Goal: Task Accomplishment & Management: Complete application form

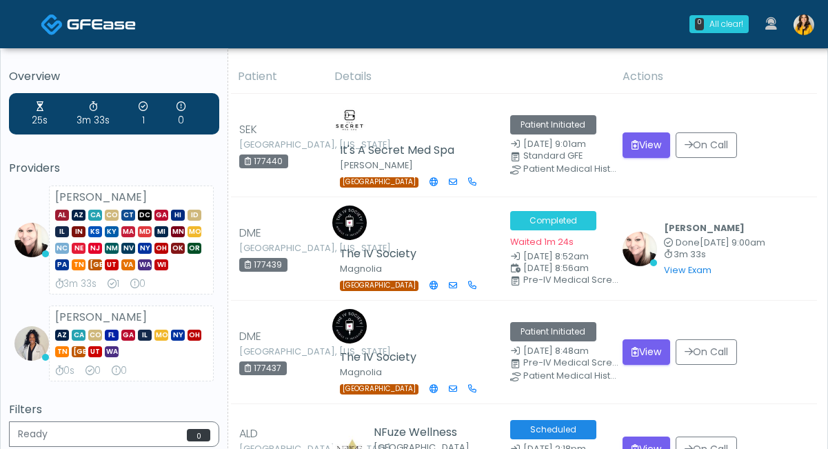
click at [805, 30] on img at bounding box center [803, 24] width 21 height 21
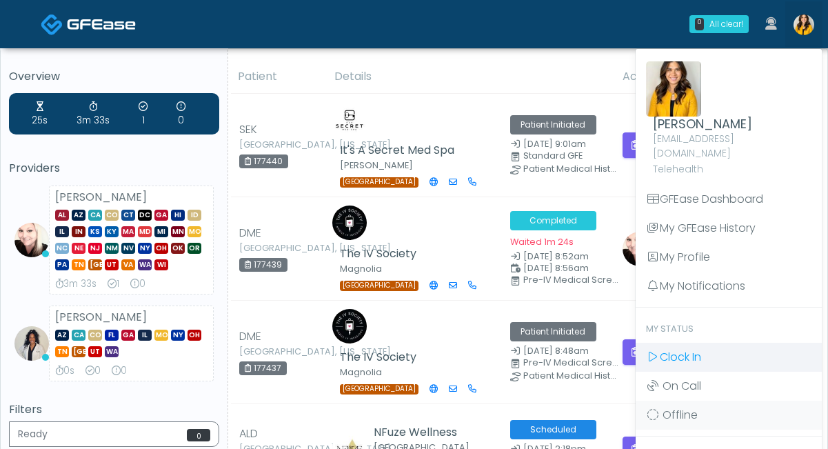
click at [655, 351] on icon at bounding box center [653, 356] width 14 height 11
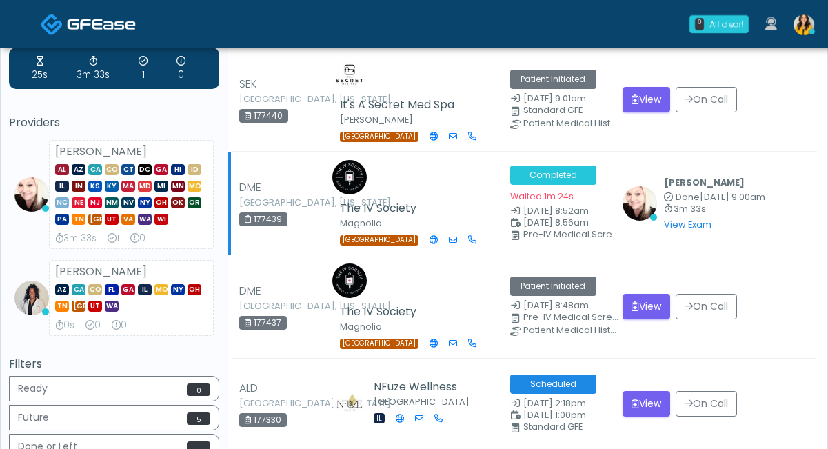
scroll to position [70, 0]
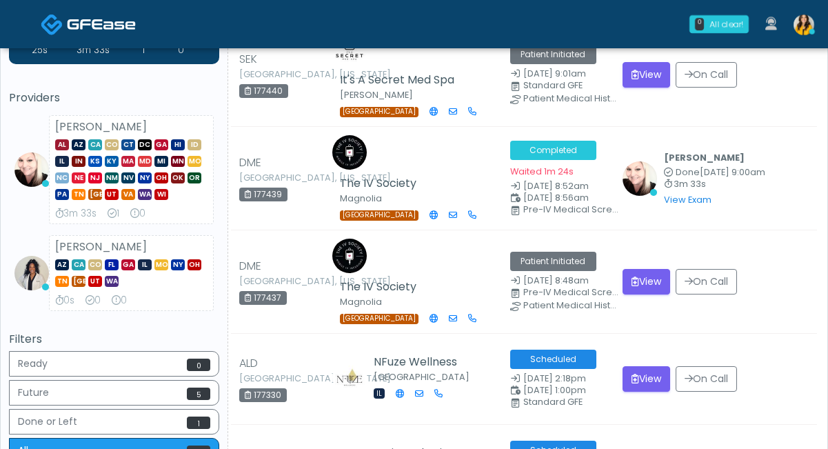
click at [796, 25] on img at bounding box center [803, 24] width 21 height 21
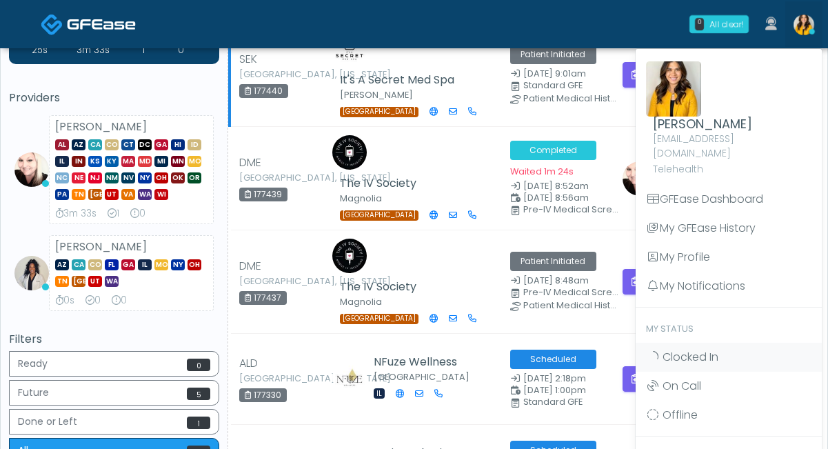
click at [467, 100] on td "It's A Secret Med Spa Tyler TX" at bounding box center [414, 74] width 176 height 103
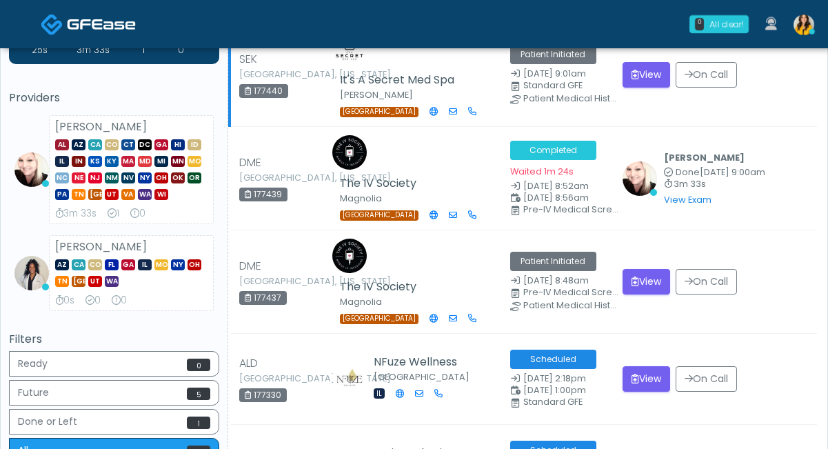
scroll to position [0, 0]
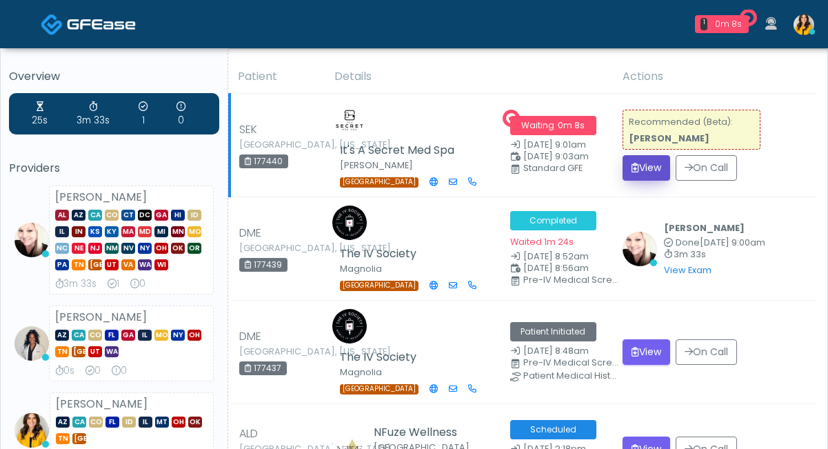
click at [651, 163] on button "View" at bounding box center [646, 168] width 48 height 26
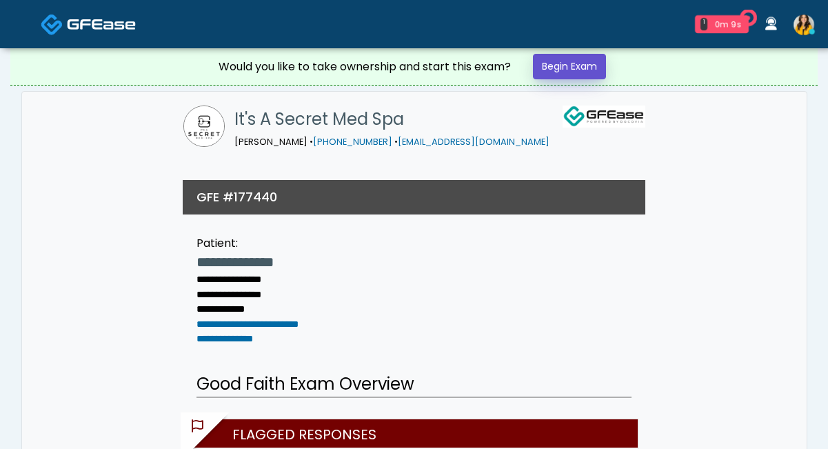
click at [576, 67] on link "Begin Exam" at bounding box center [569, 67] width 73 height 26
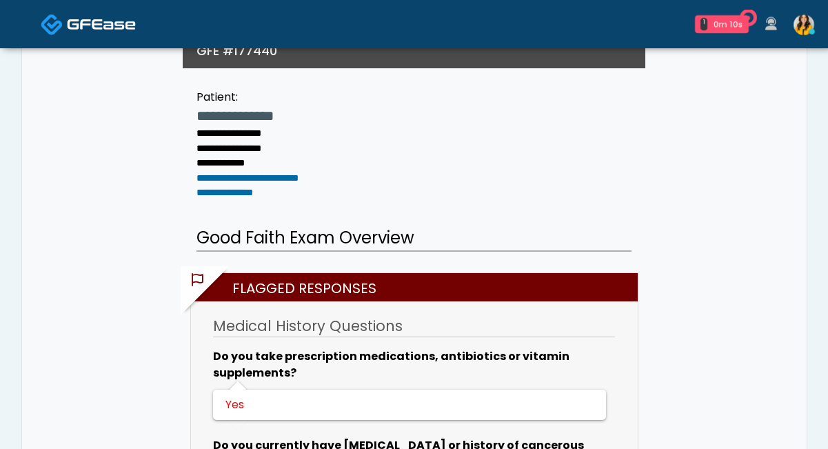
scroll to position [191, 0]
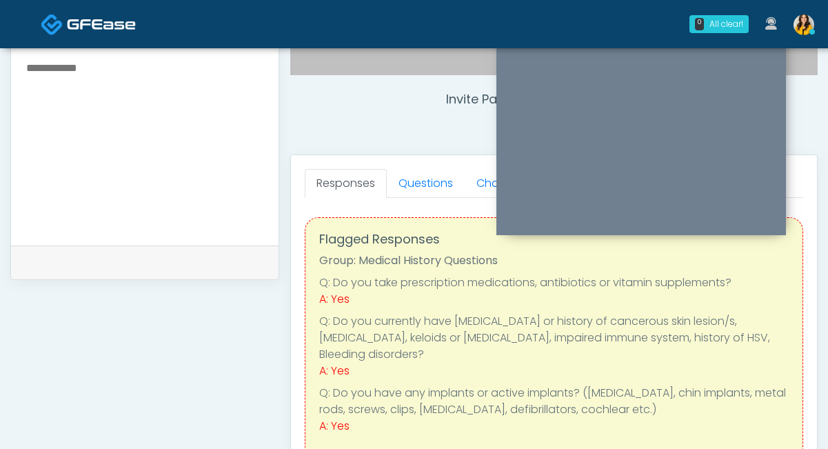
scroll to position [489, 0]
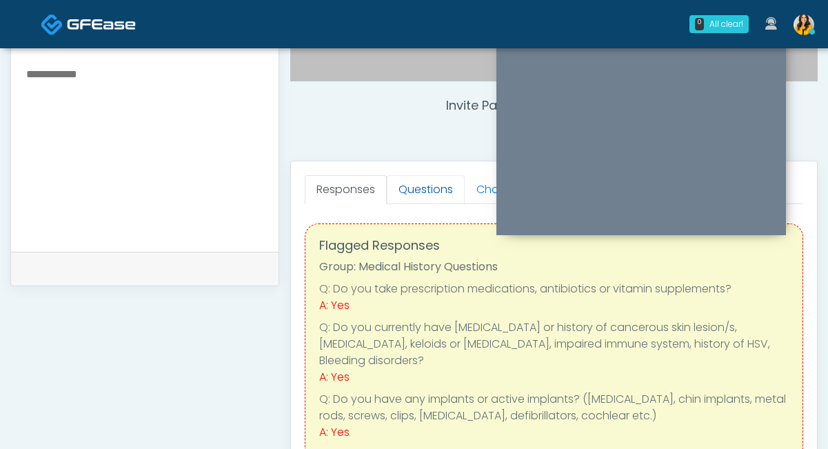
click at [429, 185] on link "Questions" at bounding box center [426, 189] width 78 height 29
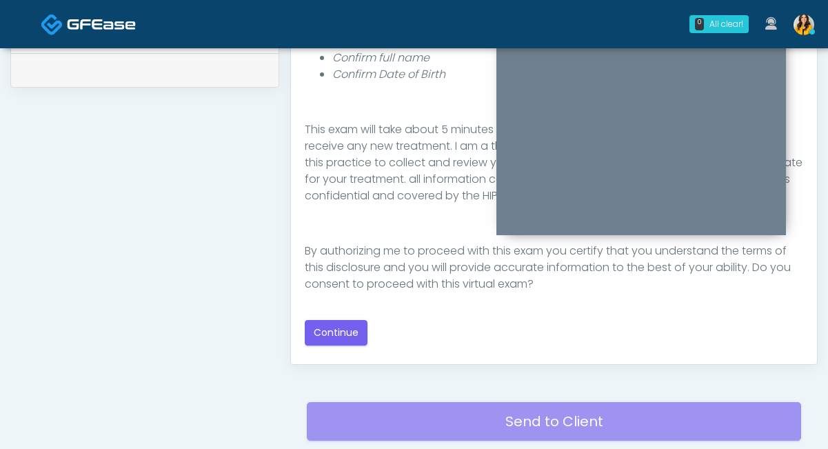
scroll to position [700, 0]
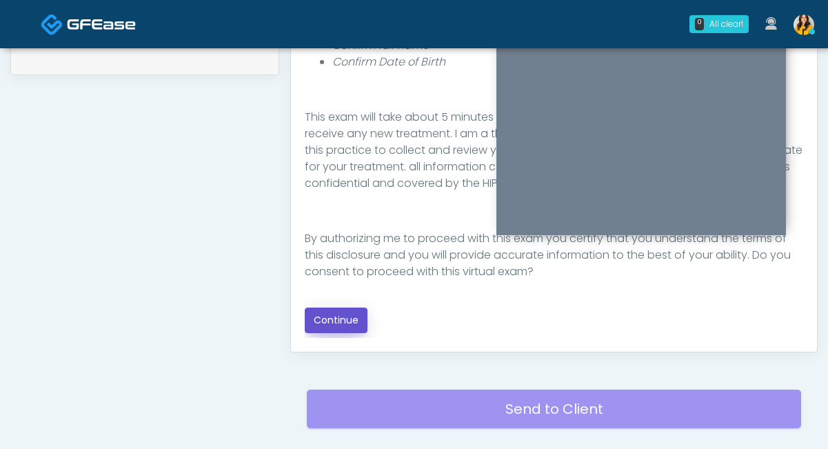
click at [340, 330] on button "Continue" at bounding box center [336, 320] width 63 height 26
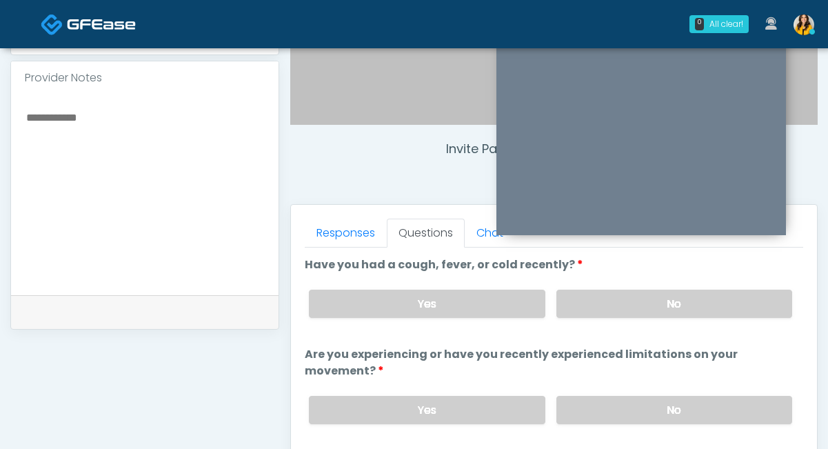
scroll to position [423, 0]
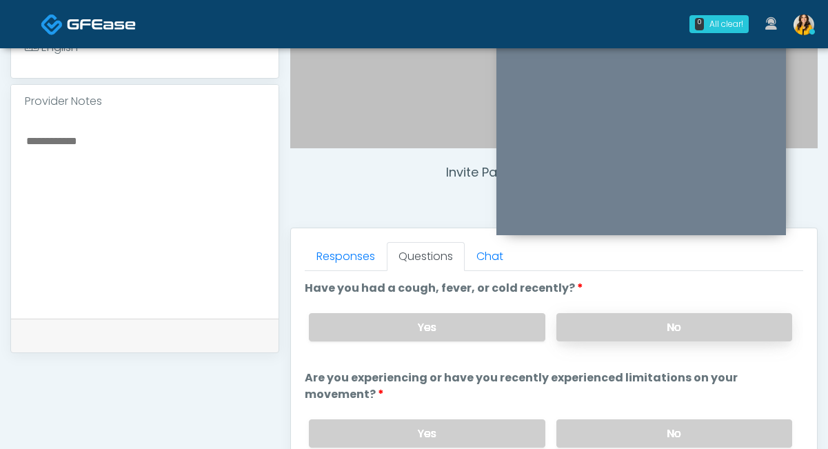
click at [584, 330] on label "No" at bounding box center [674, 327] width 236 height 28
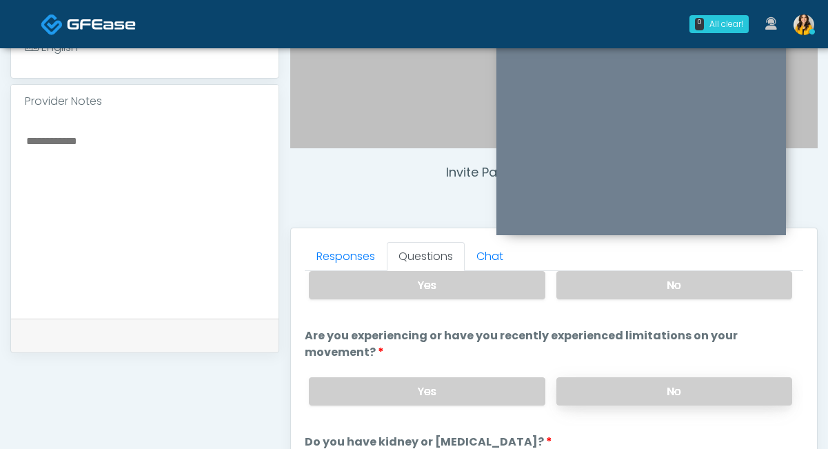
click at [575, 389] on label "No" at bounding box center [674, 391] width 236 height 28
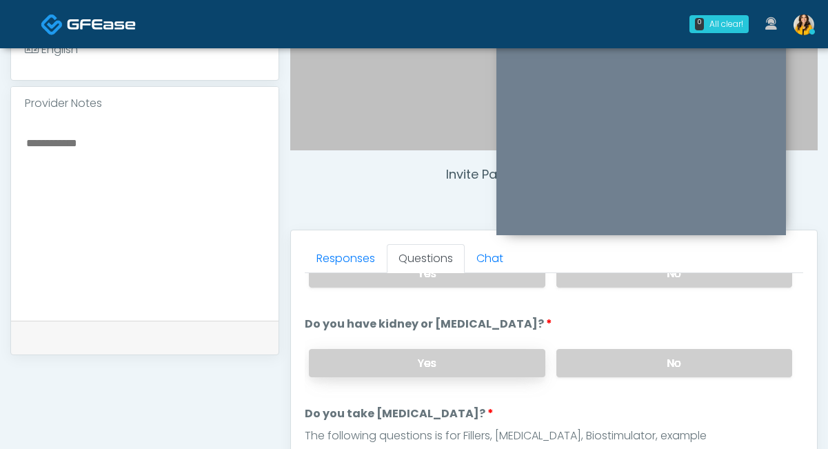
scroll to position [163, 0]
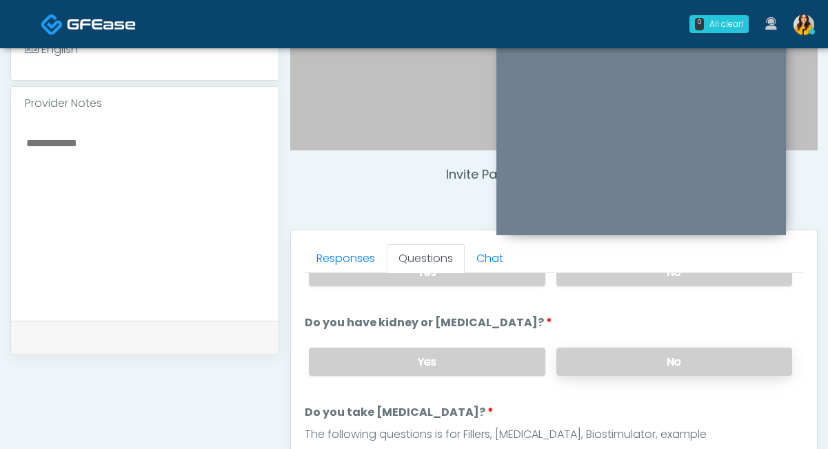
click at [613, 358] on label "No" at bounding box center [674, 361] width 236 height 28
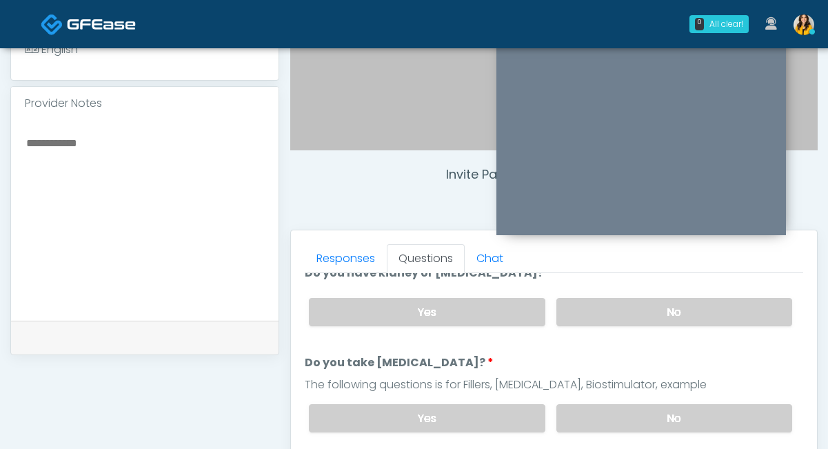
scroll to position [239, 0]
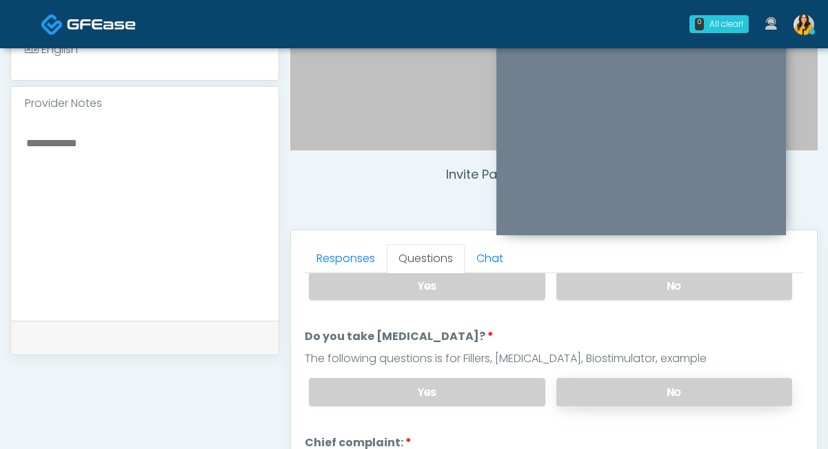
click at [608, 386] on label "No" at bounding box center [674, 392] width 236 height 28
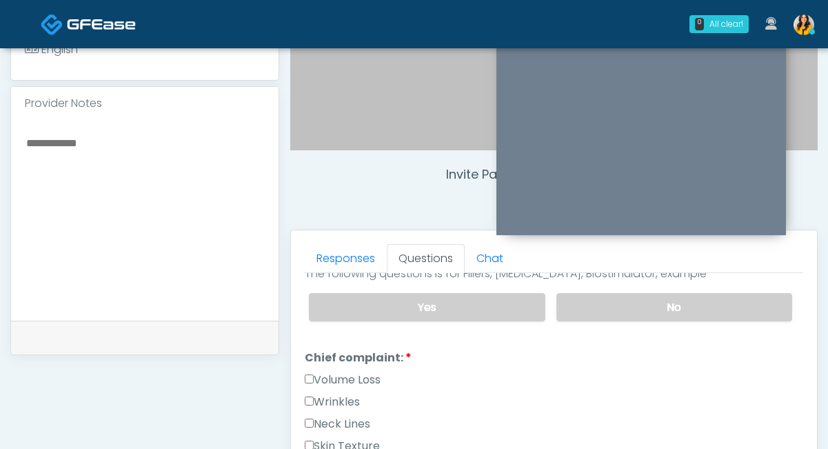
scroll to position [361, 0]
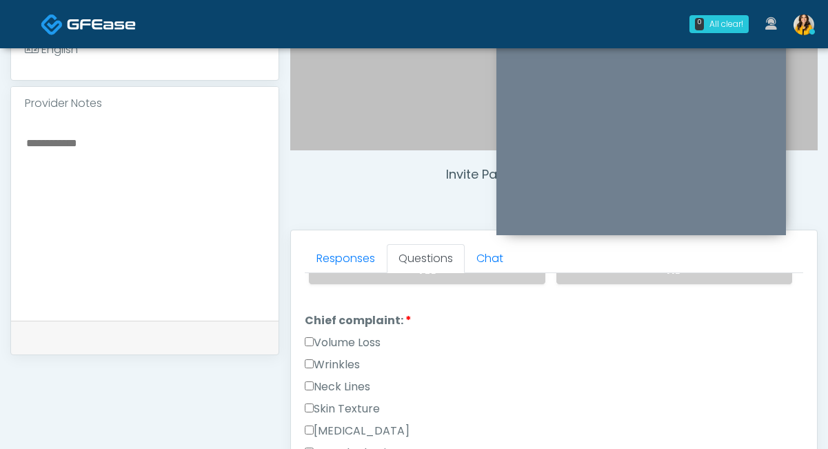
click at [346, 359] on label "Wrinkles" at bounding box center [332, 364] width 55 height 17
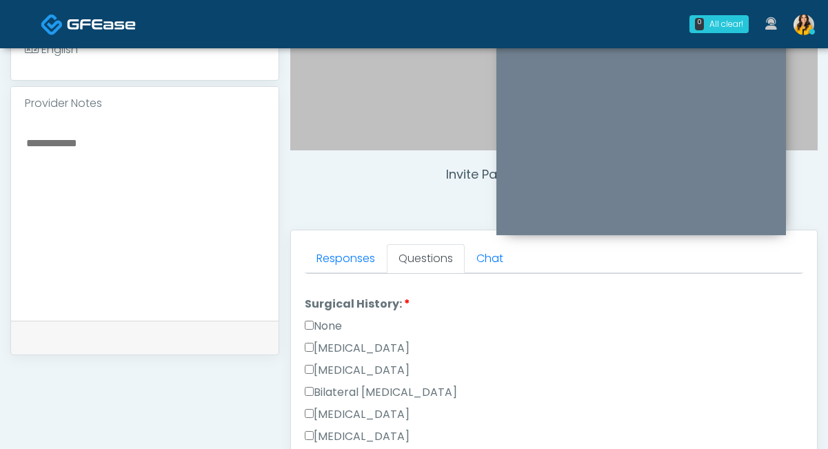
scroll to position [809, 0]
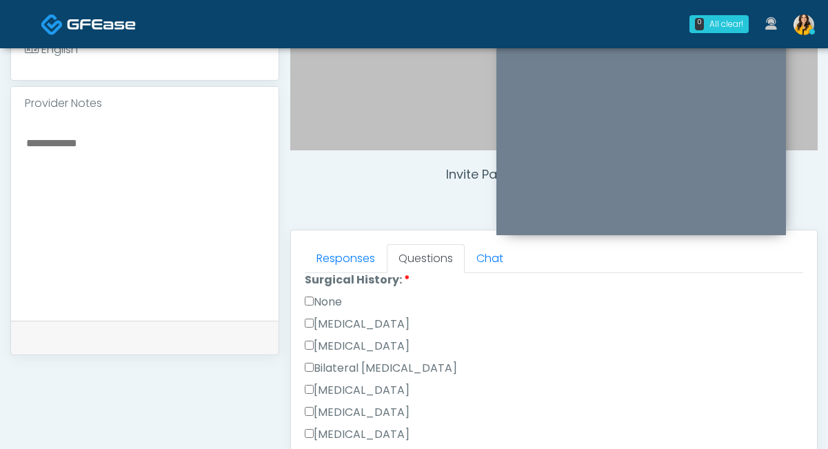
click at [394, 385] on label "Breast Augmentation" at bounding box center [357, 390] width 105 height 17
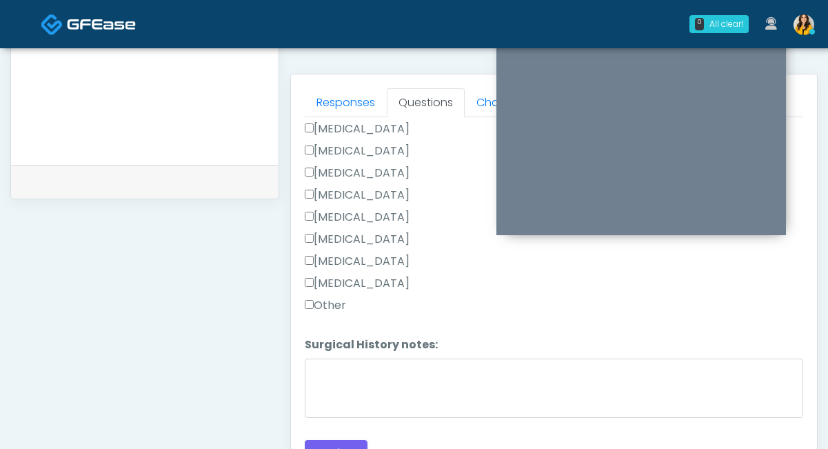
scroll to position [603, 0]
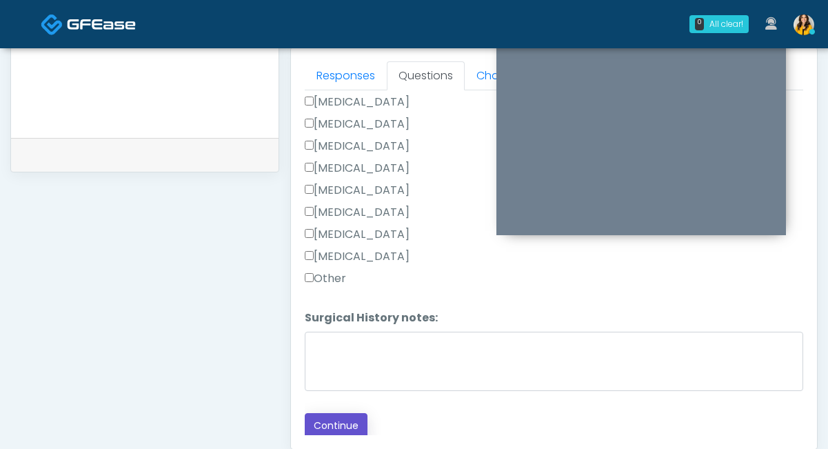
click at [356, 424] on button "Continue" at bounding box center [336, 426] width 63 height 26
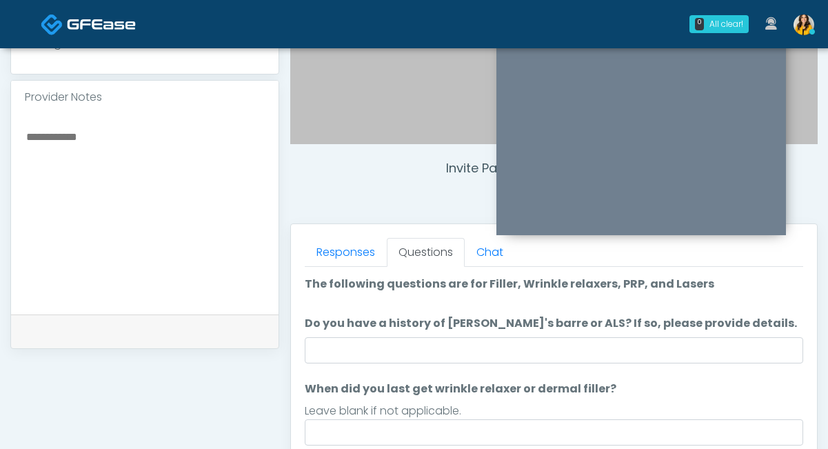
scroll to position [425, 0]
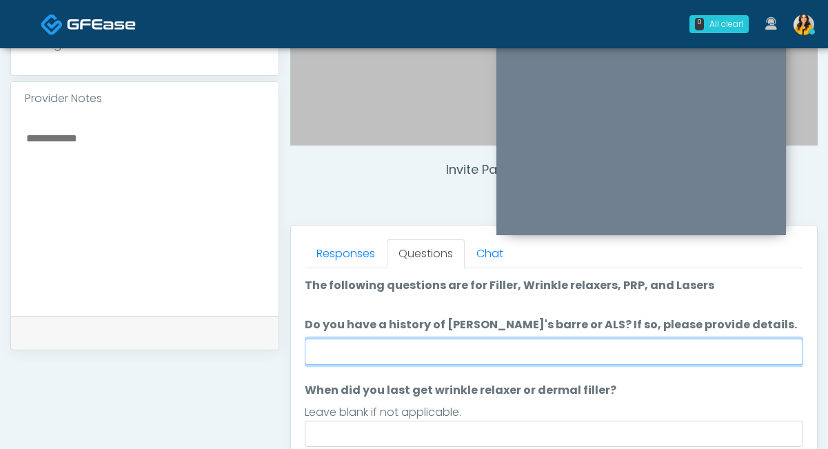
click at [402, 354] on input "Do you have a history of Guillain's barre or ALS? If so, please provide details." at bounding box center [554, 351] width 498 height 26
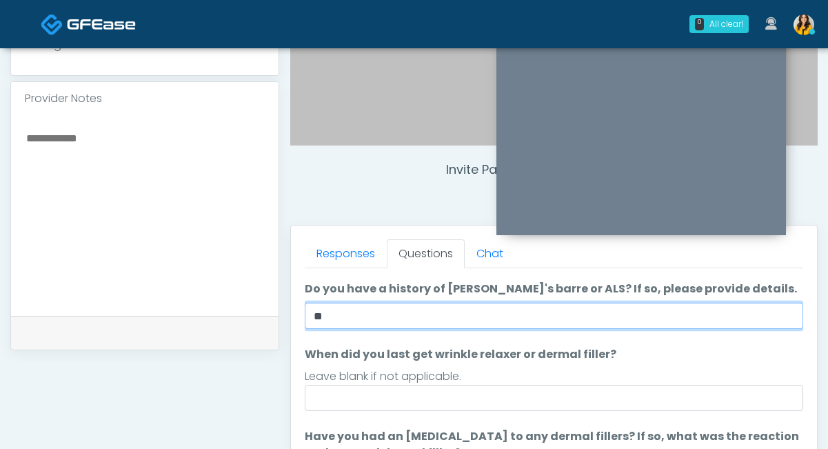
scroll to position [36, 0]
type input "**"
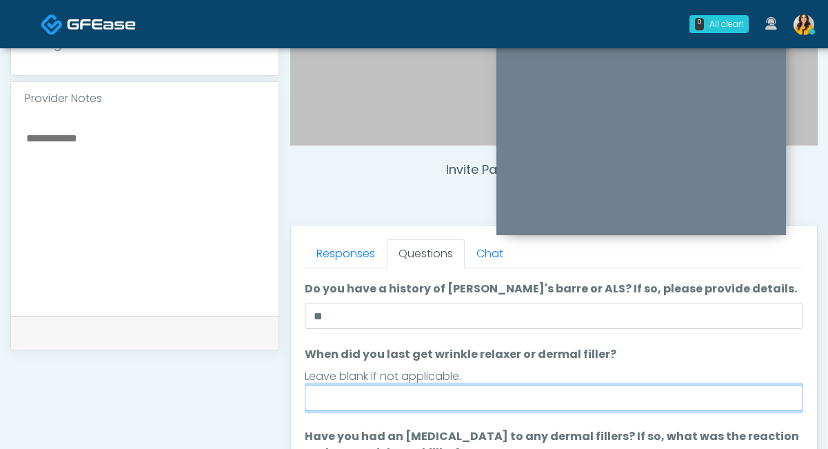
click at [341, 394] on input "When did you last get wrinkle relaxer or dermal filler?" at bounding box center [554, 398] width 498 height 26
click at [483, 399] on input "**********" at bounding box center [554, 398] width 498 height 26
click at [540, 396] on input "**********" at bounding box center [554, 398] width 498 height 26
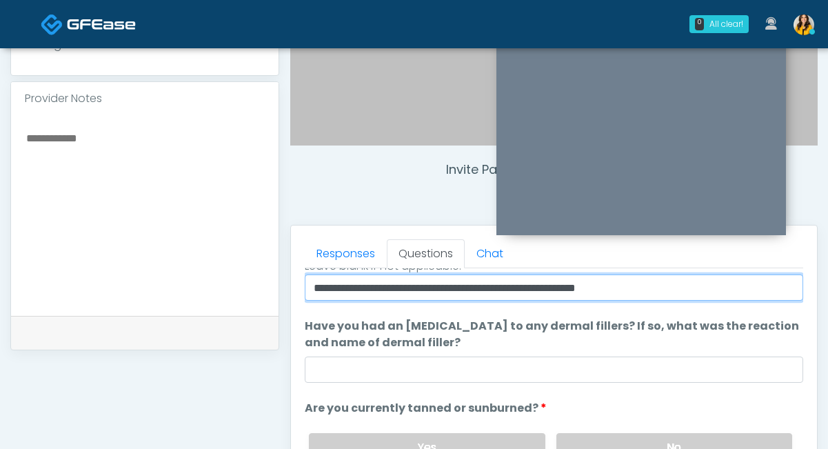
type input "**********"
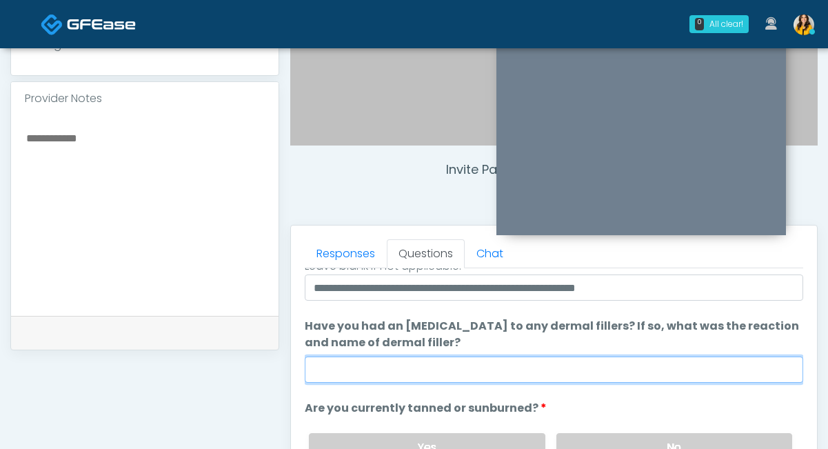
click at [476, 377] on input "Have you had an allergic response to any dermal fillers? If so, what was the re…" at bounding box center [554, 369] width 498 height 26
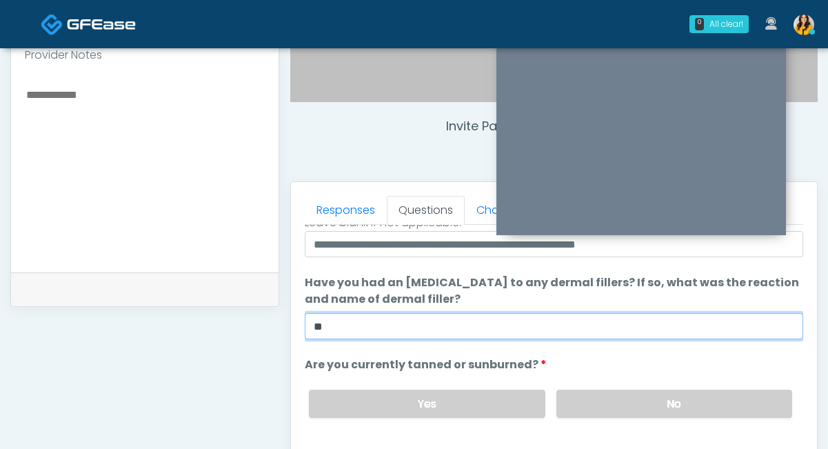
scroll to position [485, 0]
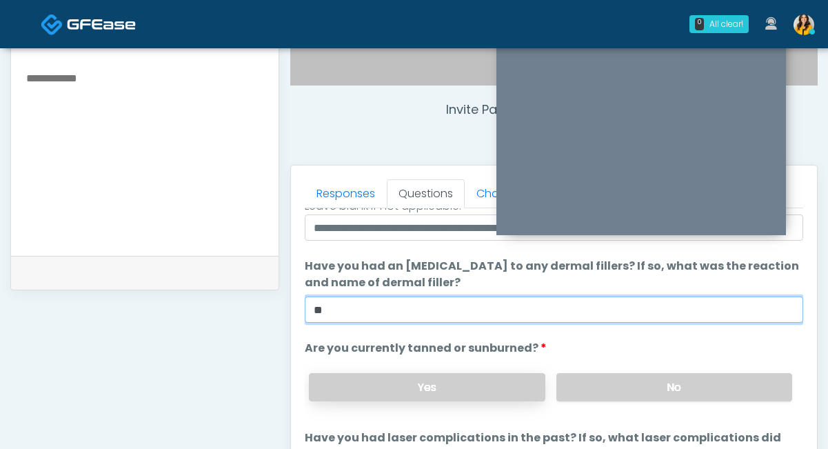
type input "**"
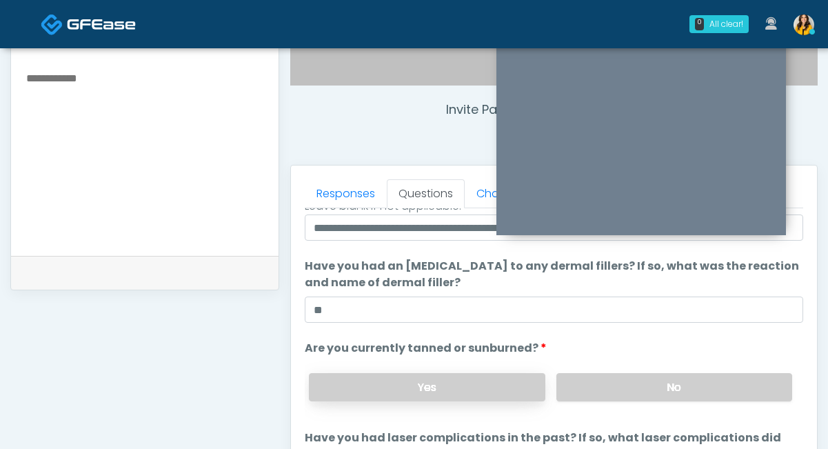
click at [438, 386] on label "Yes" at bounding box center [427, 387] width 236 height 28
click at [93, 127] on textarea at bounding box center [145, 153] width 240 height 168
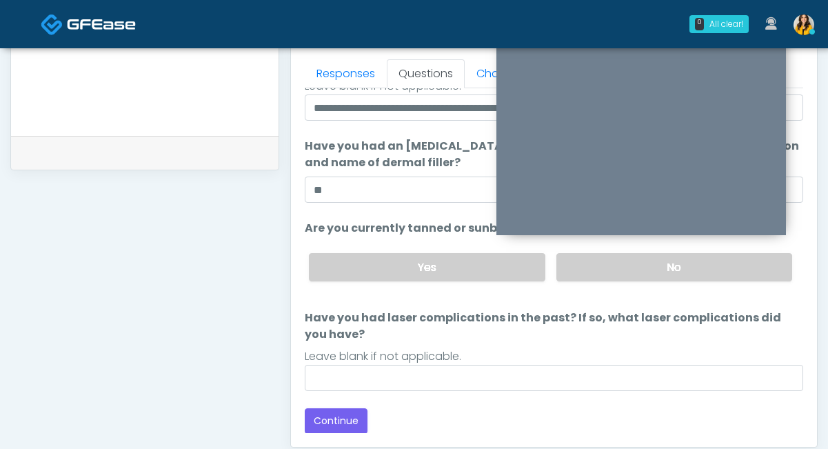
scroll to position [660, 0]
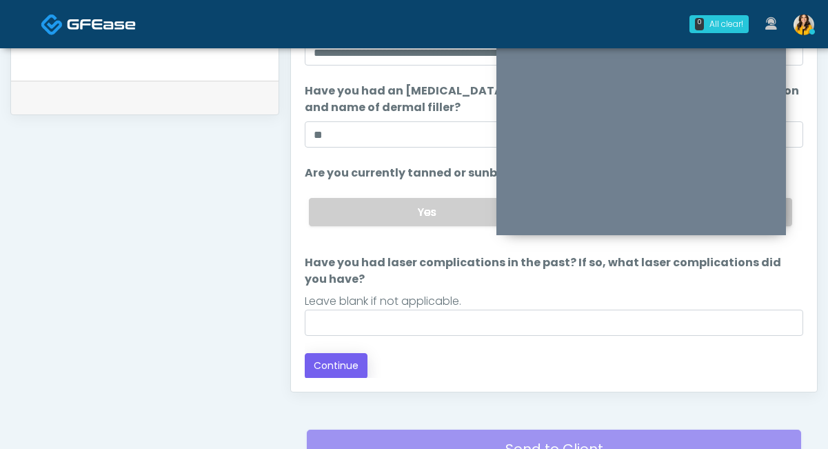
type textarea "******"
click at [327, 369] on button "Continue" at bounding box center [336, 366] width 63 height 26
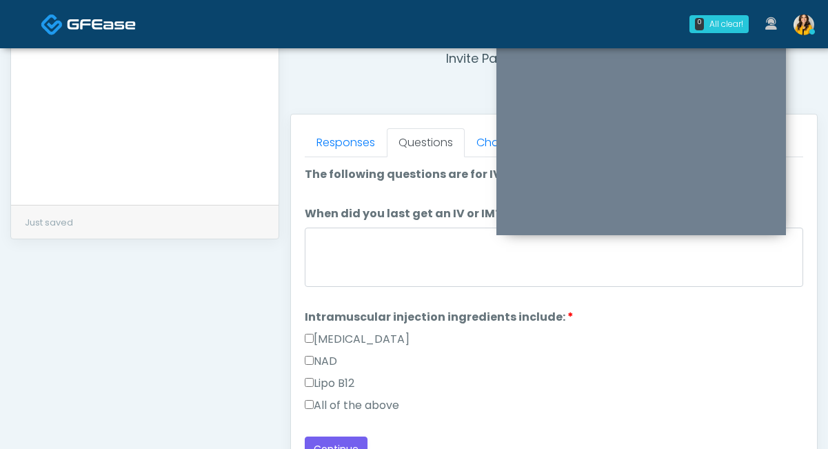
scroll to position [538, 0]
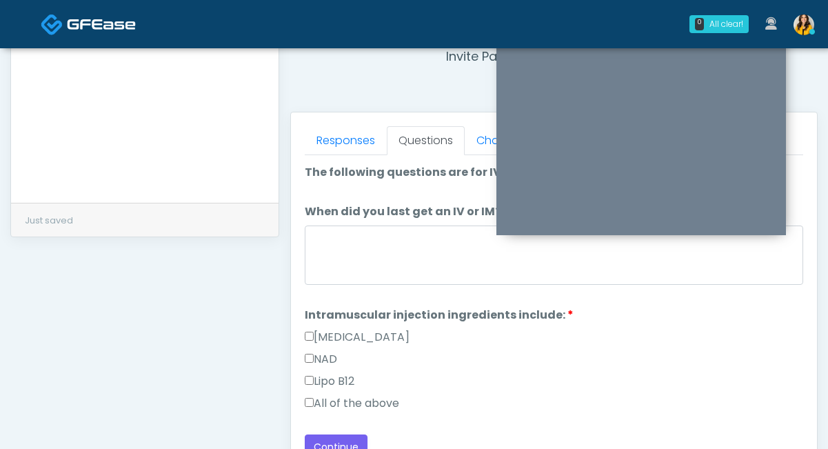
click at [348, 402] on label "All of the above" at bounding box center [352, 403] width 94 height 17
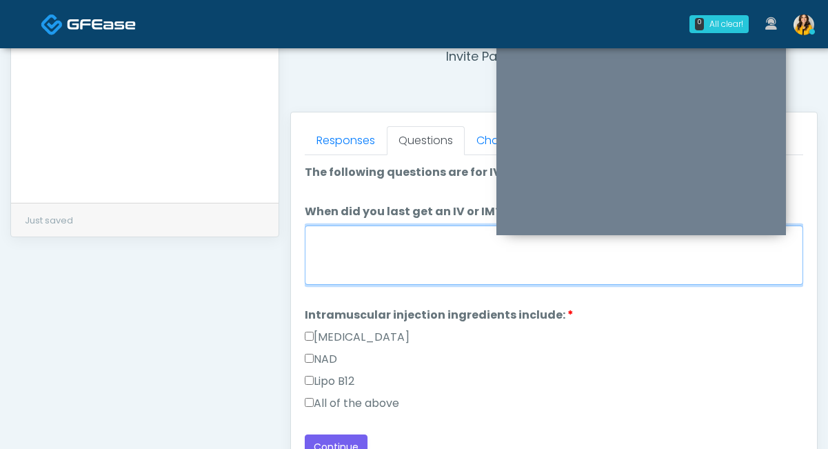
click at [399, 251] on textarea "When did you last get an IV or IM?" at bounding box center [554, 254] width 498 height 59
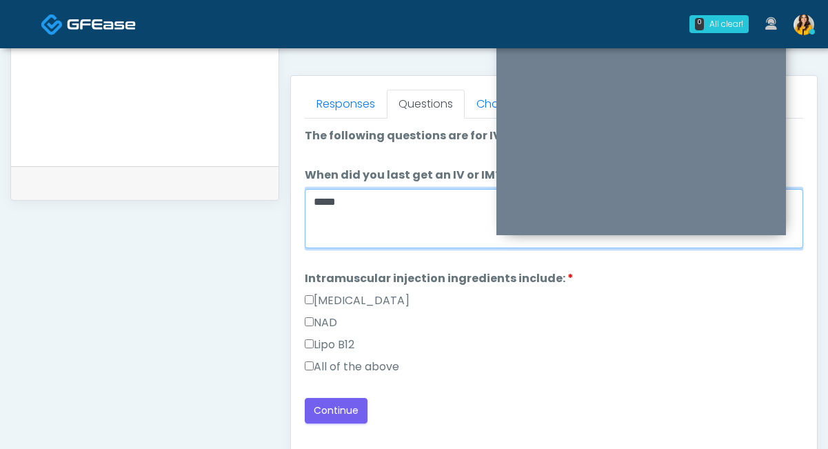
scroll to position [579, 0]
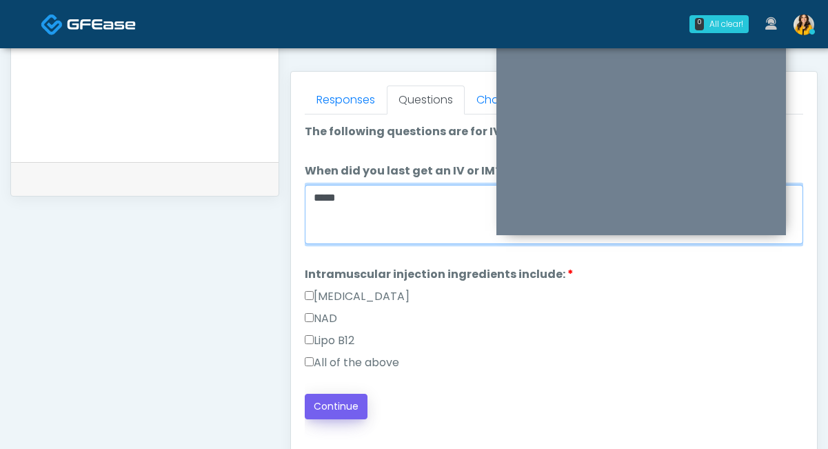
type textarea "*****"
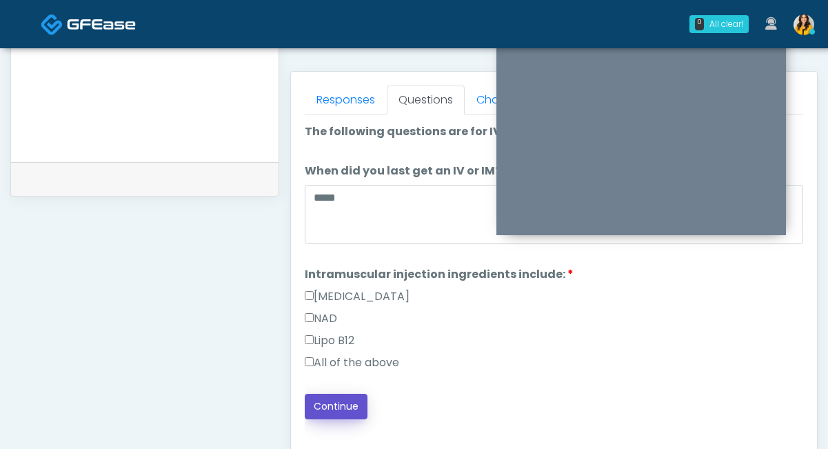
click at [344, 394] on button "Continue" at bounding box center [336, 407] width 63 height 26
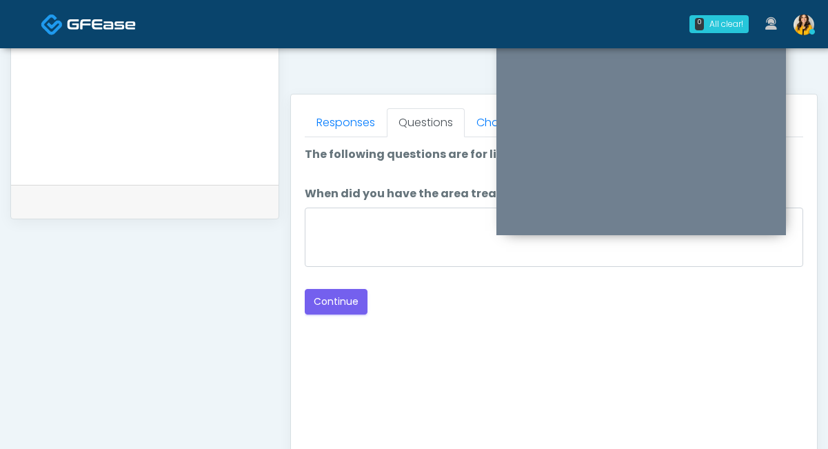
scroll to position [549, 0]
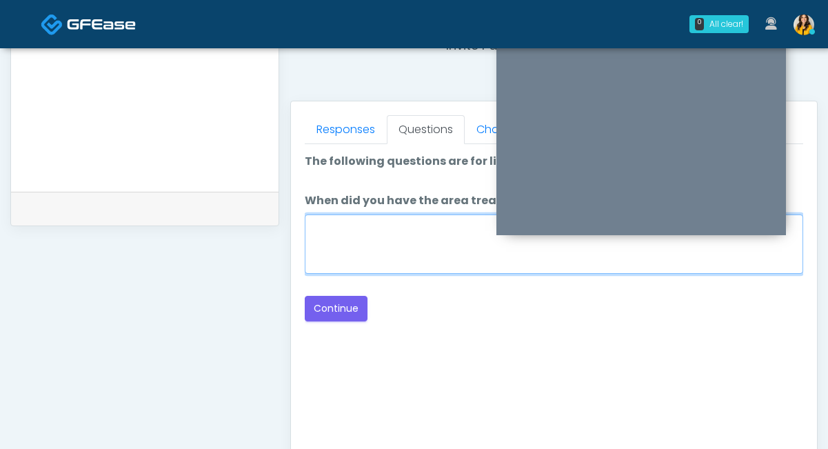
click at [427, 247] on textarea "When did you have the area treated with a previous lipolysis treatment?" at bounding box center [554, 243] width 498 height 59
type textarea "*****"
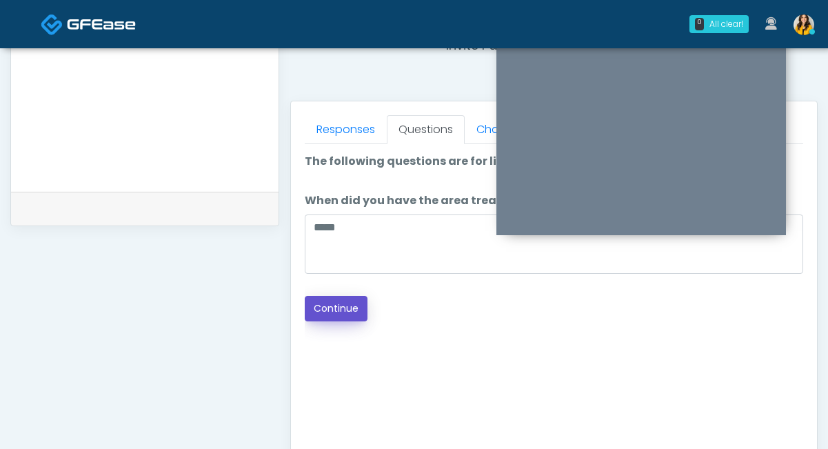
click at [347, 307] on button "Continue" at bounding box center [336, 309] width 63 height 26
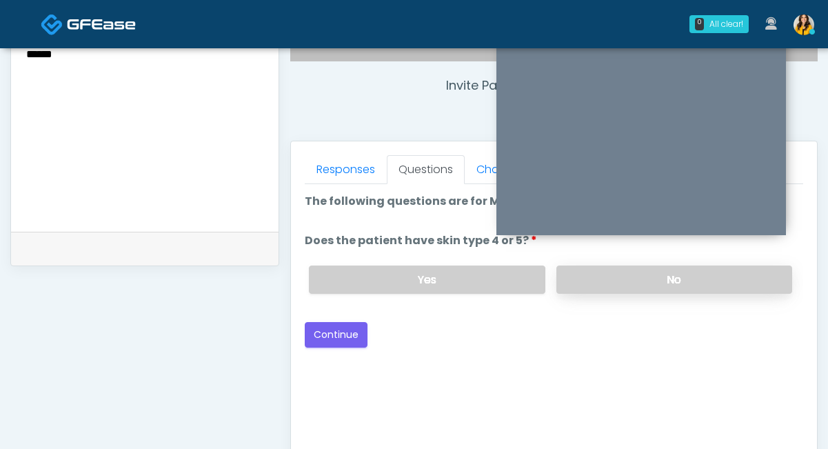
scroll to position [503, 0]
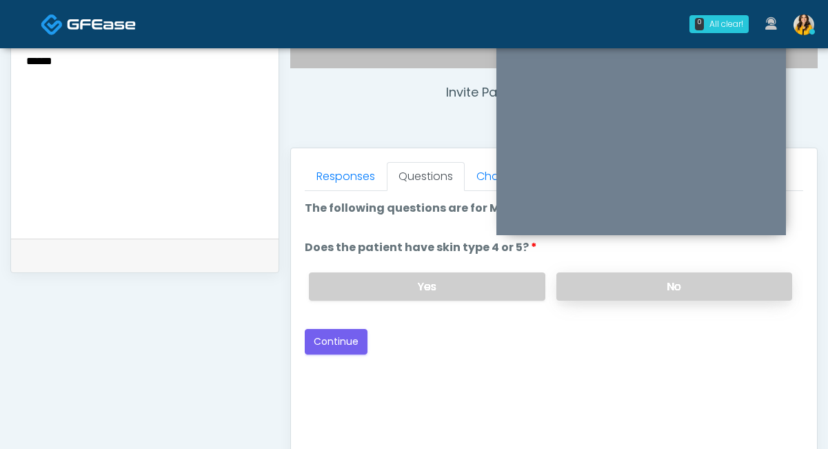
click at [580, 292] on label "No" at bounding box center [674, 286] width 236 height 28
click at [325, 341] on button "Continue" at bounding box center [336, 342] width 63 height 26
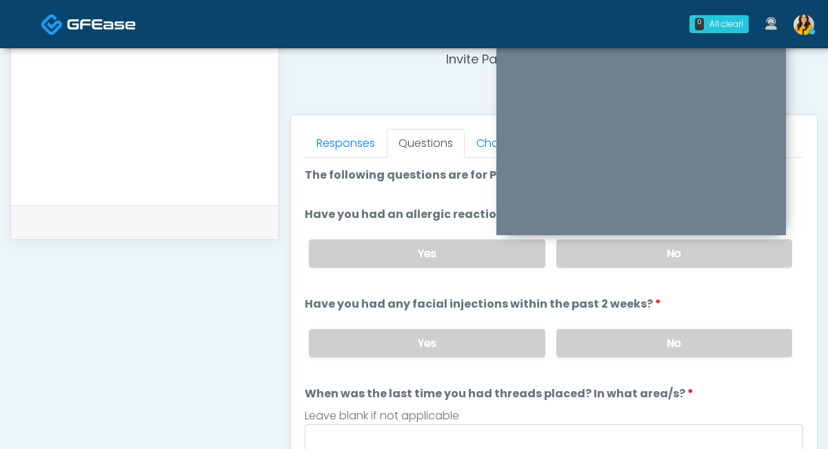
scroll to position [524, 0]
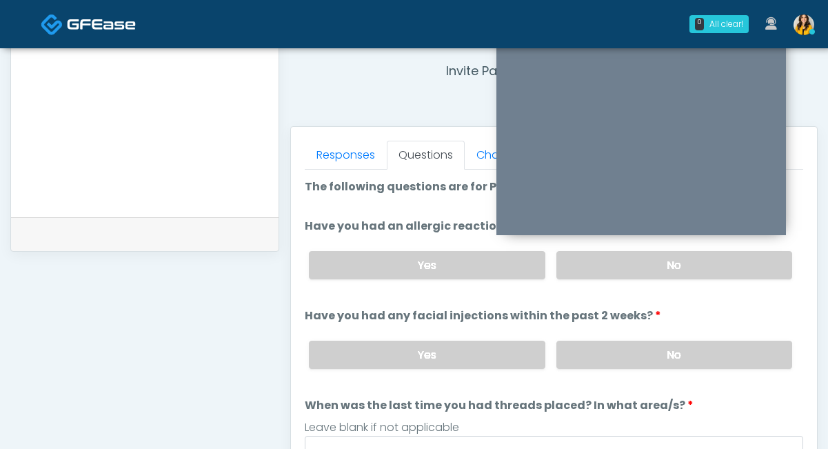
click at [599, 247] on div "Yes No" at bounding box center [550, 265] width 505 height 50
click at [589, 263] on label "No" at bounding box center [674, 265] width 236 height 28
click at [589, 367] on label "No" at bounding box center [674, 355] width 236 height 28
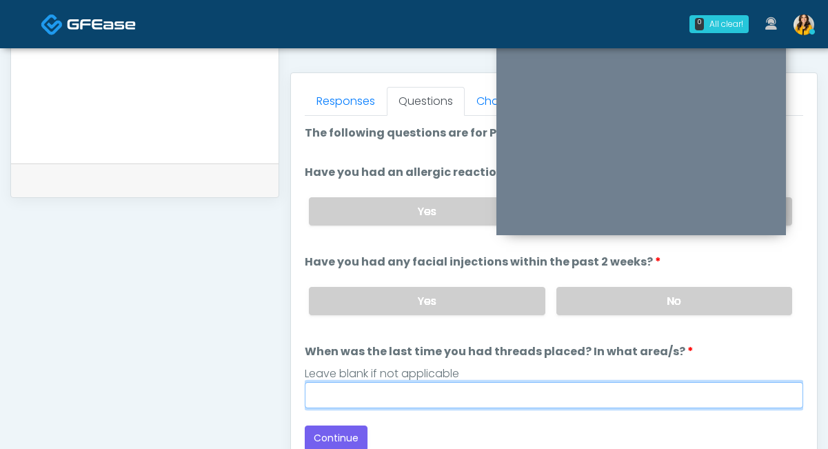
click at [495, 396] on input "When was the last time you had threads placed? In what area/s?" at bounding box center [554, 395] width 498 height 26
type input "*****"
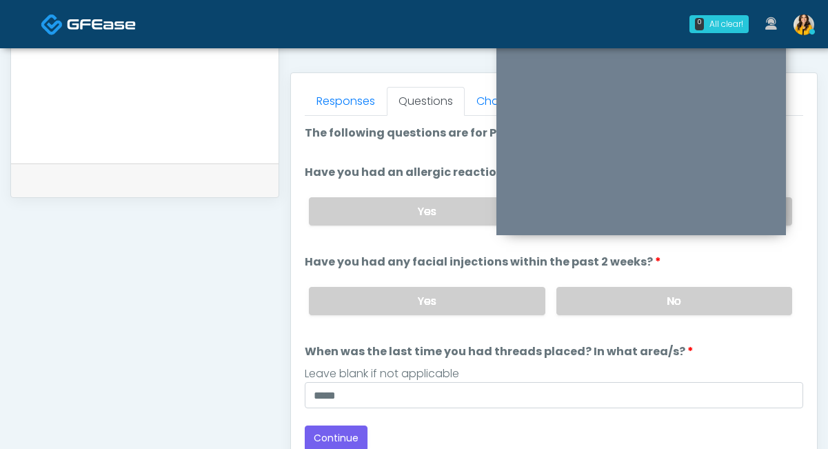
click at [367, 432] on div "Back Continue" at bounding box center [554, 438] width 498 height 26
click at [351, 434] on button "Continue" at bounding box center [336, 438] width 63 height 26
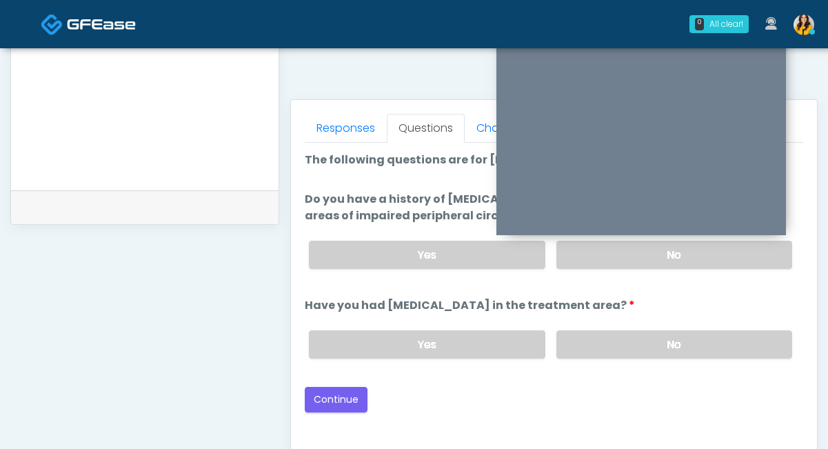
scroll to position [513, 0]
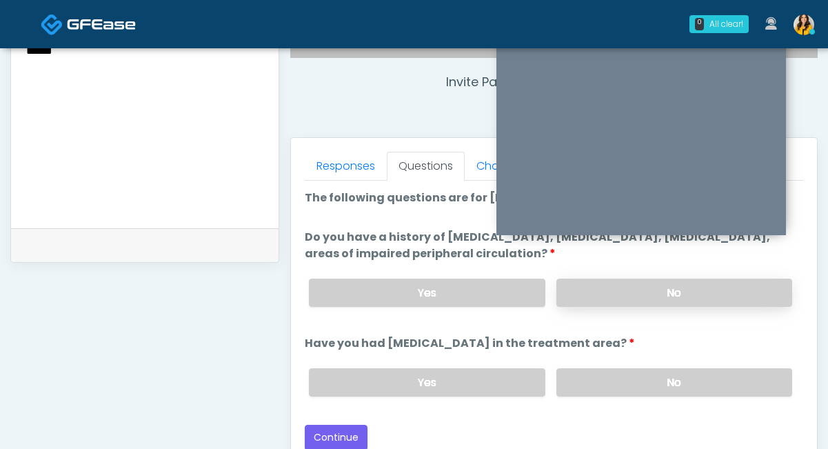
click at [609, 303] on label "No" at bounding box center [674, 292] width 236 height 28
click at [594, 388] on label "No" at bounding box center [674, 382] width 236 height 28
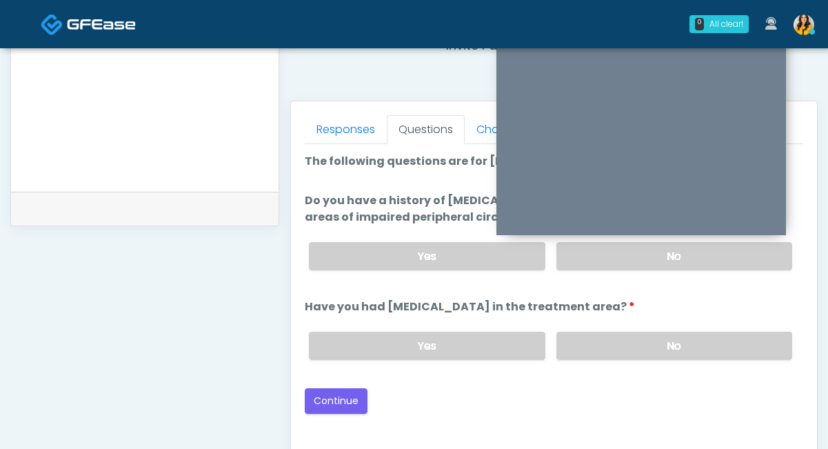
scroll to position [551, 0]
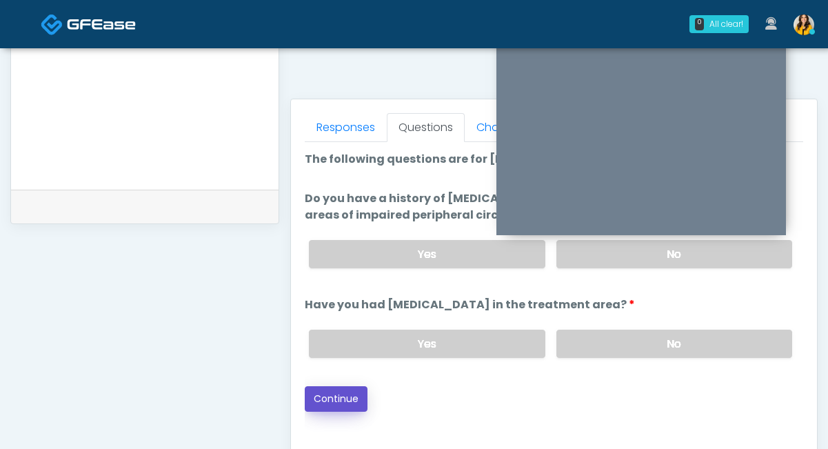
click at [325, 406] on button "Continue" at bounding box center [336, 399] width 63 height 26
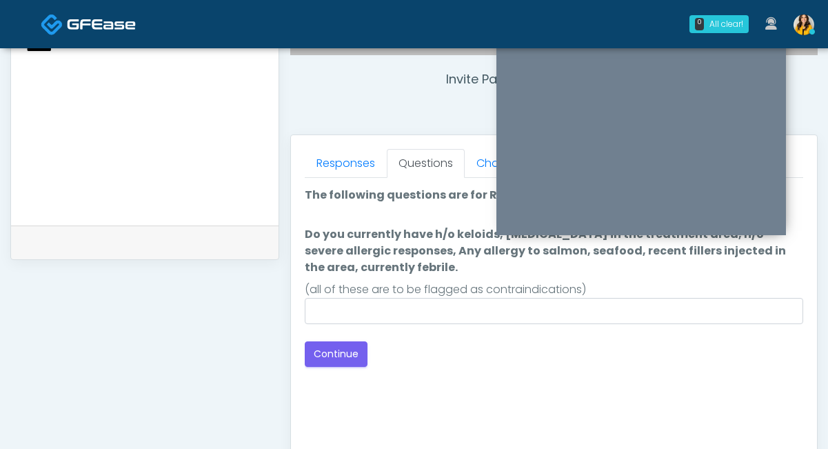
scroll to position [497, 0]
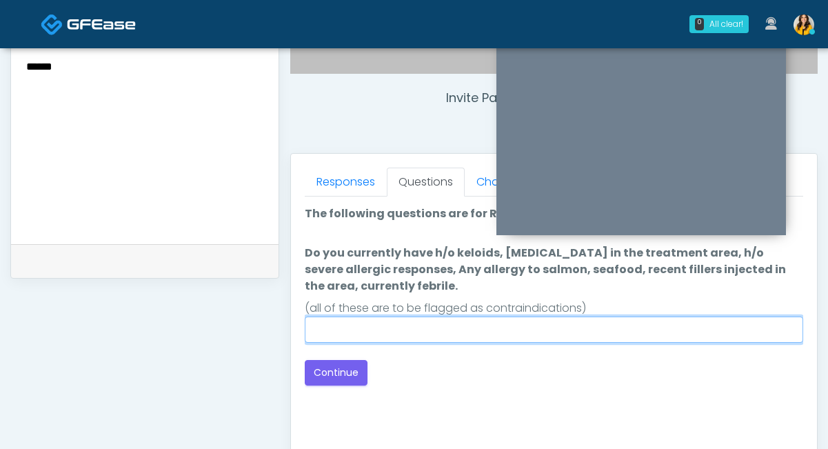
click at [370, 330] on input "Do you currently have h/o keloids, skin infection in the treatment area, h/o se…" at bounding box center [554, 329] width 498 height 26
type input "**********"
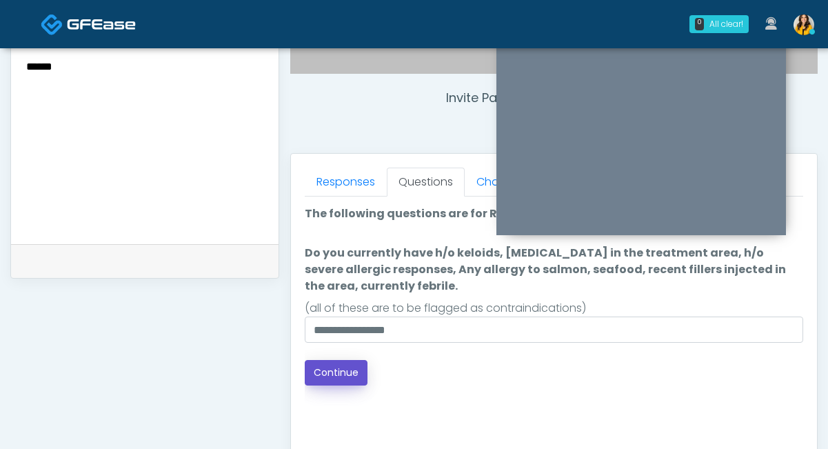
click at [340, 373] on button "Continue" at bounding box center [336, 373] width 63 height 26
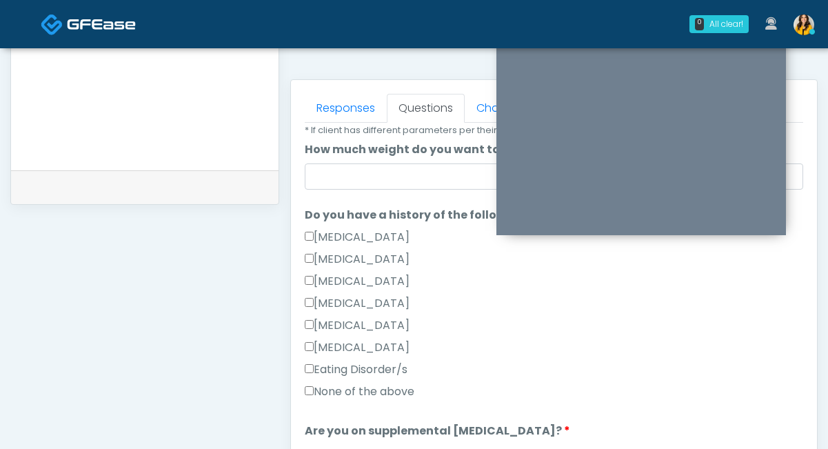
scroll to position [248, 0]
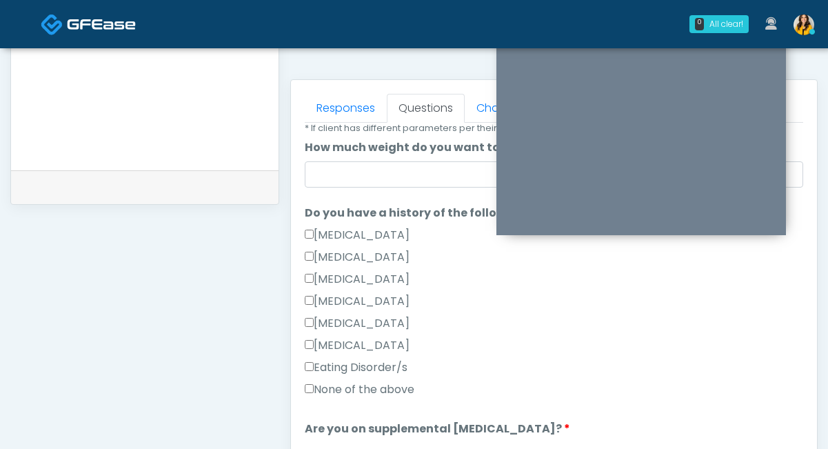
click at [383, 385] on label "None of the above" at bounding box center [360, 389] width 110 height 17
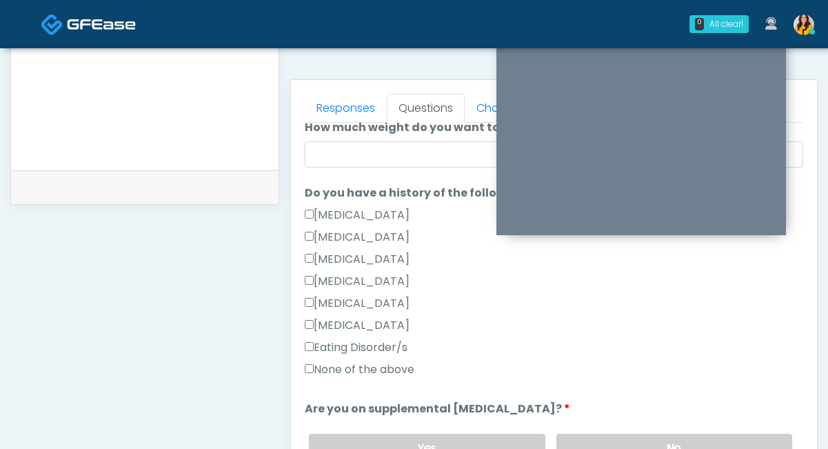
scroll to position [295, 0]
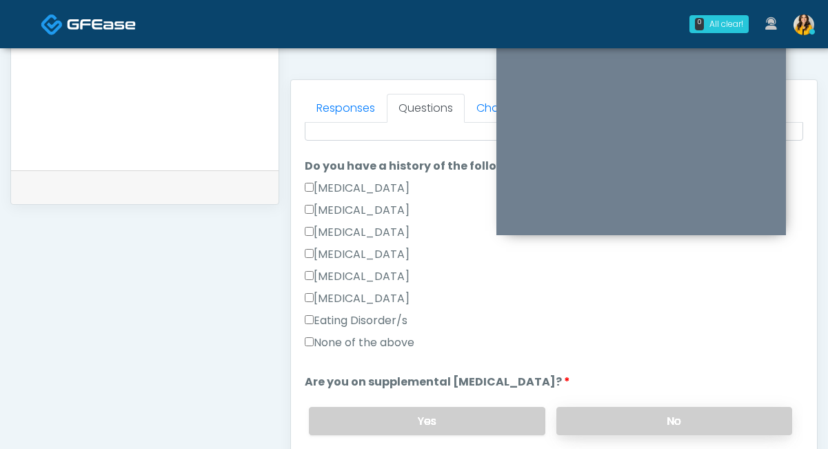
click at [580, 418] on label "No" at bounding box center [674, 421] width 236 height 28
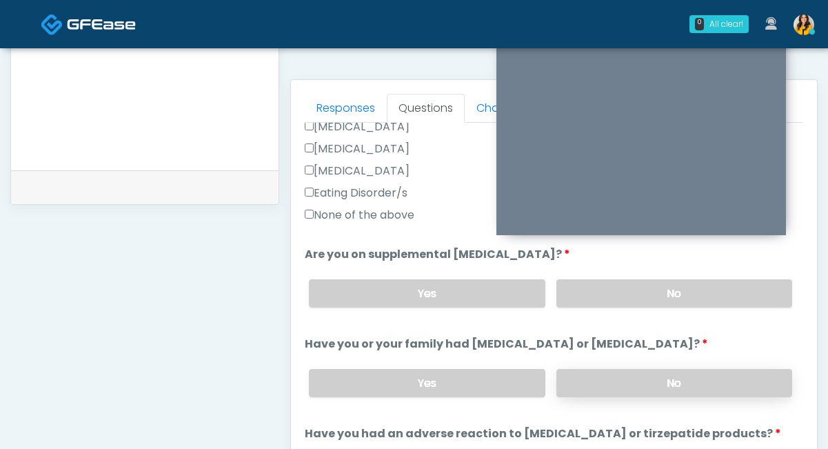
click at [589, 383] on label "No" at bounding box center [674, 383] width 236 height 28
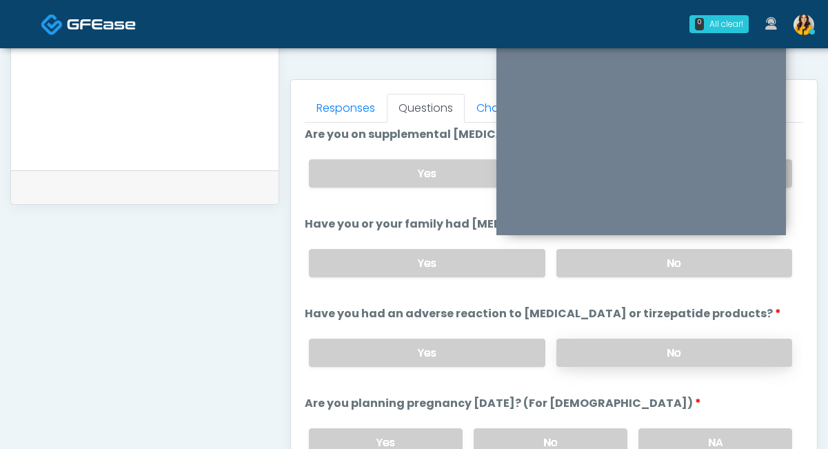
click at [578, 361] on label "No" at bounding box center [674, 352] width 236 height 28
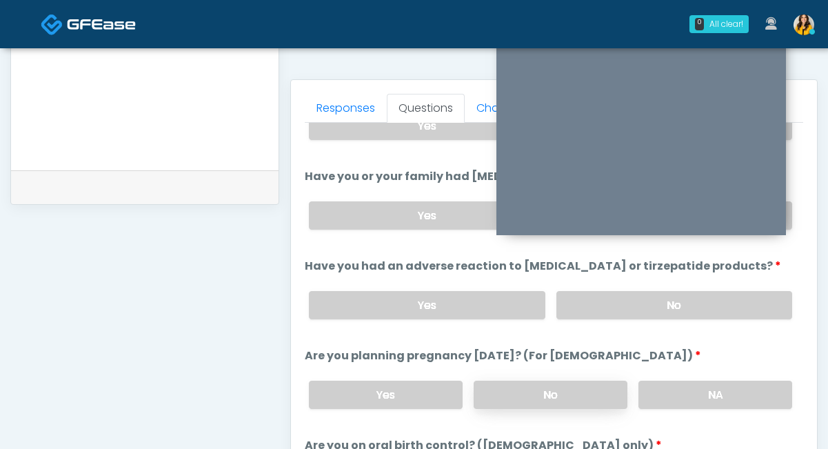
click at [540, 391] on label "No" at bounding box center [551, 395] width 154 height 28
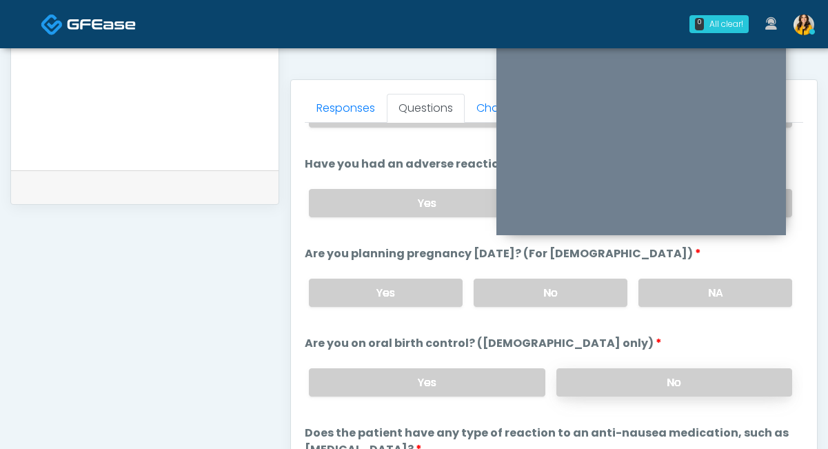
click at [588, 368] on label "No" at bounding box center [674, 382] width 236 height 28
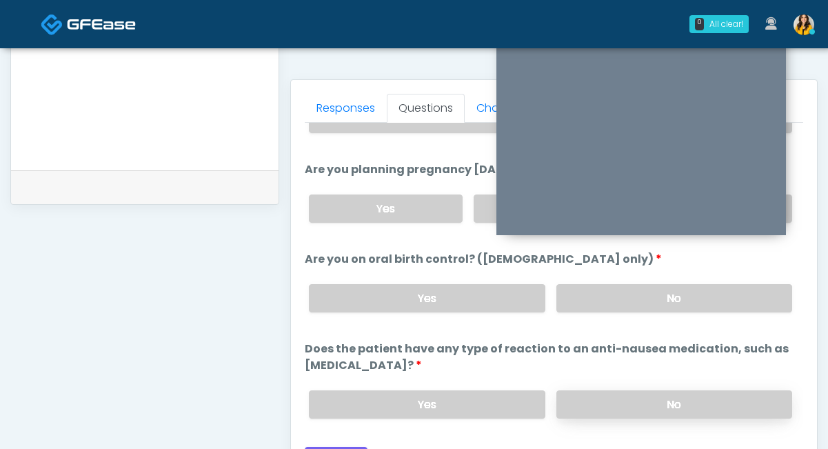
click at [563, 408] on label "No" at bounding box center [674, 404] width 236 height 28
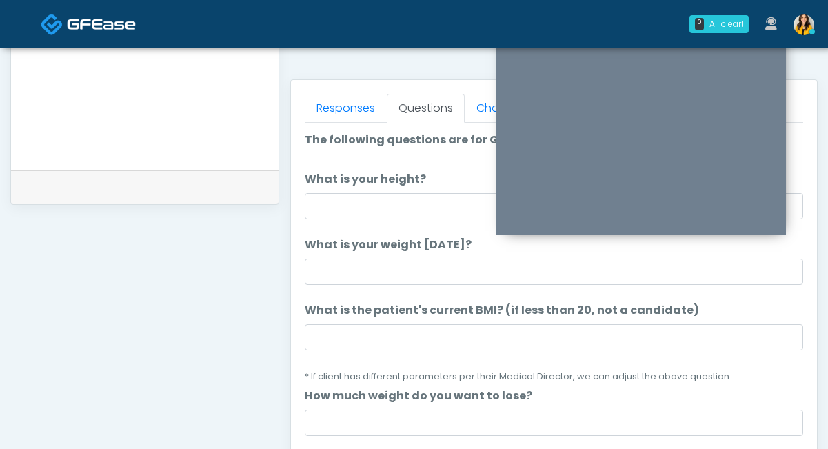
scroll to position [494, 0]
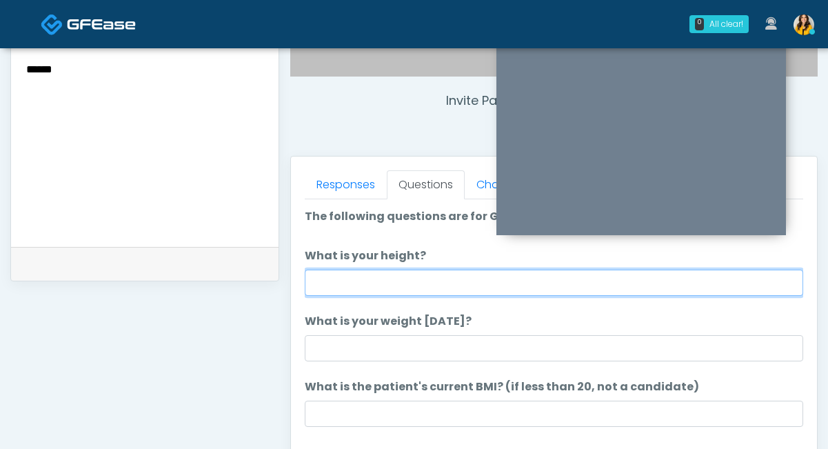
click at [382, 292] on input "What is your height?" at bounding box center [554, 283] width 498 height 26
type input "****"
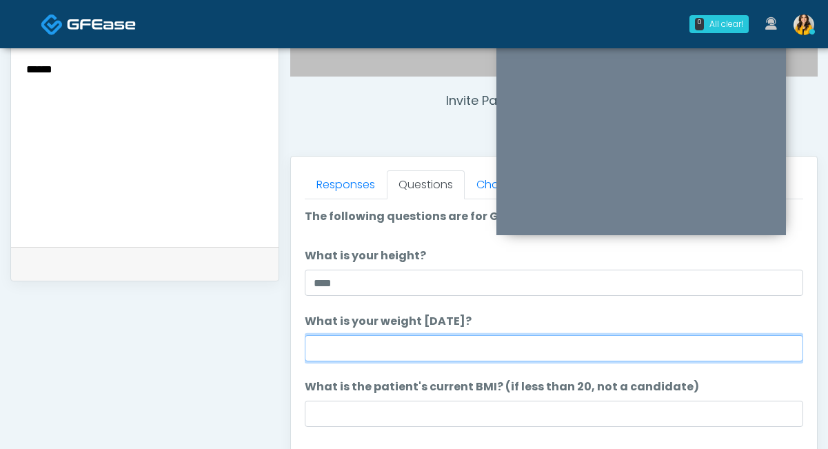
click at [359, 351] on input "What is your weight [DATE]?" at bounding box center [554, 348] width 498 height 26
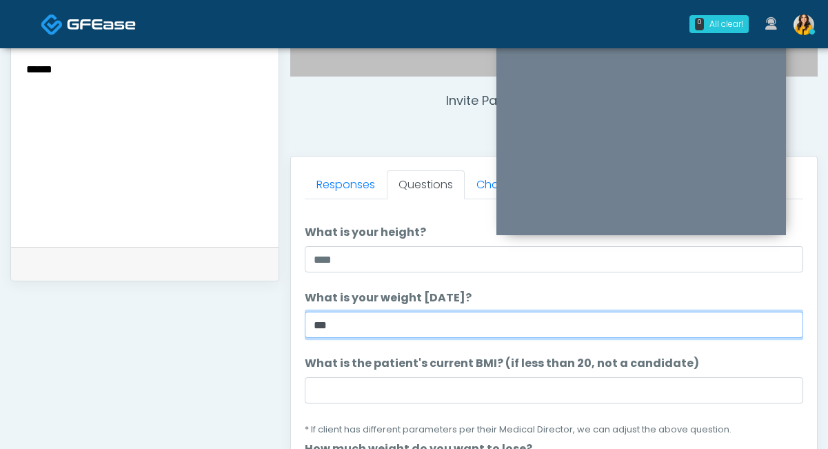
type input "***"
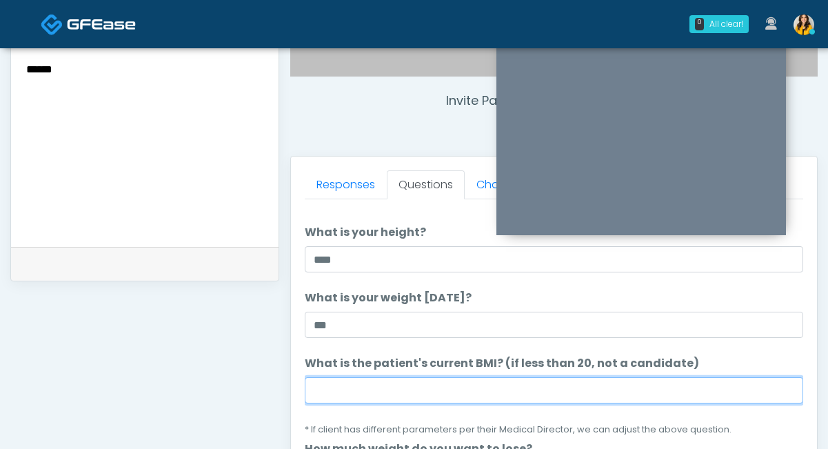
click at [360, 398] on input "What is the patient's current BMI? (if less than 20, not a candidate)" at bounding box center [554, 390] width 498 height 26
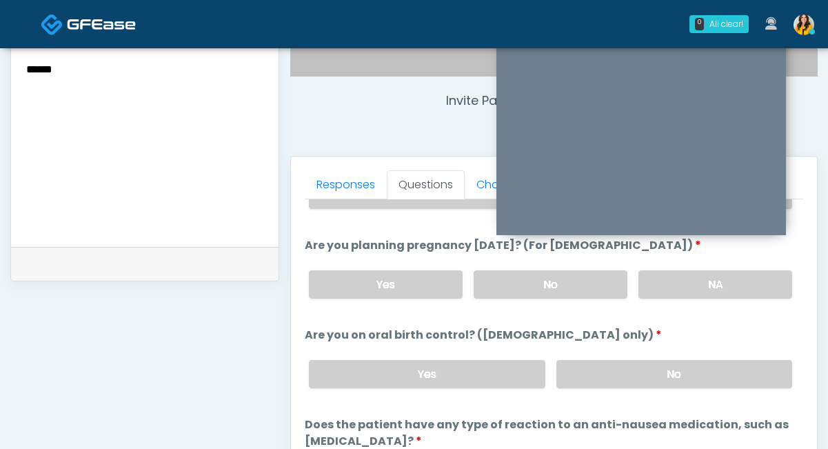
scroll to position [789, 0]
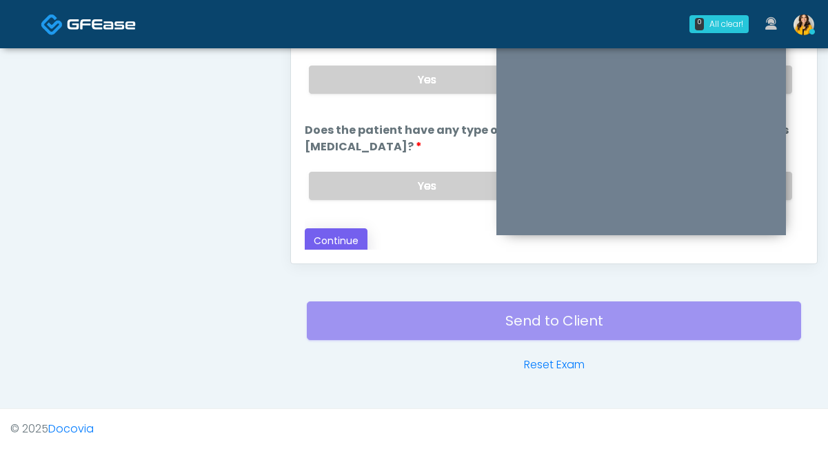
type input "****"
click at [354, 236] on button "Continue" at bounding box center [336, 241] width 63 height 26
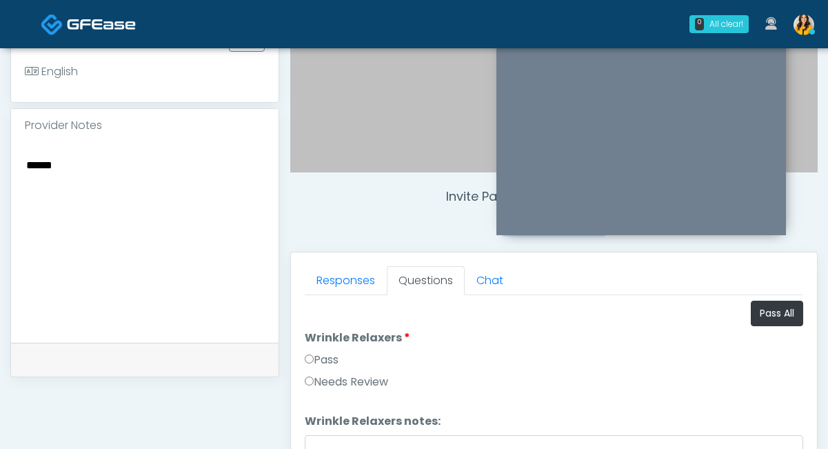
scroll to position [369, 0]
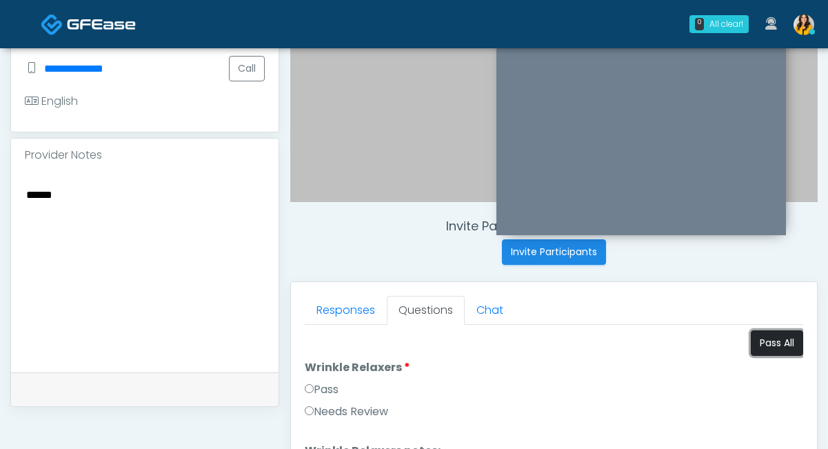
click at [762, 346] on button "Pass All" at bounding box center [777, 343] width 52 height 26
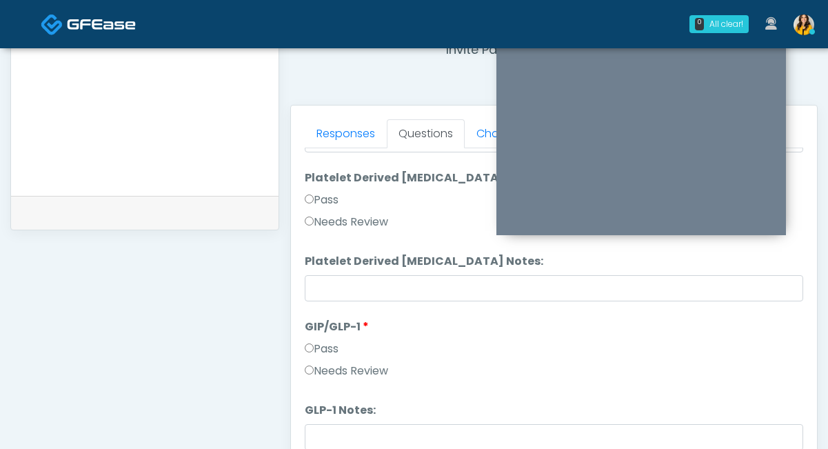
scroll to position [789, 0]
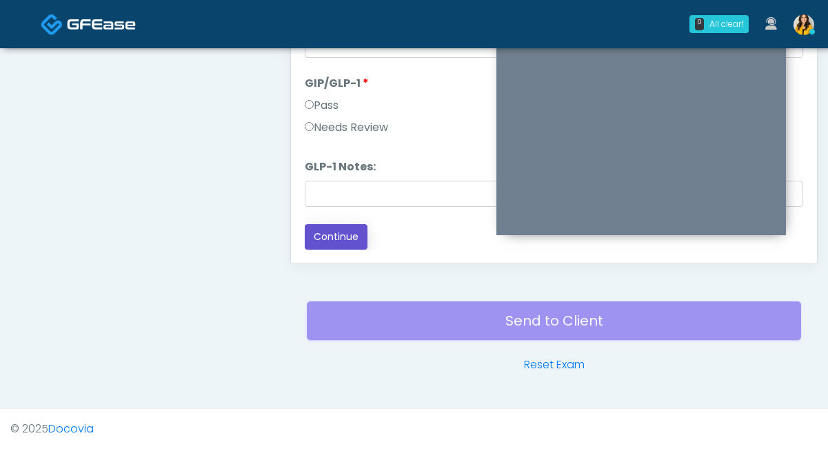
click at [348, 235] on button "Continue" at bounding box center [336, 237] width 63 height 26
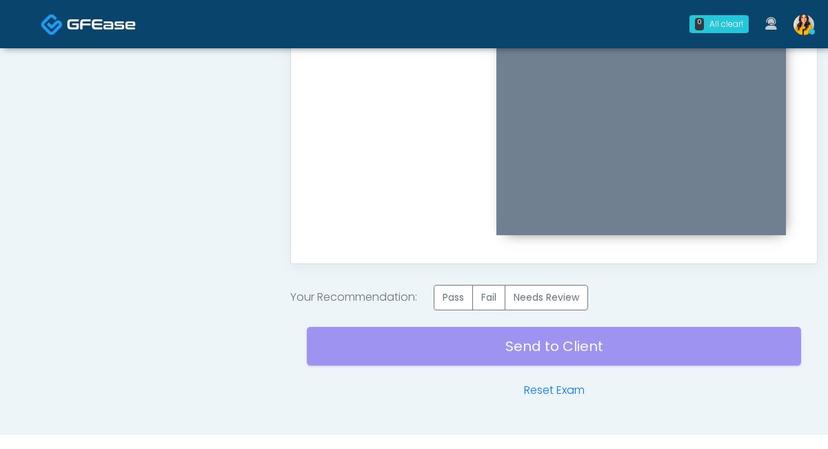
scroll to position [0, 0]
click at [449, 298] on label "Pass" at bounding box center [453, 298] width 39 height 26
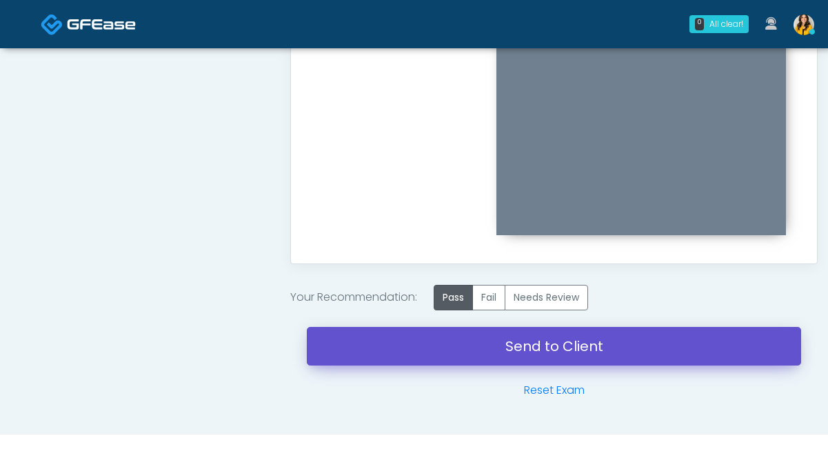
click at [560, 352] on link "Send to Client" at bounding box center [554, 346] width 494 height 39
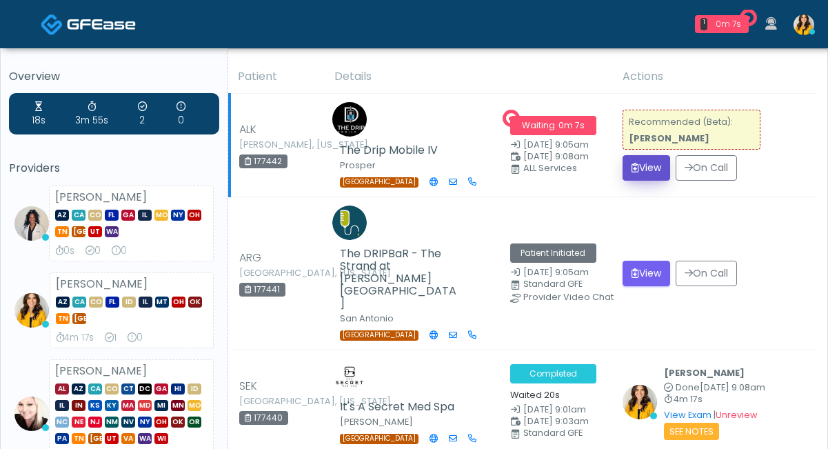
click at [631, 159] on button "View" at bounding box center [646, 168] width 48 height 26
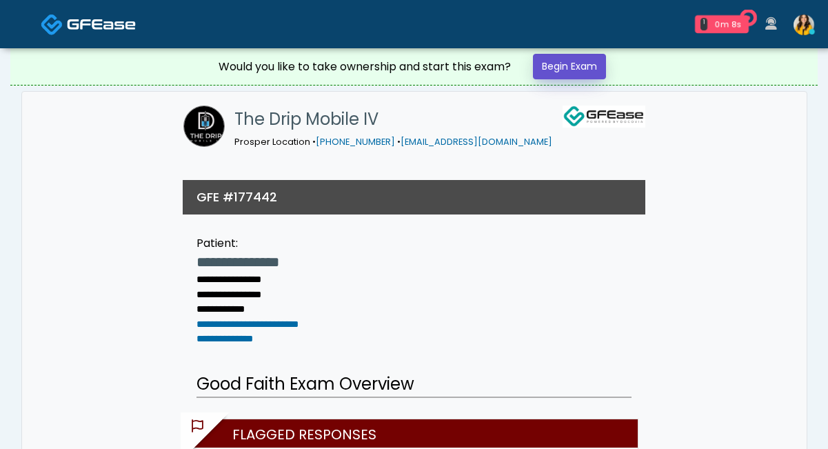
click at [587, 61] on link "Begin Exam" at bounding box center [569, 67] width 73 height 26
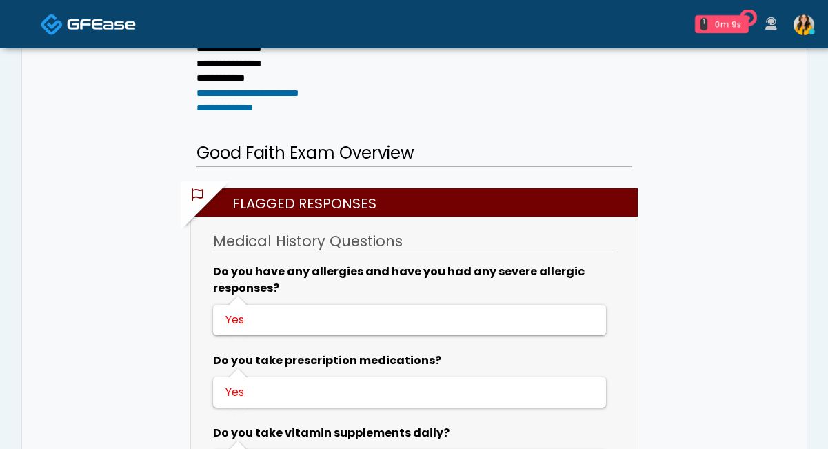
scroll to position [241, 0]
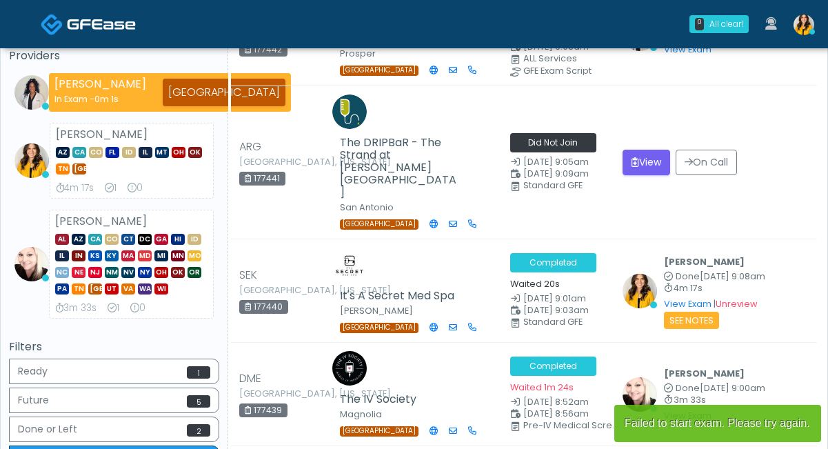
scroll to position [113, 0]
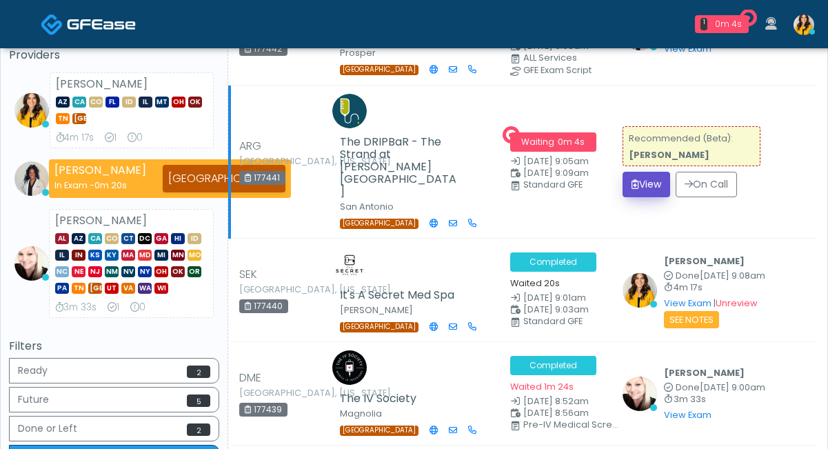
click at [644, 174] on button "View" at bounding box center [646, 185] width 48 height 26
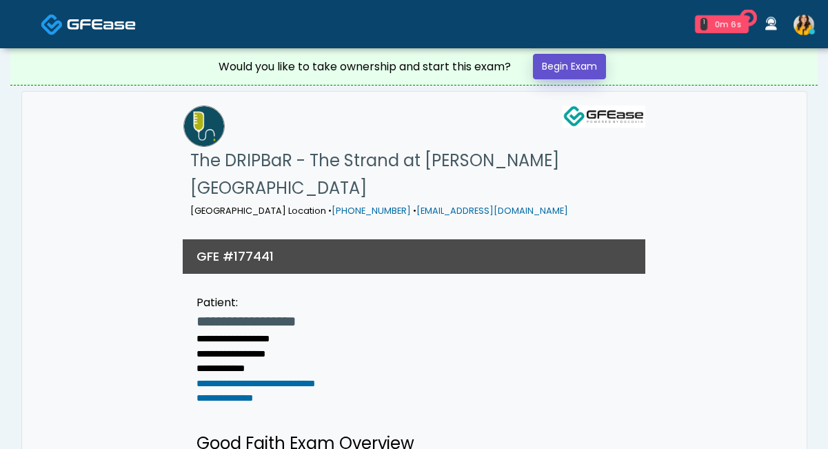
click at [596, 71] on link "Begin Exam" at bounding box center [569, 67] width 73 height 26
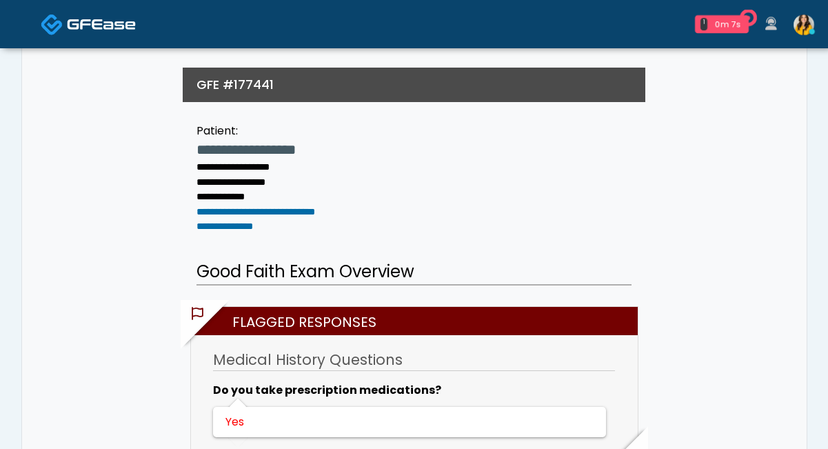
scroll to position [191, 0]
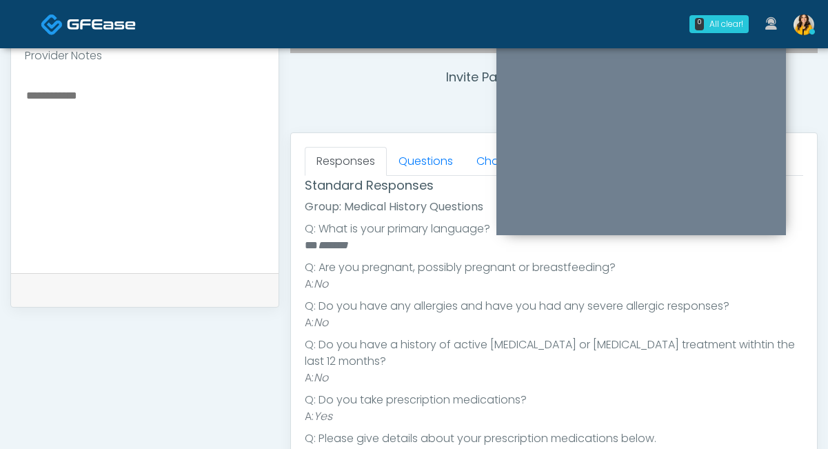
scroll to position [214, 0]
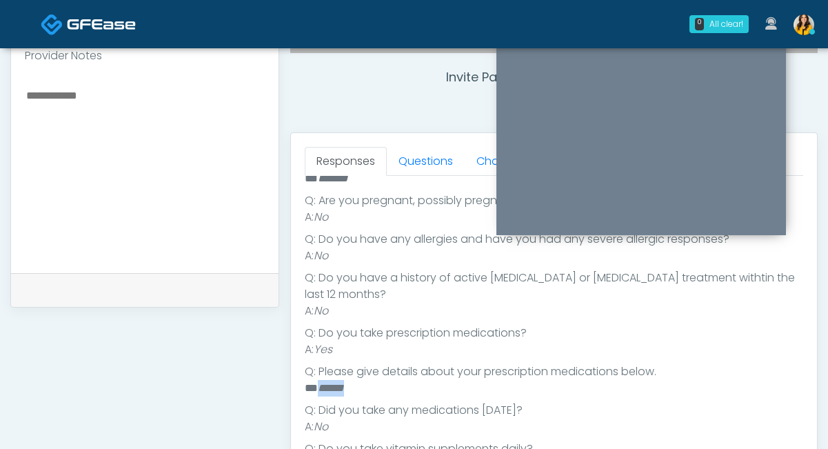
drag, startPoint x: 369, startPoint y: 371, endPoint x: 317, endPoint y: 374, distance: 51.8
click at [317, 380] on li "** ******" at bounding box center [554, 388] width 498 height 17
copy em "******"
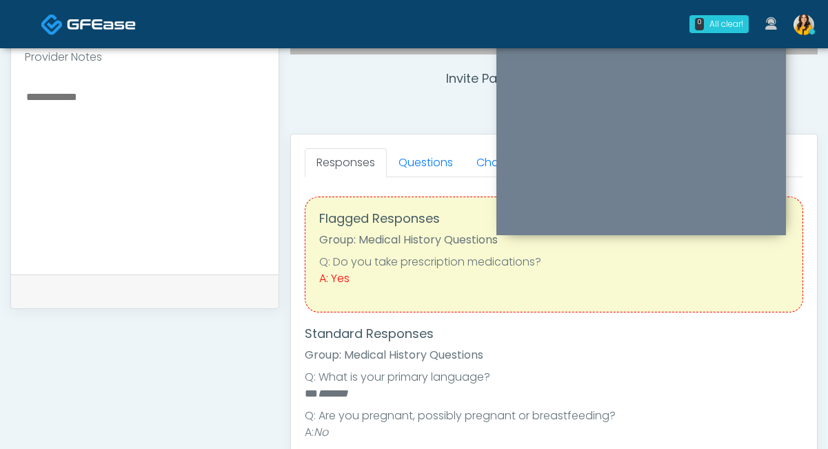
scroll to position [515, 0]
click at [409, 166] on link "Questions" at bounding box center [426, 164] width 78 height 29
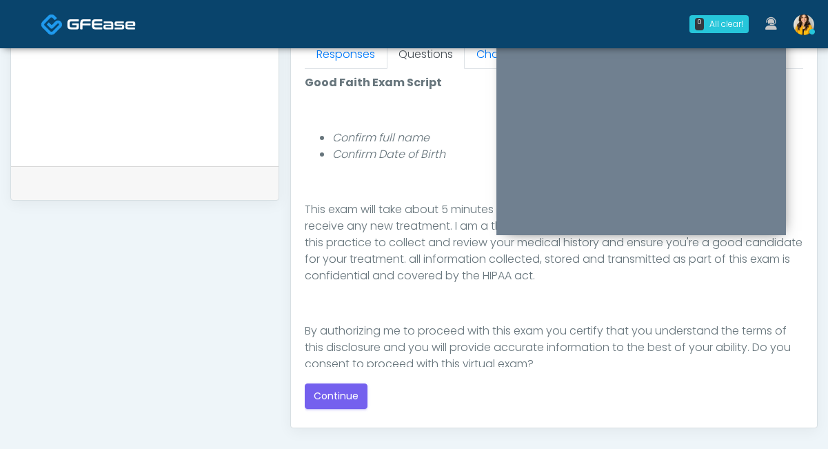
scroll to position [638, 0]
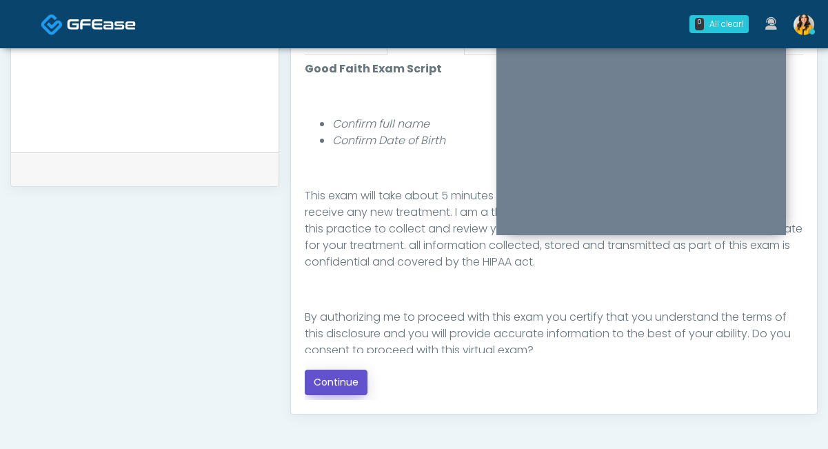
click at [339, 386] on button "Continue" at bounding box center [336, 382] width 63 height 26
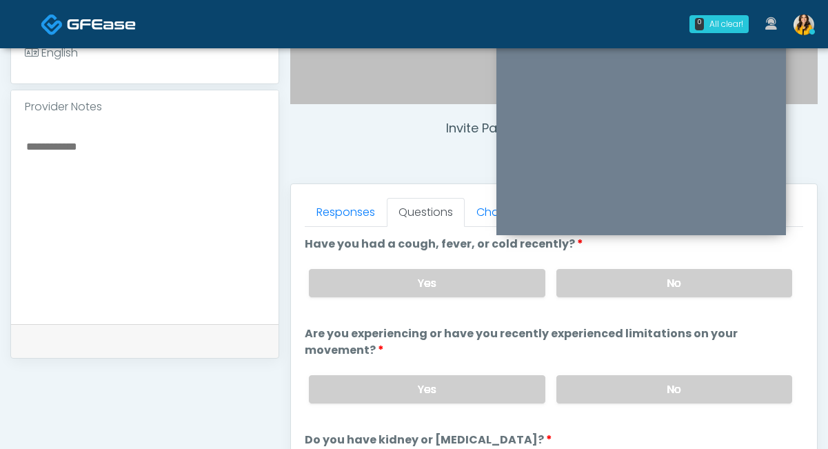
scroll to position [460, 0]
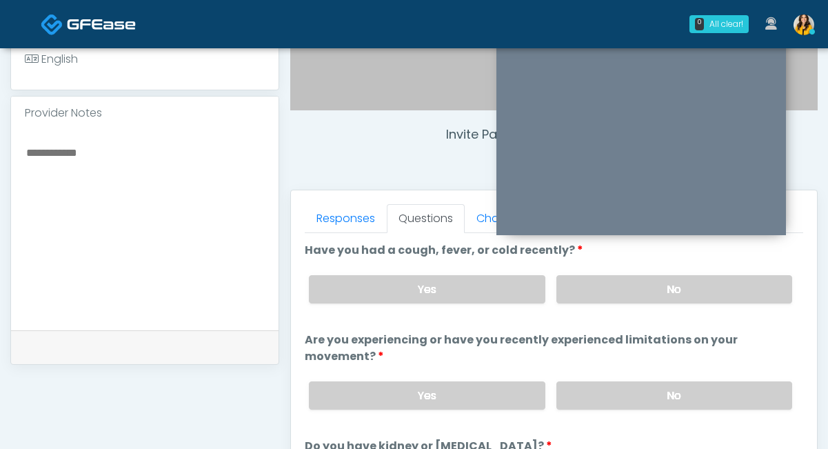
click at [140, 158] on textarea at bounding box center [145, 227] width 240 height 168
type textarea "**********"
click at [629, 283] on label "No" at bounding box center [674, 289] width 236 height 28
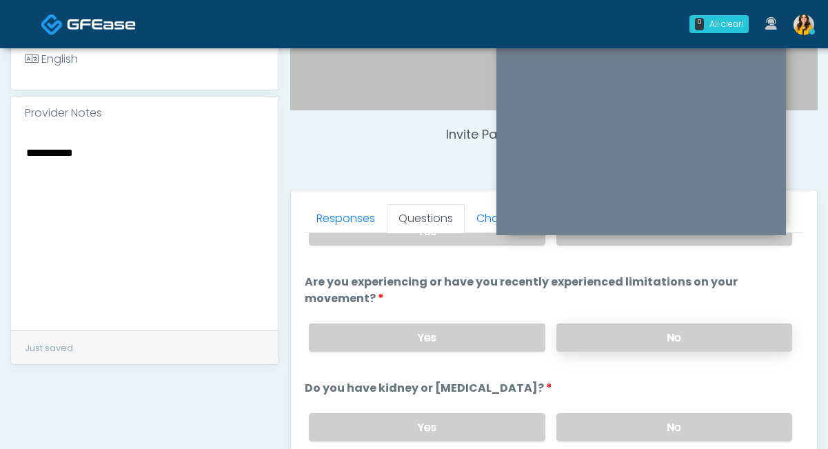
click at [587, 328] on label "No" at bounding box center [674, 337] width 236 height 28
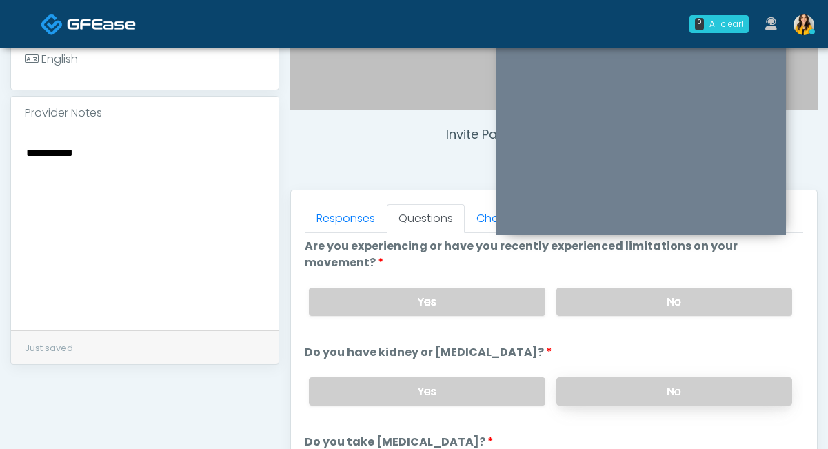
click at [581, 385] on label "No" at bounding box center [674, 391] width 236 height 28
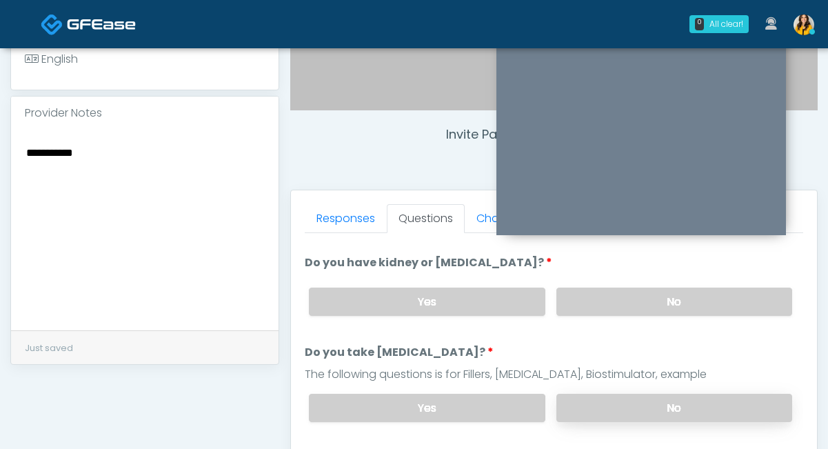
click at [595, 400] on label "No" at bounding box center [674, 408] width 236 height 28
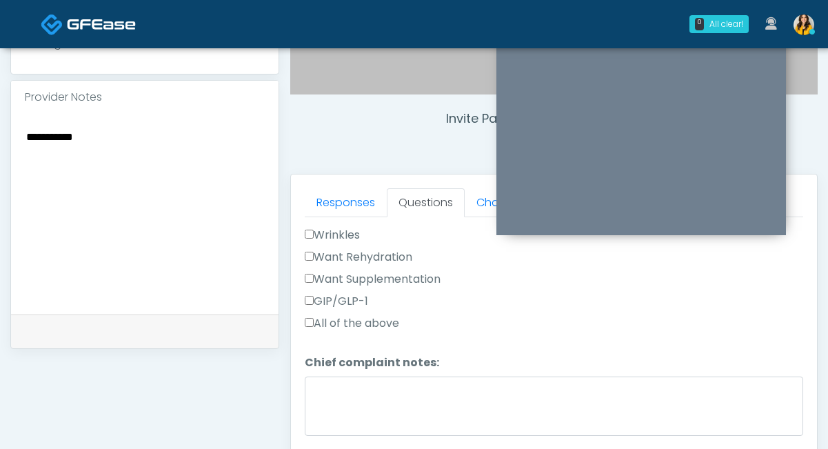
scroll to position [451, 0]
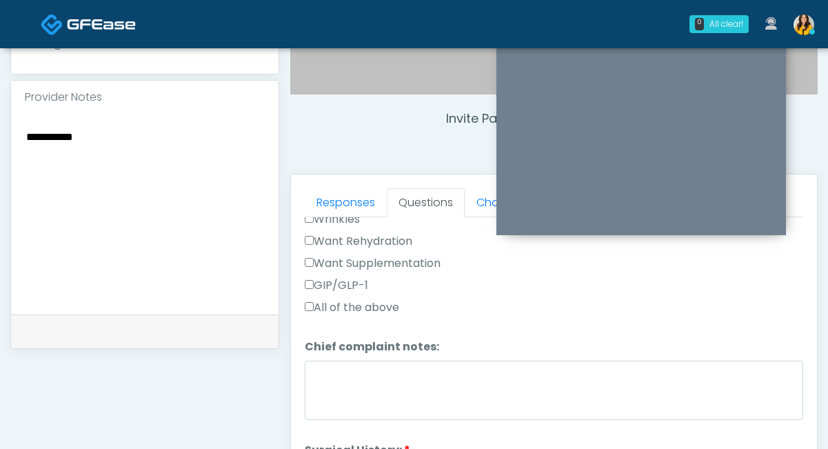
click at [362, 242] on label "Want Rehydration" at bounding box center [359, 241] width 108 height 17
click at [399, 261] on label "Want Supplementation" at bounding box center [373, 263] width 136 height 17
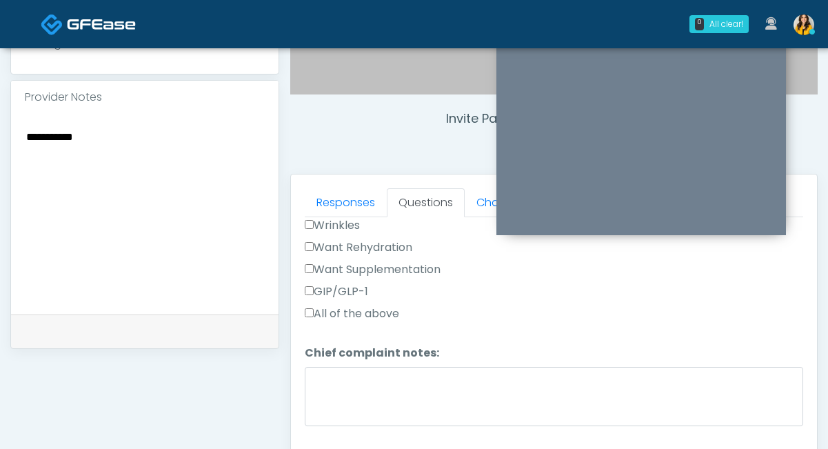
scroll to position [440, 0]
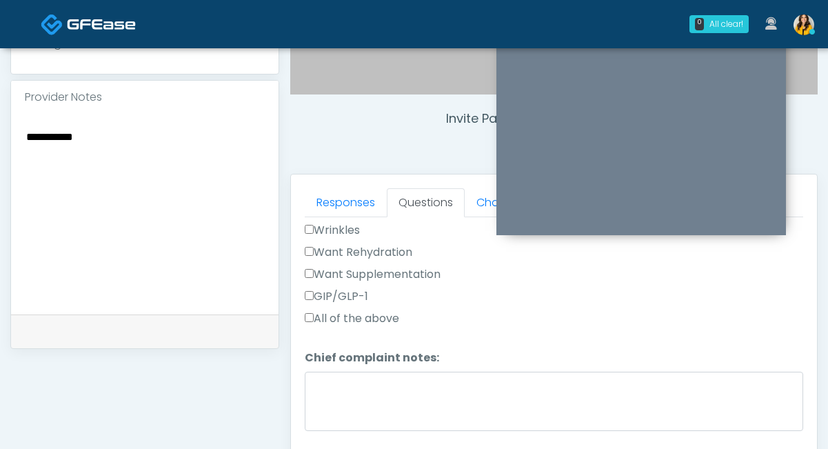
click at [349, 296] on label "GIP/GLP-1" at bounding box center [336, 296] width 63 height 17
click at [360, 266] on label "Want Supplementation" at bounding box center [373, 274] width 136 height 17
click at [357, 249] on label "Want Rehydration" at bounding box center [359, 252] width 108 height 17
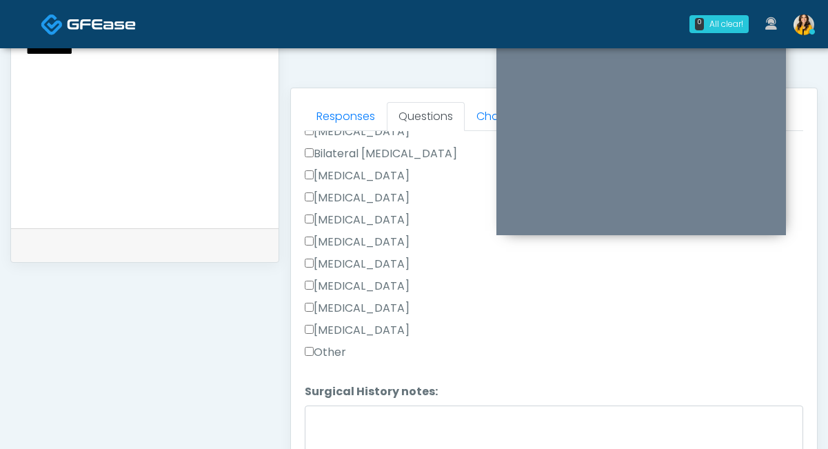
scroll to position [782, 0]
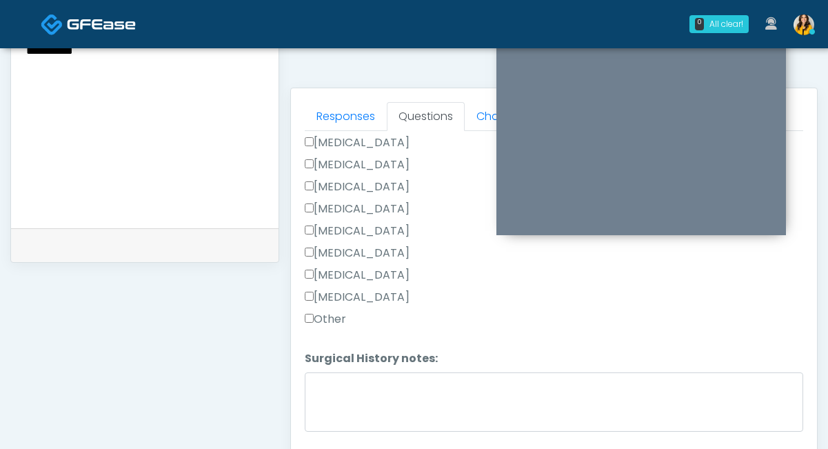
click at [337, 314] on label "Other" at bounding box center [325, 319] width 41 height 17
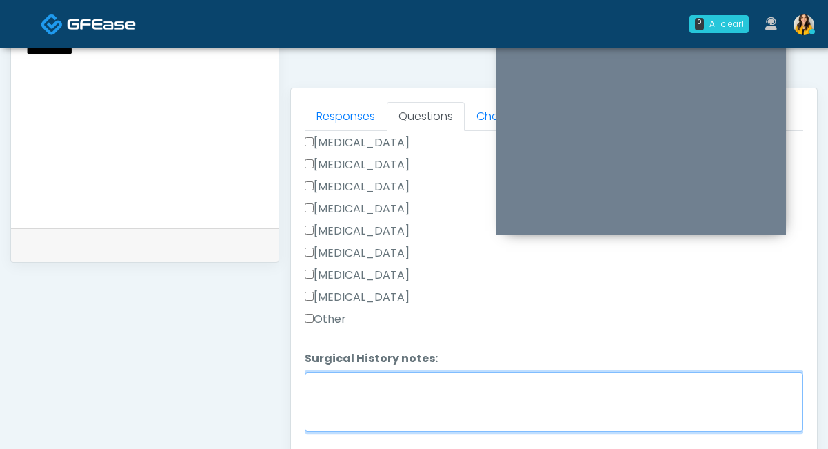
click at [334, 405] on textarea "Surgical History notes:" at bounding box center [554, 401] width 498 height 59
type textarea "*"
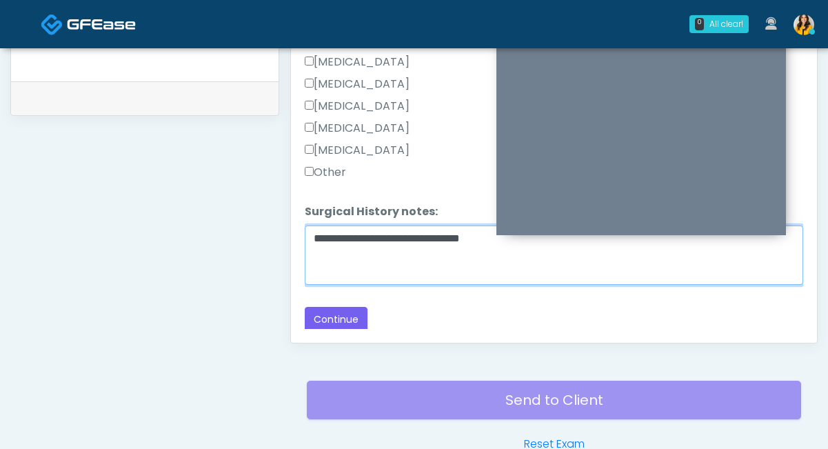
scroll to position [729, 0]
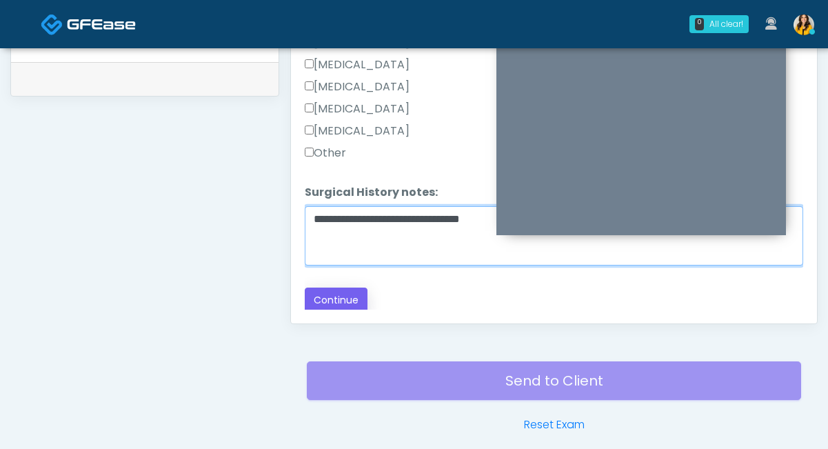
type textarea "**********"
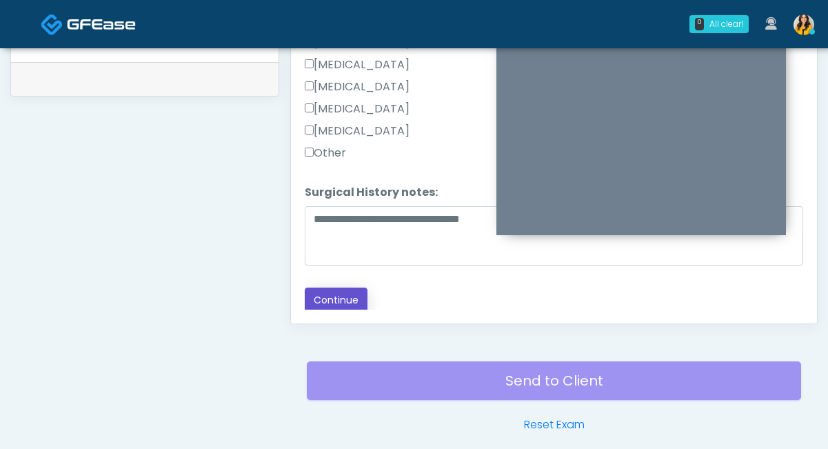
click at [332, 294] on button "Continue" at bounding box center [336, 300] width 63 height 26
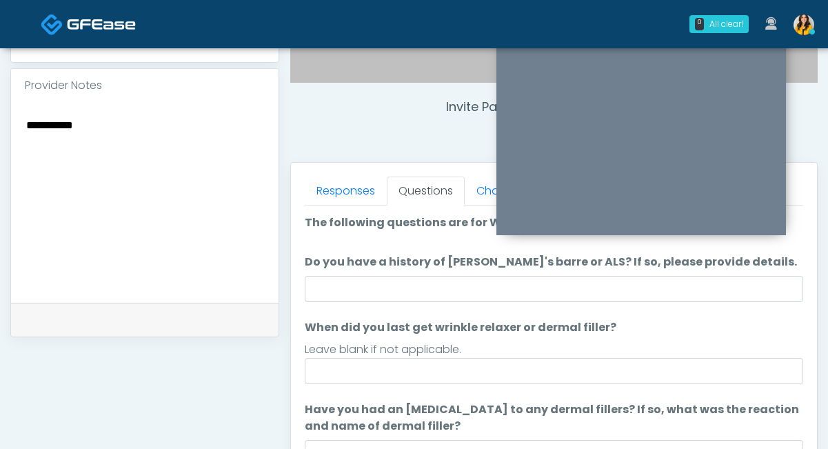
scroll to position [473, 0]
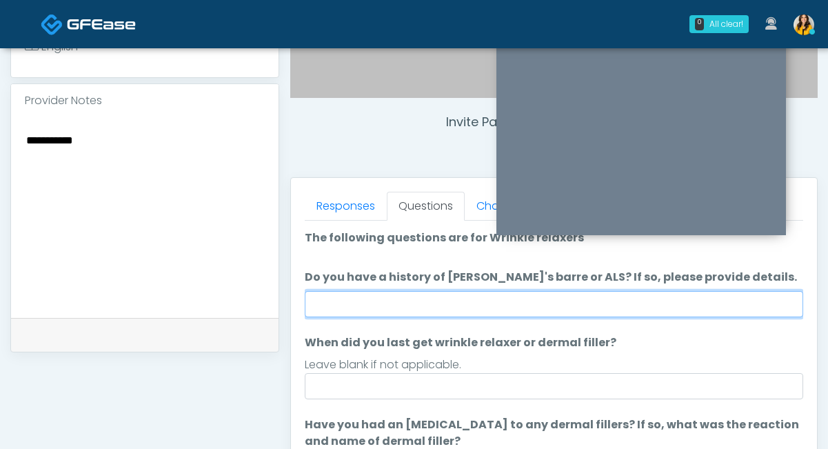
click at [376, 298] on input "Do you have a history of [PERSON_NAME]'s barre or ALS? If so, please provide de…" at bounding box center [554, 304] width 498 height 26
type input "**"
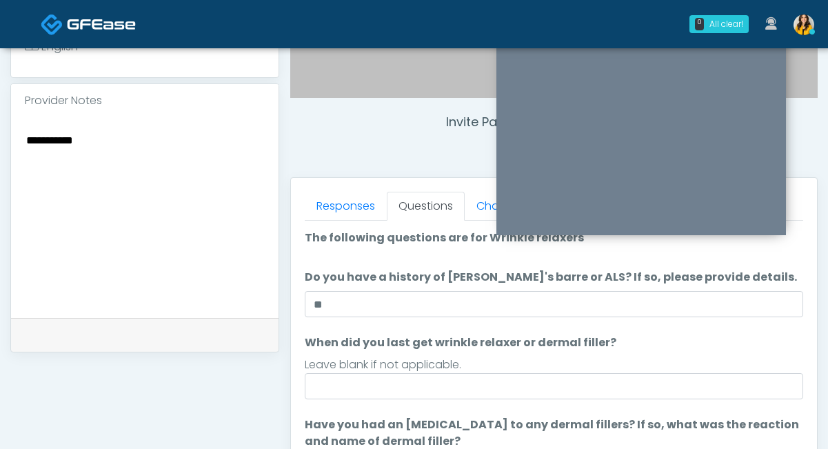
click at [346, 268] on ol "The following questions are for Wrinkle relaxers The following questions are fo…" at bounding box center [554, 356] width 498 height 252
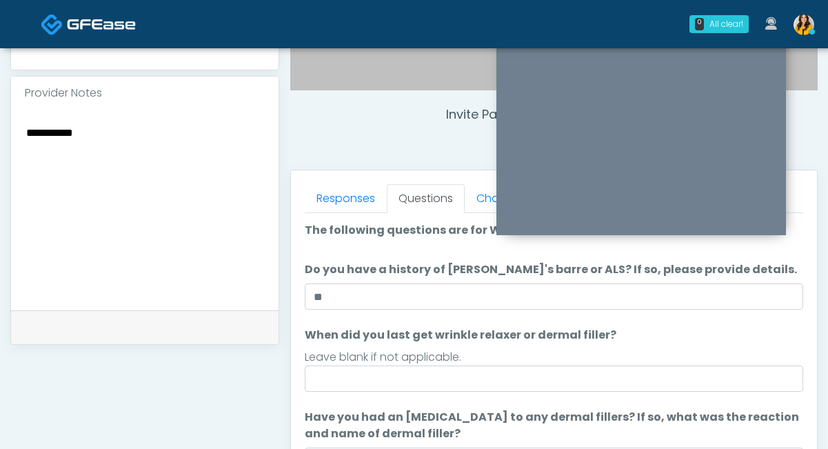
scroll to position [481, 0]
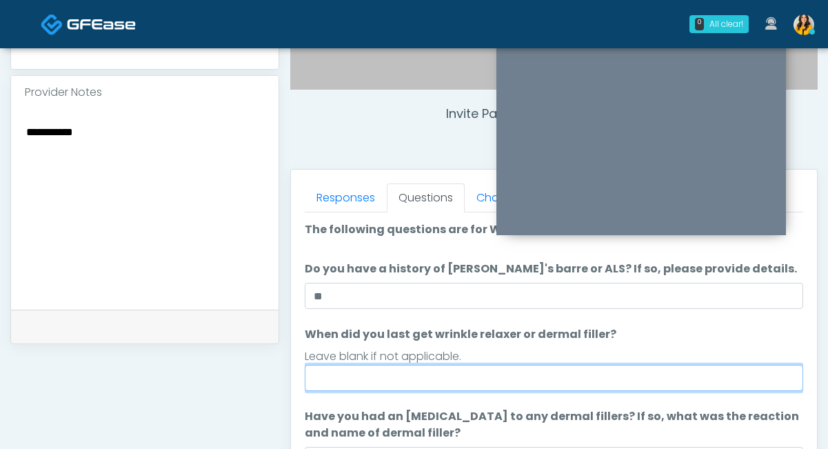
click at [334, 381] on input "When did you last get wrinkle relaxer or dermal filler?" at bounding box center [554, 378] width 498 height 26
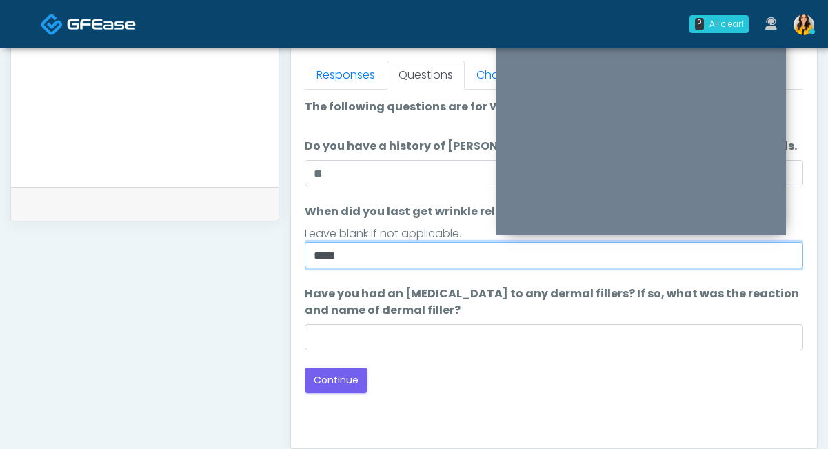
scroll to position [611, 0]
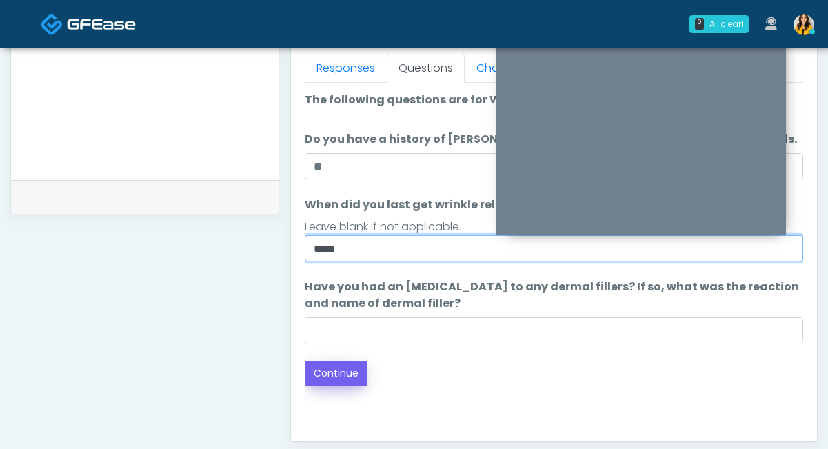
type input "*****"
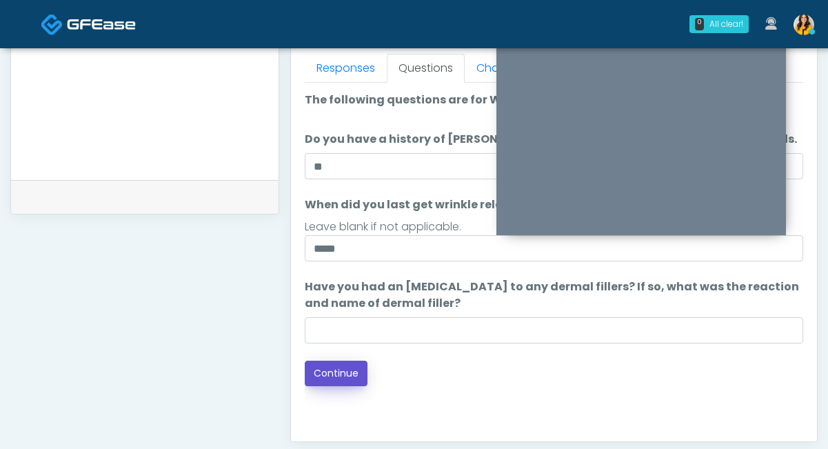
click at [345, 380] on button "Continue" at bounding box center [336, 374] width 63 height 26
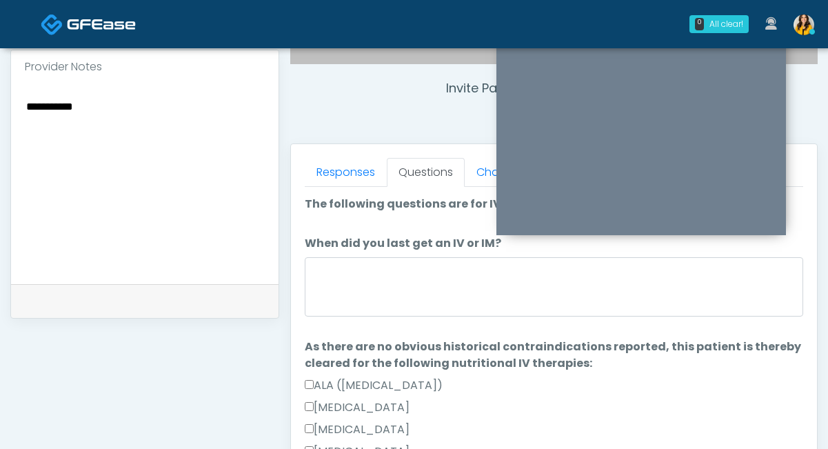
scroll to position [492, 0]
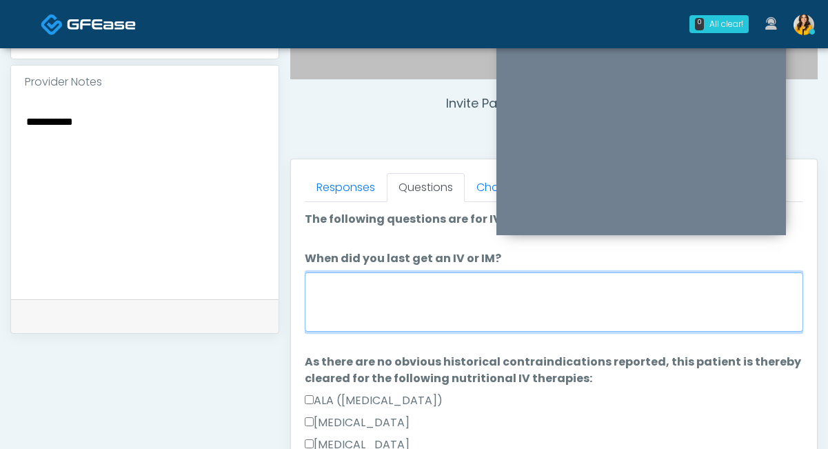
click at [351, 325] on textarea "When did you last get an IV or IM?" at bounding box center [554, 301] width 498 height 59
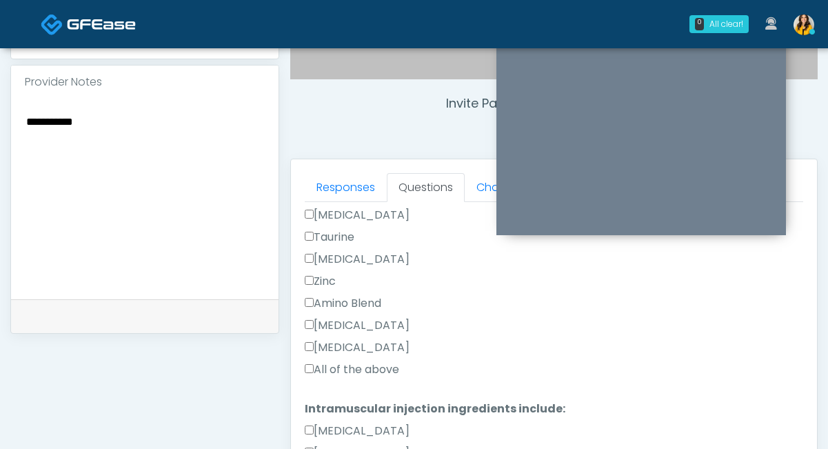
type textarea "*****"
click at [333, 368] on label "All of the above" at bounding box center [352, 369] width 94 height 17
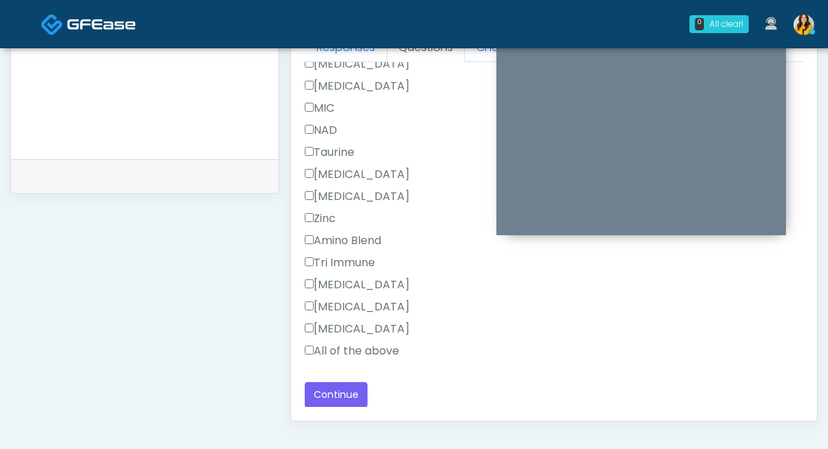
scroll to position [645, 0]
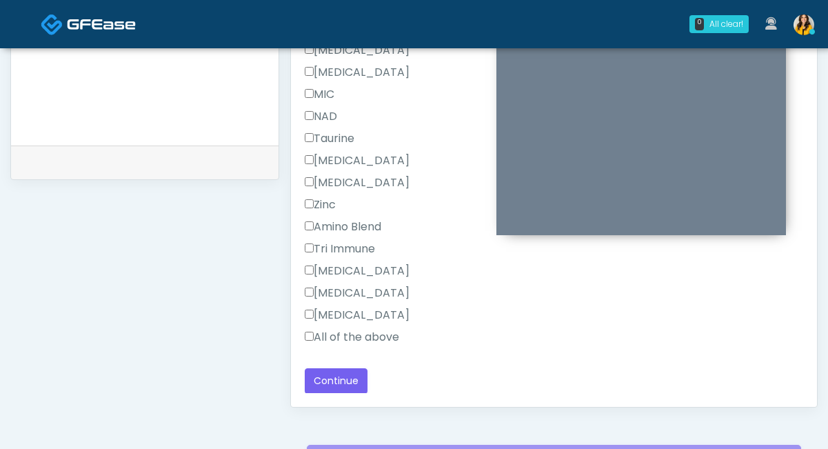
click at [342, 332] on label "All of the above" at bounding box center [352, 337] width 94 height 17
click at [345, 377] on button "Continue" at bounding box center [336, 381] width 63 height 26
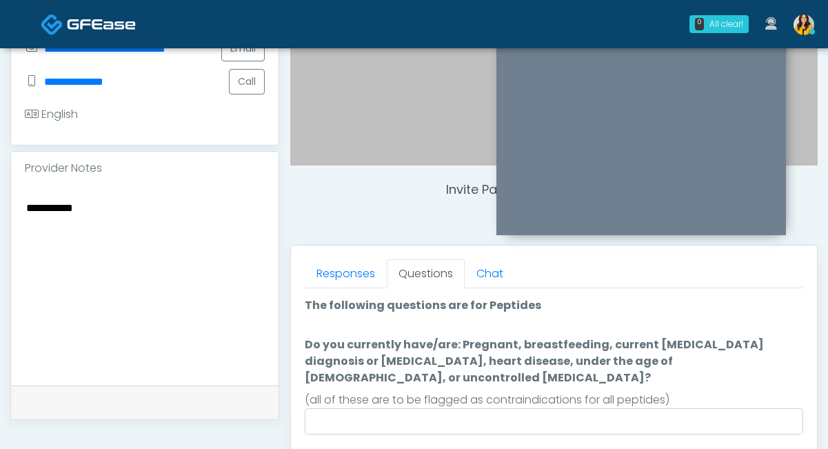
scroll to position [432, 0]
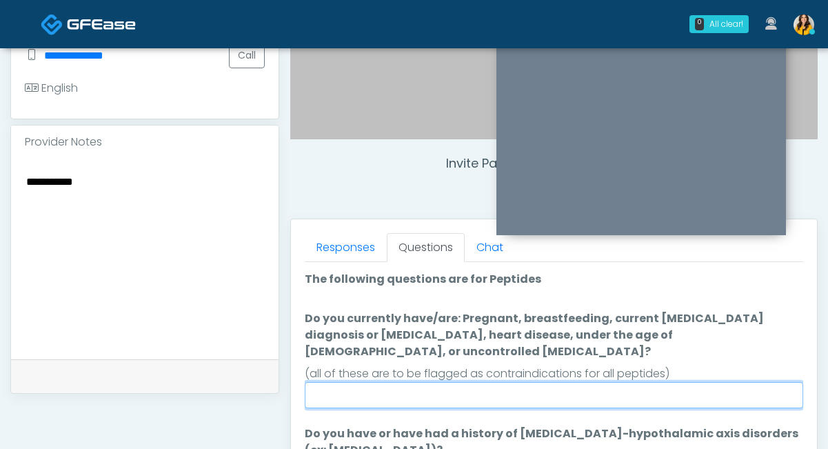
click at [377, 382] on input "Do you currently have/are: Pregnant, breastfeeding, current [MEDICAL_DATA] diag…" at bounding box center [554, 395] width 498 height 26
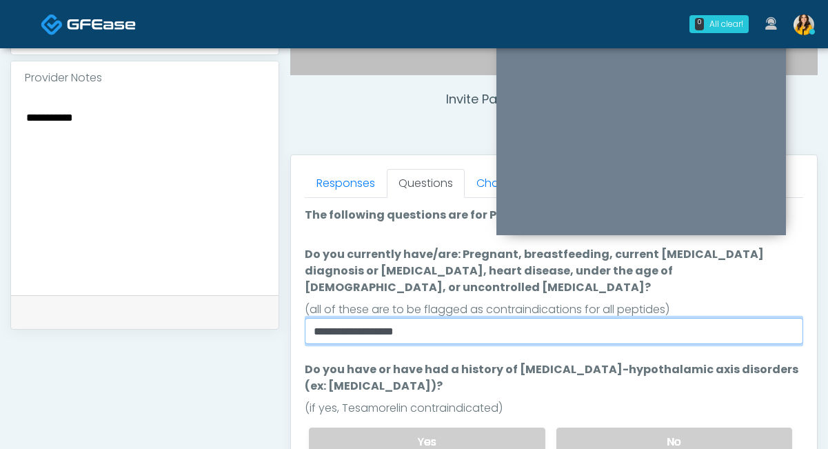
scroll to position [523, 0]
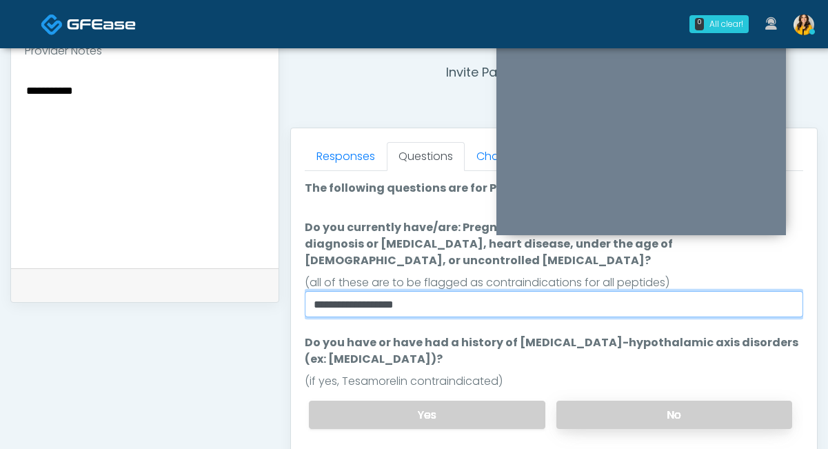
type input "**********"
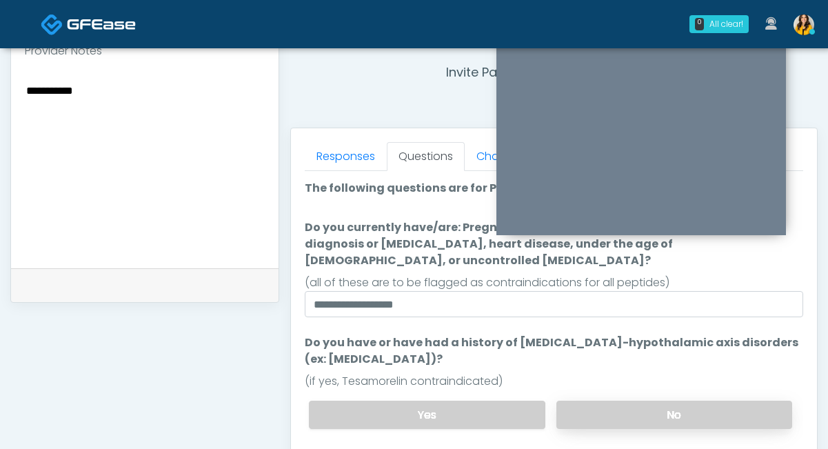
click at [582, 401] on label "No" at bounding box center [674, 415] width 236 height 28
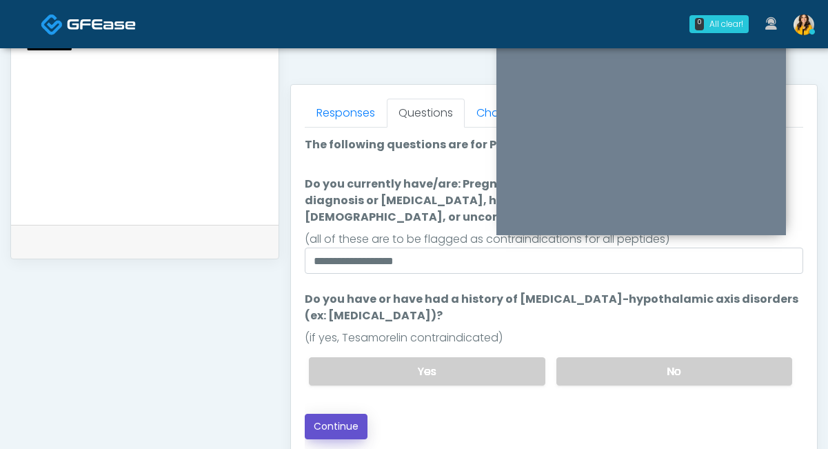
click at [341, 414] on button "Continue" at bounding box center [336, 427] width 63 height 26
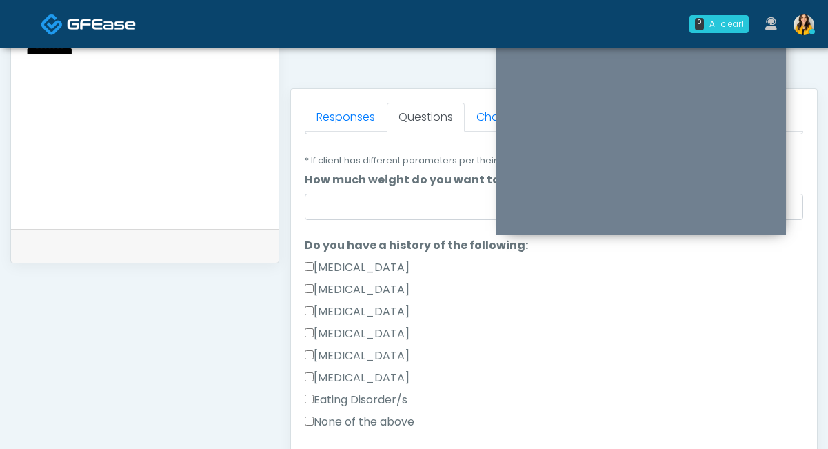
scroll to position [230, 0]
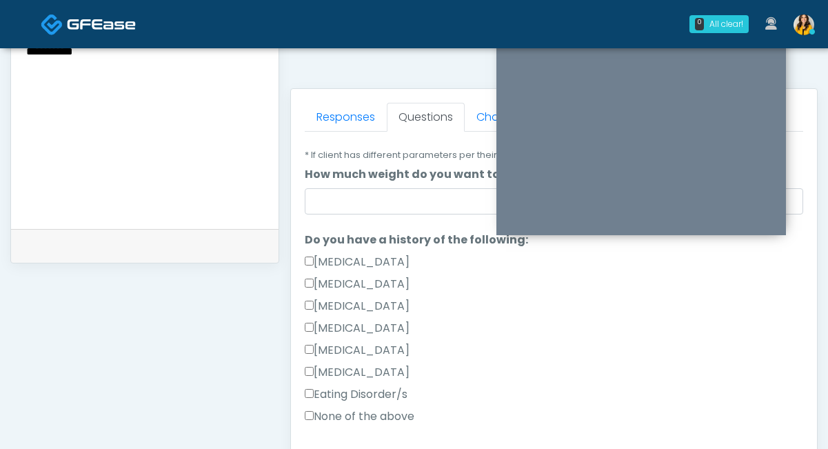
click at [357, 415] on label "None of the above" at bounding box center [360, 416] width 110 height 17
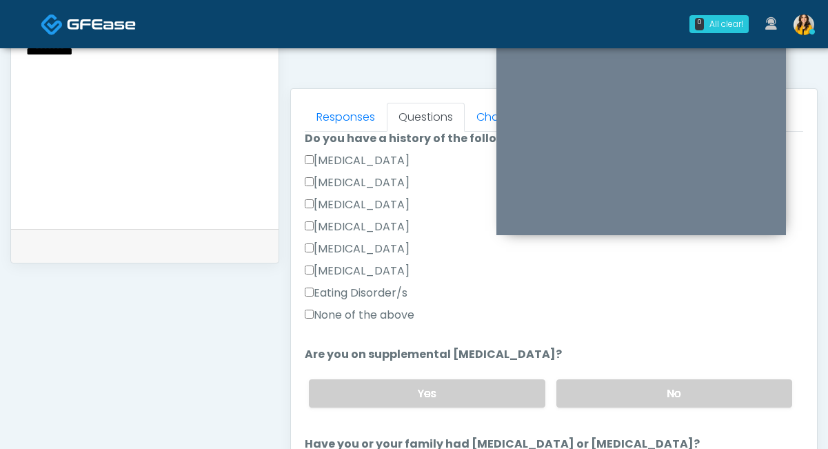
scroll to position [341, 0]
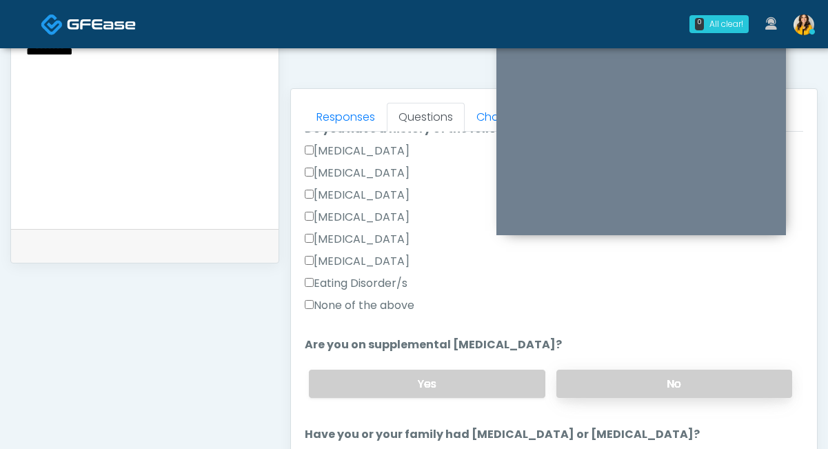
click at [593, 381] on label "No" at bounding box center [674, 383] width 236 height 28
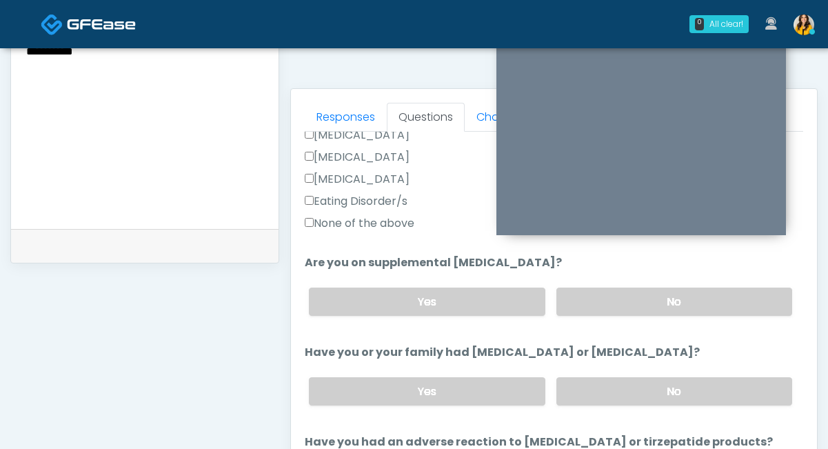
scroll to position [432, 0]
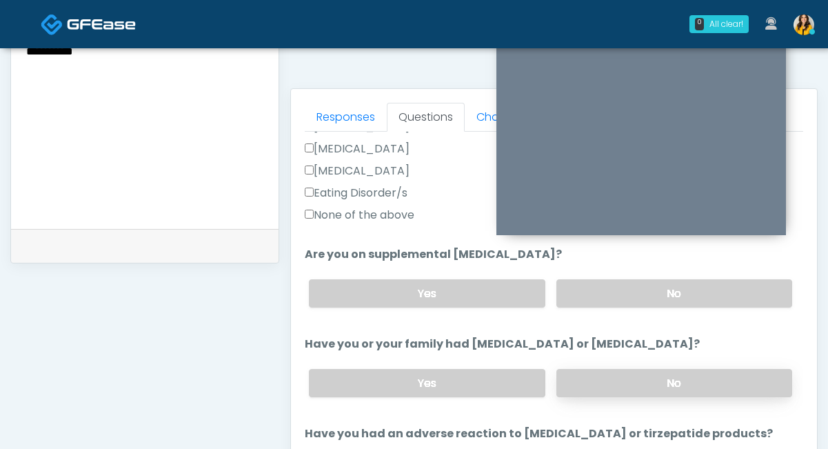
click at [598, 391] on label "No" at bounding box center [674, 383] width 236 height 28
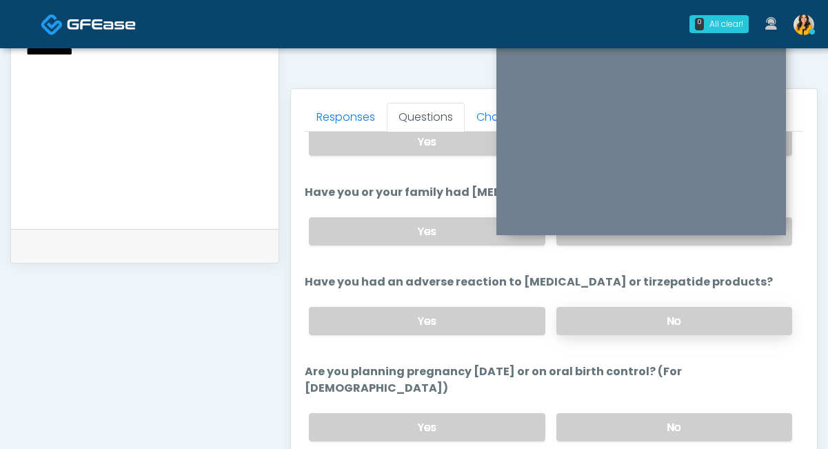
click at [583, 327] on label "No" at bounding box center [674, 321] width 236 height 28
click at [583, 413] on label "No" at bounding box center [674, 427] width 236 height 28
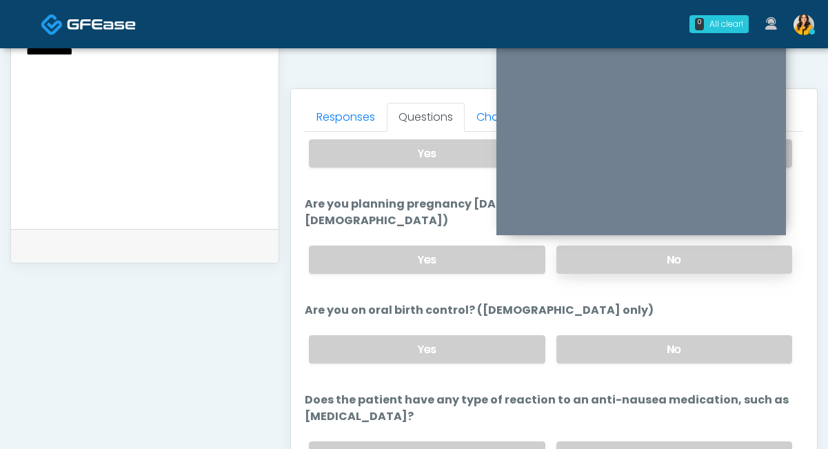
scroll to position [750, 0]
click at [587, 345] on div "Yes No" at bounding box center [550, 350] width 505 height 50
click at [574, 336] on label "No" at bounding box center [674, 350] width 236 height 28
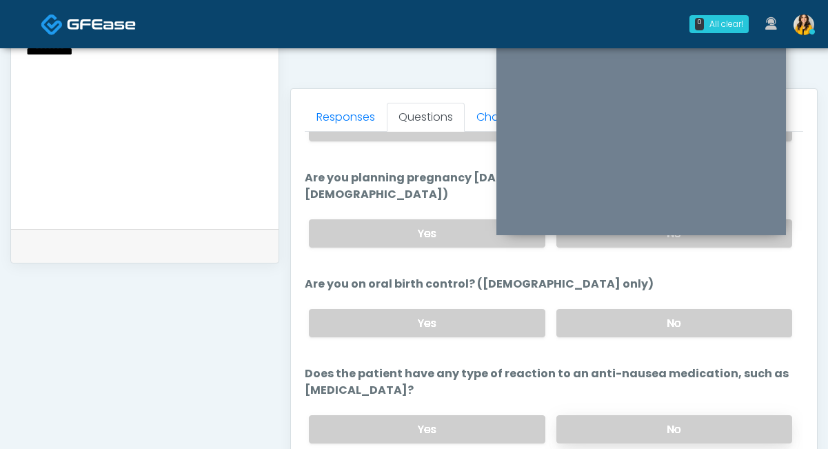
click at [563, 415] on label "No" at bounding box center [674, 429] width 236 height 28
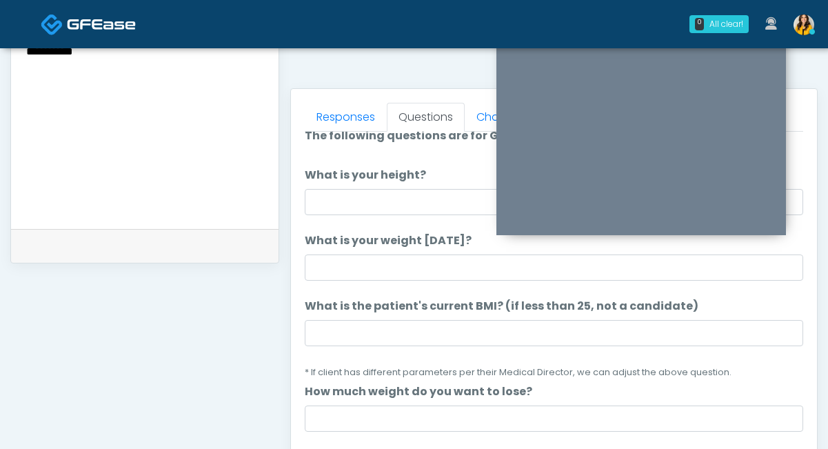
scroll to position [12, 0]
click at [373, 211] on input "What is your height?" at bounding box center [554, 203] width 498 height 26
type input "*****"
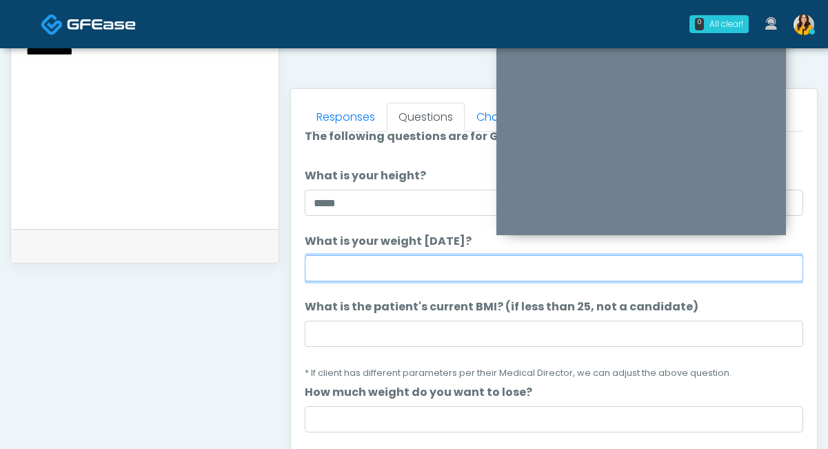
click at [373, 262] on input "What is your weight today?" at bounding box center [554, 268] width 498 height 26
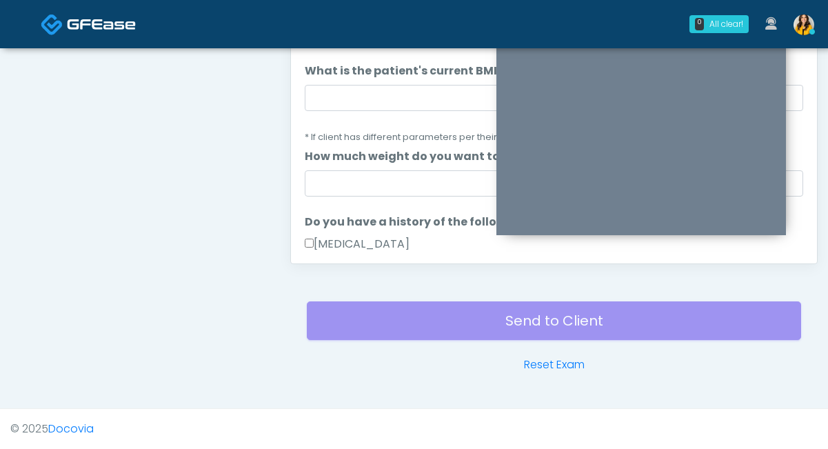
scroll to position [0, 0]
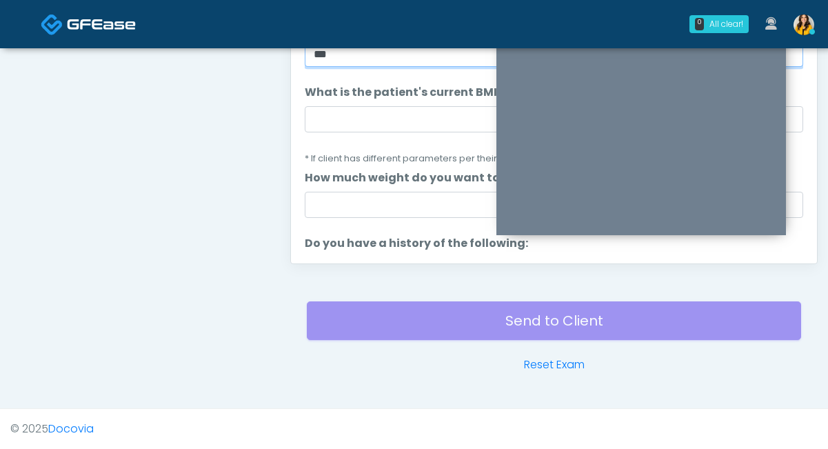
type input "***"
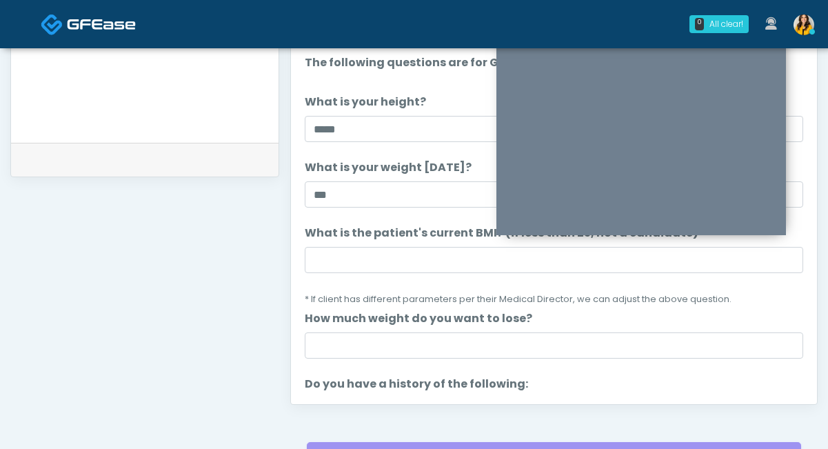
scroll to position [631, 0]
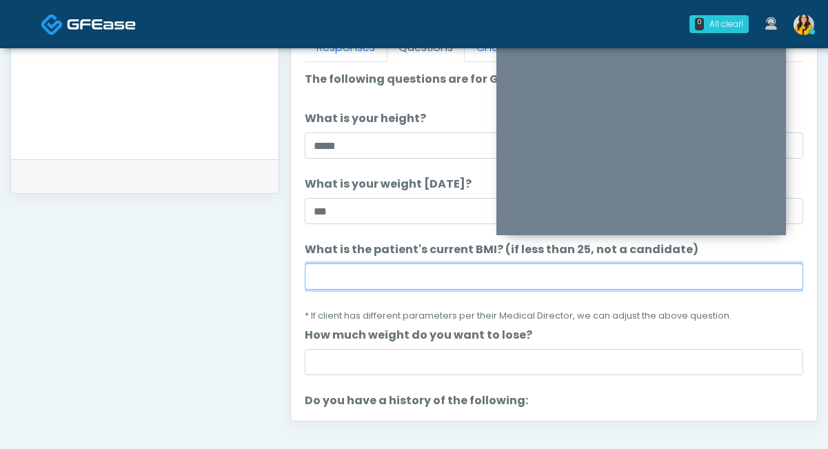
click at [381, 269] on input "What is the patient's current BMI? (if less than 25, not a candidate)" at bounding box center [554, 276] width 498 height 26
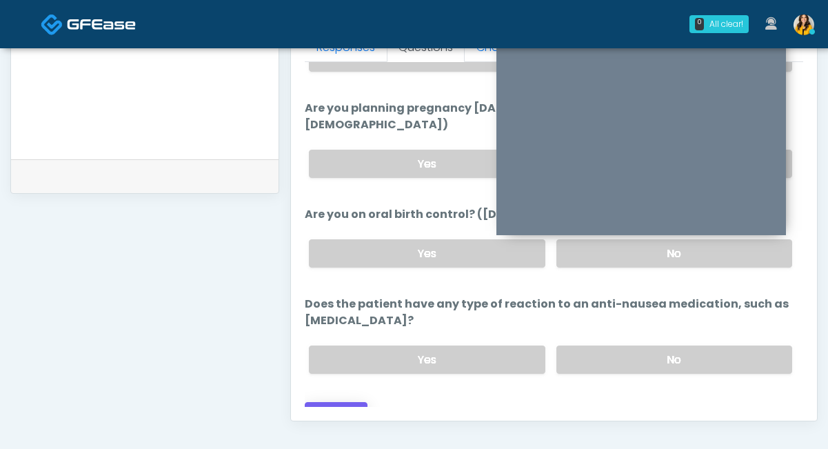
type input "****"
click at [326, 405] on button "Continue" at bounding box center [336, 415] width 63 height 26
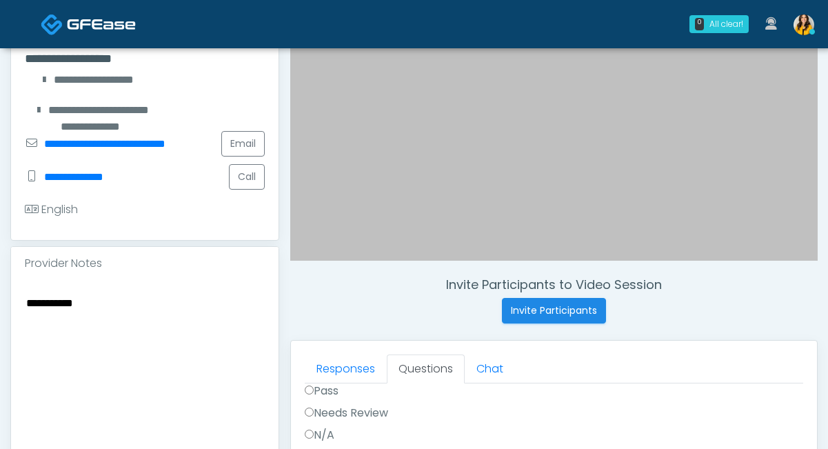
scroll to position [331, 0]
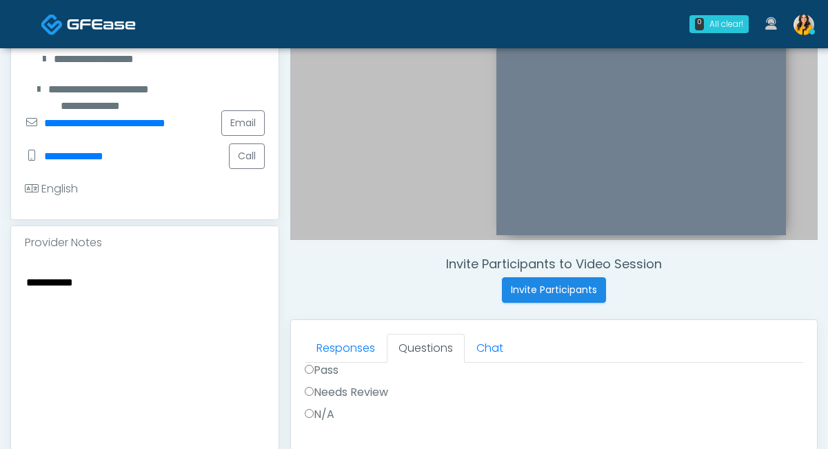
click at [30, 273] on textarea "**********" at bounding box center [145, 357] width 240 height 168
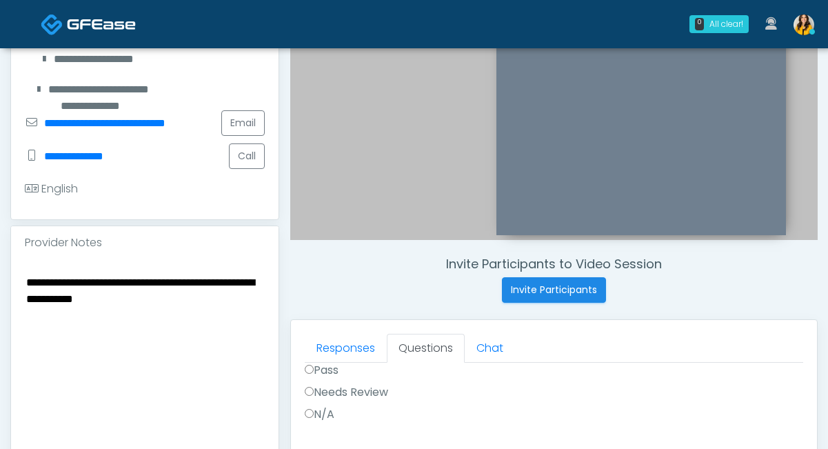
click at [201, 287] on textarea "**********" at bounding box center [145, 357] width 240 height 168
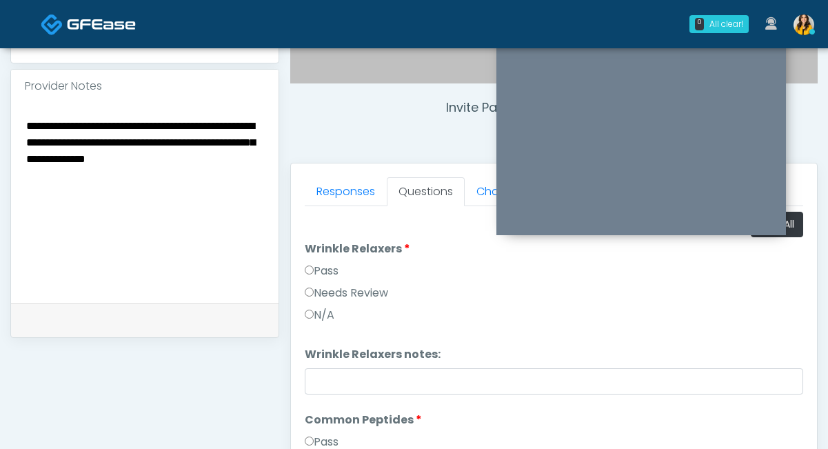
scroll to position [486, 0]
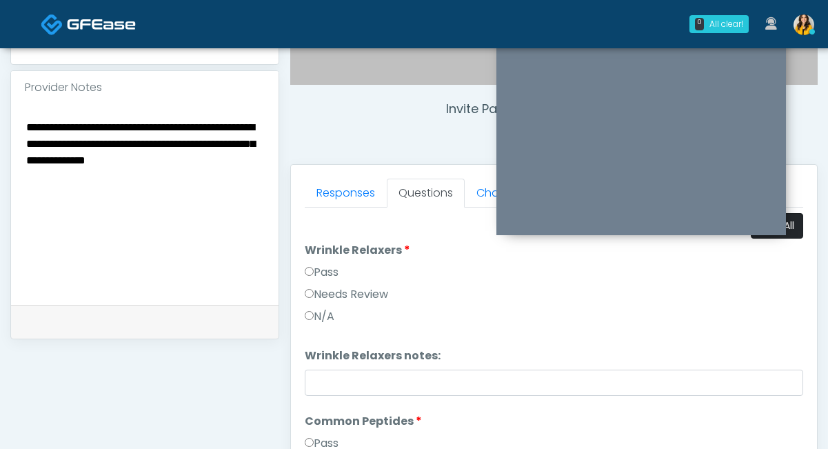
type textarea "**********"
click at [787, 229] on button "Pass All" at bounding box center [777, 226] width 52 height 26
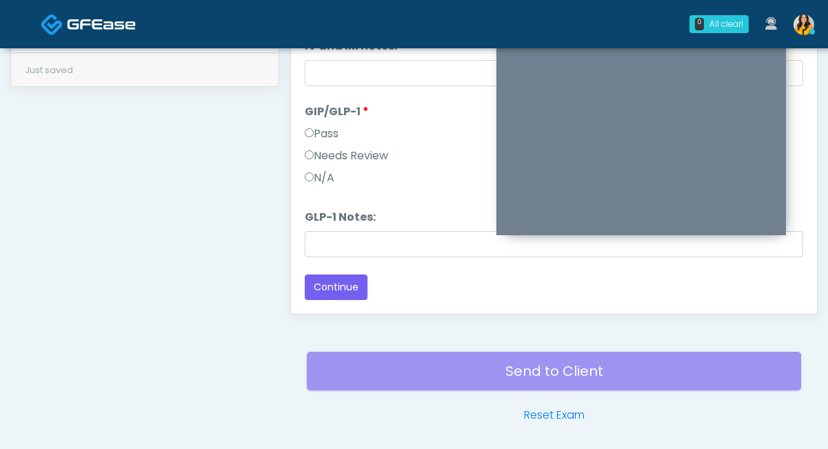
scroll to position [785, 0]
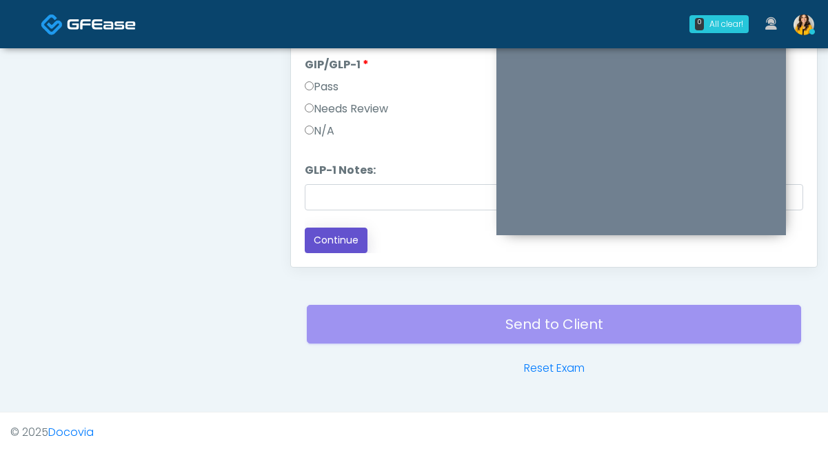
click at [364, 238] on button "Continue" at bounding box center [336, 240] width 63 height 26
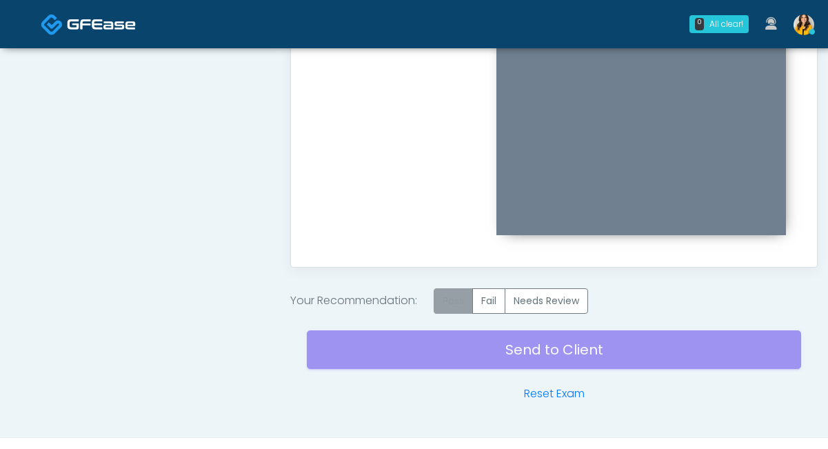
click at [449, 290] on label "Pass" at bounding box center [453, 301] width 39 height 26
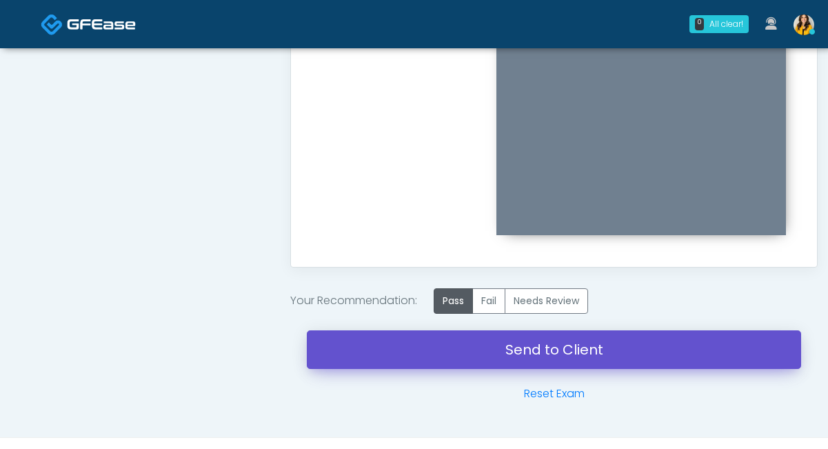
click at [558, 354] on link "Send to Client" at bounding box center [554, 349] width 494 height 39
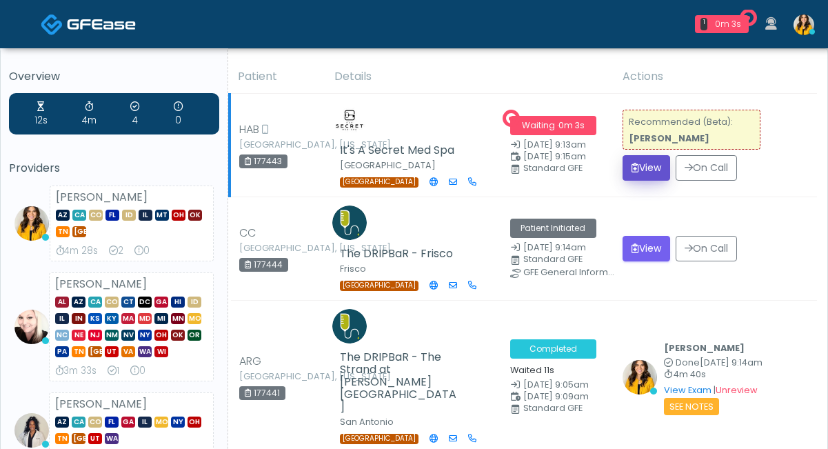
click at [639, 163] on icon "submit" at bounding box center [635, 168] width 8 height 10
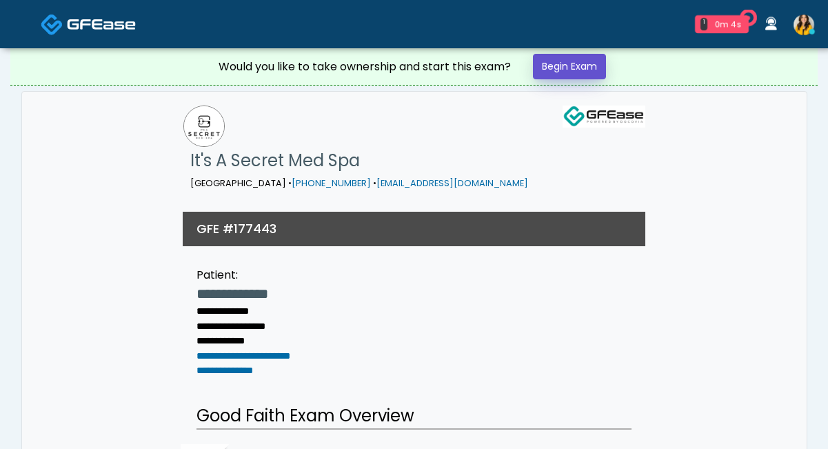
click at [589, 74] on link "Begin Exam" at bounding box center [569, 67] width 73 height 26
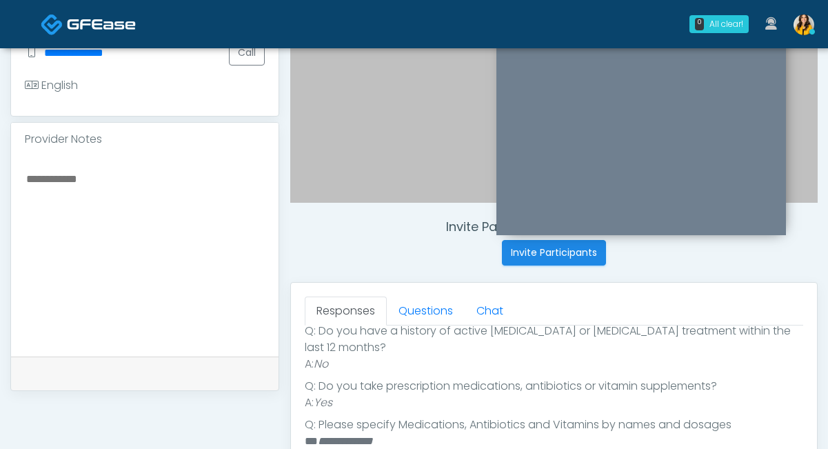
scroll to position [385, 0]
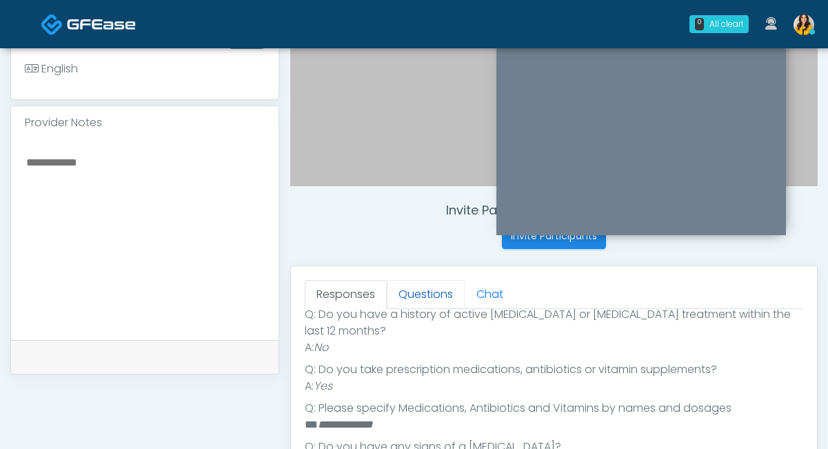
click at [424, 290] on link "Questions" at bounding box center [426, 294] width 78 height 29
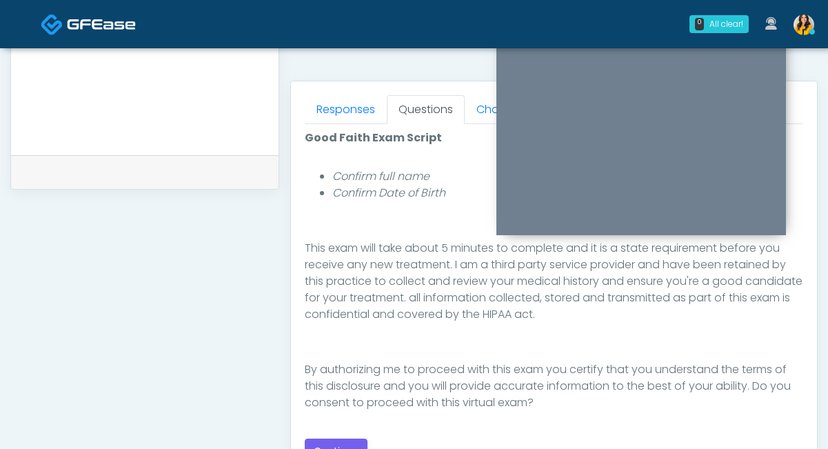
scroll to position [585, 0]
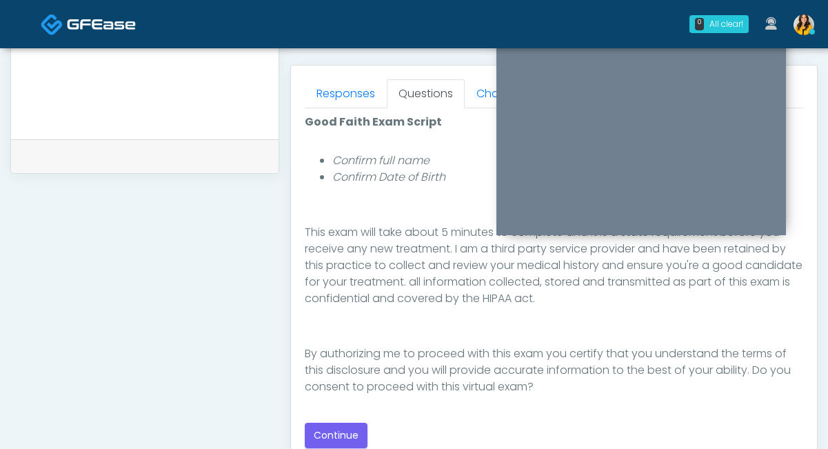
click at [348, 418] on div "Good Faith Exam Script Good Faith Exam Script INTRODUCTION Hello, my name is un…" at bounding box center [554, 281] width 498 height 334
click at [336, 432] on button "Continue" at bounding box center [336, 436] width 63 height 26
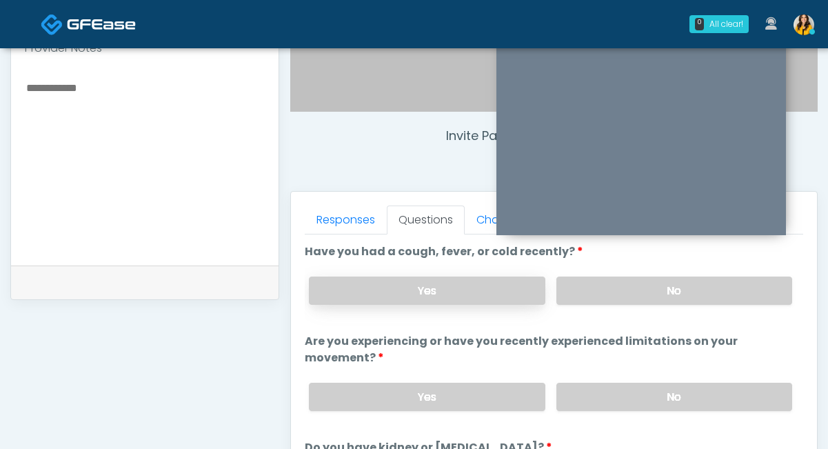
scroll to position [440, 0]
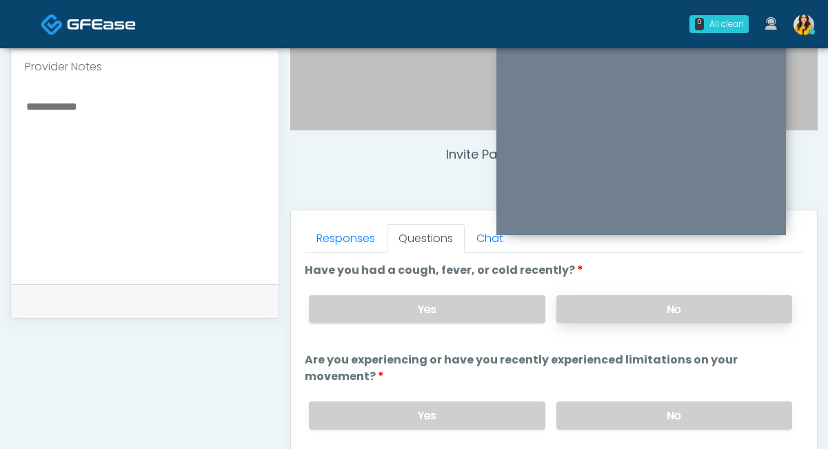
click at [590, 305] on label "No" at bounding box center [674, 309] width 236 height 28
click at [588, 408] on label "No" at bounding box center [674, 415] width 236 height 28
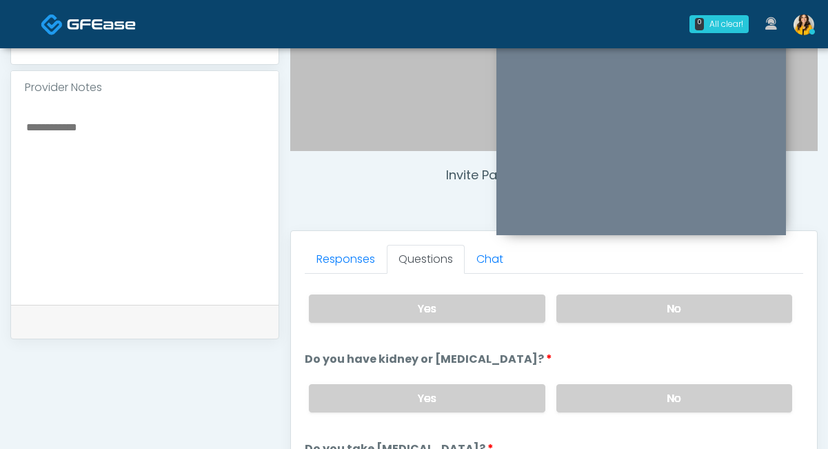
scroll to position [133, 0]
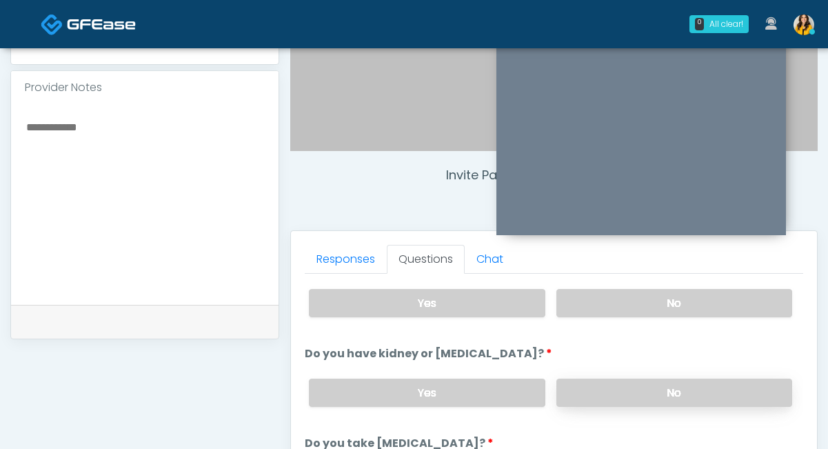
click at [582, 399] on label "No" at bounding box center [674, 392] width 236 height 28
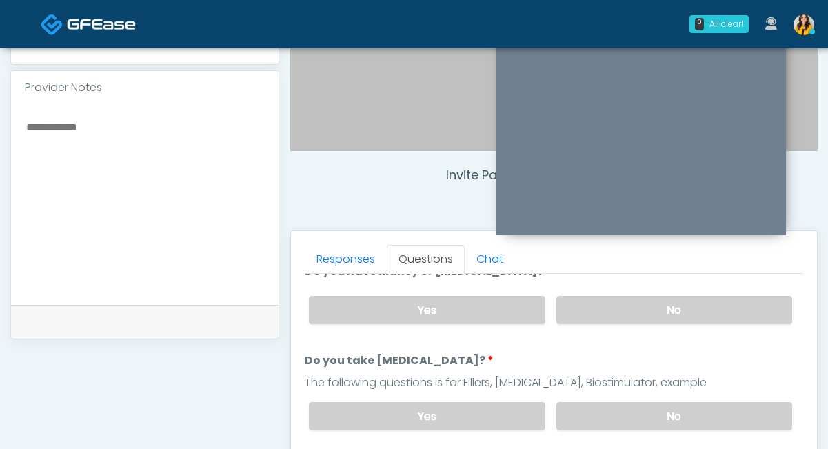
scroll to position [229, 0]
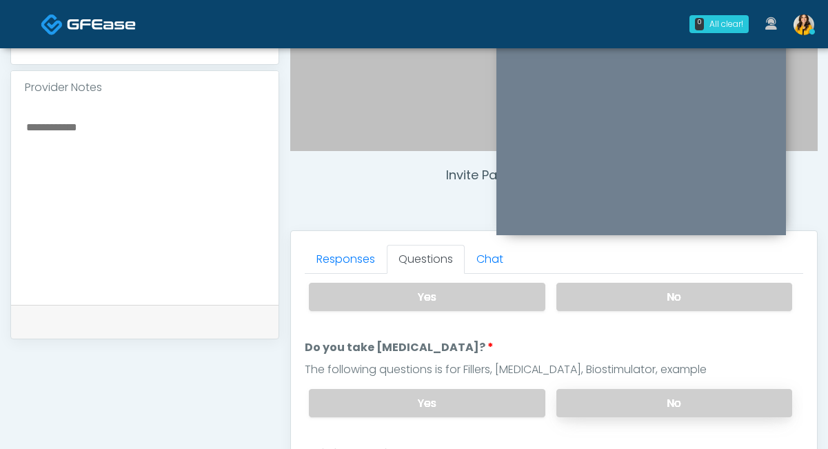
click at [580, 401] on label "No" at bounding box center [674, 403] width 236 height 28
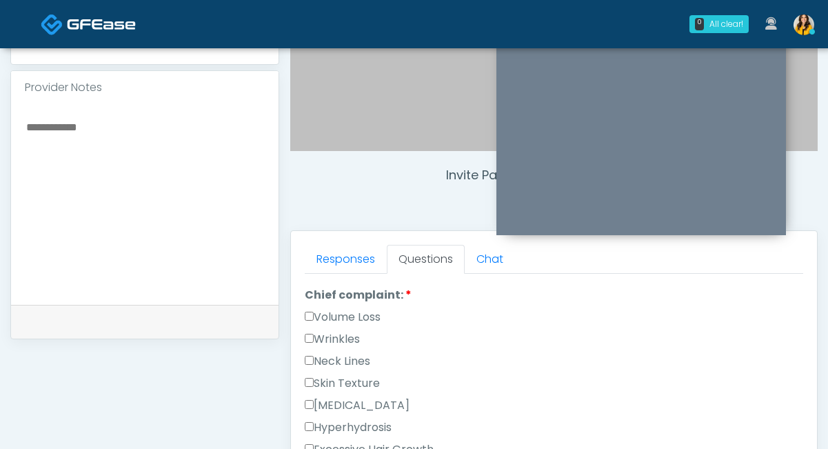
scroll to position [388, 0]
click at [381, 315] on label "Volume Loss" at bounding box center [343, 316] width 76 height 17
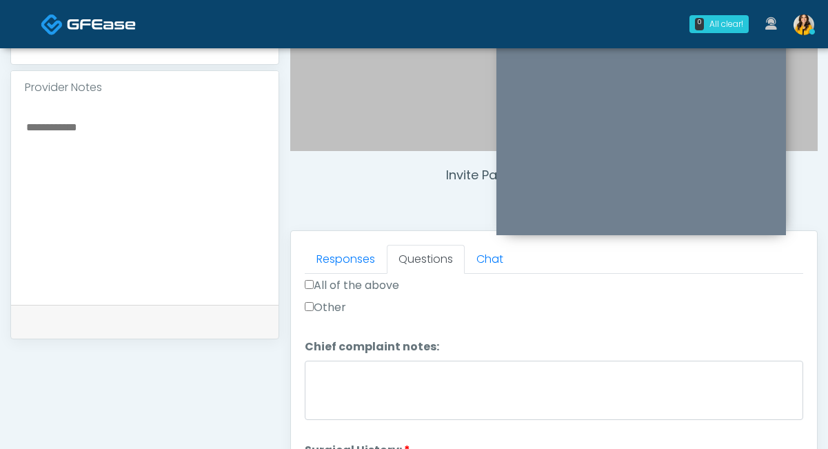
scroll to position [644, 0]
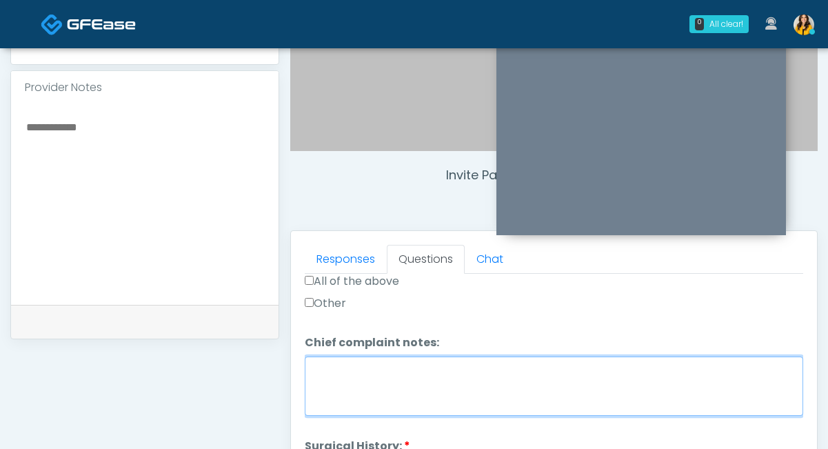
click at [395, 377] on textarea "Chief complaint notes:" at bounding box center [554, 385] width 498 height 59
type textarea "**********"
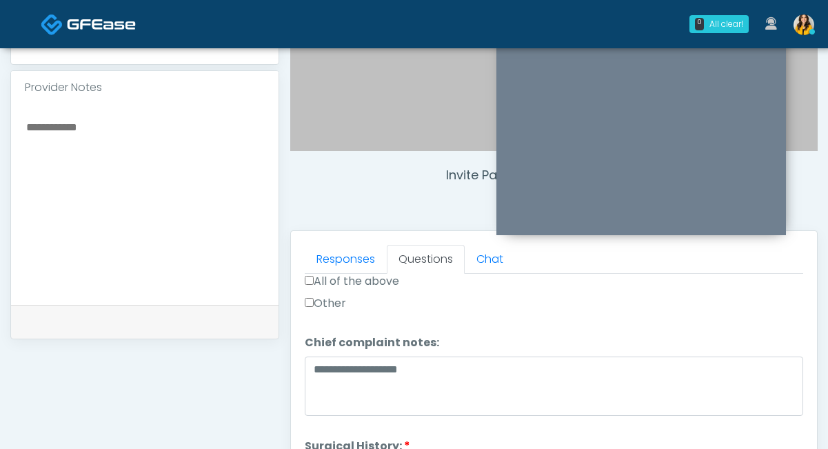
click at [336, 310] on div "Other" at bounding box center [554, 306] width 498 height 22
click at [323, 298] on label "Other" at bounding box center [325, 303] width 41 height 17
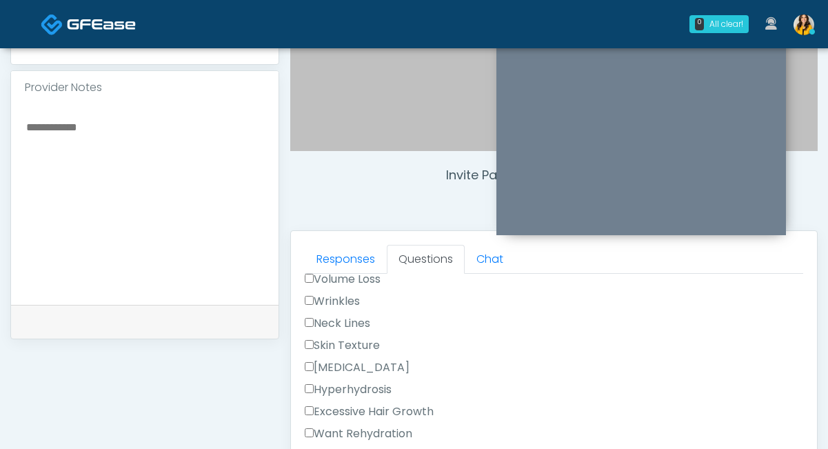
scroll to position [409, 0]
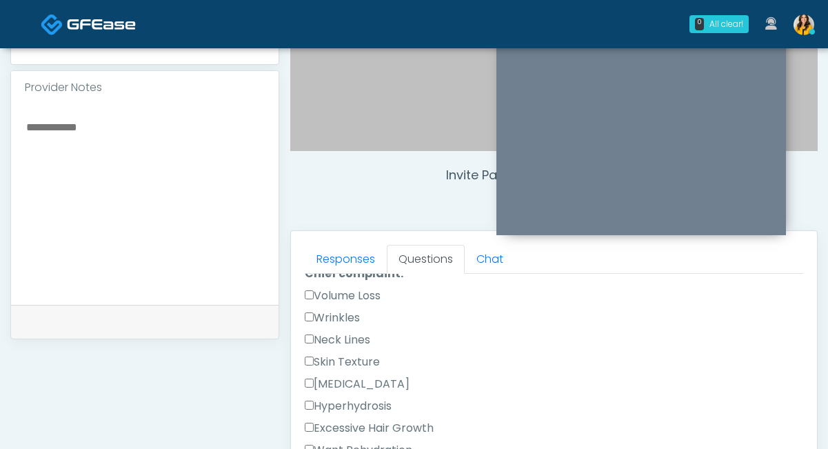
click at [321, 297] on label "Volume Loss" at bounding box center [343, 295] width 76 height 17
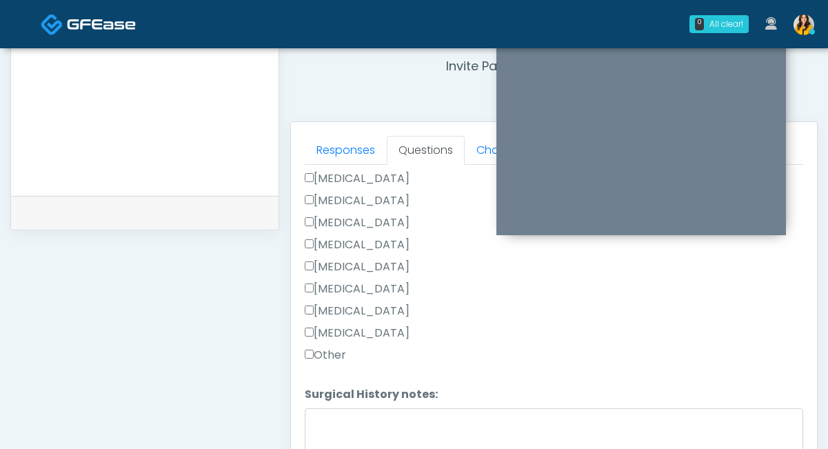
scroll to position [915, 0]
click at [332, 351] on label "Other" at bounding box center [325, 353] width 41 height 17
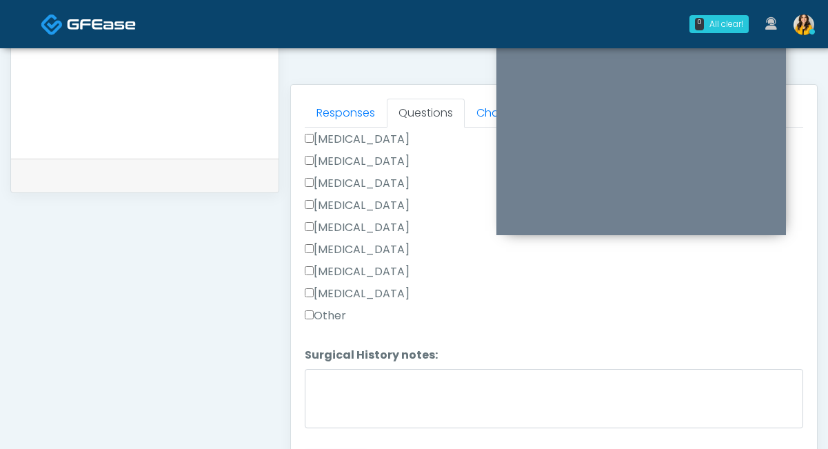
scroll to position [574, 0]
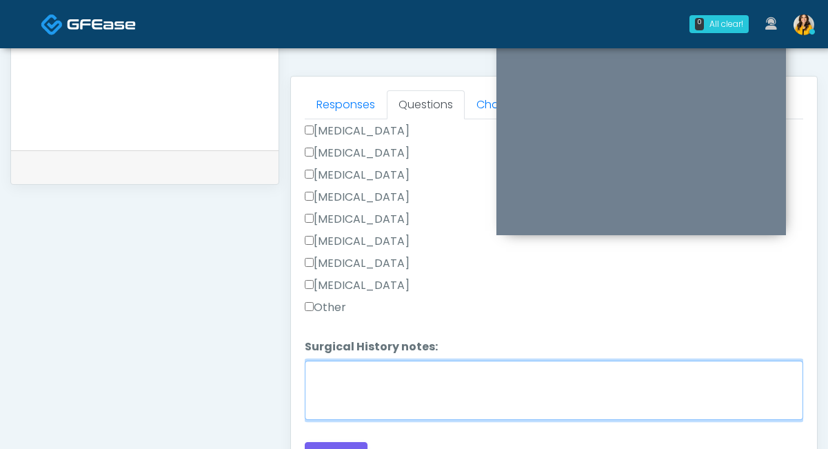
click at [334, 382] on textarea "Surgical History notes:" at bounding box center [554, 390] width 498 height 59
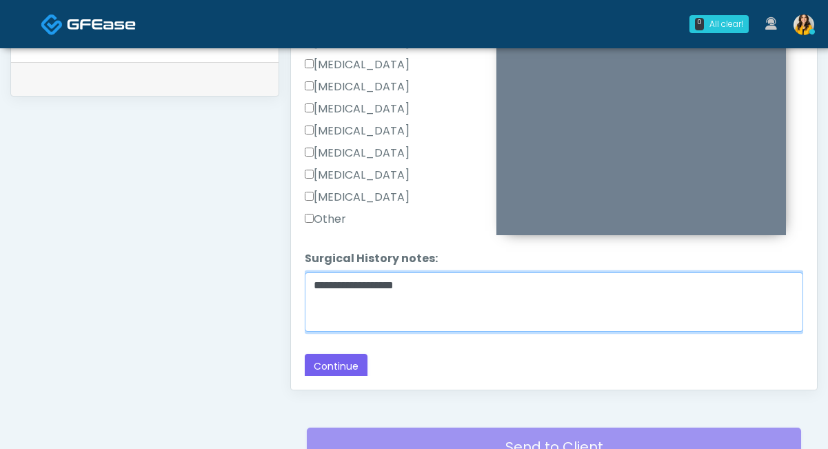
scroll to position [672, 0]
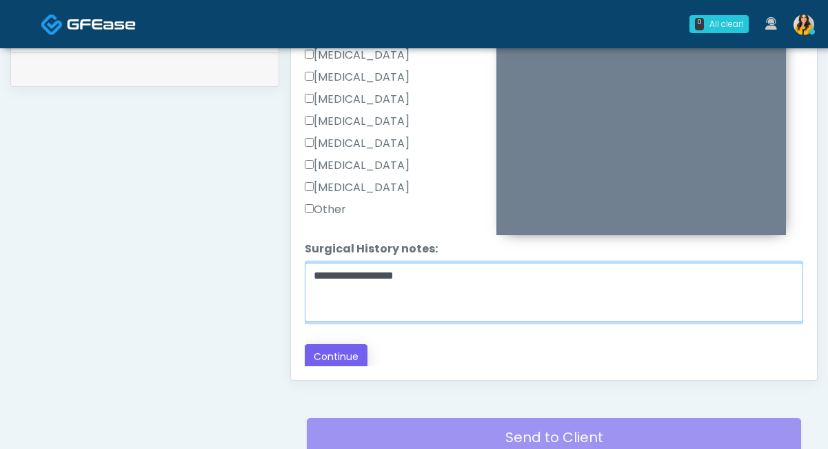
type textarea "**********"
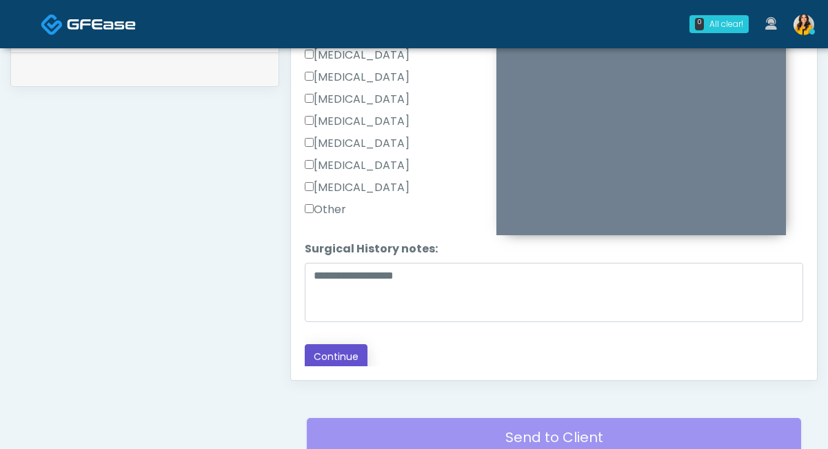
click at [361, 350] on button "Continue" at bounding box center [336, 357] width 63 height 26
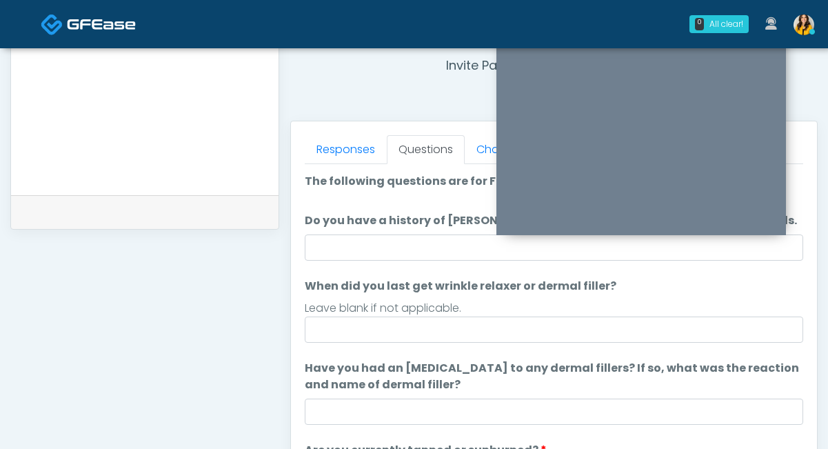
scroll to position [511, 0]
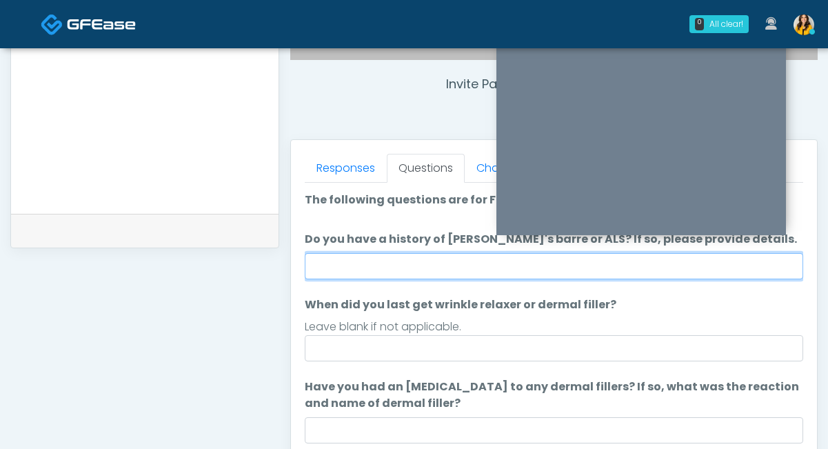
click at [358, 262] on input "Do you have a history of [PERSON_NAME]'s barre or ALS? If so, please provide de…" at bounding box center [554, 266] width 498 height 26
type input "**"
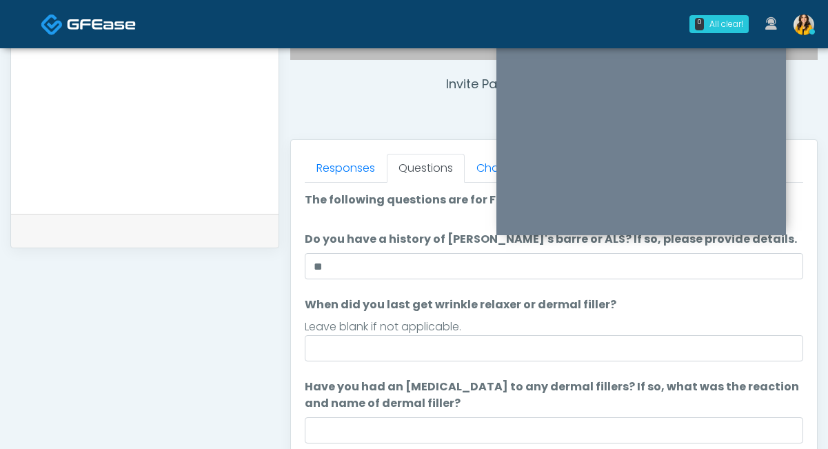
click at [336, 228] on ol "The following questions are for Filler, Wrinkle relaxers, PRP, and Lasers The f…" at bounding box center [554, 412] width 498 height 440
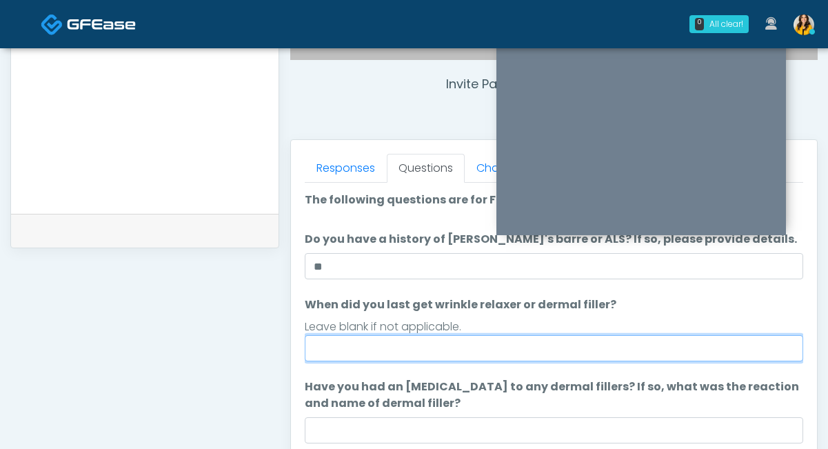
click at [334, 358] on input "When did you last get wrinkle relaxer or dermal filler?" at bounding box center [554, 348] width 498 height 26
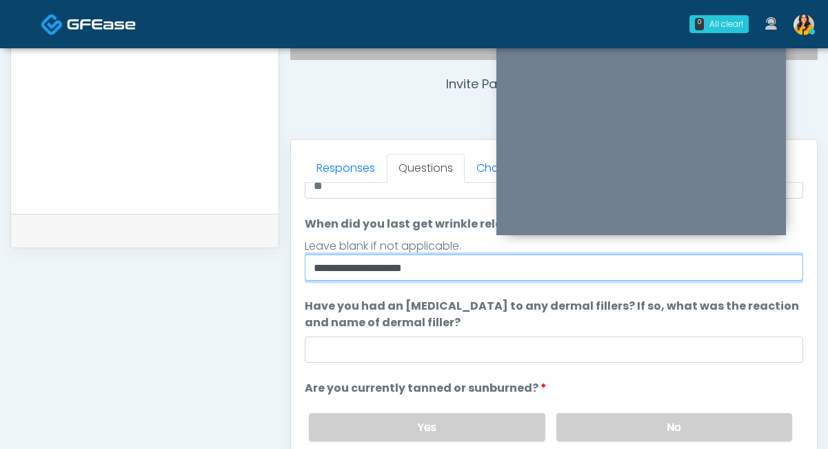
click at [333, 270] on input "**********" at bounding box center [554, 267] width 498 height 26
click at [441, 260] on input "**********" at bounding box center [554, 267] width 498 height 26
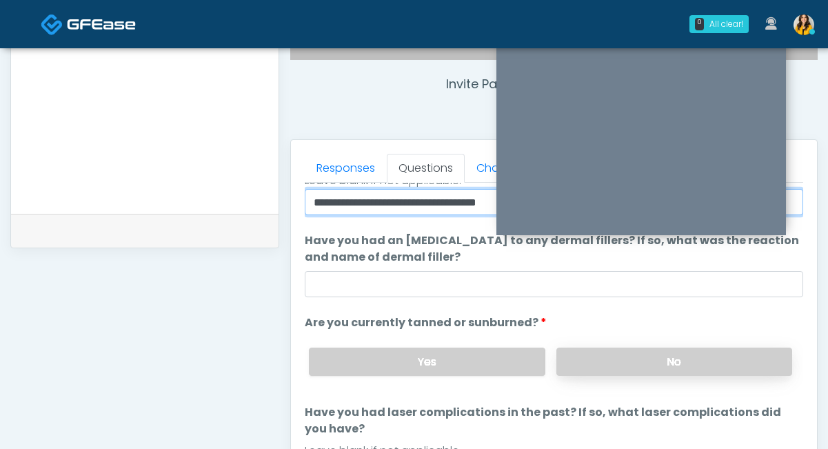
type input "**********"
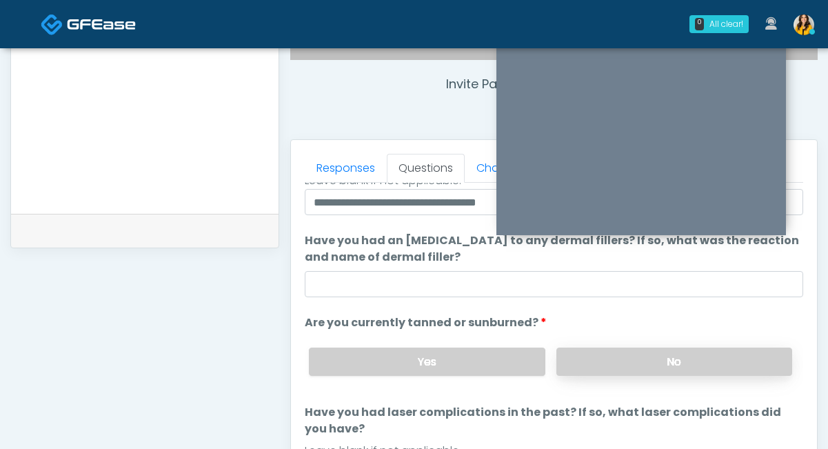
click at [598, 360] on label "No" at bounding box center [674, 361] width 236 height 28
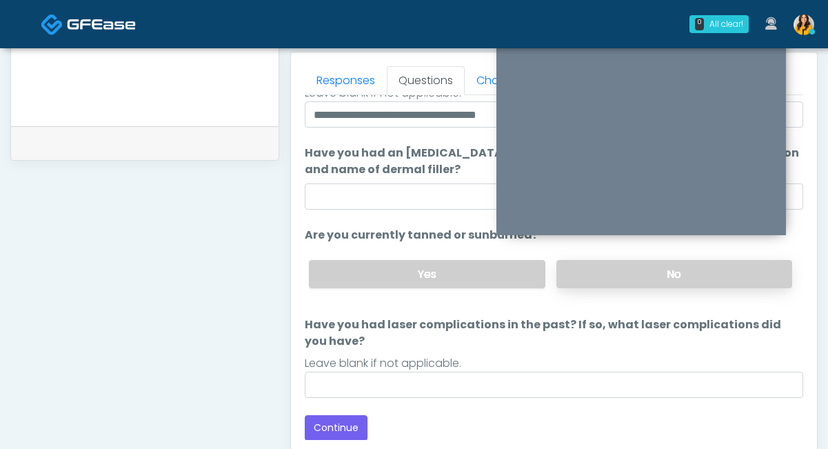
scroll to position [614, 0]
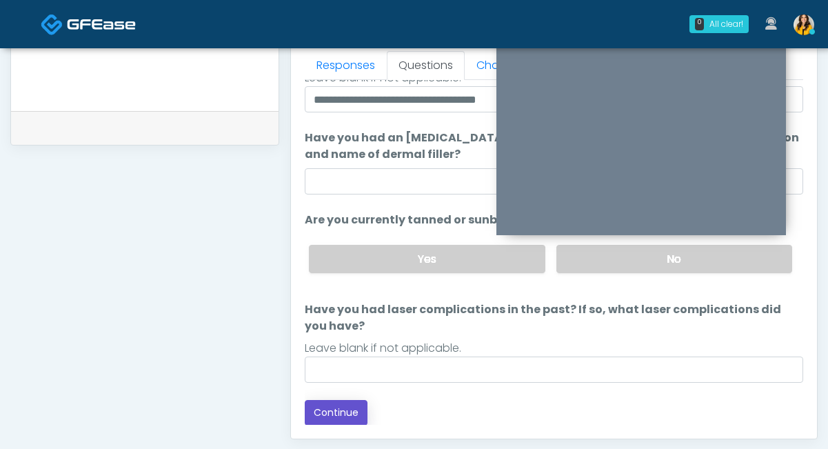
click at [363, 403] on button "Continue" at bounding box center [336, 413] width 63 height 26
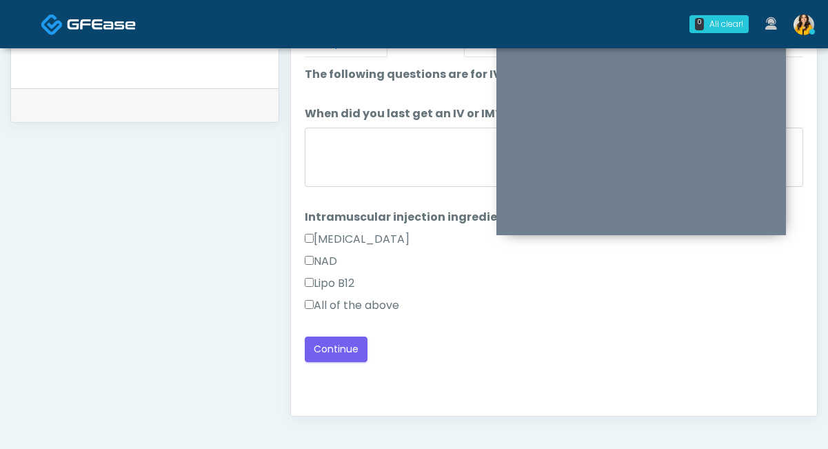
scroll to position [631, 0]
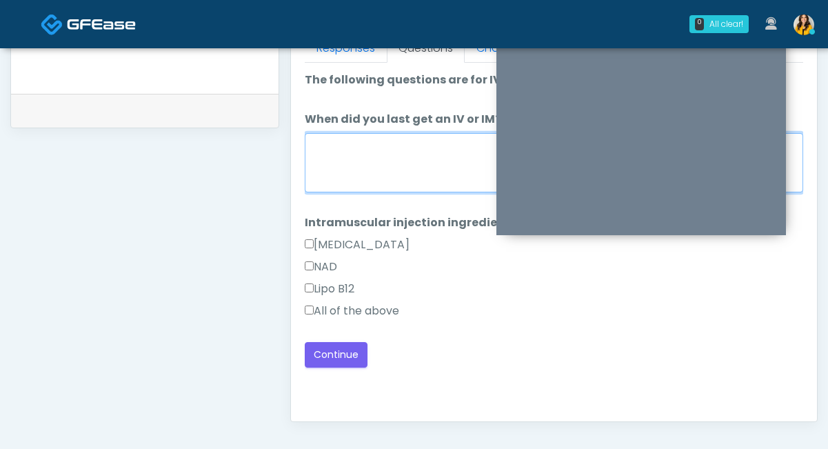
click at [420, 161] on textarea "When did you last get an IV or IM?" at bounding box center [554, 162] width 498 height 59
click at [346, 309] on label "All of the above" at bounding box center [352, 311] width 94 height 17
click at [367, 175] on textarea "When did you last get an IV or IM?" at bounding box center [554, 162] width 498 height 59
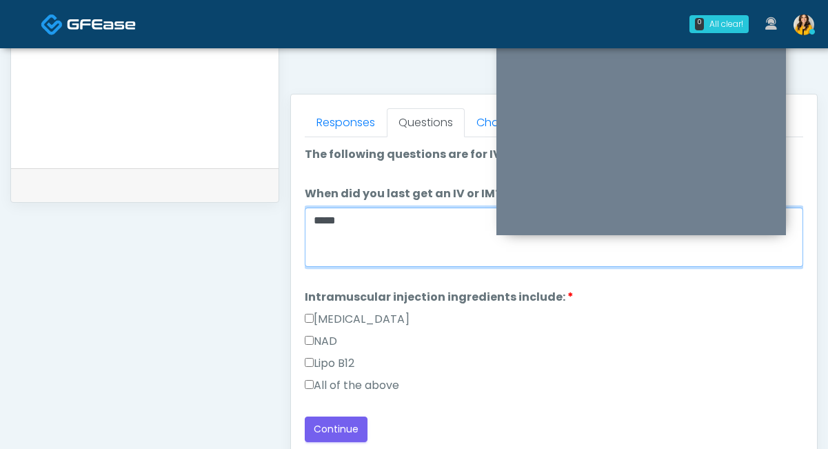
scroll to position [622, 0]
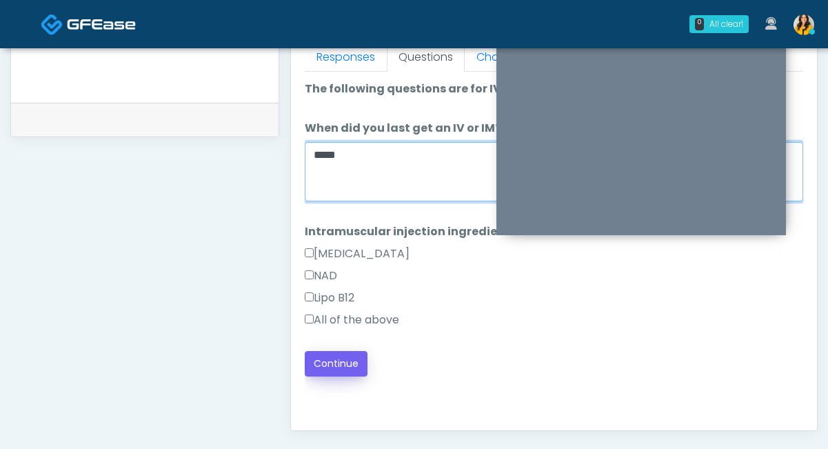
type textarea "*****"
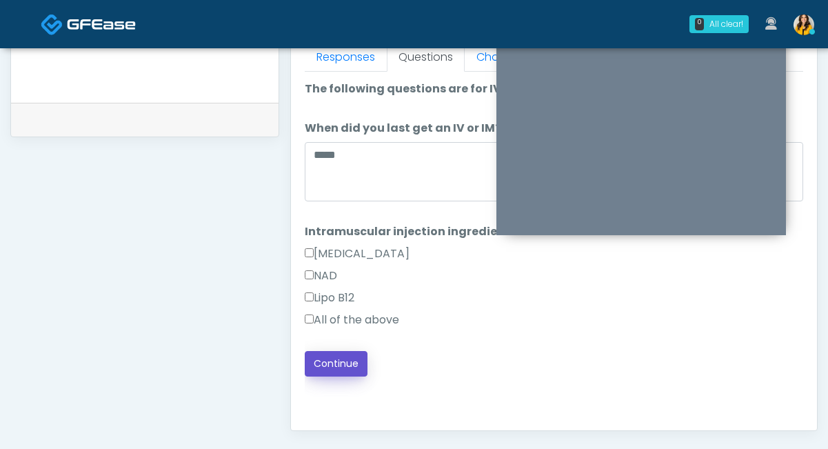
click at [329, 352] on button "Continue" at bounding box center [336, 364] width 63 height 26
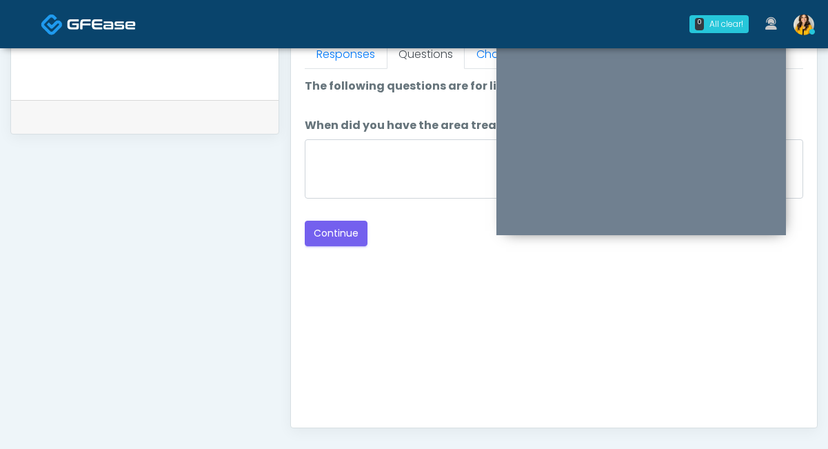
scroll to position [596, 0]
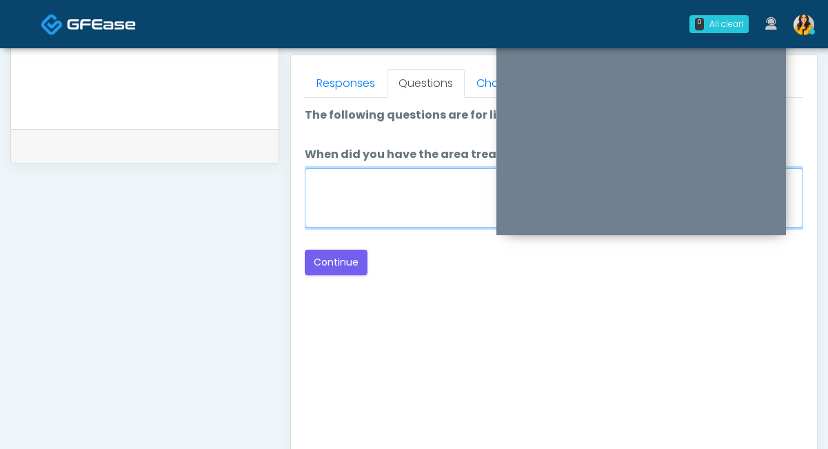
click at [367, 207] on textarea "When did you have the area treated with a previous lipolysis treatment?" at bounding box center [554, 197] width 498 height 59
type textarea "*****"
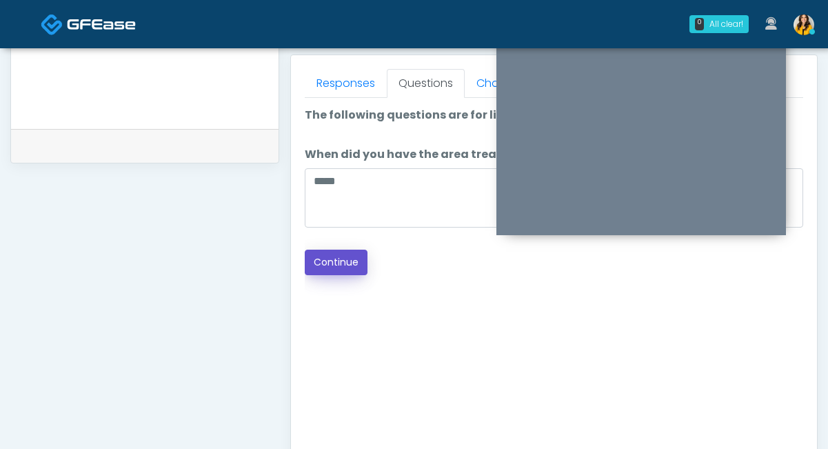
click at [354, 253] on button "Continue" at bounding box center [336, 263] width 63 height 26
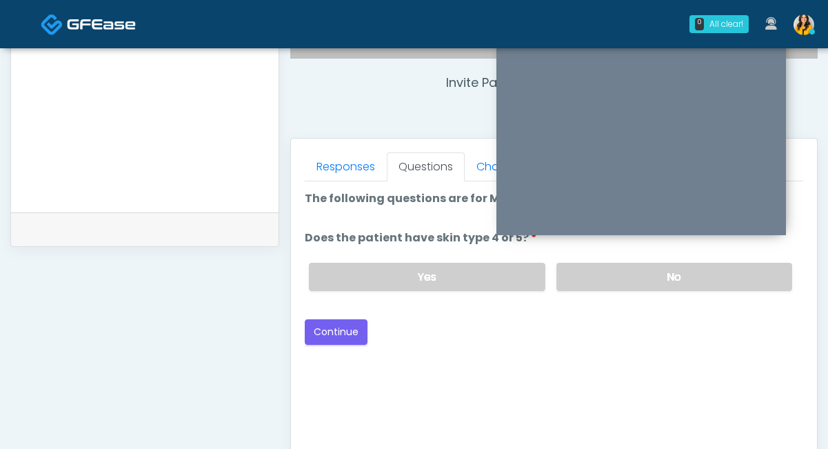
scroll to position [510, 0]
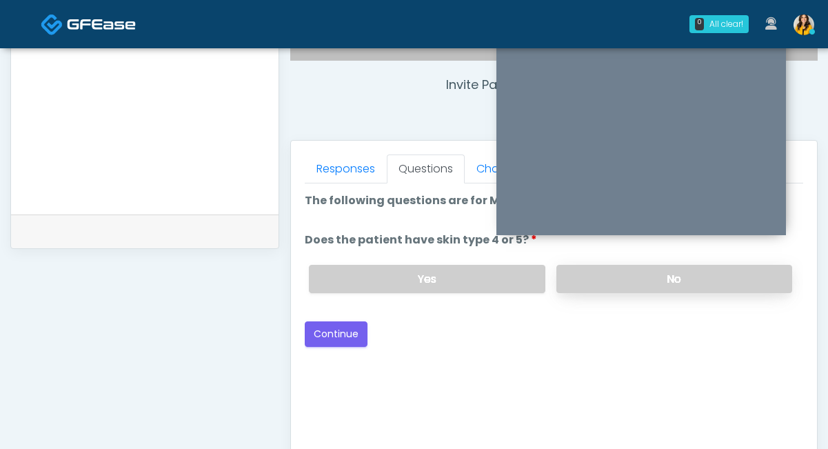
click at [583, 292] on label "No" at bounding box center [674, 279] width 236 height 28
click at [341, 343] on button "Continue" at bounding box center [336, 334] width 63 height 26
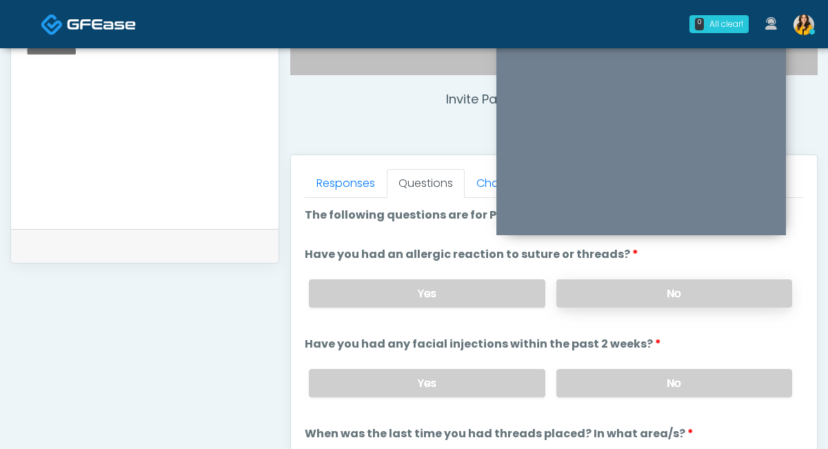
click at [594, 294] on label "No" at bounding box center [674, 293] width 236 height 28
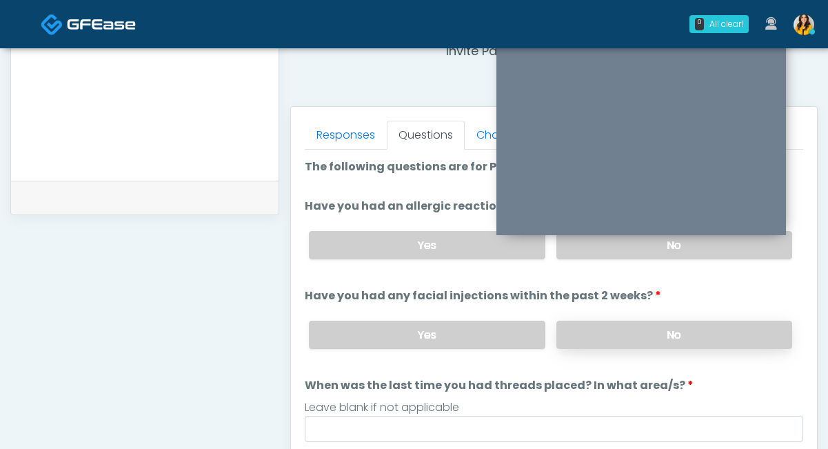
click at [569, 345] on label "No" at bounding box center [674, 335] width 236 height 28
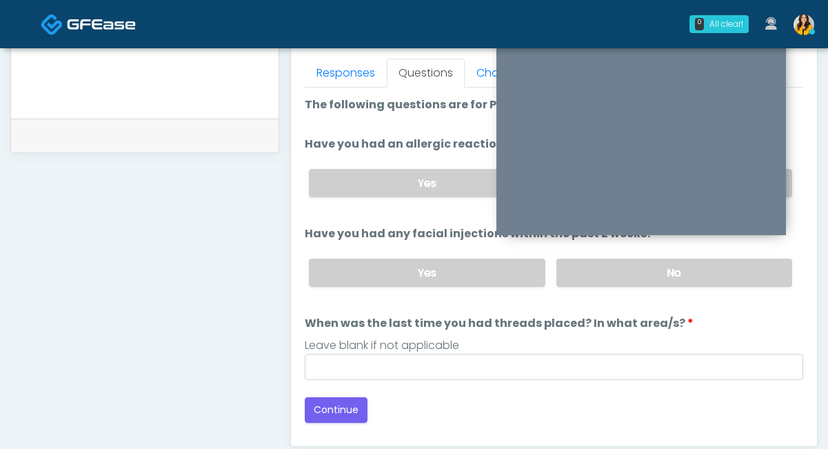
scroll to position [610, 0]
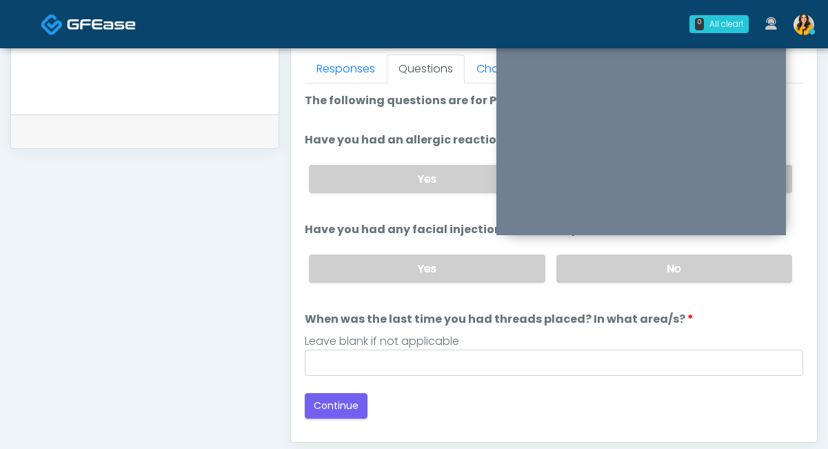
click at [480, 381] on div "Loading... Connecting to your agent... Please wait while we prepare your person…" at bounding box center [554, 255] width 498 height 326
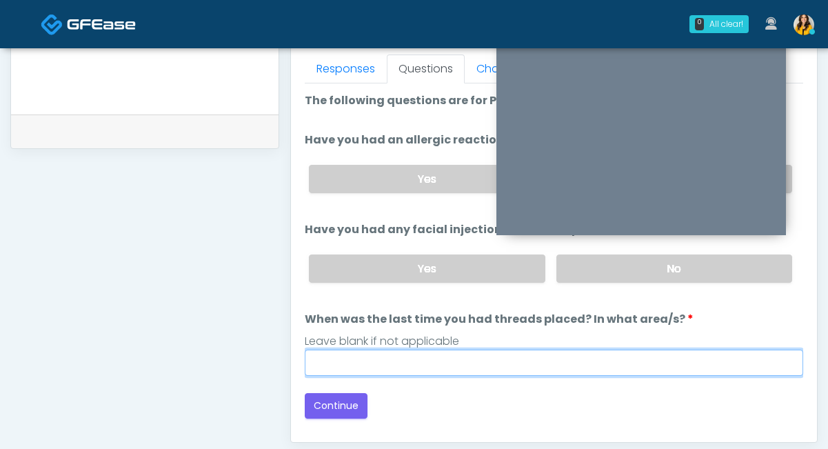
click at [451, 361] on input "When was the last time you had threads placed? In what area/s?" at bounding box center [554, 363] width 498 height 26
type input "*****"
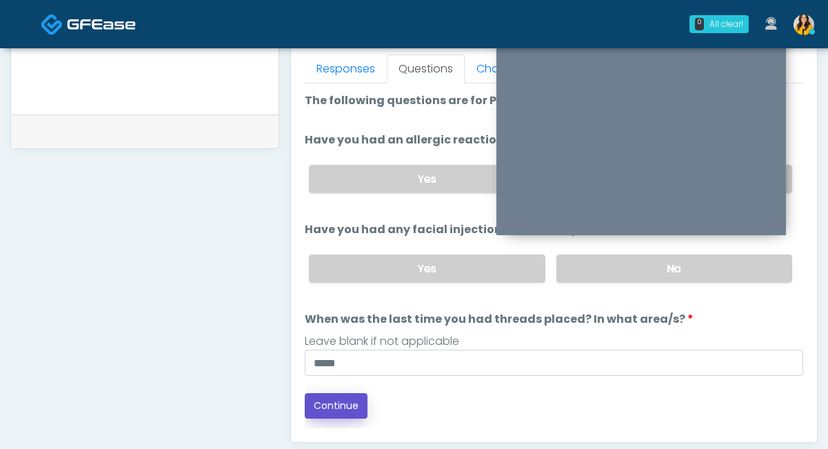
click at [347, 398] on button "Continue" at bounding box center [336, 406] width 63 height 26
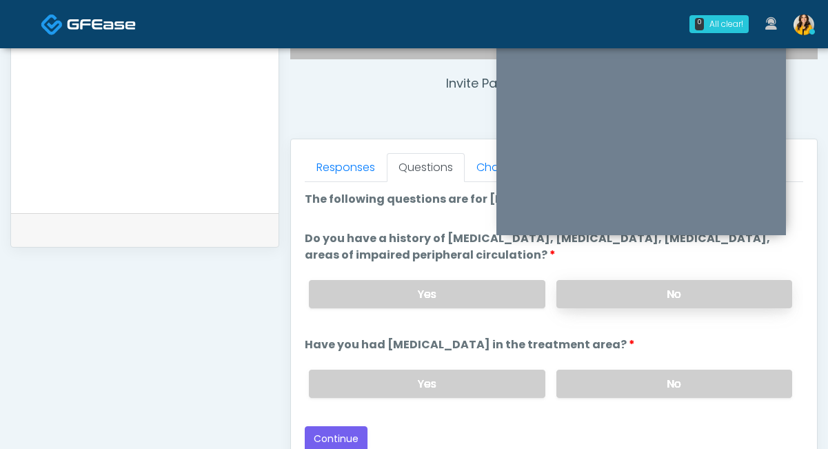
scroll to position [504, 0]
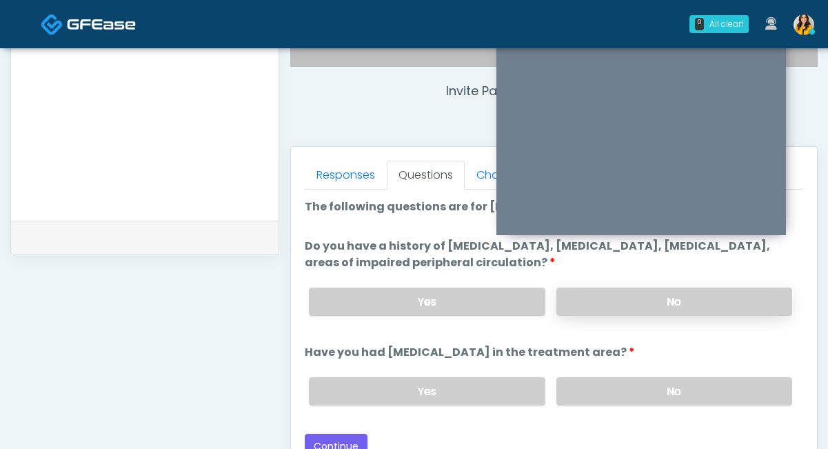
click at [593, 297] on label "No" at bounding box center [674, 301] width 236 height 28
click at [596, 395] on label "No" at bounding box center [674, 391] width 236 height 28
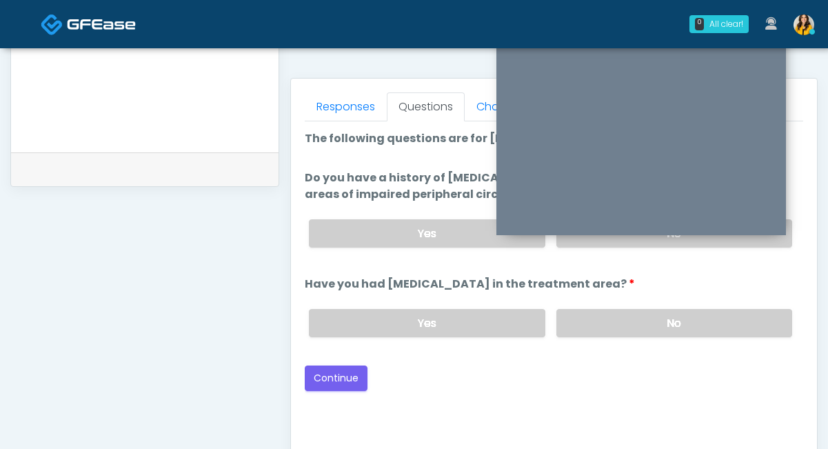
scroll to position [575, 0]
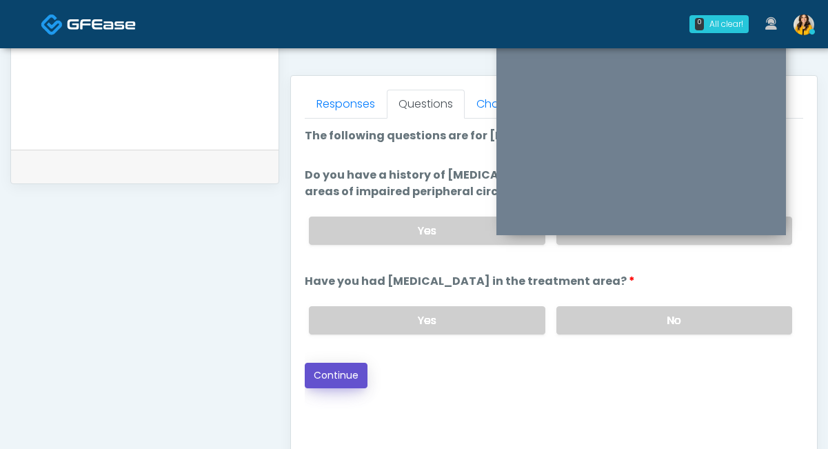
click at [343, 383] on button "Continue" at bounding box center [336, 376] width 63 height 26
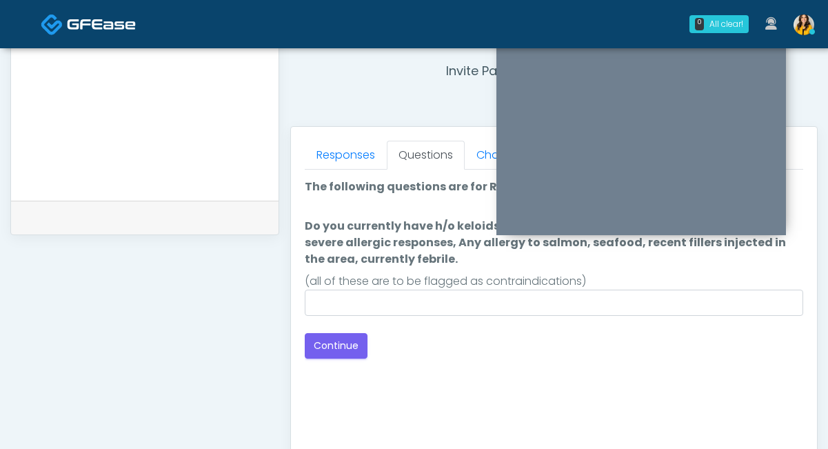
scroll to position [516, 0]
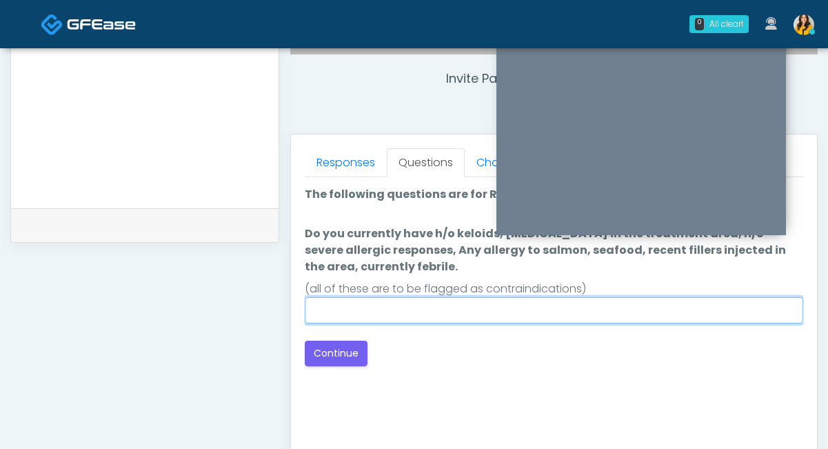
click at [395, 305] on input "Do you currently have h/o keloids, skin infection in the treatment area, h/o se…" at bounding box center [554, 310] width 498 height 26
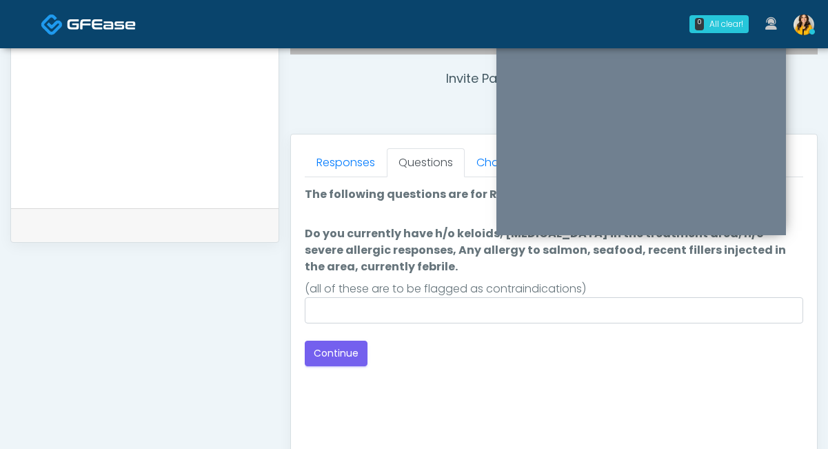
click at [314, 262] on label "Do you currently have h/o keloids, skin infection in the treatment area, h/o se…" at bounding box center [554, 250] width 498 height 50
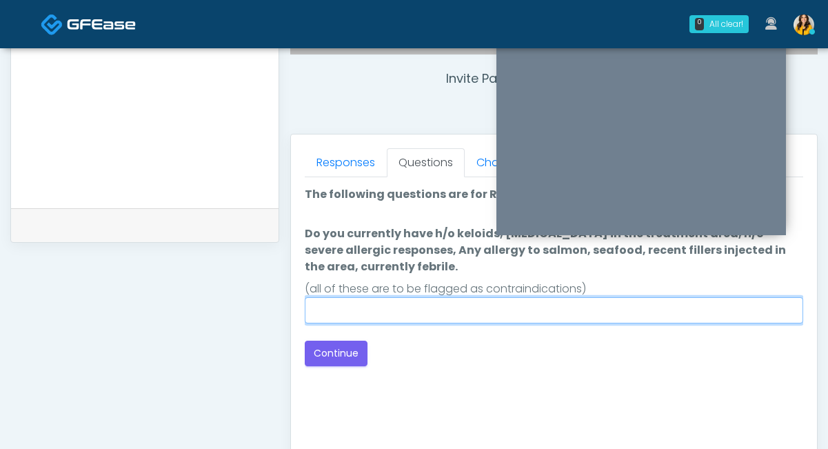
click at [314, 297] on input "Do you currently have h/o keloids, skin infection in the treatment area, h/o se…" at bounding box center [554, 310] width 498 height 26
click at [389, 312] on input "Do you currently have h/o keloids, skin infection in the treatment area, h/o se…" at bounding box center [554, 310] width 498 height 26
type input "**********"
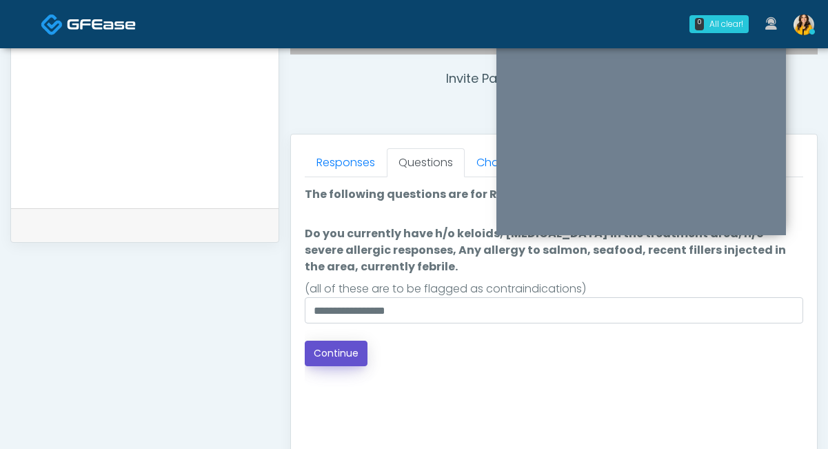
click at [334, 348] on button "Continue" at bounding box center [336, 354] width 63 height 26
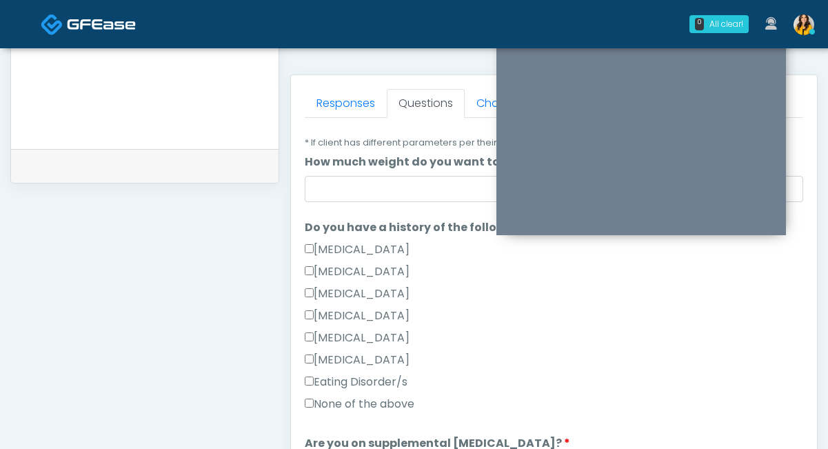
scroll to position [233, 0]
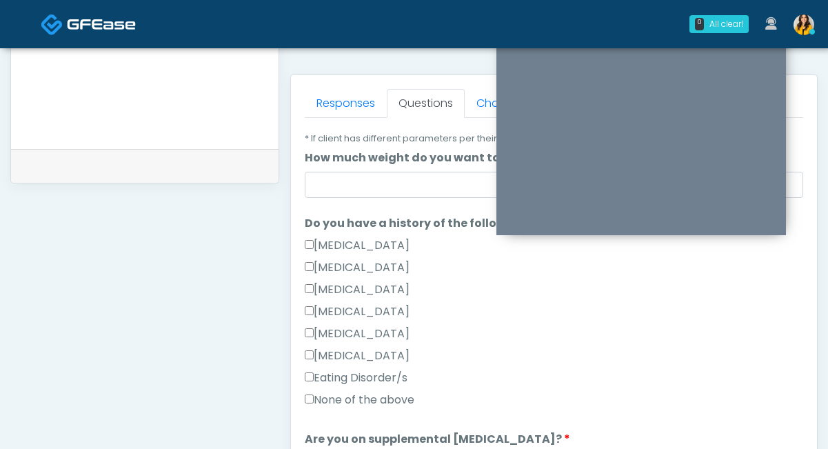
click at [389, 396] on label "None of the above" at bounding box center [360, 400] width 110 height 17
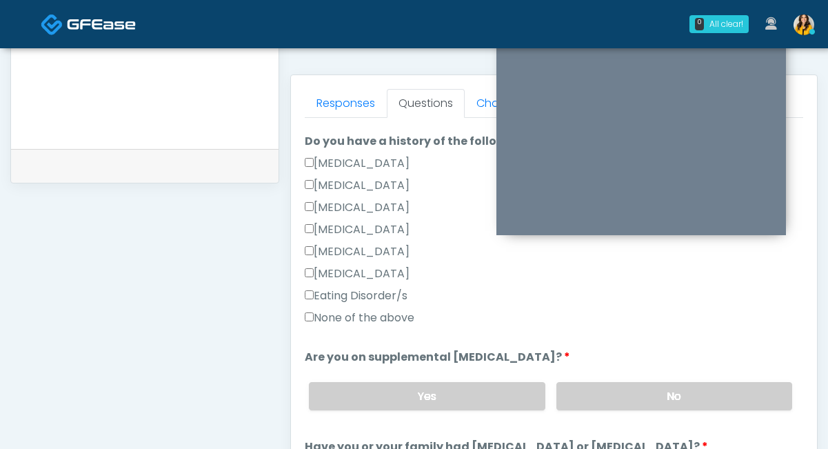
scroll to position [317, 0]
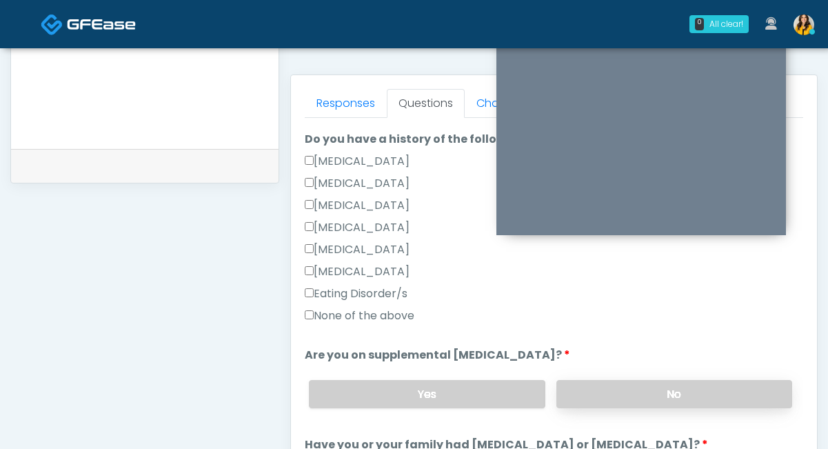
click at [593, 395] on label "No" at bounding box center [674, 394] width 236 height 28
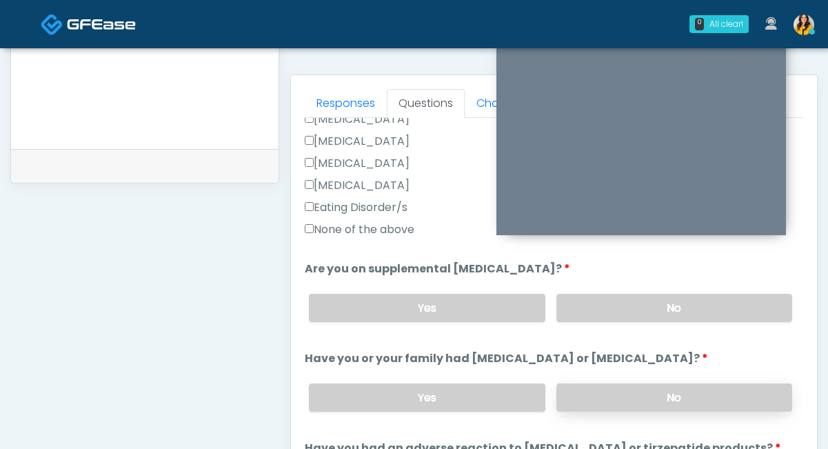
click at [576, 392] on label "No" at bounding box center [674, 397] width 236 height 28
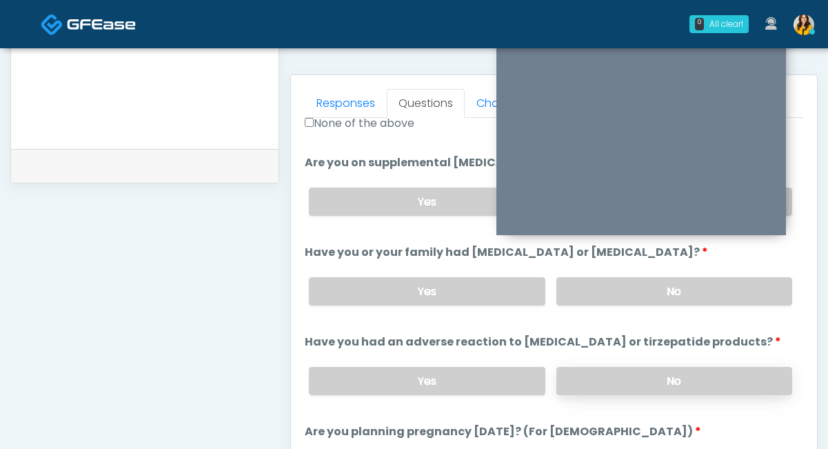
click at [587, 383] on label "No" at bounding box center [674, 381] width 236 height 28
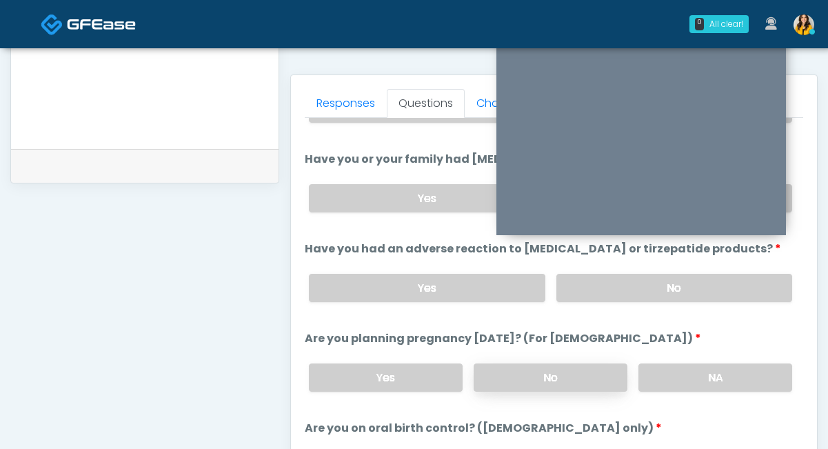
click at [559, 383] on label "No" at bounding box center [551, 377] width 154 height 28
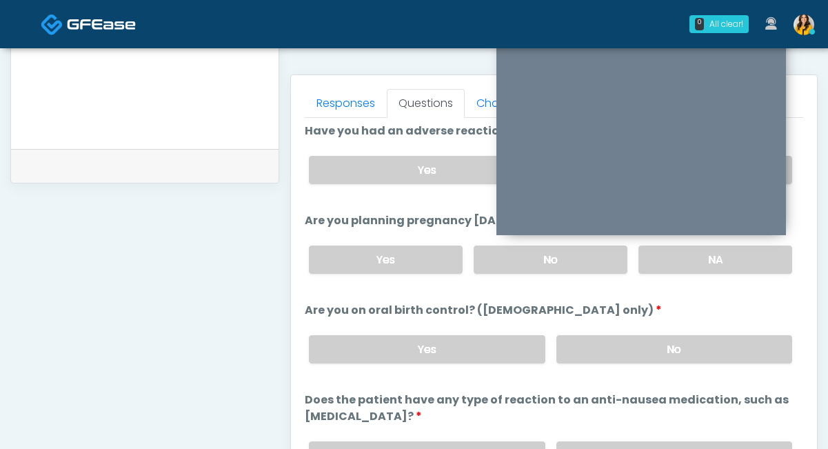
scroll to position [725, 0]
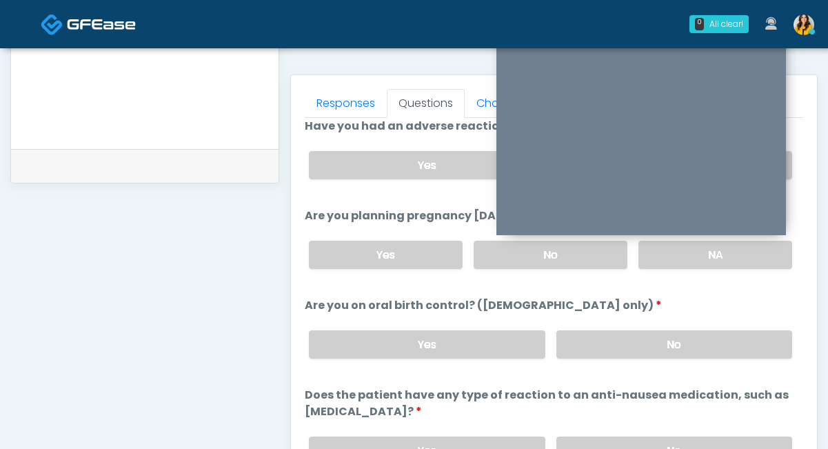
click at [570, 356] on div "Yes No" at bounding box center [550, 344] width 505 height 50
click at [577, 347] on label "No" at bounding box center [674, 344] width 236 height 28
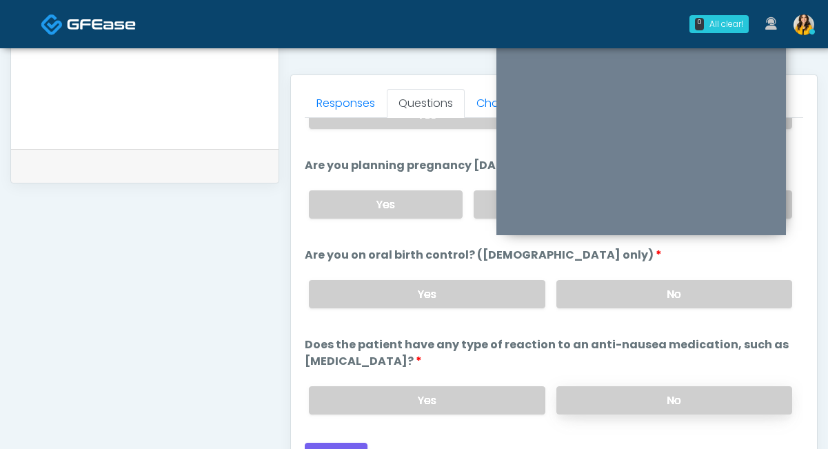
click at [571, 386] on label "No" at bounding box center [674, 400] width 236 height 28
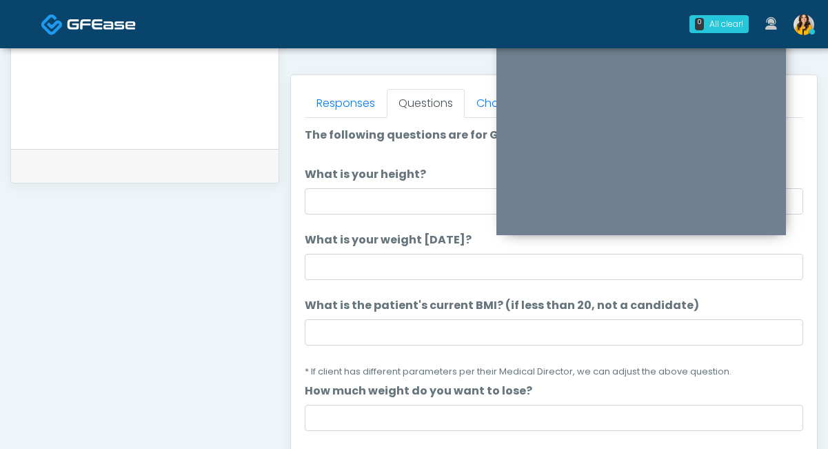
scroll to position [565, 0]
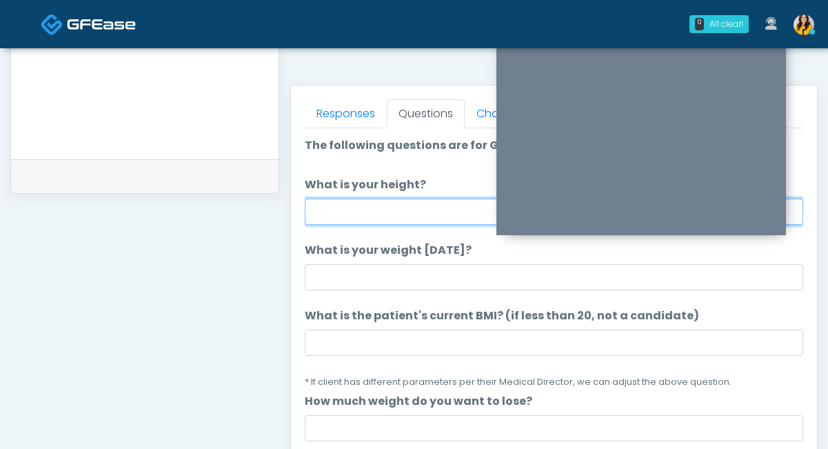
click at [392, 216] on input "What is your height?" at bounding box center [554, 212] width 498 height 26
type input "****"
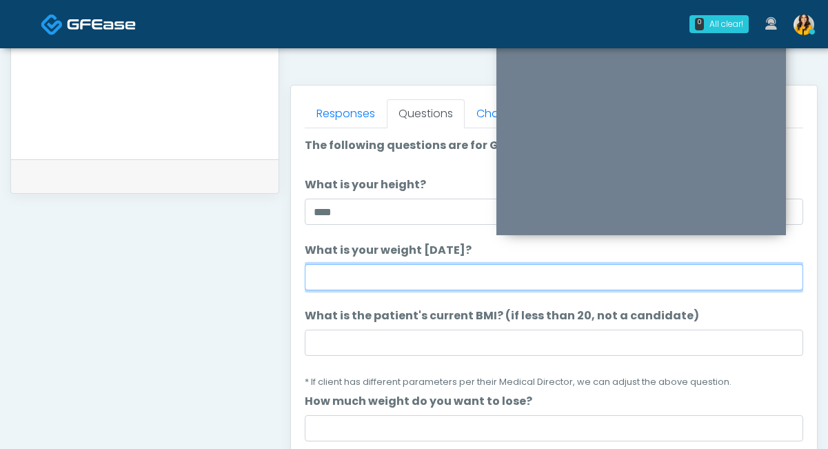
click at [362, 272] on input "What is your weight [DATE]?" at bounding box center [554, 277] width 498 height 26
type input "***"
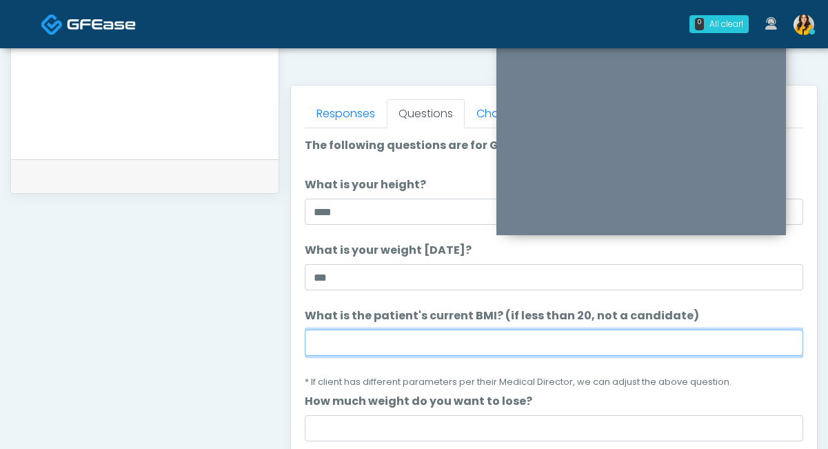
click at [336, 334] on input "What is the patient's current BMI? (if less than 20, not a candidate)" at bounding box center [554, 343] width 498 height 26
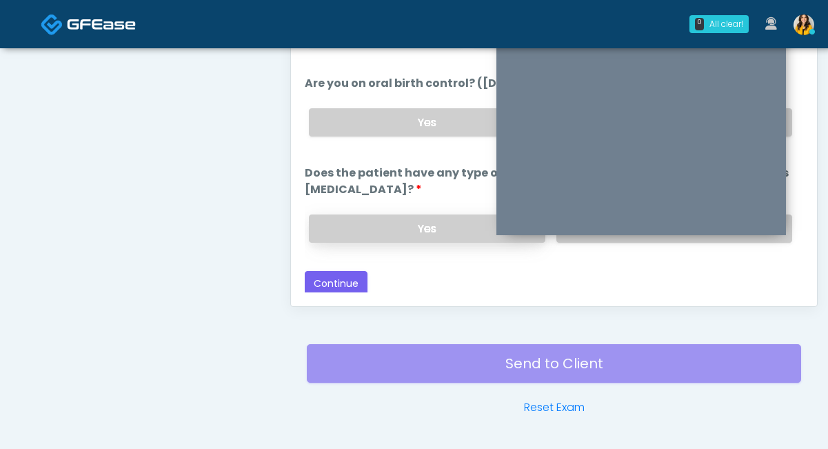
scroll to position [745, 0]
type input "****"
click at [330, 285] on button "Continue" at bounding box center [336, 285] width 63 height 26
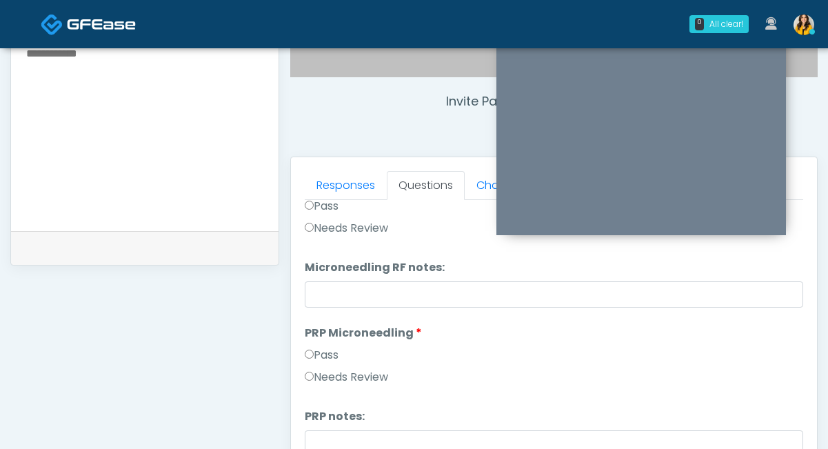
scroll to position [0, 0]
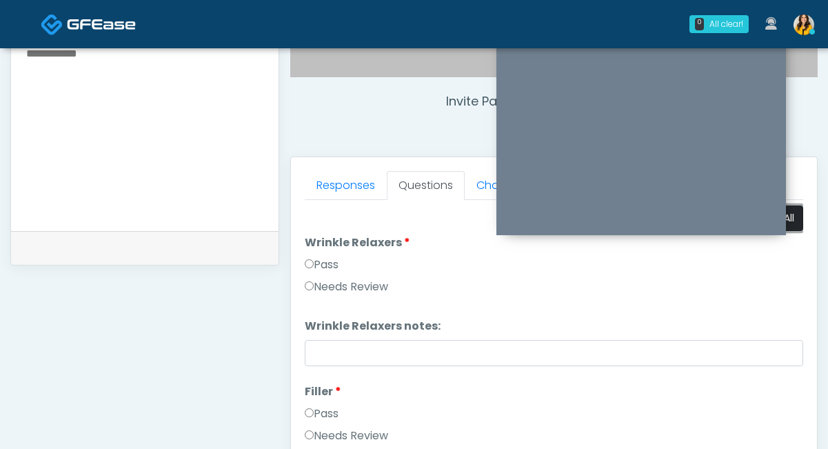
click at [789, 212] on button "Pass All" at bounding box center [777, 218] width 52 height 26
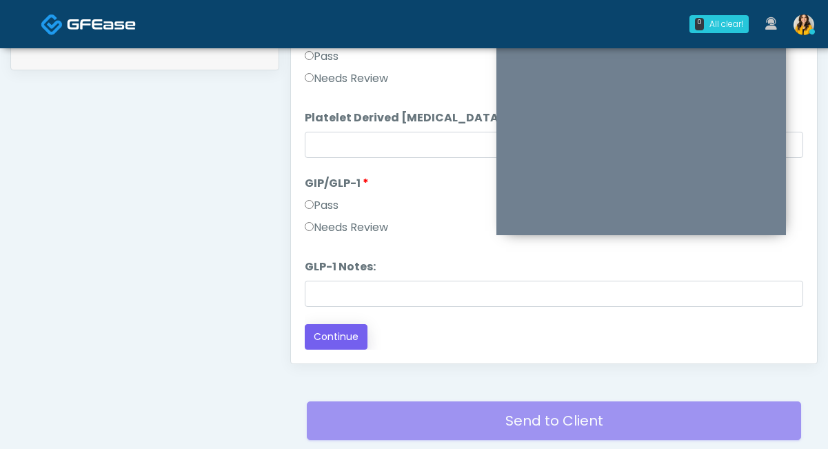
scroll to position [693, 0]
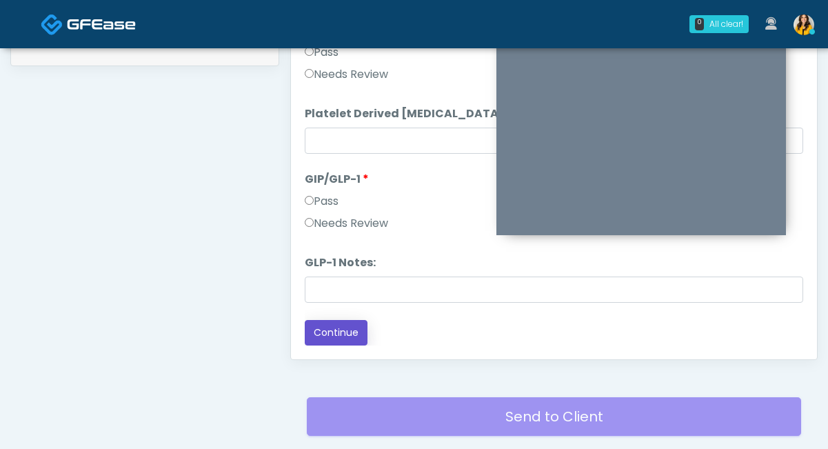
click at [344, 336] on button "Continue" at bounding box center [336, 333] width 63 height 26
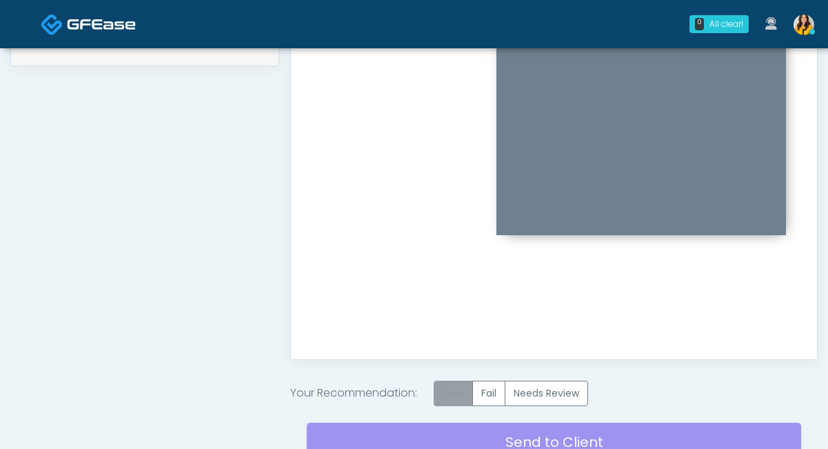
click at [451, 392] on label "Pass" at bounding box center [453, 394] width 39 height 26
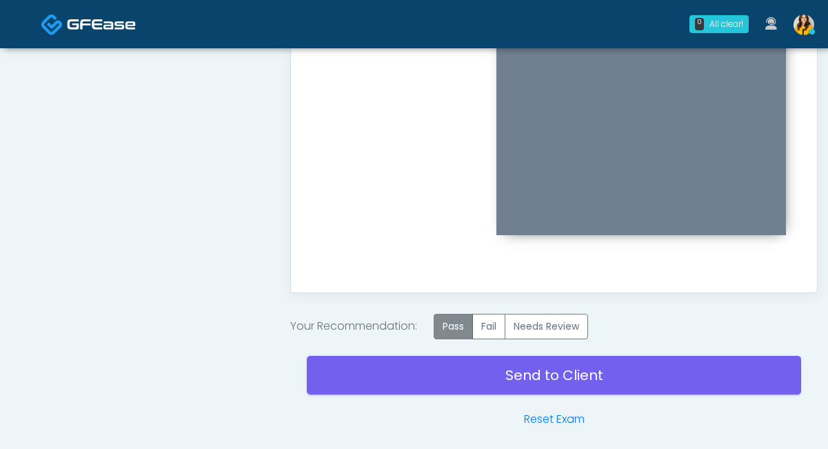
scroll to position [784, 0]
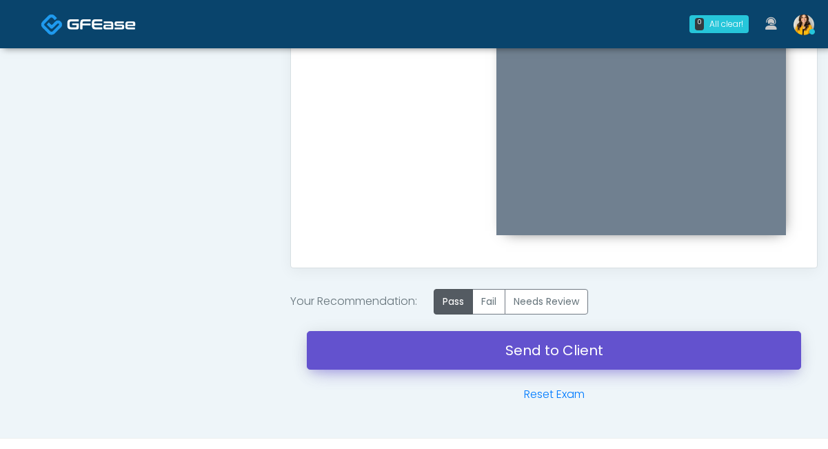
click at [456, 344] on link "Send to Client" at bounding box center [554, 350] width 494 height 39
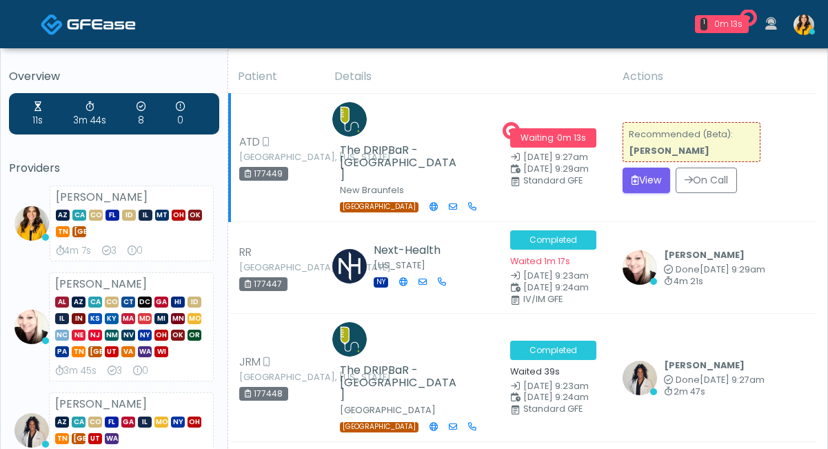
click at [664, 188] on td "Recommended (Beta): [PERSON_NAME] View On Call" at bounding box center [715, 158] width 203 height 128
click at [647, 176] on button "View" at bounding box center [646, 181] width 48 height 26
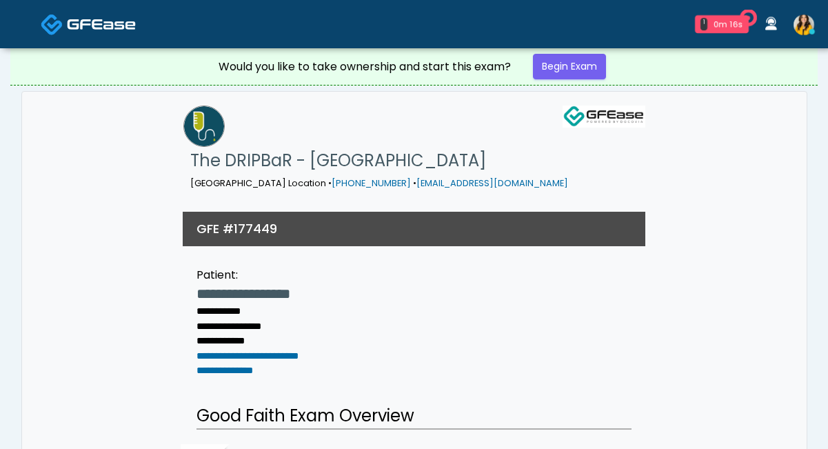
click at [647, 176] on div "The DRIPBaR - [GEOGRAPHIC_DATA] [GEOGRAPHIC_DATA] Location • [PHONE_NUMBER] • […" at bounding box center [414, 148] width 764 height 113
click at [560, 60] on link "Begin Exam" at bounding box center [569, 67] width 73 height 26
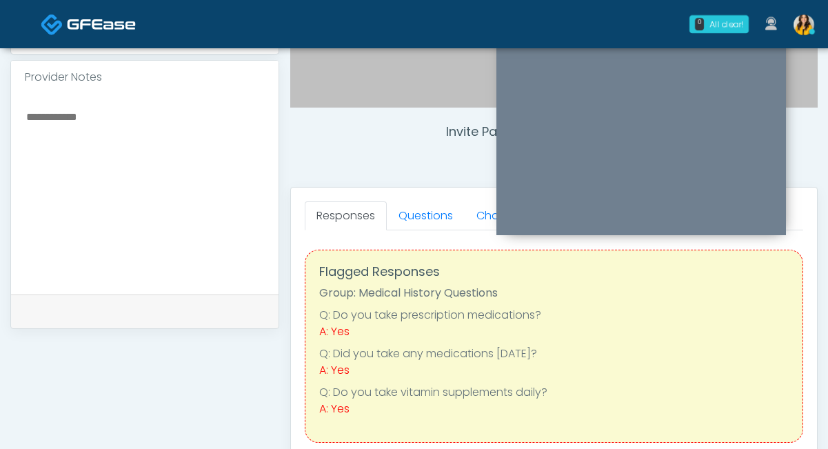
scroll to position [426, 0]
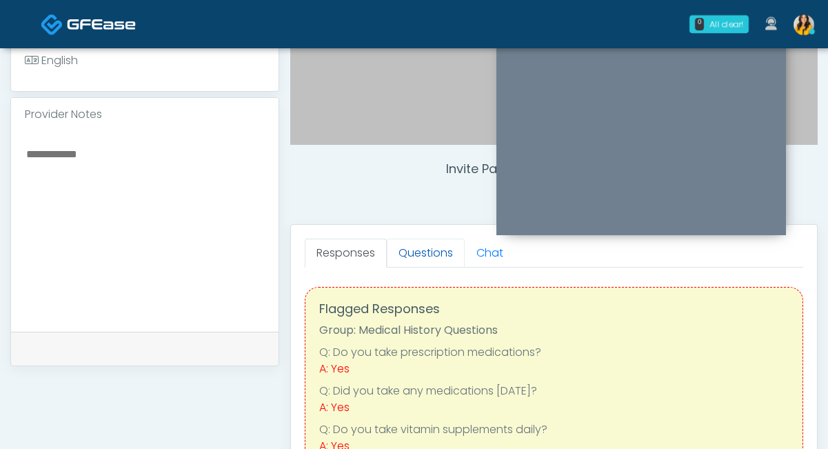
click at [427, 258] on link "Questions" at bounding box center [426, 253] width 78 height 29
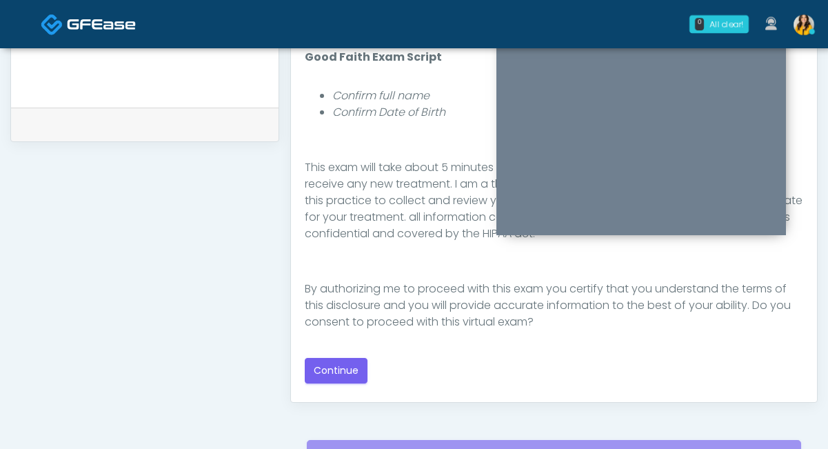
scroll to position [663, 0]
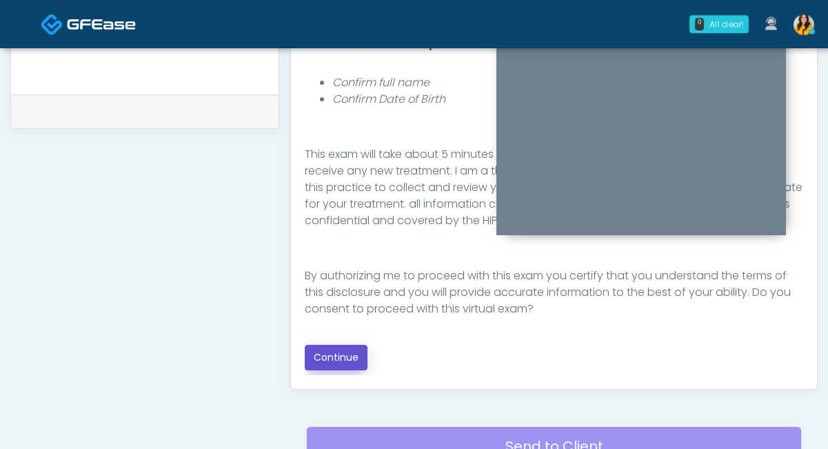
click at [341, 354] on button "Continue" at bounding box center [336, 358] width 63 height 26
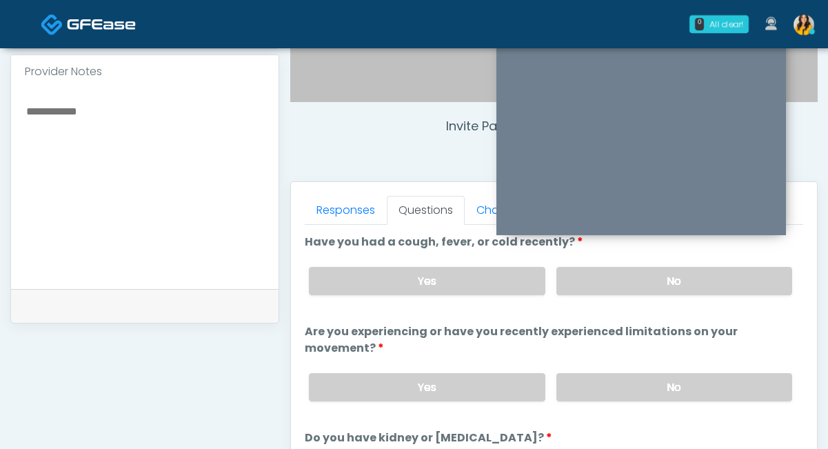
scroll to position [464, 0]
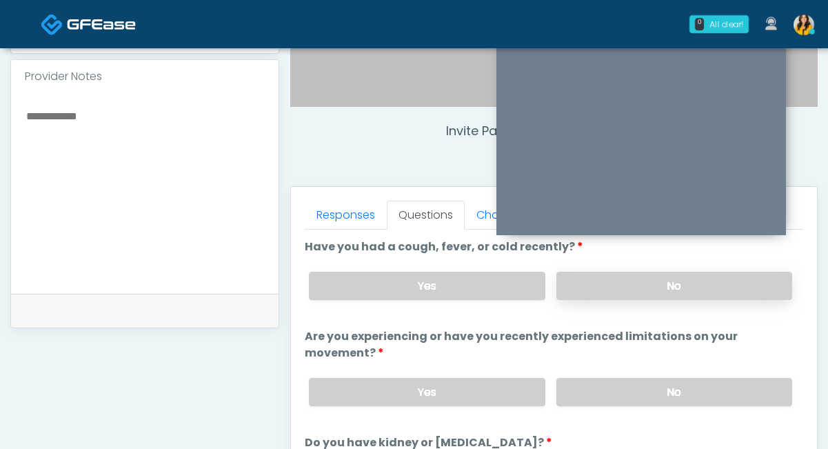
click at [585, 282] on label "No" at bounding box center [674, 286] width 236 height 28
click at [593, 383] on label "No" at bounding box center [674, 392] width 236 height 28
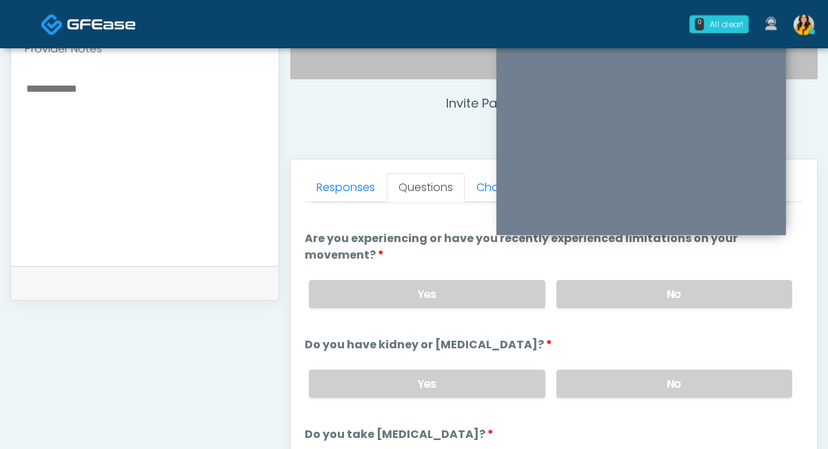
scroll to position [72, 0]
click at [575, 378] on label "No" at bounding box center [674, 382] width 236 height 28
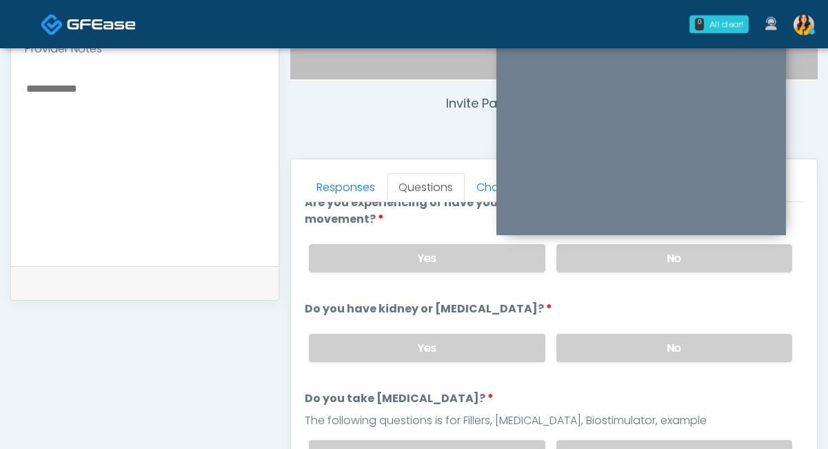
scroll to position [146, 0]
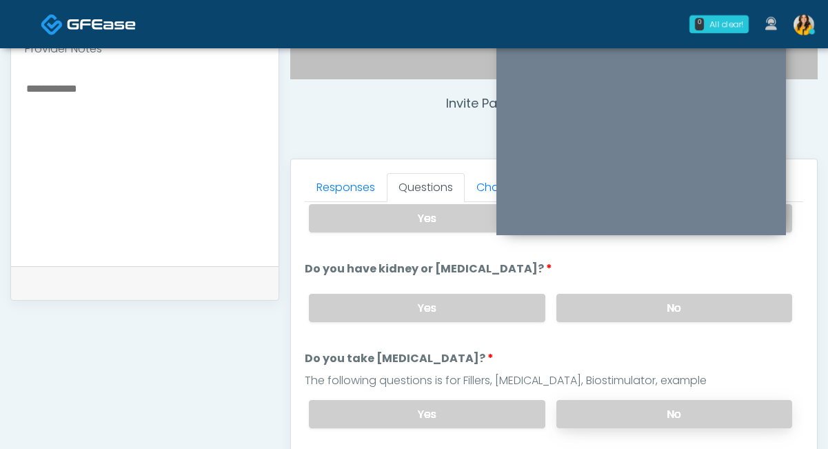
click at [577, 414] on label "No" at bounding box center [674, 414] width 236 height 28
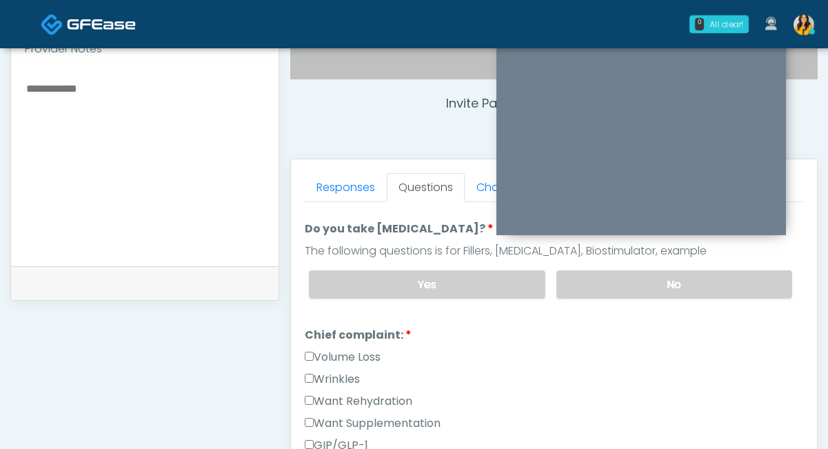
scroll to position [308, 0]
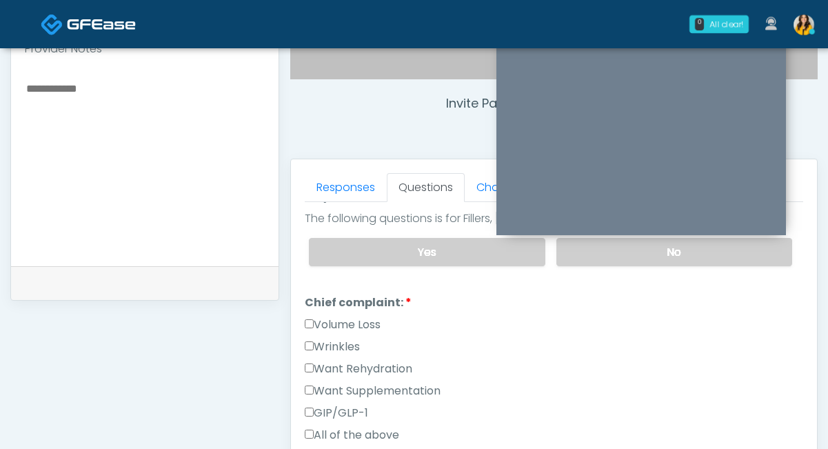
click at [388, 366] on label "Want Rehydration" at bounding box center [359, 369] width 108 height 17
click at [397, 390] on label "Want Supplementation" at bounding box center [373, 391] width 136 height 17
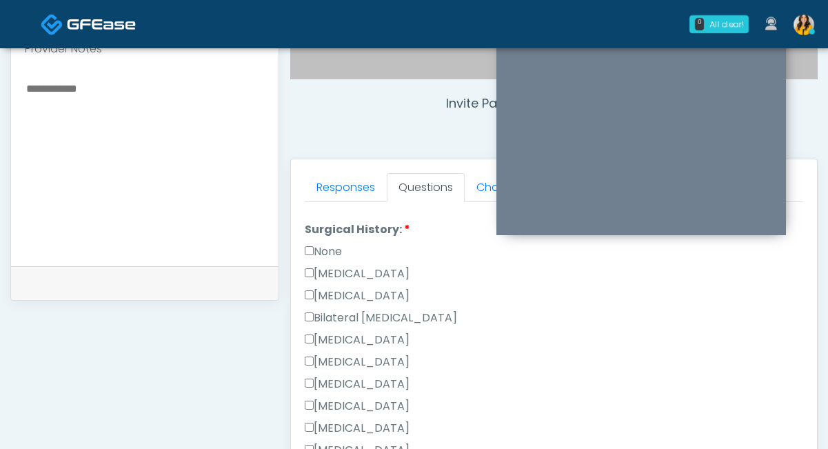
scroll to position [658, 0]
click at [354, 190] on link "Responses" at bounding box center [346, 187] width 82 height 29
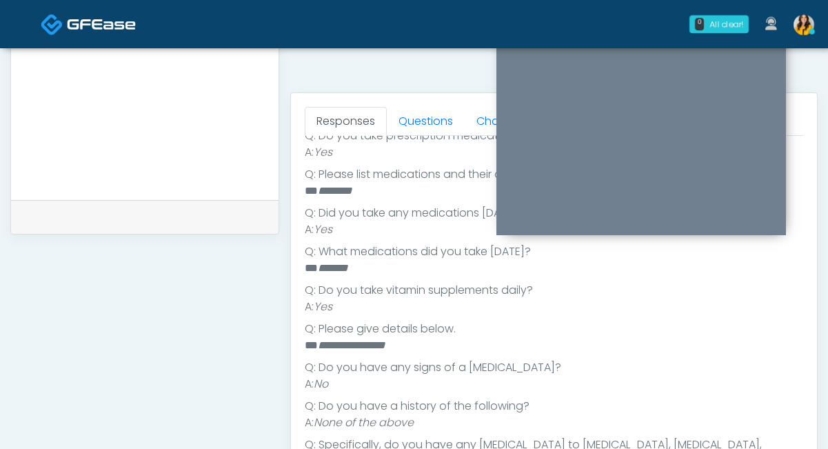
scroll to position [568, 0]
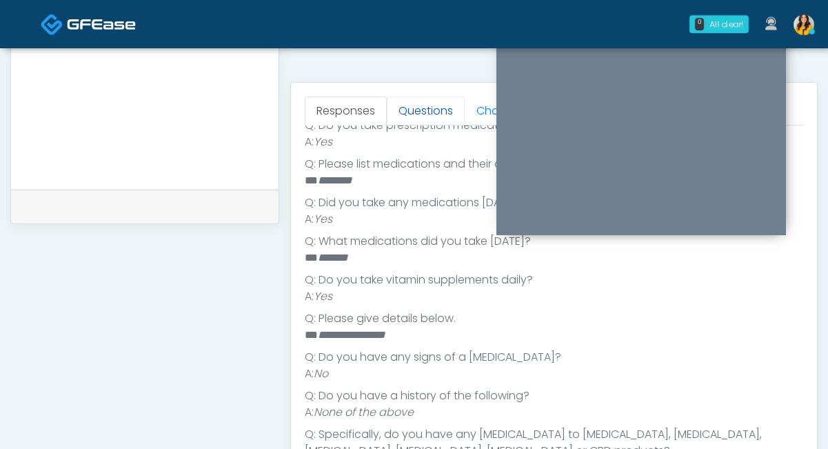
click at [416, 119] on link "Questions" at bounding box center [426, 111] width 78 height 29
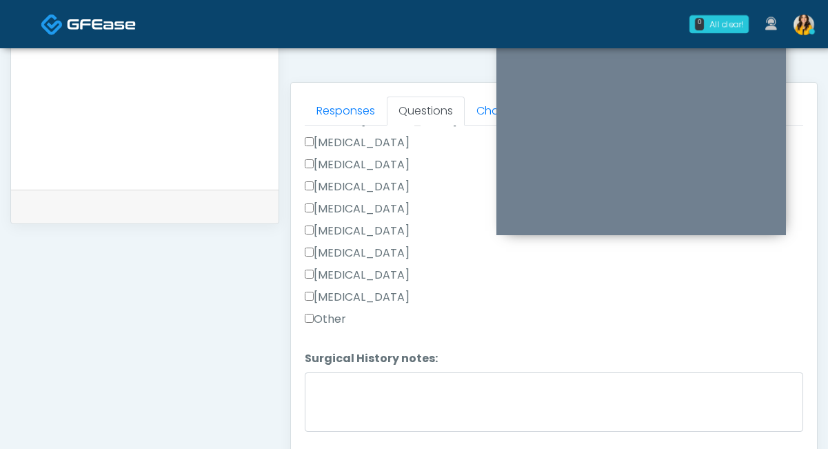
scroll to position [782, 0]
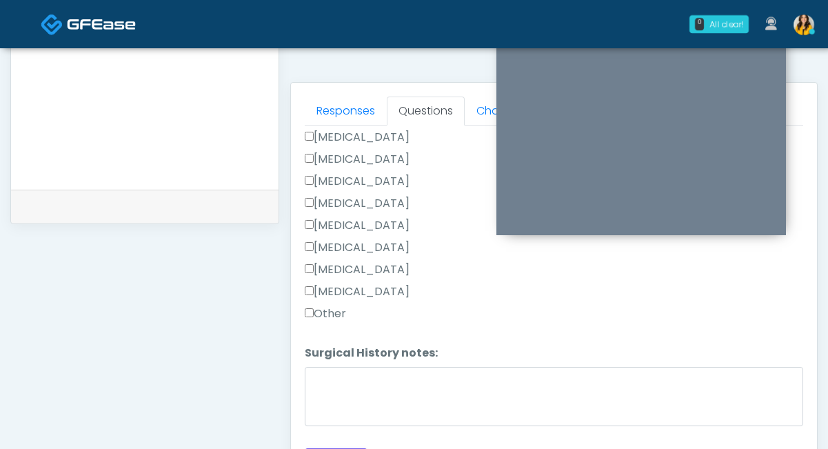
click at [330, 311] on label "Other" at bounding box center [325, 313] width 41 height 17
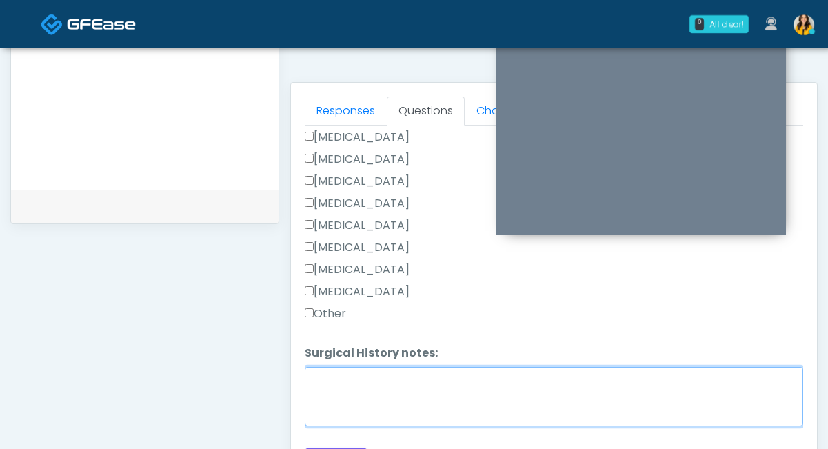
click at [338, 381] on textarea "Surgical History notes:" at bounding box center [554, 396] width 498 height 59
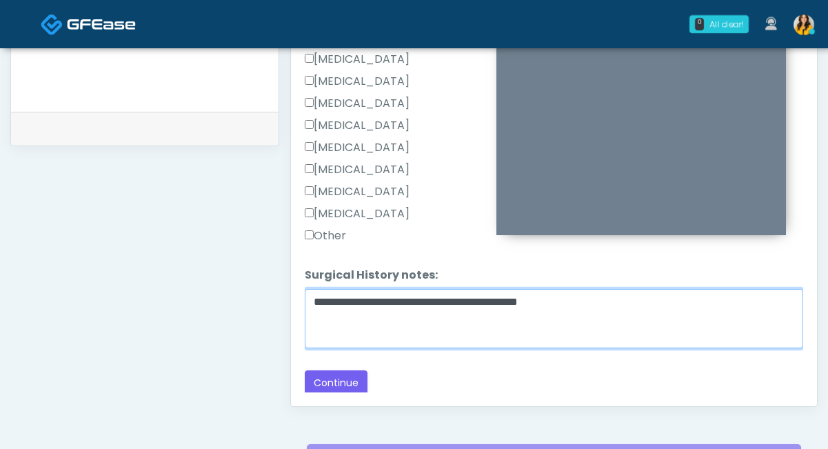
scroll to position [752, 0]
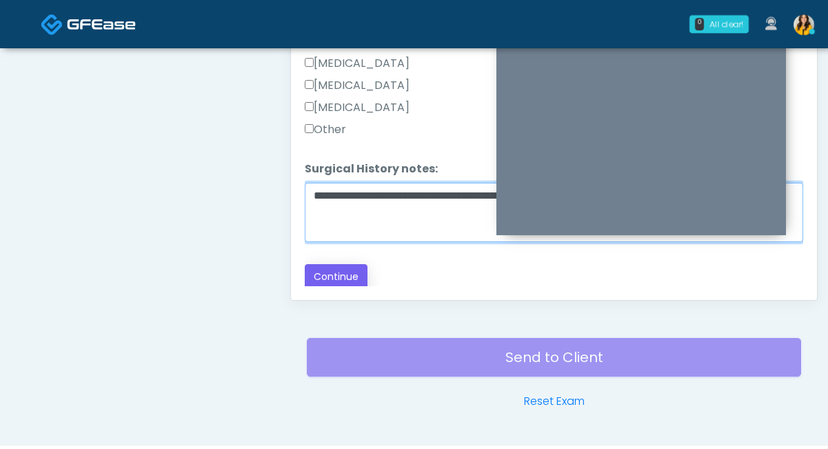
type textarea "**********"
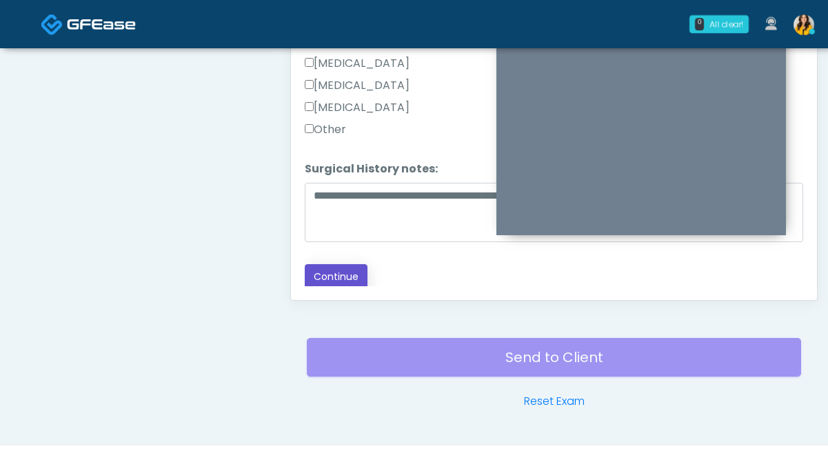
click at [340, 273] on button "Continue" at bounding box center [336, 277] width 63 height 26
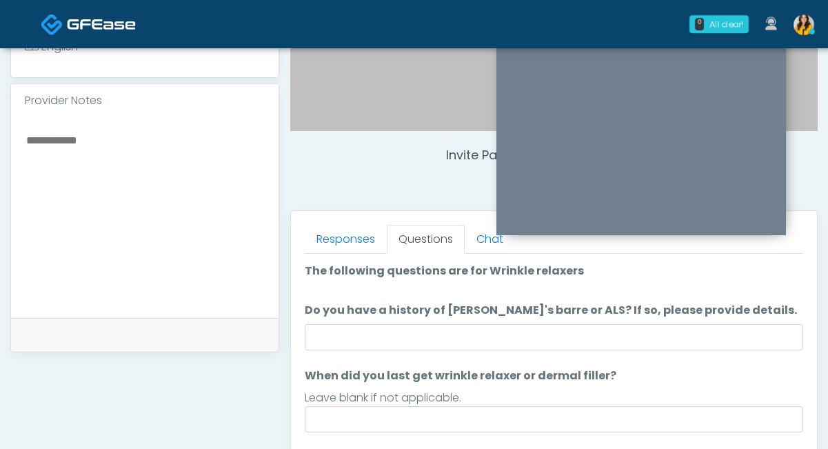
scroll to position [438, 0]
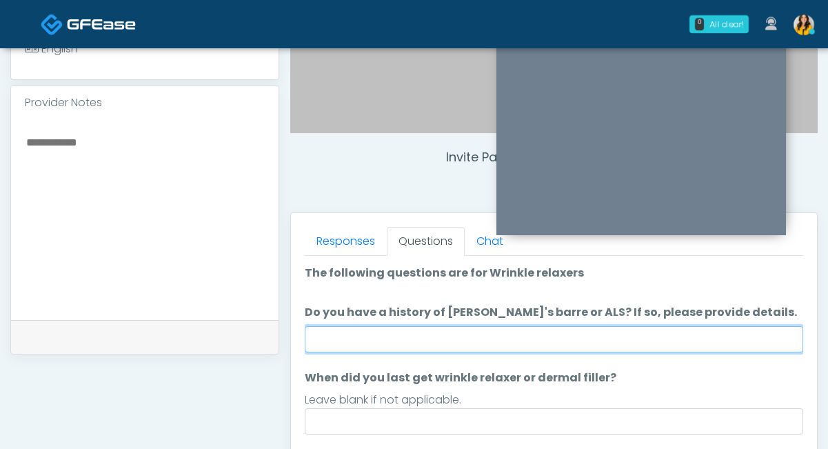
click at [374, 343] on input "Do you have a history of [PERSON_NAME]'s barre or ALS? If so, please provide de…" at bounding box center [554, 339] width 498 height 26
type input "**"
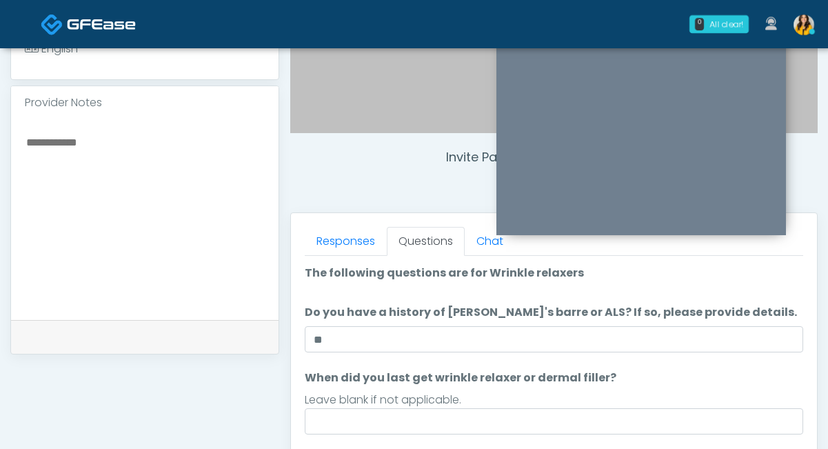
click at [389, 296] on ol "The following questions are for Wrinkle relaxers The following questions are fo…" at bounding box center [554, 391] width 498 height 252
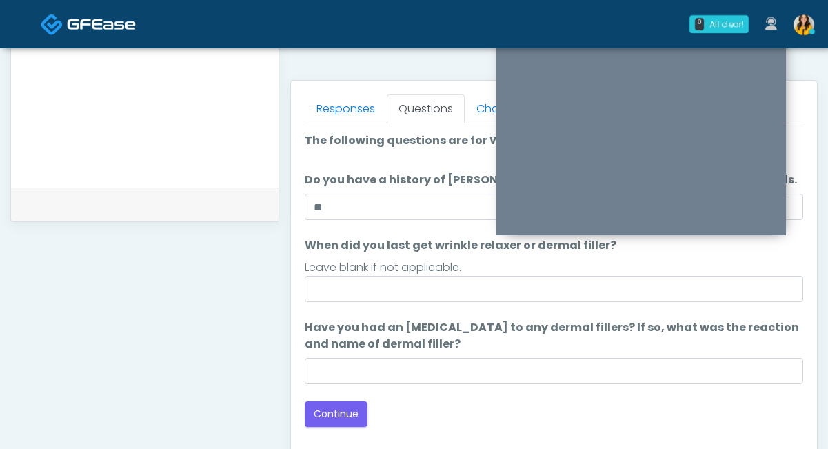
scroll to position [571, 0]
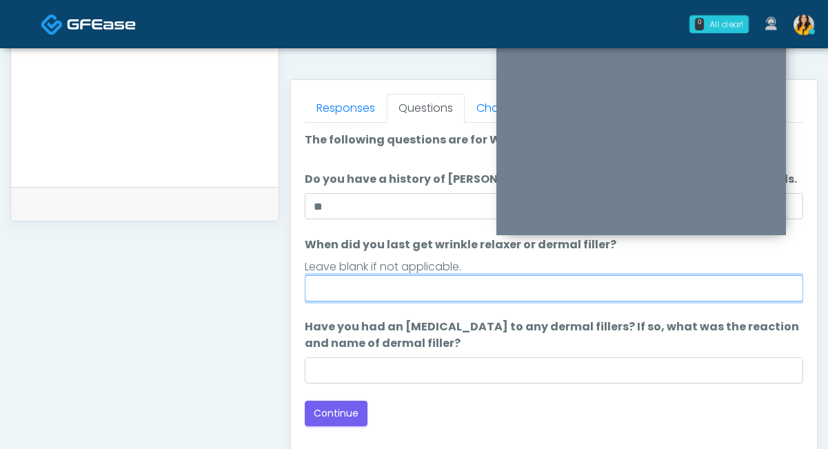
click at [472, 285] on input "When did you last get wrinkle relaxer or dermal filler?" at bounding box center [554, 288] width 498 height 26
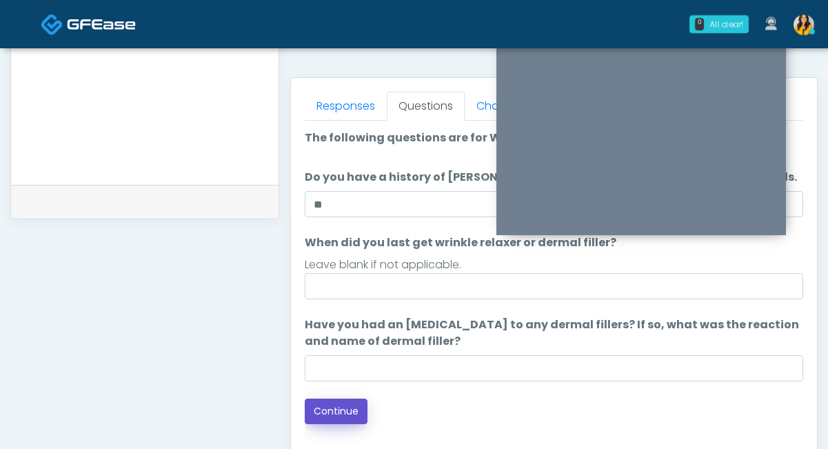
click at [327, 418] on button "Continue" at bounding box center [336, 411] width 63 height 26
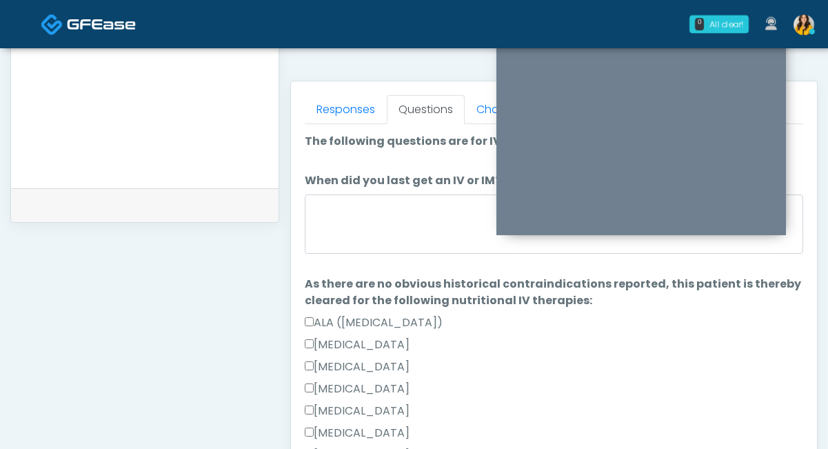
scroll to position [565, 0]
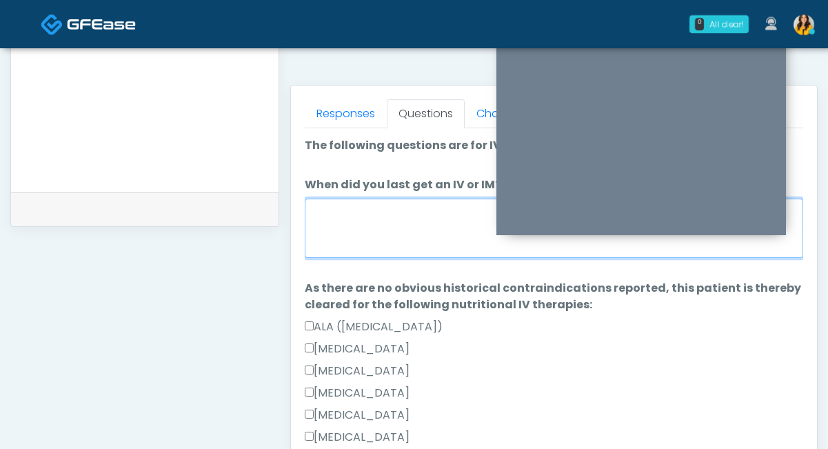
click at [363, 234] on textarea "When did you last get an IV or IM?" at bounding box center [554, 228] width 498 height 59
type textarea "*"
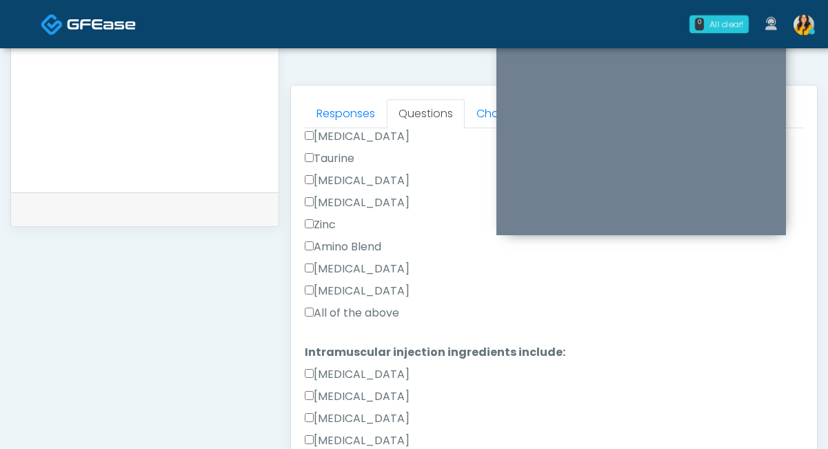
type textarea "*****"
click at [353, 310] on label "All of the above" at bounding box center [352, 313] width 94 height 17
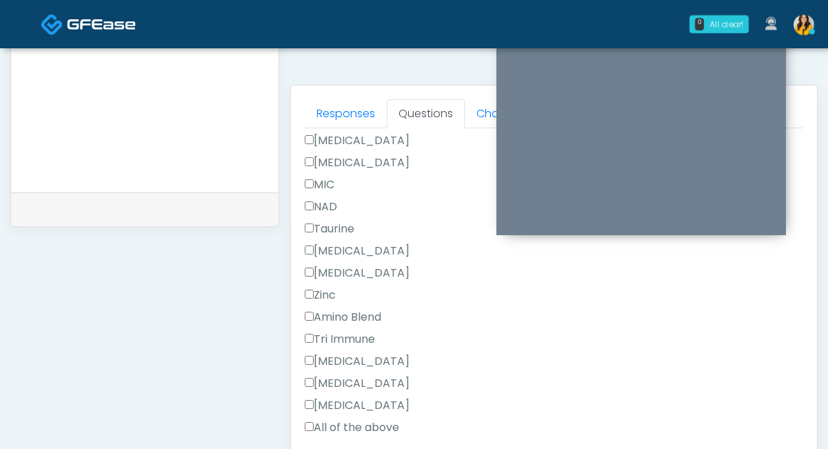
scroll to position [920, 0]
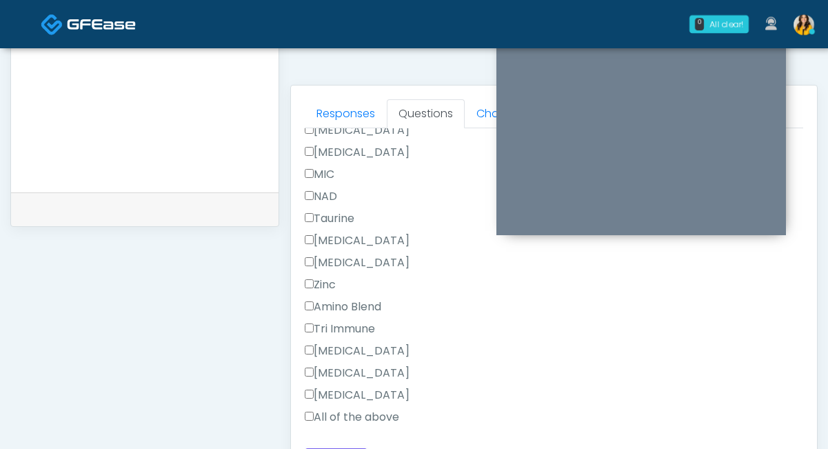
click at [318, 412] on label "All of the above" at bounding box center [352, 417] width 94 height 17
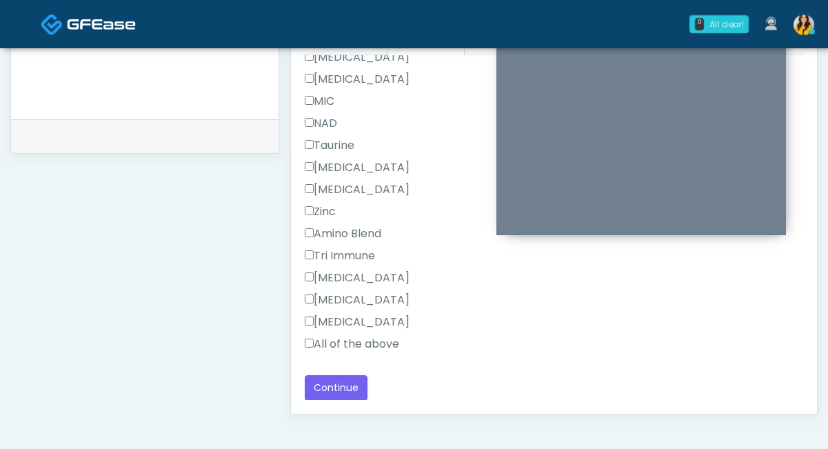
scroll to position [663, 0]
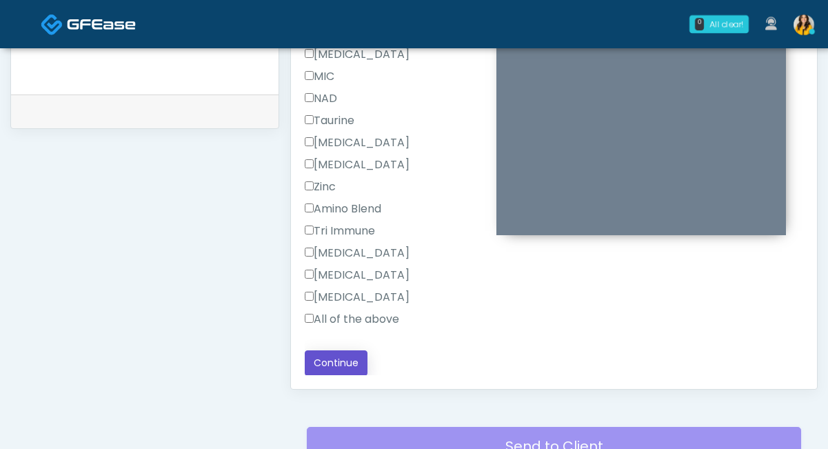
click at [333, 361] on button "Continue" at bounding box center [336, 363] width 63 height 26
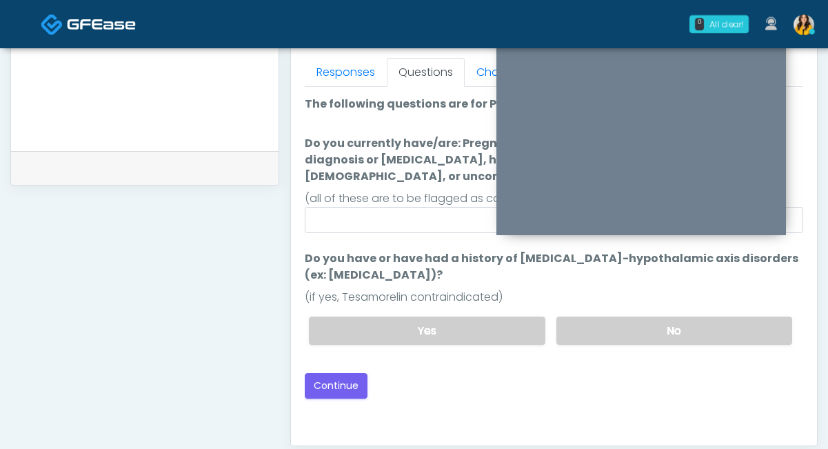
scroll to position [550, 0]
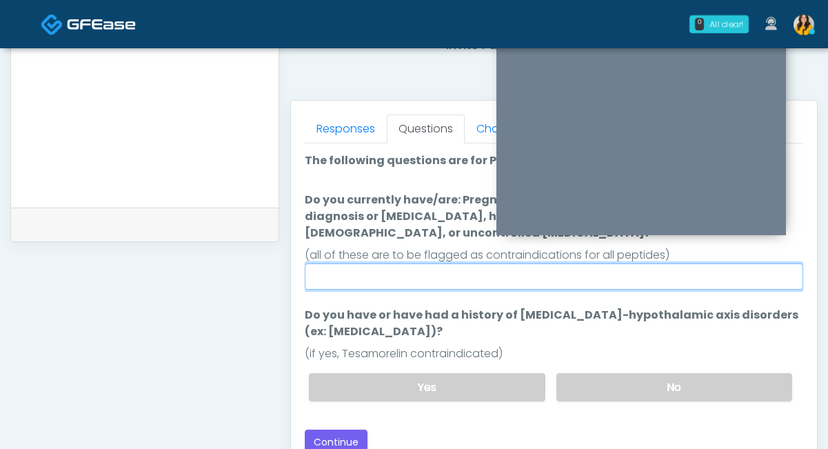
click at [437, 265] on input "Do you currently have/are: Pregnant, breastfeeding, current cancer diagnosis or…" at bounding box center [554, 276] width 498 height 26
type input "**********"
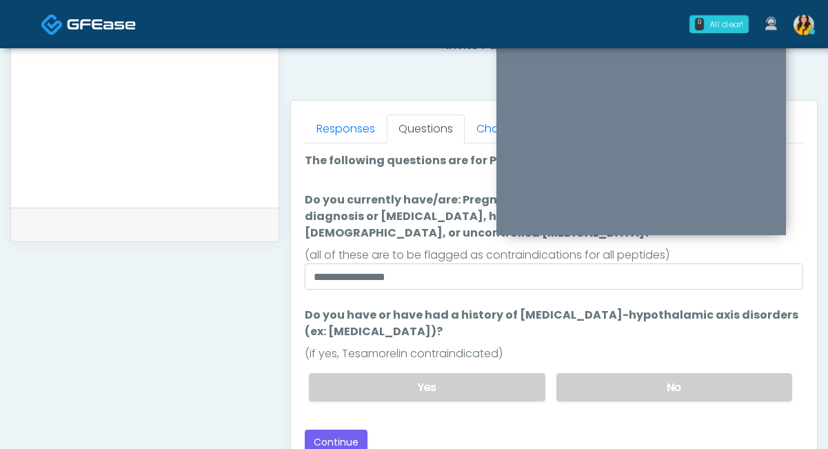
click at [648, 387] on div "Yes No" at bounding box center [550, 387] width 505 height 50
click at [612, 373] on label "No" at bounding box center [674, 387] width 236 height 28
click at [356, 429] on button "Continue" at bounding box center [336, 442] width 63 height 26
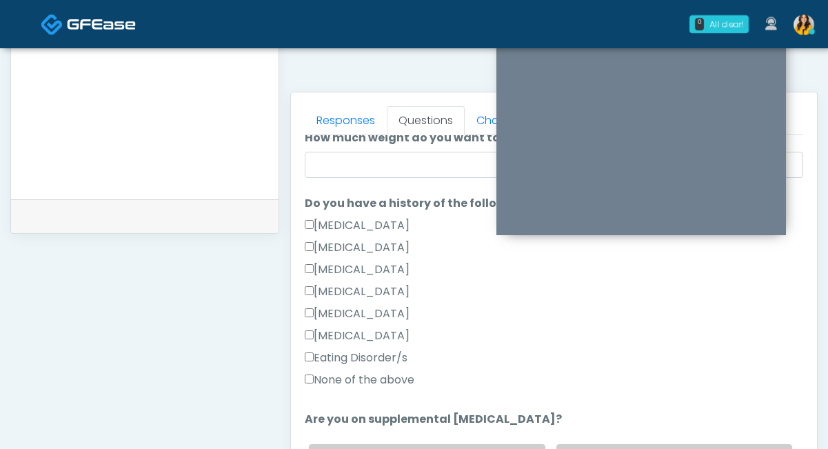
scroll to position [278, 0]
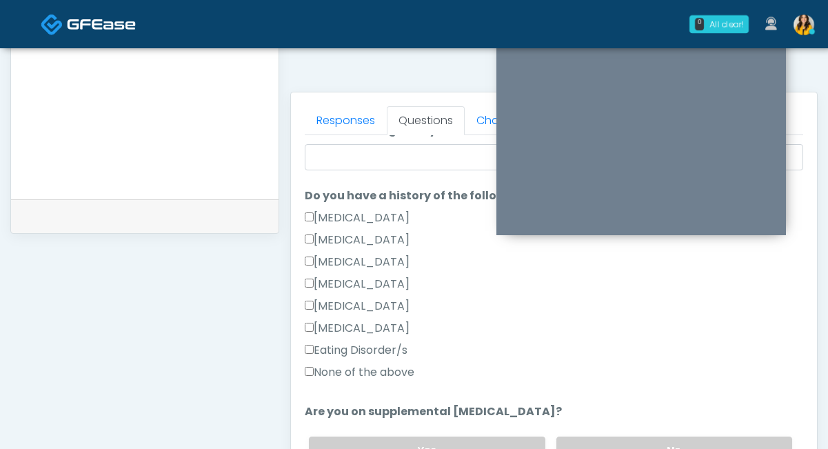
click at [381, 373] on label "None of the above" at bounding box center [360, 372] width 110 height 17
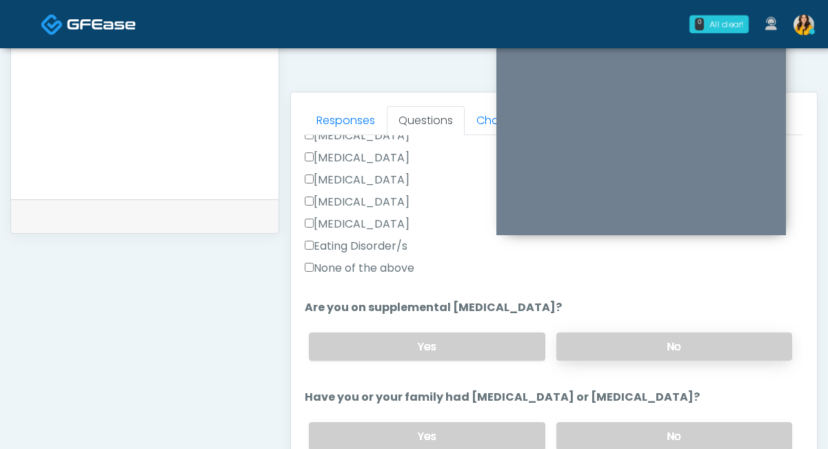
click at [583, 345] on label "No" at bounding box center [674, 346] width 236 height 28
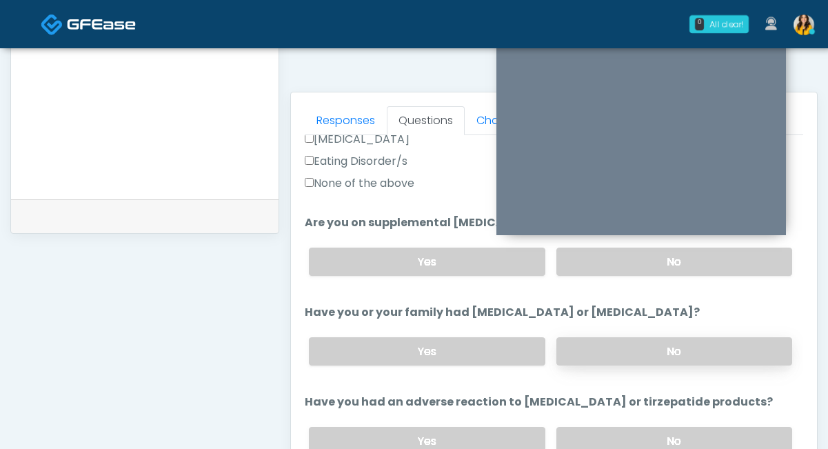
click at [567, 347] on label "No" at bounding box center [674, 351] width 236 height 28
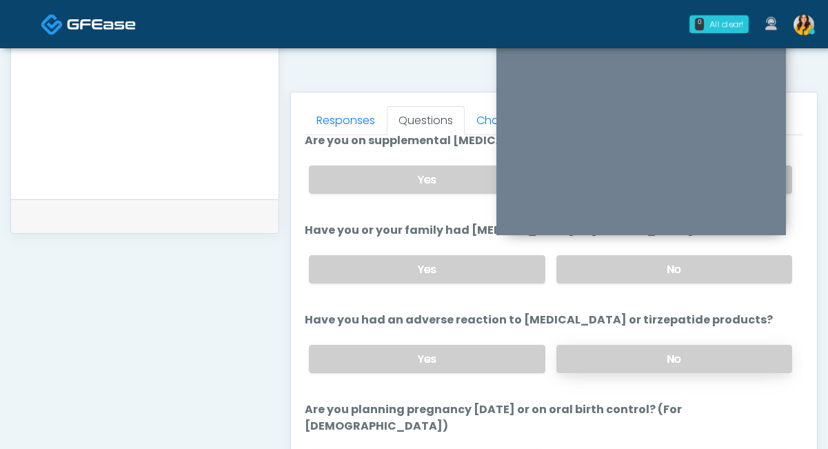
click at [573, 356] on label "No" at bounding box center [674, 359] width 236 height 28
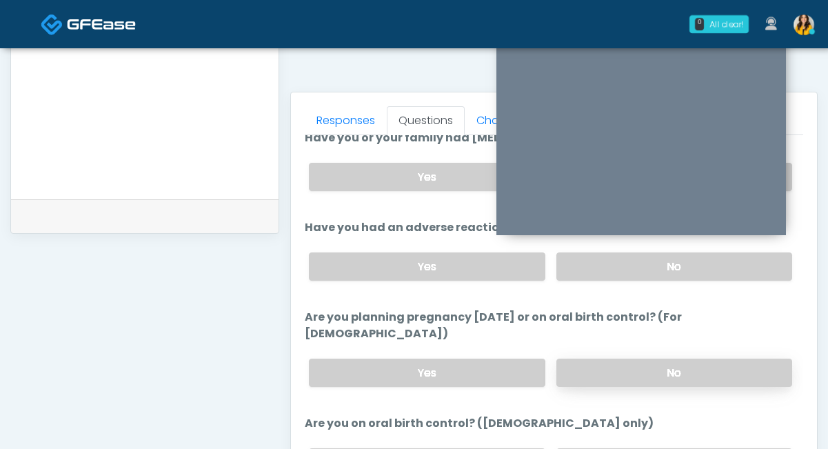
click at [580, 358] on label "No" at bounding box center [674, 372] width 236 height 28
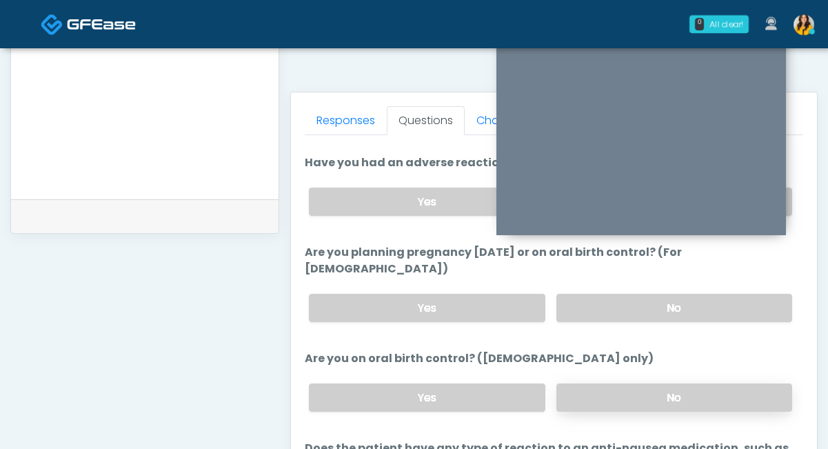
click at [571, 383] on label "No" at bounding box center [674, 397] width 236 height 28
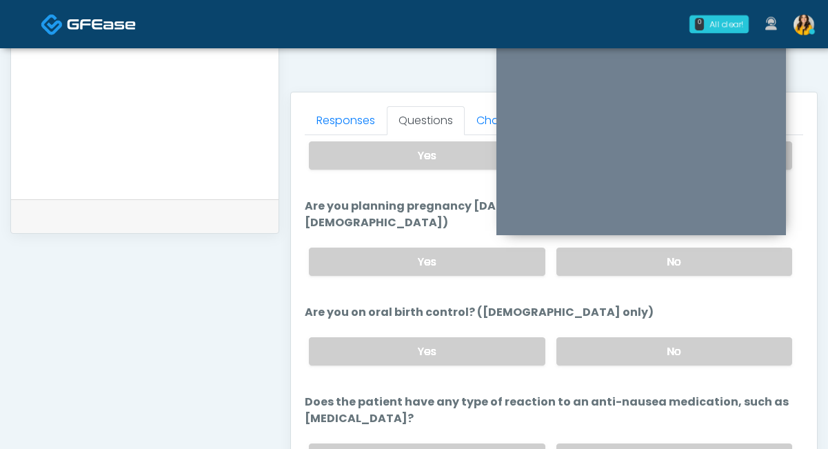
scroll to position [777, 0]
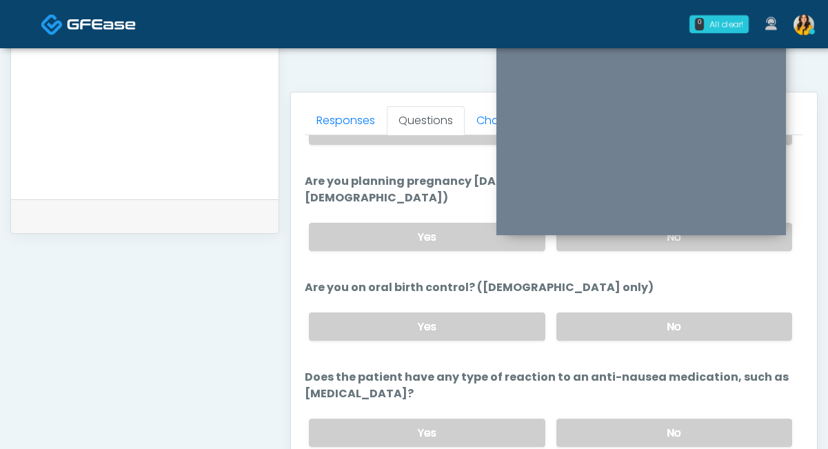
click at [571, 407] on div "Yes No" at bounding box center [550, 432] width 505 height 50
click at [561, 418] on label "No" at bounding box center [674, 432] width 236 height 28
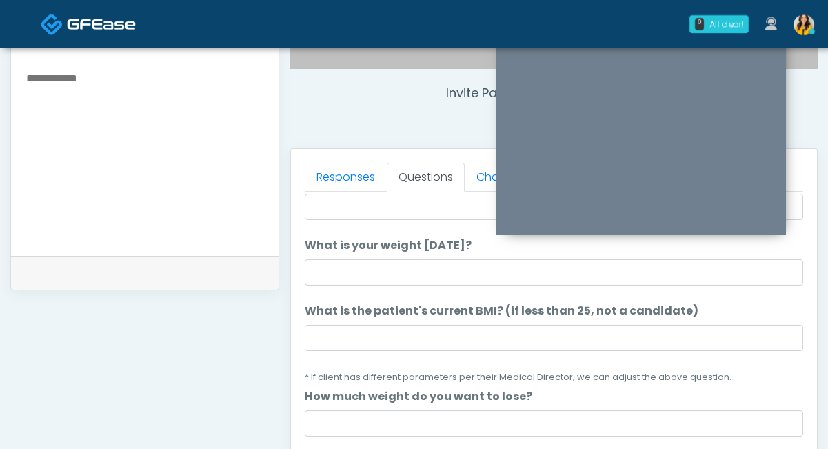
scroll to position [0, 0]
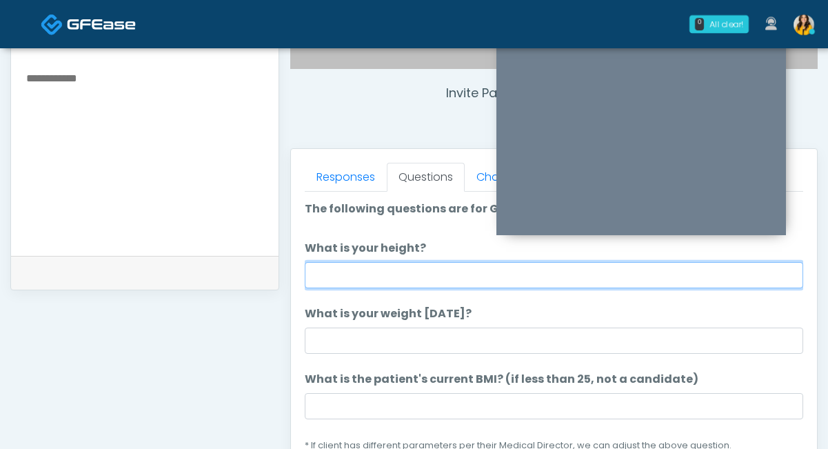
click at [401, 267] on input "What is your height?" at bounding box center [554, 275] width 498 height 26
type input "****"
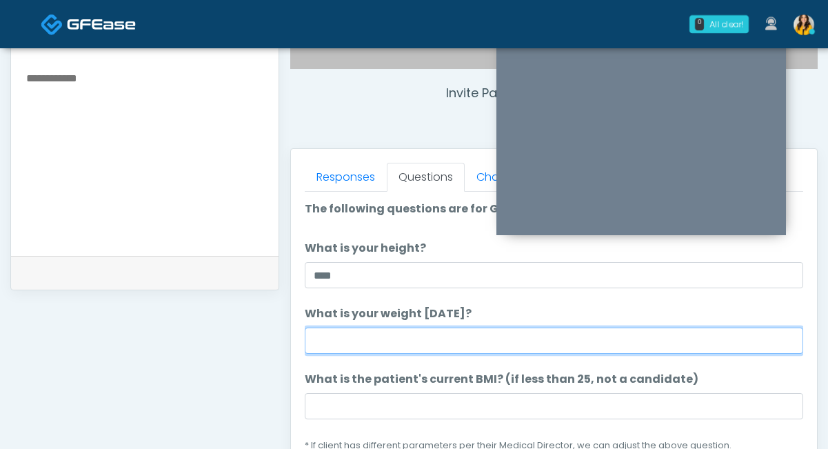
click at [391, 338] on input "What is your weight today?" at bounding box center [554, 340] width 498 height 26
type input "***"
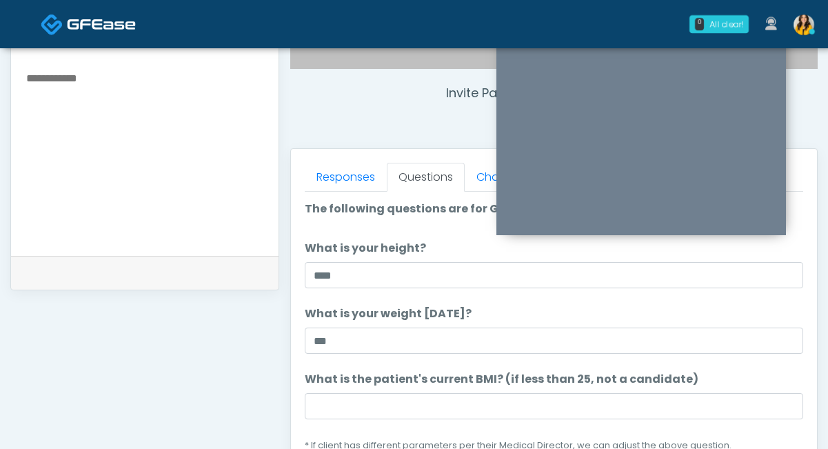
scroll to position [20, 0]
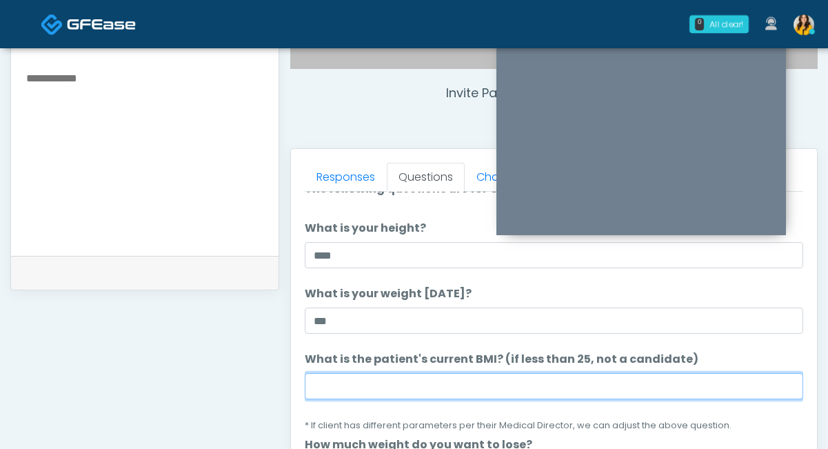
click at [338, 392] on input "What is the patient's current BMI? (if less than 25, not a candidate)" at bounding box center [554, 386] width 498 height 26
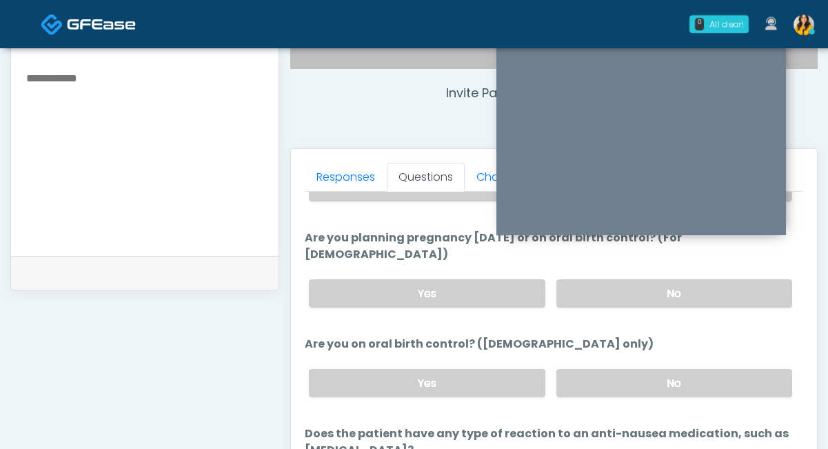
scroll to position [789, 0]
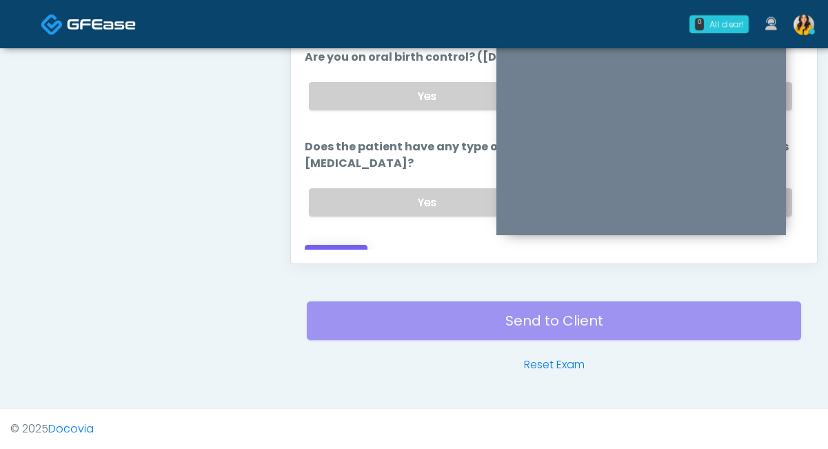
type input "****"
click at [337, 245] on button "Continue" at bounding box center [336, 258] width 63 height 26
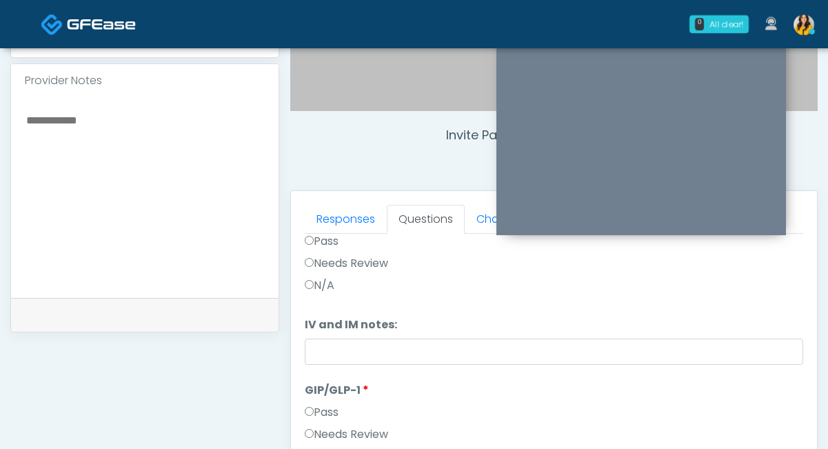
scroll to position [0, 0]
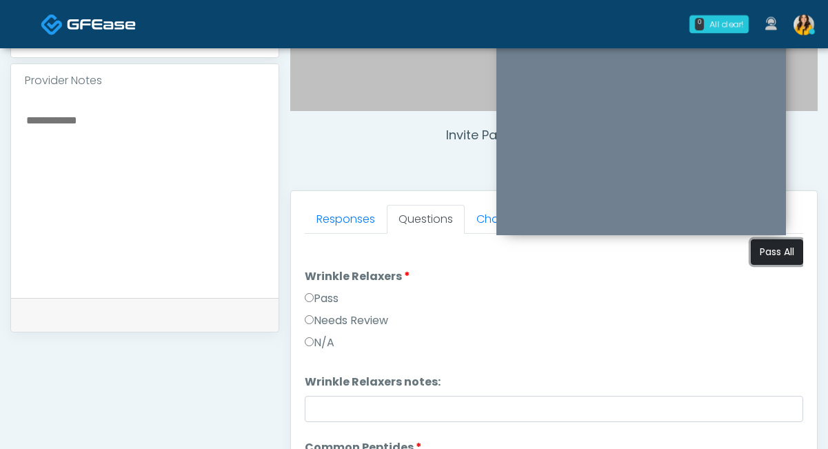
click at [762, 254] on button "Pass All" at bounding box center [777, 252] width 52 height 26
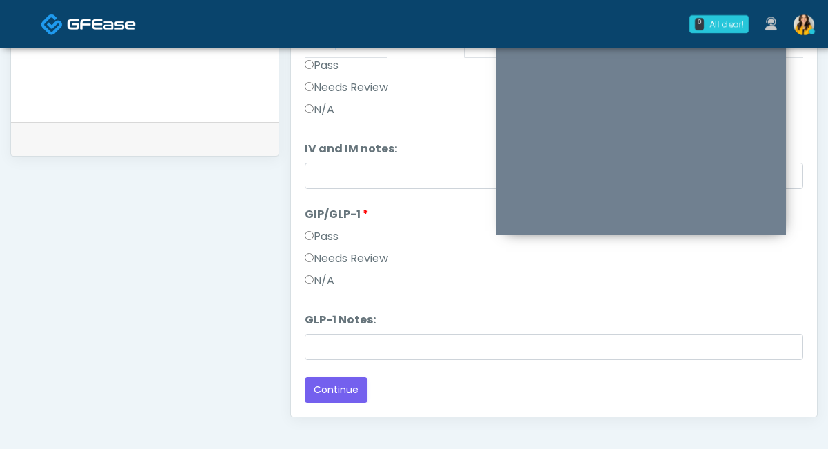
scroll to position [789, 0]
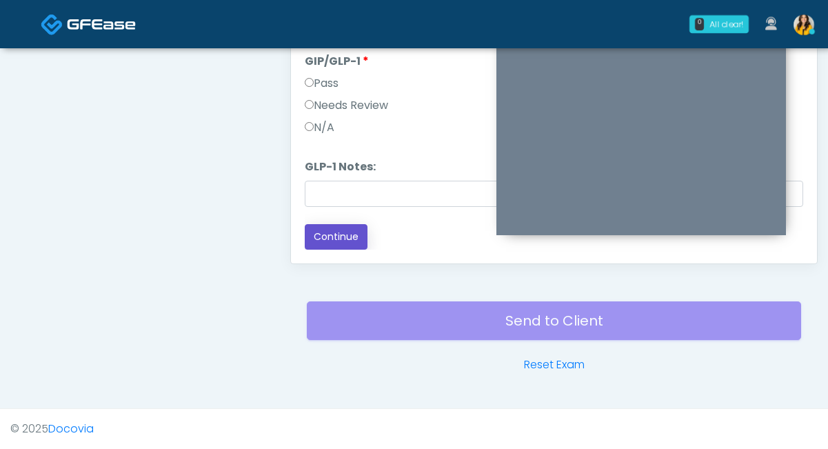
click at [328, 239] on button "Continue" at bounding box center [336, 237] width 63 height 26
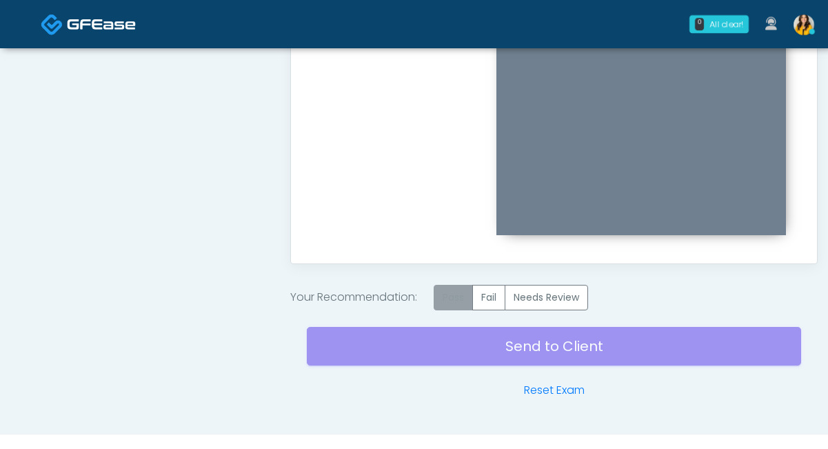
click at [444, 299] on label "Pass" at bounding box center [453, 298] width 39 height 26
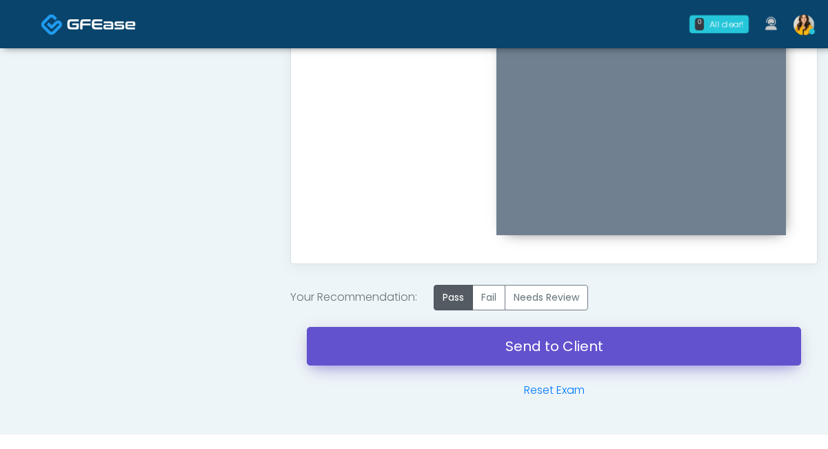
click at [527, 339] on link "Send to Client" at bounding box center [554, 346] width 494 height 39
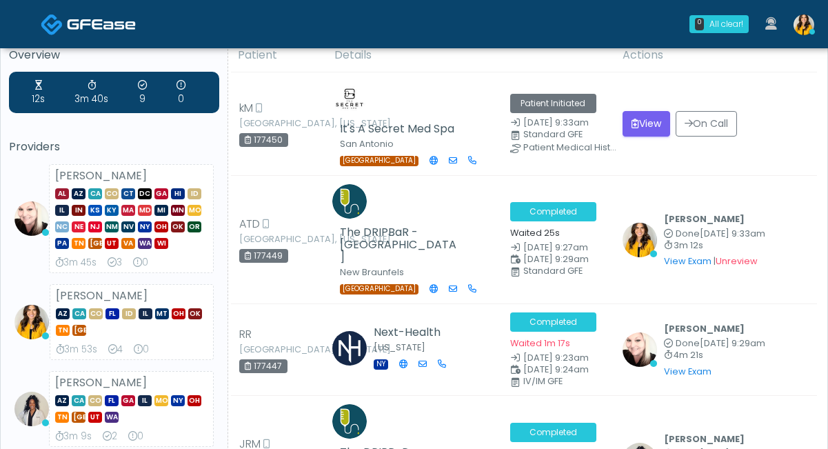
scroll to position [12, 0]
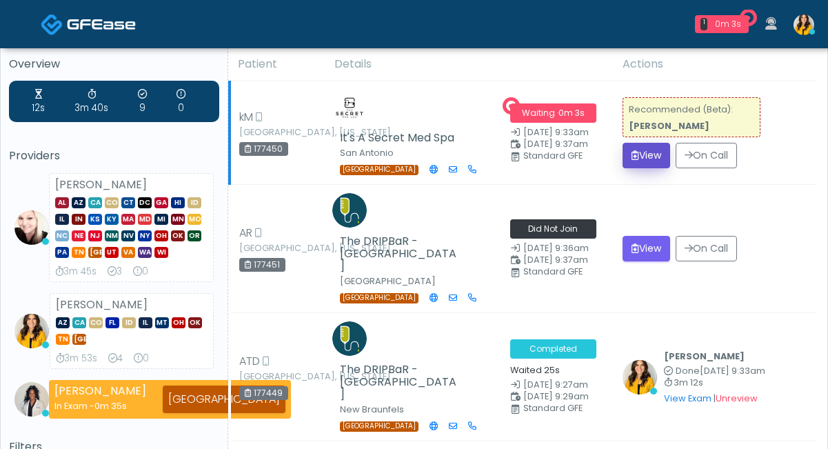
click at [642, 150] on button "View" at bounding box center [646, 156] width 48 height 26
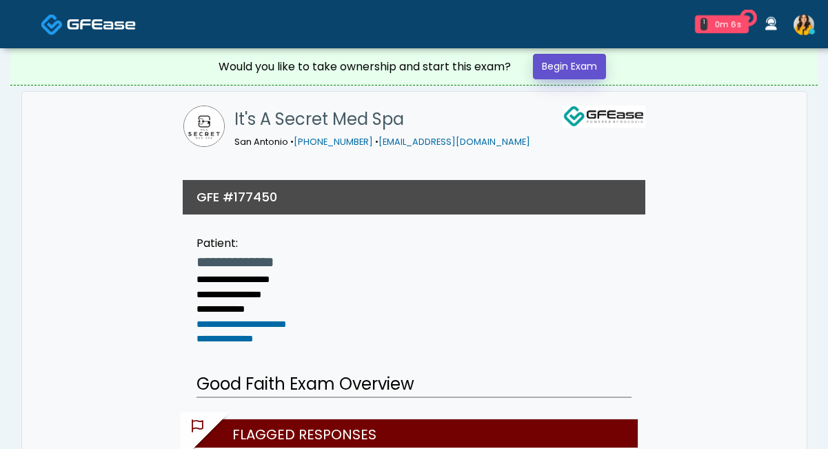
click at [583, 63] on link "Begin Exam" at bounding box center [569, 67] width 73 height 26
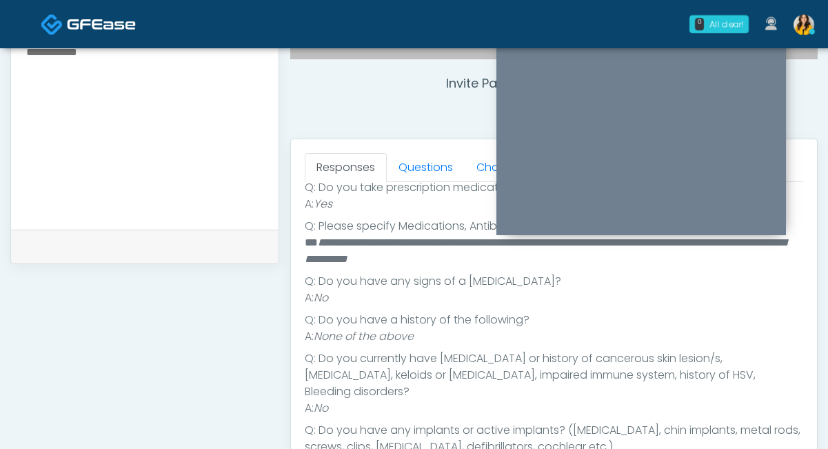
scroll to position [440, 0]
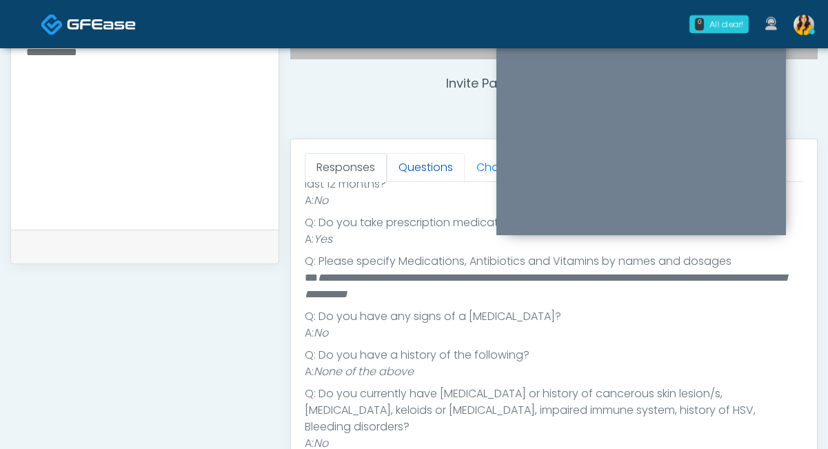
click at [423, 172] on link "Questions" at bounding box center [426, 167] width 78 height 29
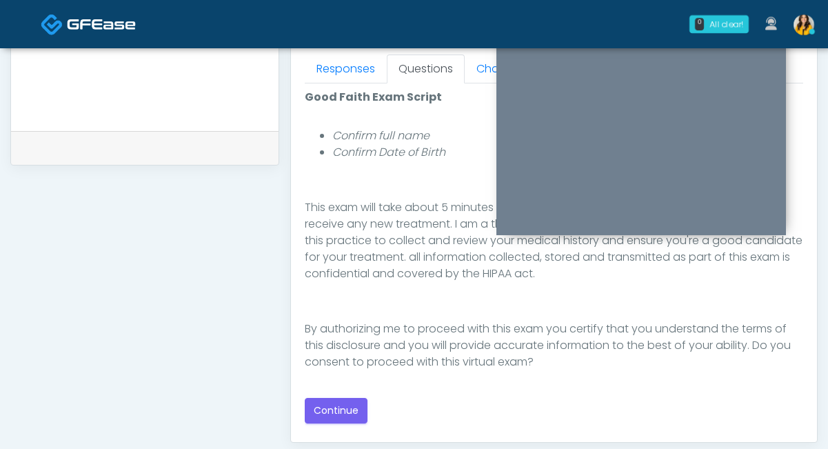
scroll to position [629, 0]
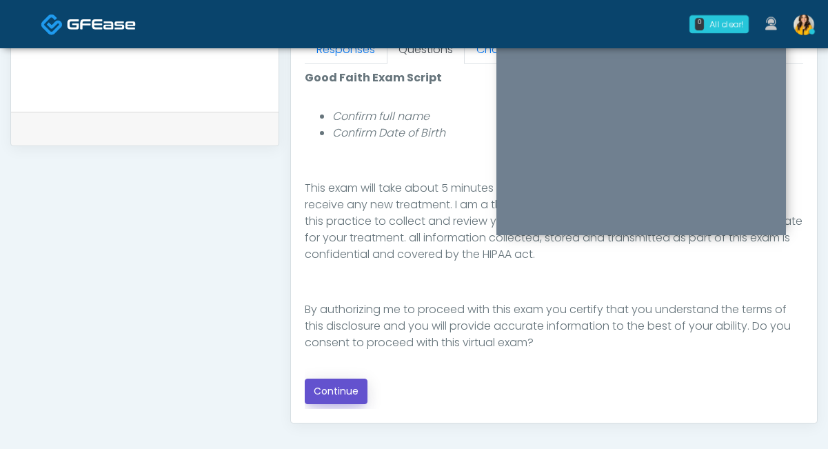
click at [330, 395] on button "Continue" at bounding box center [336, 391] width 63 height 26
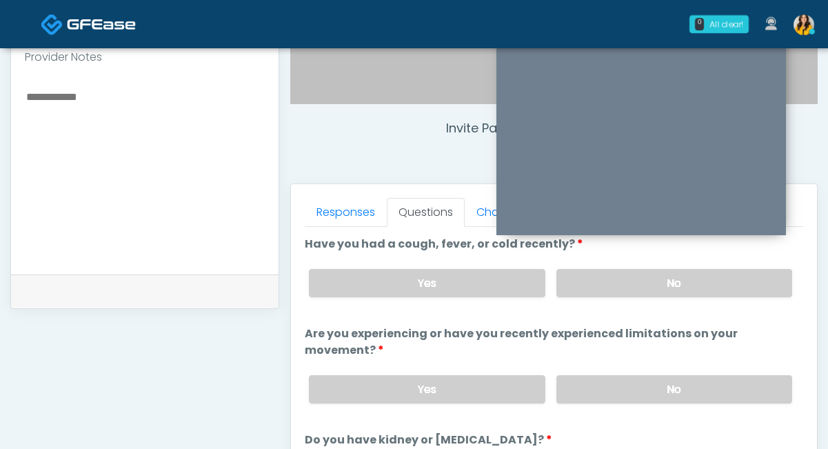
scroll to position [464, 0]
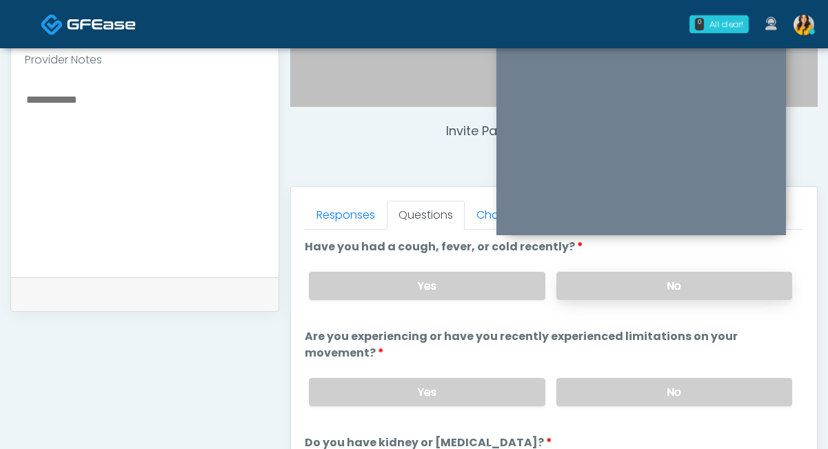
click at [593, 290] on label "No" at bounding box center [674, 286] width 236 height 28
click at [589, 394] on label "No" at bounding box center [674, 392] width 236 height 28
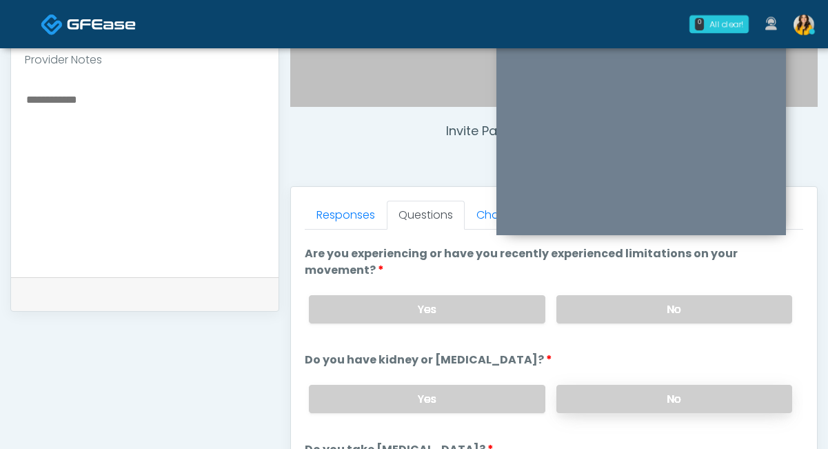
click at [583, 396] on label "No" at bounding box center [674, 399] width 236 height 28
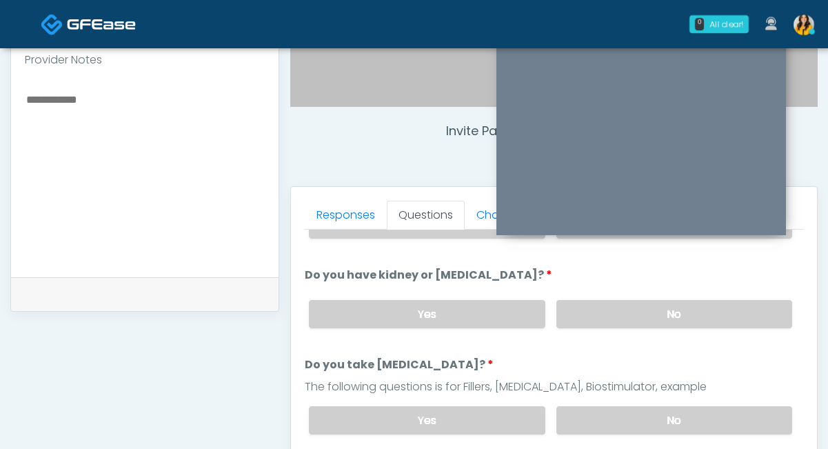
scroll to position [210, 0]
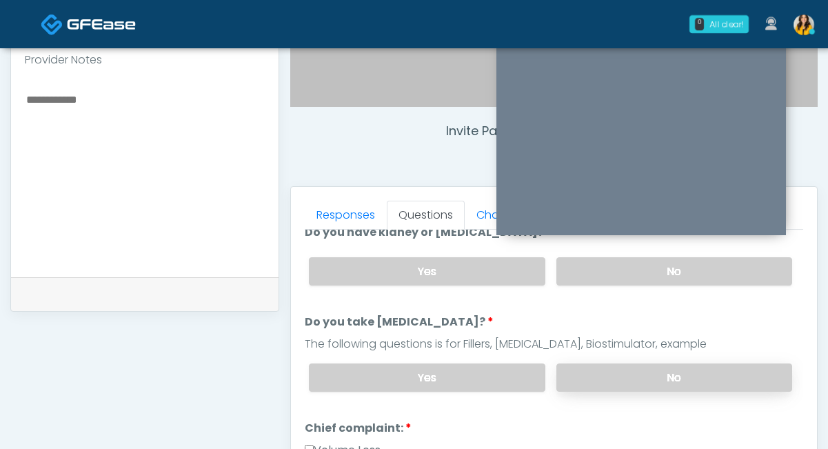
click at [569, 370] on label "No" at bounding box center [674, 377] width 236 height 28
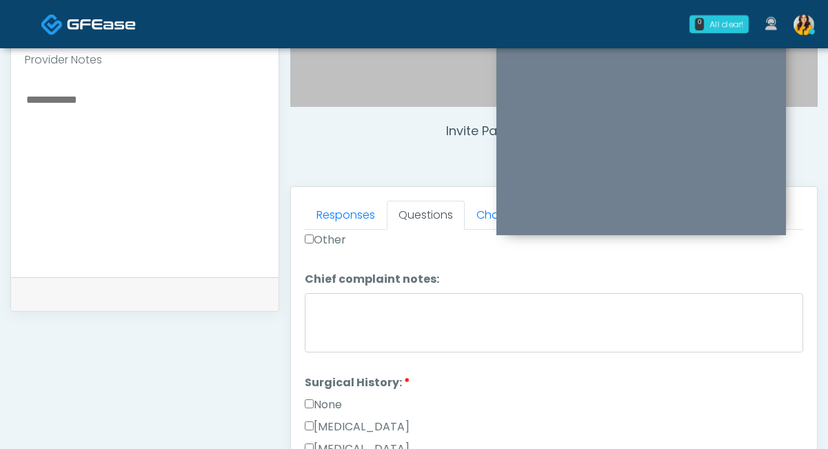
scroll to position [649, 0]
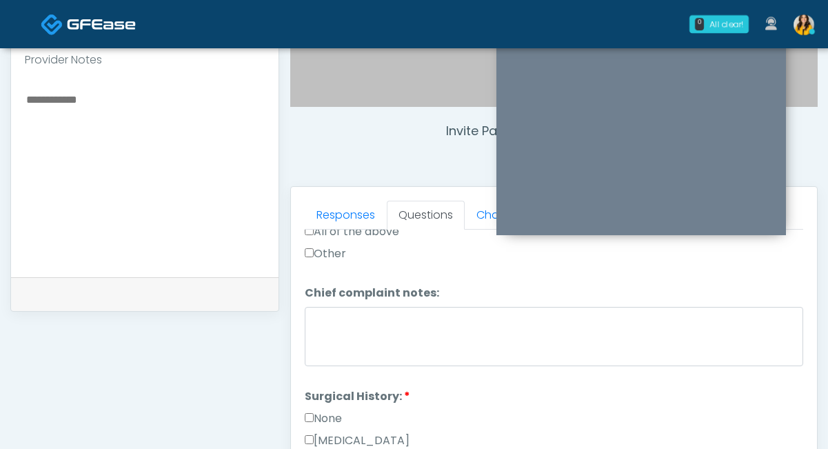
click at [335, 259] on div "Other" at bounding box center [554, 256] width 498 height 22
click at [323, 254] on label "Other" at bounding box center [325, 253] width 41 height 17
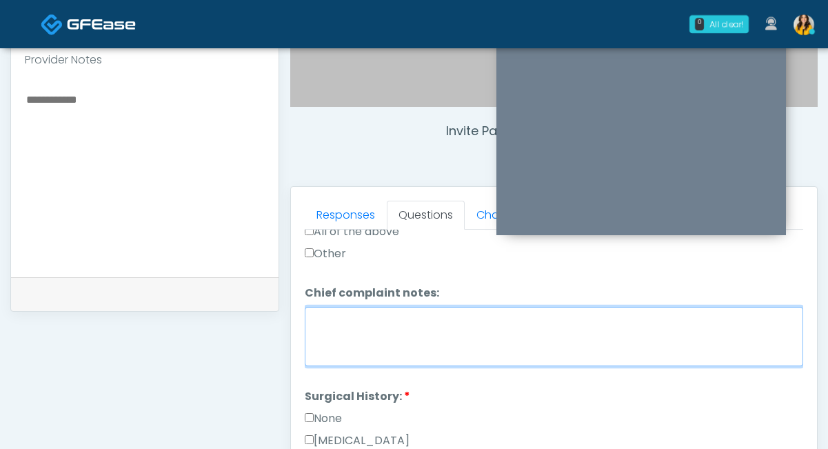
click at [351, 347] on textarea "Chief complaint notes:" at bounding box center [554, 336] width 498 height 59
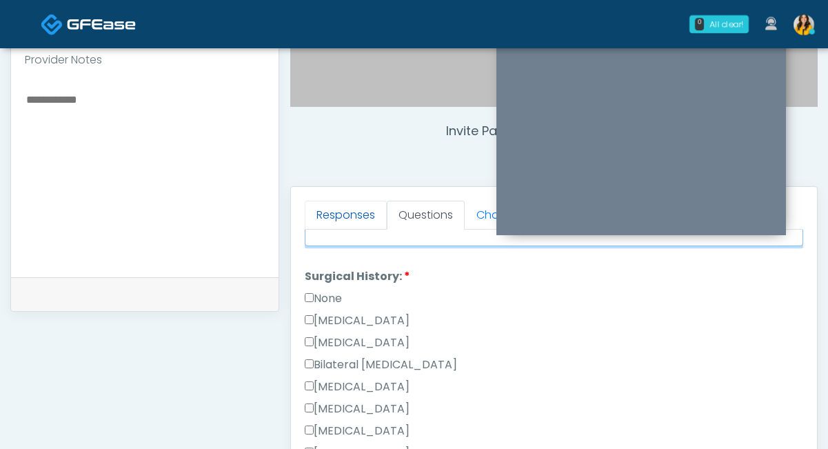
type textarea "**********"
click at [355, 216] on link "Responses" at bounding box center [346, 215] width 82 height 29
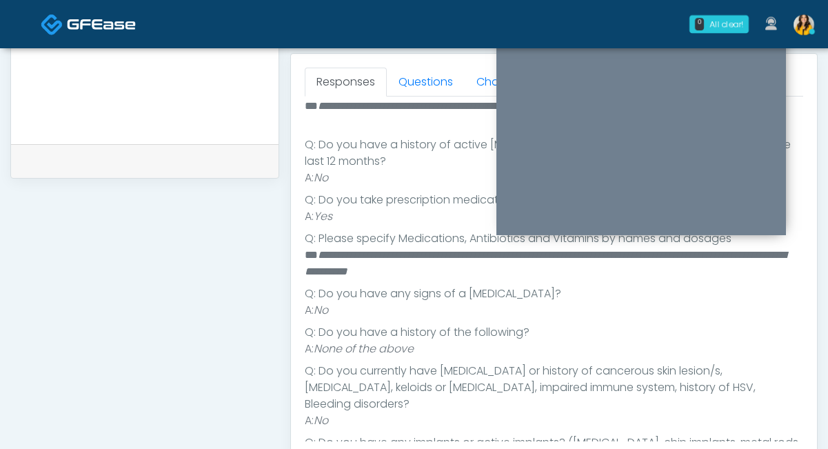
scroll to position [376, 0]
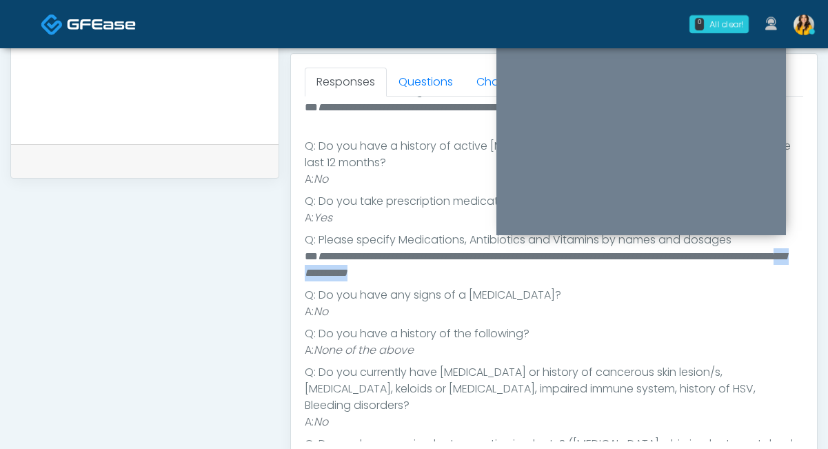
drag, startPoint x: 616, startPoint y: 257, endPoint x: 526, endPoint y: 258, distance: 90.3
click at [526, 258] on li "**********" at bounding box center [554, 264] width 498 height 33
copy em "**********"
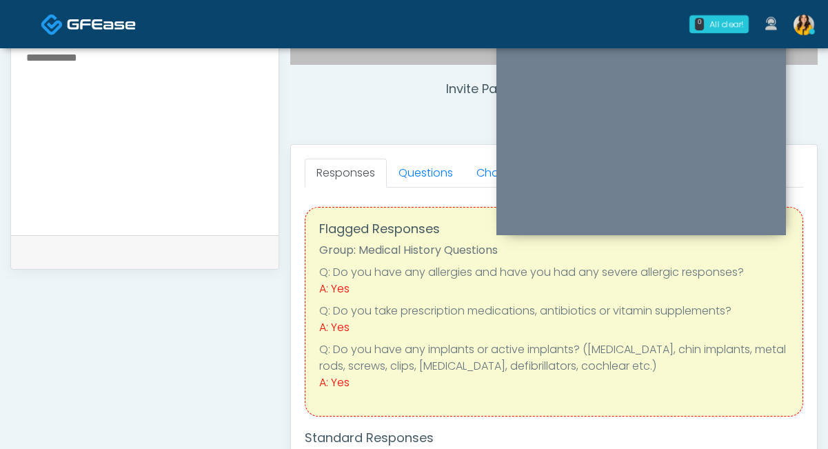
scroll to position [503, 0]
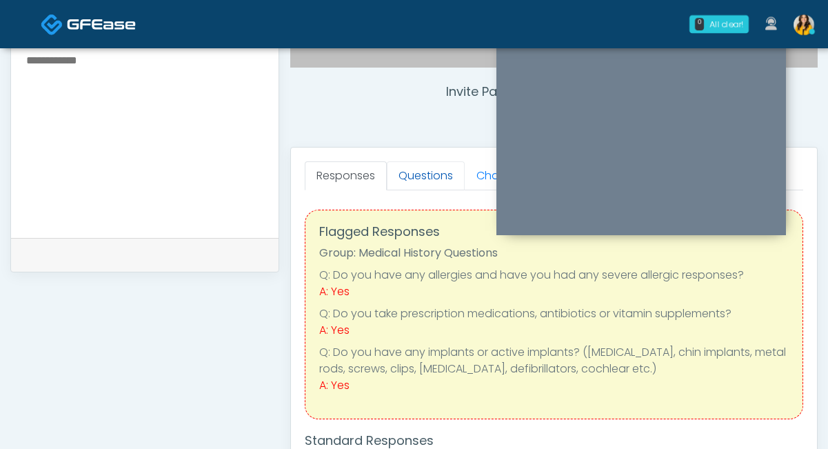
click at [424, 185] on link "Questions" at bounding box center [426, 175] width 78 height 29
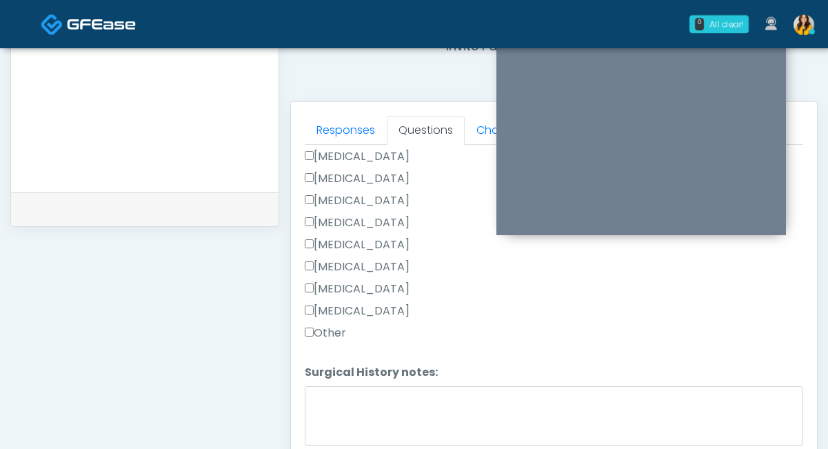
scroll to position [566, 0]
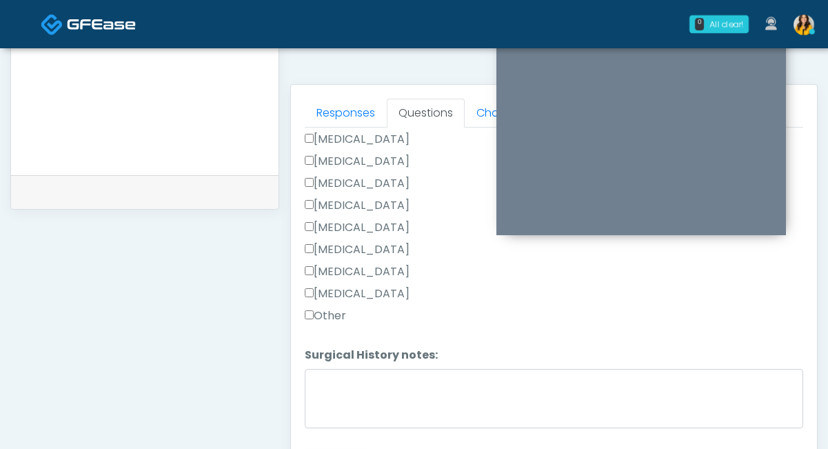
click at [332, 307] on label "Other" at bounding box center [325, 315] width 41 height 17
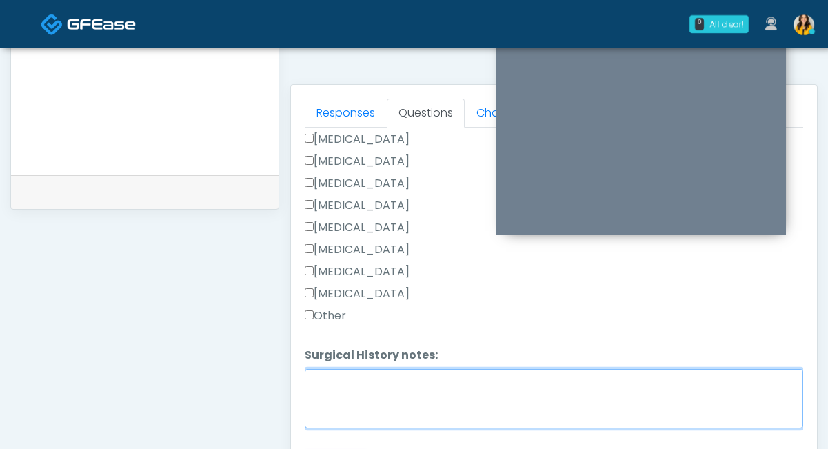
click at [350, 389] on textarea "Surgical History notes:" at bounding box center [554, 398] width 498 height 59
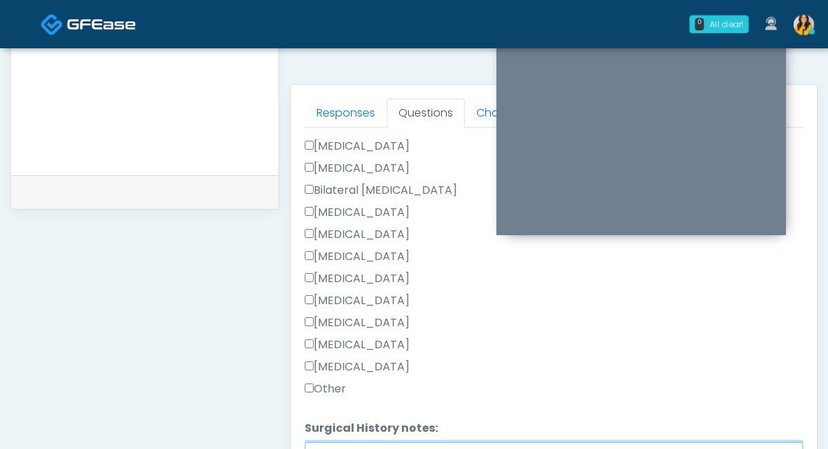
scroll to position [810, 0]
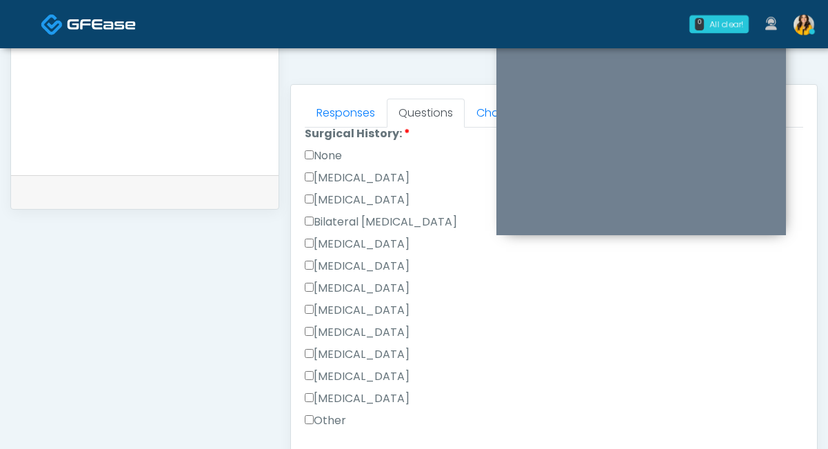
click at [349, 188] on div "Cesarean Section" at bounding box center [554, 181] width 498 height 22
click at [341, 176] on label "Cesarean Section" at bounding box center [357, 178] width 105 height 17
click at [340, 194] on label "[MEDICAL_DATA]" at bounding box center [357, 200] width 105 height 17
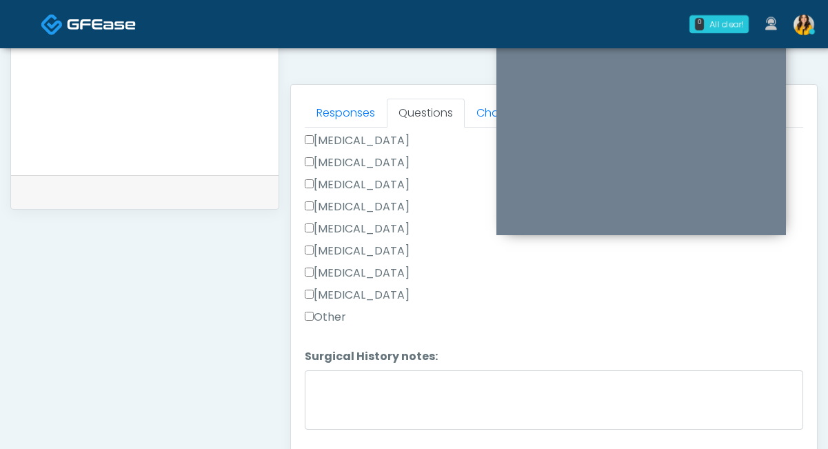
scroll to position [915, 0]
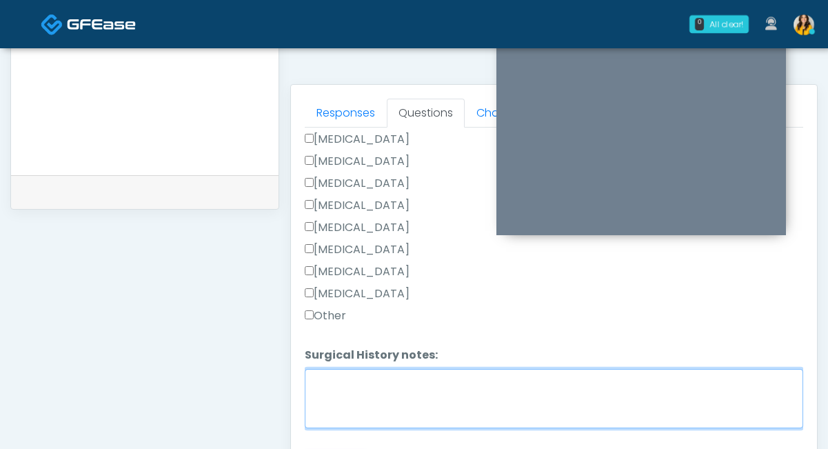
click at [336, 399] on textarea "Surgical History notes:" at bounding box center [554, 398] width 498 height 59
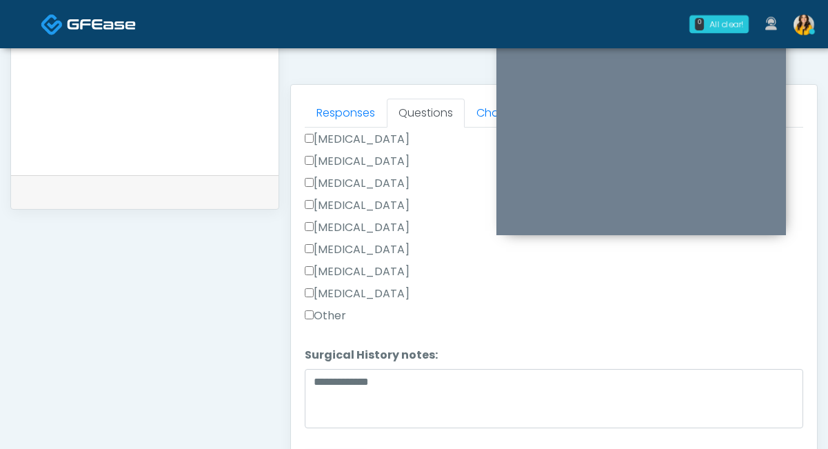
click at [324, 159] on label "Liposuction" at bounding box center [357, 161] width 105 height 17
click at [358, 185] on label "[MEDICAL_DATA]" at bounding box center [357, 183] width 105 height 17
click at [344, 145] on div "[MEDICAL_DATA]" at bounding box center [554, 142] width 498 height 22
click at [343, 154] on label "[MEDICAL_DATA]" at bounding box center [357, 161] width 105 height 17
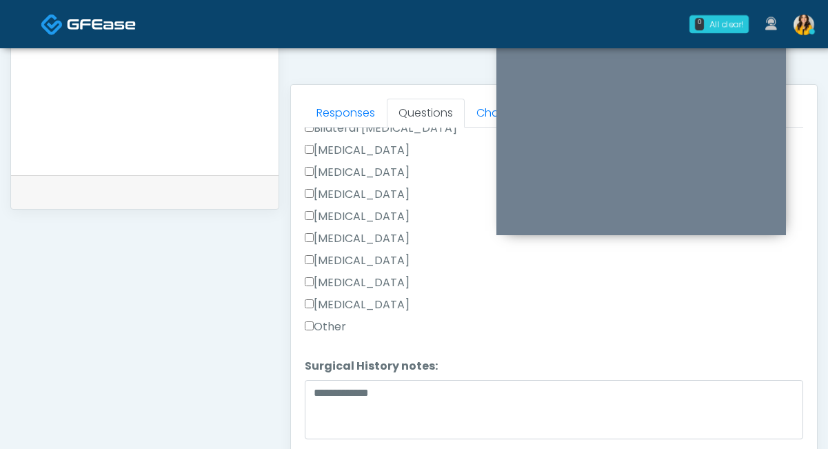
scroll to position [892, 0]
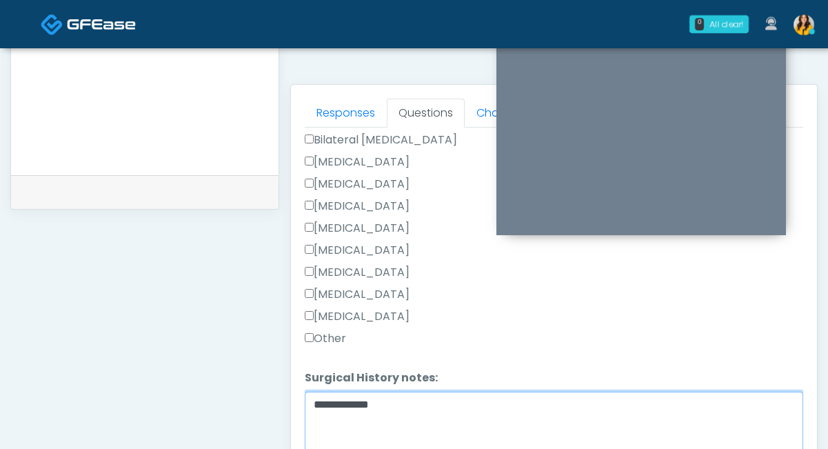
click at [405, 425] on textarea "**********" at bounding box center [554, 421] width 498 height 59
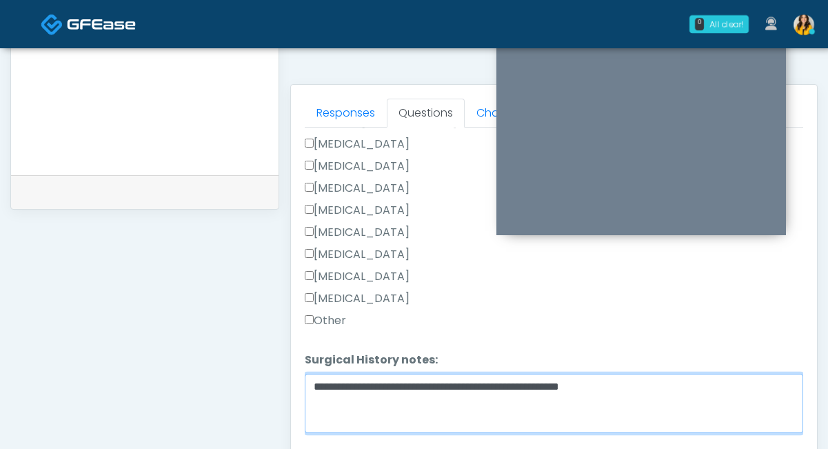
scroll to position [915, 0]
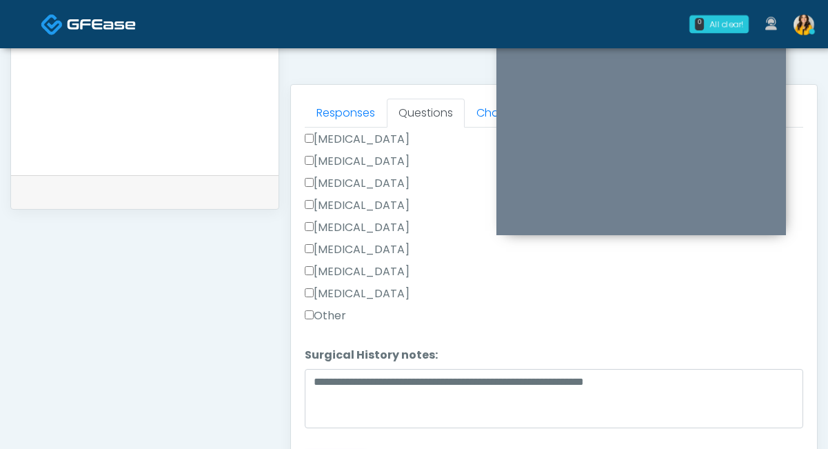
click at [377, 138] on label "[MEDICAL_DATA]" at bounding box center [357, 139] width 105 height 17
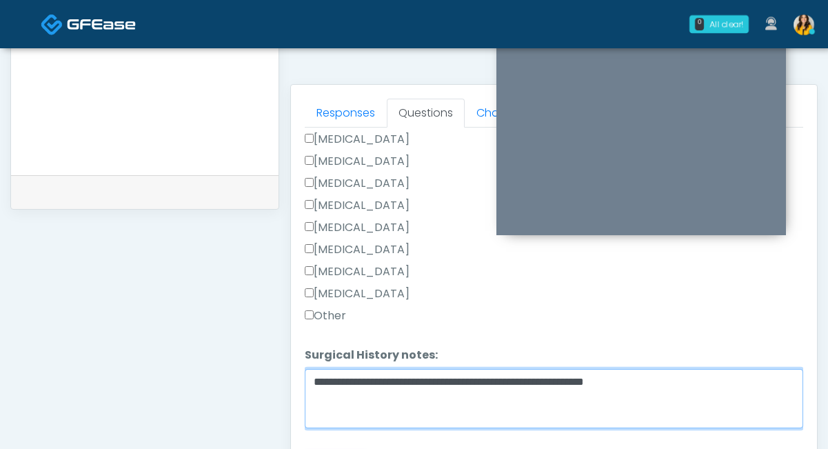
click at [688, 397] on textarea "**********" at bounding box center [554, 398] width 498 height 59
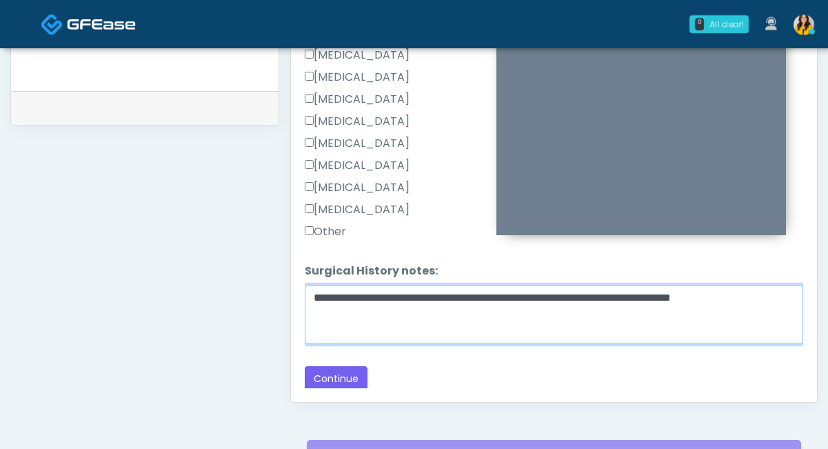
scroll to position [698, 0]
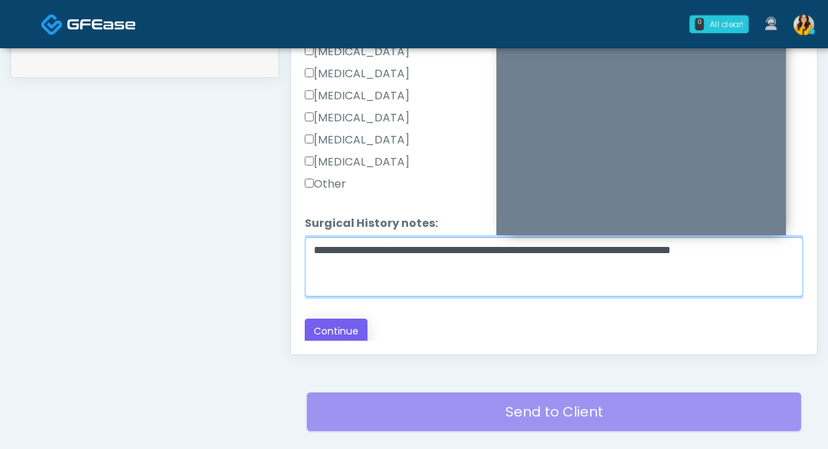
type textarea "**********"
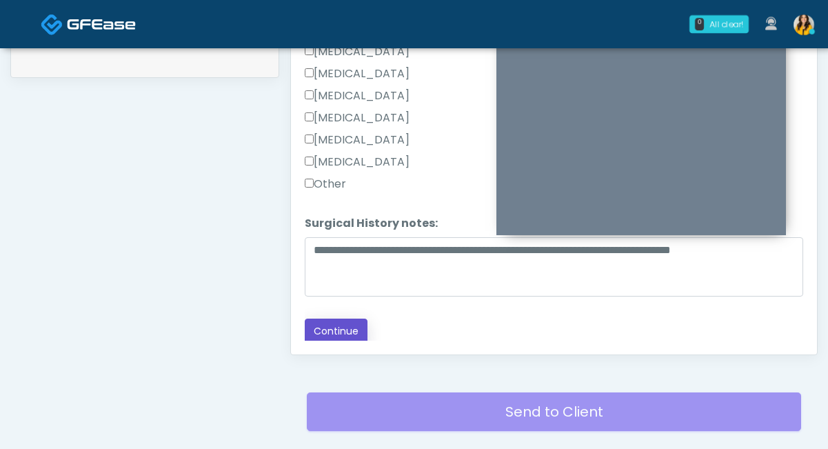
click at [318, 330] on button "Continue" at bounding box center [336, 331] width 63 height 26
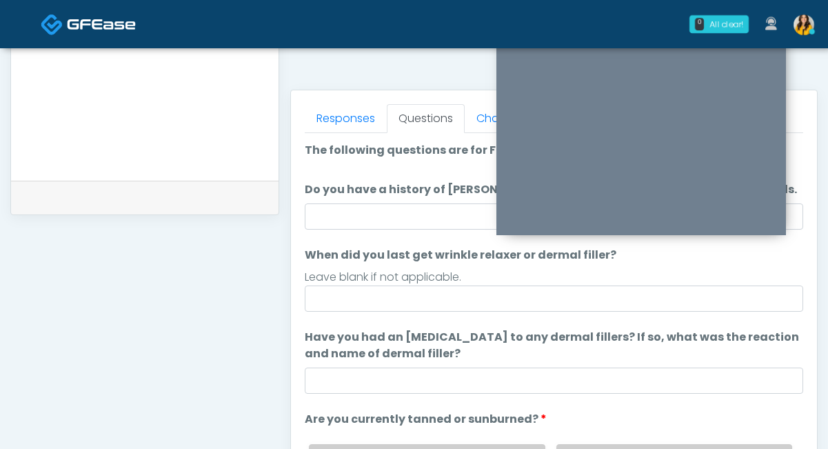
scroll to position [545, 0]
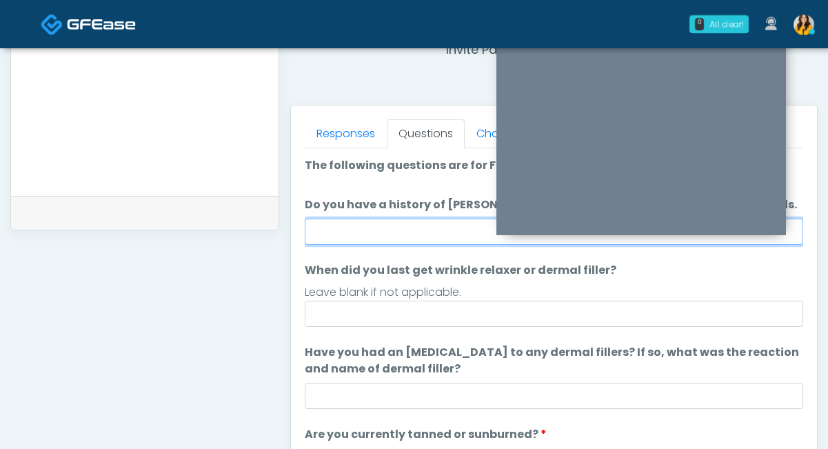
click at [347, 226] on input "Do you have a history of [PERSON_NAME]'s barre or ALS? If so, please provide de…" at bounding box center [554, 232] width 498 height 26
type input "**"
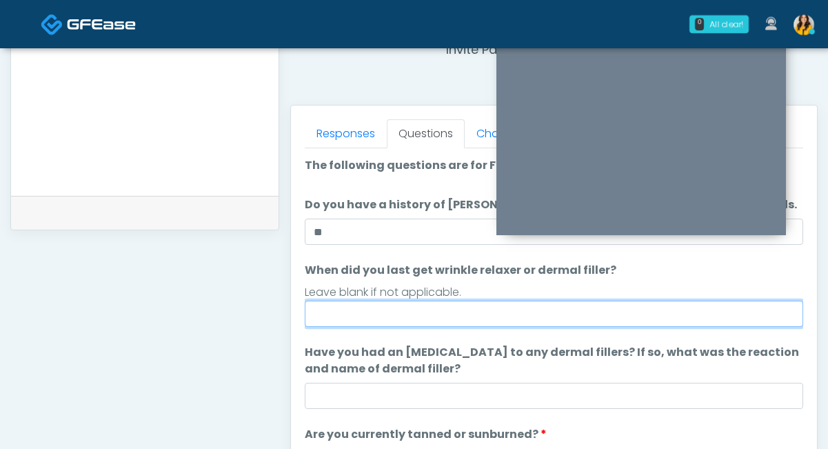
click at [334, 310] on input "When did you last get wrinkle relaxer or dermal filler?" at bounding box center [554, 314] width 498 height 26
type input "*"
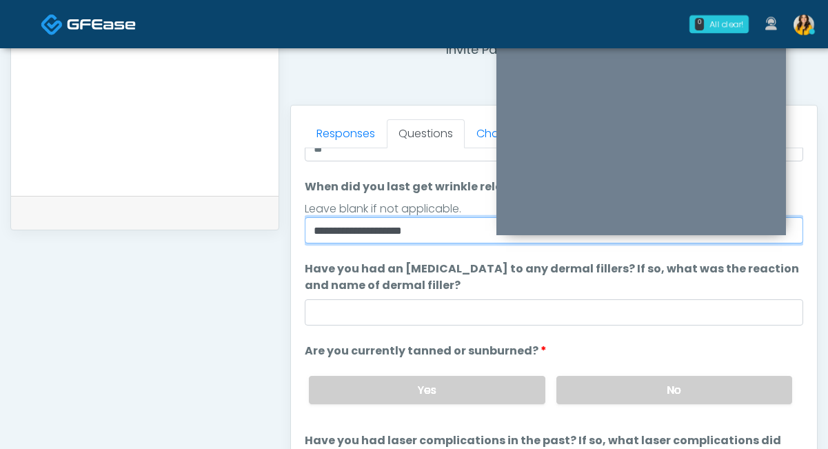
scroll to position [85, 0]
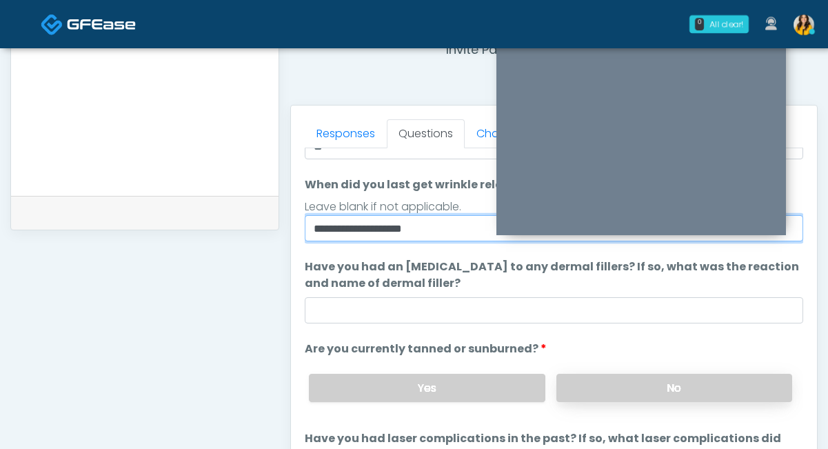
type input "**********"
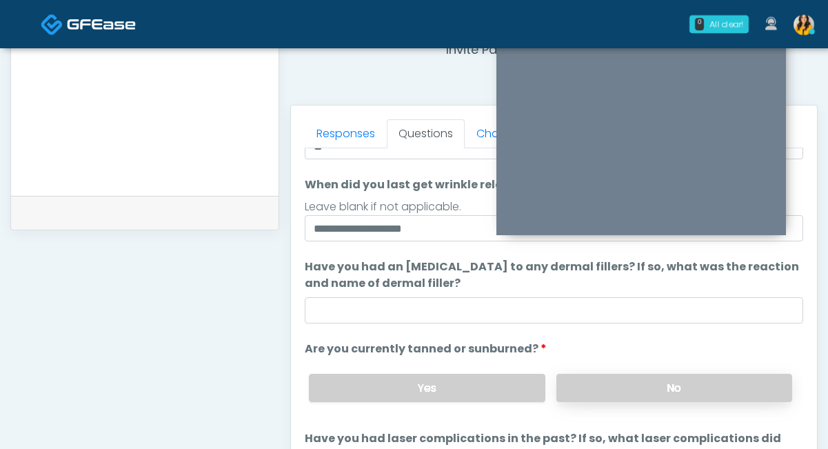
click at [582, 378] on label "No" at bounding box center [674, 388] width 236 height 28
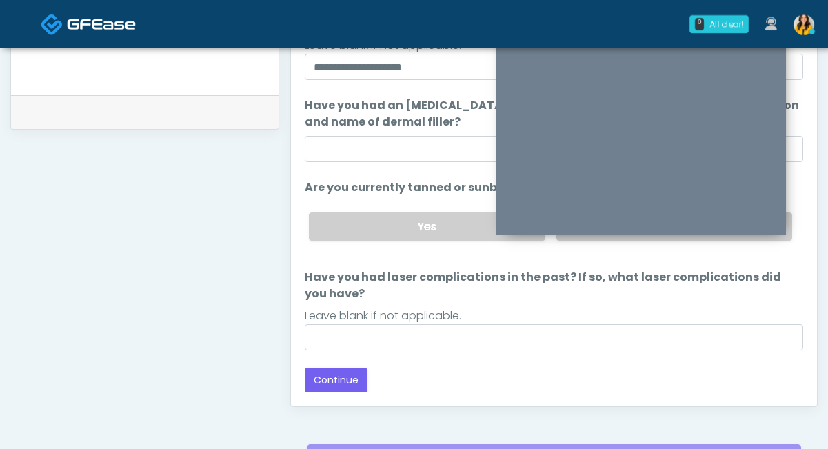
scroll to position [677, 0]
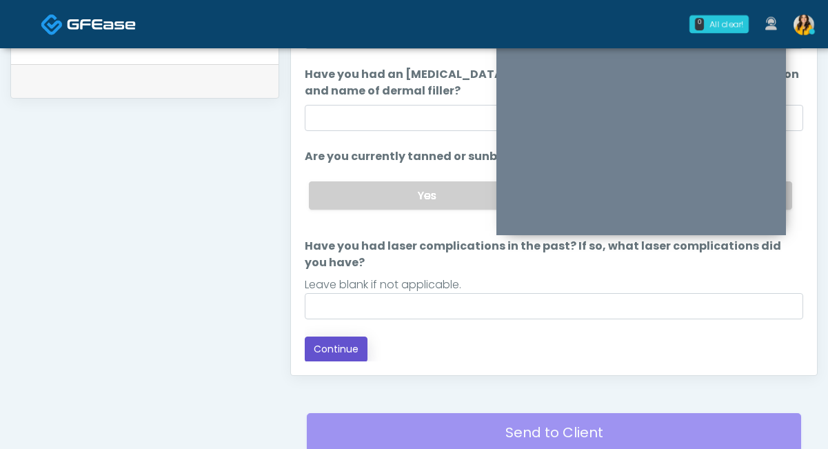
click at [346, 347] on button "Continue" at bounding box center [336, 349] width 63 height 26
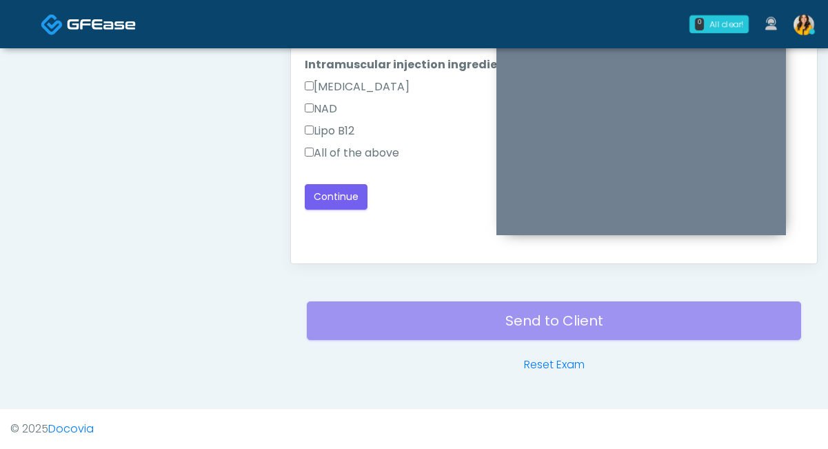
scroll to position [589, 0]
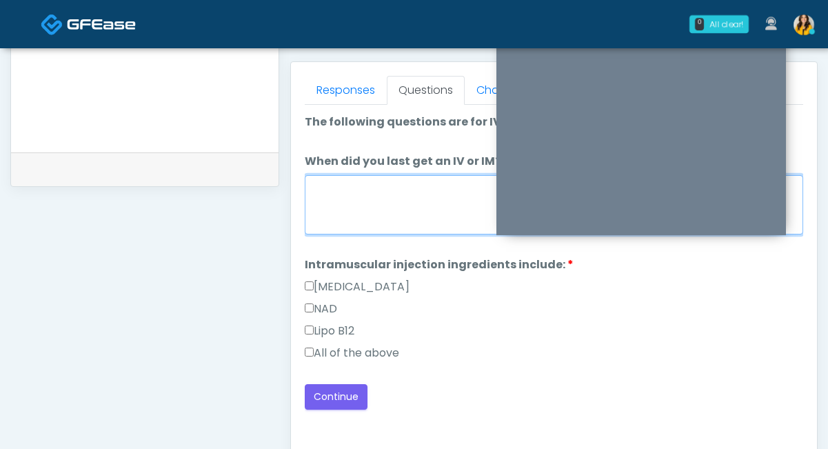
click at [374, 207] on textarea "When did you last get an IV or IM?" at bounding box center [554, 204] width 498 height 59
click at [360, 352] on label "All of the above" at bounding box center [352, 353] width 94 height 17
drag, startPoint x: 376, startPoint y: 196, endPoint x: 307, endPoint y: 188, distance: 70.1
click at [307, 188] on textarea "*****" at bounding box center [554, 204] width 498 height 59
type textarea "**********"
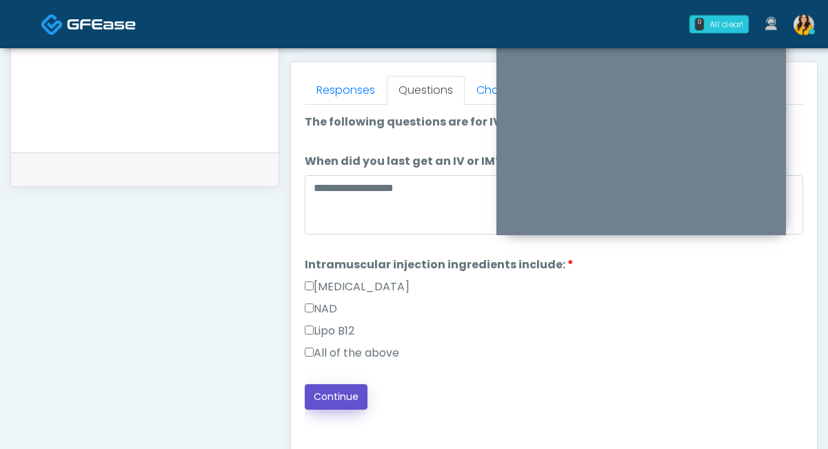
click at [341, 403] on button "Continue" at bounding box center [336, 397] width 63 height 26
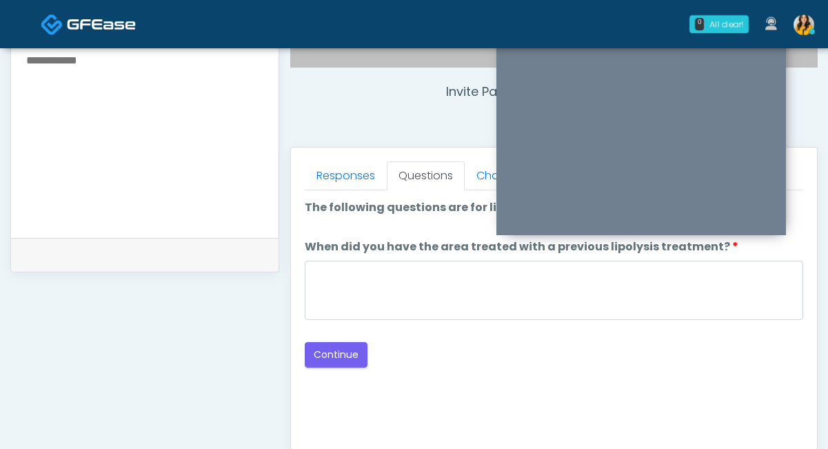
scroll to position [492, 0]
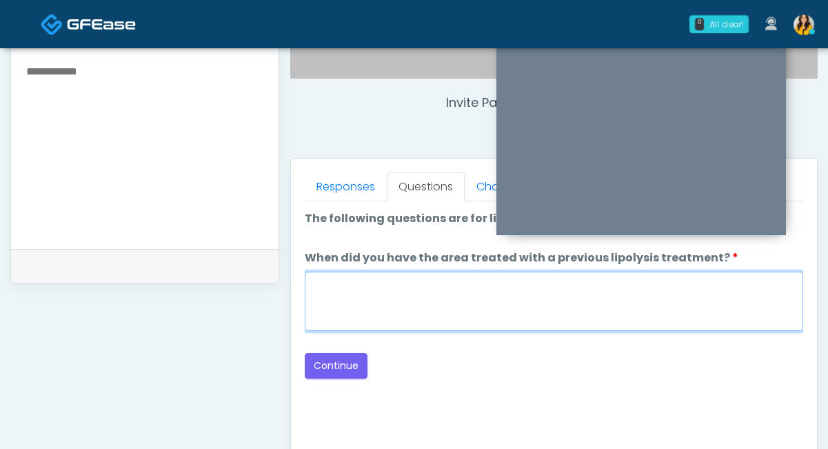
click at [402, 301] on textarea "When did you have the area treated with a previous lipolysis treatment?" at bounding box center [554, 301] width 498 height 59
type textarea "*****"
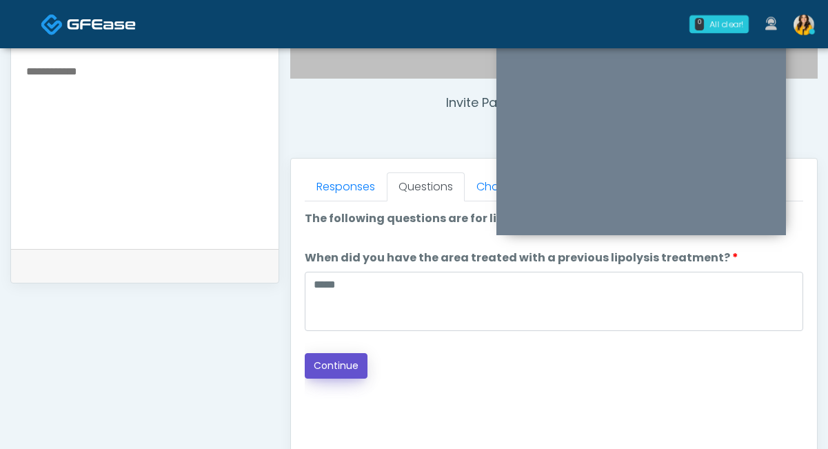
click at [341, 367] on button "Continue" at bounding box center [336, 366] width 63 height 26
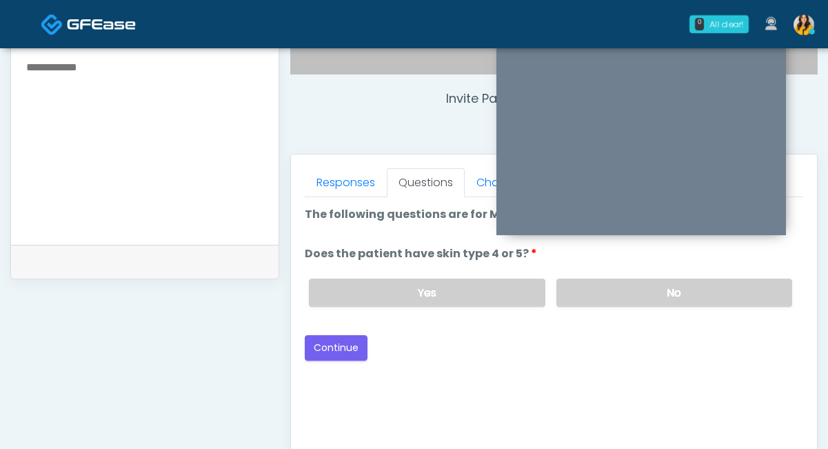
scroll to position [476, 0]
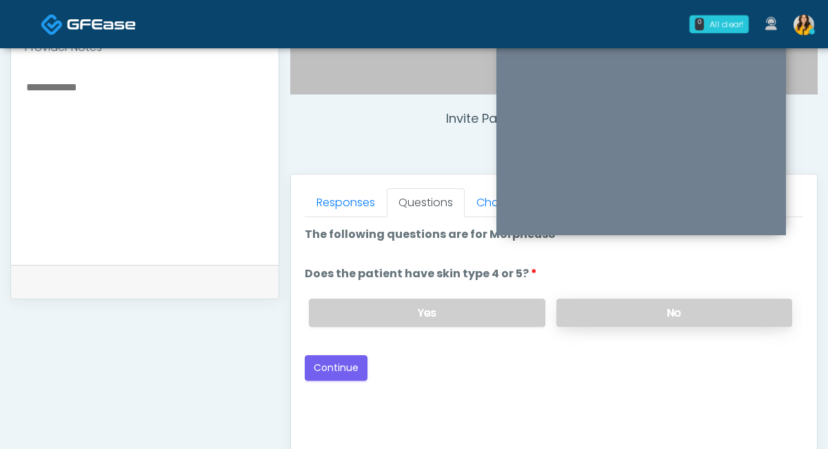
click at [586, 307] on label "No" at bounding box center [674, 312] width 236 height 28
click at [334, 365] on button "Continue" at bounding box center [336, 368] width 63 height 26
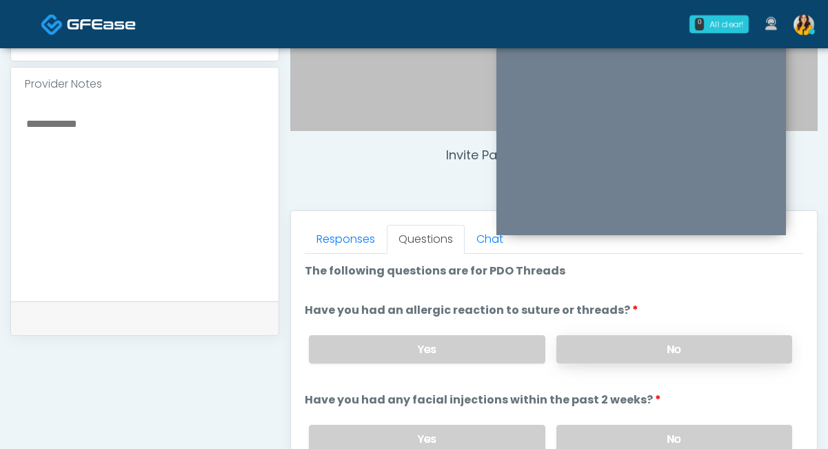
click at [600, 339] on label "No" at bounding box center [674, 349] width 236 height 28
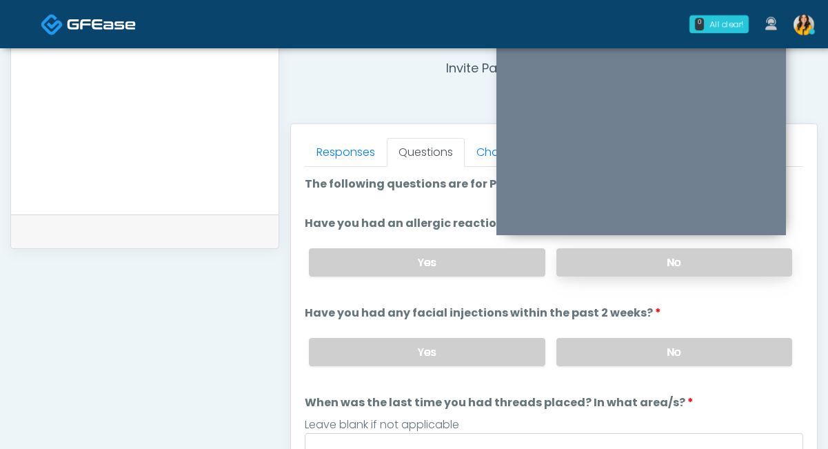
scroll to position [547, 0]
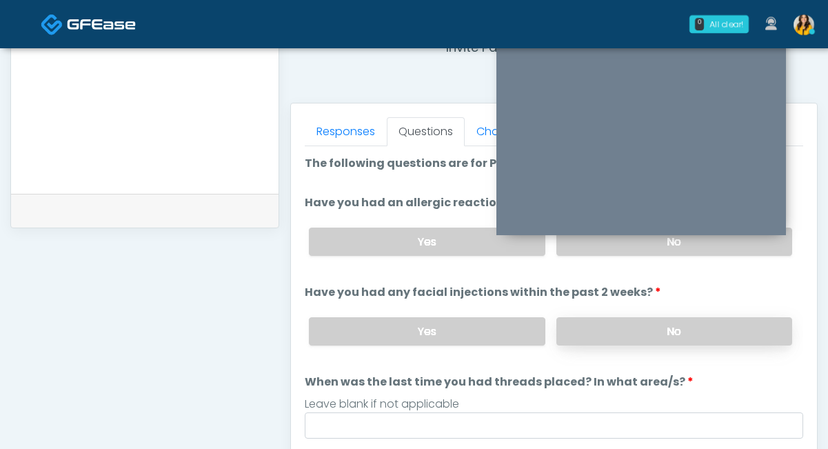
click at [579, 334] on label "No" at bounding box center [674, 331] width 236 height 28
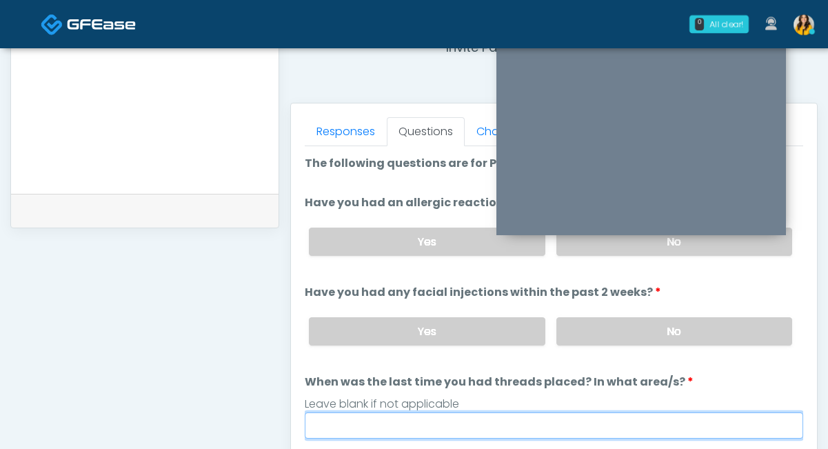
click at [454, 424] on input "When was the last time you had threads placed? In what area/s?" at bounding box center [554, 425] width 498 height 26
type input "*****"
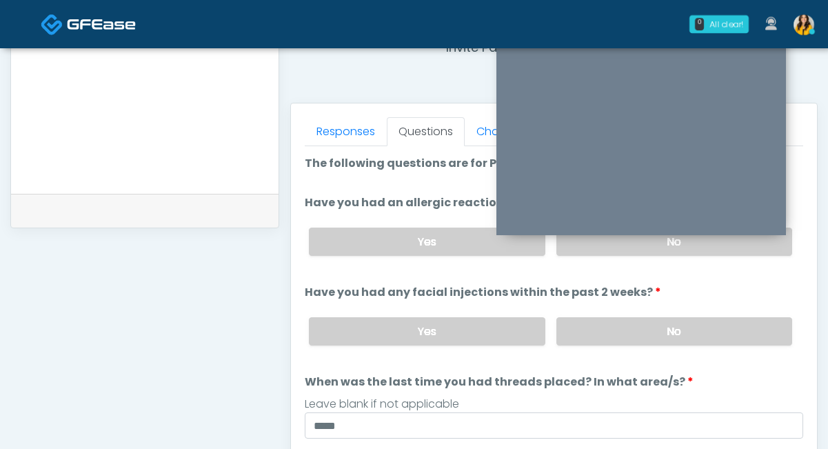
click at [375, 286] on label "Have you had any facial injections within the past 2 weeks?" at bounding box center [483, 292] width 356 height 17
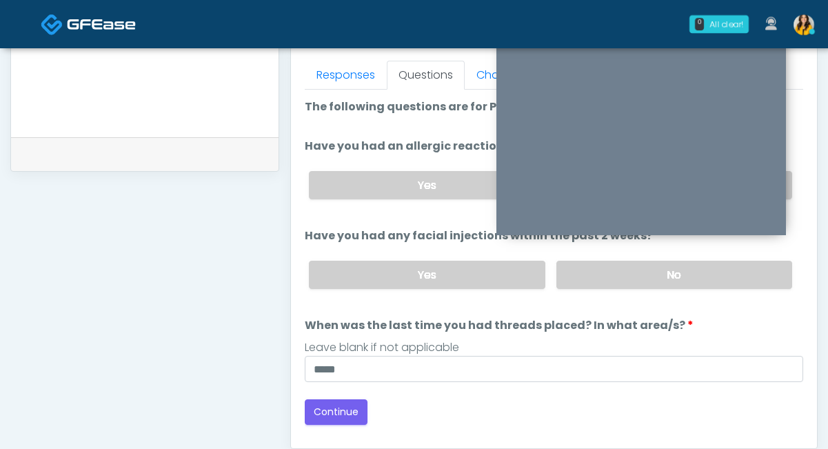
scroll to position [607, 0]
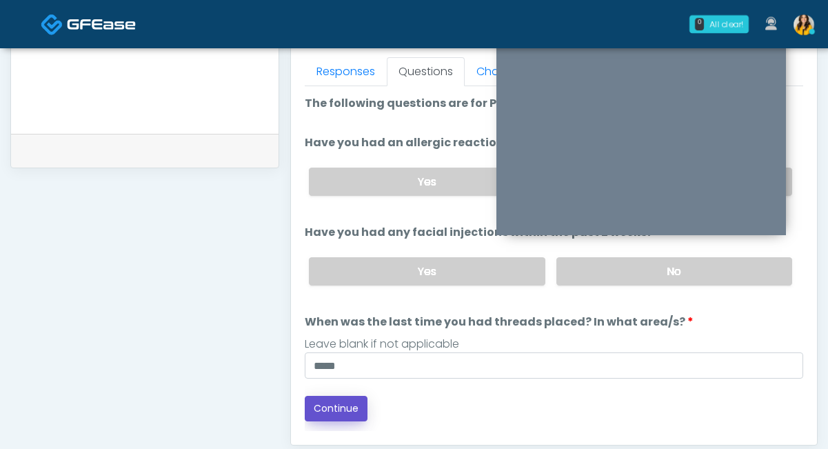
click at [334, 405] on button "Continue" at bounding box center [336, 409] width 63 height 26
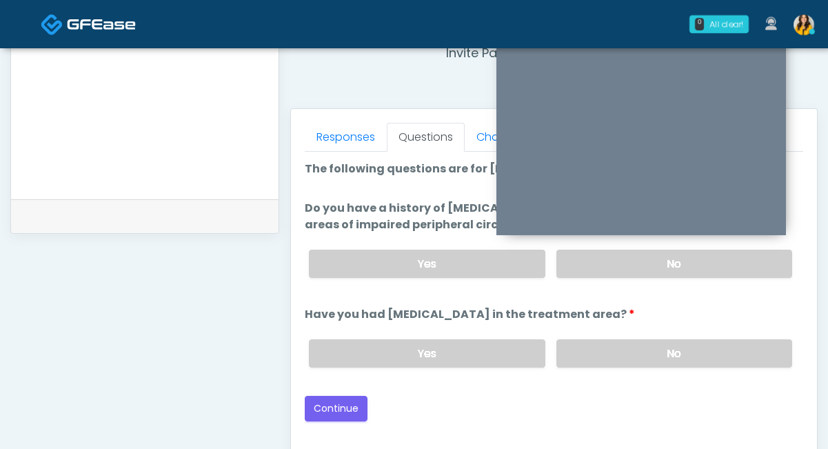
scroll to position [530, 0]
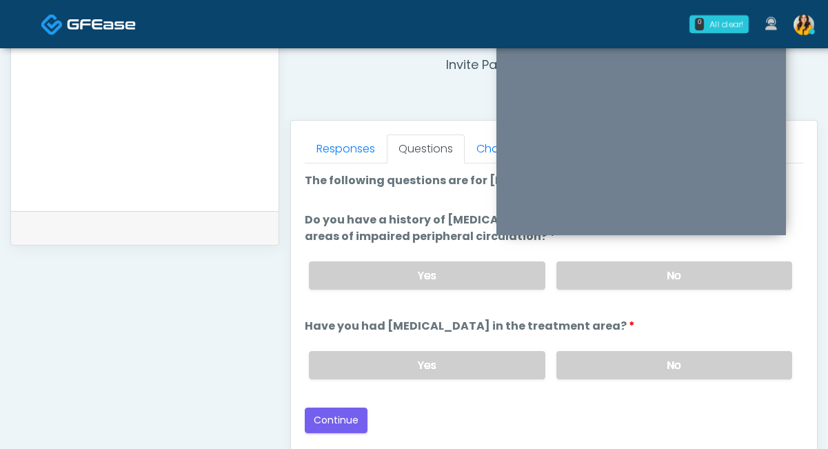
click at [594, 293] on div "Yes No" at bounding box center [550, 275] width 505 height 50
click at [583, 278] on label "No" at bounding box center [674, 275] width 236 height 28
click at [594, 359] on label "No" at bounding box center [674, 365] width 236 height 28
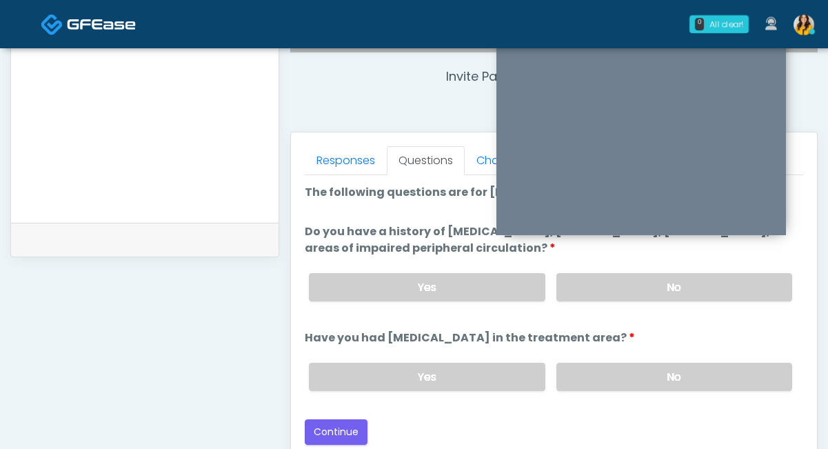
scroll to position [521, 0]
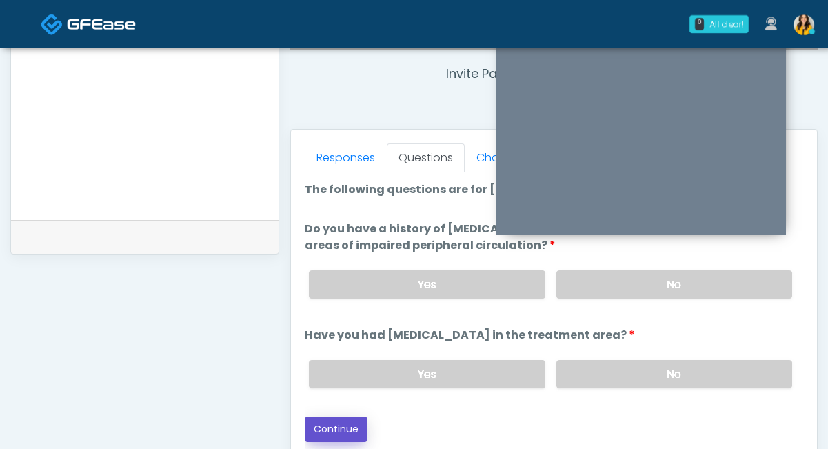
click at [351, 432] on button "Continue" at bounding box center [336, 429] width 63 height 26
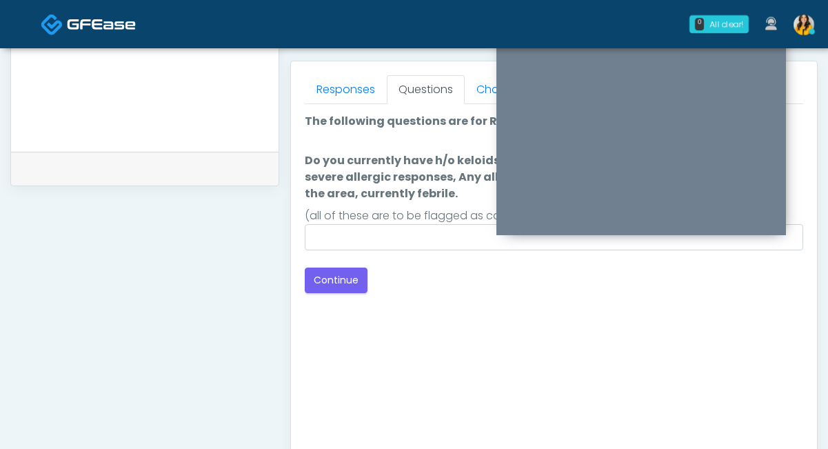
scroll to position [515, 0]
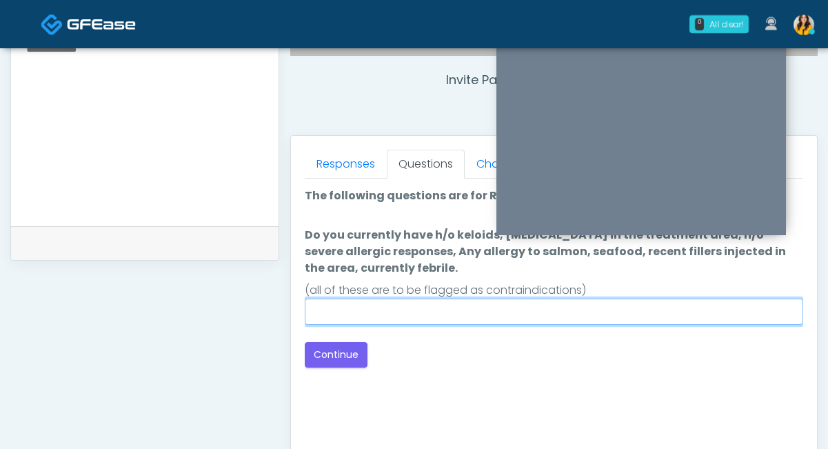
click at [416, 312] on input "Do you currently have h/o keloids, skin infection in the treatment area, h/o se…" at bounding box center [554, 311] width 498 height 26
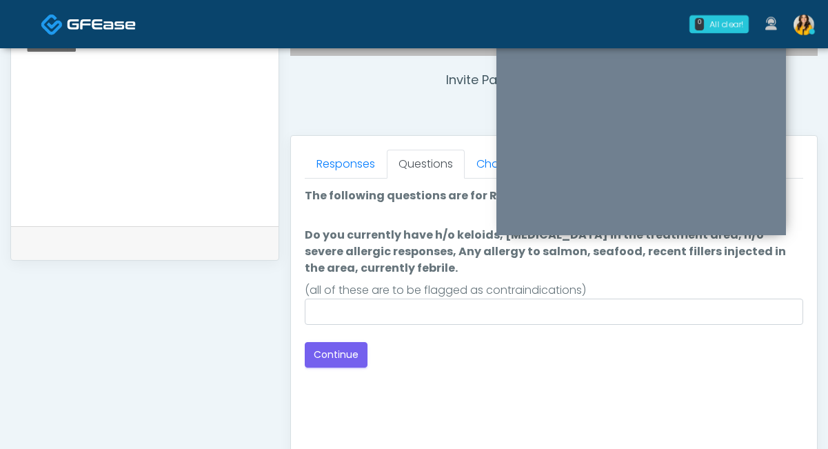
click at [293, 257] on div "Responses Questions Chat Good Faith Exam Script Good Faith Exam Script INTRODUC…" at bounding box center [554, 336] width 526 height 401
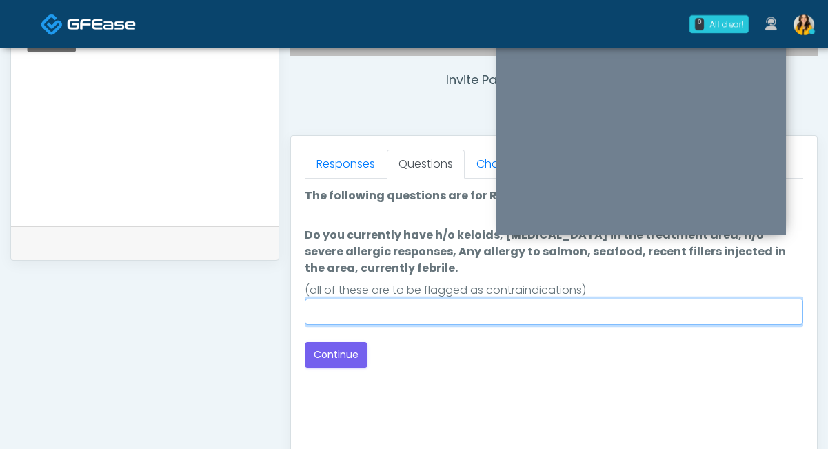
click at [334, 313] on input "Do you currently have h/o keloids, skin infection in the treatment area, h/o se…" at bounding box center [554, 311] width 498 height 26
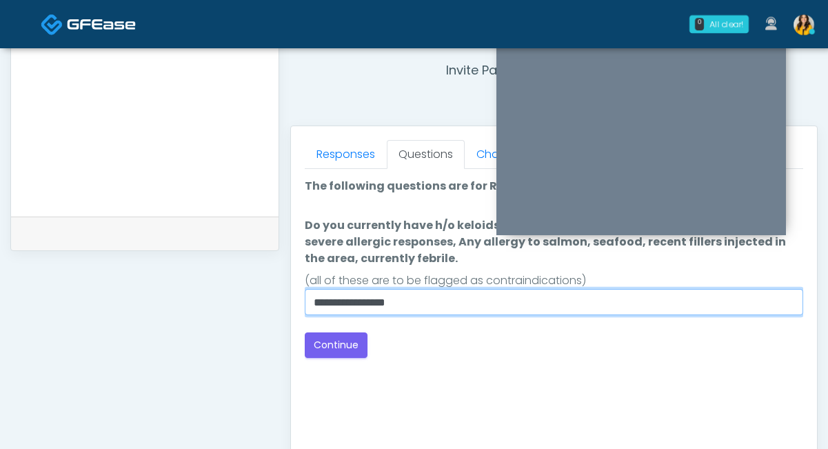
drag, startPoint x: 430, startPoint y: 307, endPoint x: 303, endPoint y: 303, distance: 127.6
click at [303, 303] on div "Responses Questions Chat Good Faith Exam Script Good Faith Exam Script INTRODUC…" at bounding box center [554, 326] width 526 height 401
type input "**********"
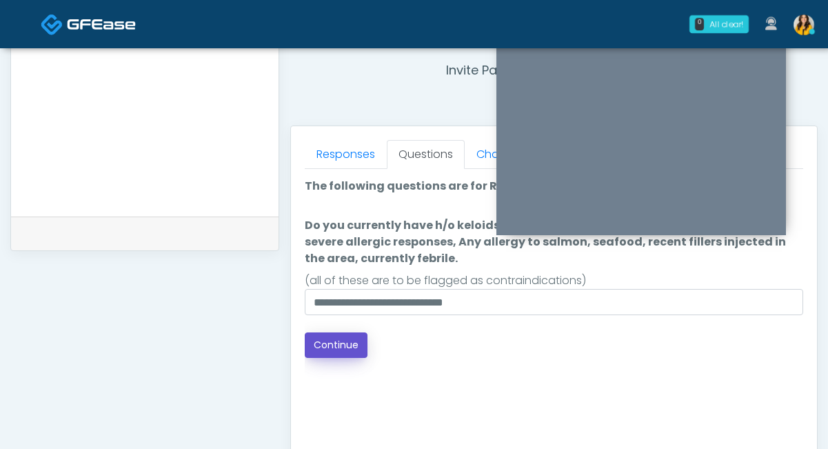
click at [339, 344] on button "Continue" at bounding box center [336, 345] width 63 height 26
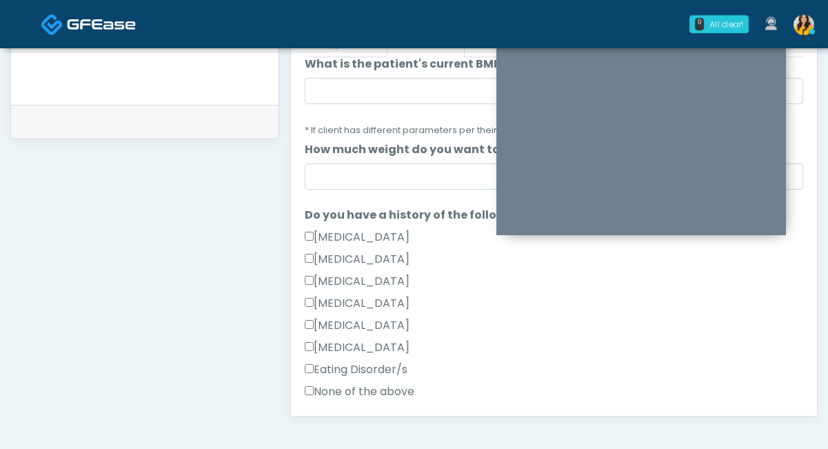
scroll to position [217, 0]
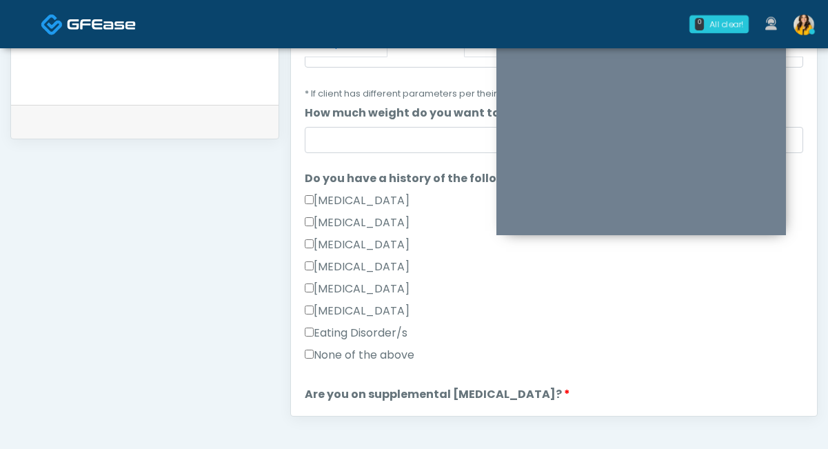
click at [392, 352] on label "None of the above" at bounding box center [360, 355] width 110 height 17
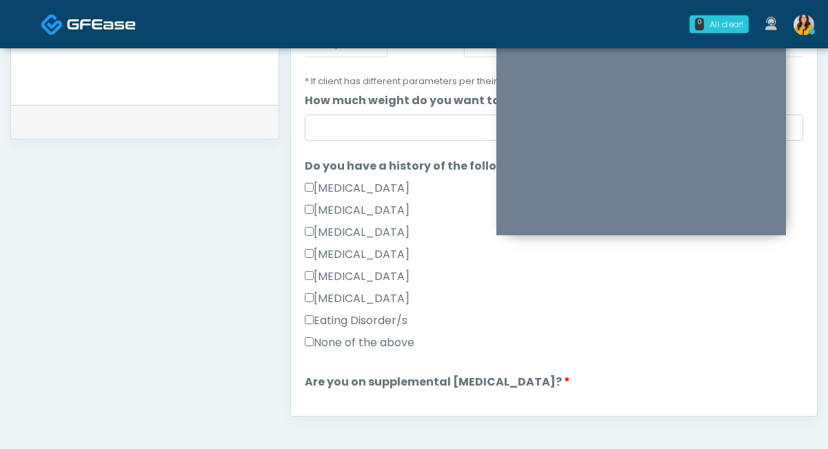
scroll to position [236, 0]
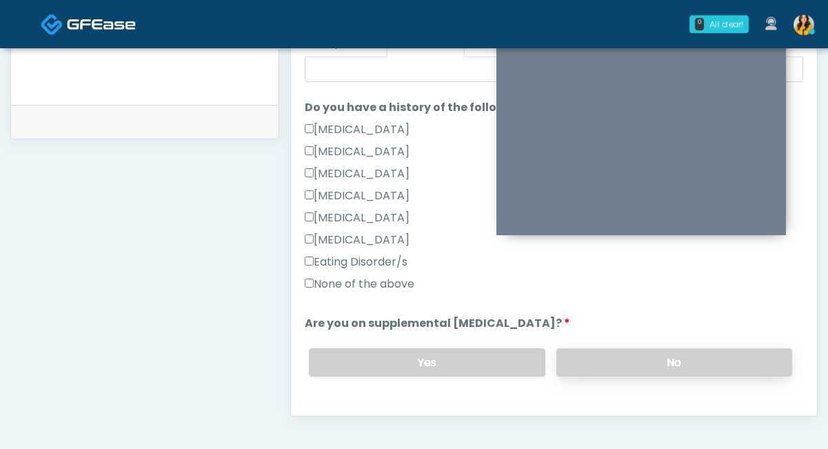
click at [609, 364] on label "No" at bounding box center [674, 362] width 236 height 28
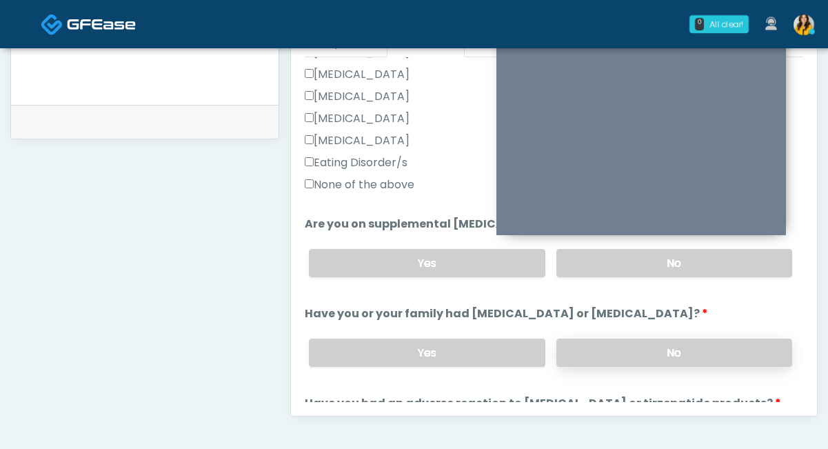
click at [604, 354] on label "No" at bounding box center [674, 352] width 236 height 28
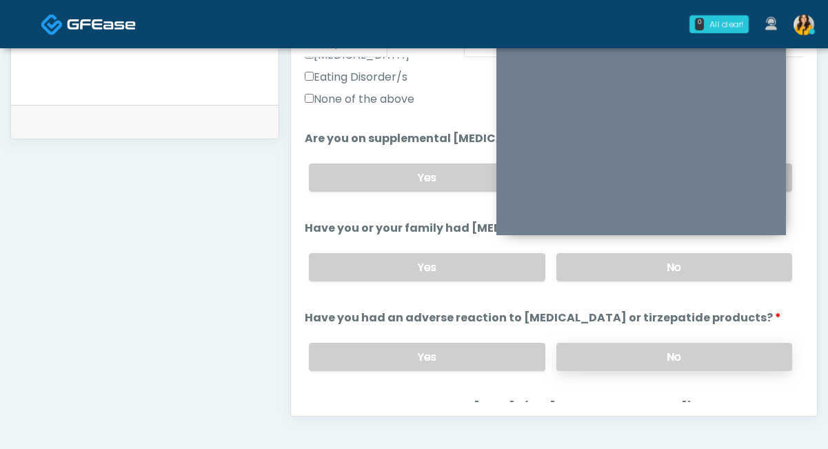
click at [590, 348] on label "No" at bounding box center [674, 357] width 236 height 28
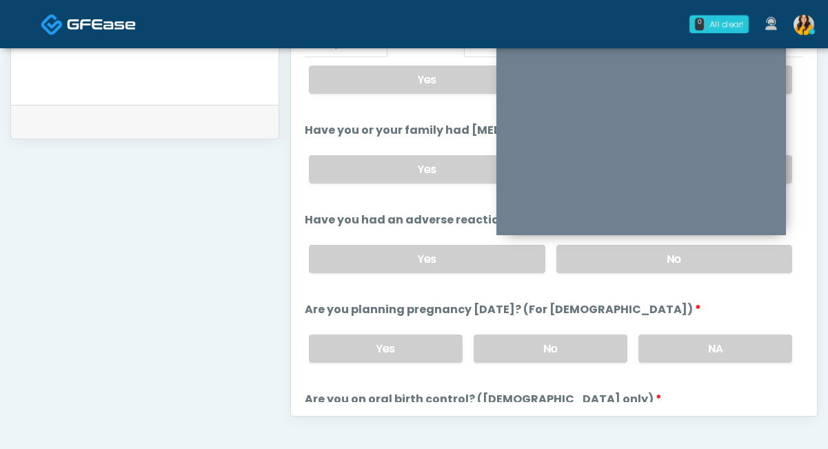
scroll to position [587, 0]
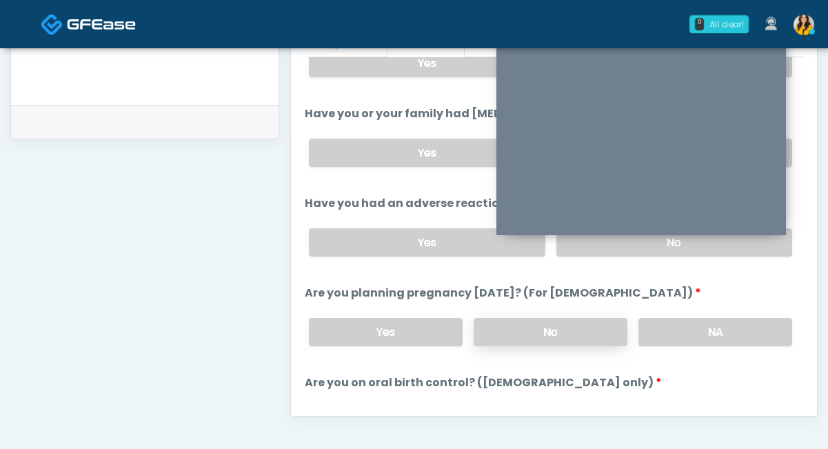
click at [578, 333] on label "No" at bounding box center [551, 332] width 154 height 28
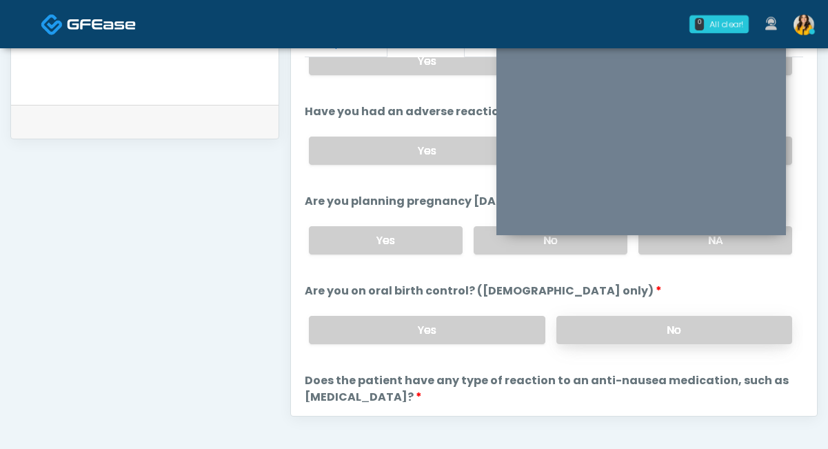
click at [614, 321] on label "No" at bounding box center [674, 330] width 236 height 28
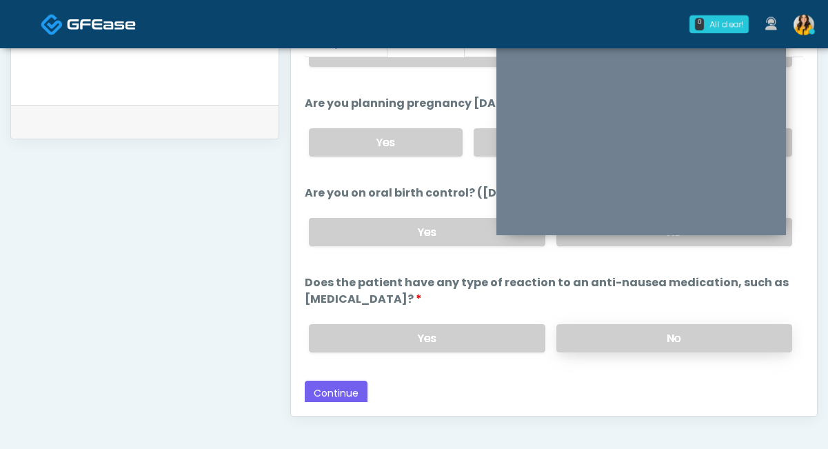
click at [590, 326] on label "No" at bounding box center [674, 338] width 236 height 28
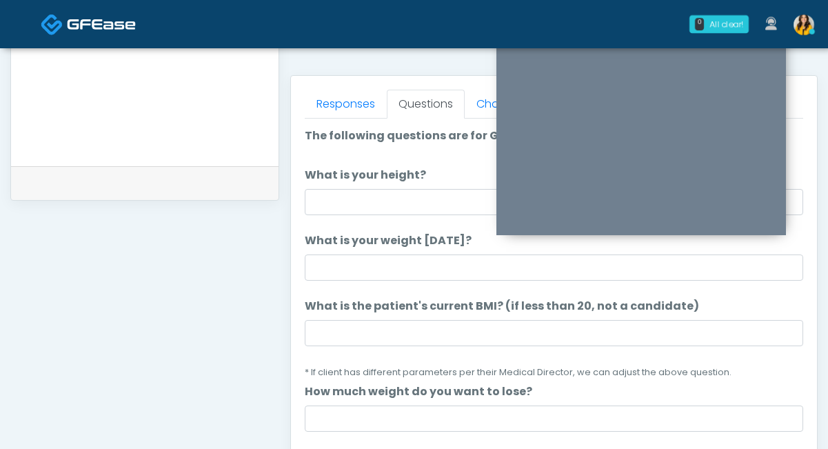
scroll to position [572, 0]
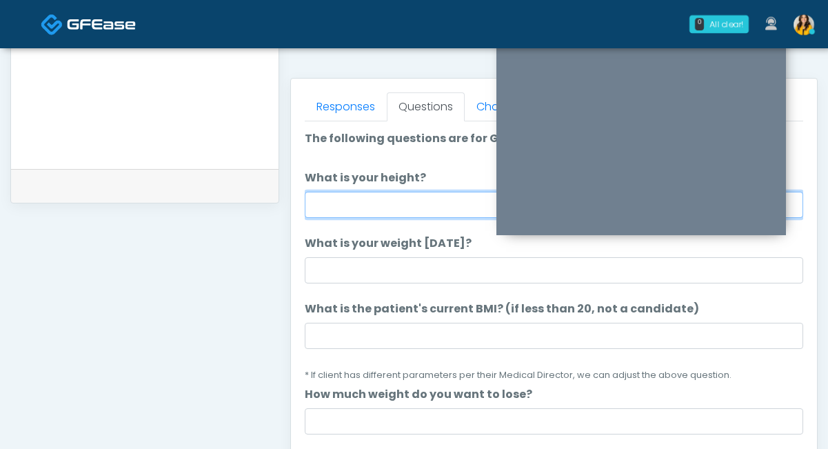
click at [367, 201] on input "What is your height?" at bounding box center [554, 205] width 498 height 26
type input "****"
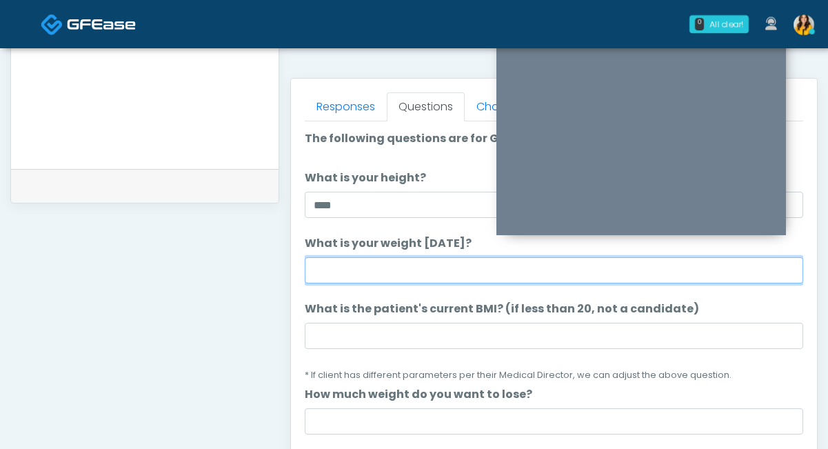
click at [343, 268] on input "What is your weight today?" at bounding box center [554, 270] width 498 height 26
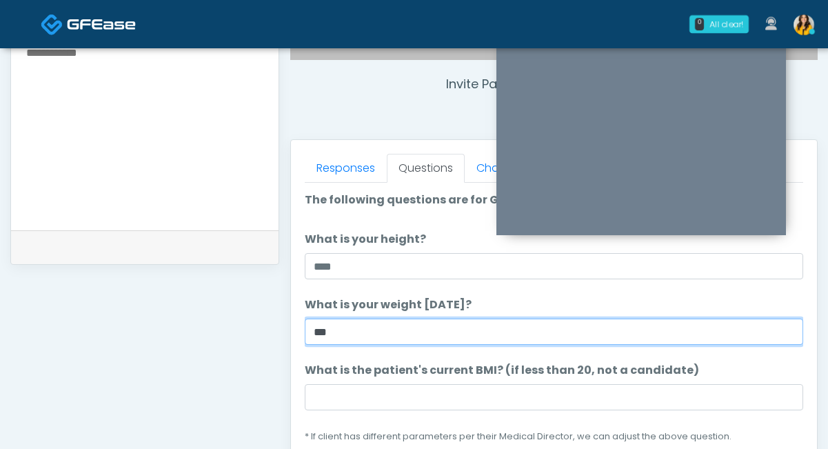
scroll to position [512, 0]
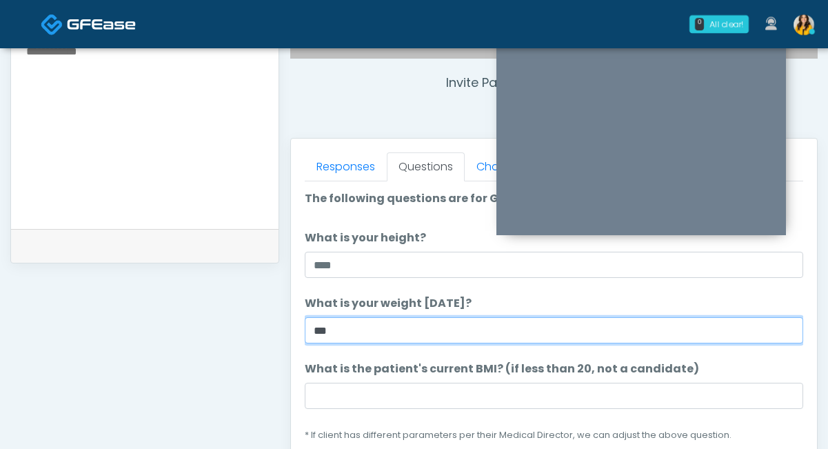
type input "***"
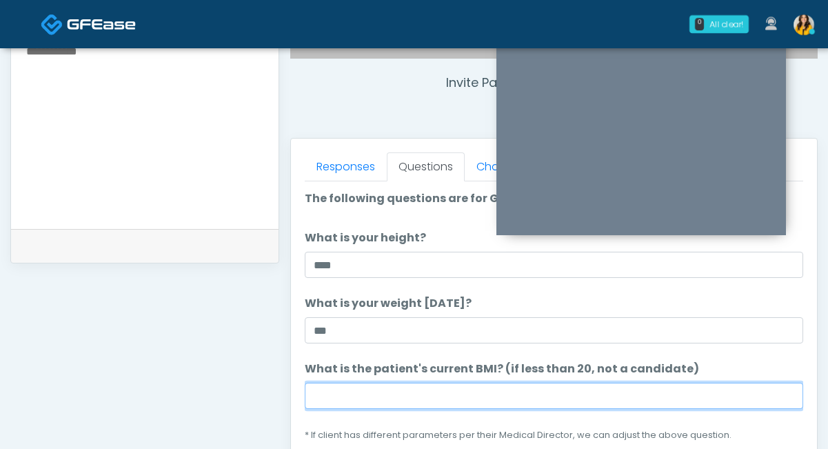
click at [383, 392] on input "What is the patient's current BMI? (if less than 20, not a candidate)" at bounding box center [554, 396] width 498 height 26
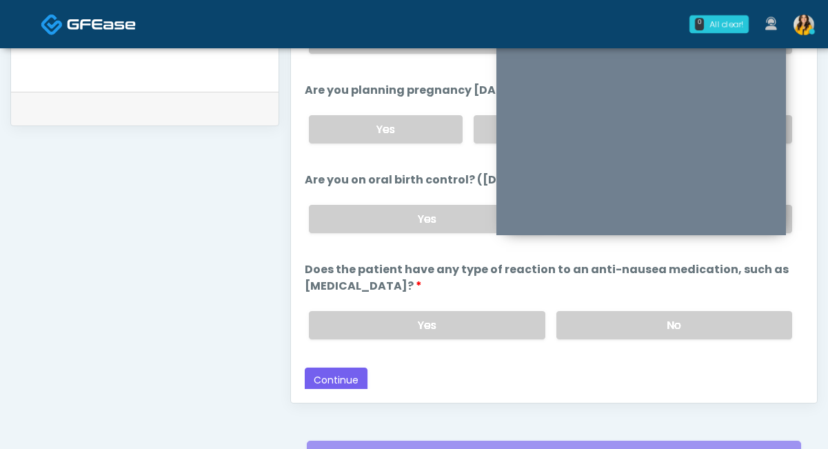
scroll to position [693, 0]
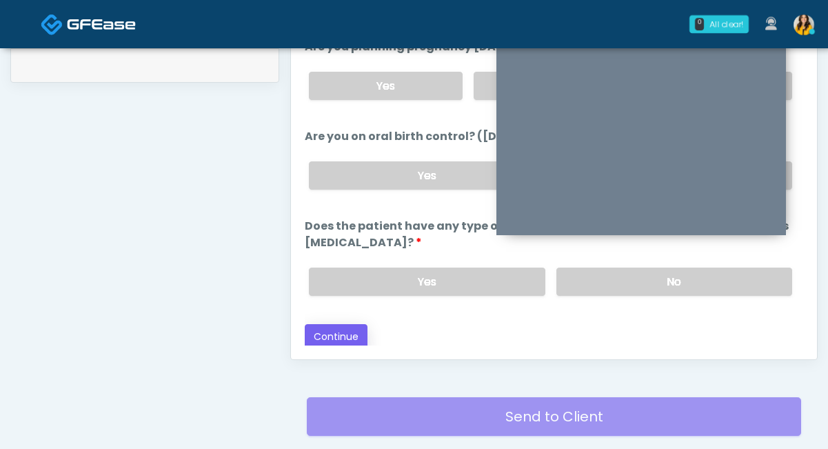
type input "****"
click at [329, 325] on button "Continue" at bounding box center [336, 337] width 63 height 26
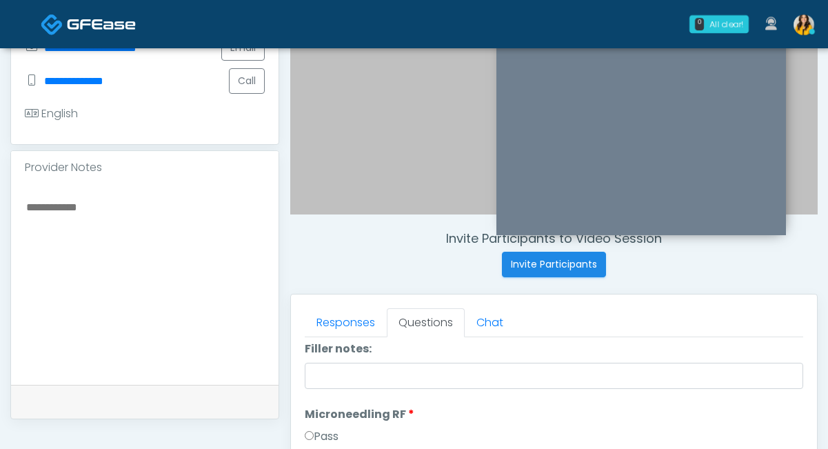
scroll to position [0, 0]
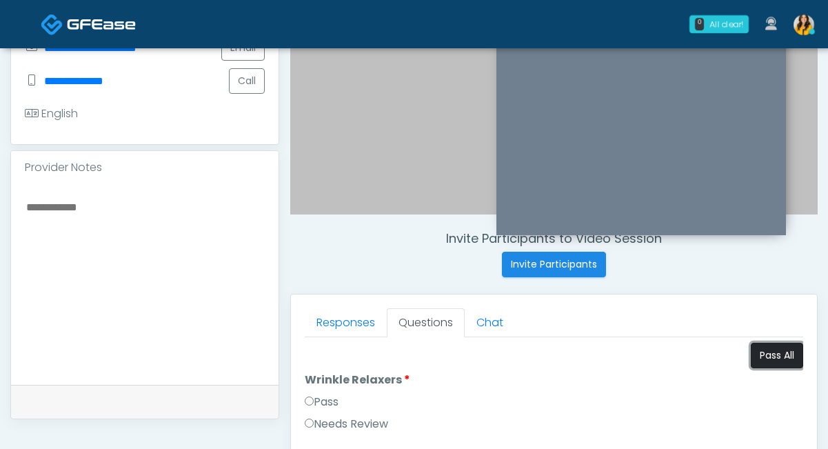
click at [778, 350] on button "Pass All" at bounding box center [777, 356] width 52 height 26
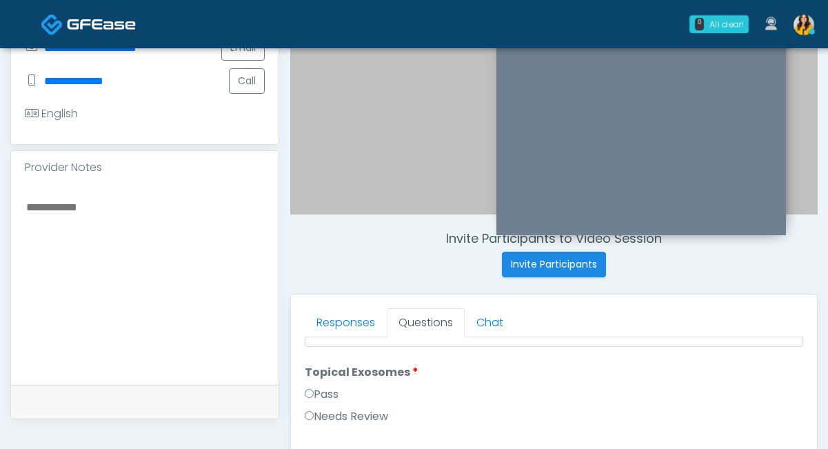
scroll to position [2220, 0]
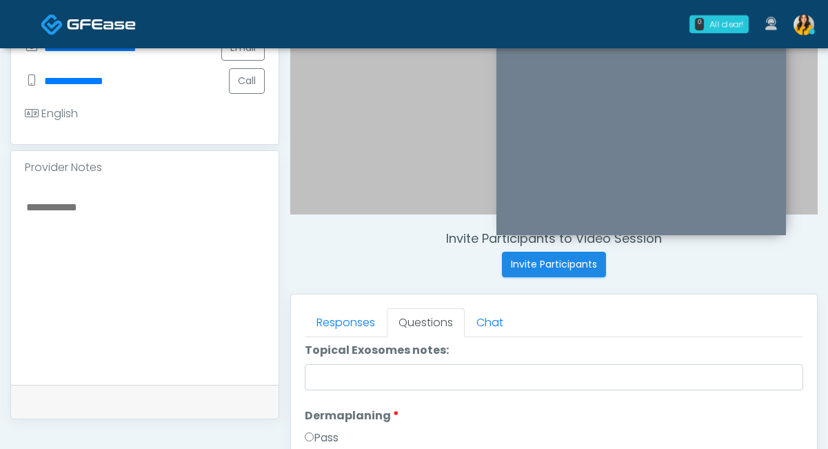
click at [85, 225] on textarea at bounding box center [145, 282] width 240 height 168
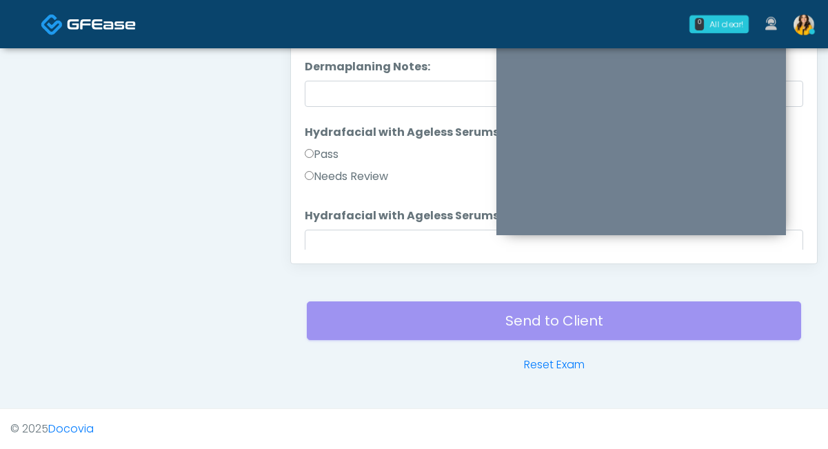
scroll to position [2715, 0]
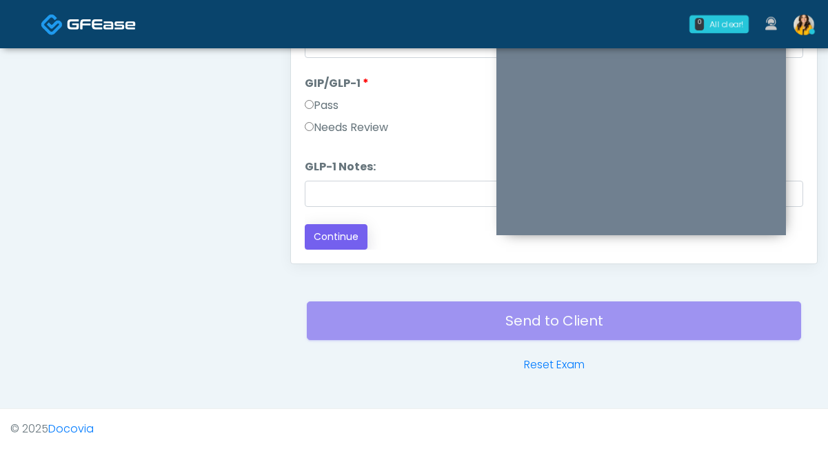
type textarea "**********"
click at [349, 239] on button "Continue" at bounding box center [336, 237] width 63 height 26
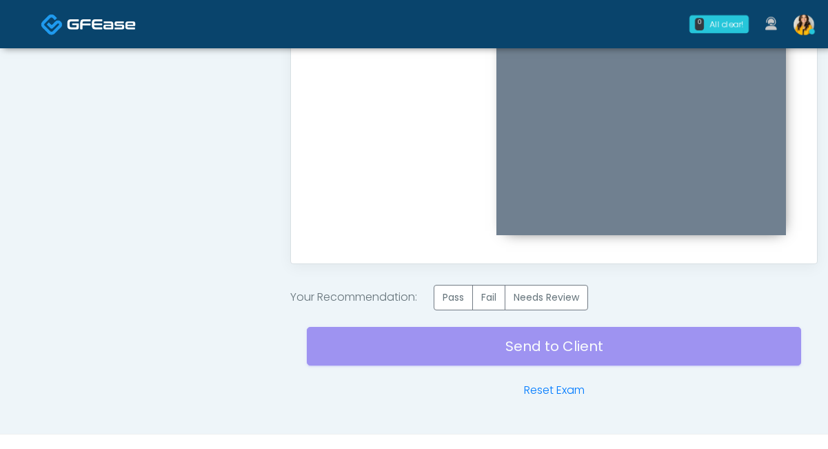
scroll to position [0, 0]
click at [460, 298] on label "Pass" at bounding box center [453, 298] width 39 height 26
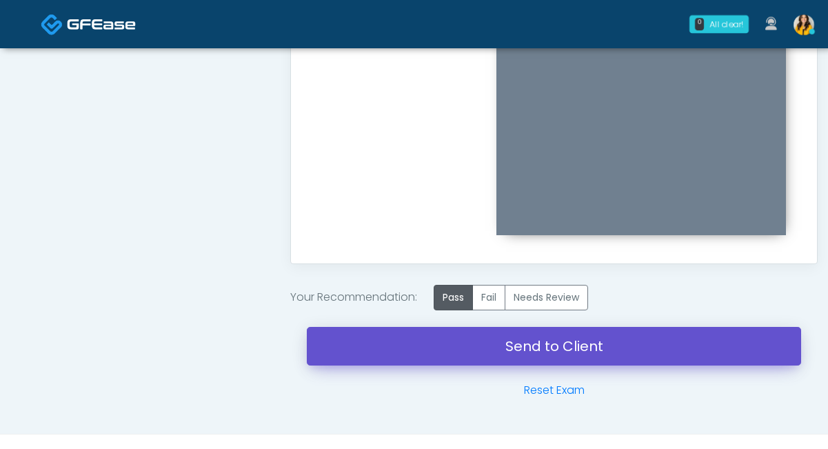
click at [534, 347] on link "Send to Client" at bounding box center [554, 346] width 494 height 39
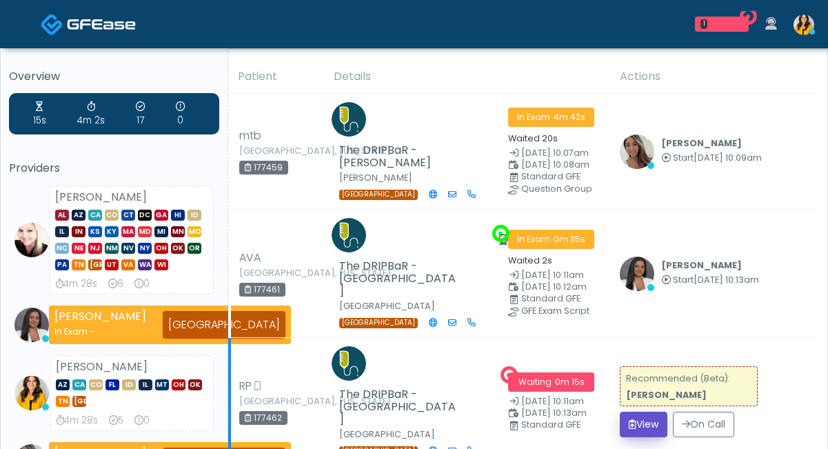
click at [654, 412] on button "View" at bounding box center [644, 425] width 48 height 26
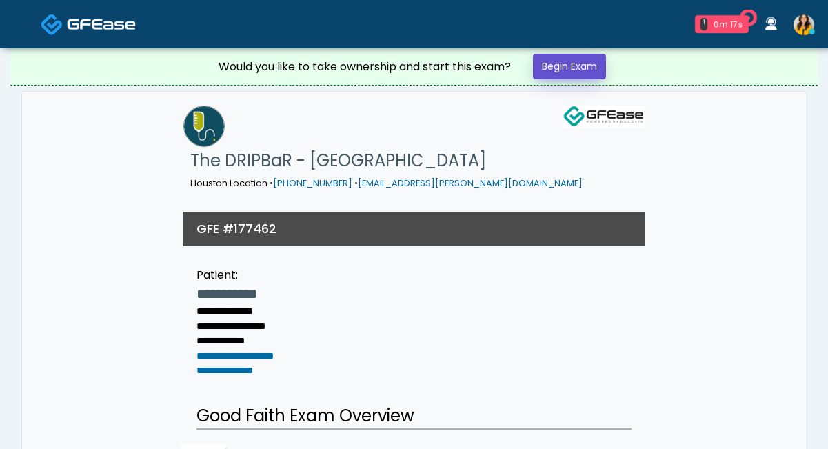
click at [601, 61] on link "Begin Exam" at bounding box center [569, 67] width 73 height 26
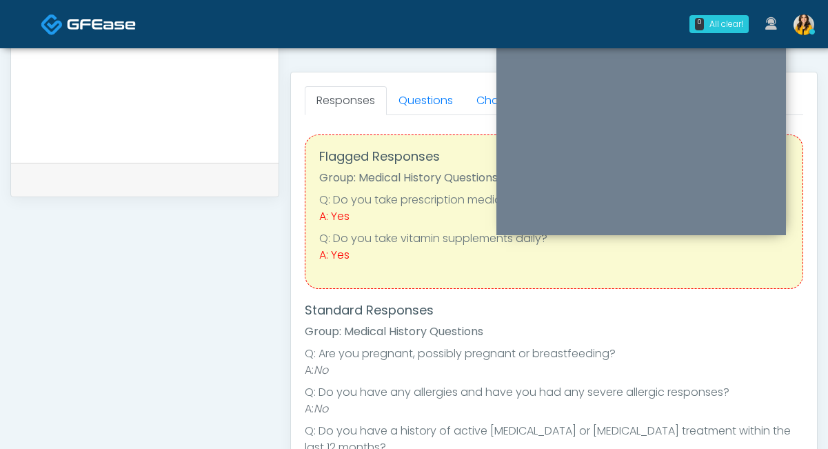
scroll to position [578, 0]
click at [421, 103] on link "Questions" at bounding box center [426, 101] width 78 height 29
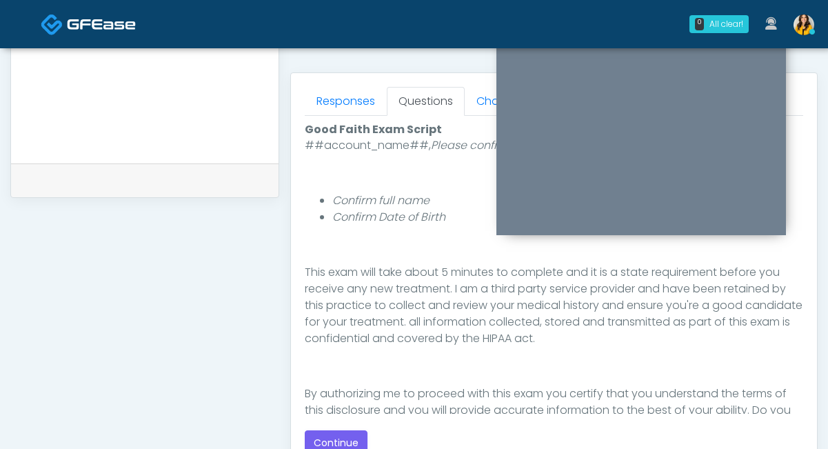
scroll to position [160, 0]
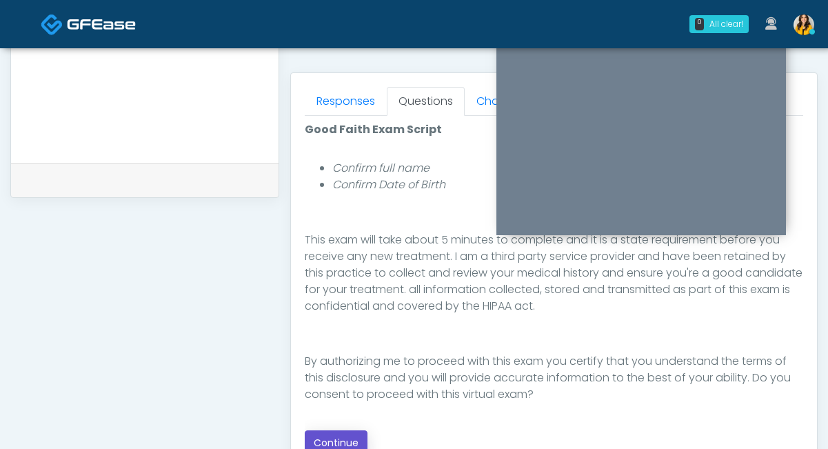
click at [334, 443] on button "Continue" at bounding box center [336, 443] width 63 height 26
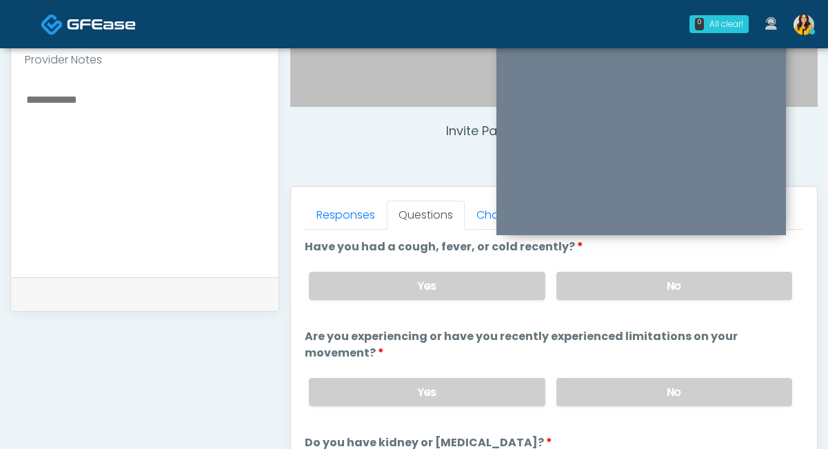
scroll to position [460, 0]
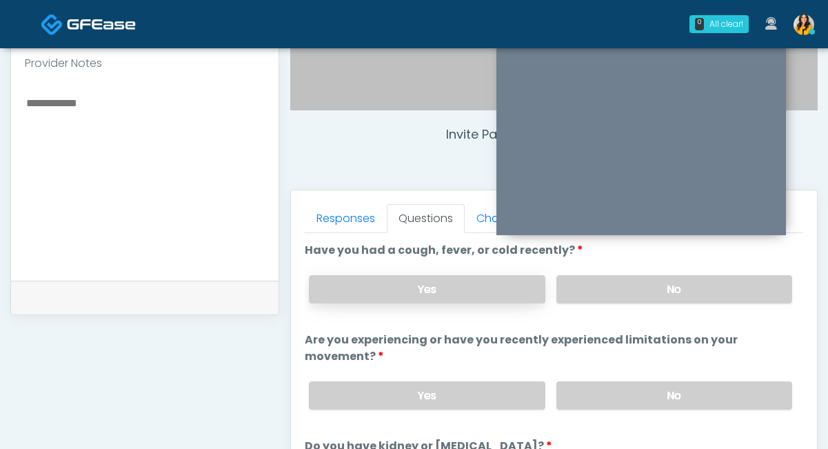
click at [498, 290] on label "Yes" at bounding box center [427, 289] width 236 height 28
click at [211, 170] on textarea at bounding box center [145, 178] width 240 height 168
type textarea "**********"
click at [607, 388] on label "No" at bounding box center [674, 395] width 236 height 28
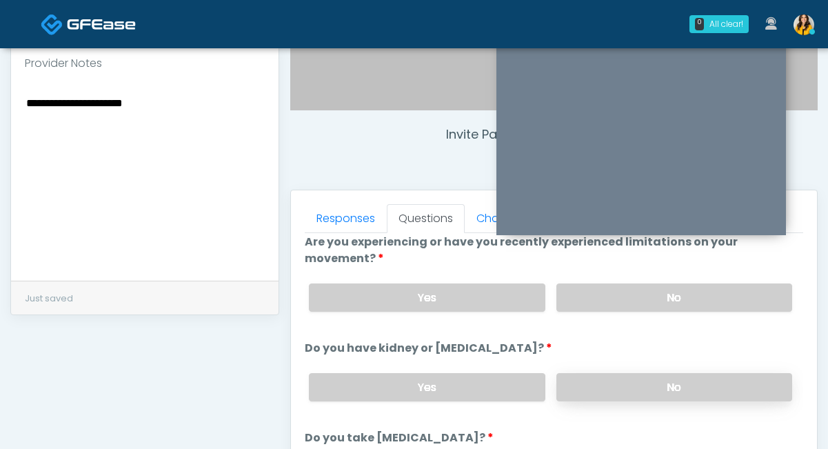
click at [598, 383] on label "No" at bounding box center [674, 387] width 236 height 28
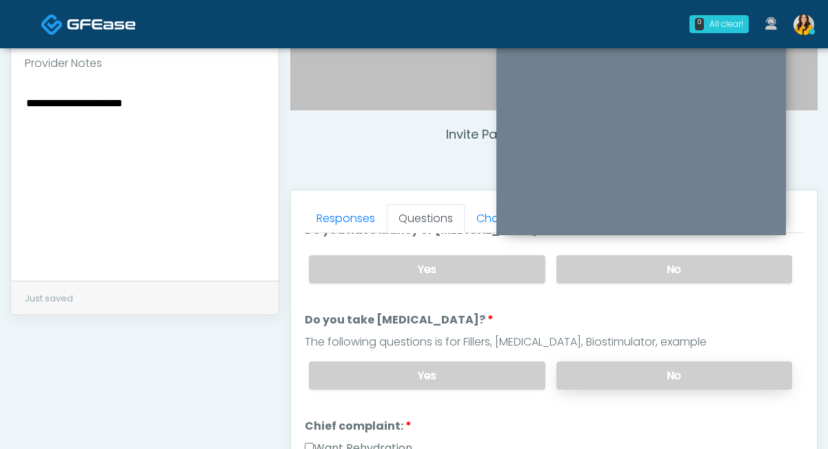
scroll to position [230, 0]
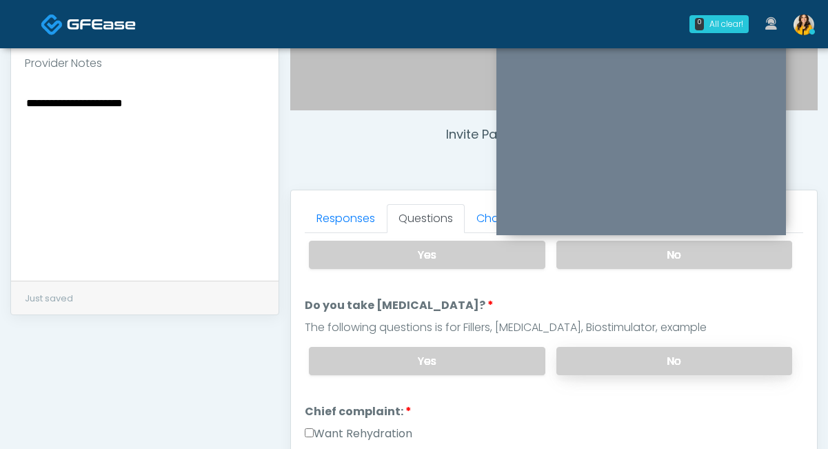
click at [588, 356] on label "No" at bounding box center [674, 361] width 236 height 28
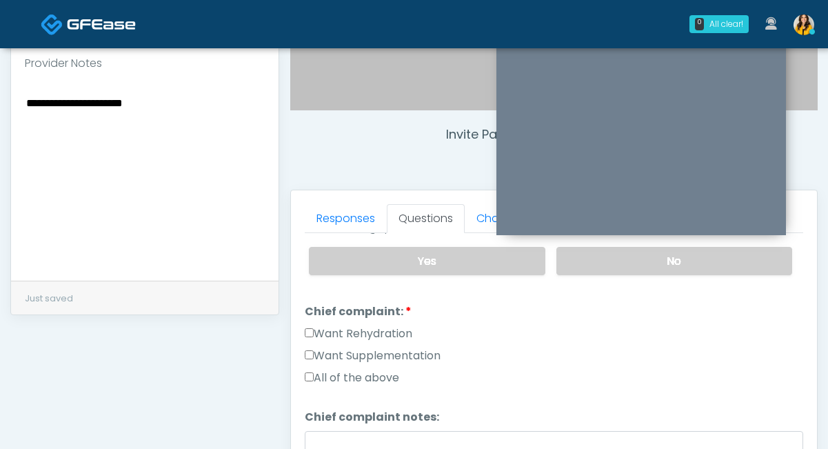
scroll to position [361, 0]
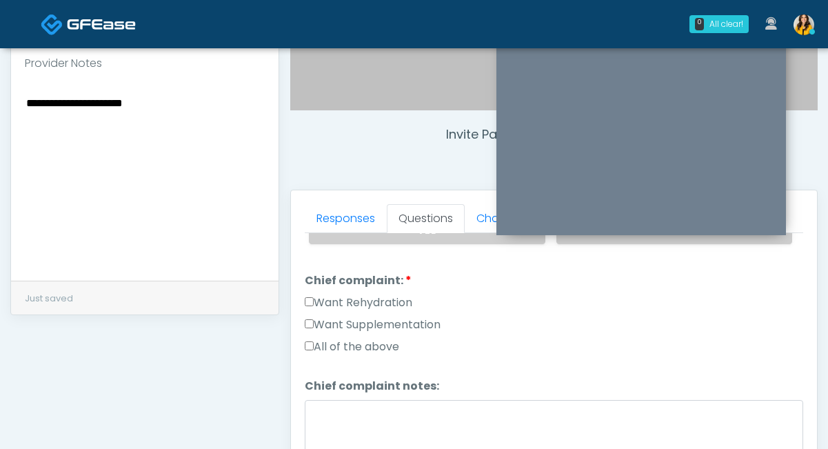
click at [391, 294] on label "Want Rehydration" at bounding box center [359, 302] width 108 height 17
click at [399, 321] on label "Want Supplementation" at bounding box center [373, 324] width 136 height 17
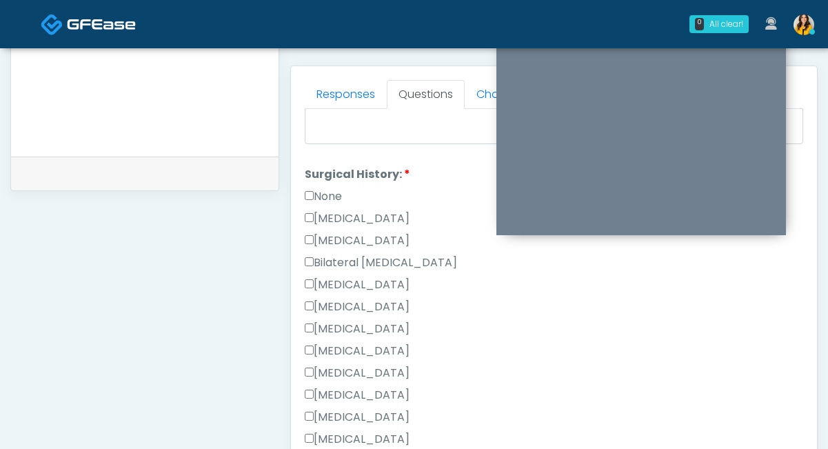
scroll to position [689, 0]
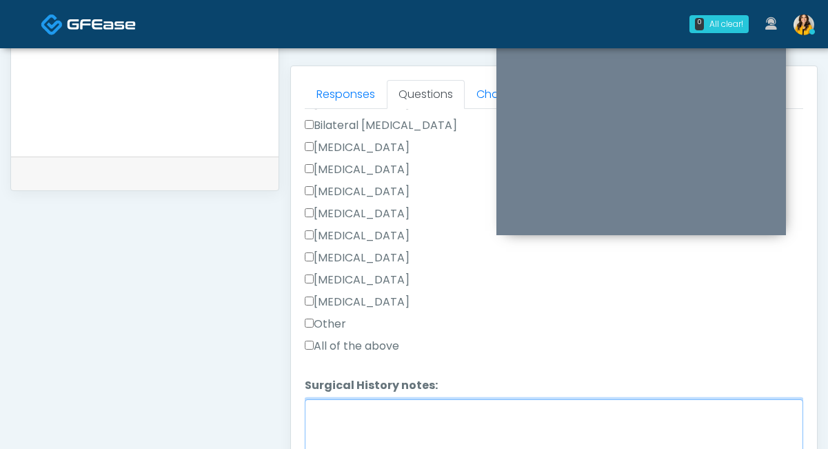
click at [374, 405] on textarea "Surgical History notes:" at bounding box center [554, 428] width 498 height 59
type textarea "********"
click at [363, 344] on label "All of the above" at bounding box center [352, 346] width 94 height 17
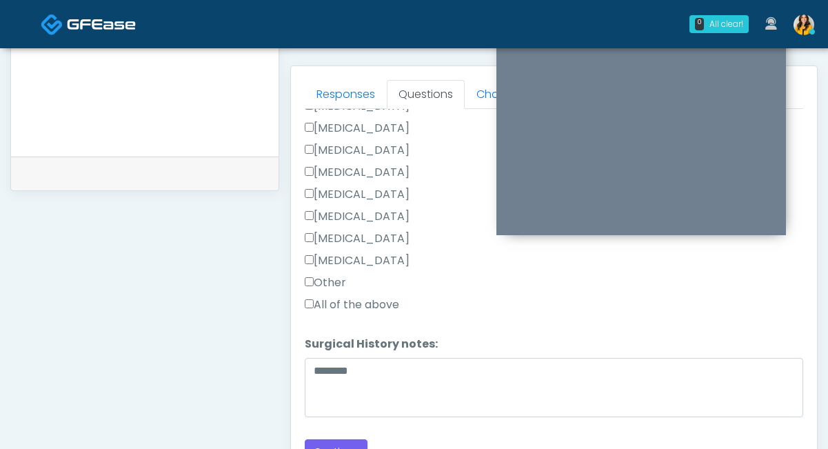
click at [365, 301] on label "All of the above" at bounding box center [352, 304] width 94 height 17
click at [335, 274] on label "Other" at bounding box center [325, 282] width 41 height 17
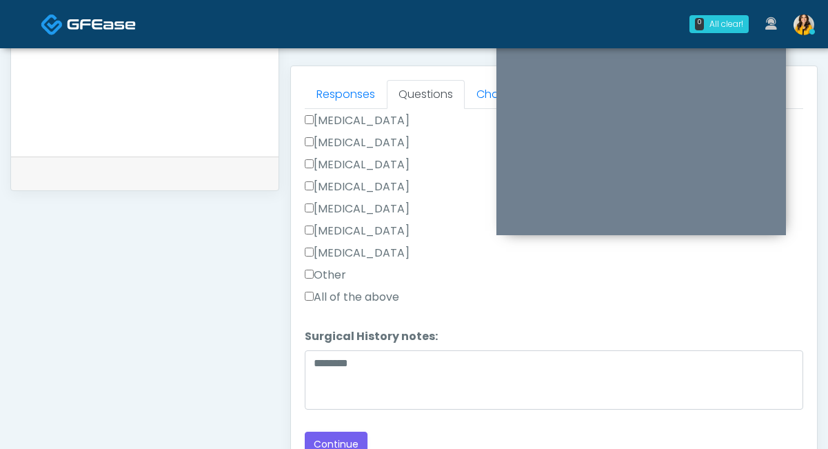
scroll to position [654, 0]
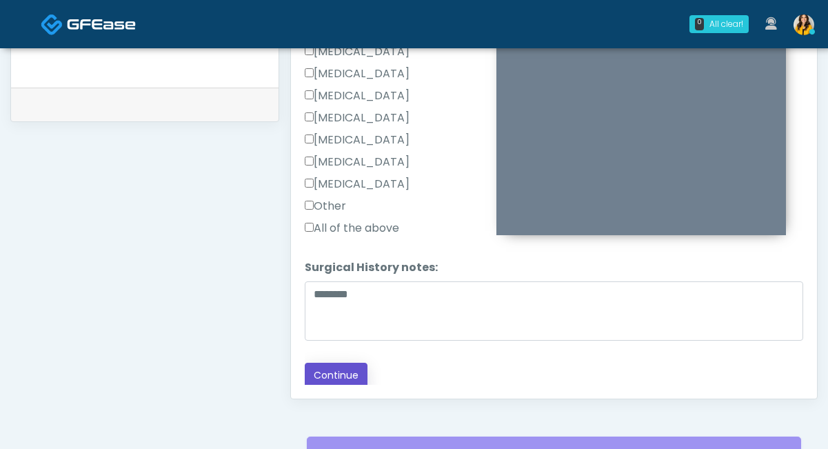
click at [353, 363] on button "Continue" at bounding box center [336, 376] width 63 height 26
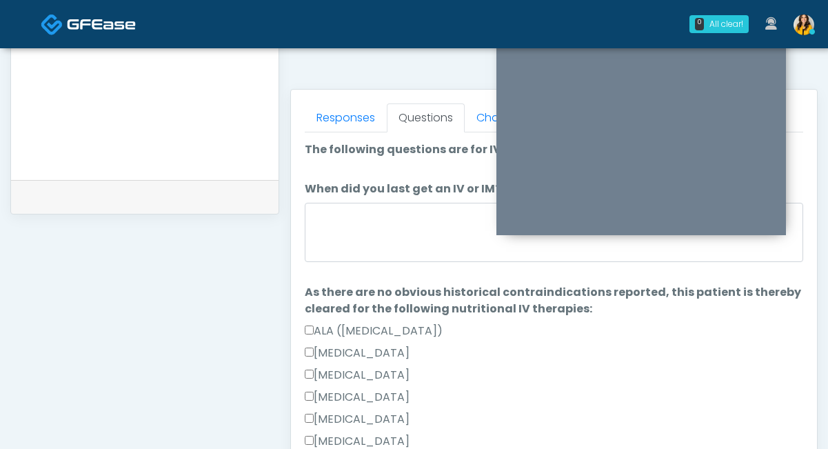
scroll to position [552, 0]
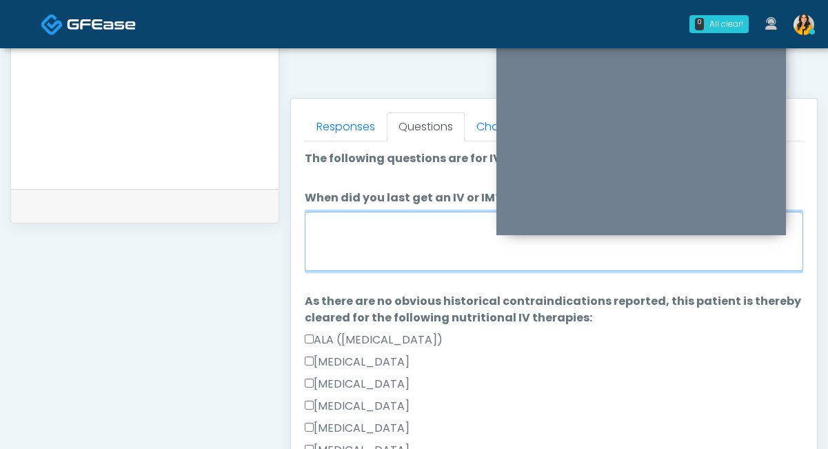
click at [378, 247] on textarea "When did you last get an IV or IM?" at bounding box center [554, 241] width 498 height 59
type textarea "*"
type textarea "**********"
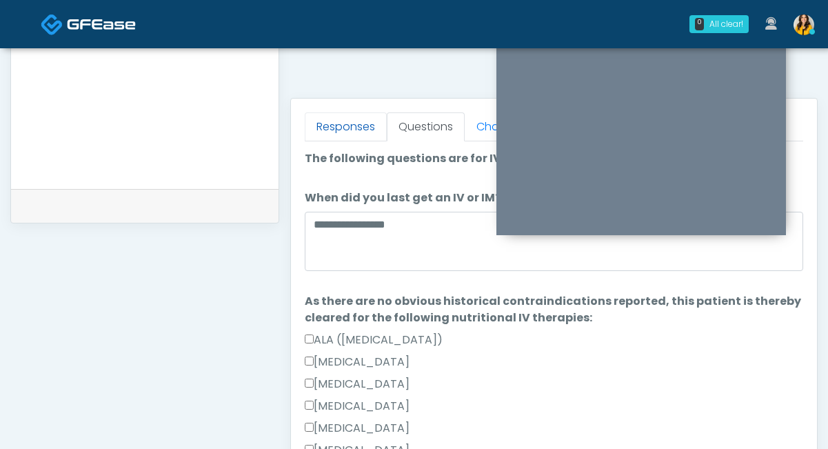
click at [341, 125] on link "Responses" at bounding box center [346, 126] width 82 height 29
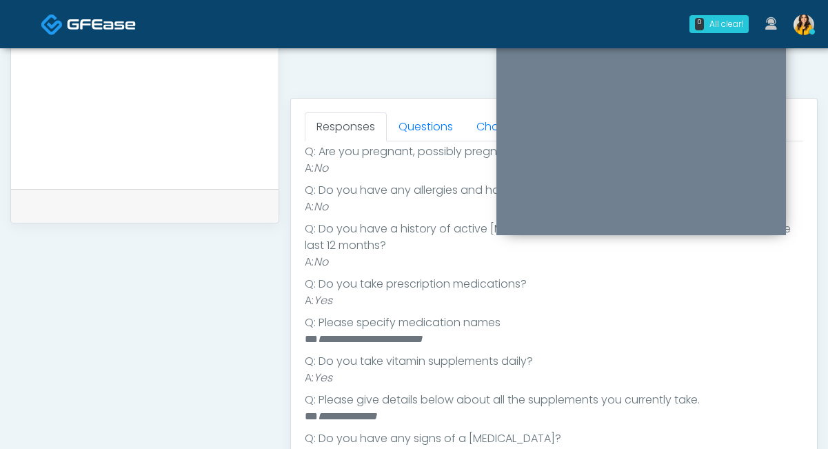
scroll to position [239, 0]
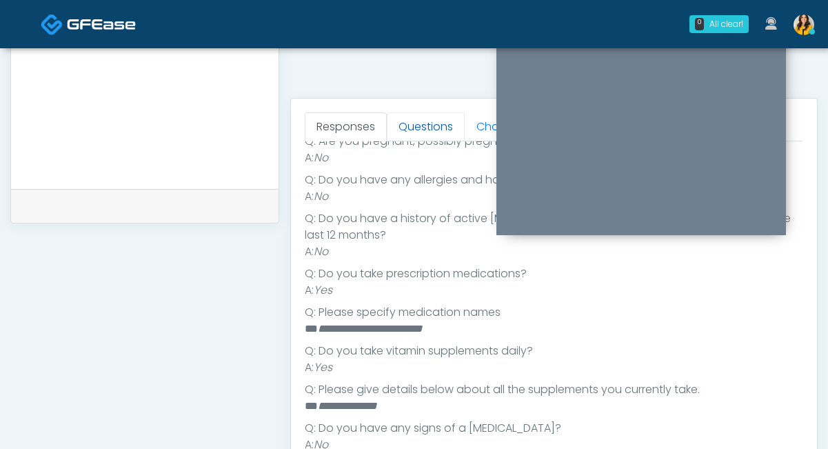
click at [432, 132] on link "Questions" at bounding box center [426, 126] width 78 height 29
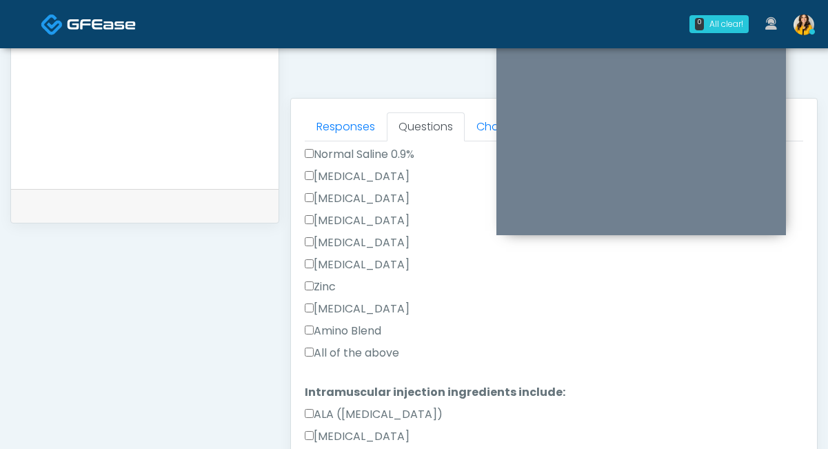
click at [334, 356] on label "All of the above" at bounding box center [352, 353] width 94 height 17
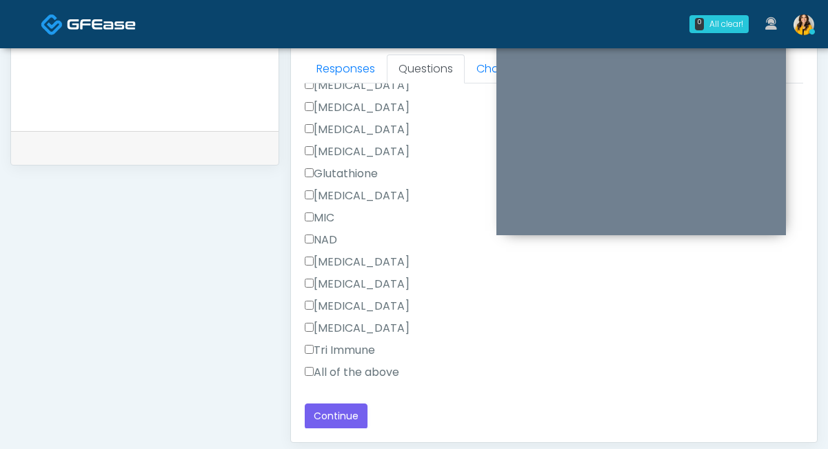
scroll to position [618, 0]
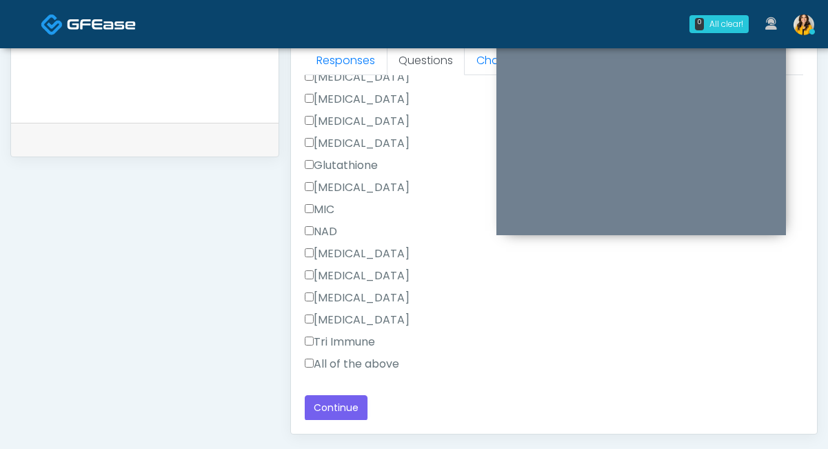
click at [342, 373] on div "All of the above" at bounding box center [554, 367] width 498 height 22
click at [325, 363] on label "All of the above" at bounding box center [352, 364] width 94 height 17
click at [343, 415] on button "Continue" at bounding box center [336, 408] width 63 height 26
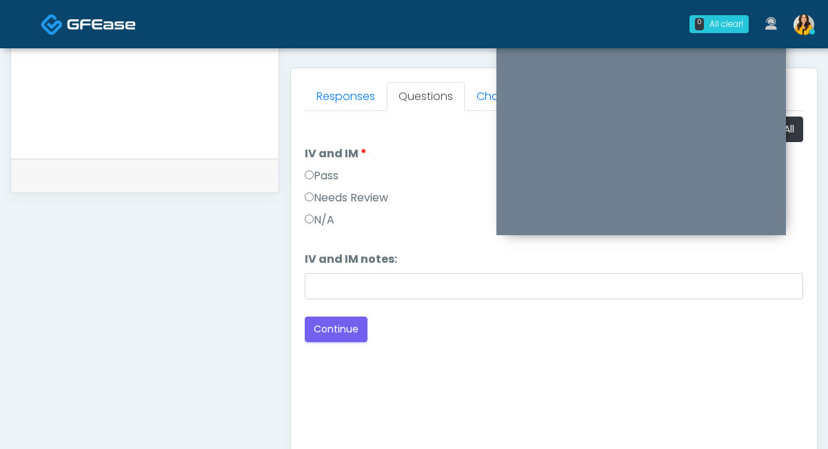
scroll to position [561, 0]
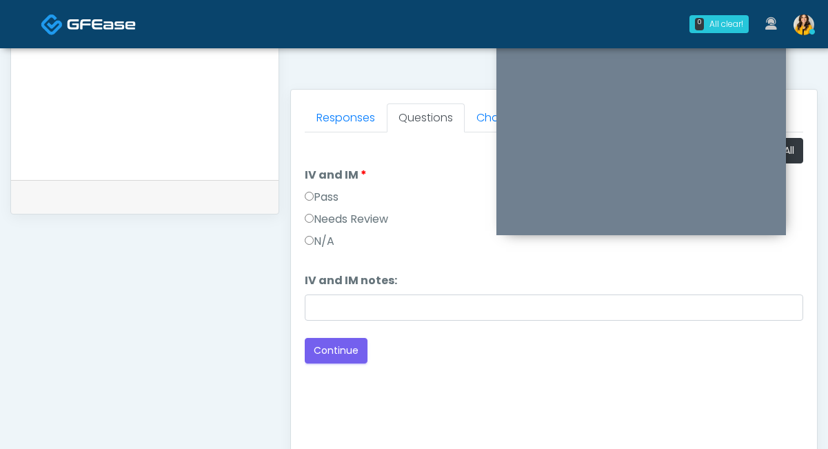
click at [323, 199] on label "Pass" at bounding box center [322, 197] width 34 height 17
click at [334, 349] on button "Continue" at bounding box center [336, 351] width 63 height 26
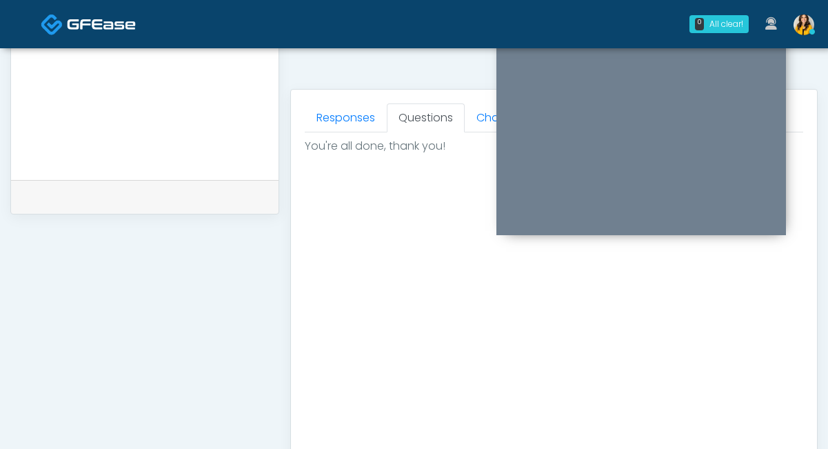
scroll to position [704, 0]
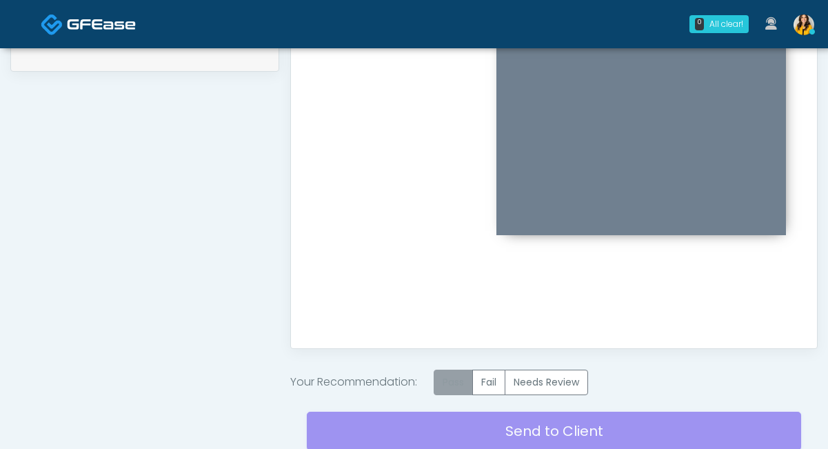
click at [463, 380] on label "Pass" at bounding box center [453, 382] width 39 height 26
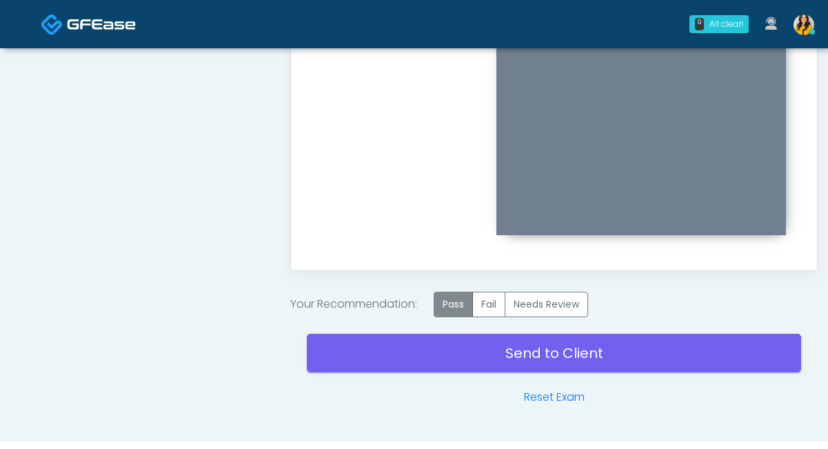
scroll to position [785, 0]
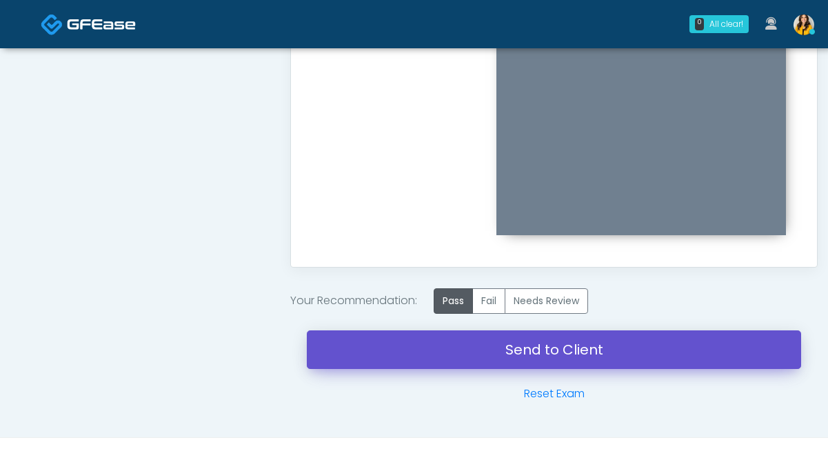
click at [496, 358] on link "Send to Client" at bounding box center [554, 349] width 494 height 39
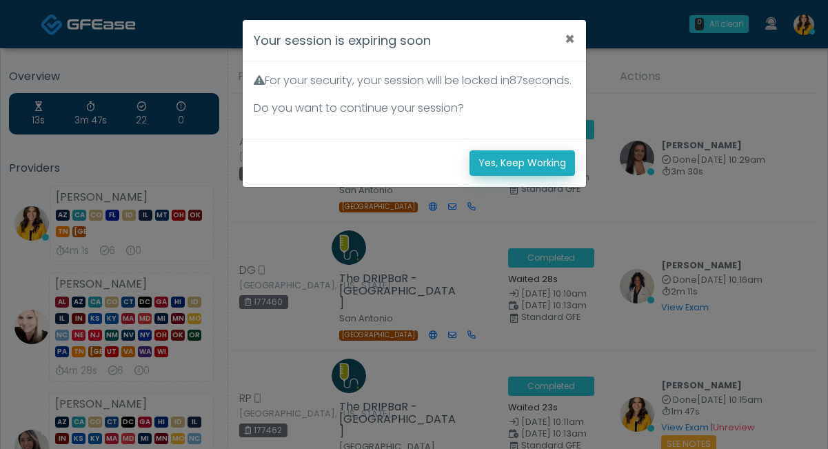
click at [520, 176] on button "Yes, Keep Working" at bounding box center [521, 163] width 105 height 26
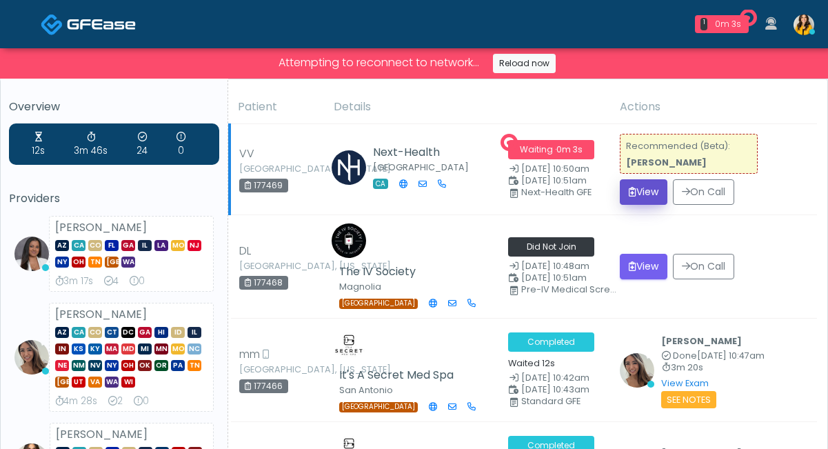
click at [640, 191] on button "View" at bounding box center [644, 192] width 48 height 26
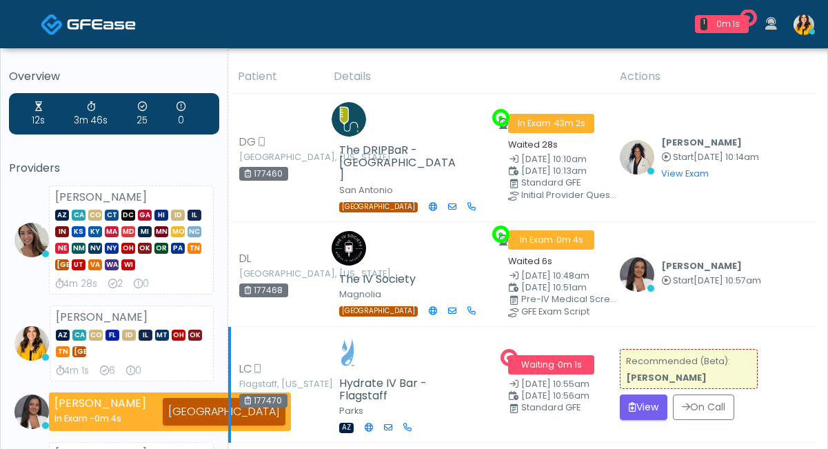
drag, startPoint x: 591, startPoint y: 196, endPoint x: 591, endPoint y: 318, distance: 122.0
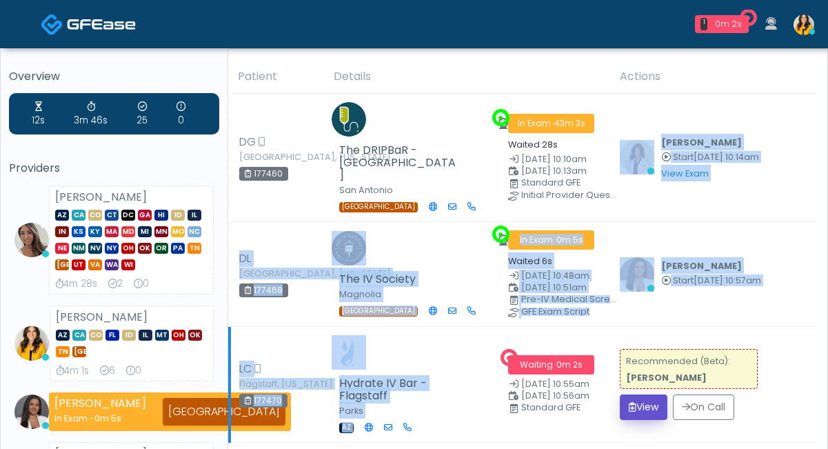
click at [638, 394] on button "View" at bounding box center [644, 407] width 48 height 26
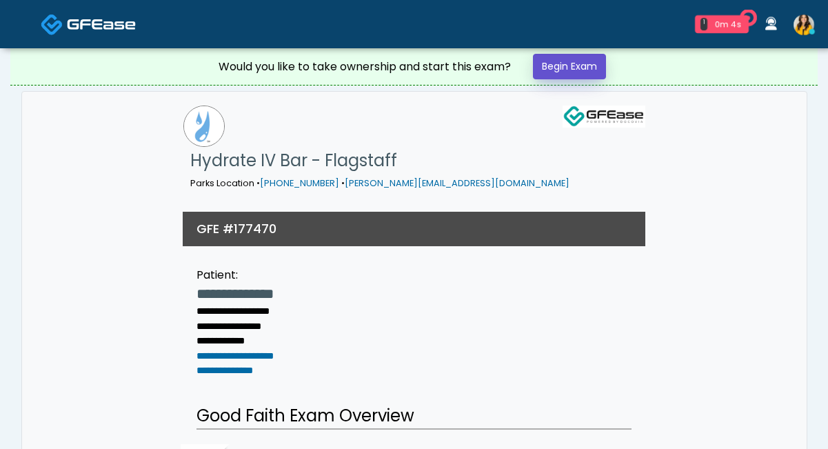
click at [572, 63] on link "Begin Exam" at bounding box center [569, 67] width 73 height 26
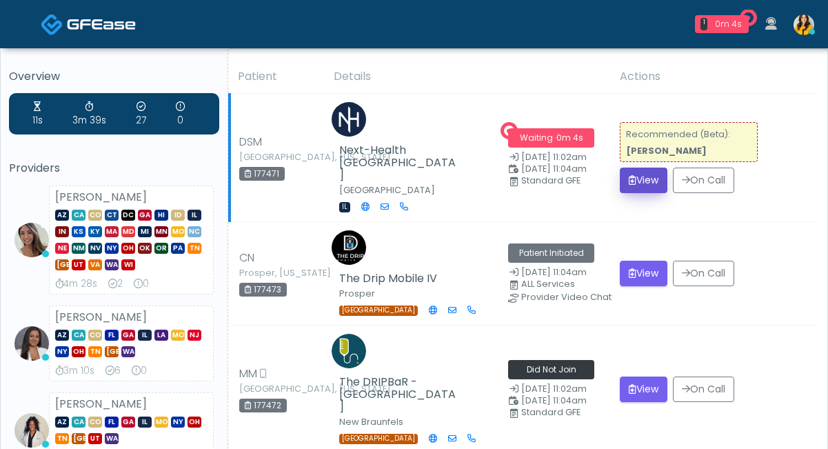
click at [644, 177] on button "View" at bounding box center [644, 181] width 48 height 26
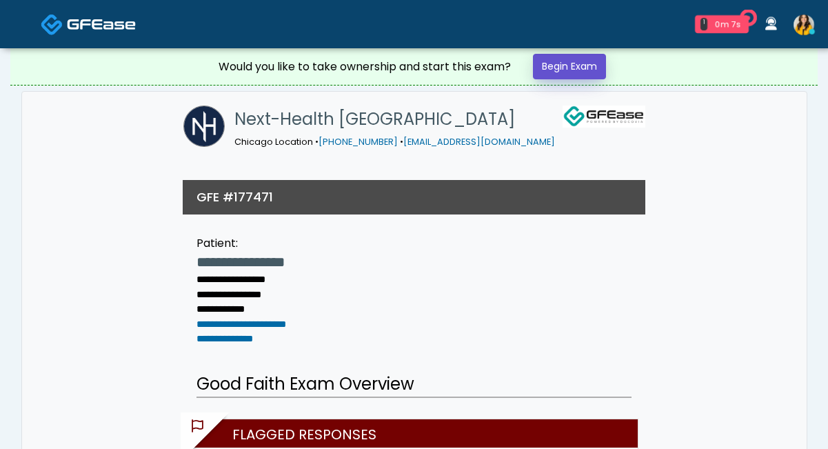
click at [581, 68] on link "Begin Exam" at bounding box center [569, 67] width 73 height 26
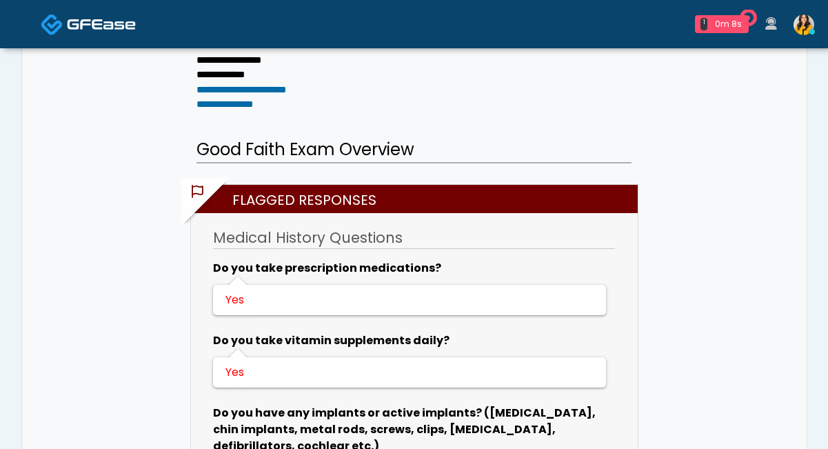
scroll to position [241, 0]
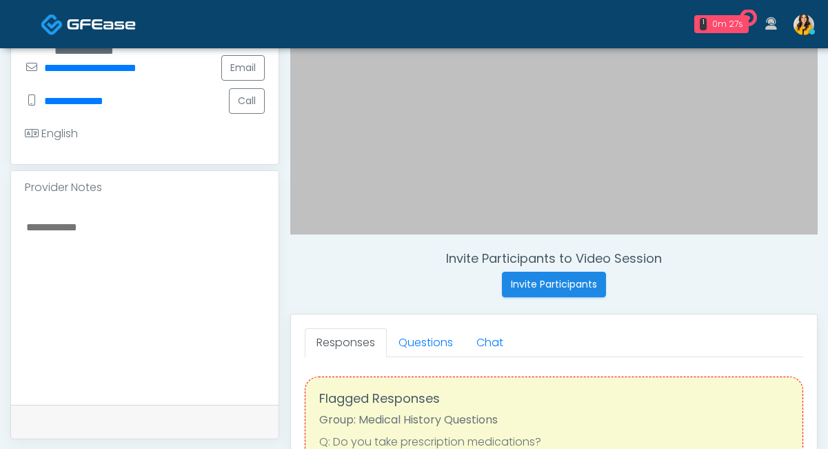
scroll to position [393, 0]
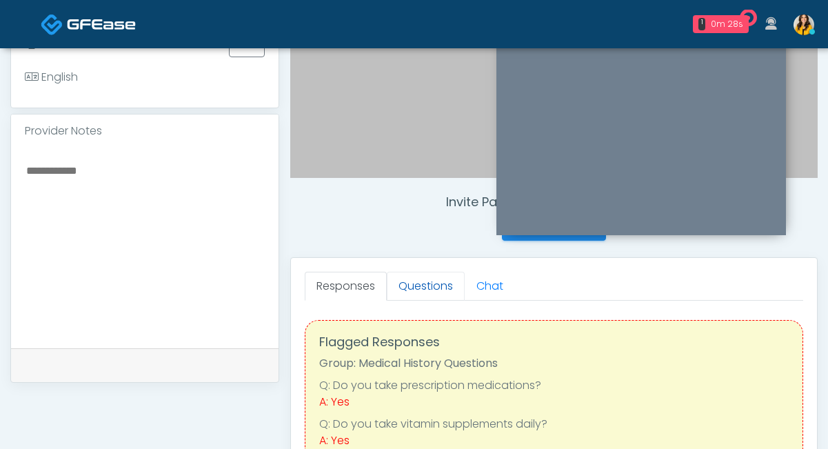
click at [412, 284] on link "Questions" at bounding box center [426, 286] width 78 height 29
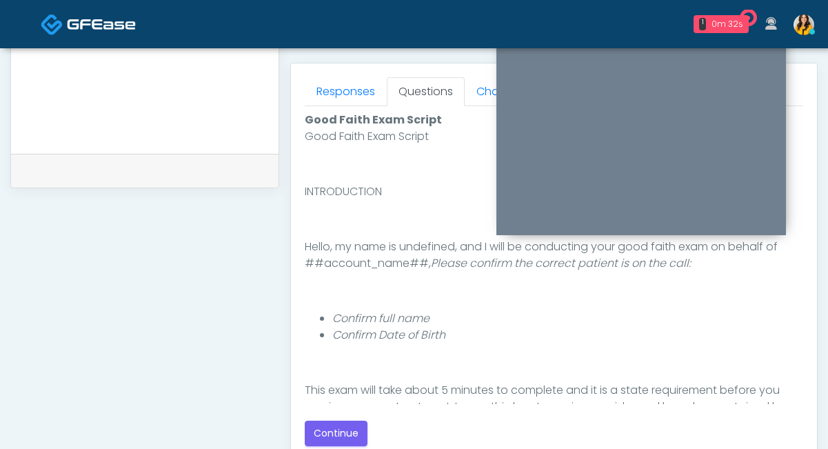
scroll to position [45, 0]
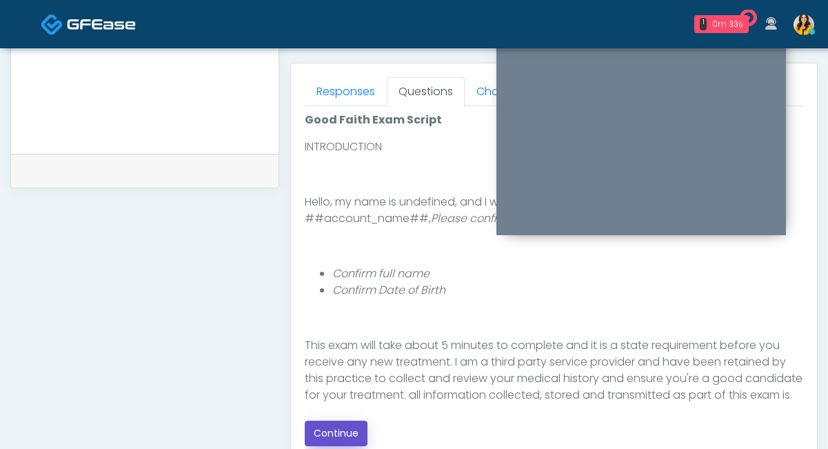
click at [342, 423] on button "Continue" at bounding box center [336, 434] width 63 height 26
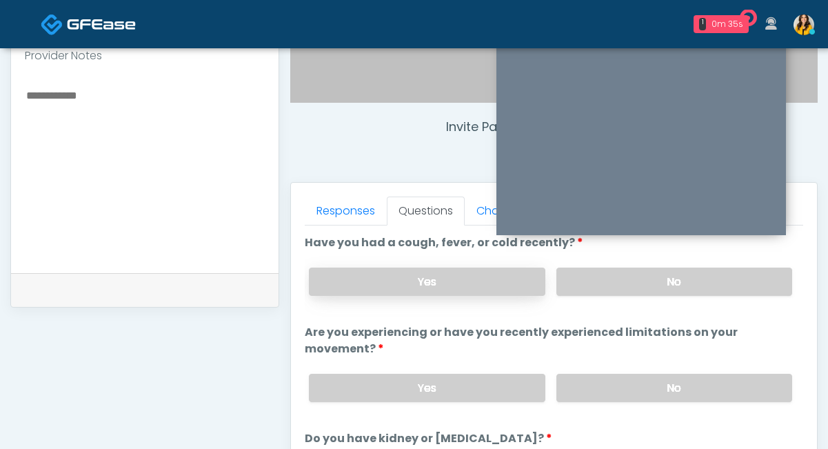
scroll to position [460, 0]
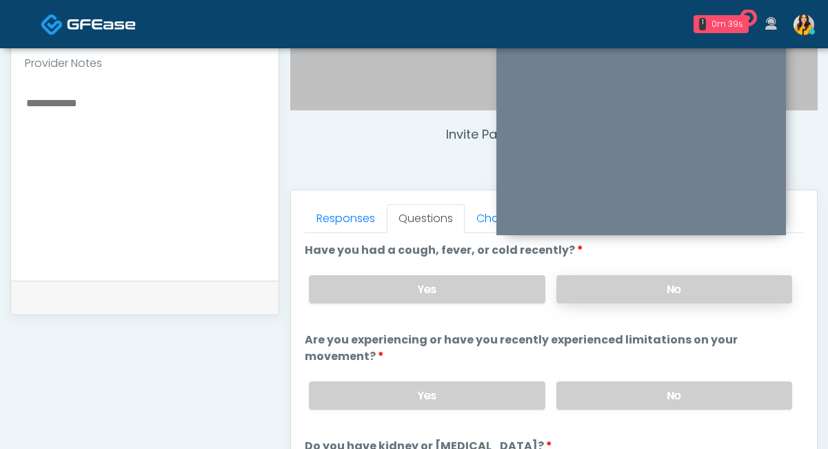
click at [587, 296] on label "No" at bounding box center [674, 289] width 236 height 28
click at [589, 393] on label "No" at bounding box center [674, 395] width 236 height 28
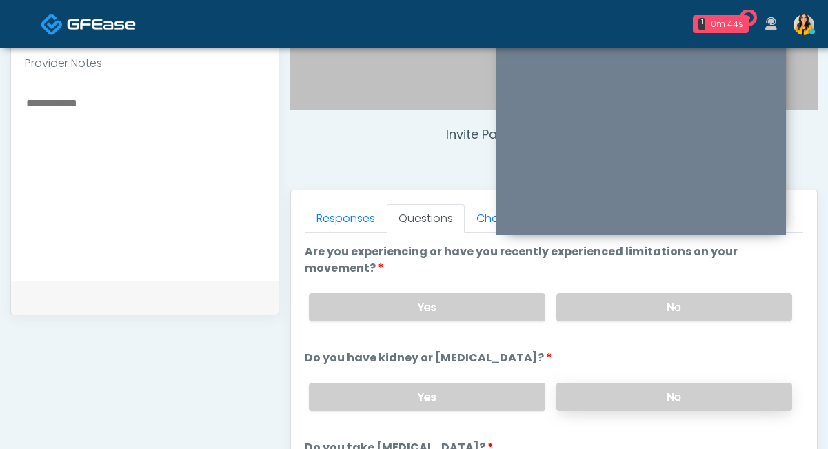
click at [575, 400] on label "No" at bounding box center [674, 397] width 236 height 28
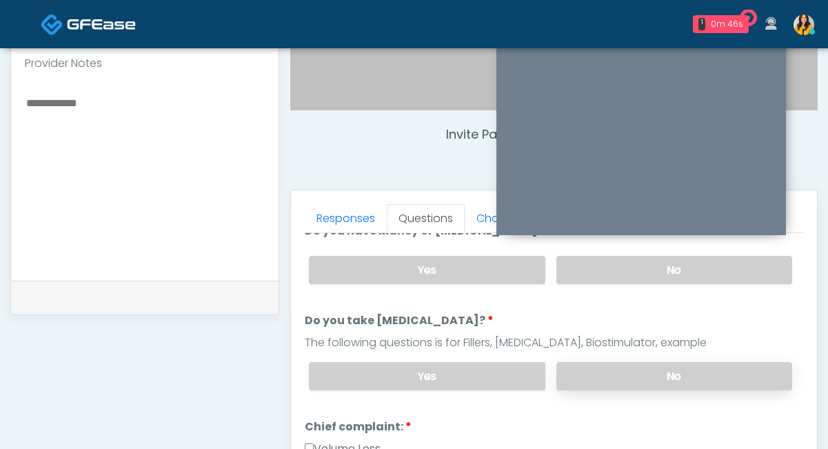
click at [600, 381] on label "No" at bounding box center [674, 376] width 236 height 28
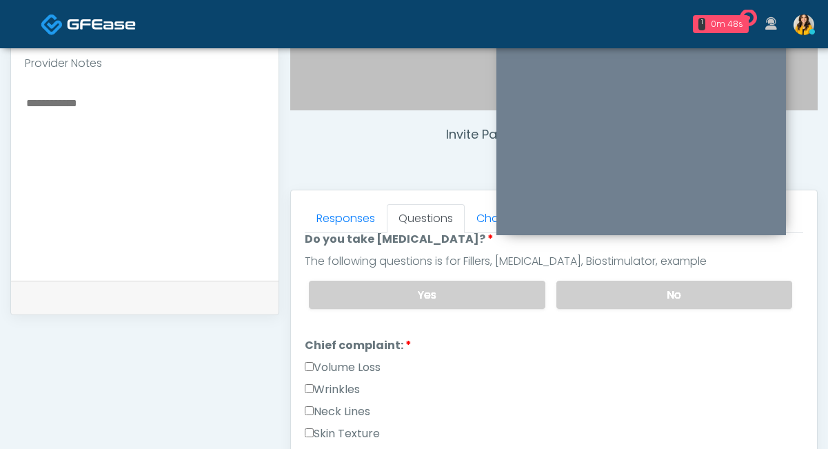
scroll to position [297, 0]
click at [361, 217] on link "Responses" at bounding box center [346, 218] width 82 height 29
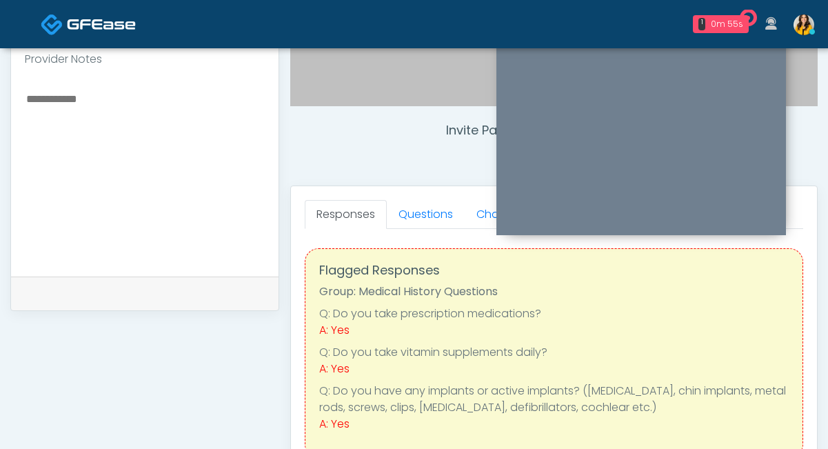
scroll to position [460, 0]
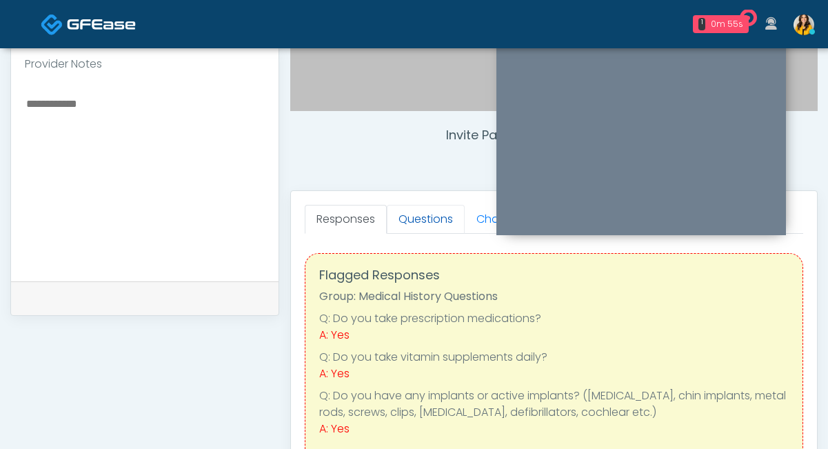
click at [431, 210] on link "Questions" at bounding box center [426, 219] width 78 height 29
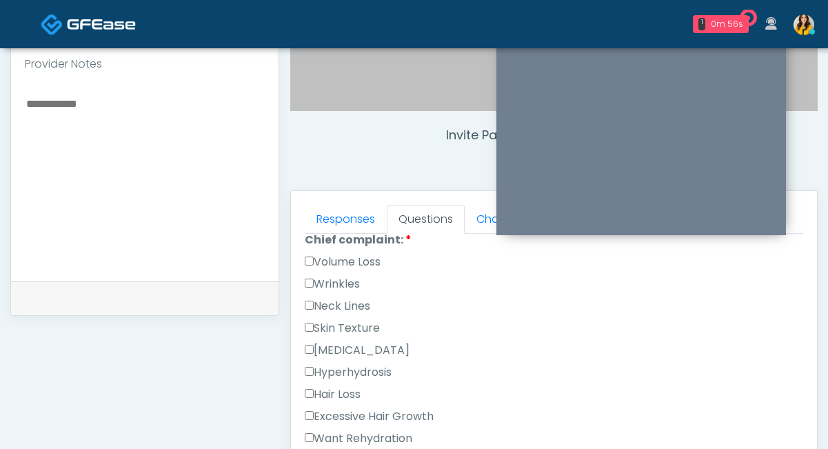
scroll to position [440, 0]
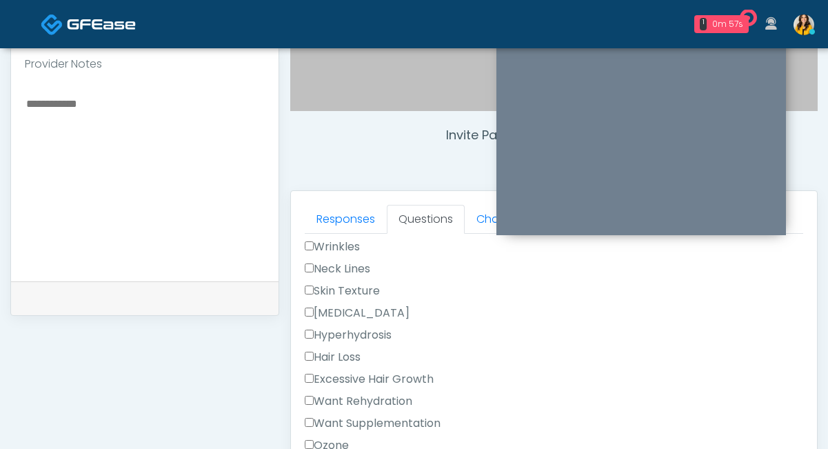
click at [394, 410] on div "Want Rehydration" at bounding box center [554, 404] width 498 height 22
click at [385, 403] on label "Want Rehydration" at bounding box center [359, 401] width 108 height 17
click at [387, 419] on label "Want Supplementation" at bounding box center [373, 423] width 136 height 17
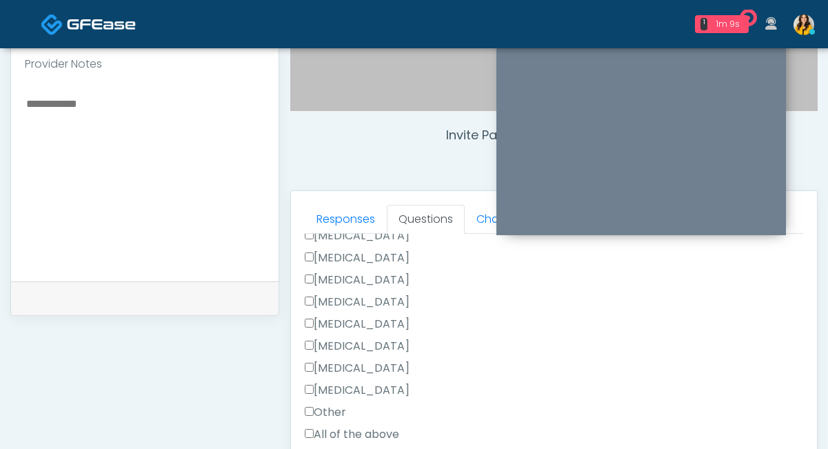
scroll to position [981, 0]
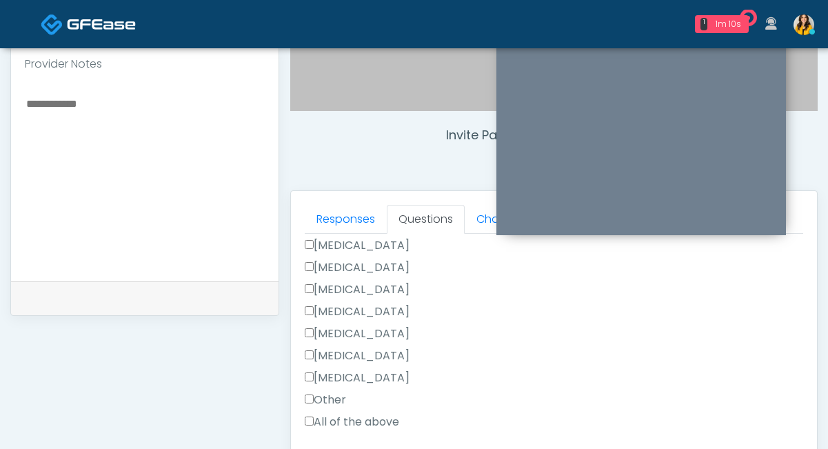
click at [331, 398] on label "Other" at bounding box center [325, 400] width 41 height 17
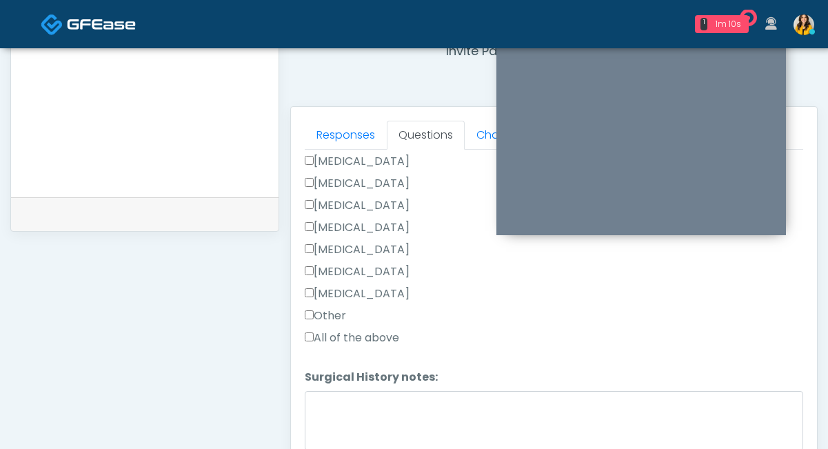
scroll to position [561, 0]
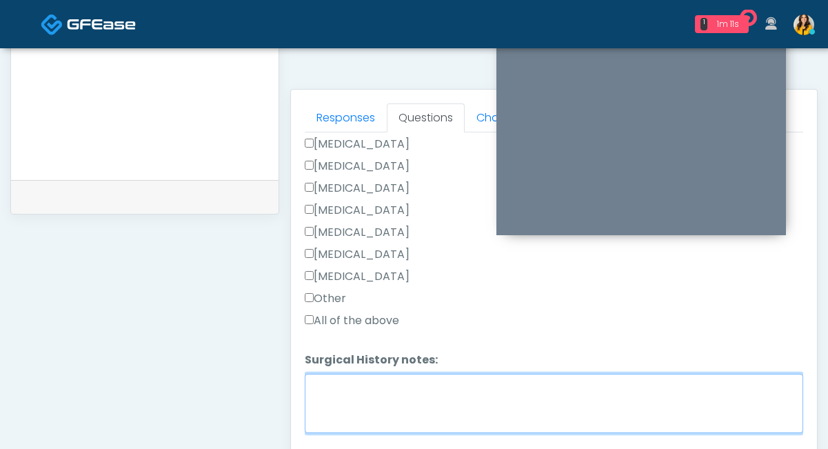
click at [352, 389] on textarea "Surgical History notes:" at bounding box center [554, 403] width 498 height 59
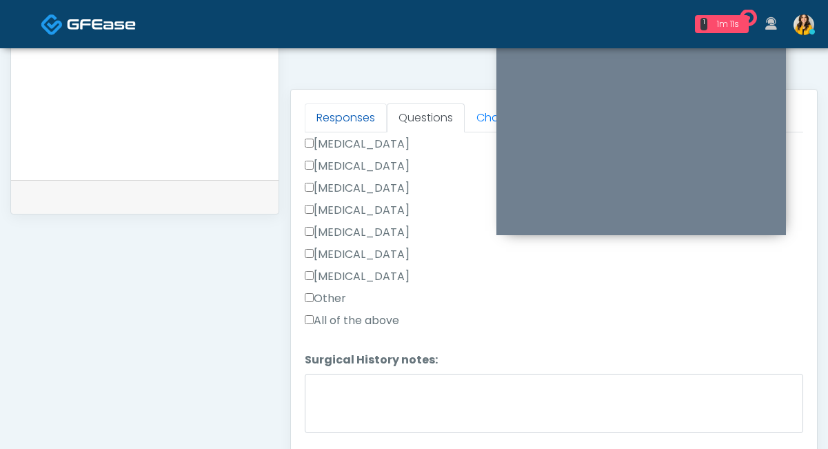
click at [350, 114] on link "Responses" at bounding box center [346, 117] width 82 height 29
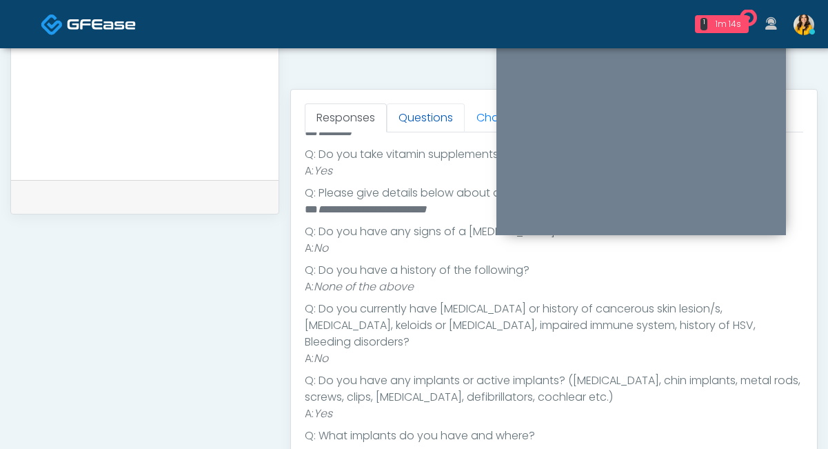
click at [430, 123] on link "Questions" at bounding box center [426, 117] width 78 height 29
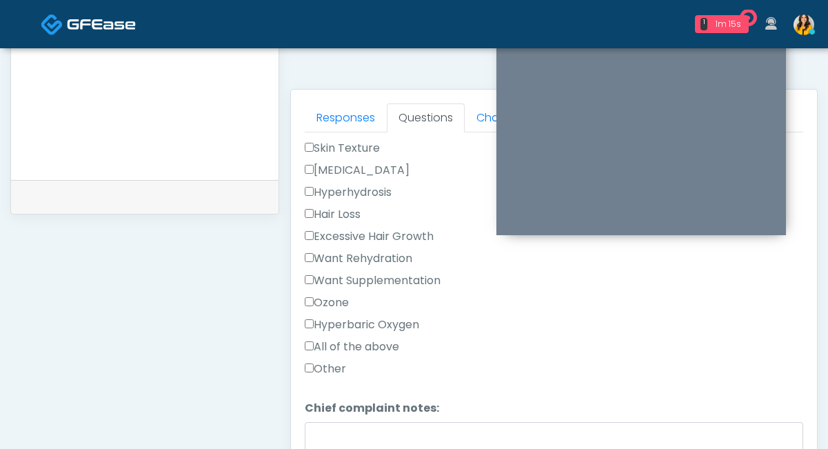
scroll to position [527, 0]
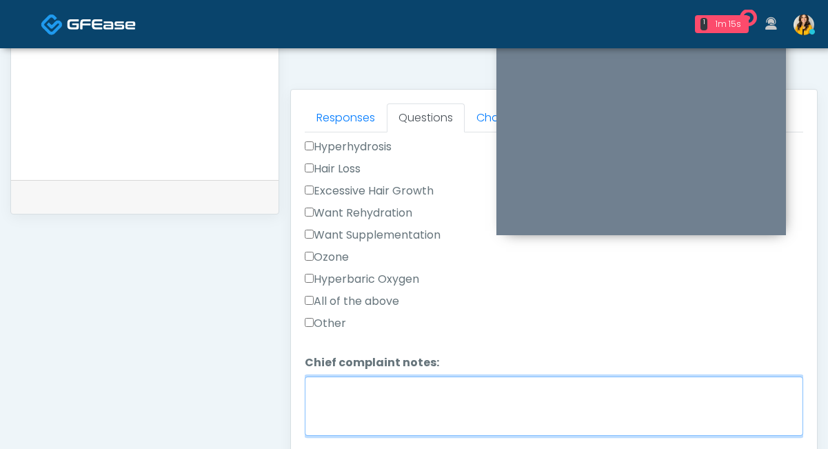
click at [331, 401] on textarea "Chief complaint notes:" at bounding box center [554, 405] width 498 height 59
type textarea "**********"
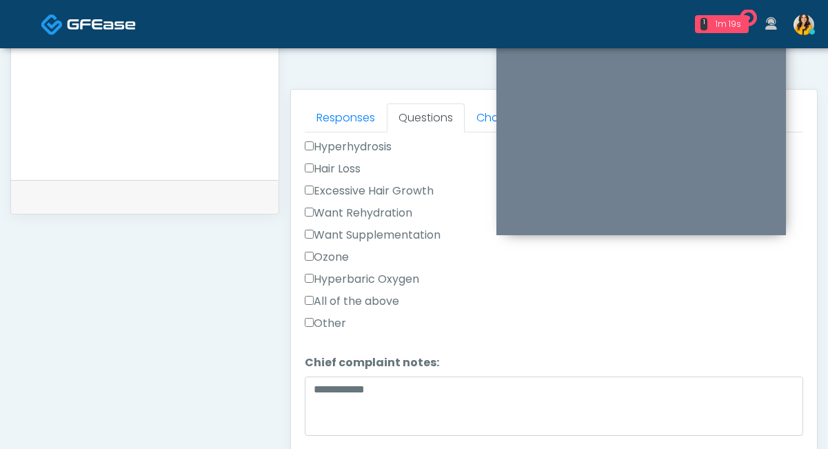
click at [358, 296] on label "All of the above" at bounding box center [352, 301] width 94 height 17
click at [338, 296] on label "All of the above" at bounding box center [352, 301] width 94 height 17
click at [350, 219] on div "Want Rehydration" at bounding box center [554, 216] width 498 height 22
click at [348, 209] on label "Want Rehydration" at bounding box center [359, 213] width 108 height 17
click at [350, 229] on label "Want Supplementation" at bounding box center [373, 235] width 136 height 17
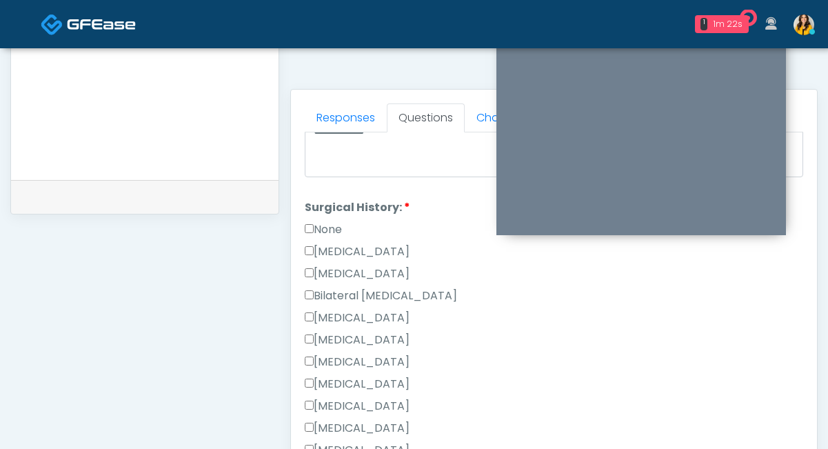
scroll to position [899, 0]
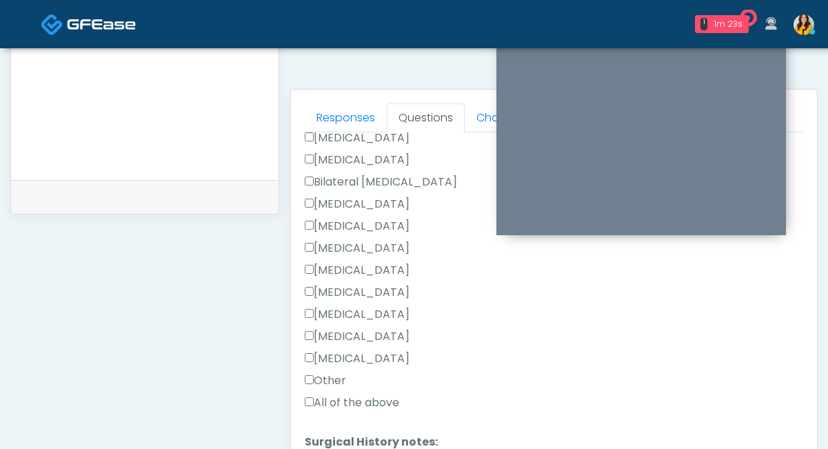
click at [366, 328] on label "[MEDICAL_DATA]" at bounding box center [357, 336] width 105 height 17
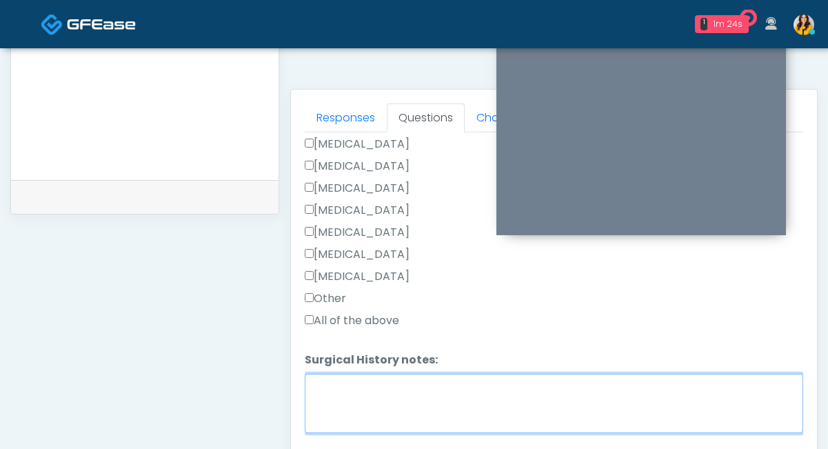
click at [341, 402] on textarea "Surgical History notes:" at bounding box center [554, 403] width 498 height 59
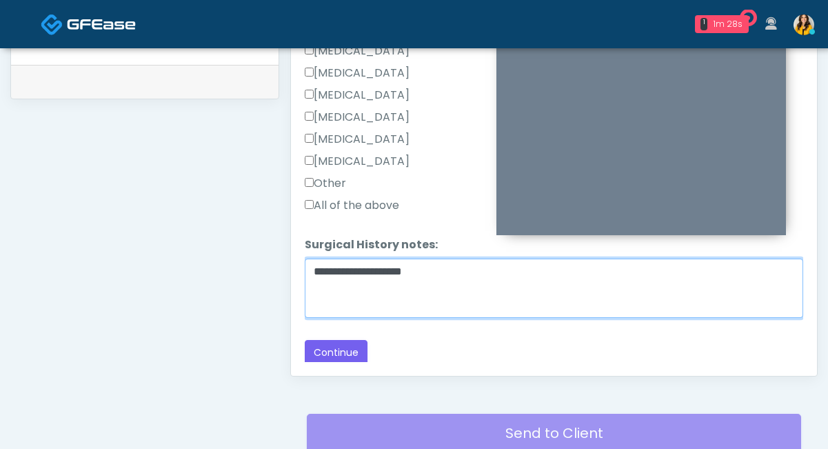
scroll to position [687, 0]
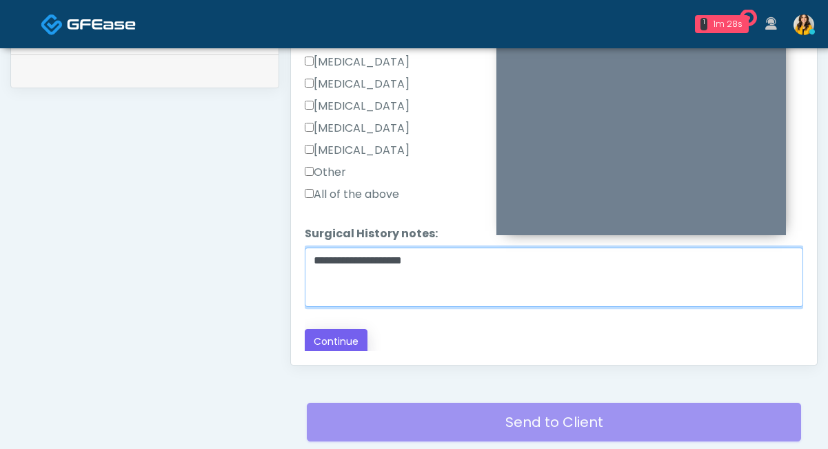
type textarea "**********"
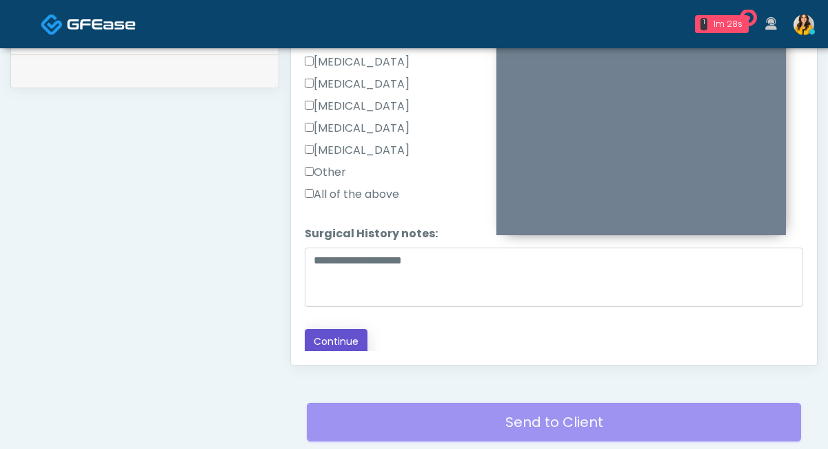
click at [337, 343] on button "Continue" at bounding box center [336, 342] width 63 height 26
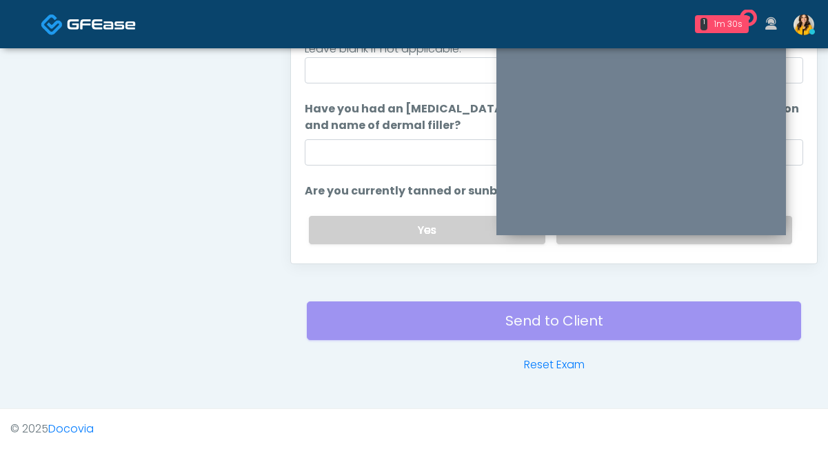
scroll to position [618, 0]
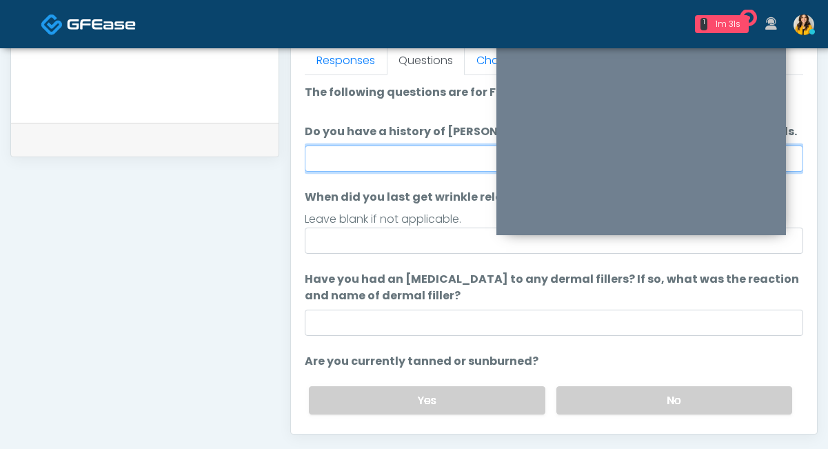
click at [367, 164] on input "Do you have a history of [PERSON_NAME]'s barre or ALS? If so, please provide de…" at bounding box center [554, 158] width 498 height 26
type input "**"
click at [348, 117] on ol "The following questions are for Filler, Wrinkle relaxers, PRP, and Lasers The f…" at bounding box center [554, 304] width 498 height 440
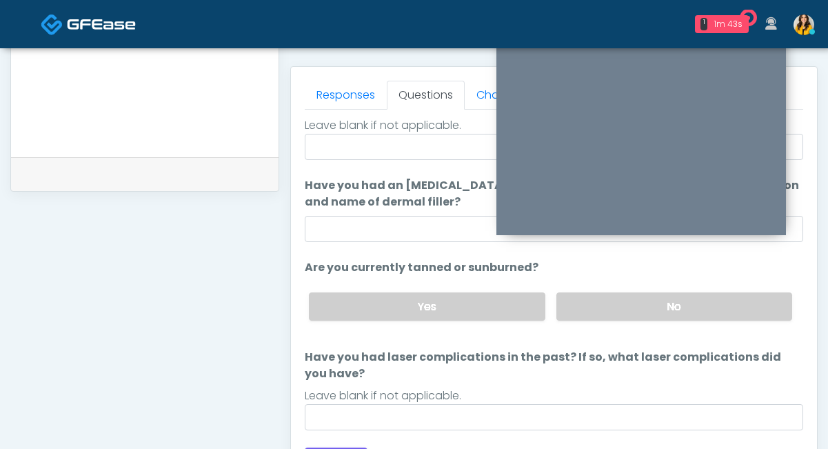
scroll to position [146, 0]
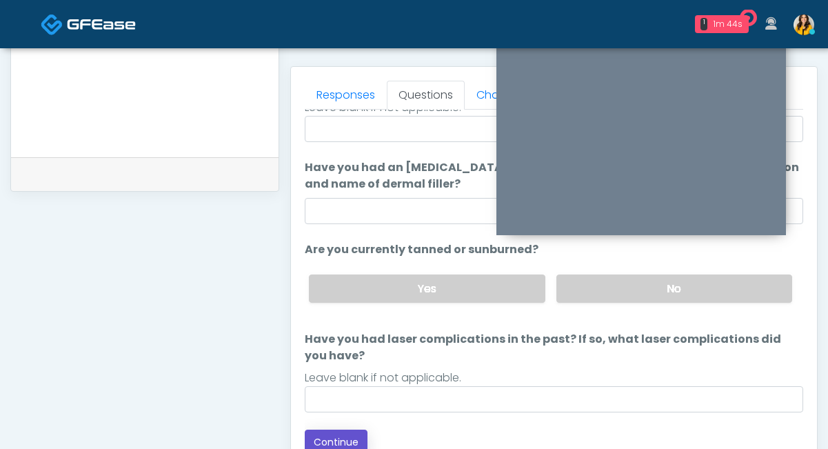
click at [344, 429] on button "Continue" at bounding box center [336, 442] width 63 height 26
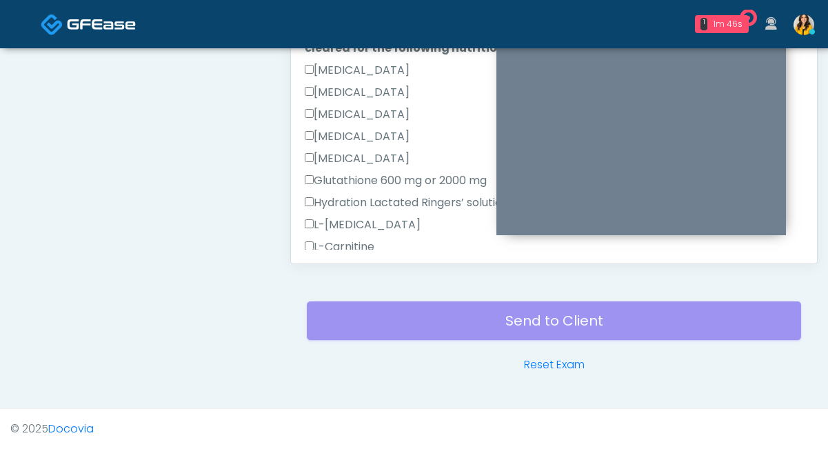
scroll to position [0, 0]
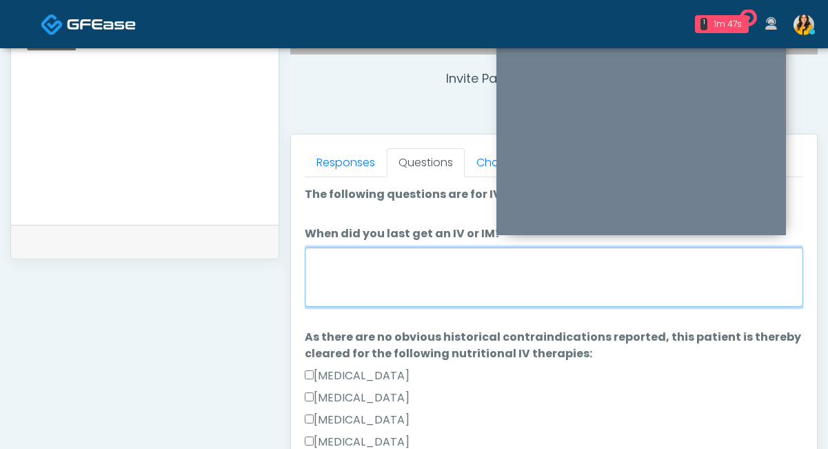
click at [371, 264] on textarea "When did you last get an IV or IM?" at bounding box center [554, 276] width 498 height 59
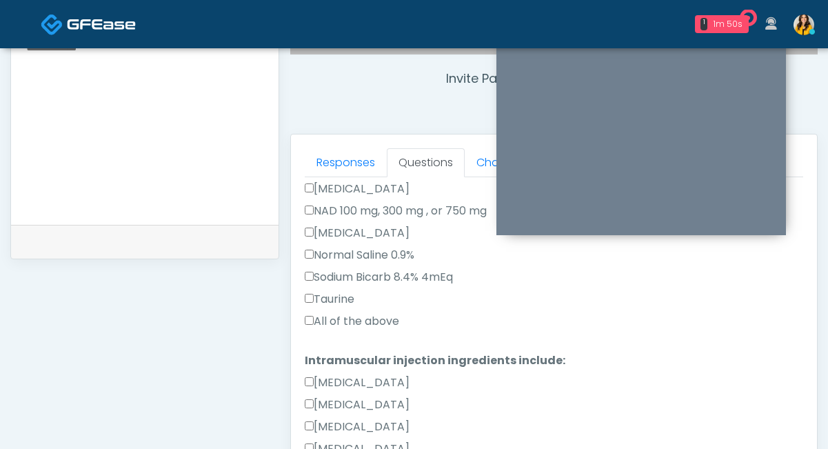
scroll to position [453, 0]
type textarea "*****"
click at [358, 318] on label "All of the above" at bounding box center [352, 320] width 94 height 17
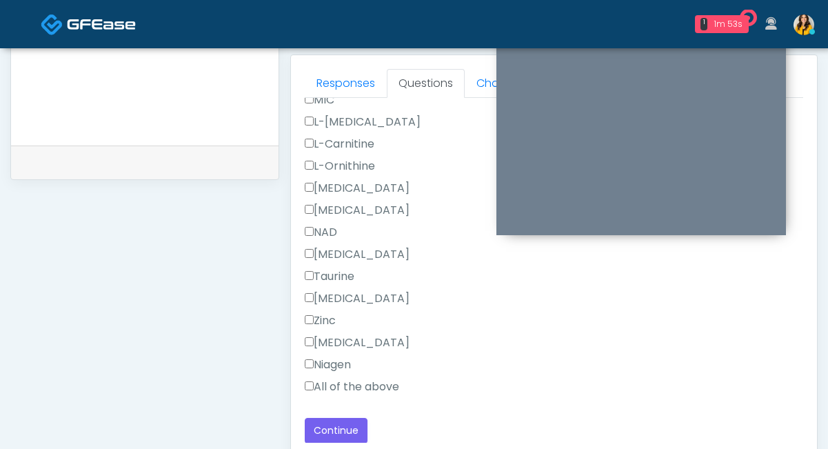
scroll to position [606, 0]
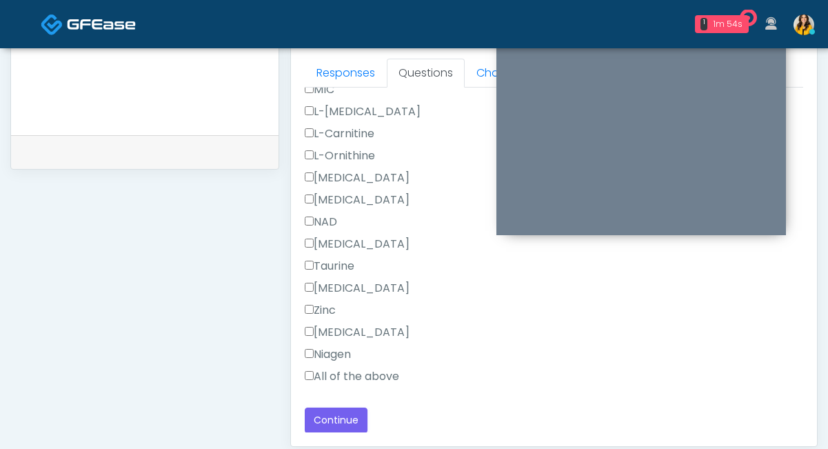
click at [345, 371] on label "All of the above" at bounding box center [352, 376] width 94 height 17
click at [346, 416] on button "Continue" at bounding box center [336, 420] width 63 height 26
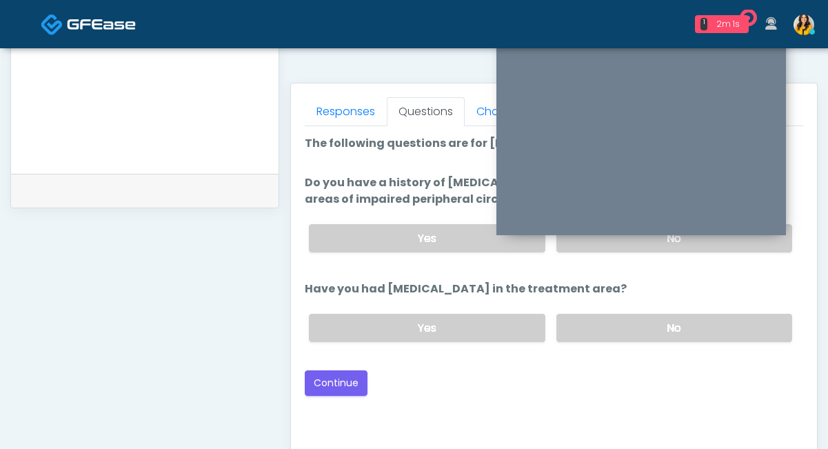
scroll to position [511, 0]
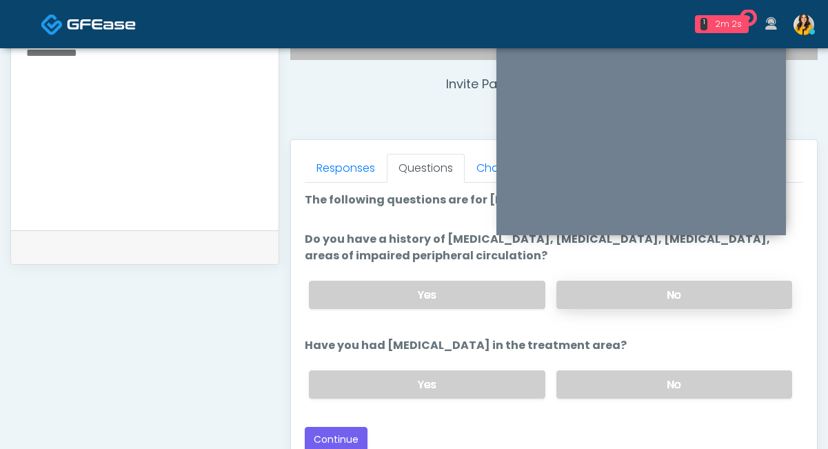
click at [594, 292] on label "No" at bounding box center [674, 295] width 236 height 28
click at [604, 387] on label "No" at bounding box center [674, 384] width 236 height 28
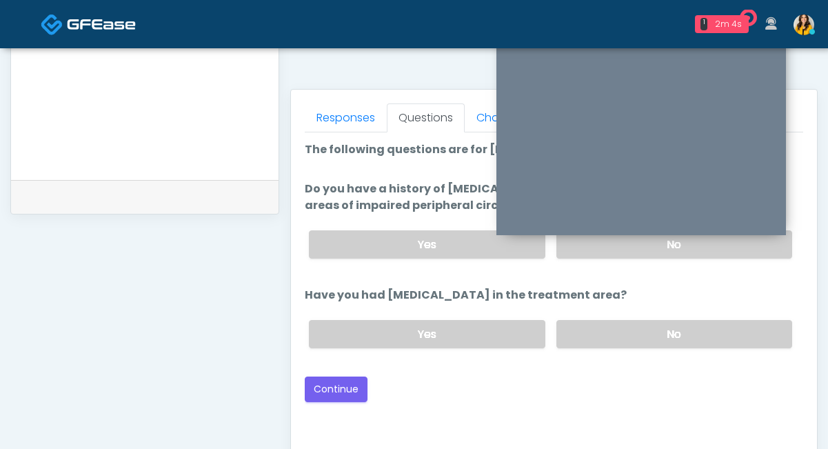
scroll to position [564, 0]
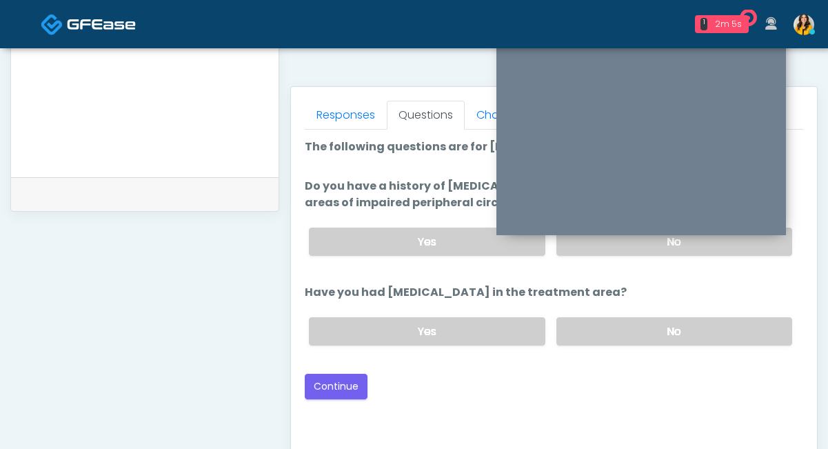
click at [369, 381] on div "Back Continue" at bounding box center [554, 387] width 498 height 26
click at [353, 381] on button "Continue" at bounding box center [336, 387] width 63 height 26
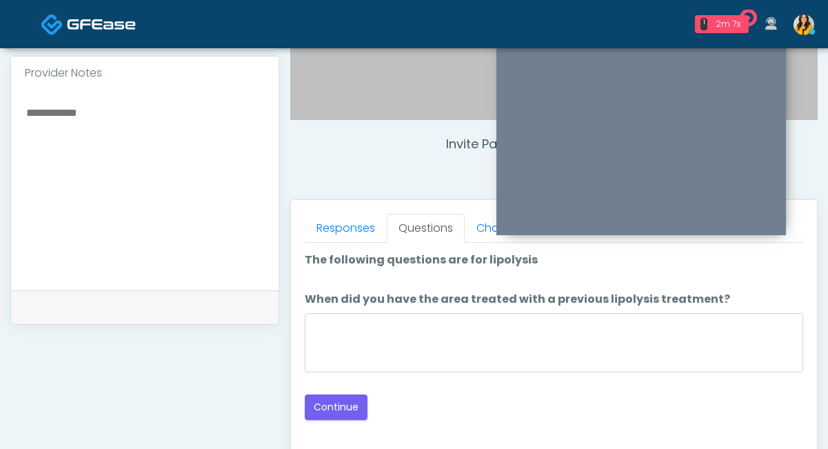
scroll to position [448, 0]
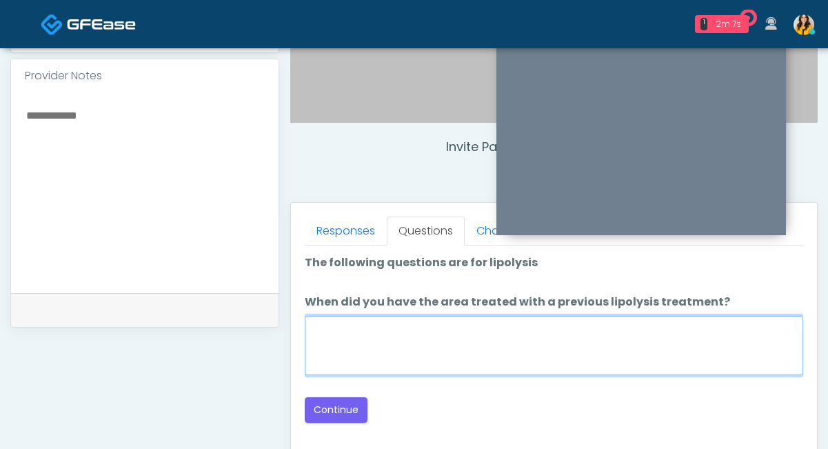
click at [394, 341] on textarea "When did you have the area treated with a previous lipolysis treatment?" at bounding box center [554, 345] width 498 height 59
type textarea "*****"
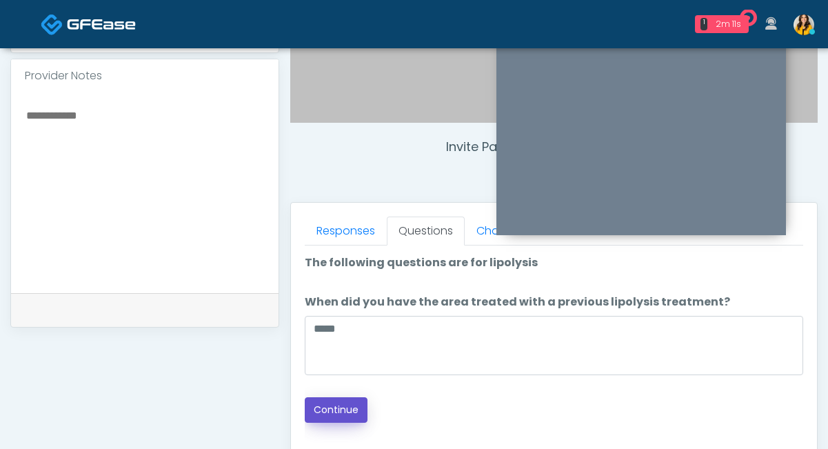
click at [345, 416] on button "Continue" at bounding box center [336, 410] width 63 height 26
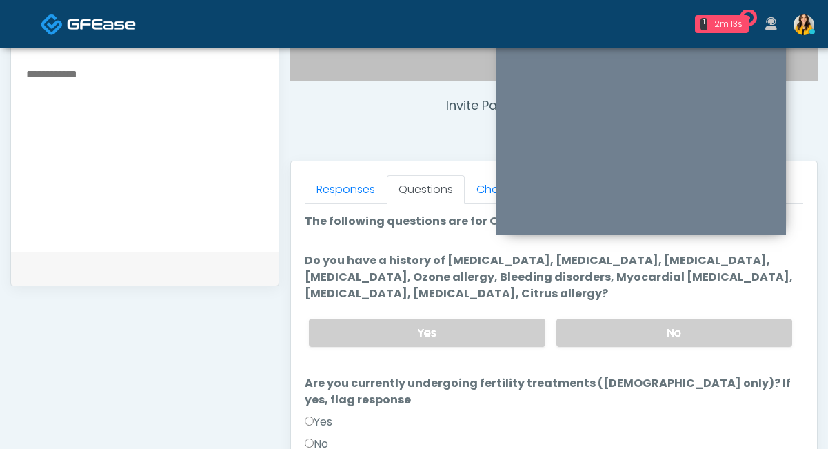
scroll to position [489, 0]
click at [560, 333] on label "No" at bounding box center [674, 333] width 236 height 28
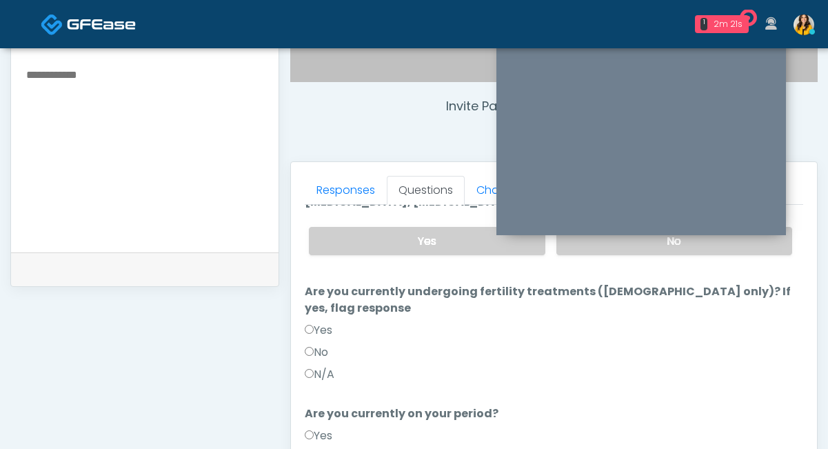
click at [318, 366] on label "N/A" at bounding box center [320, 374] width 30 height 17
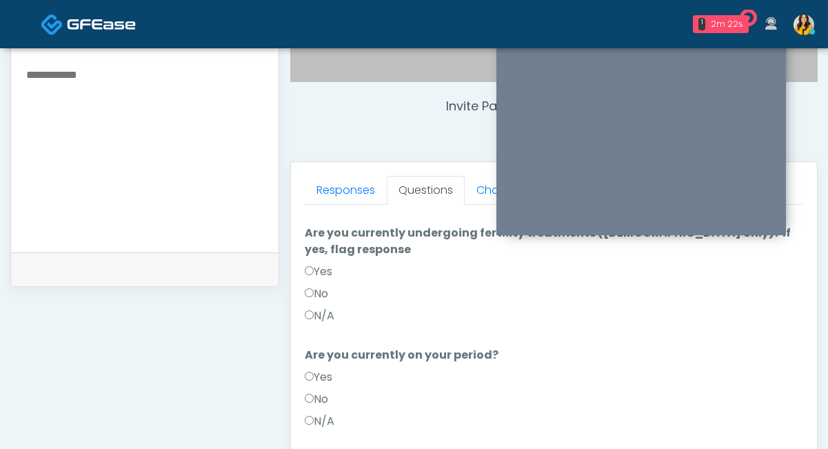
click at [315, 413] on label "N/A" at bounding box center [320, 421] width 30 height 17
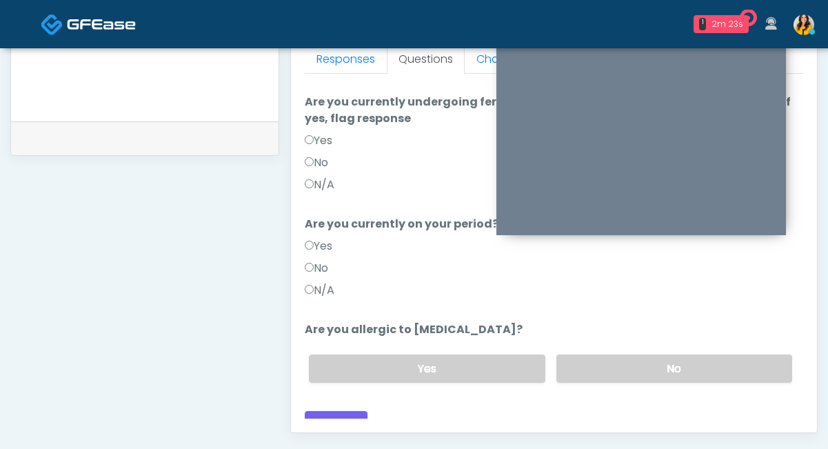
scroll to position [629, 0]
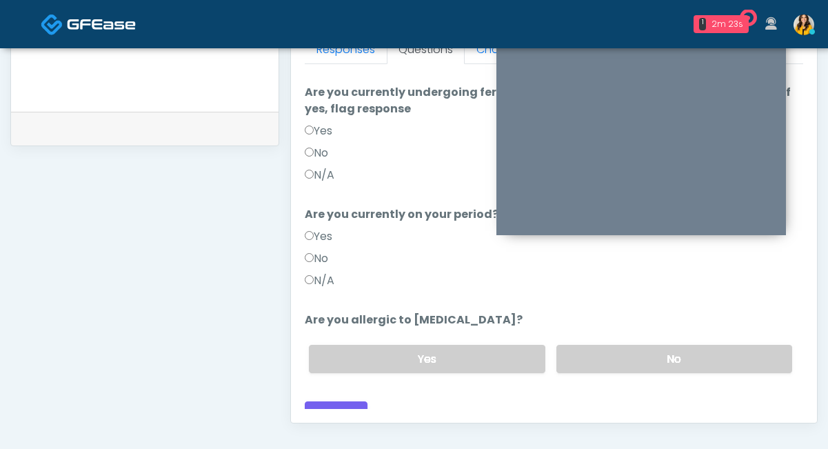
click at [594, 355] on div "Yes No" at bounding box center [550, 359] width 505 height 50
click at [581, 347] on label "No" at bounding box center [674, 359] width 236 height 28
click at [339, 407] on button "Continue" at bounding box center [336, 414] width 63 height 26
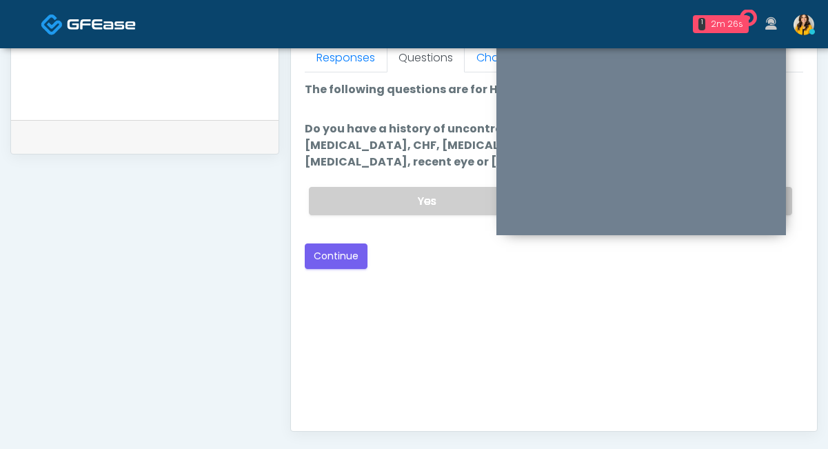
scroll to position [478, 0]
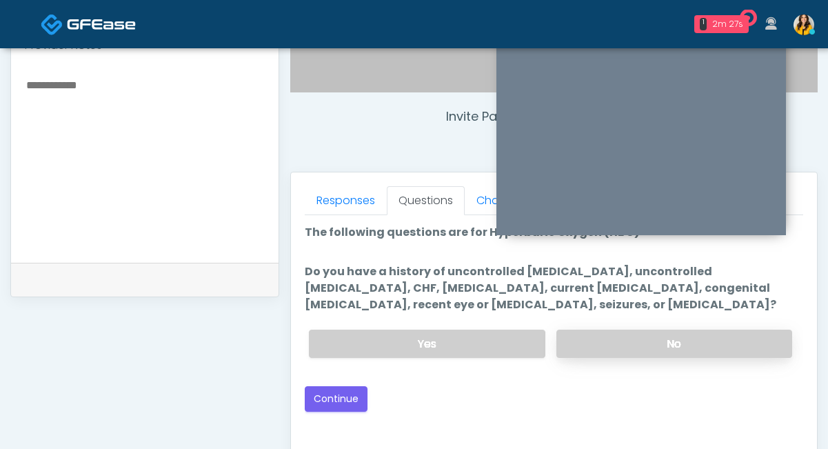
click at [609, 335] on label "No" at bounding box center [674, 344] width 236 height 28
click at [330, 398] on button "Continue" at bounding box center [336, 399] width 63 height 26
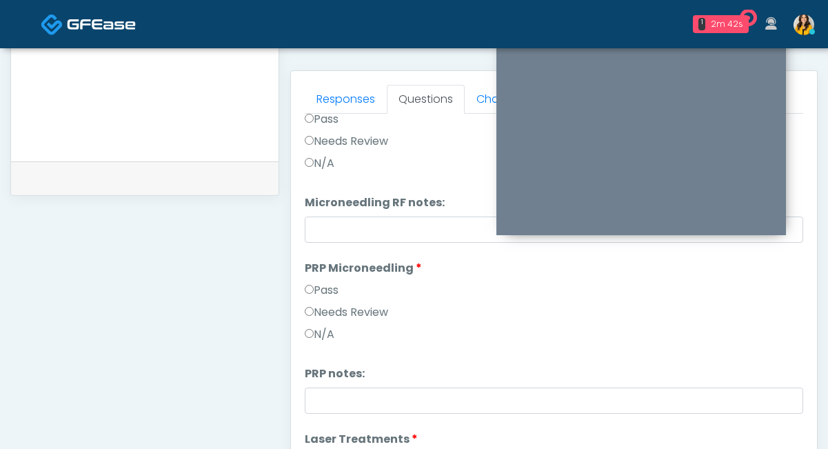
scroll to position [0, 0]
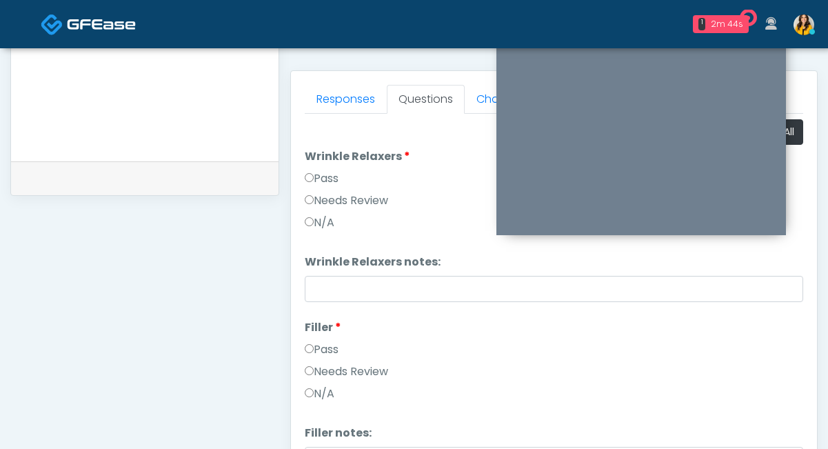
click at [321, 179] on label "Pass" at bounding box center [322, 178] width 34 height 17
click at [321, 350] on label "Pass" at bounding box center [322, 349] width 34 height 17
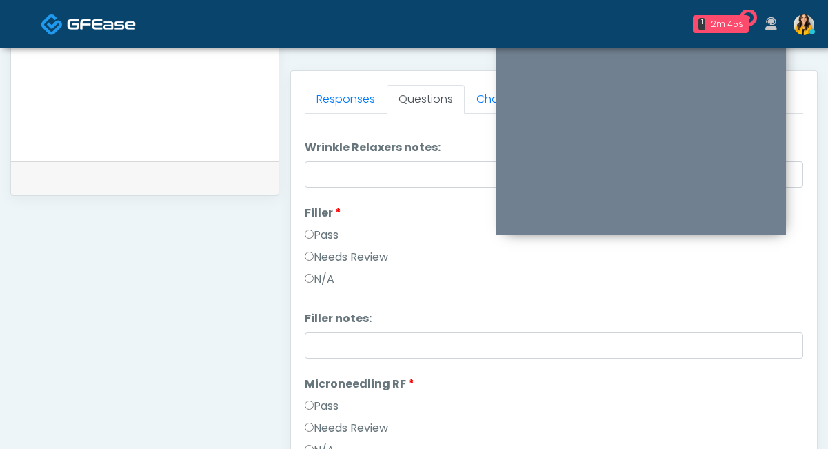
scroll to position [134, 0]
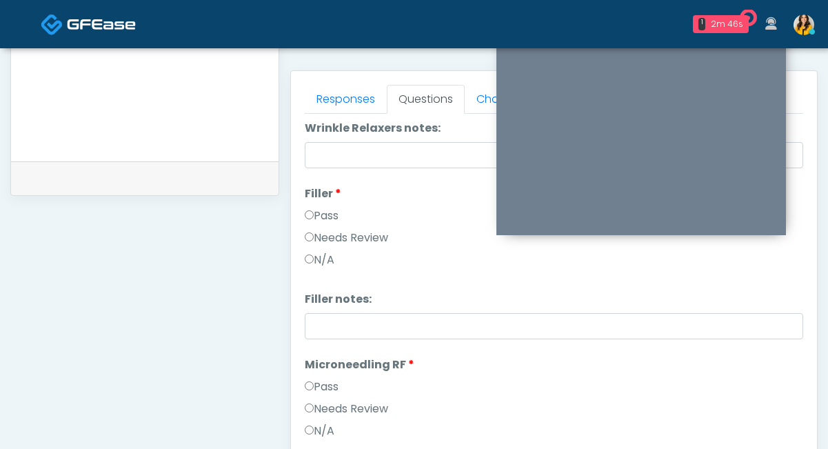
click at [325, 413] on label "Needs Review" at bounding box center [346, 409] width 83 height 17
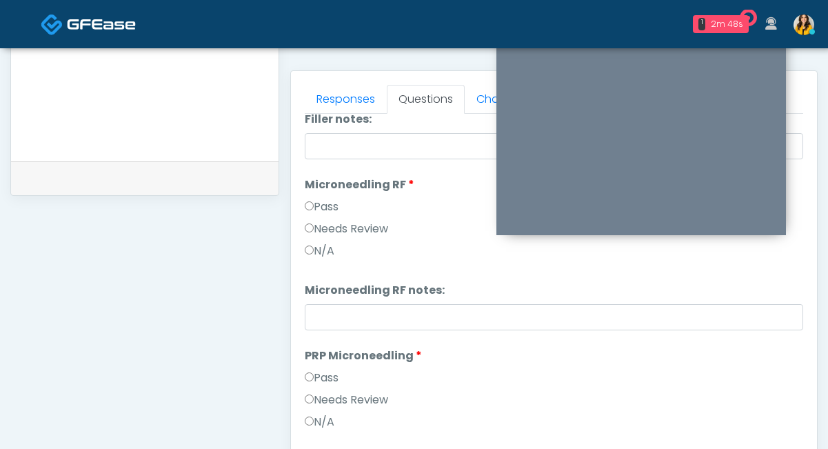
scroll to position [407, 0]
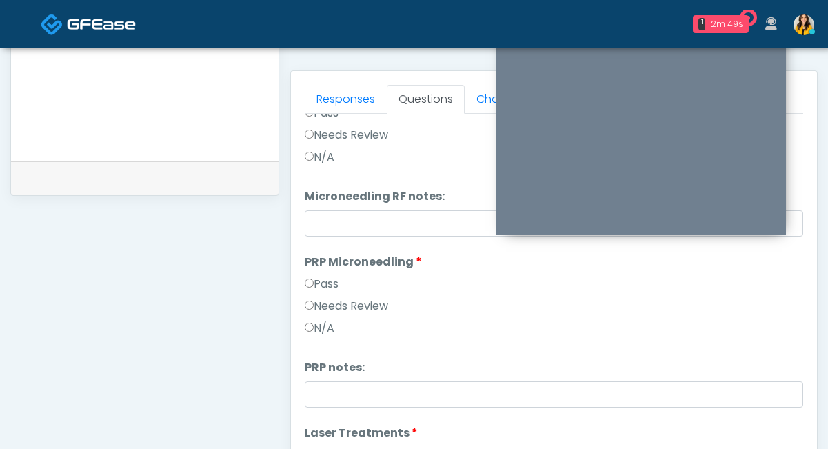
click at [325, 281] on label "Pass" at bounding box center [322, 284] width 34 height 17
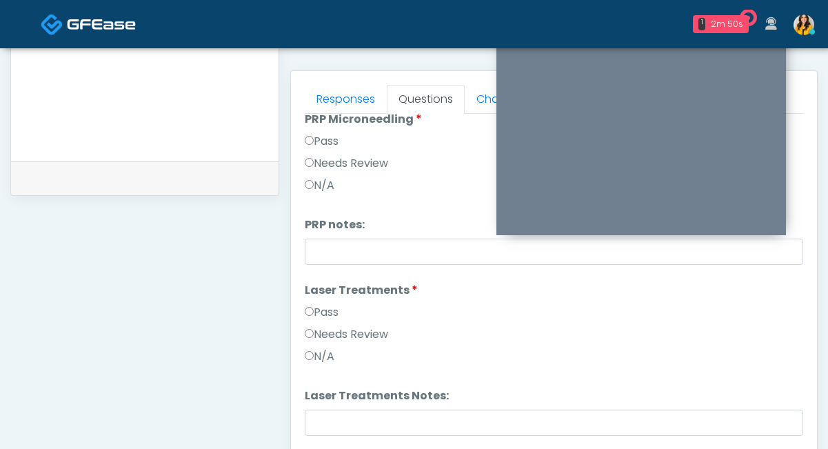
click at [330, 309] on label "Pass" at bounding box center [322, 312] width 34 height 17
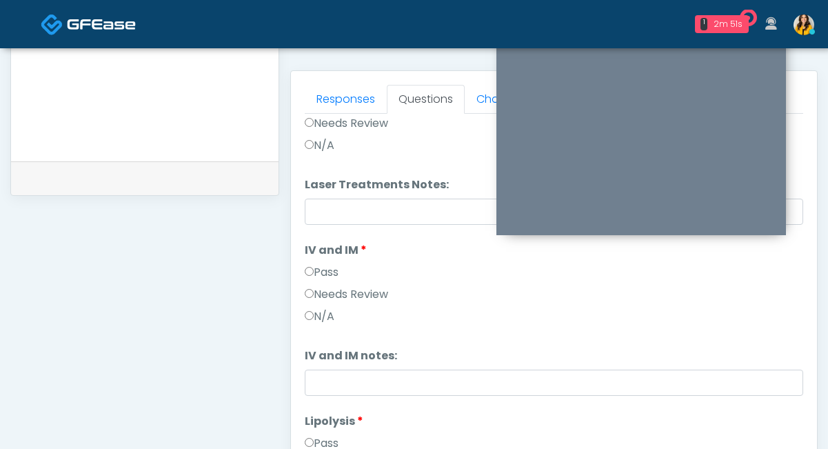
scroll to position [760, 0]
click at [330, 274] on label "Pass" at bounding box center [322, 273] width 34 height 17
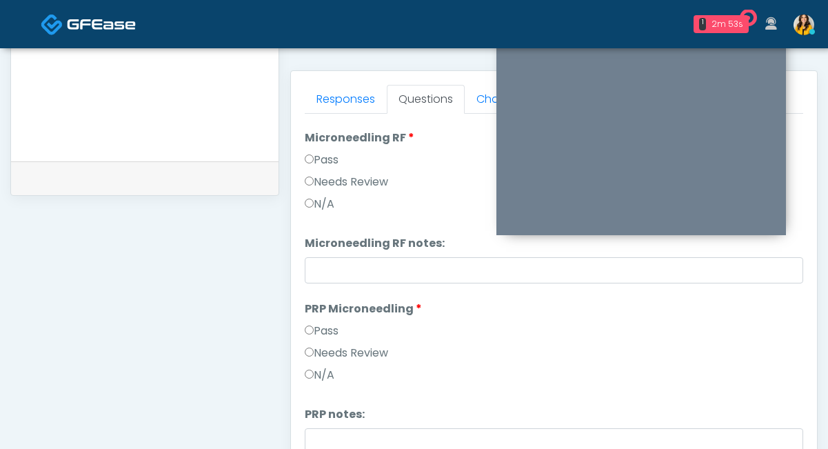
scroll to position [348, 0]
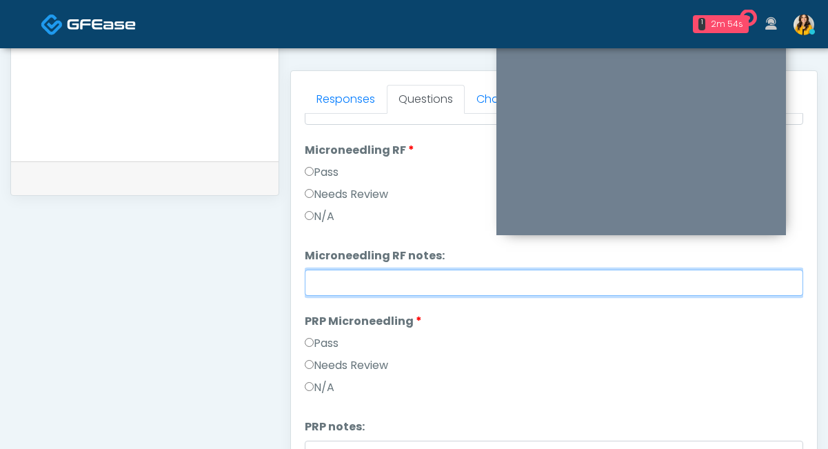
click at [351, 290] on input "Microneedling RF notes:" at bounding box center [554, 283] width 498 height 26
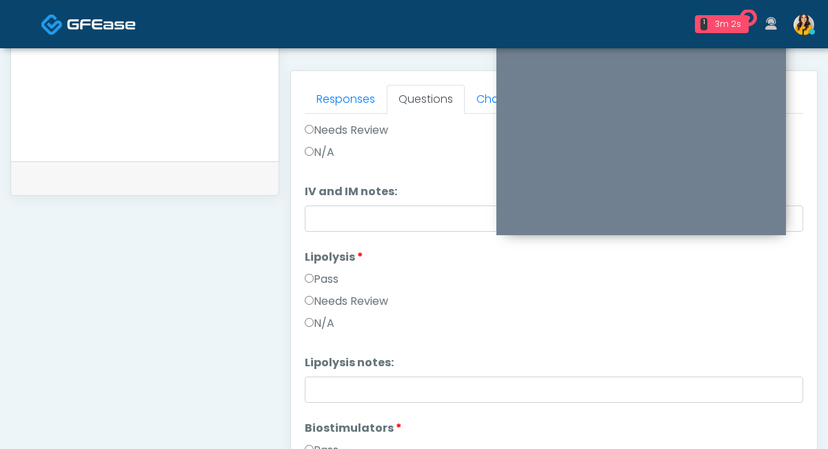
scroll to position [954, 0]
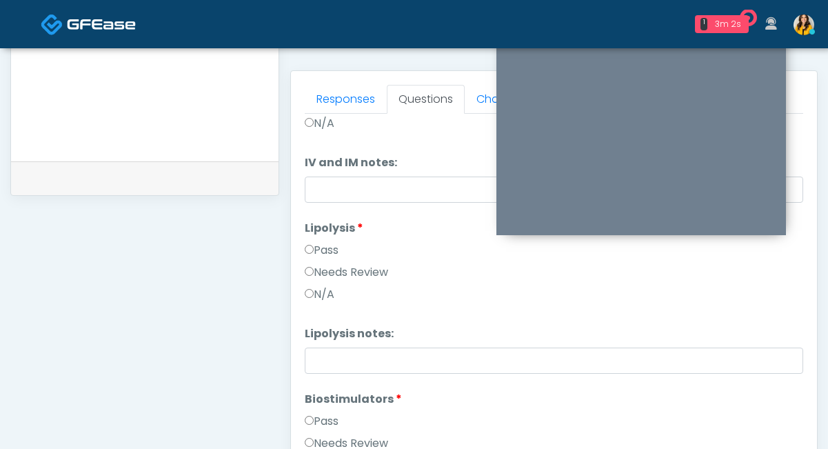
type input "**********"
click at [317, 251] on label "Pass" at bounding box center [322, 250] width 34 height 17
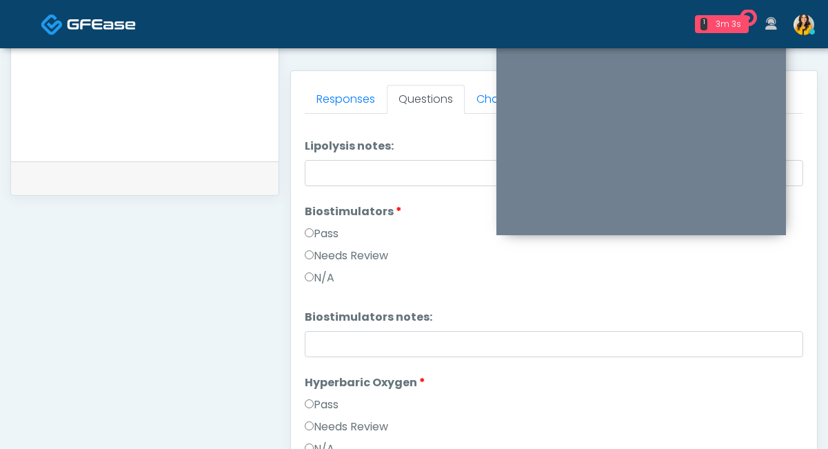
click at [311, 239] on label "Pass" at bounding box center [322, 233] width 34 height 17
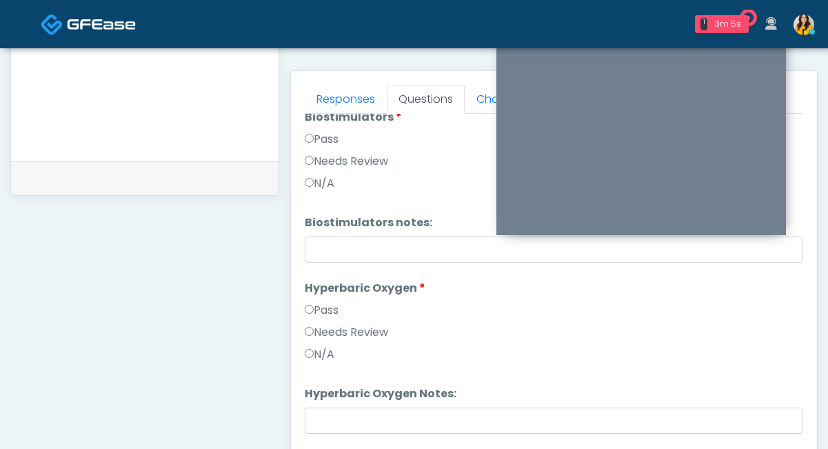
scroll to position [1324, 0]
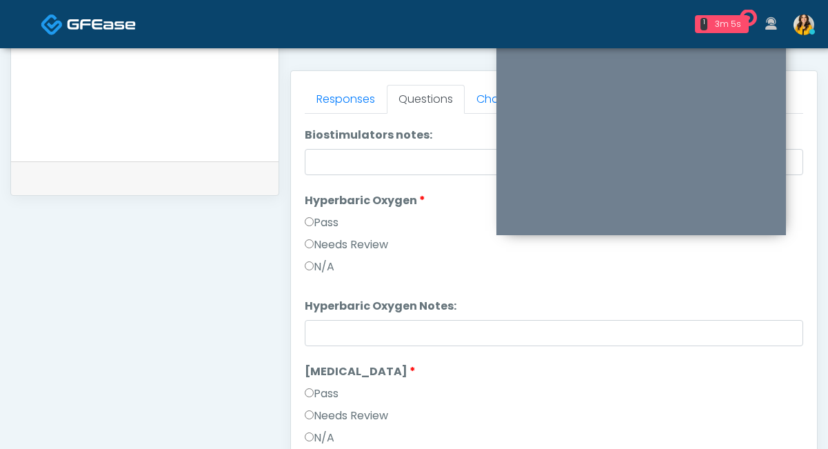
click at [330, 228] on label "Pass" at bounding box center [322, 222] width 34 height 17
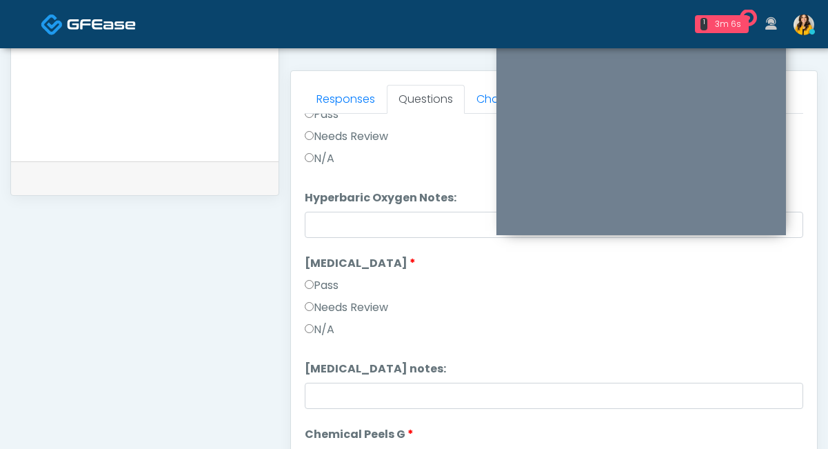
scroll to position [1467, 0]
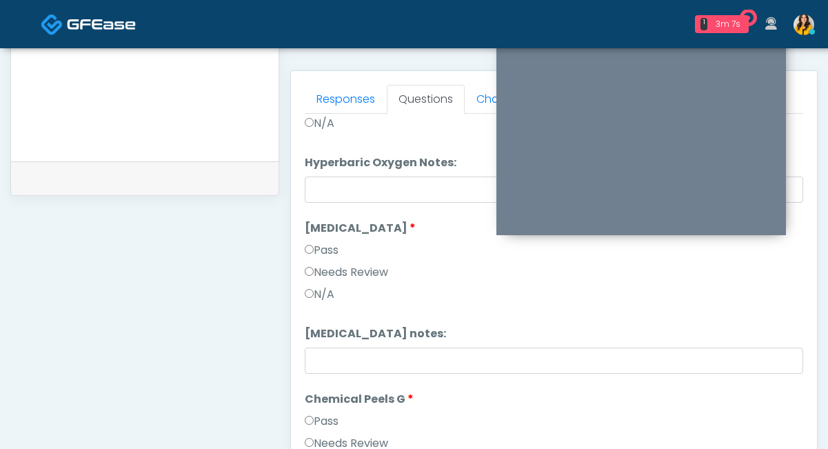
click at [324, 258] on label "Pass" at bounding box center [322, 250] width 34 height 17
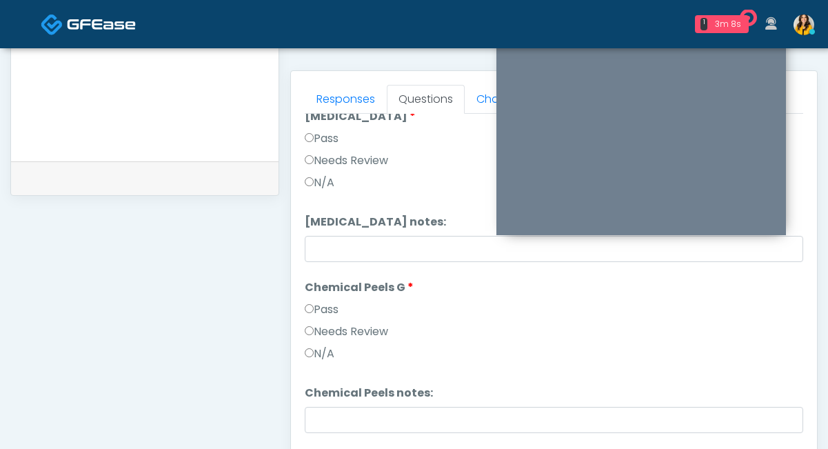
click at [313, 314] on label "Pass" at bounding box center [322, 309] width 34 height 17
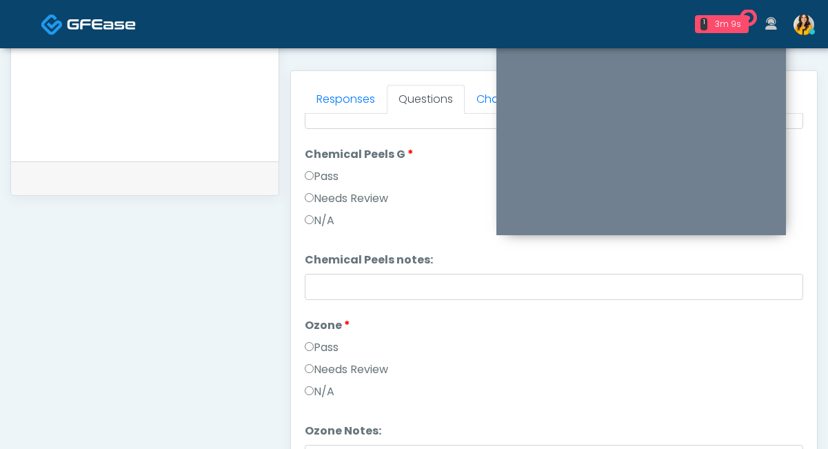
click at [317, 357] on div "Pass" at bounding box center [554, 350] width 498 height 22
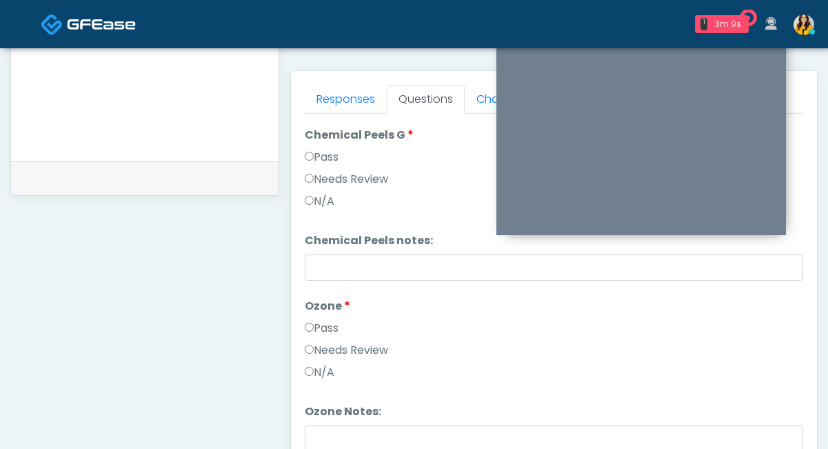
click at [315, 330] on label "Pass" at bounding box center [322, 328] width 34 height 17
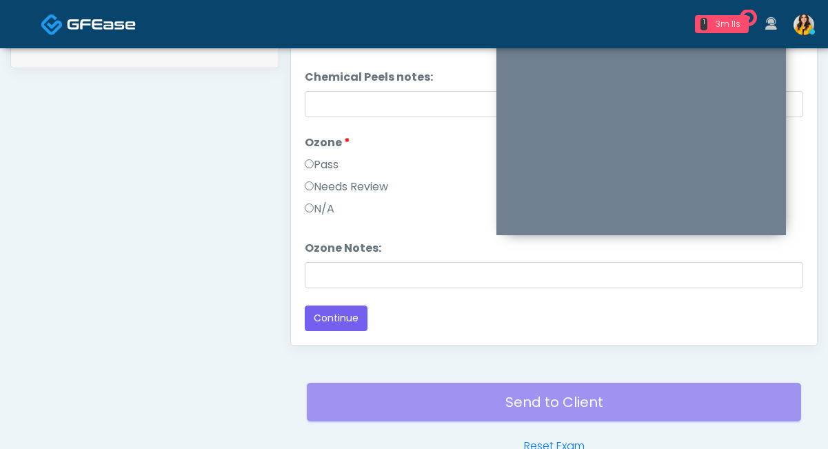
scroll to position [707, 0]
click at [334, 312] on button "Continue" at bounding box center [336, 319] width 63 height 26
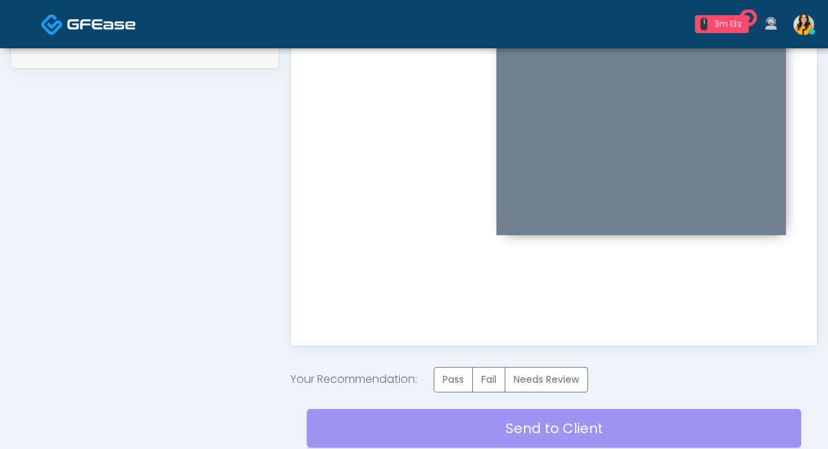
scroll to position [0, 0]
click at [565, 376] on label "Needs Review" at bounding box center [546, 380] width 83 height 26
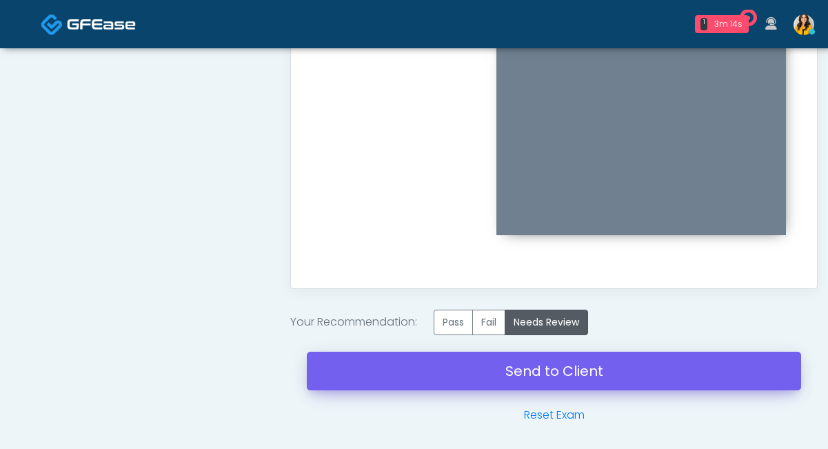
scroll to position [769, 0]
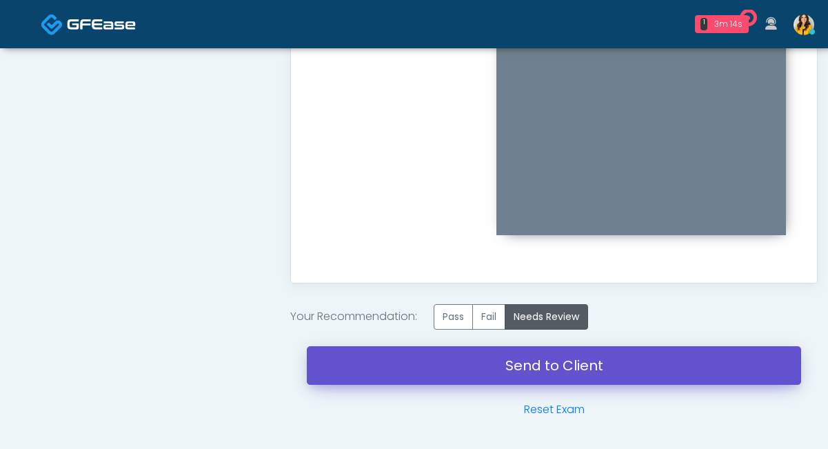
click at [518, 376] on link "Send to Client" at bounding box center [554, 365] width 494 height 39
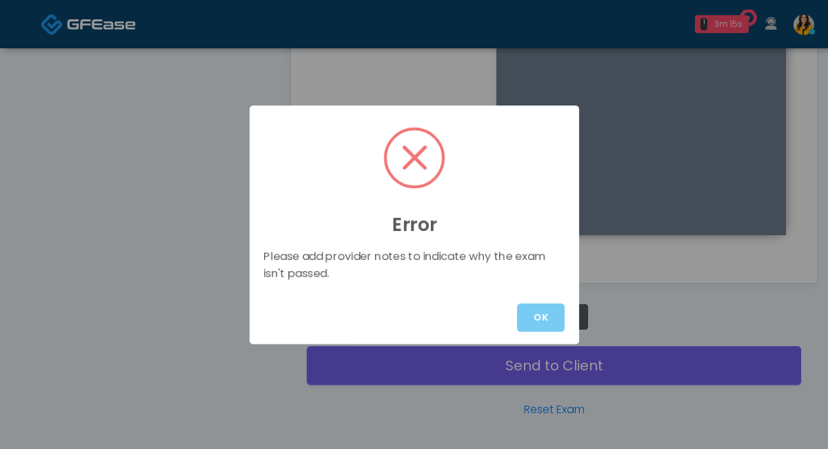
click at [533, 310] on button "OK" at bounding box center [541, 317] width 48 height 28
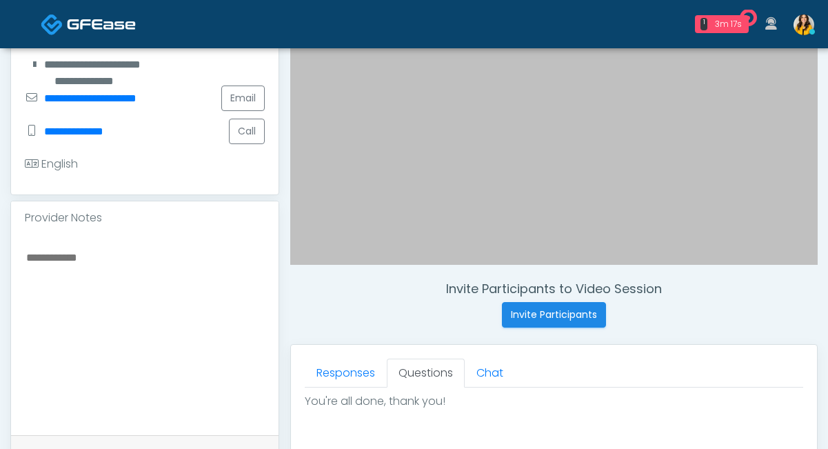
scroll to position [316, 0]
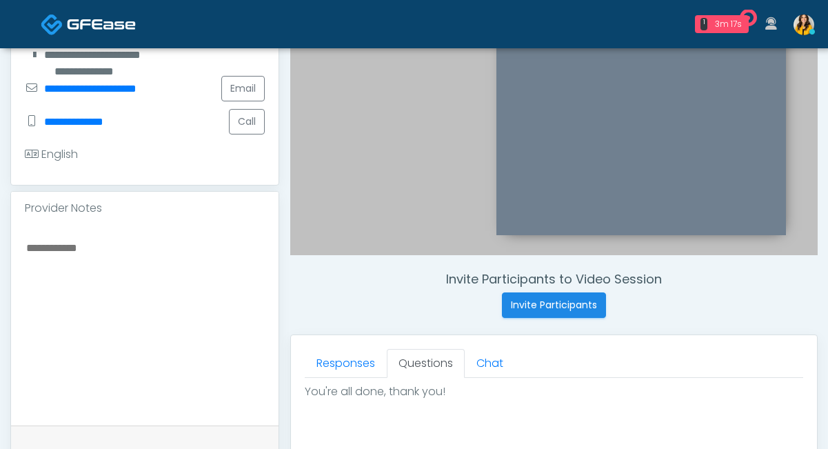
click at [148, 277] on textarea at bounding box center [145, 323] width 240 height 168
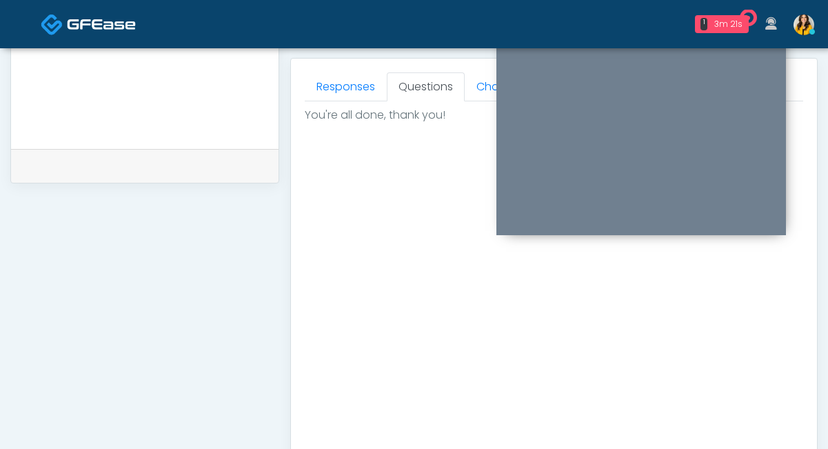
scroll to position [814, 0]
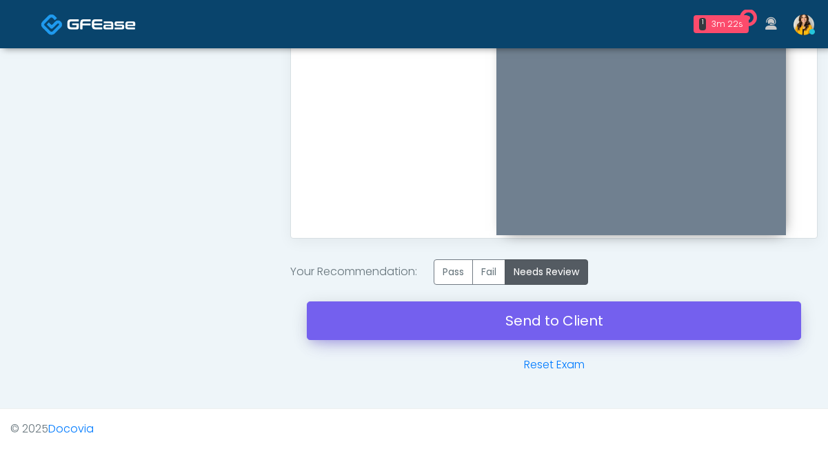
type textarea "**********"
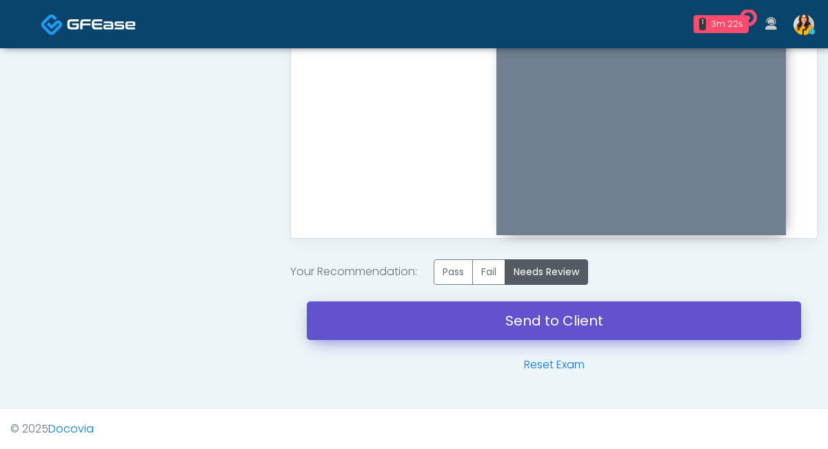
click at [477, 325] on link "Send to Client" at bounding box center [554, 320] width 494 height 39
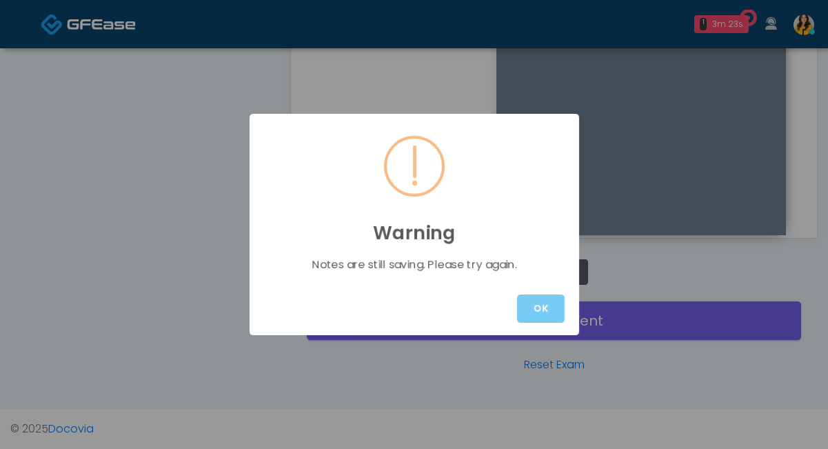
click at [529, 307] on button "OK" at bounding box center [541, 308] width 48 height 28
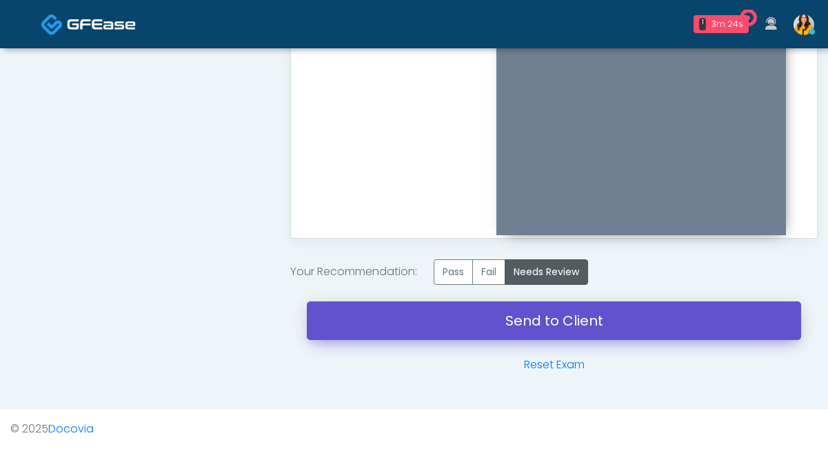
click at [540, 319] on link "Send to Client" at bounding box center [554, 320] width 494 height 39
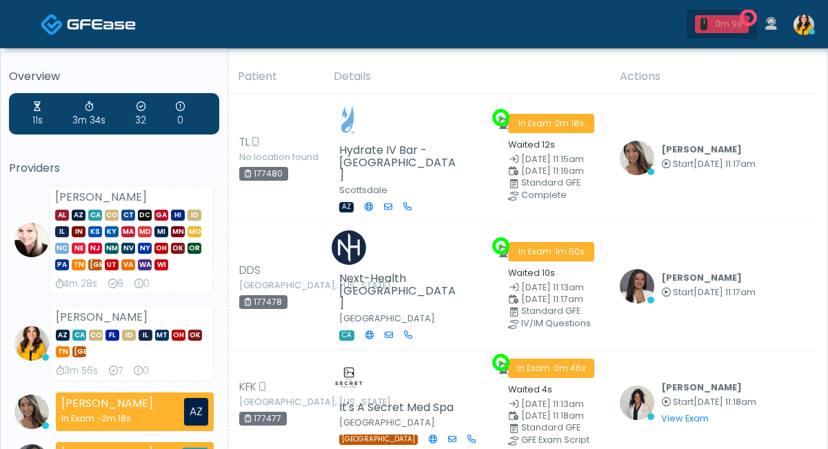
click at [729, 26] on div "0m 9s" at bounding box center [728, 24] width 30 height 12
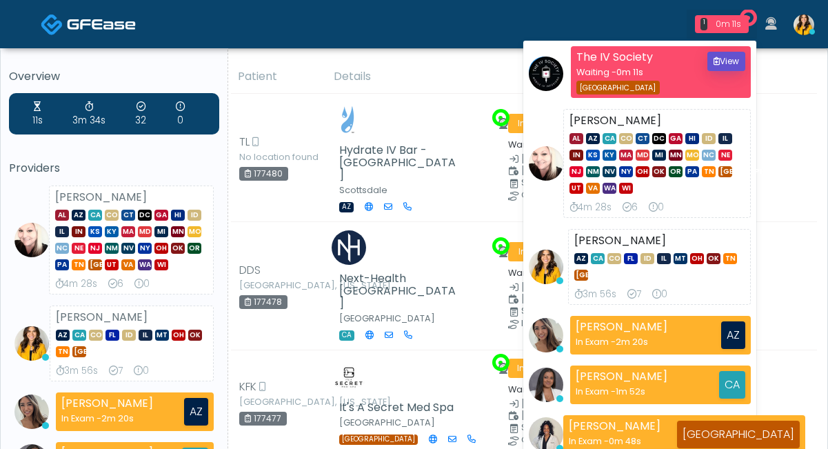
click at [727, 61] on button "View" at bounding box center [726, 61] width 38 height 19
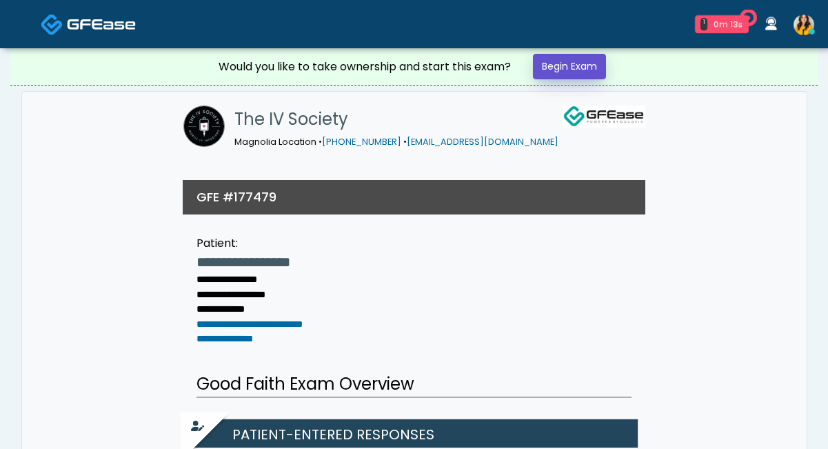
click at [580, 72] on link "Begin Exam" at bounding box center [569, 67] width 73 height 26
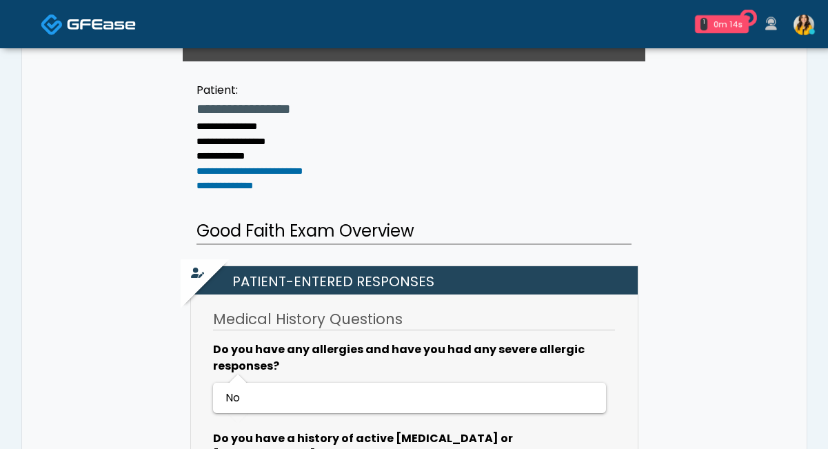
scroll to position [154, 0]
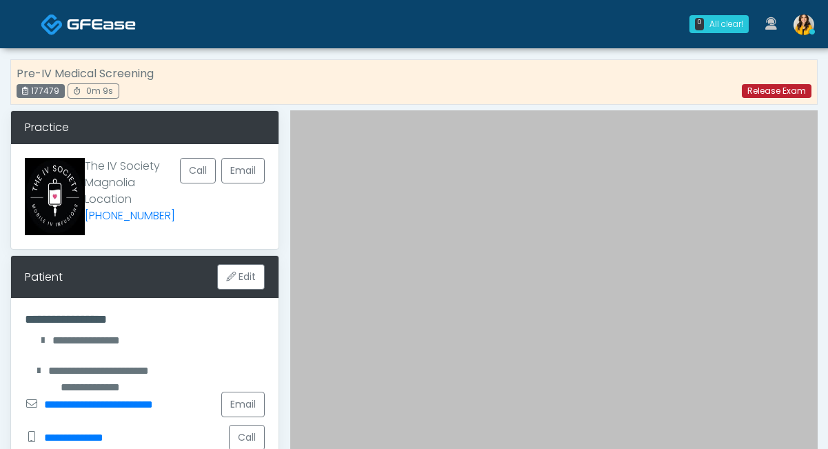
click at [762, 86] on link "Release Exam" at bounding box center [777, 91] width 70 height 14
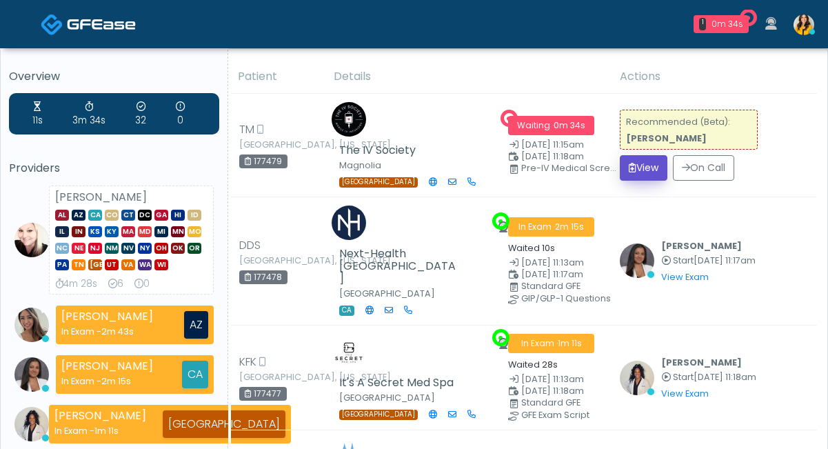
click at [650, 165] on button "View" at bounding box center [644, 168] width 48 height 26
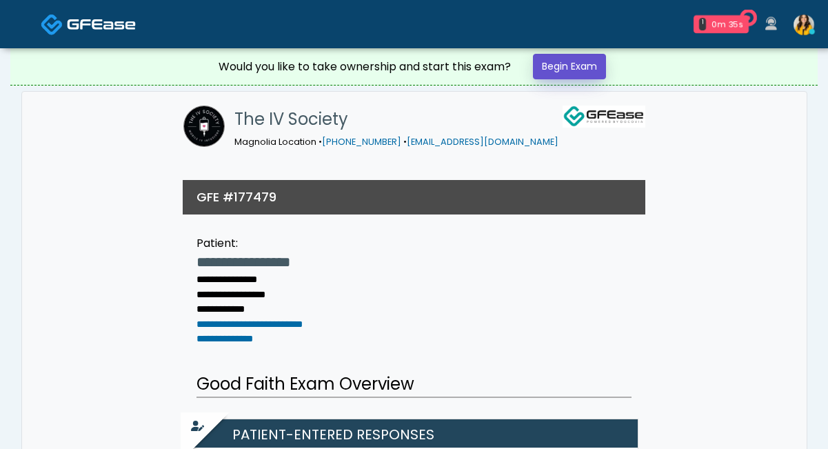
click at [580, 68] on link "Begin Exam" at bounding box center [569, 67] width 73 height 26
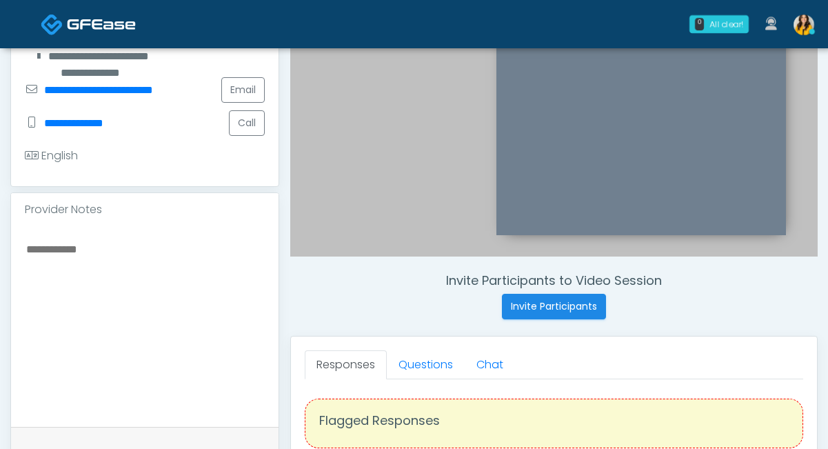
scroll to position [18, 0]
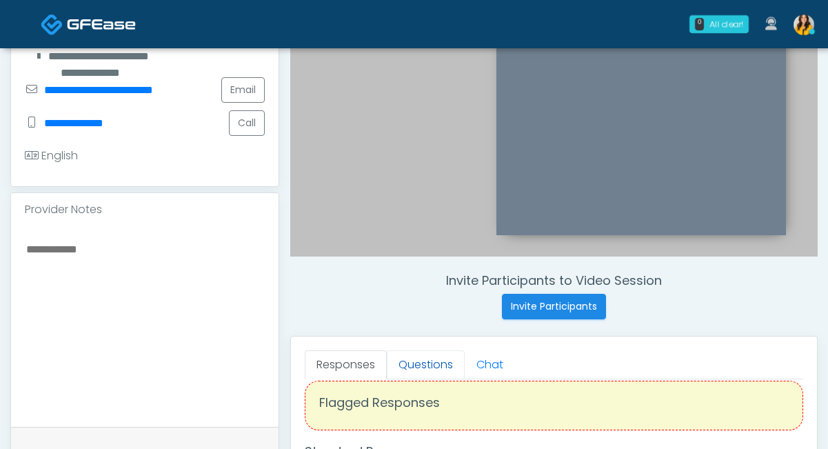
click at [418, 359] on link "Questions" at bounding box center [426, 364] width 78 height 29
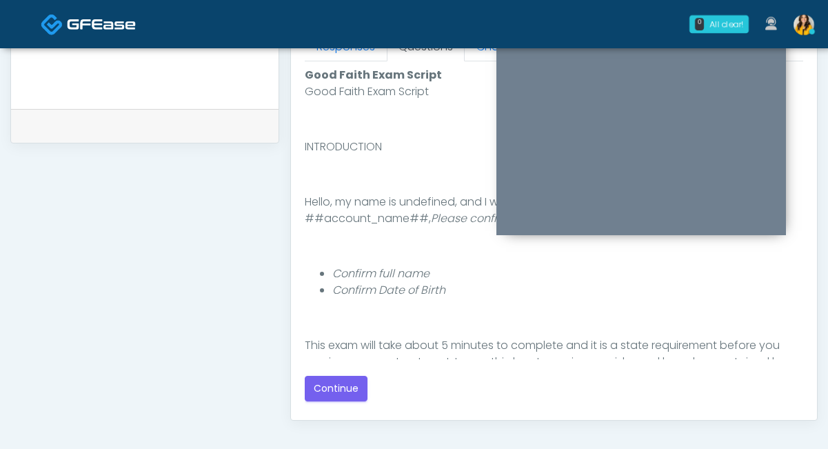
scroll to position [651, 0]
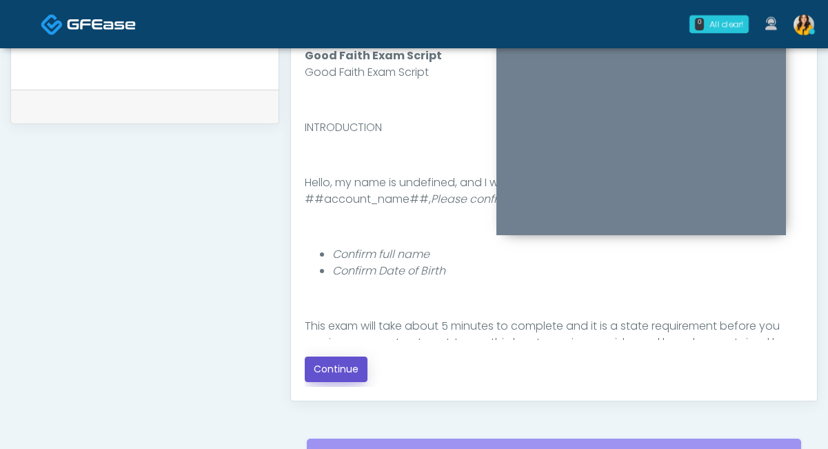
click at [338, 369] on button "Continue" at bounding box center [336, 369] width 63 height 26
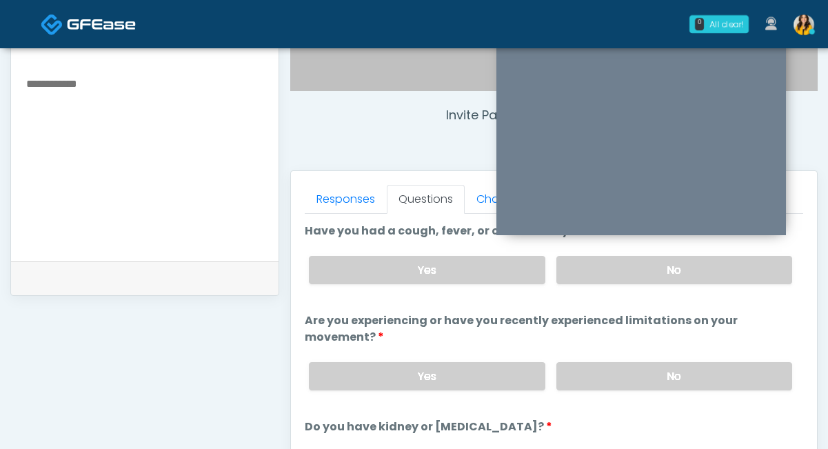
scroll to position [430, 0]
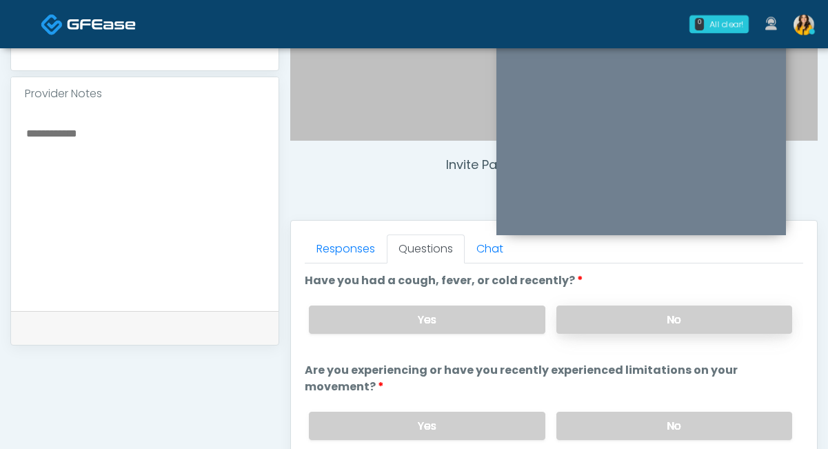
click at [595, 325] on label "No" at bounding box center [674, 319] width 236 height 28
click at [591, 417] on label "No" at bounding box center [674, 426] width 236 height 28
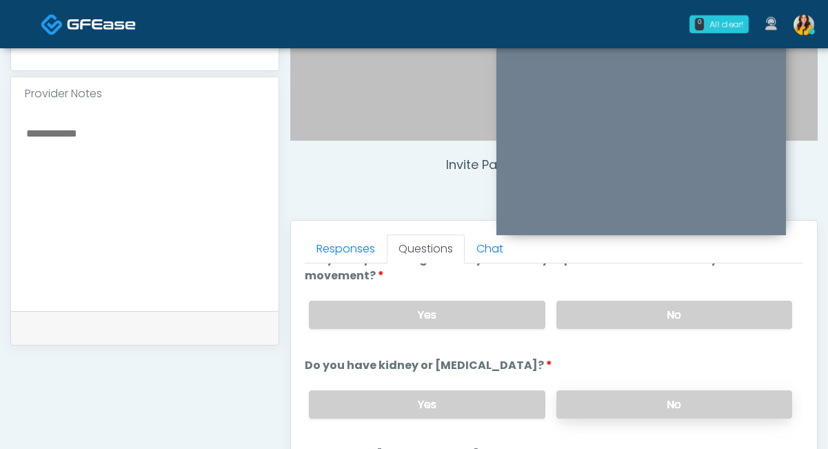
click at [580, 391] on label "No" at bounding box center [674, 404] width 236 height 28
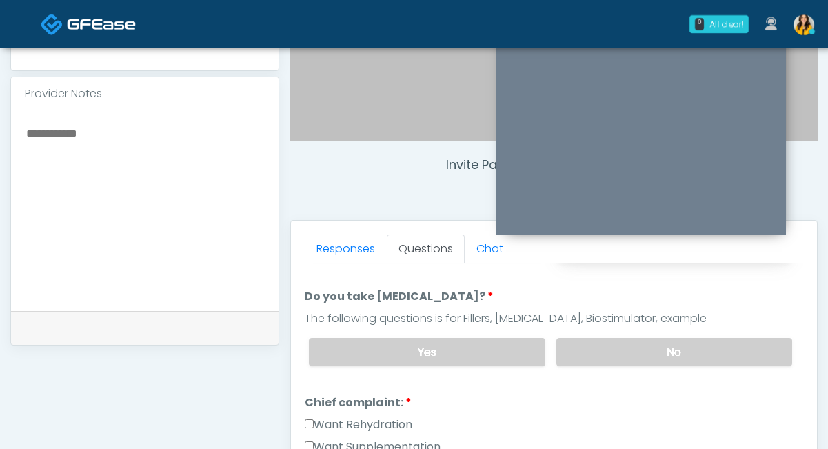
scroll to position [287, 0]
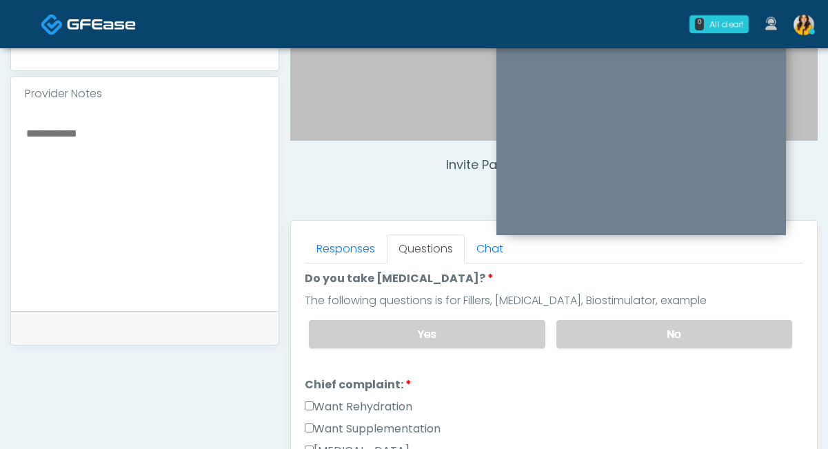
click at [578, 311] on div "Yes No" at bounding box center [550, 334] width 505 height 50
click at [578, 330] on label "No" at bounding box center [674, 334] width 236 height 28
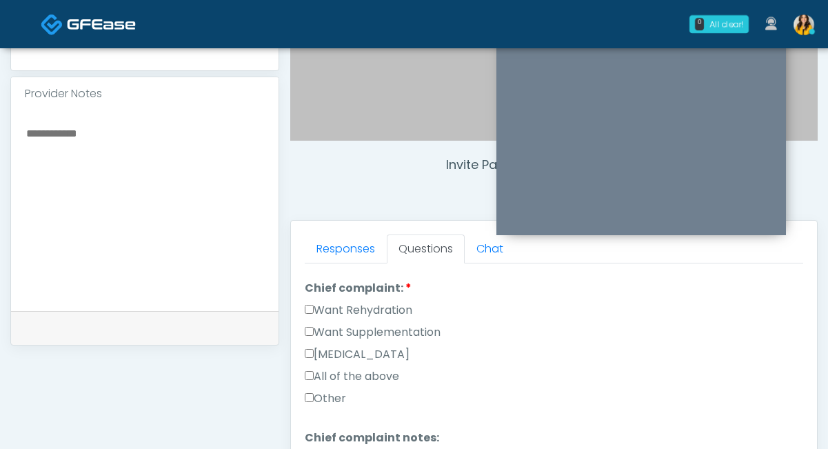
click at [367, 305] on label "Want Rehydration" at bounding box center [359, 310] width 108 height 17
click at [368, 327] on label "Want Supplementation" at bounding box center [373, 332] width 136 height 17
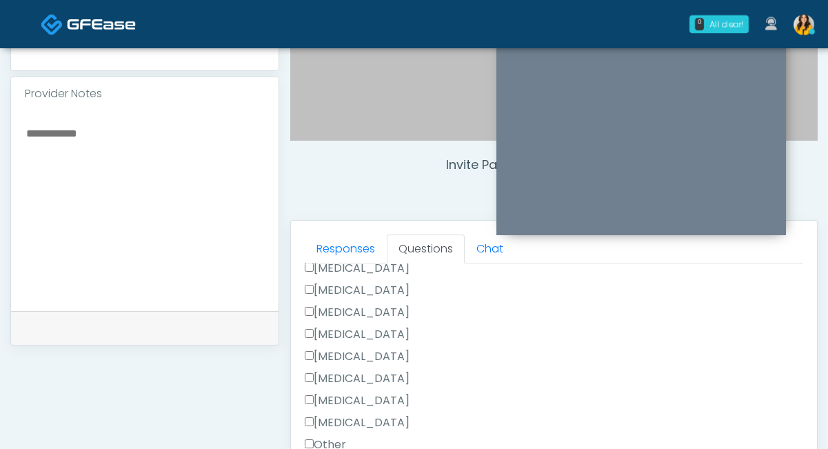
click at [393, 267] on label "Breast Augmentation" at bounding box center [357, 268] width 105 height 17
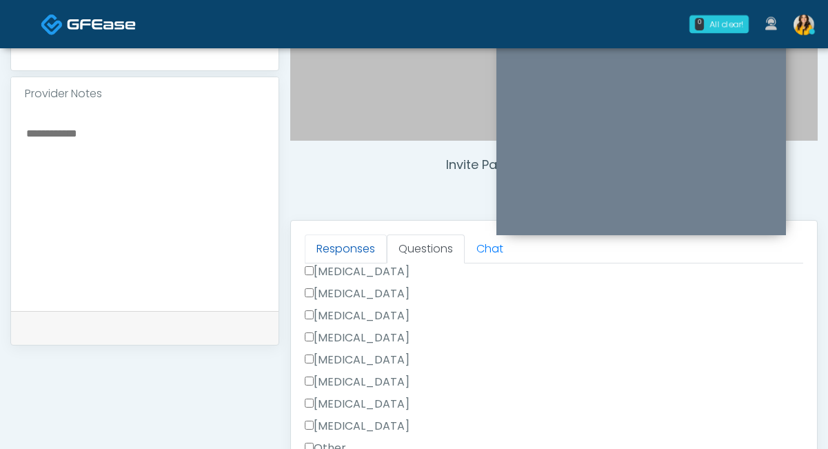
click at [336, 239] on link "Responses" at bounding box center [346, 248] width 82 height 29
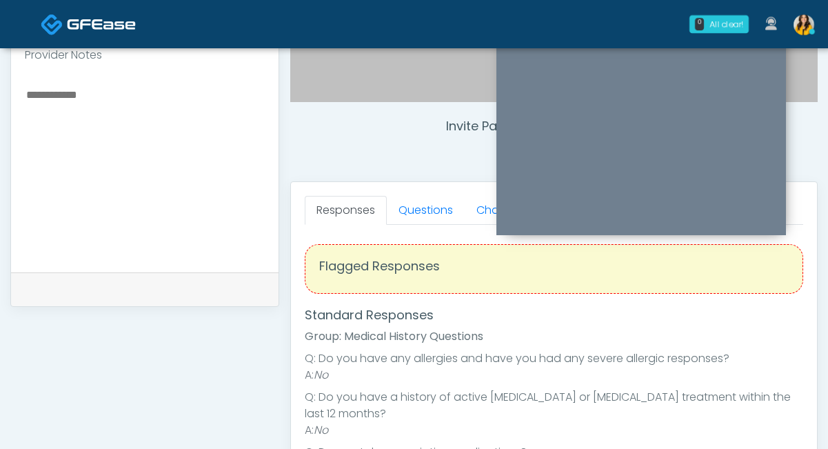
scroll to position [456, 0]
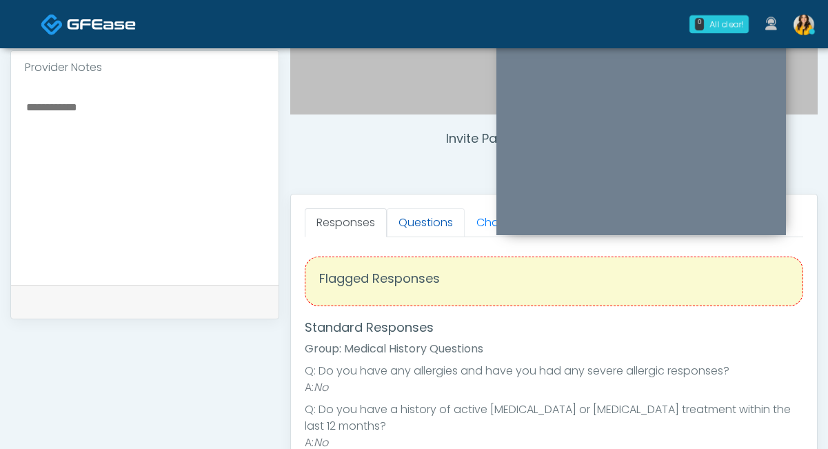
click at [429, 235] on link "Questions" at bounding box center [426, 222] width 78 height 29
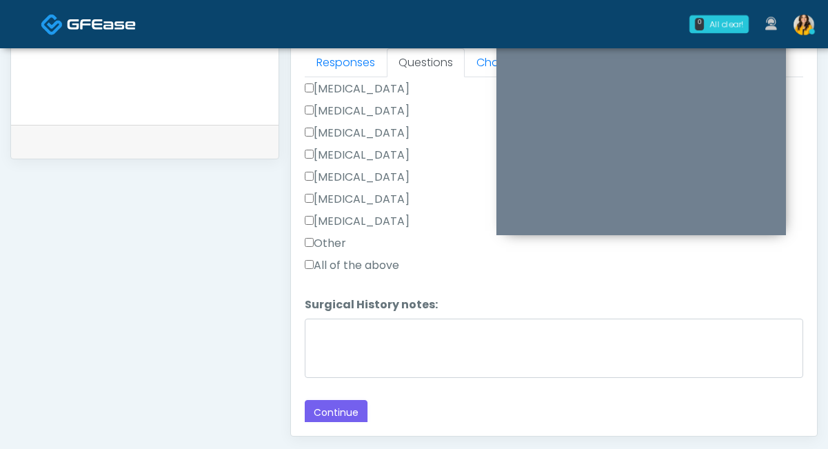
scroll to position [626, 0]
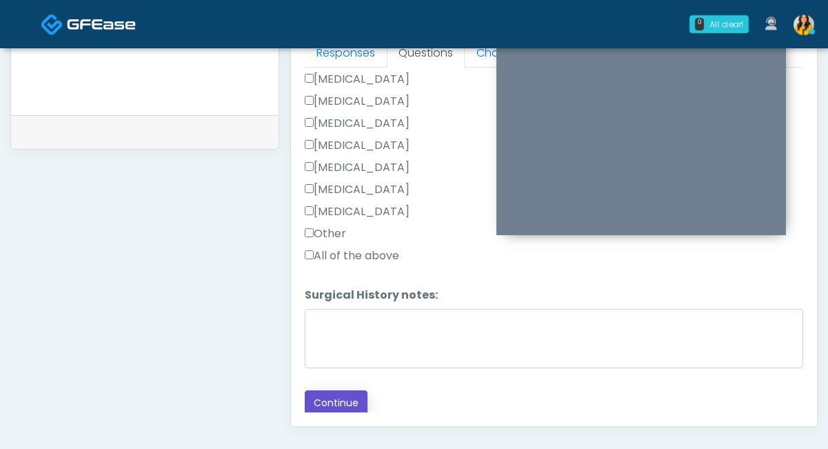
click at [347, 403] on button "Continue" at bounding box center [336, 403] width 63 height 26
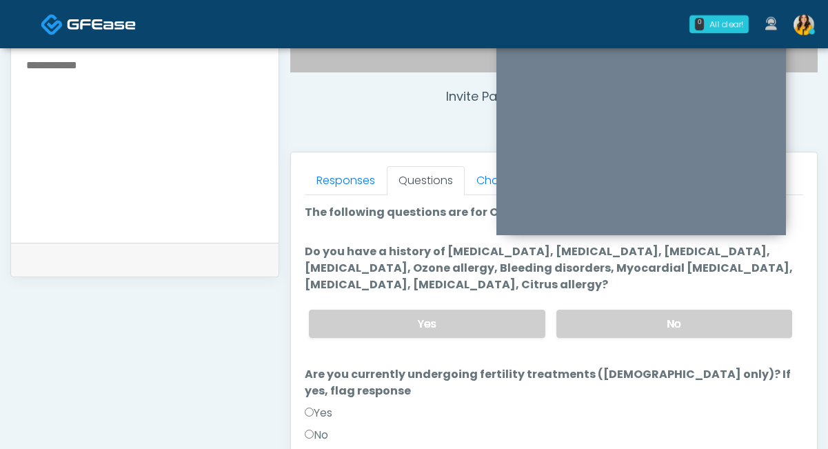
scroll to position [498, 0]
click at [582, 317] on label "No" at bounding box center [674, 324] width 236 height 28
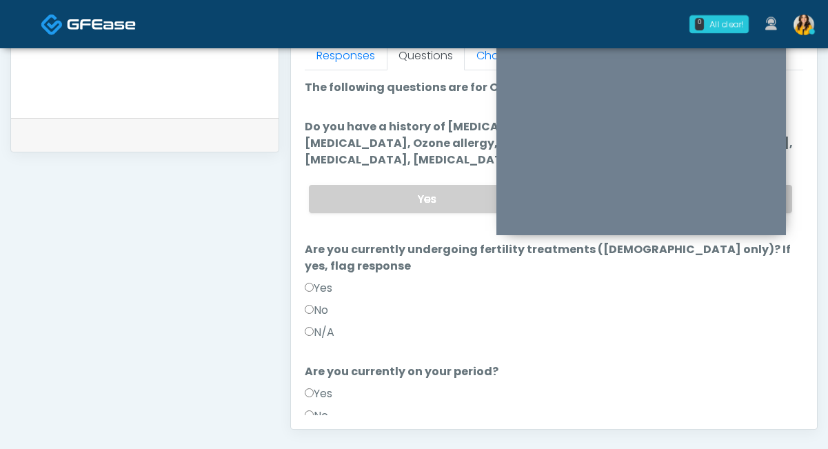
scroll to position [636, 0]
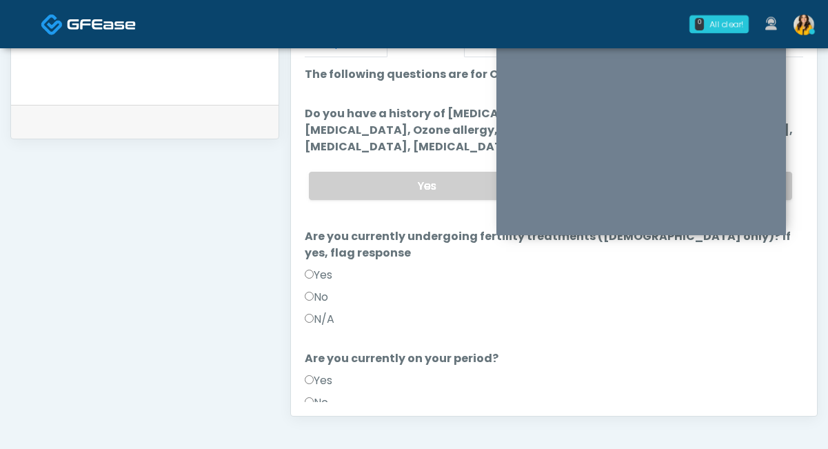
click at [314, 289] on label "No" at bounding box center [316, 297] width 23 height 17
click at [315, 394] on label "No" at bounding box center [316, 402] width 23 height 17
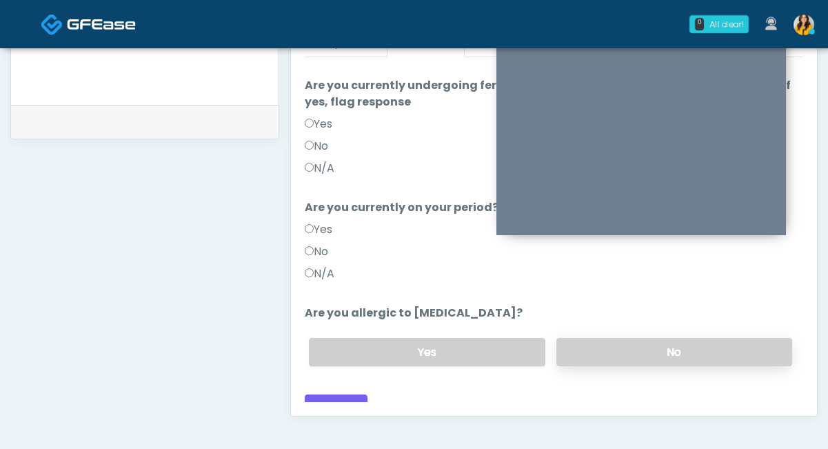
click at [609, 338] on label "No" at bounding box center [674, 352] width 236 height 28
click at [340, 394] on button "Continue" at bounding box center [336, 407] width 63 height 26
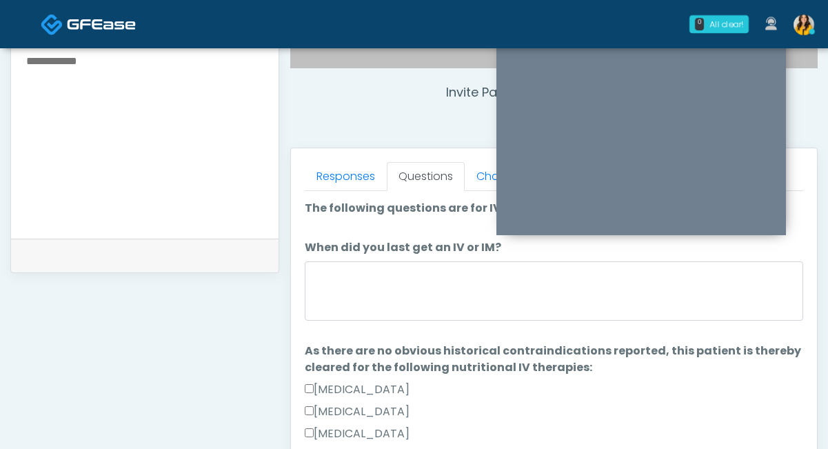
scroll to position [494, 0]
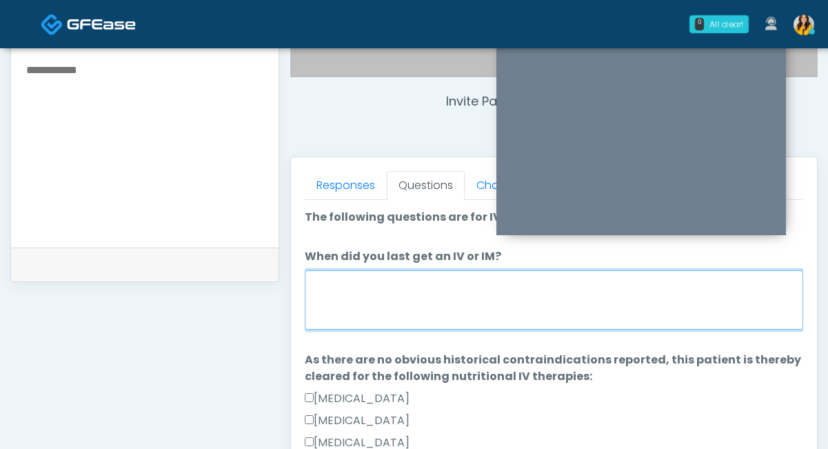
click at [407, 323] on textarea "When did you last get an IV or IM?" at bounding box center [554, 299] width 498 height 59
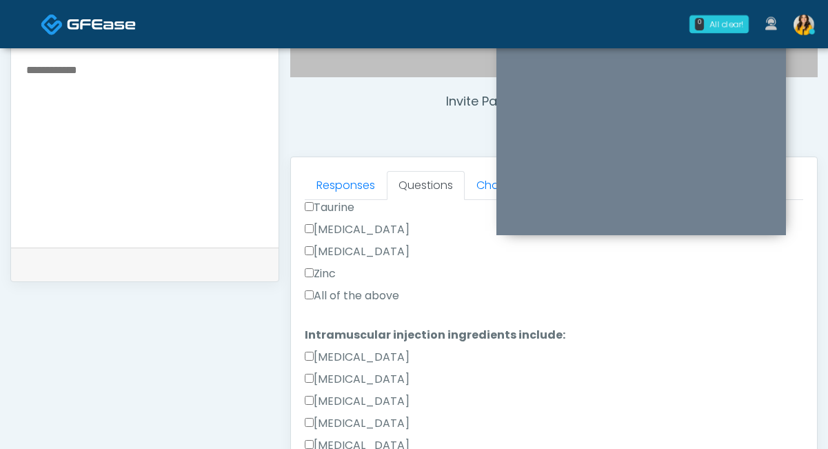
type textarea "*********"
click at [347, 295] on label "All of the above" at bounding box center [352, 295] width 94 height 17
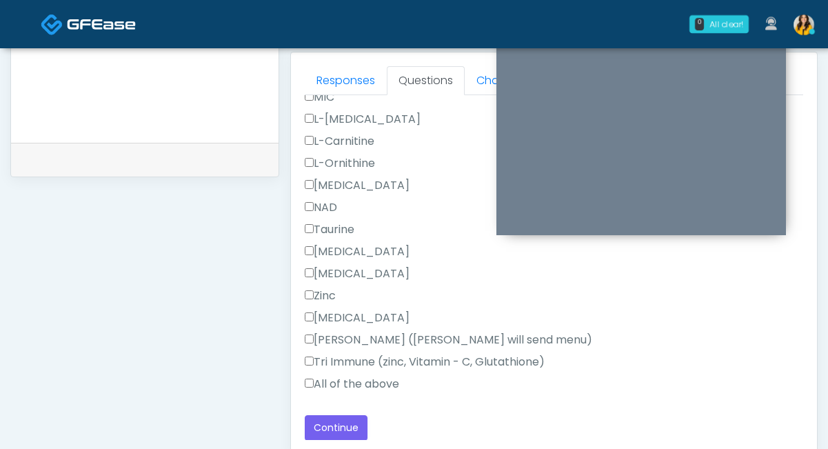
scroll to position [621, 0]
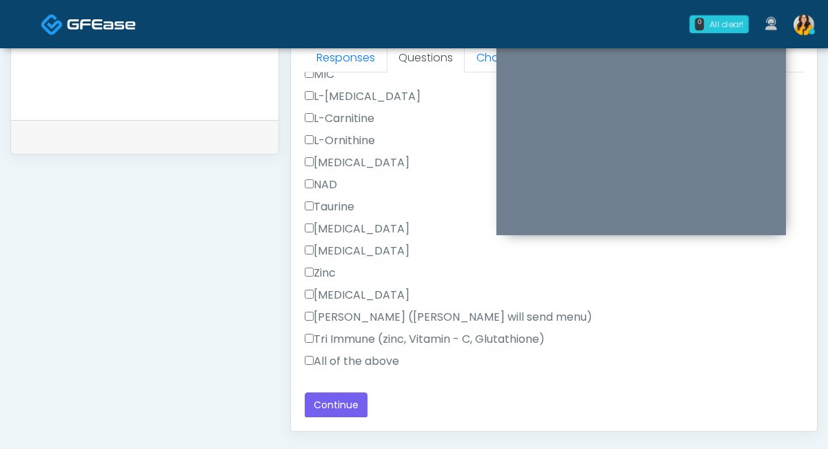
click at [335, 369] on div "All of the above" at bounding box center [554, 364] width 498 height 22
click at [323, 363] on label "All of the above" at bounding box center [352, 361] width 94 height 17
click at [332, 395] on button "Continue" at bounding box center [336, 405] width 63 height 26
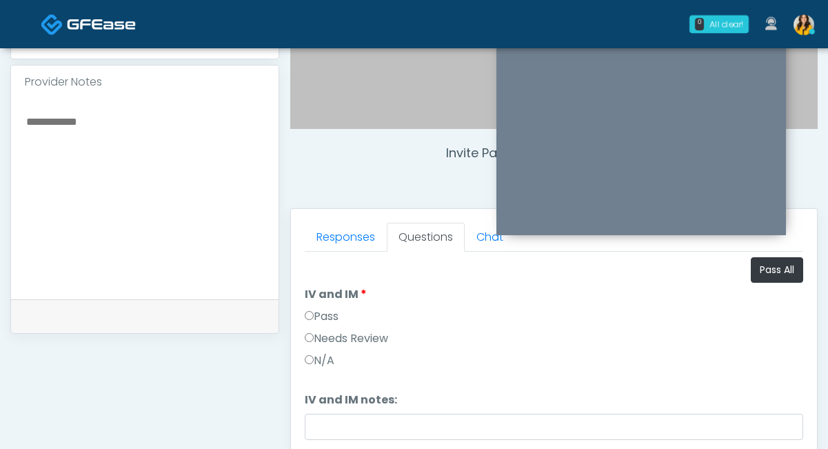
scroll to position [434, 0]
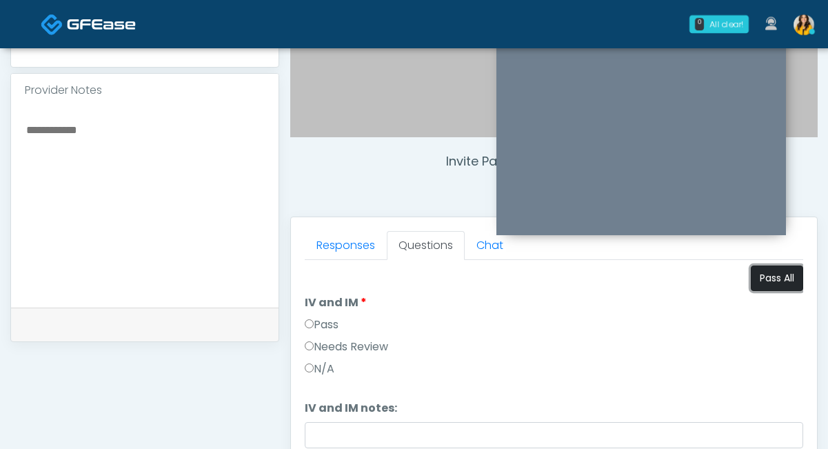
click at [790, 278] on button "Pass All" at bounding box center [777, 278] width 52 height 26
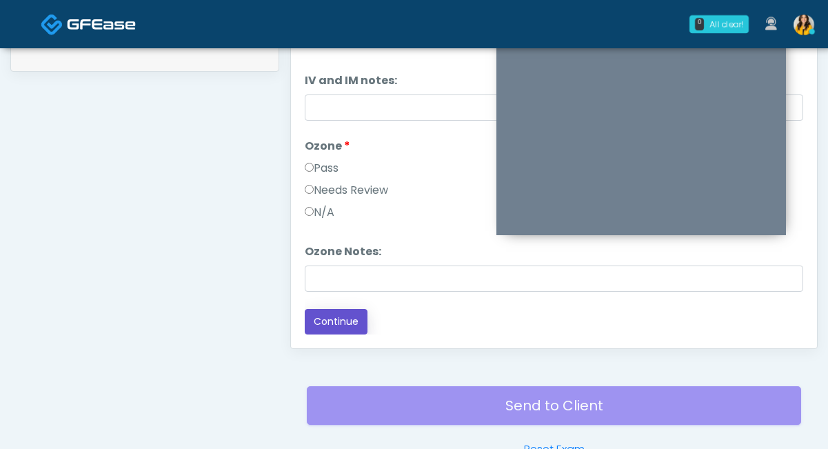
click at [340, 315] on button "Continue" at bounding box center [336, 322] width 63 height 26
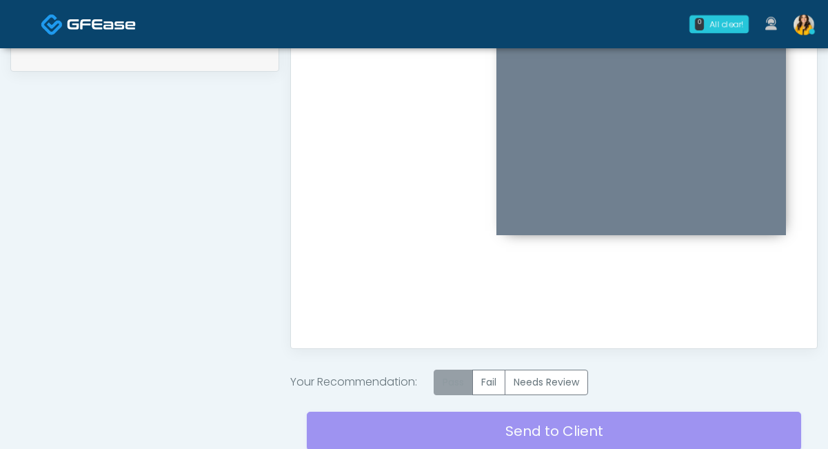
click at [454, 380] on label "Pass" at bounding box center [453, 382] width 39 height 26
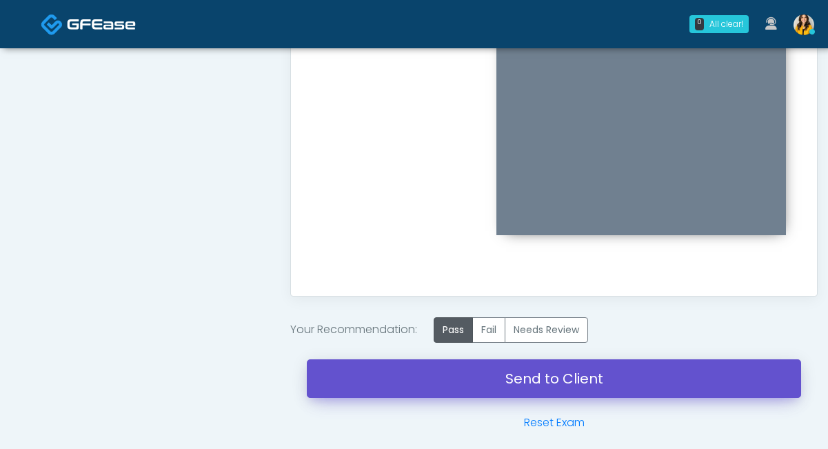
click at [494, 367] on link "Send to Client" at bounding box center [554, 378] width 494 height 39
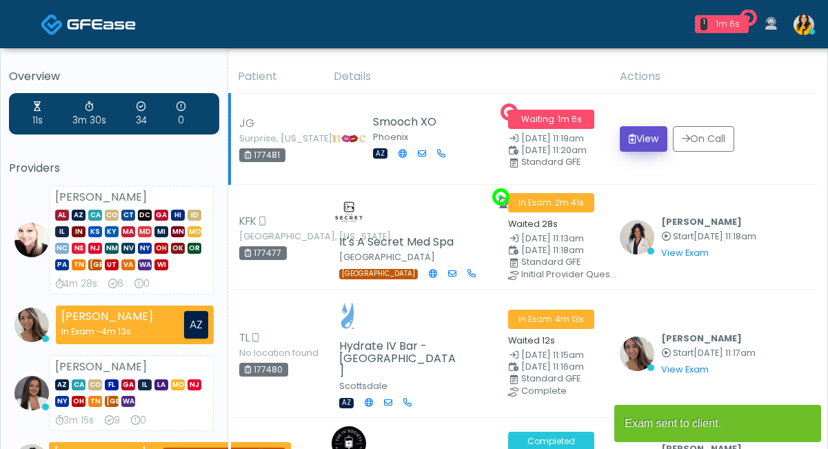
click at [647, 149] on button "View" at bounding box center [644, 139] width 48 height 26
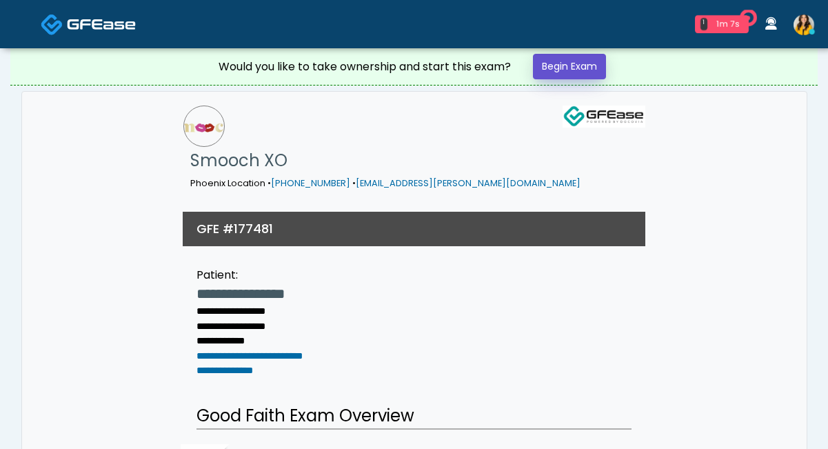
click at [601, 60] on link "Begin Exam" at bounding box center [569, 67] width 73 height 26
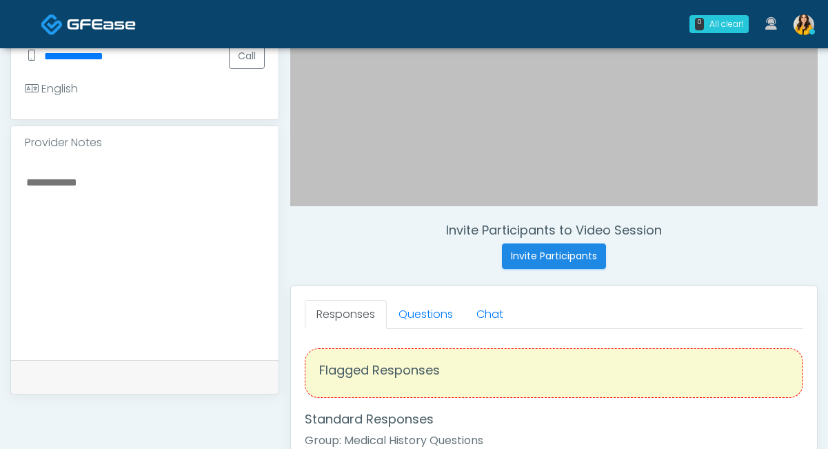
scroll to position [381, 0]
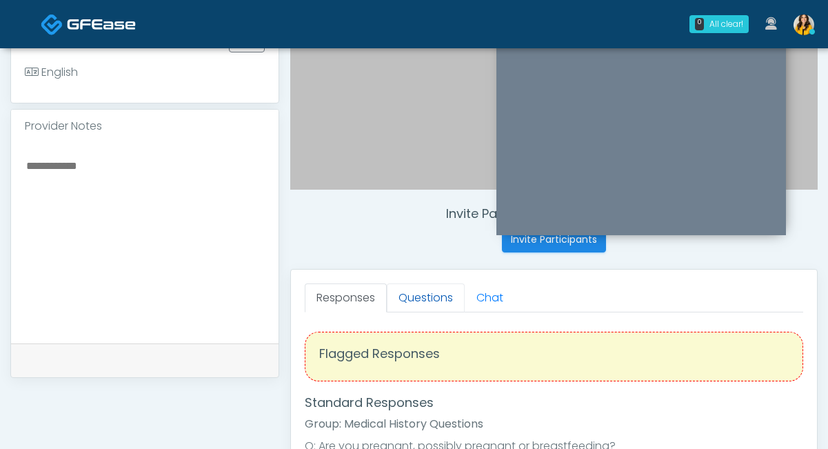
click at [434, 290] on link "Questions" at bounding box center [426, 297] width 78 height 29
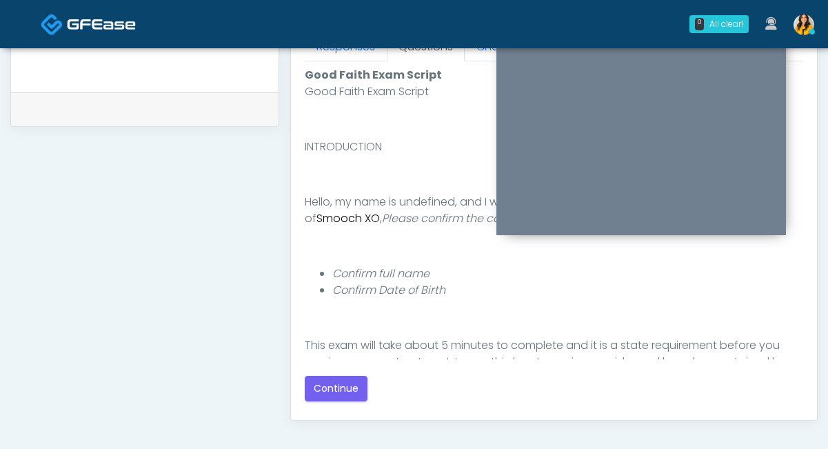
scroll to position [645, 0]
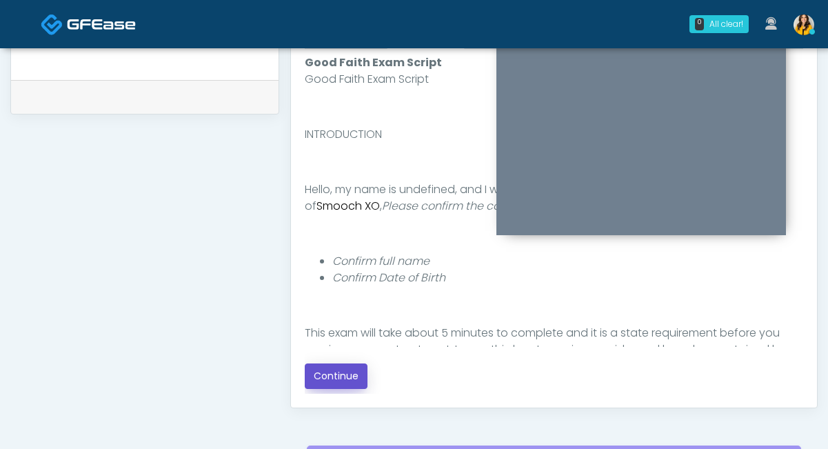
click at [350, 369] on button "Continue" at bounding box center [336, 376] width 63 height 26
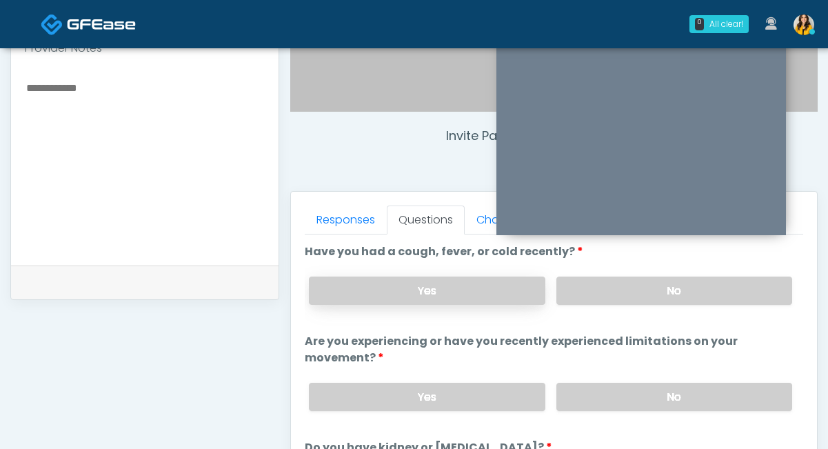
scroll to position [453, 0]
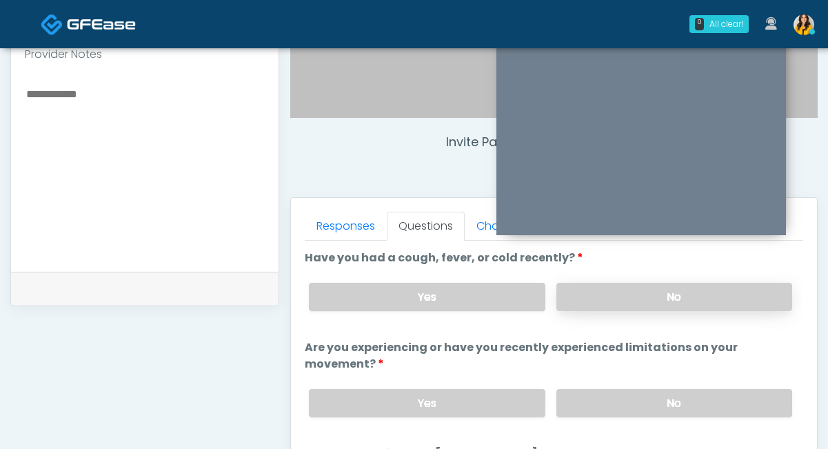
click at [568, 303] on label "No" at bounding box center [674, 297] width 236 height 28
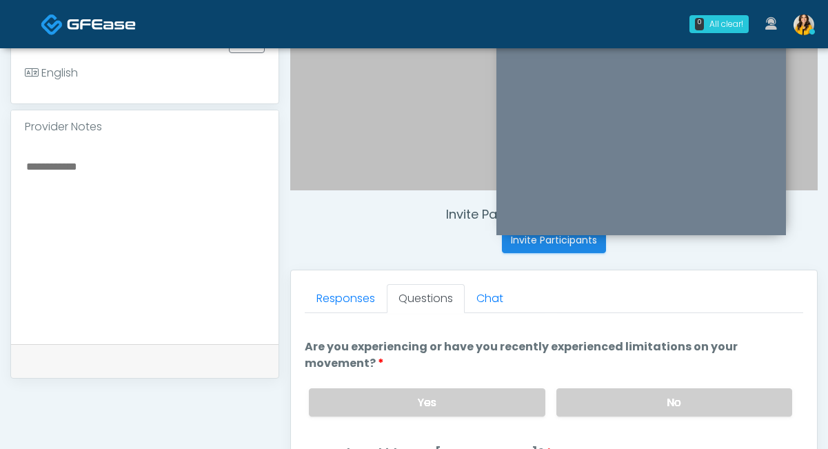
scroll to position [83, 0]
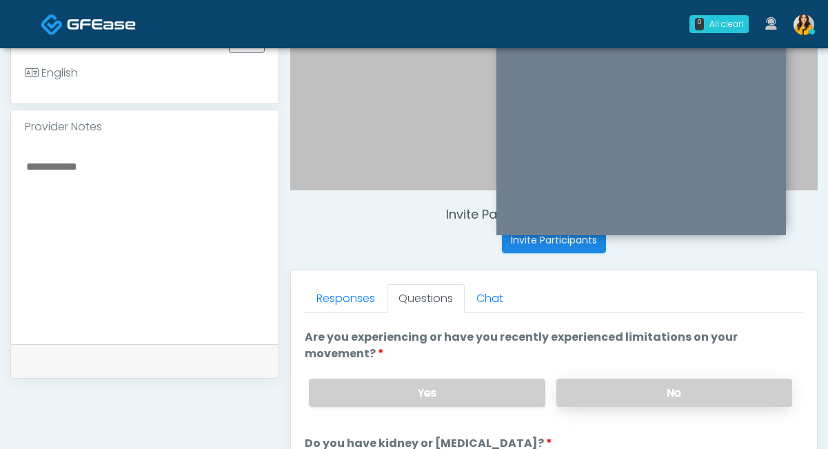
click at [574, 392] on label "No" at bounding box center [674, 392] width 236 height 28
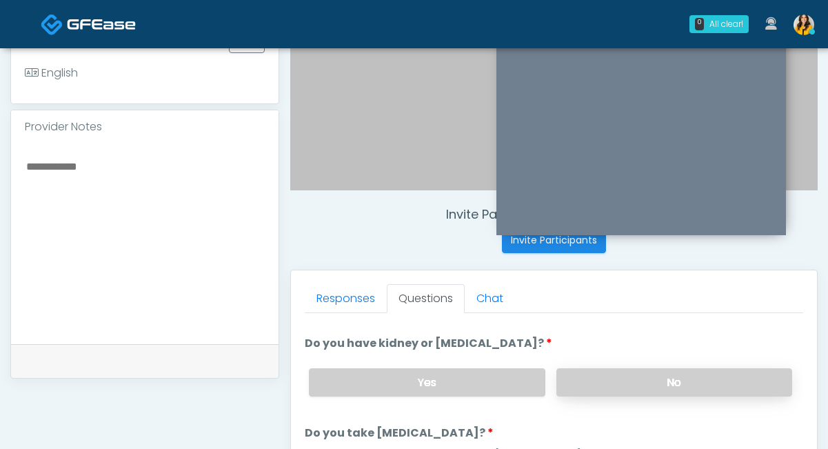
click at [558, 376] on label "No" at bounding box center [674, 382] width 236 height 28
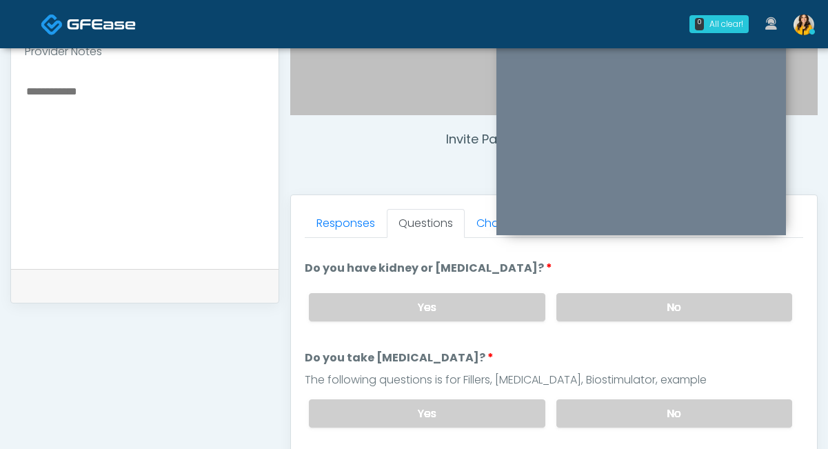
scroll to position [217, 0]
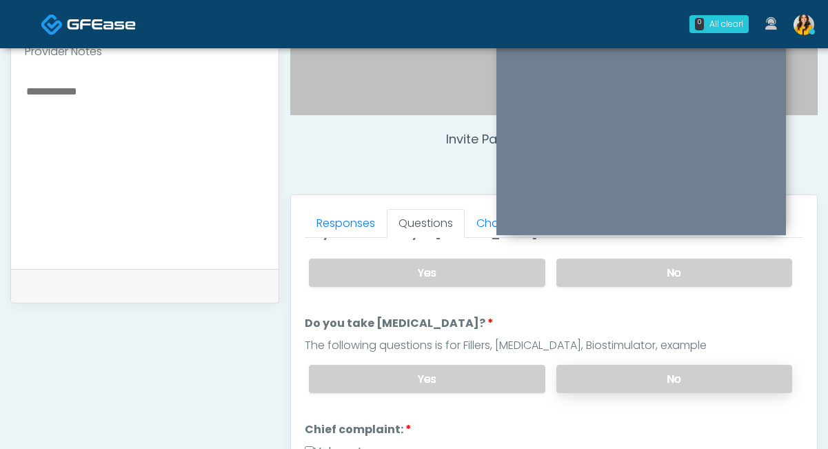
click at [576, 378] on label "No" at bounding box center [674, 379] width 236 height 28
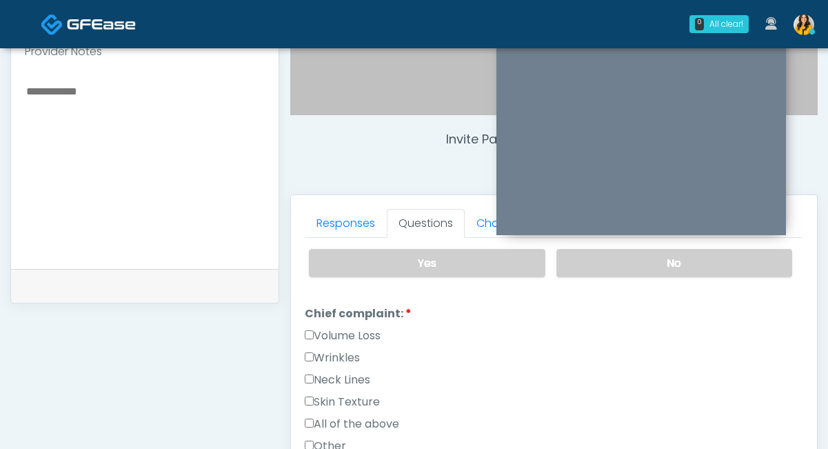
scroll to position [378, 0]
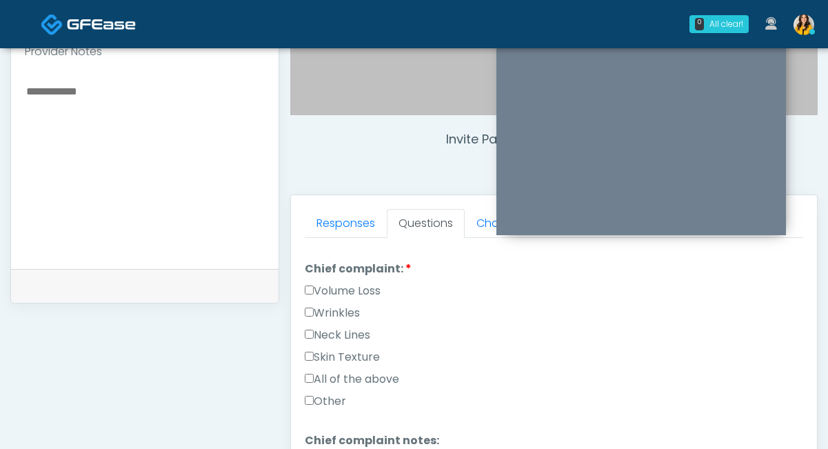
click at [348, 292] on label "Volume Loss" at bounding box center [343, 291] width 76 height 17
click at [349, 312] on label "Wrinkles" at bounding box center [332, 313] width 55 height 17
click at [336, 314] on label "Wrinkles" at bounding box center [332, 313] width 55 height 17
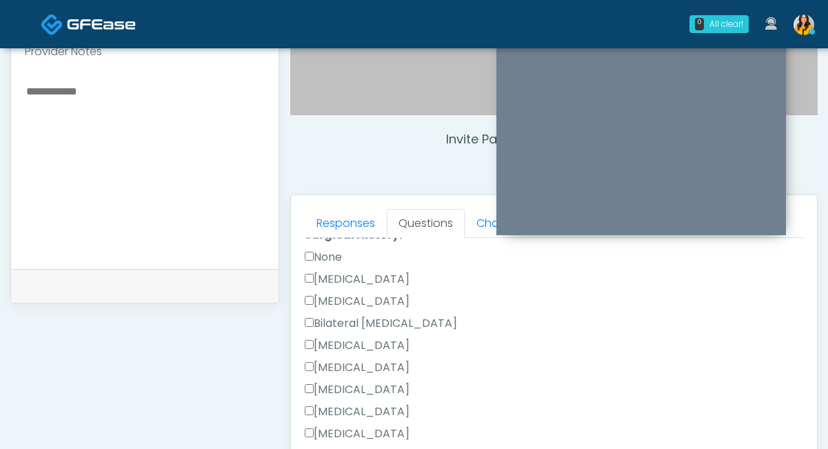
scroll to position [692, 0]
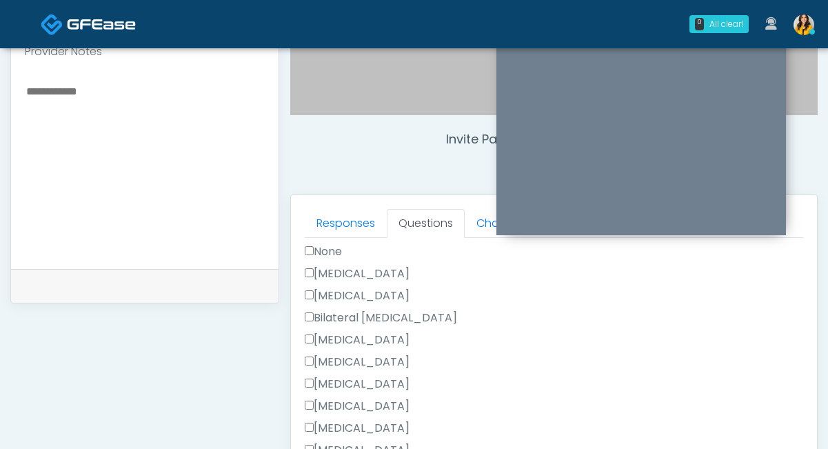
click at [331, 252] on label "None" at bounding box center [323, 251] width 37 height 17
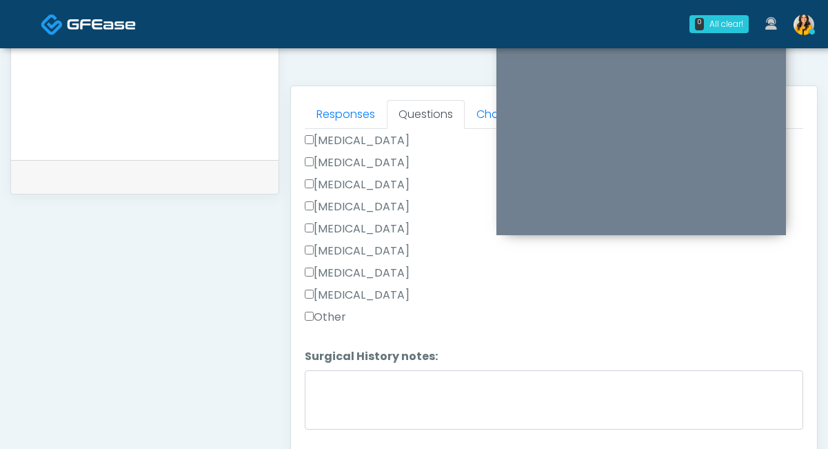
scroll to position [646, 0]
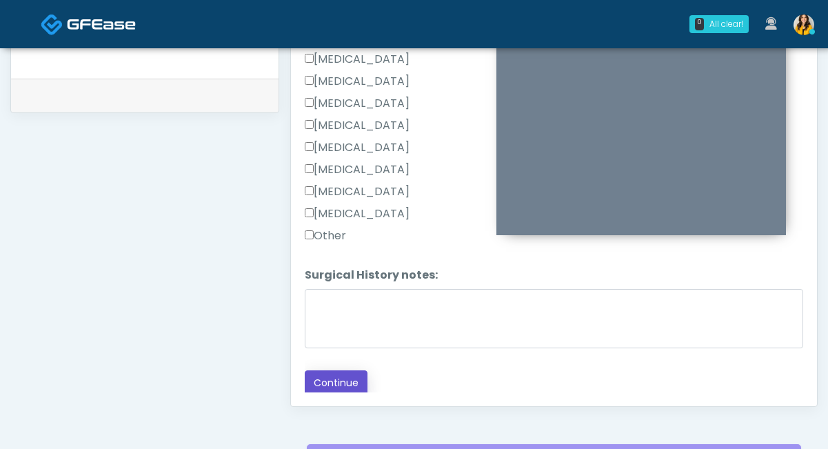
click at [326, 372] on button "Continue" at bounding box center [336, 383] width 63 height 26
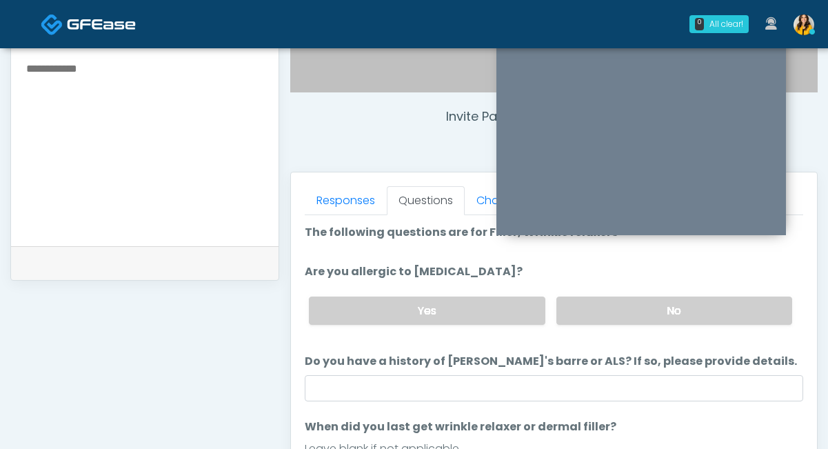
scroll to position [463, 0]
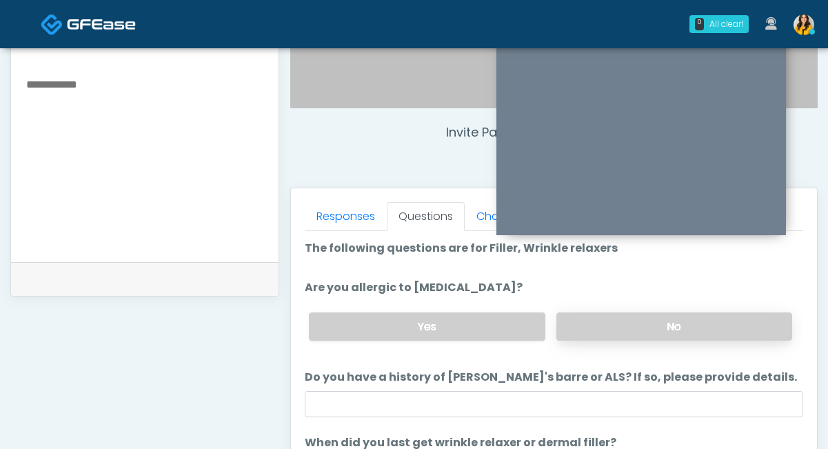
click at [620, 332] on label "No" at bounding box center [674, 326] width 236 height 28
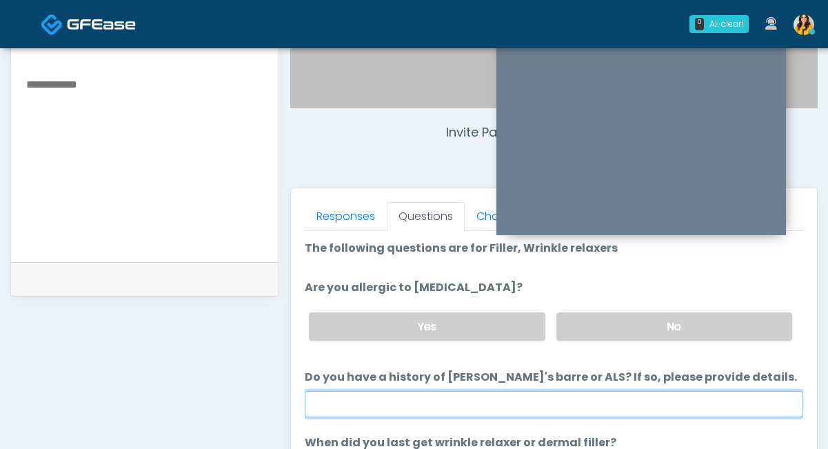
click at [513, 395] on input "Do you have a history of [PERSON_NAME]'s barre or ALS? If so, please provide de…" at bounding box center [554, 404] width 498 height 26
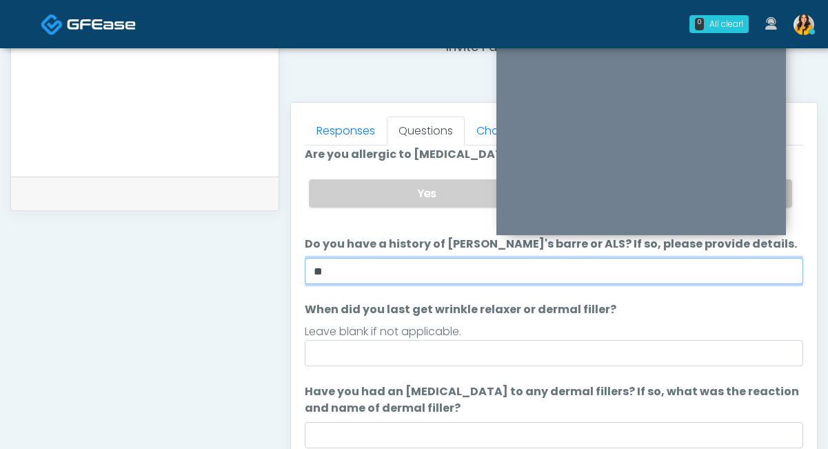
scroll to position [554, 0]
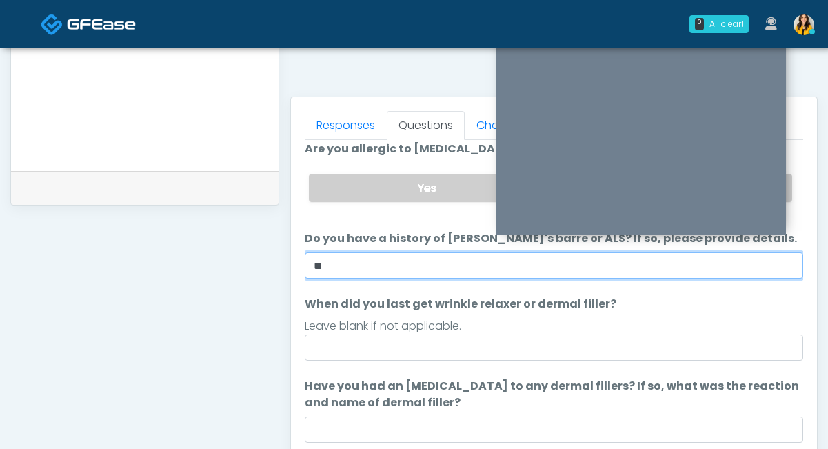
type input "**"
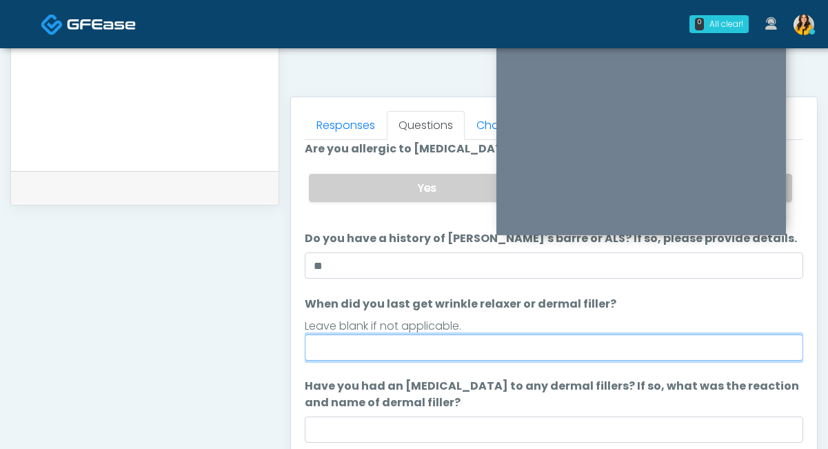
click at [358, 347] on input "When did you last get wrinkle relaxer or dermal filler?" at bounding box center [554, 347] width 498 height 26
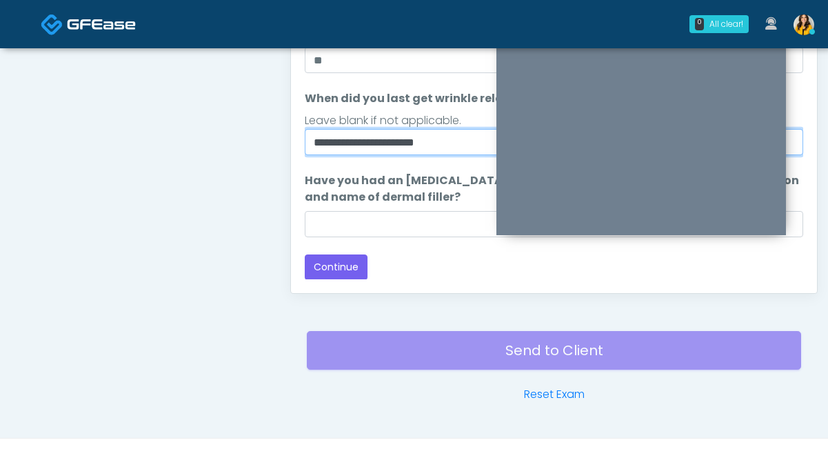
scroll to position [789, 0]
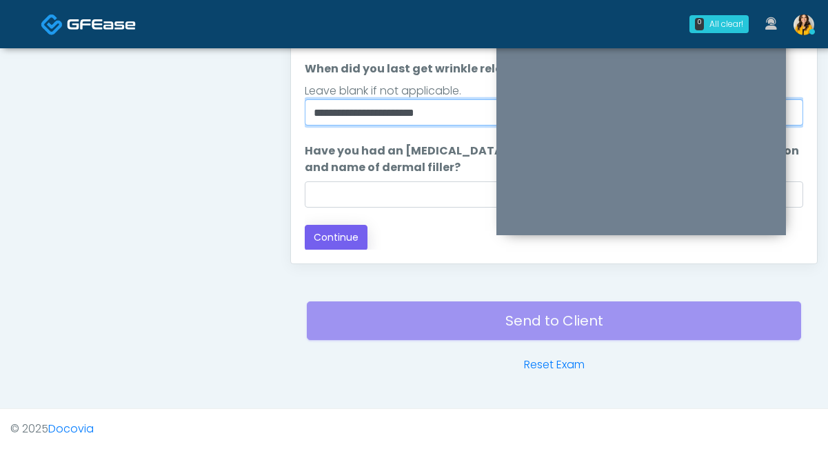
type input "**********"
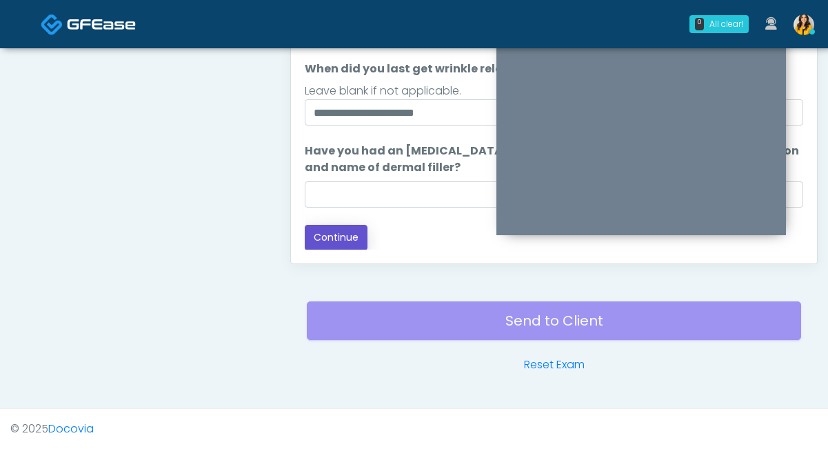
click at [345, 232] on button "Continue" at bounding box center [336, 238] width 63 height 26
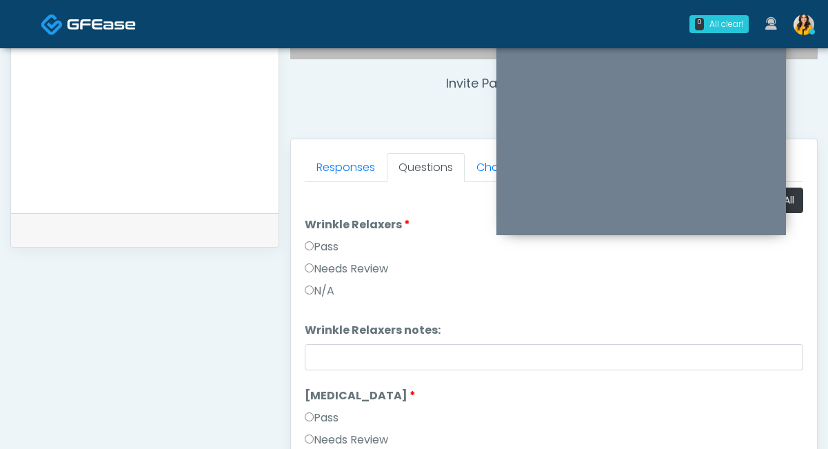
scroll to position [502, 0]
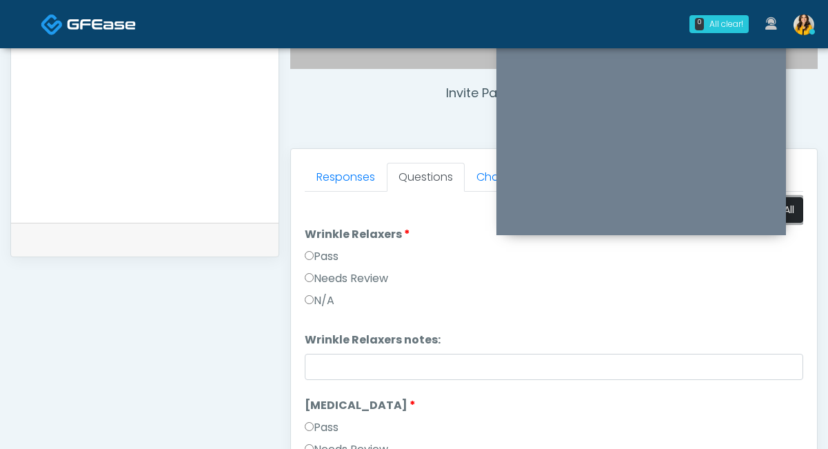
click at [798, 211] on button "Pass All" at bounding box center [777, 210] width 52 height 26
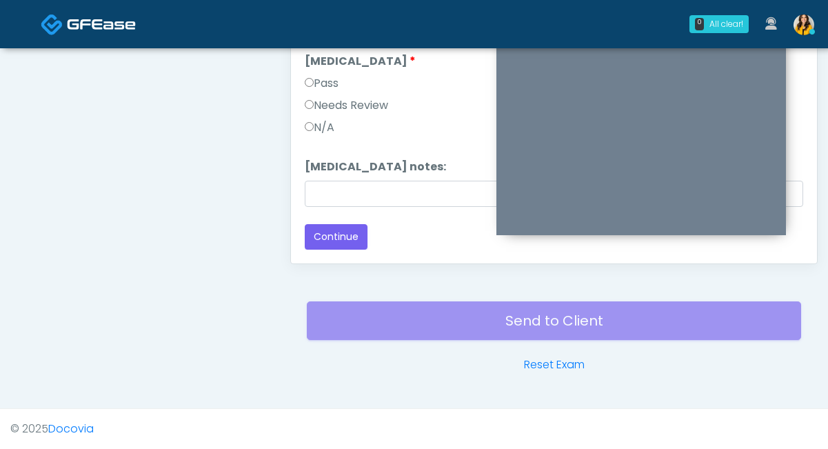
scroll to position [789, 0]
click at [331, 238] on button "Continue" at bounding box center [336, 237] width 63 height 26
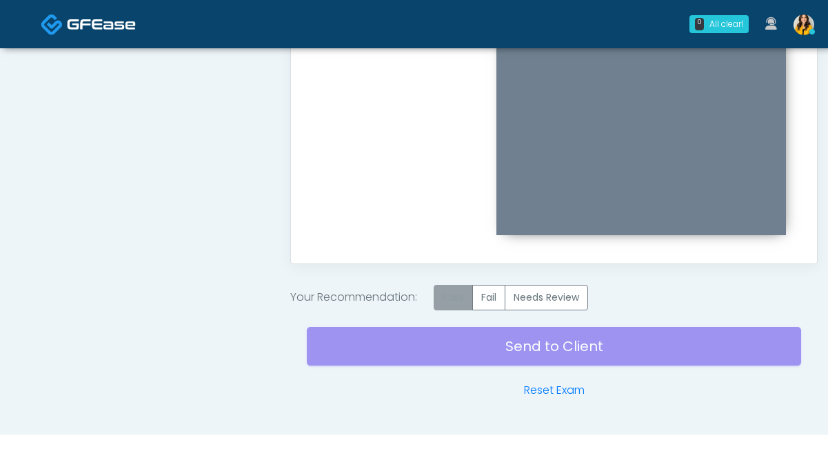
click at [455, 292] on label "Pass" at bounding box center [453, 298] width 39 height 26
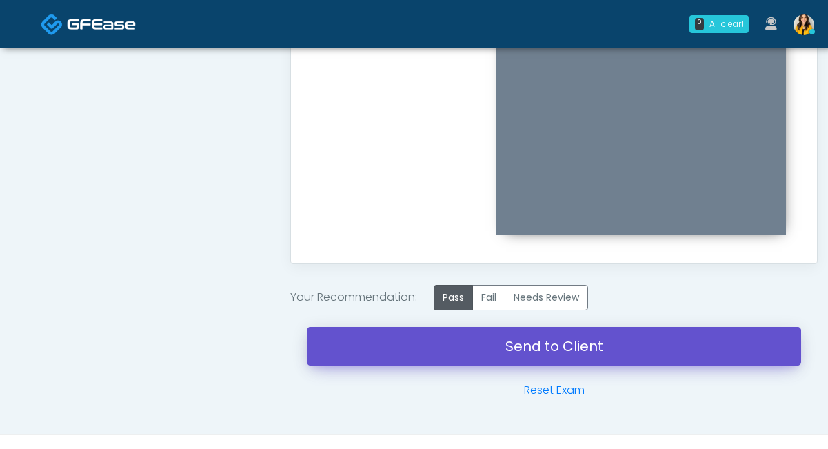
click at [576, 342] on link "Send to Client" at bounding box center [554, 346] width 494 height 39
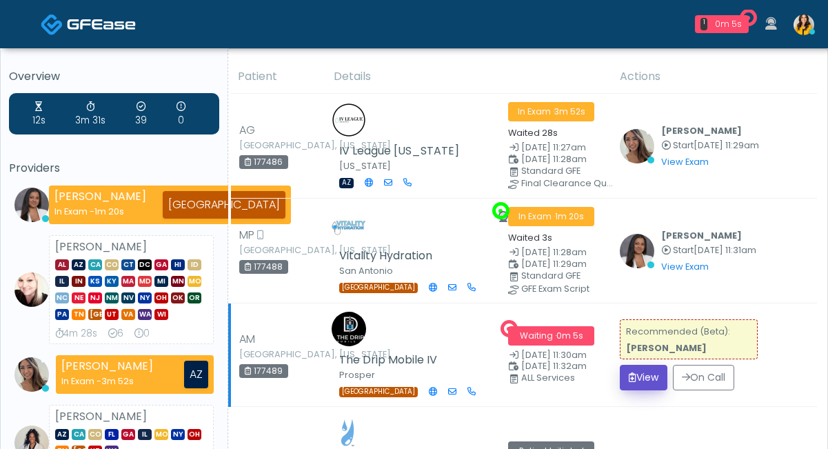
click at [651, 375] on button "View" at bounding box center [644, 378] width 48 height 26
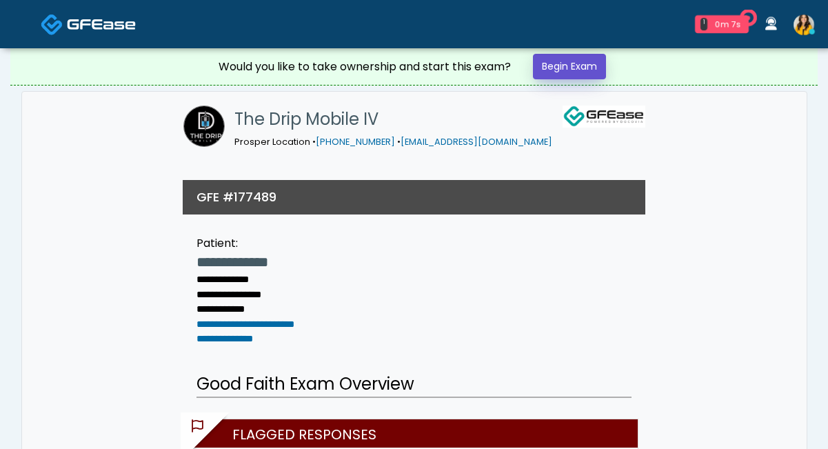
click at [583, 61] on link "Begin Exam" at bounding box center [569, 67] width 73 height 26
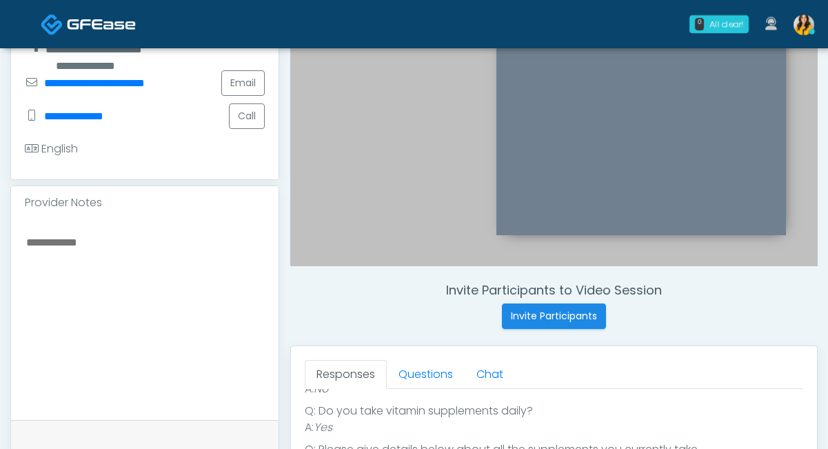
scroll to position [376, 0]
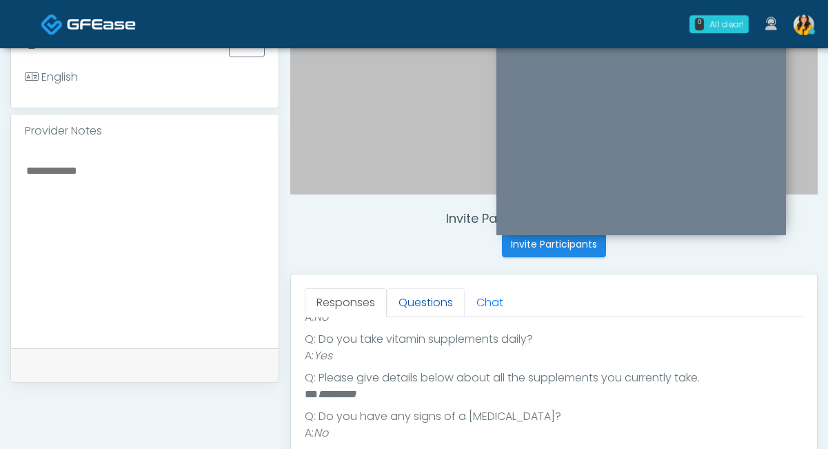
click at [421, 301] on link "Questions" at bounding box center [426, 302] width 78 height 29
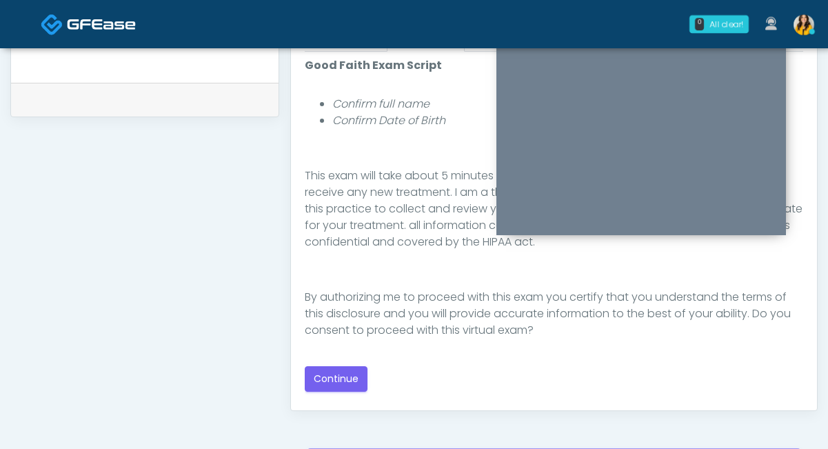
scroll to position [657, 0]
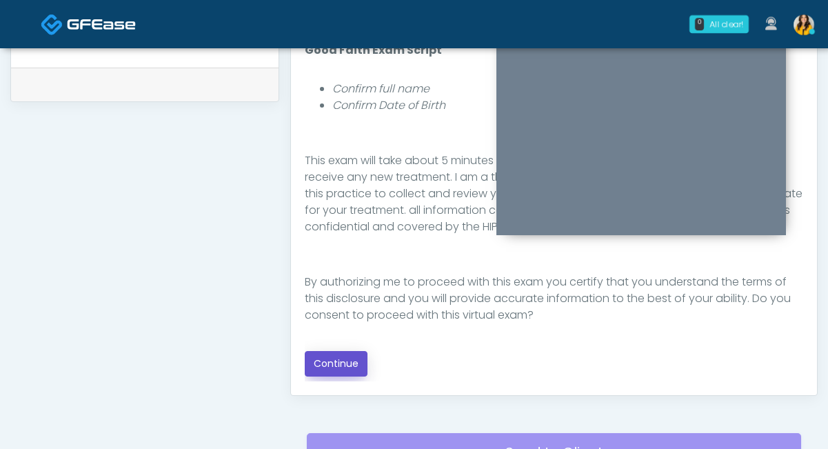
click at [322, 365] on button "Continue" at bounding box center [336, 364] width 63 height 26
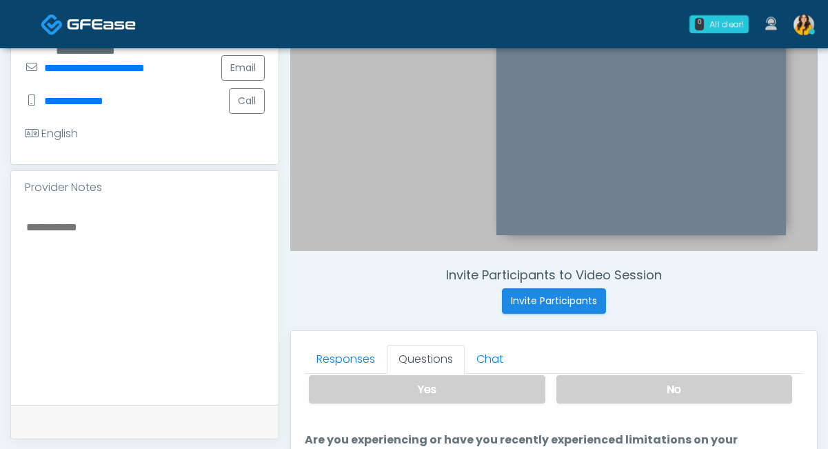
scroll to position [42, 0]
click at [580, 388] on label "No" at bounding box center [674, 388] width 236 height 28
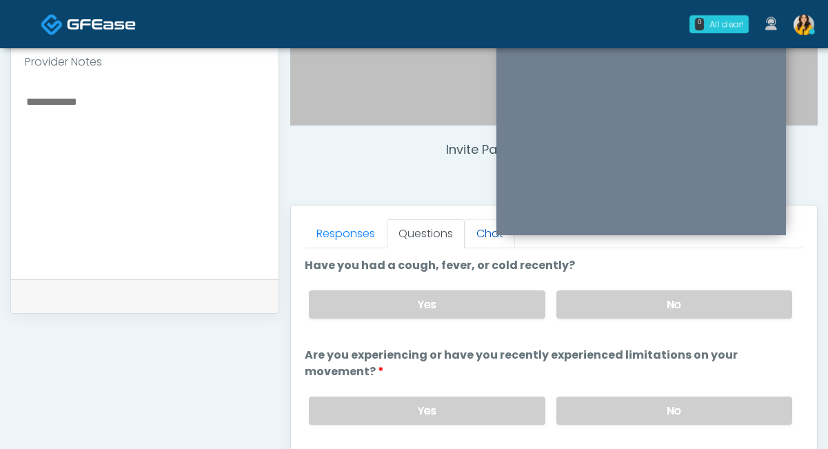
scroll to position [467, 0]
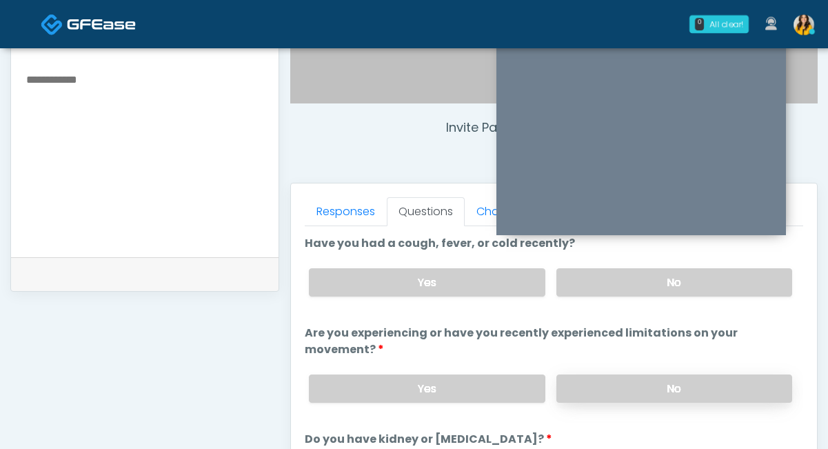
click at [611, 392] on label "No" at bounding box center [674, 388] width 236 height 28
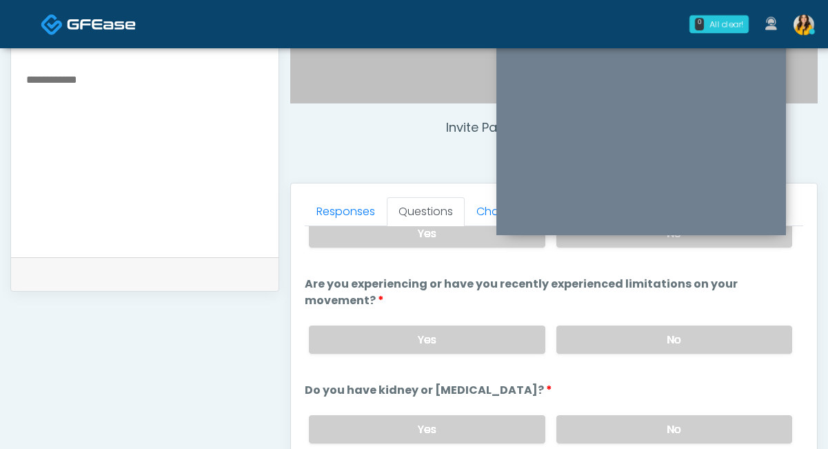
scroll to position [57, 0]
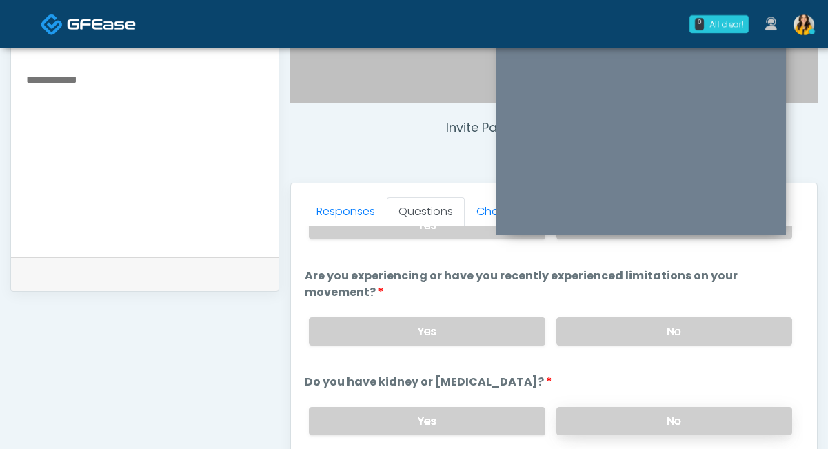
click at [585, 418] on label "No" at bounding box center [674, 421] width 236 height 28
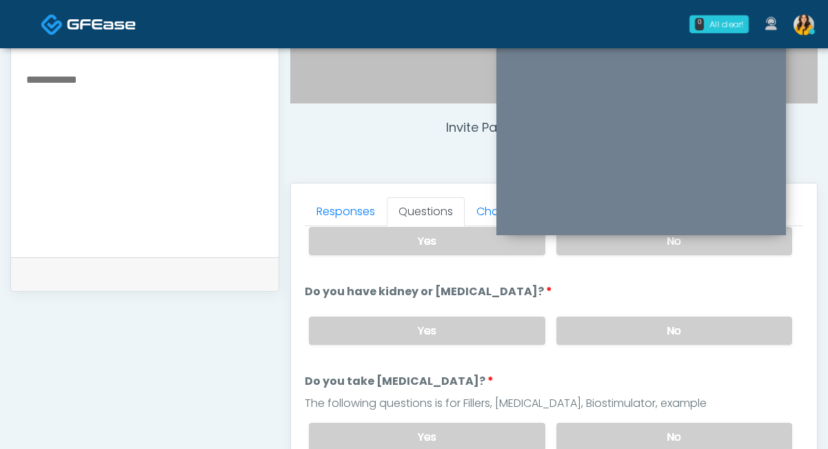
scroll to position [148, 0]
click at [575, 425] on label "No" at bounding box center [674, 436] width 236 height 28
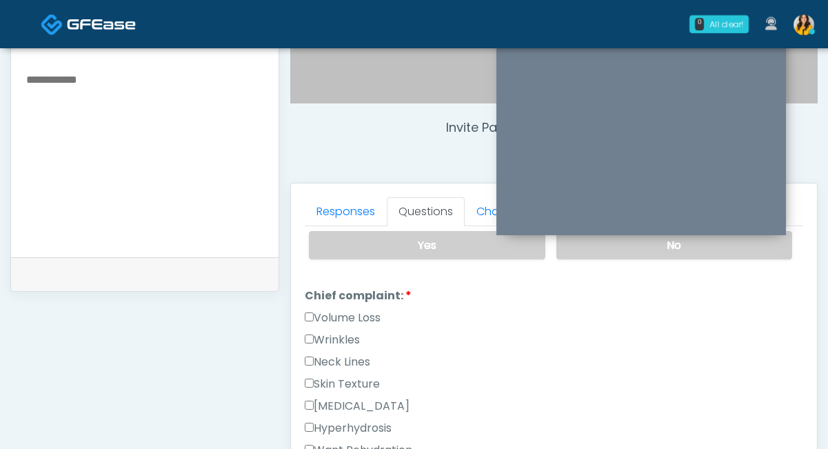
scroll to position [404, 0]
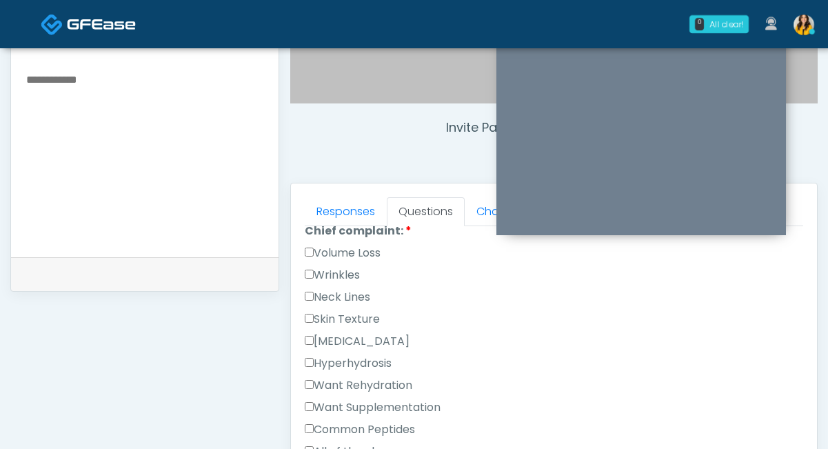
click at [389, 377] on label "Want Rehydration" at bounding box center [359, 385] width 108 height 17
click at [390, 395] on div "Want Rehydration" at bounding box center [554, 388] width 498 height 22
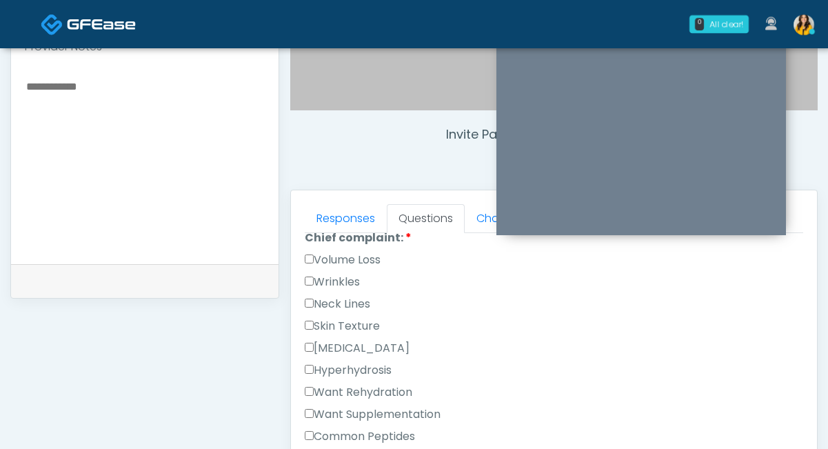
click at [365, 412] on label "Want Supplementation" at bounding box center [373, 414] width 136 height 17
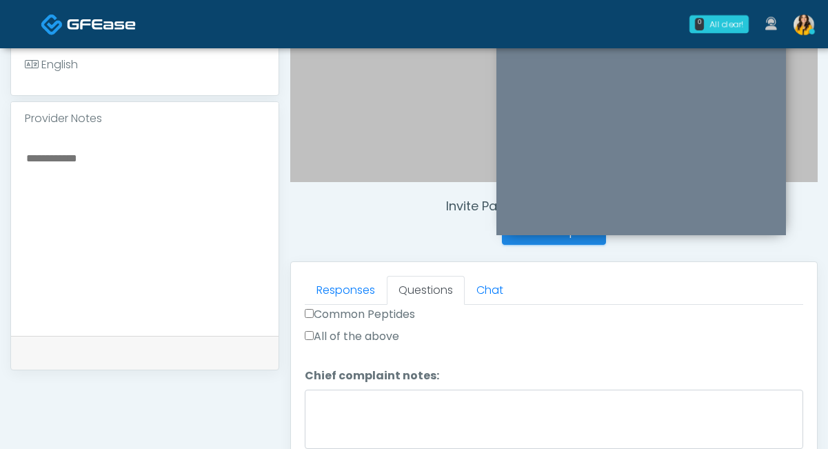
scroll to position [751, 0]
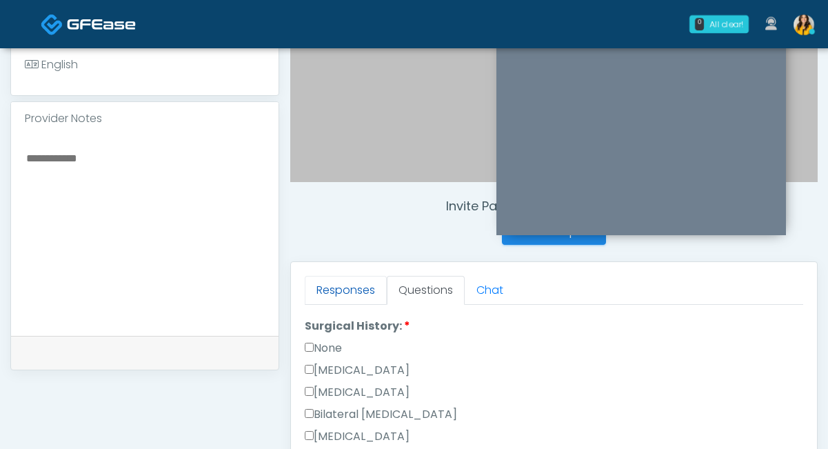
click at [361, 289] on link "Responses" at bounding box center [346, 290] width 82 height 29
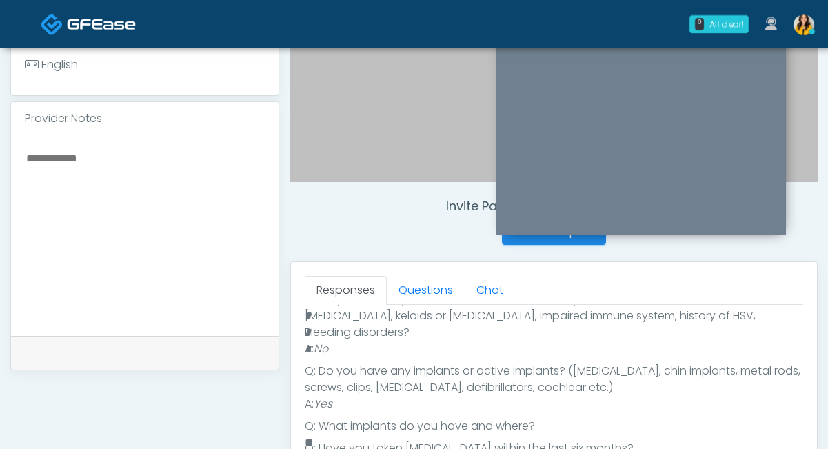
scroll to position [404, 0]
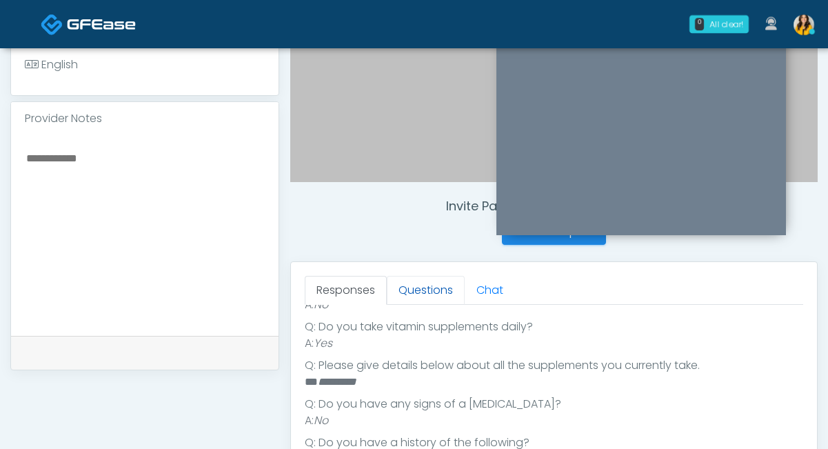
click at [430, 290] on link "Questions" at bounding box center [426, 290] width 78 height 29
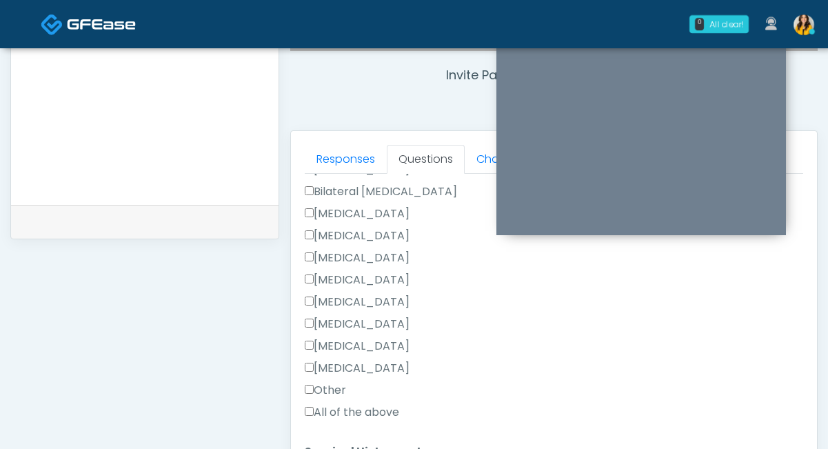
scroll to position [827, 0]
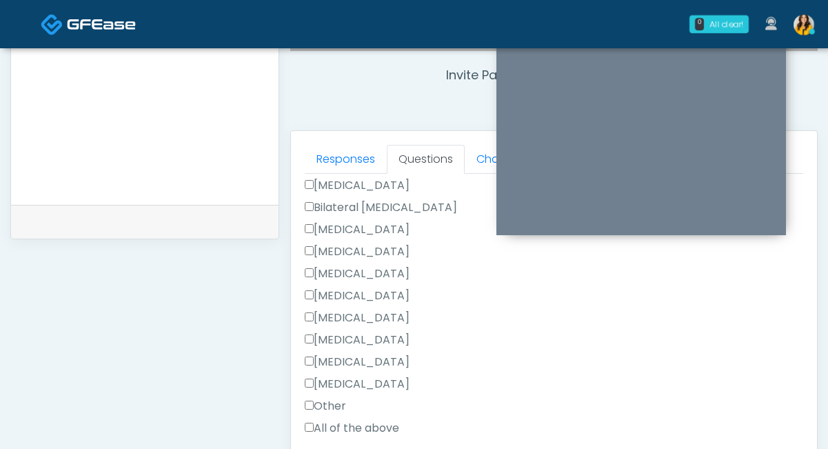
click at [351, 225] on label "[MEDICAL_DATA]" at bounding box center [357, 229] width 105 height 17
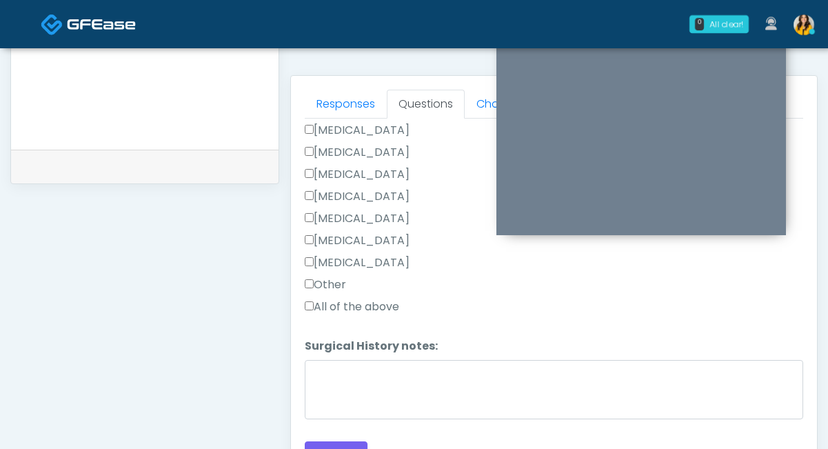
scroll to position [576, 0]
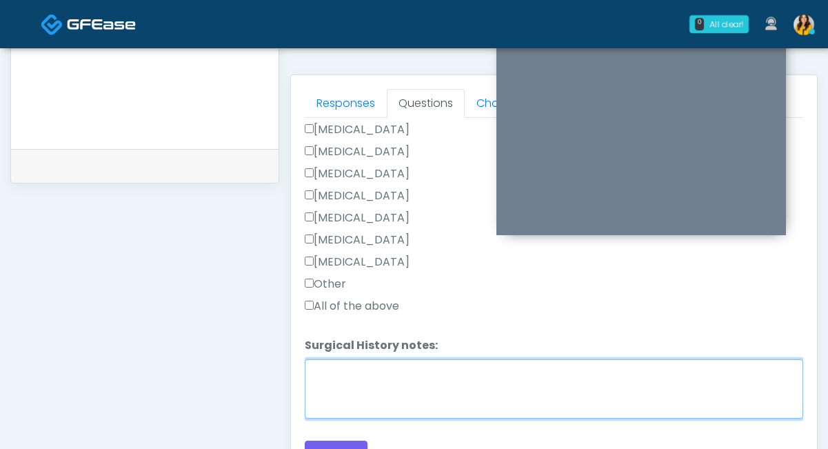
click at [384, 372] on textarea "Surgical History notes:" at bounding box center [554, 388] width 498 height 59
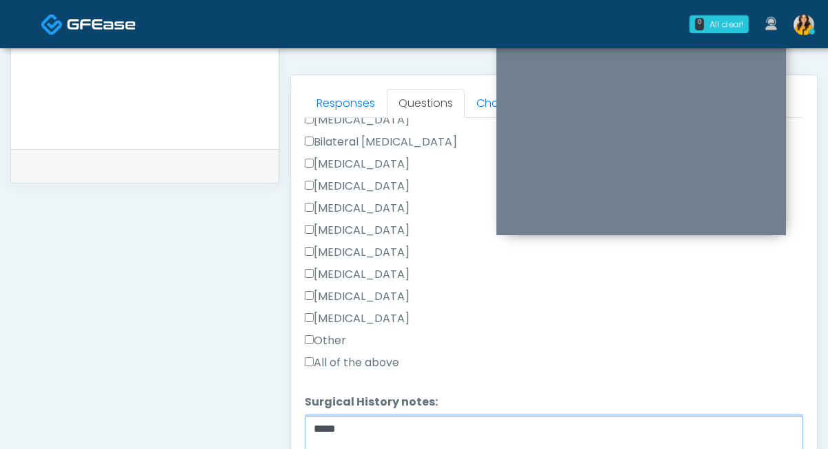
scroll to position [785, 0]
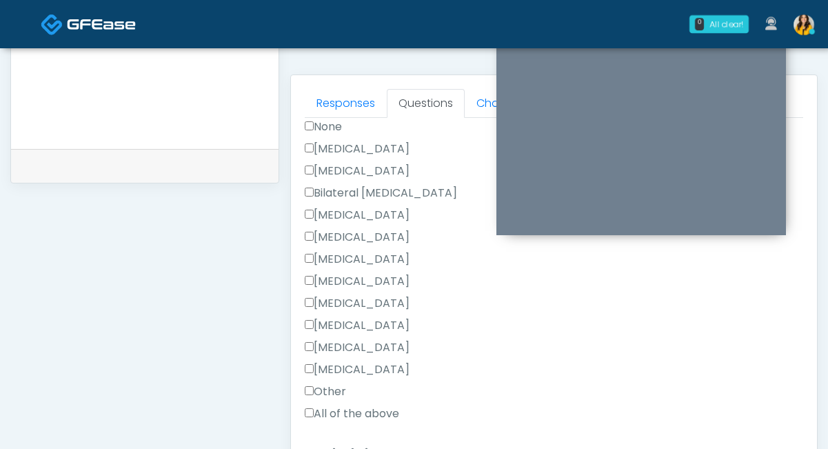
click at [345, 166] on label "[MEDICAL_DATA]" at bounding box center [357, 171] width 105 height 17
click at [390, 146] on label "[MEDICAL_DATA]" at bounding box center [357, 149] width 105 height 17
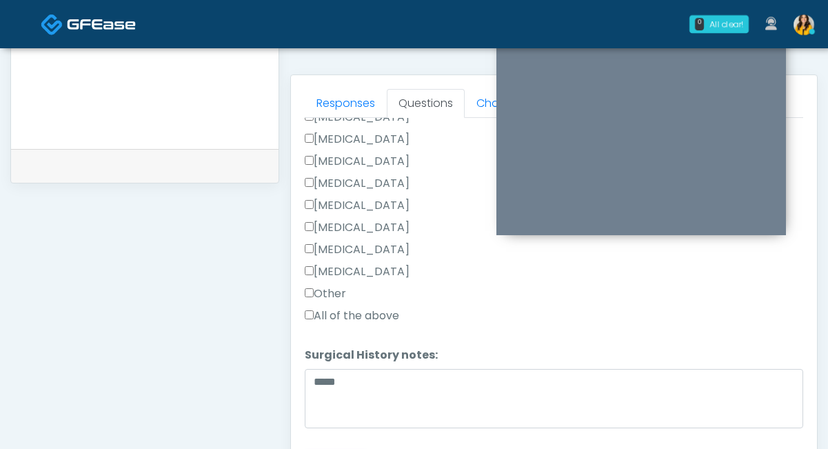
click at [429, 364] on li "Surgical History notes: Surgical History notes: ****" at bounding box center [554, 390] width 498 height 86
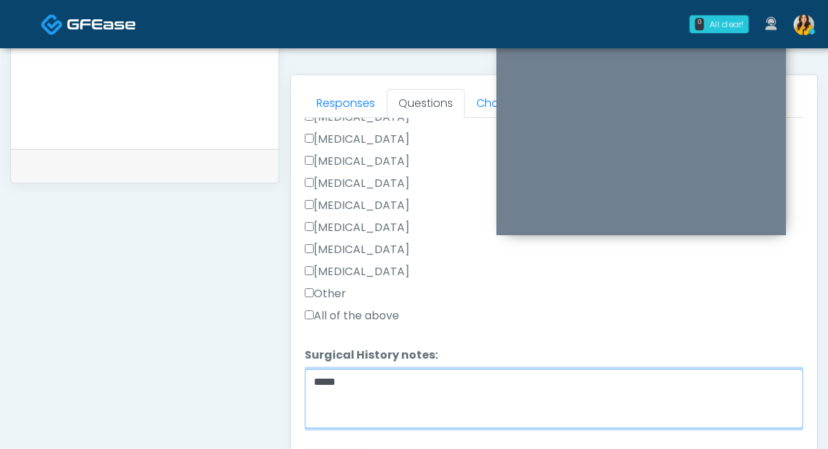
click at [403, 384] on textarea "****" at bounding box center [554, 398] width 498 height 59
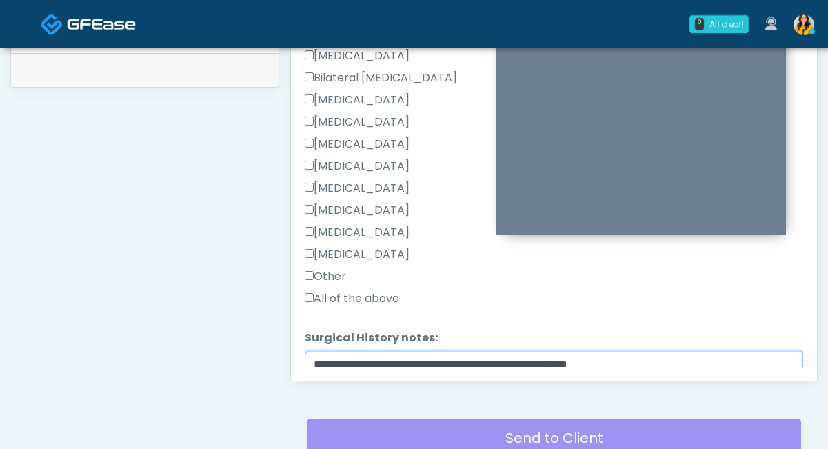
scroll to position [806, 0]
type textarea "**********"
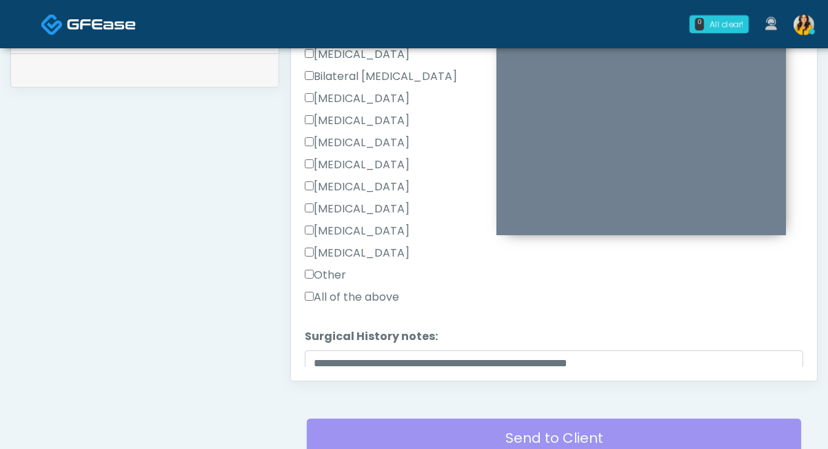
click at [380, 201] on label "[MEDICAL_DATA]" at bounding box center [357, 209] width 105 height 17
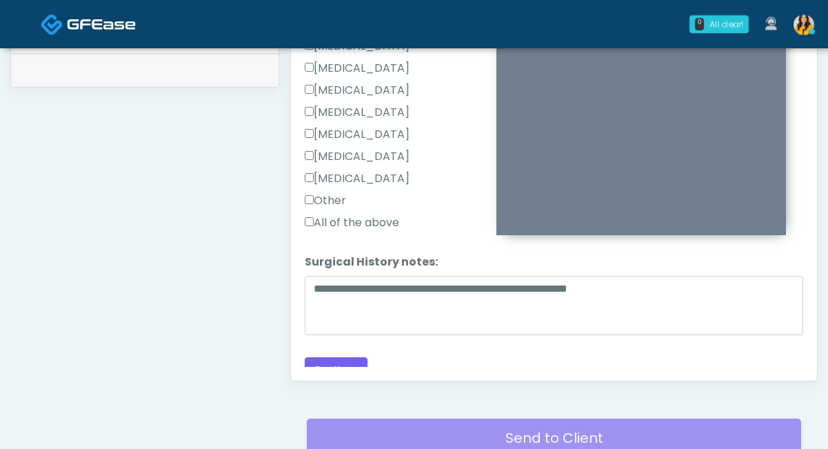
scroll to position [893, 0]
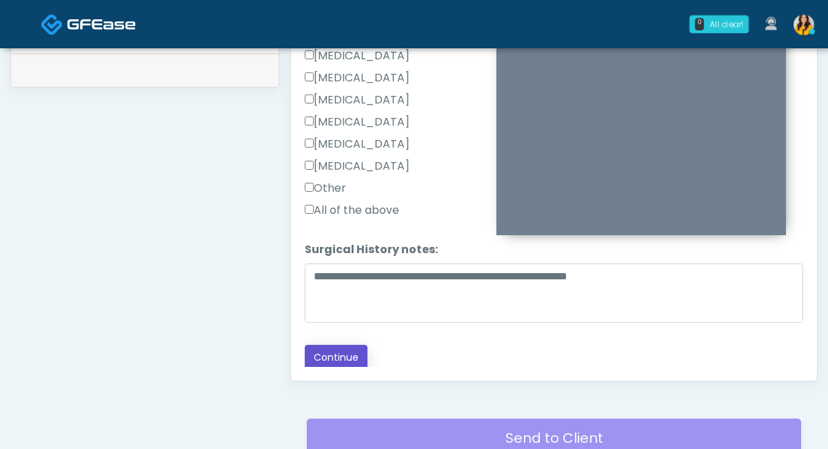
click at [341, 354] on button "Continue" at bounding box center [336, 358] width 63 height 26
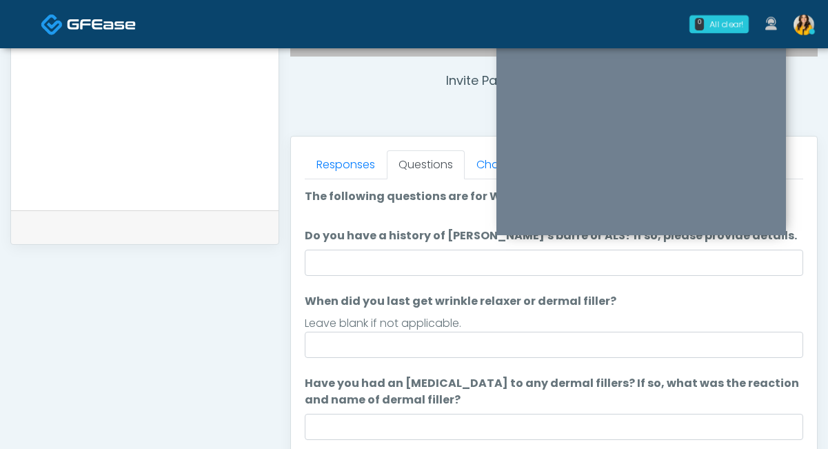
scroll to position [511, 0]
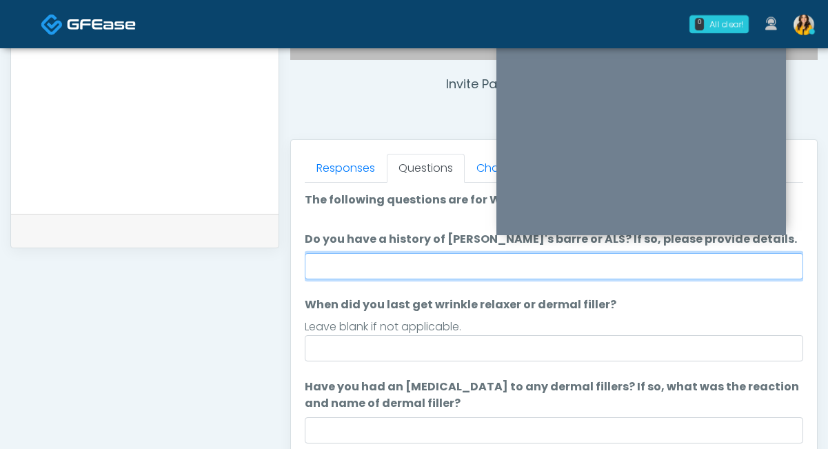
click at [351, 267] on input "Do you have a history of [PERSON_NAME]'s barre or ALS? If so, please provide de…" at bounding box center [554, 266] width 498 height 26
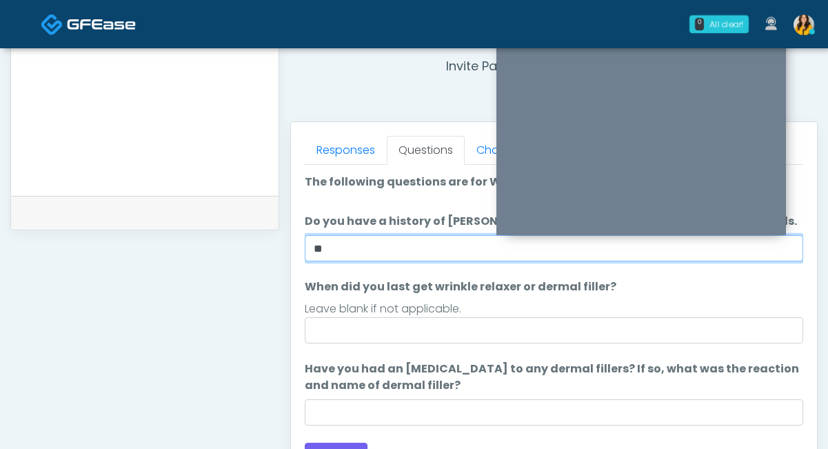
scroll to position [523, 0]
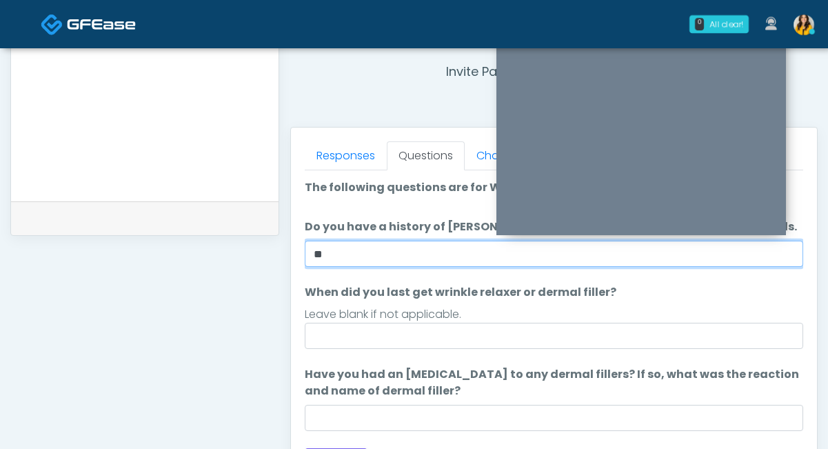
type input "**"
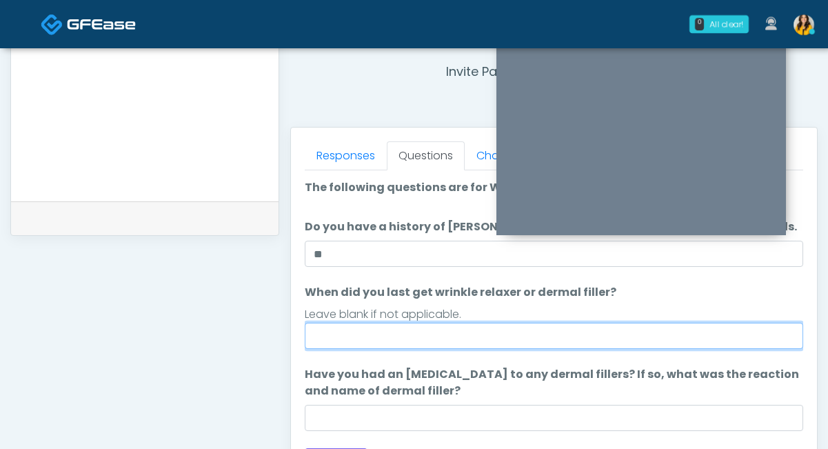
click at [380, 341] on input "When did you last get wrinkle relaxer or dermal filler?" at bounding box center [554, 336] width 498 height 26
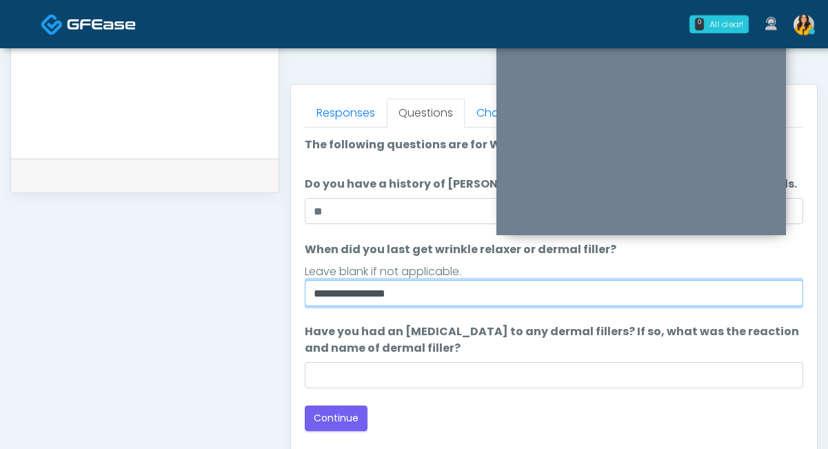
scroll to position [589, 0]
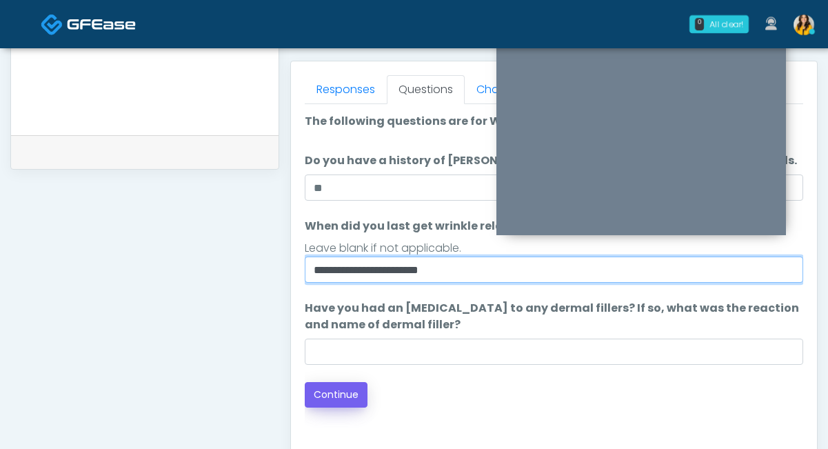
type input "**********"
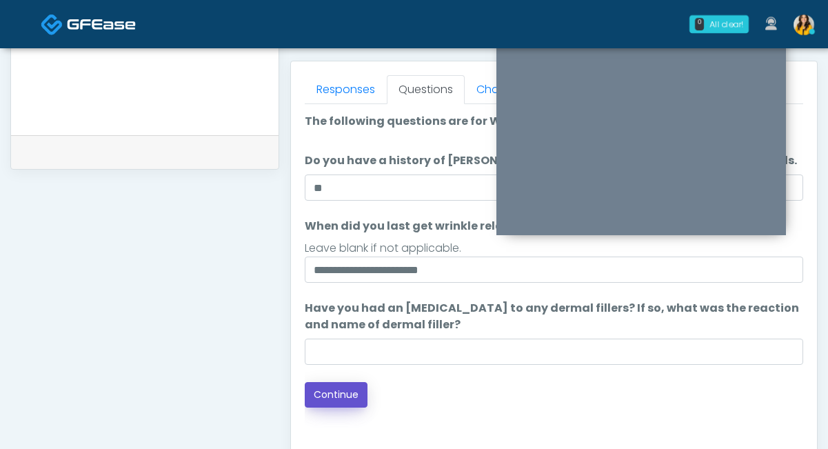
click at [352, 396] on button "Continue" at bounding box center [336, 395] width 63 height 26
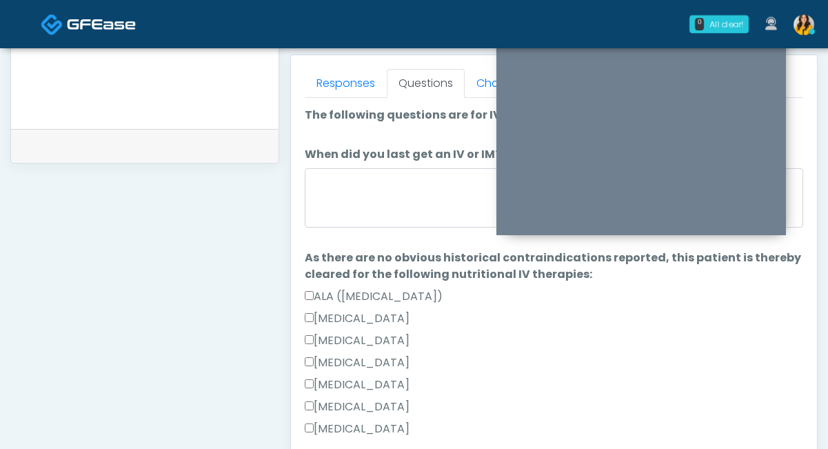
scroll to position [593, 0]
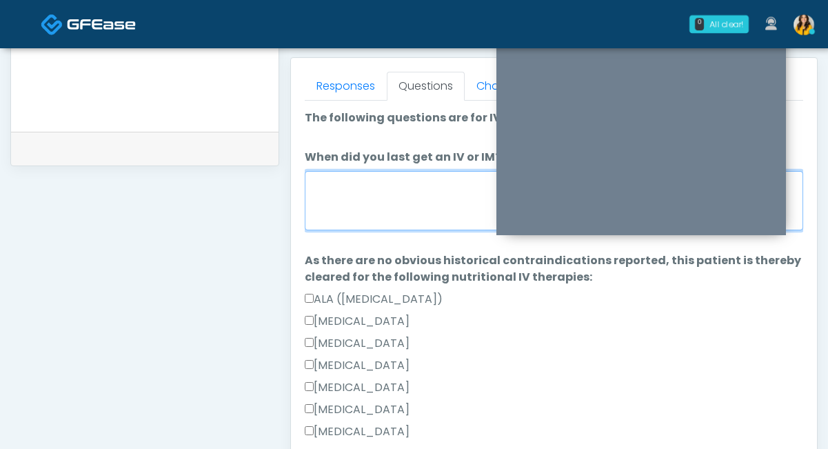
click at [383, 216] on textarea "When did you last get an IV or IM?" at bounding box center [554, 200] width 498 height 59
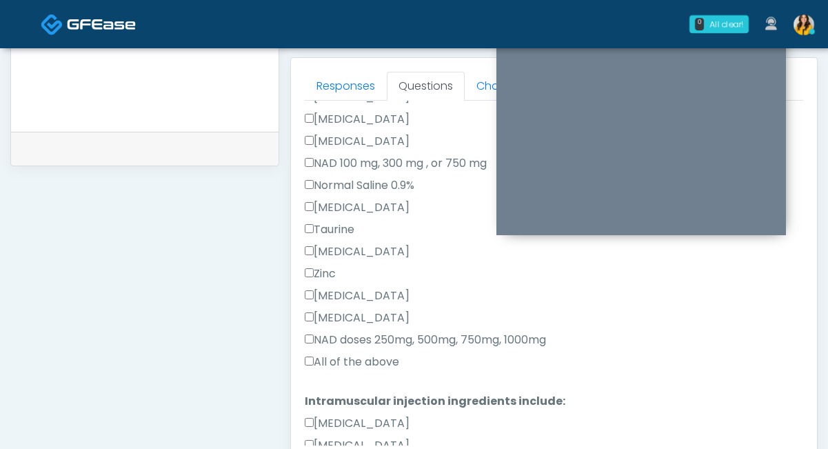
type textarea "**********"
click at [340, 355] on label "All of the above" at bounding box center [352, 362] width 94 height 17
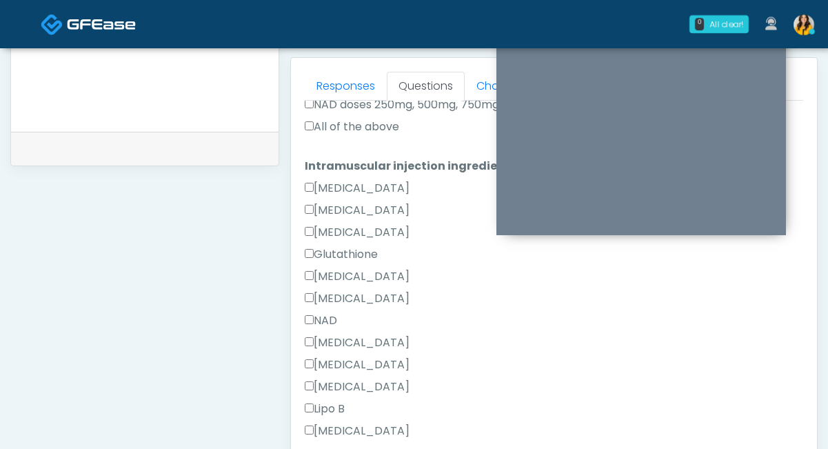
scroll to position [699, 0]
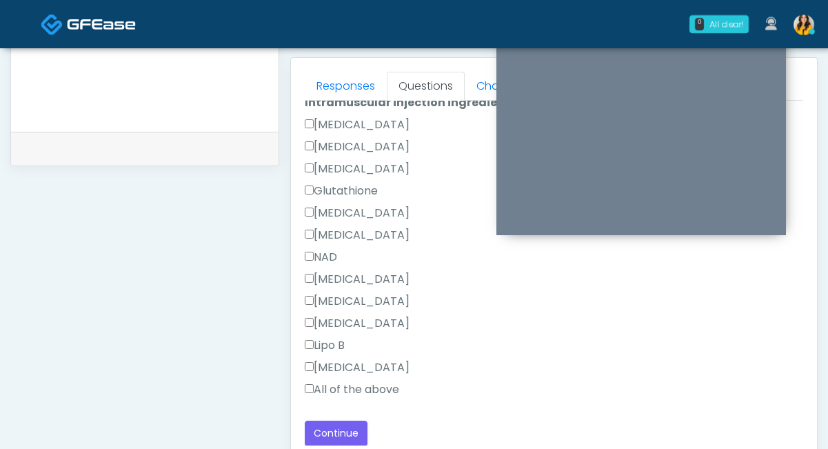
click at [332, 391] on label "All of the above" at bounding box center [352, 389] width 94 height 17
click at [337, 438] on button "Continue" at bounding box center [336, 434] width 63 height 26
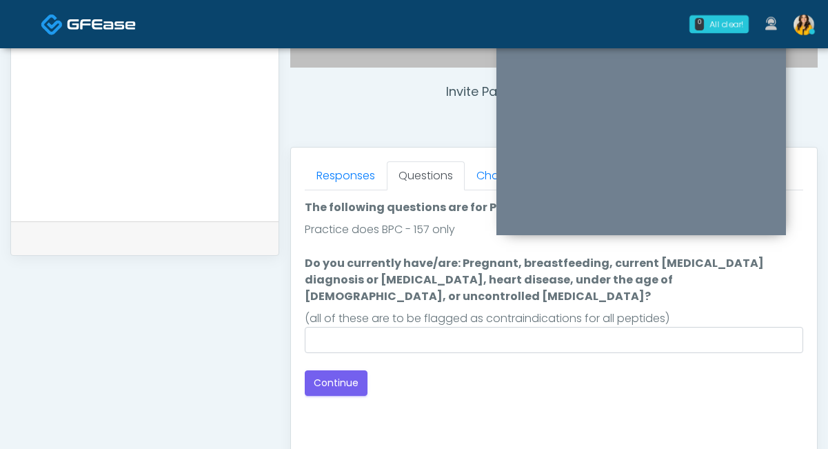
scroll to position [501, 0]
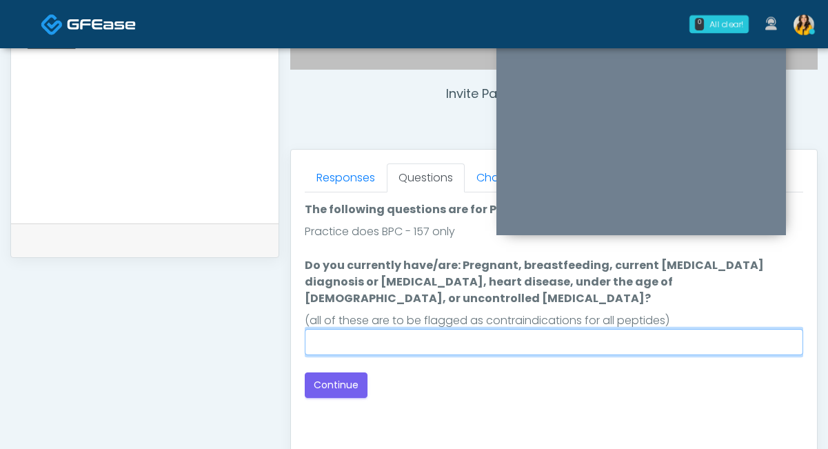
click at [416, 332] on input "Do you currently have/are: Pregnant, breastfeeding, current [MEDICAL_DATA] diag…" at bounding box center [554, 342] width 498 height 26
type input "****"
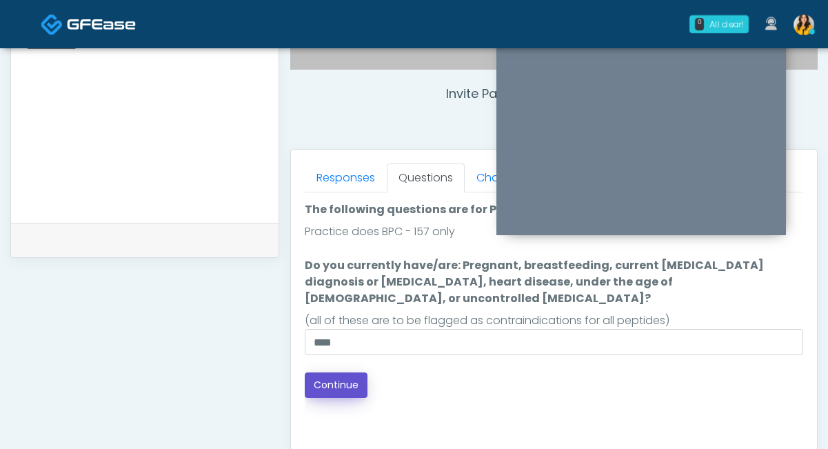
click at [338, 372] on button "Continue" at bounding box center [336, 385] width 63 height 26
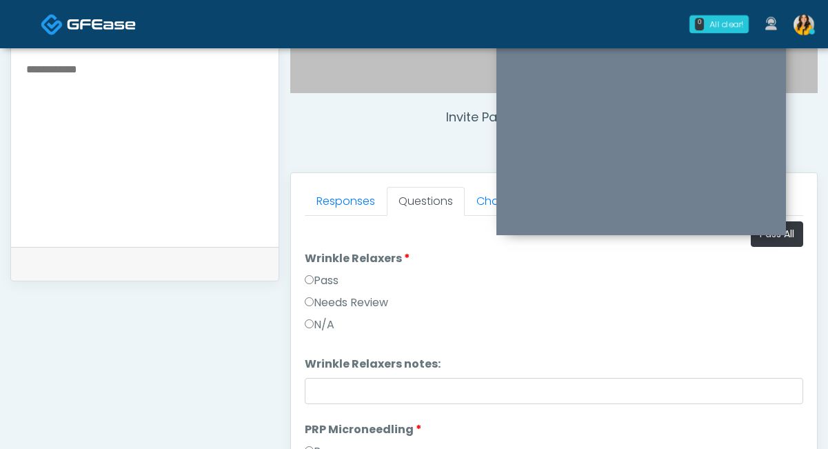
scroll to position [476, 0]
click at [791, 245] on button "Pass All" at bounding box center [777, 236] width 52 height 26
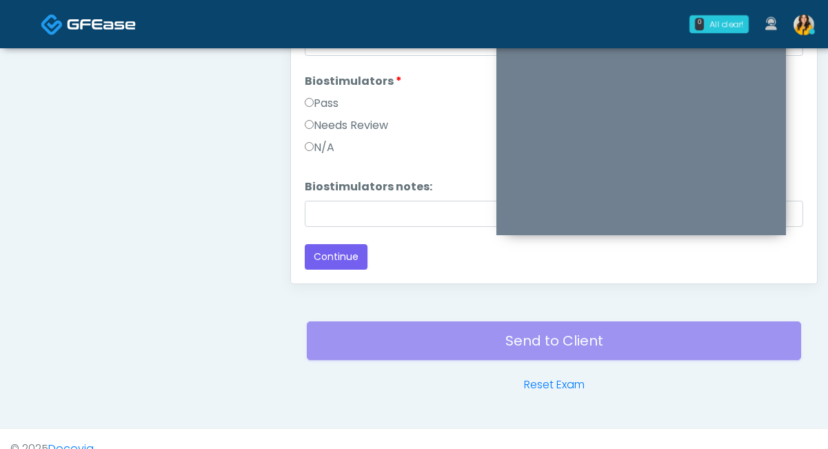
scroll to position [789, 0]
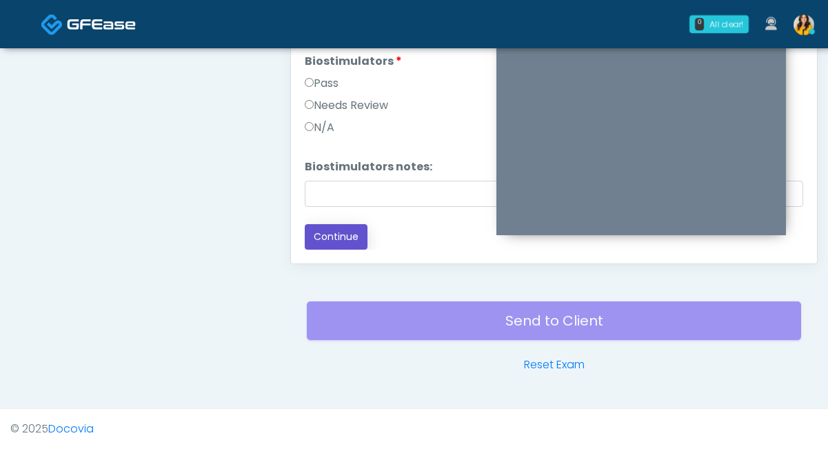
click at [336, 234] on button "Continue" at bounding box center [336, 237] width 63 height 26
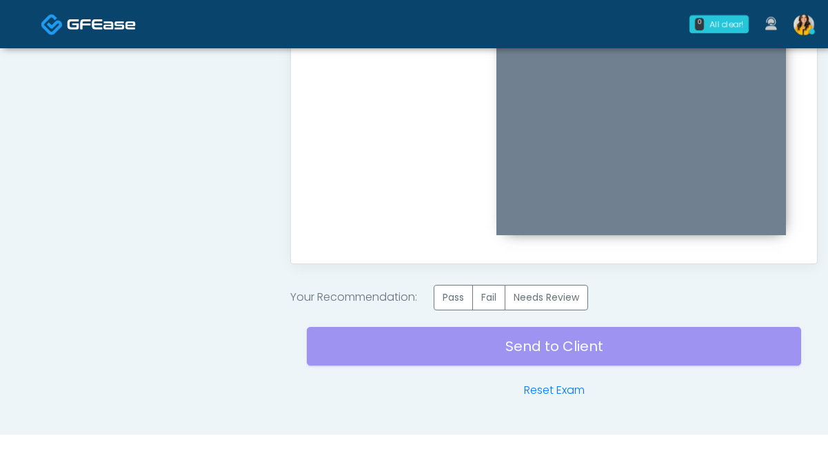
scroll to position [0, 0]
click at [454, 302] on label "Pass" at bounding box center [453, 298] width 39 height 26
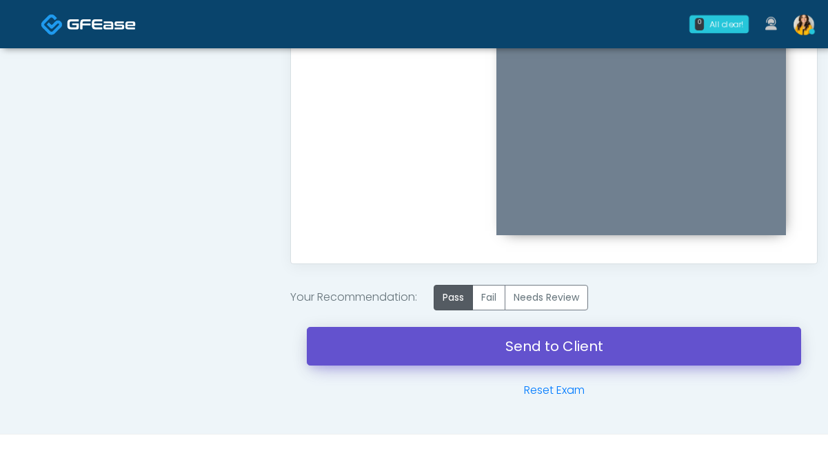
click at [559, 346] on link "Send to Client" at bounding box center [554, 346] width 494 height 39
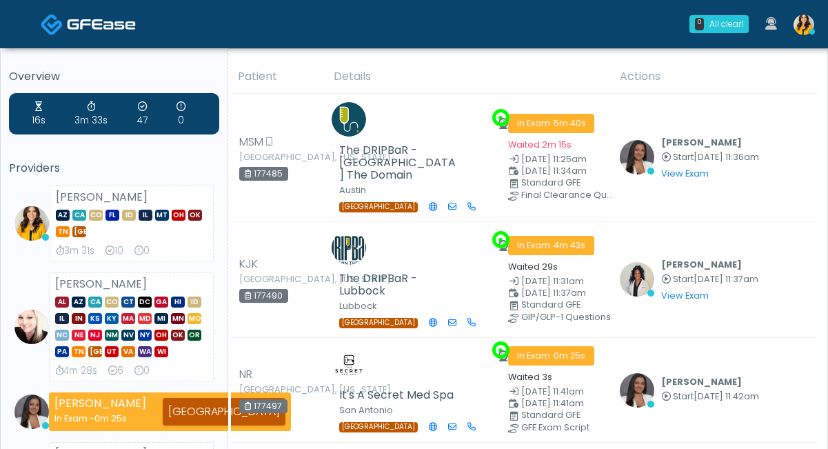
drag, startPoint x: 529, startPoint y: 93, endPoint x: 525, endPoint y: 85, distance: 9.0
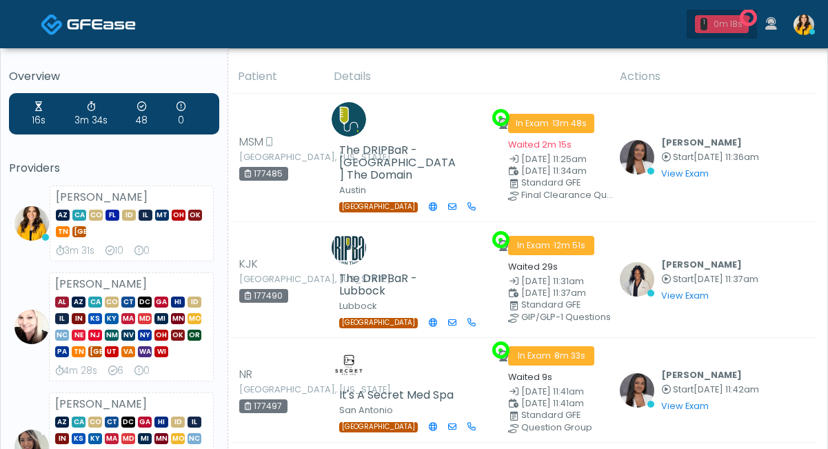
click at [714, 31] on div "1 0m 18s" at bounding box center [722, 24] width 54 height 18
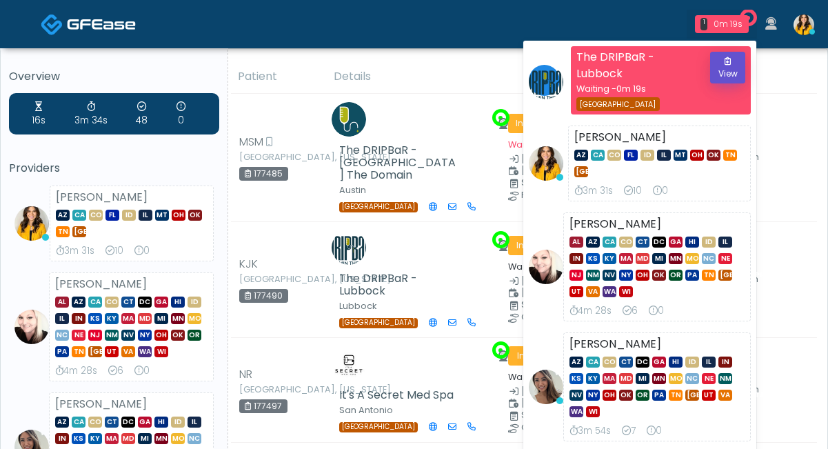
click at [735, 77] on button "View" at bounding box center [727, 68] width 35 height 32
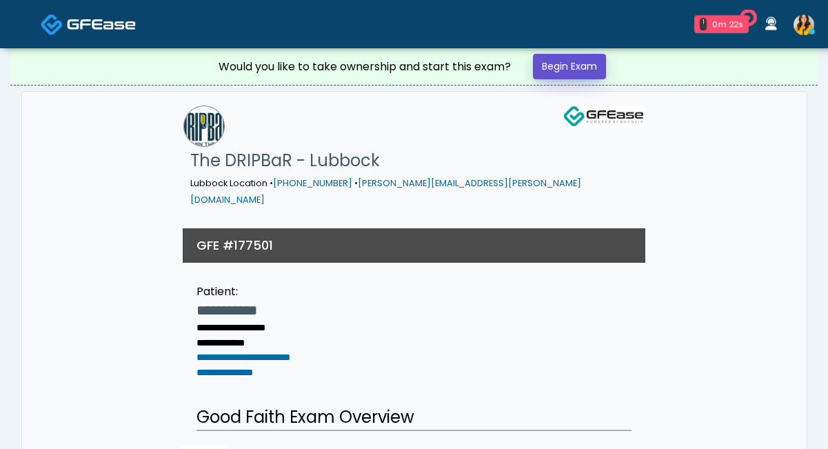
click at [541, 70] on link "Begin Exam" at bounding box center [569, 67] width 73 height 26
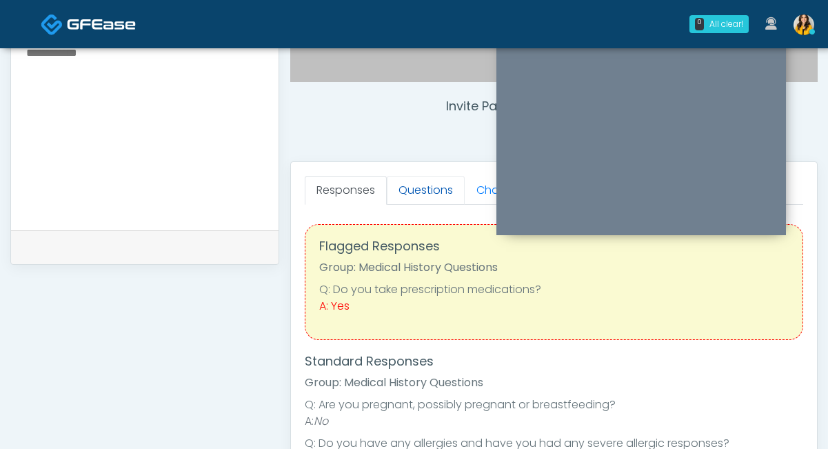
click at [419, 190] on link "Questions" at bounding box center [426, 190] width 78 height 29
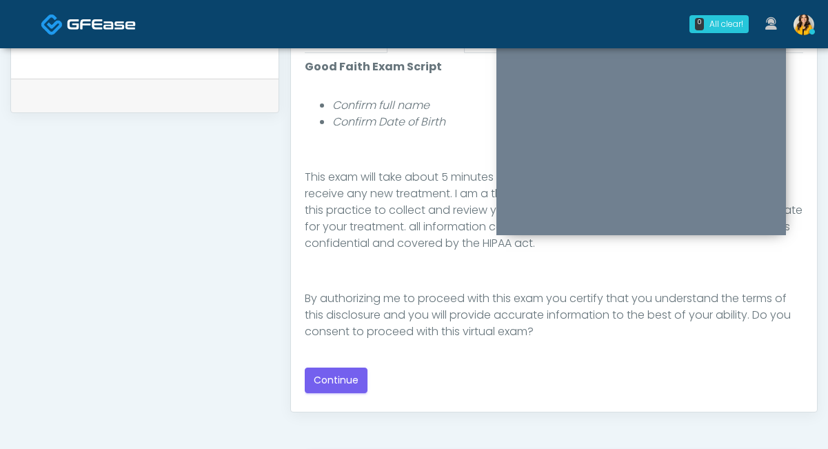
scroll to position [680, 0]
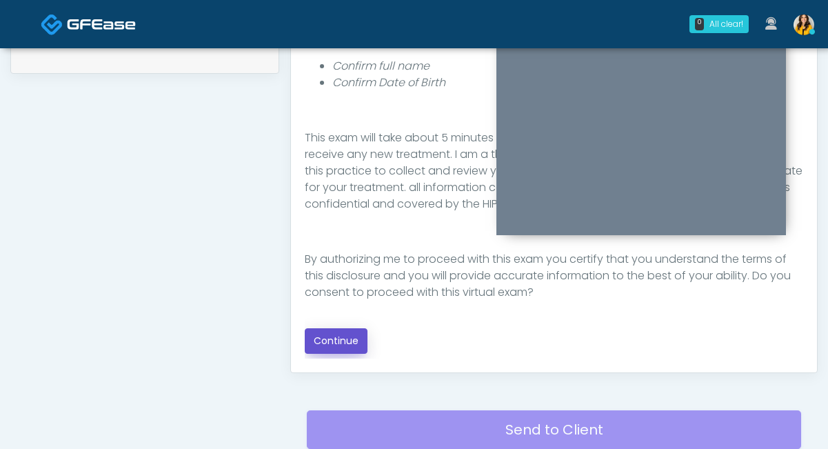
click at [329, 338] on button "Continue" at bounding box center [336, 341] width 63 height 26
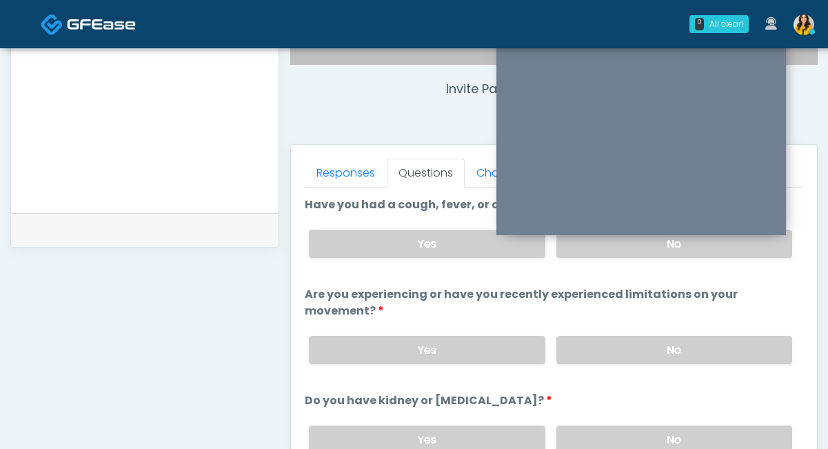
scroll to position [472, 0]
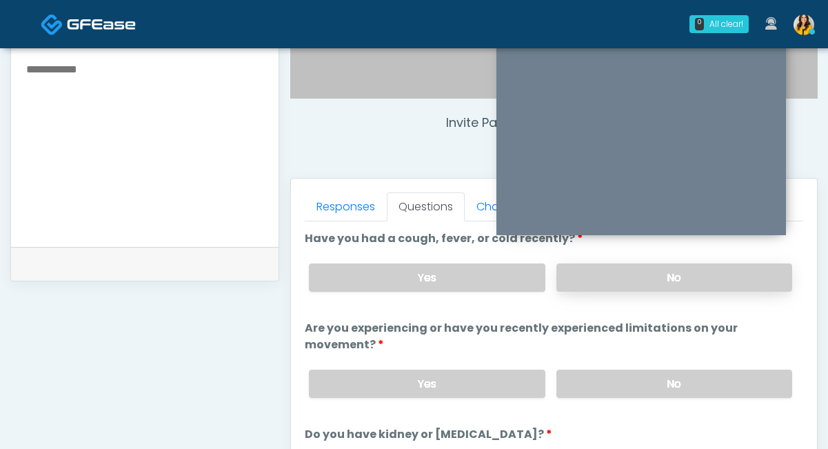
click at [589, 276] on label "No" at bounding box center [674, 277] width 236 height 28
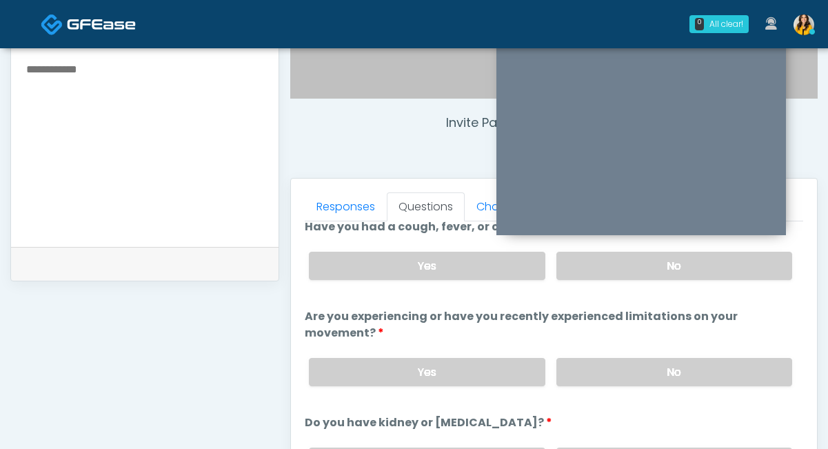
scroll to position [12, 0]
click at [569, 358] on label "No" at bounding box center [674, 371] width 236 height 28
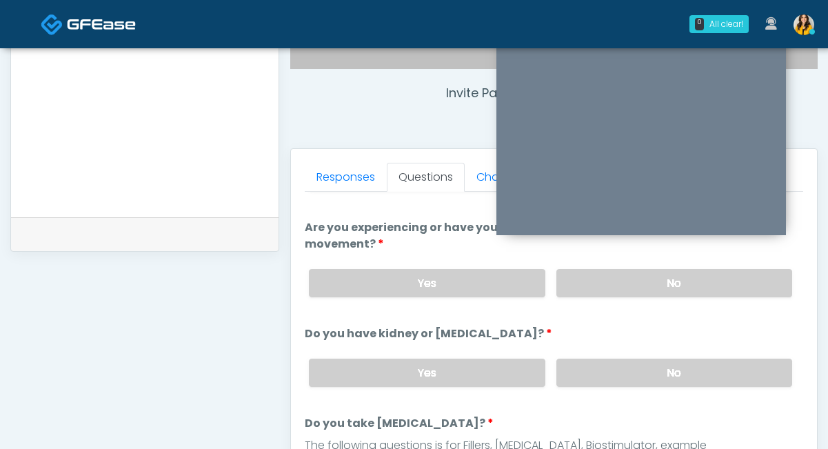
scroll to position [81, 0]
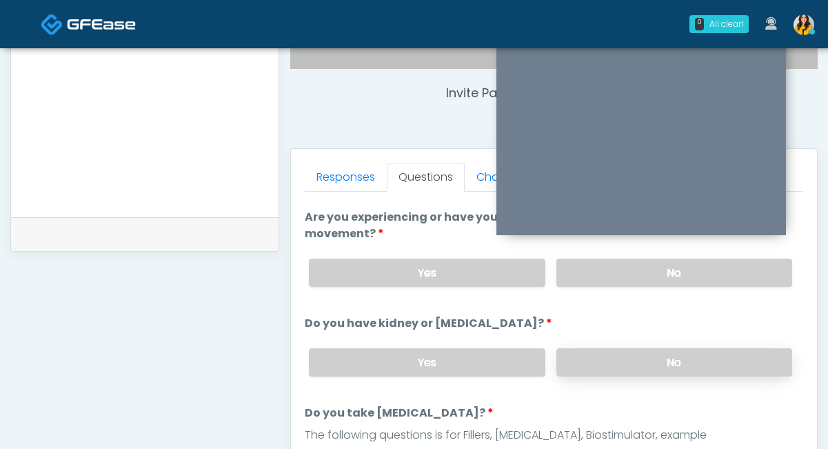
click at [576, 358] on label "No" at bounding box center [674, 362] width 236 height 28
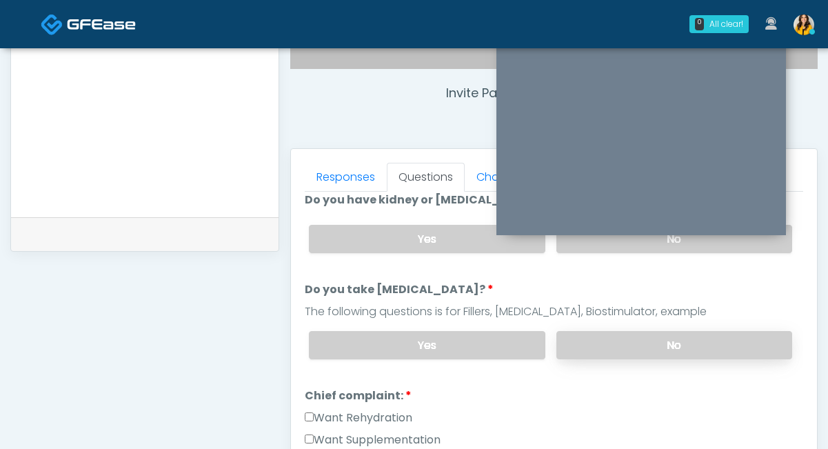
click at [571, 335] on label "No" at bounding box center [674, 345] width 236 height 28
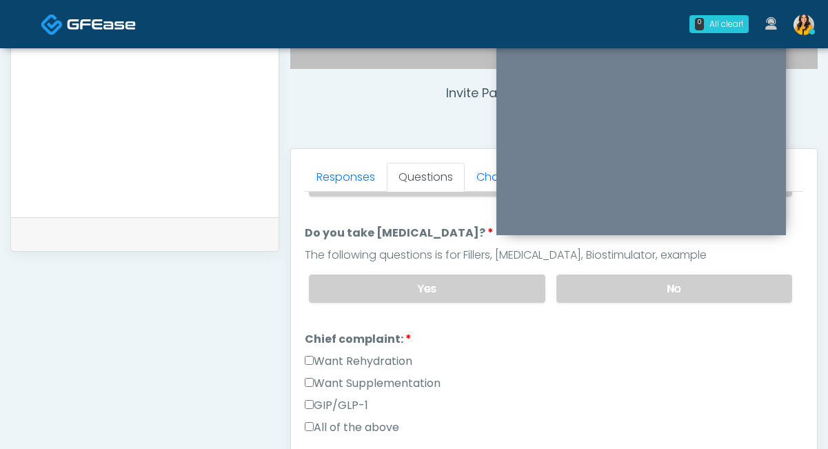
scroll to position [270, 0]
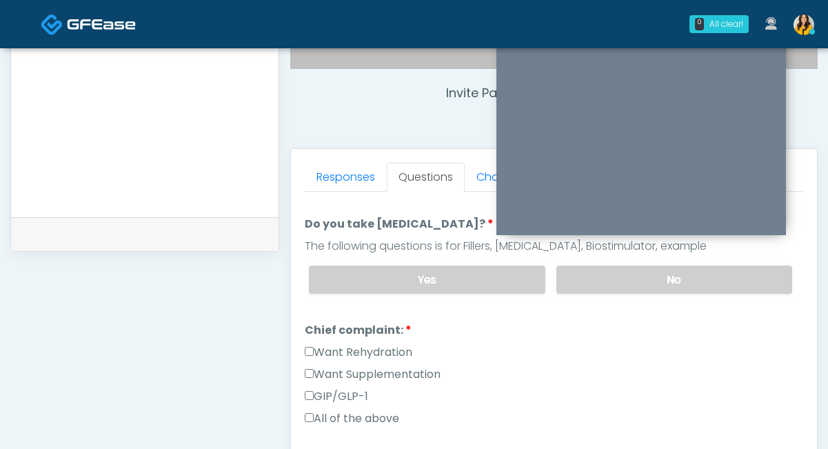
click at [330, 336] on li "Chief complaint: Chief complaint: Want Rehydration Want Supplementation GIP/GLP…" at bounding box center [554, 377] width 498 height 110
click at [323, 350] on label "Want Rehydration" at bounding box center [359, 352] width 108 height 17
click at [341, 368] on label "Want Supplementation" at bounding box center [373, 374] width 136 height 17
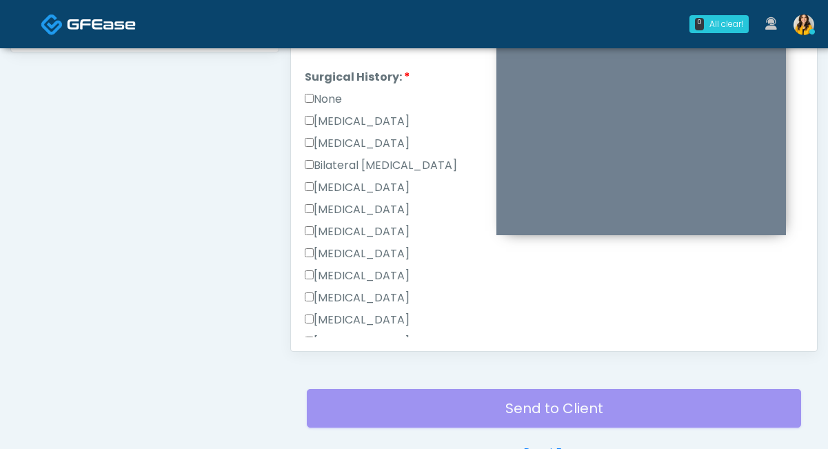
scroll to position [567, 0]
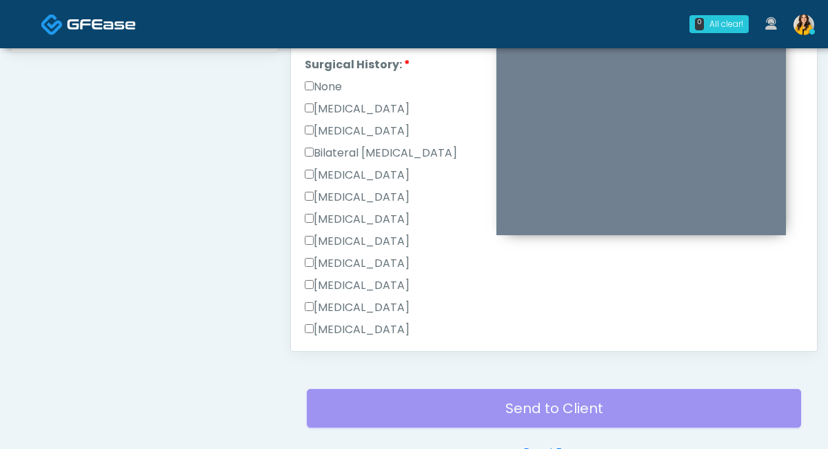
click at [385, 290] on div "Cholecystectomy" at bounding box center [554, 288] width 498 height 22
click at [377, 284] on label "Cholecystectomy" at bounding box center [357, 285] width 105 height 17
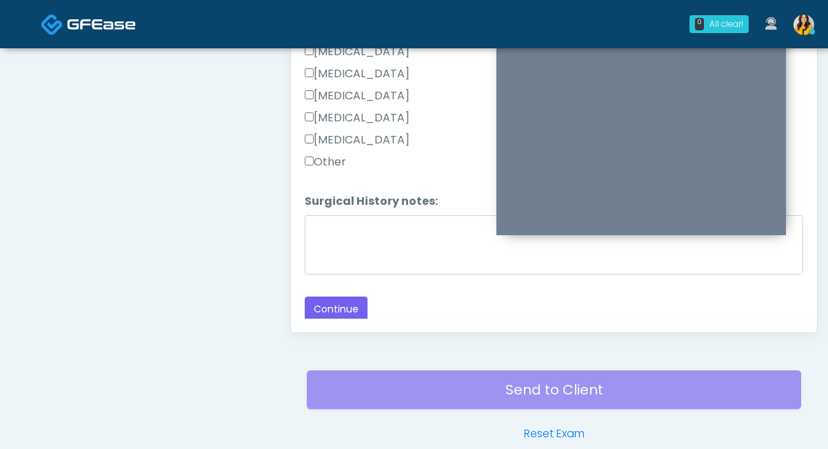
scroll to position [722, 0]
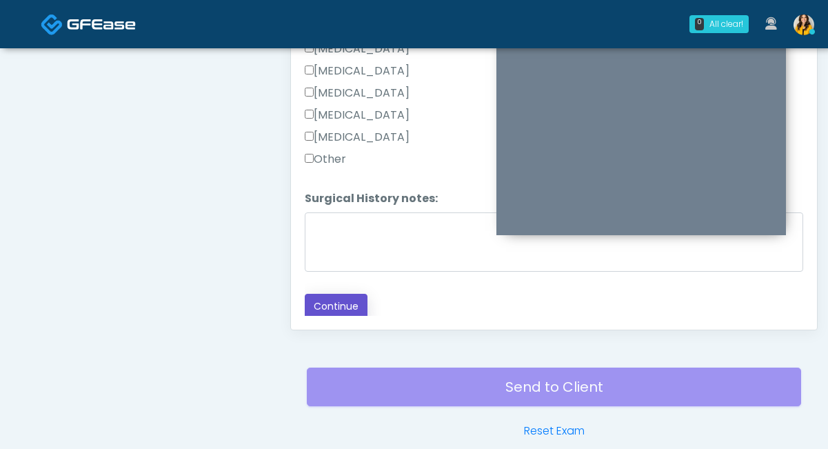
click at [342, 298] on button "Continue" at bounding box center [336, 307] width 63 height 26
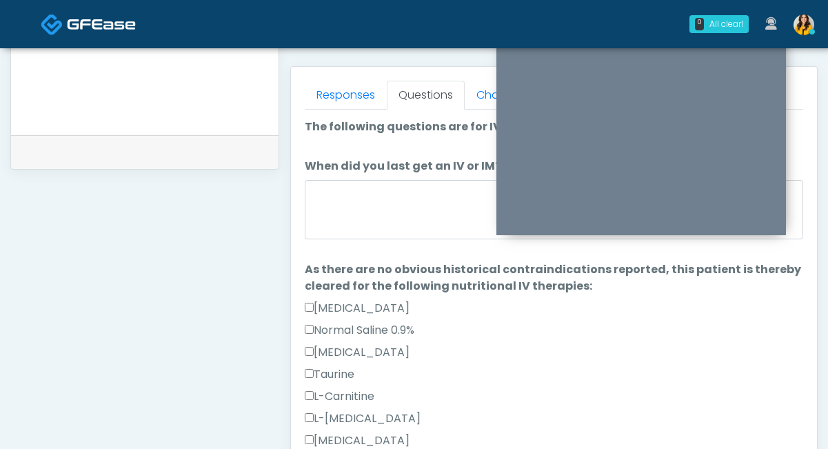
scroll to position [576, 0]
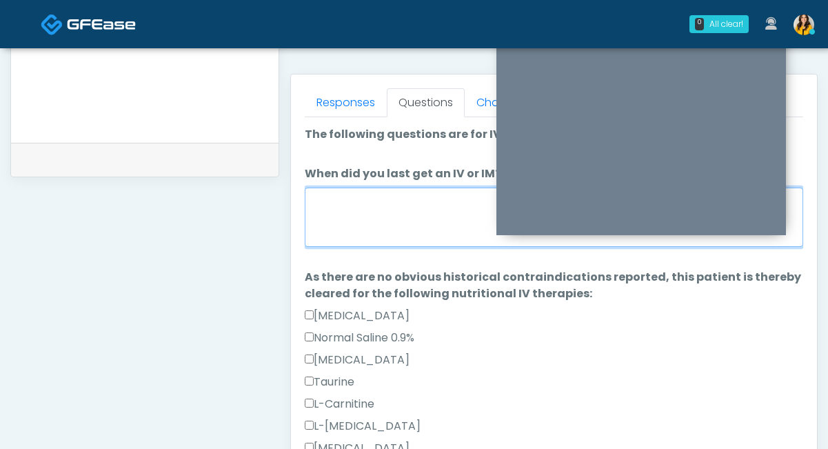
click at [389, 224] on textarea "When did you last get an IV or IM?" at bounding box center [554, 217] width 498 height 59
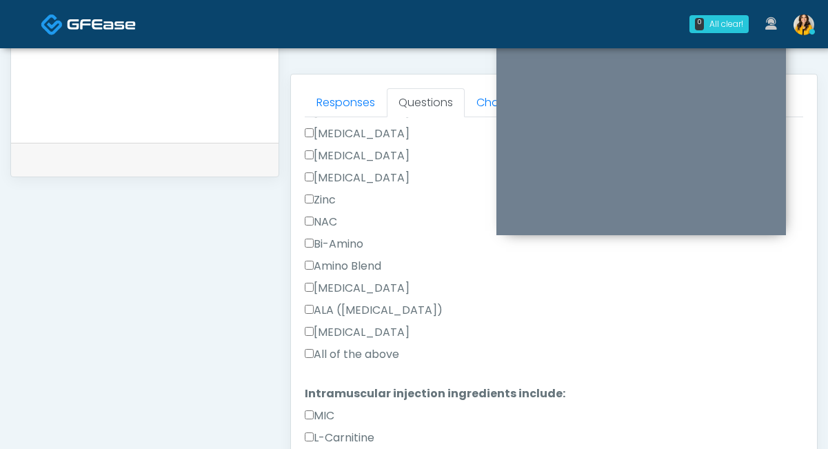
type textarea "*****"
click at [348, 347] on label "All of the above" at bounding box center [352, 354] width 94 height 17
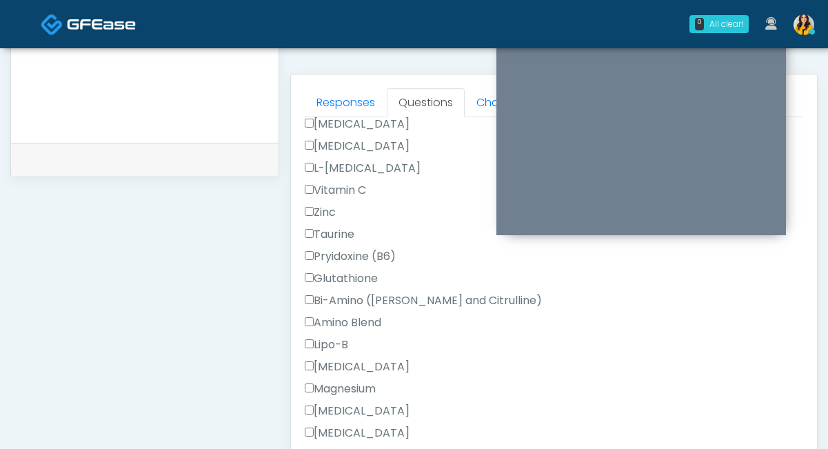
scroll to position [1206, 0]
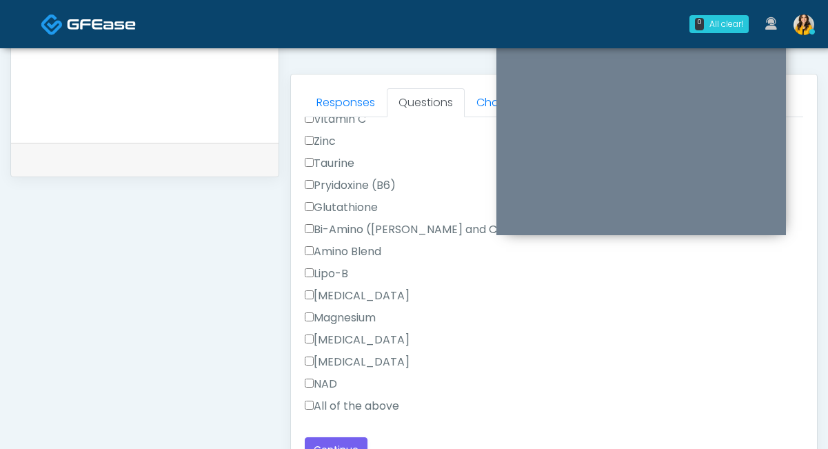
click at [320, 406] on label "All of the above" at bounding box center [352, 406] width 94 height 17
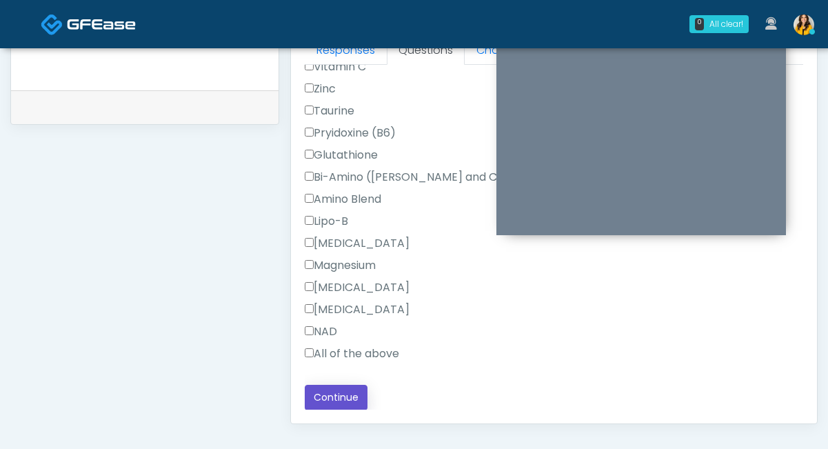
click at [336, 396] on button "Continue" at bounding box center [336, 398] width 63 height 26
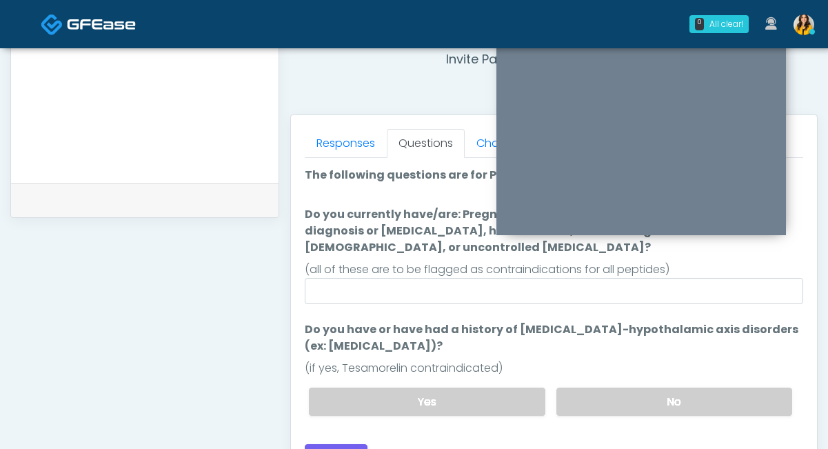
scroll to position [534, 0]
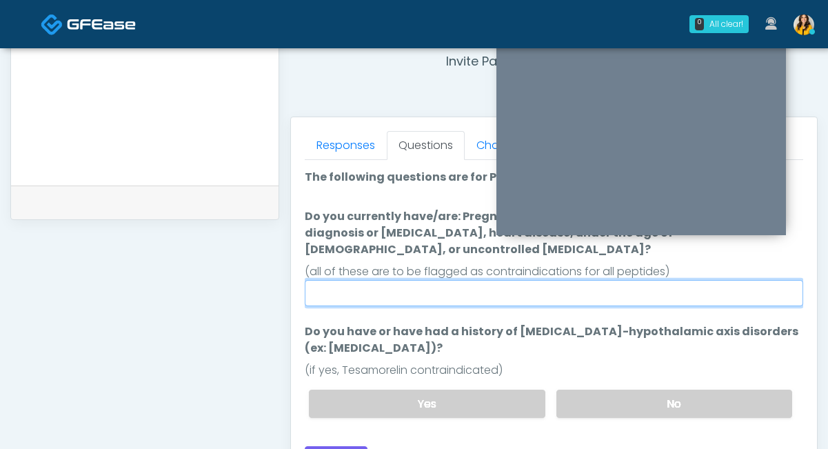
click at [456, 280] on input "Do you currently have/are: Pregnant, breastfeeding, current cancer diagnosis or…" at bounding box center [554, 293] width 498 height 26
type input "****"
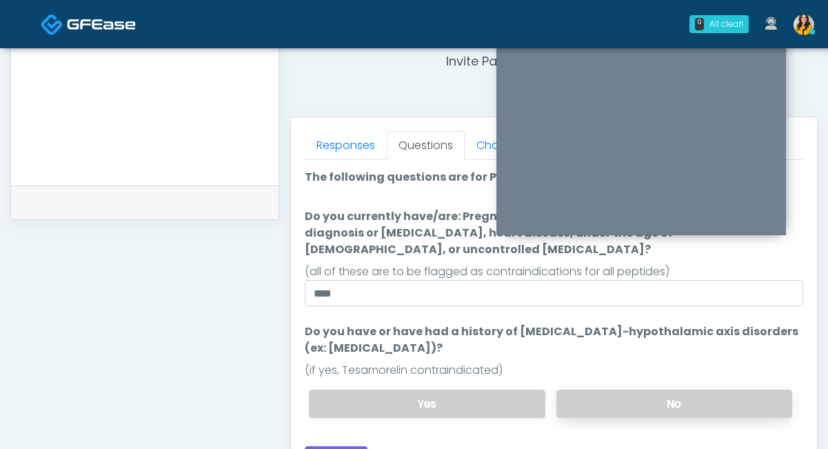
click at [638, 395] on label "No" at bounding box center [674, 403] width 236 height 28
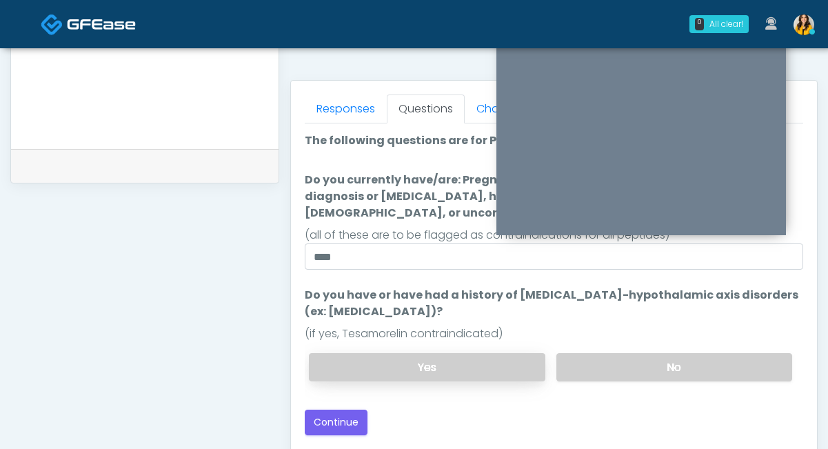
scroll to position [578, 0]
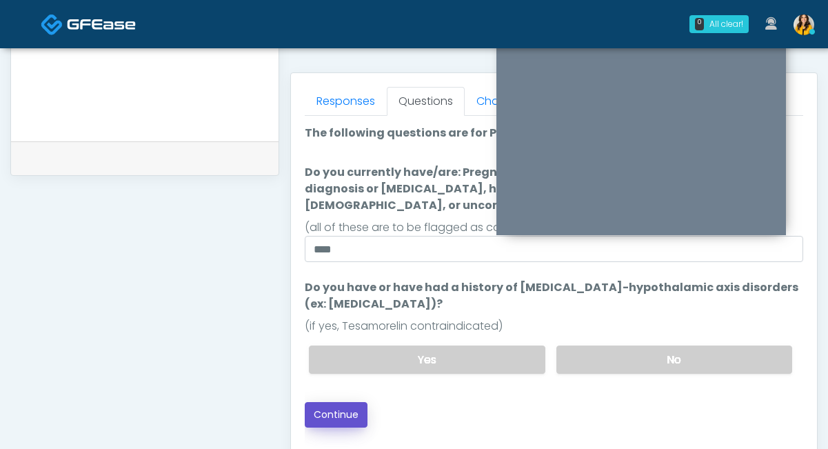
click at [340, 402] on button "Continue" at bounding box center [336, 415] width 63 height 26
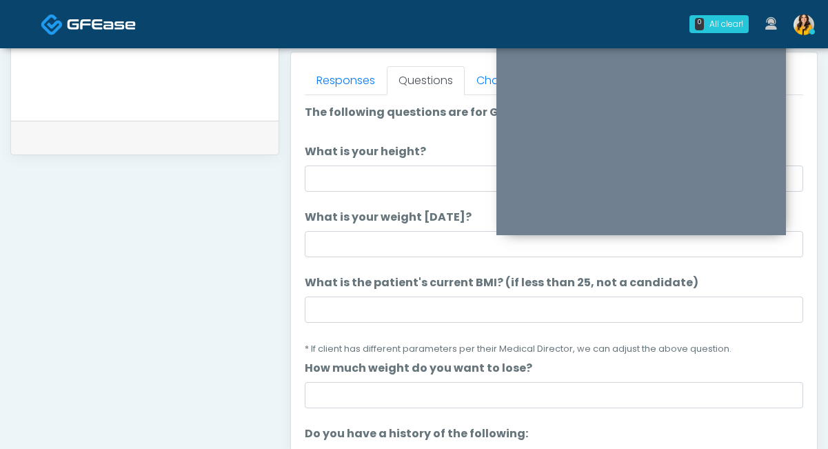
scroll to position [241, 0]
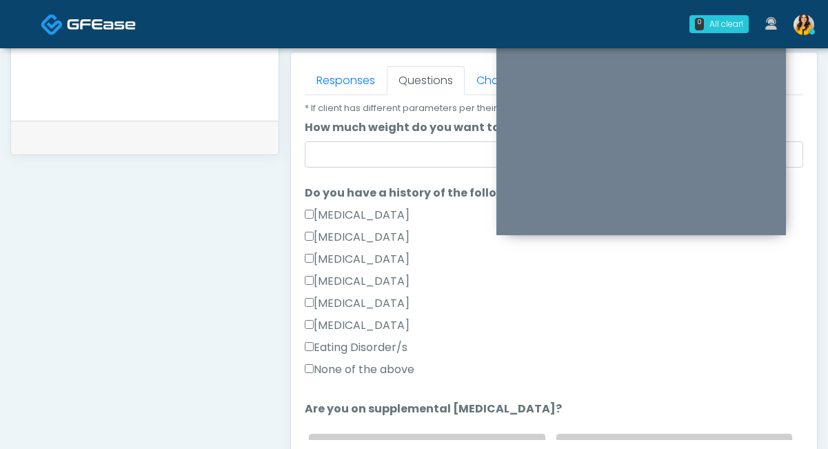
click at [392, 370] on label "None of the above" at bounding box center [360, 369] width 110 height 17
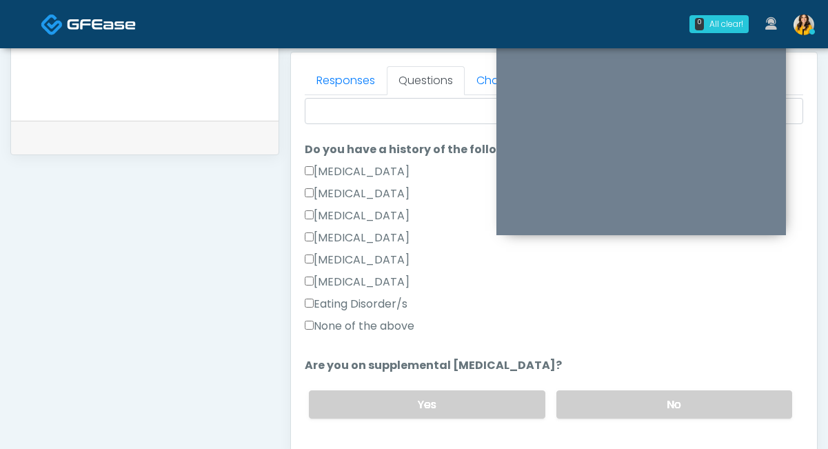
scroll to position [319, 0]
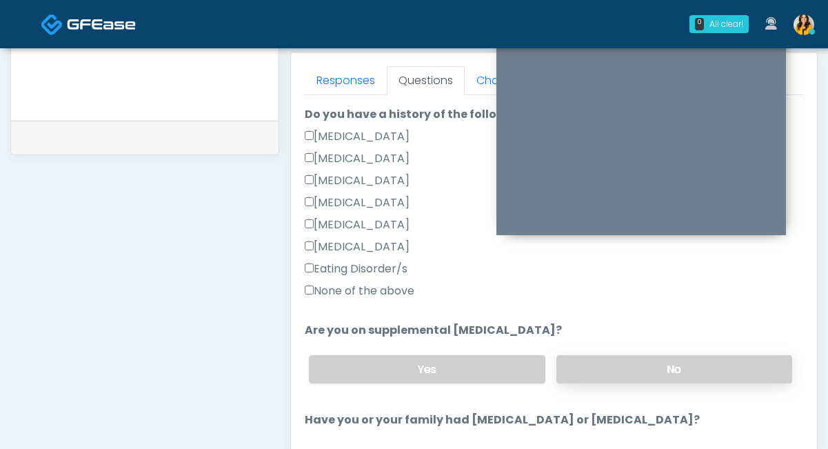
click at [587, 374] on label "No" at bounding box center [674, 369] width 236 height 28
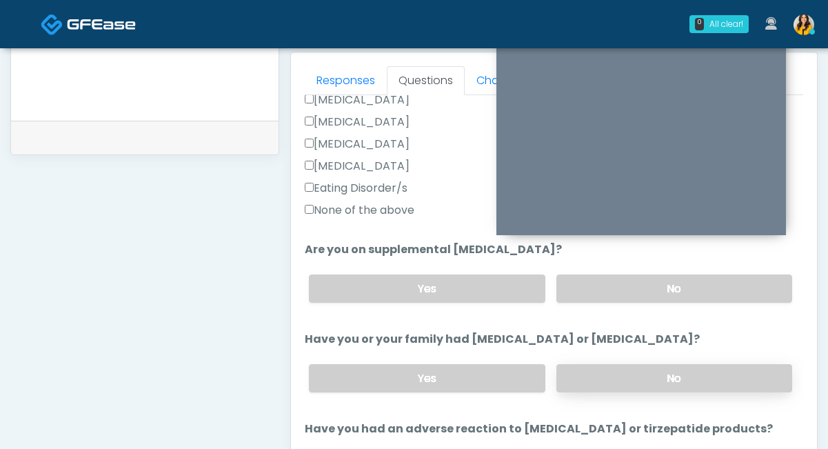
click at [589, 380] on label "No" at bounding box center [674, 378] width 236 height 28
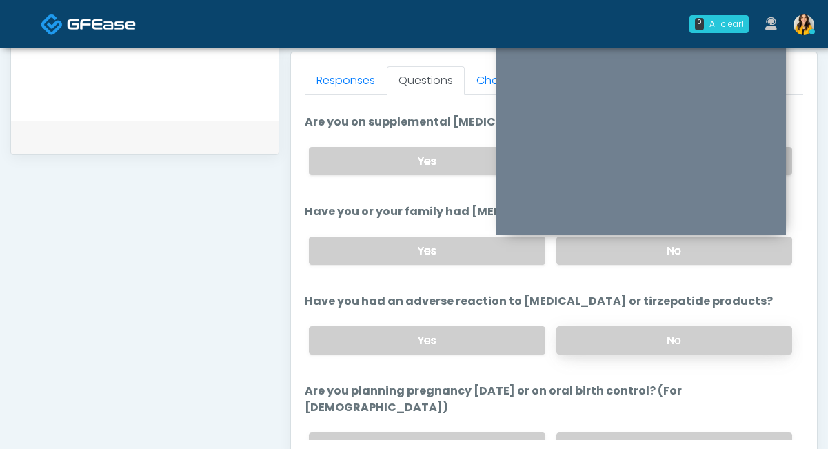
click at [587, 337] on label "No" at bounding box center [674, 340] width 236 height 28
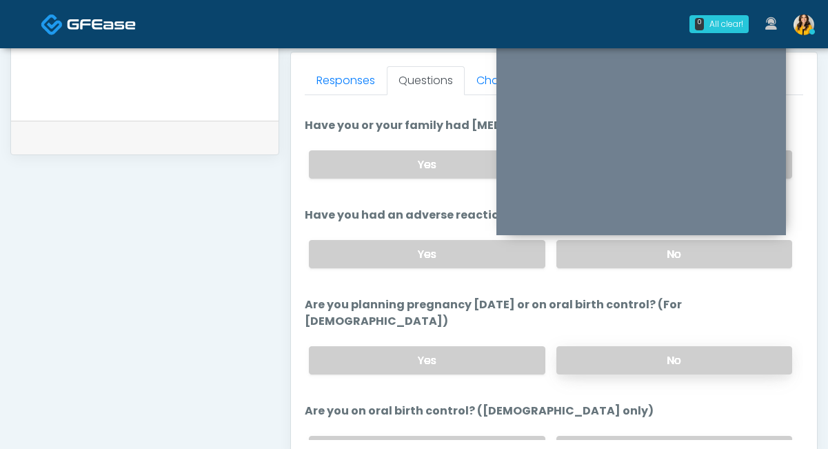
click at [577, 346] on label "No" at bounding box center [674, 360] width 236 height 28
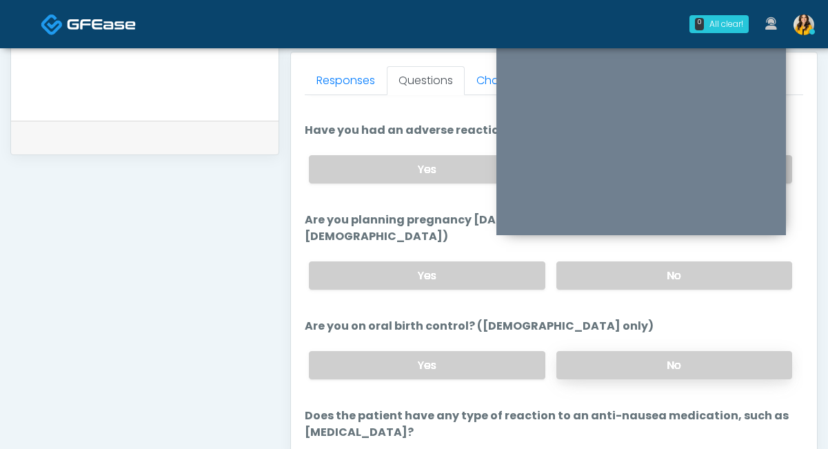
click at [576, 358] on label "No" at bounding box center [674, 365] width 236 height 28
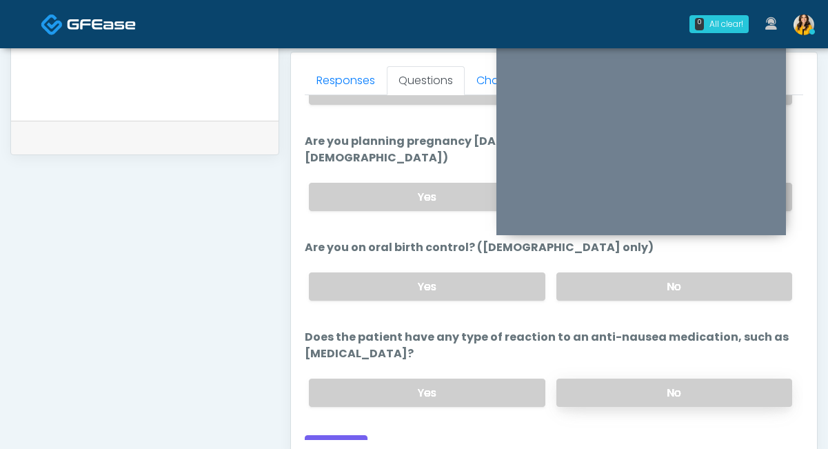
click at [570, 378] on label "No" at bounding box center [674, 392] width 236 height 28
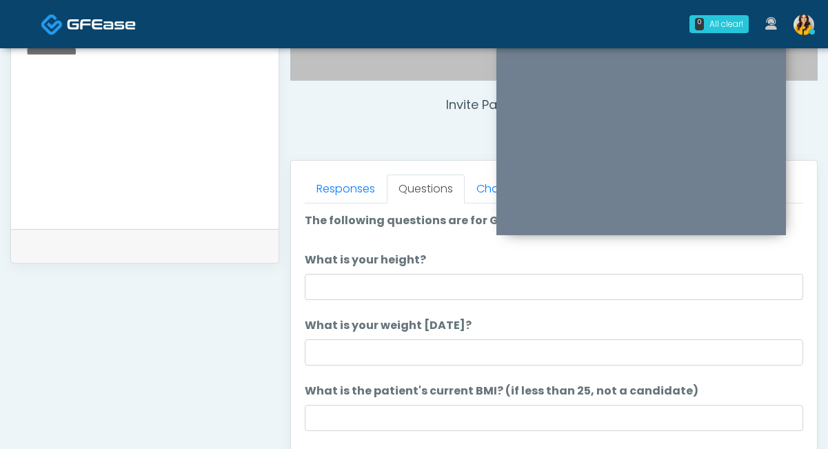
scroll to position [489, 0]
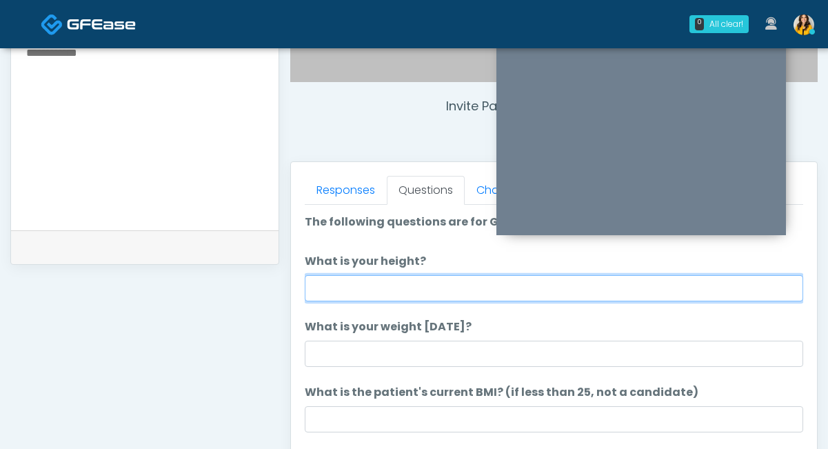
click at [371, 292] on input "What is your height?" at bounding box center [554, 288] width 498 height 26
type input "****"
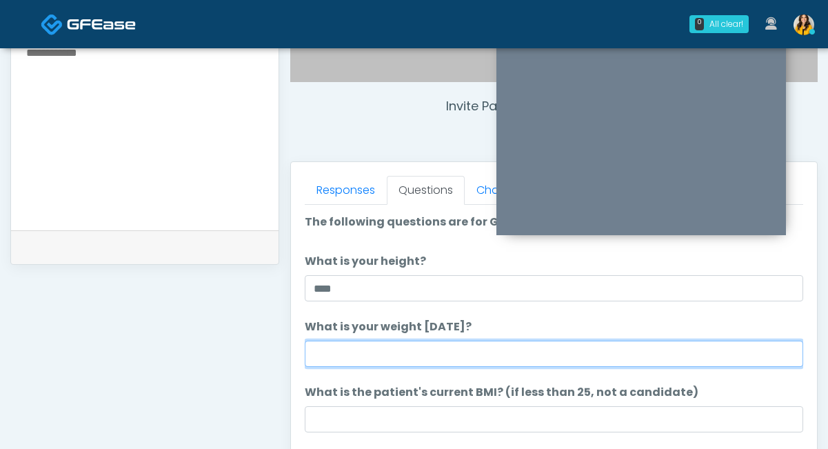
click at [337, 355] on input "What is your weight [DATE]?" at bounding box center [554, 354] width 498 height 26
type input "***"
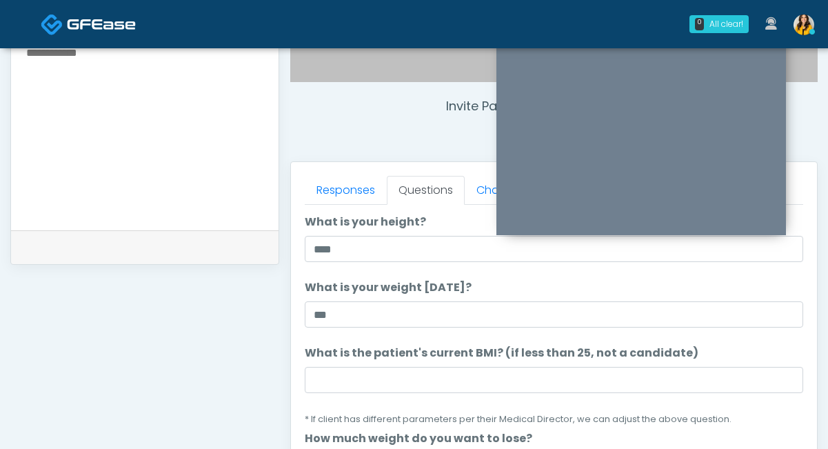
scroll to position [40, 0]
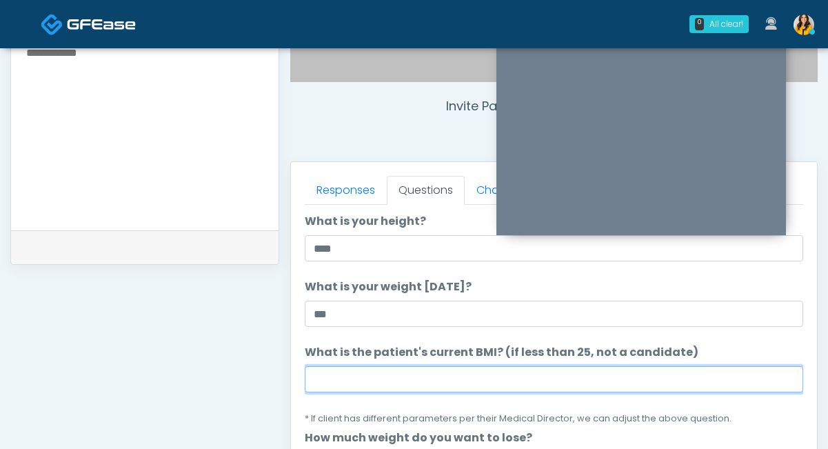
click at [351, 369] on input "What is the patient's current BMI? (if less than 25, not a candidate)" at bounding box center [554, 379] width 498 height 26
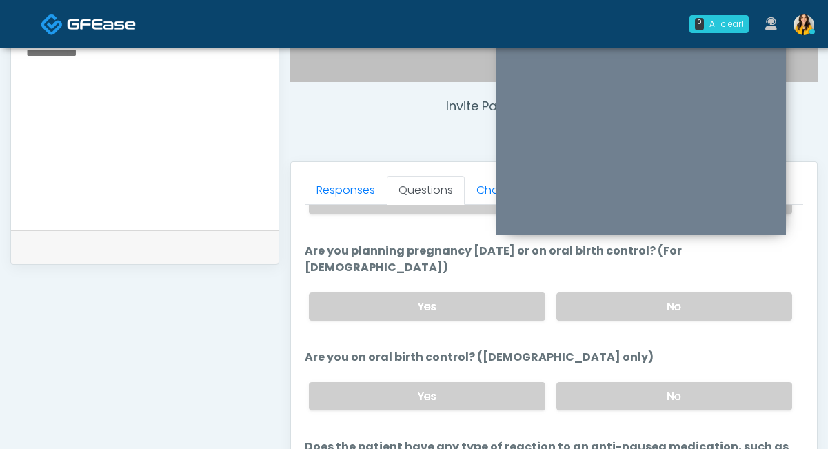
scroll to position [679, 0]
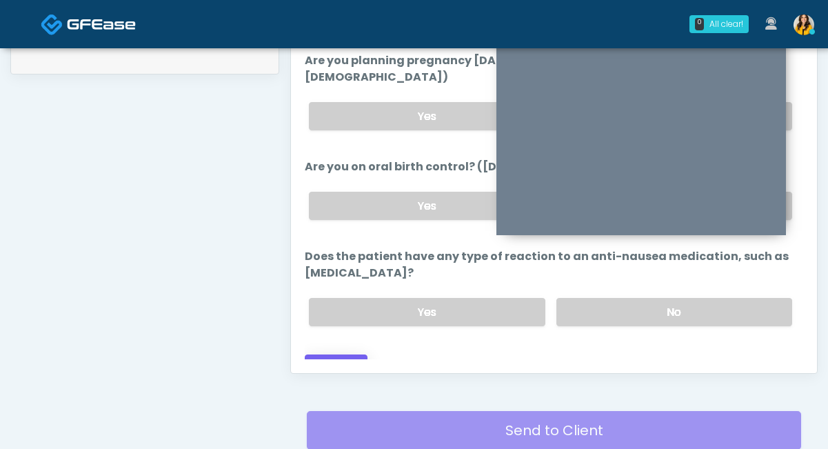
type input "****"
click at [358, 354] on button "Continue" at bounding box center [336, 367] width 63 height 26
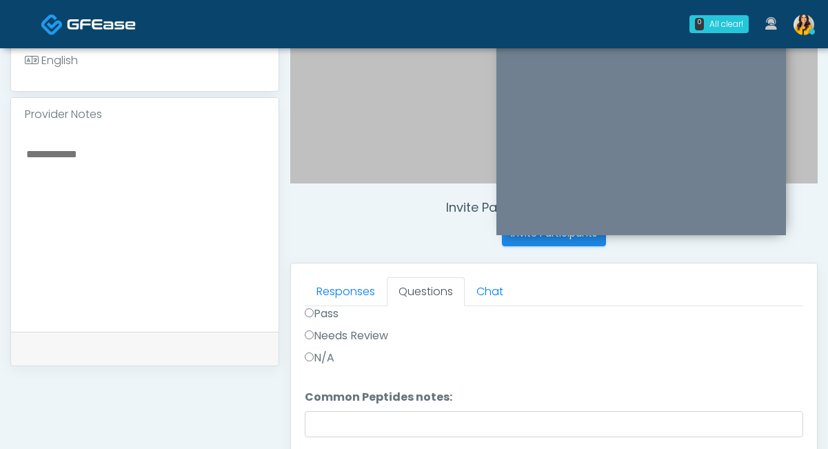
scroll to position [0, 0]
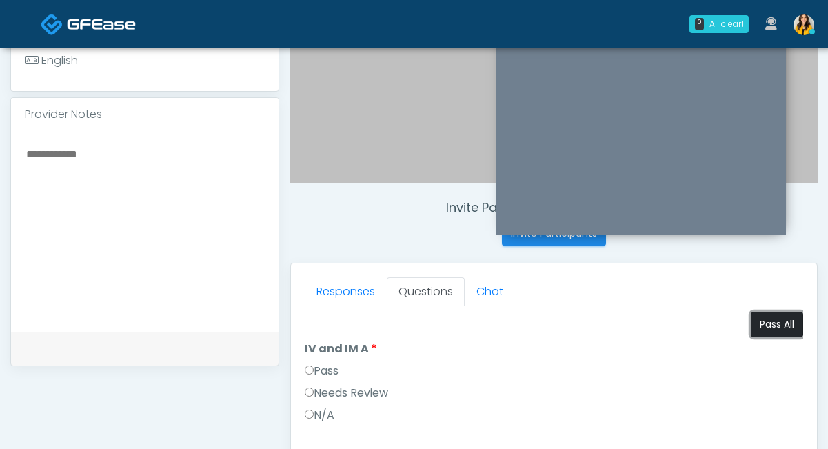
click at [774, 321] on button "Pass All" at bounding box center [777, 325] width 52 height 26
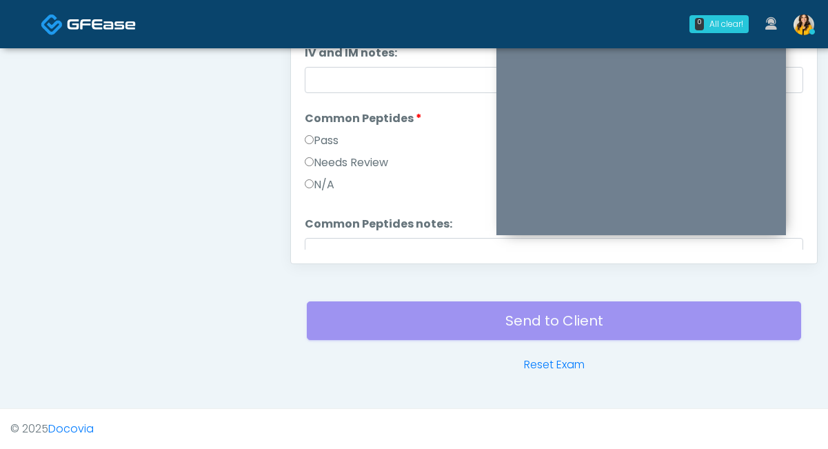
scroll to position [228, 0]
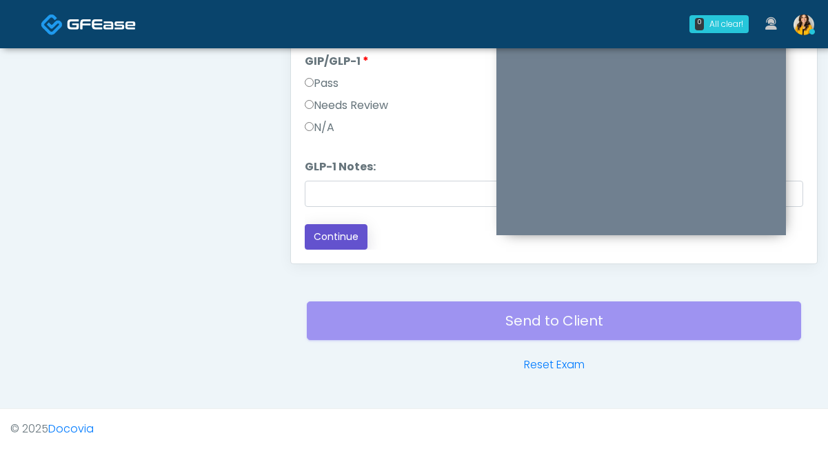
click at [336, 244] on button "Continue" at bounding box center [336, 237] width 63 height 26
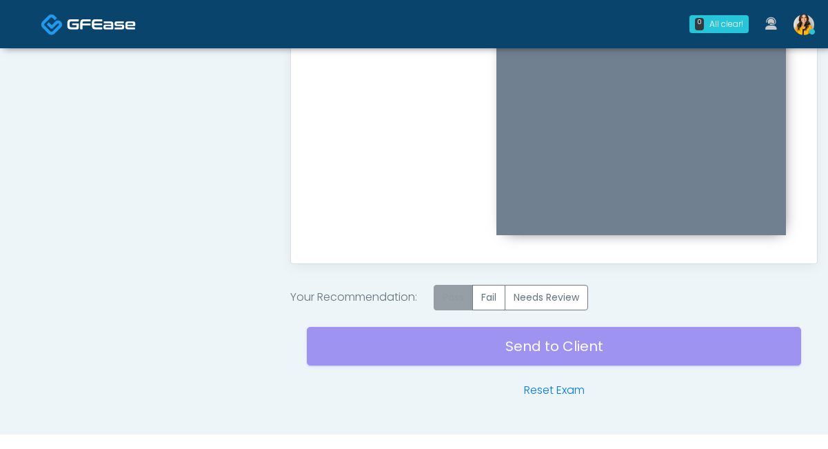
click at [454, 292] on label "Pass" at bounding box center [453, 298] width 39 height 26
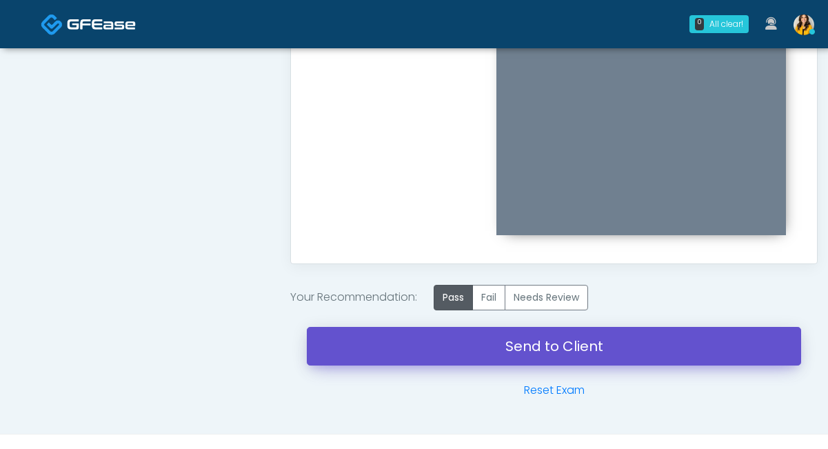
click at [501, 345] on link "Send to Client" at bounding box center [554, 346] width 494 height 39
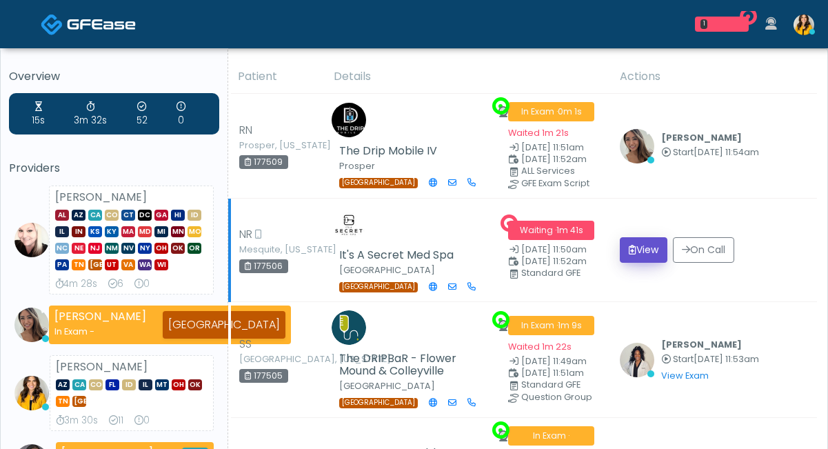
click at [656, 237] on button "View" at bounding box center [644, 250] width 48 height 26
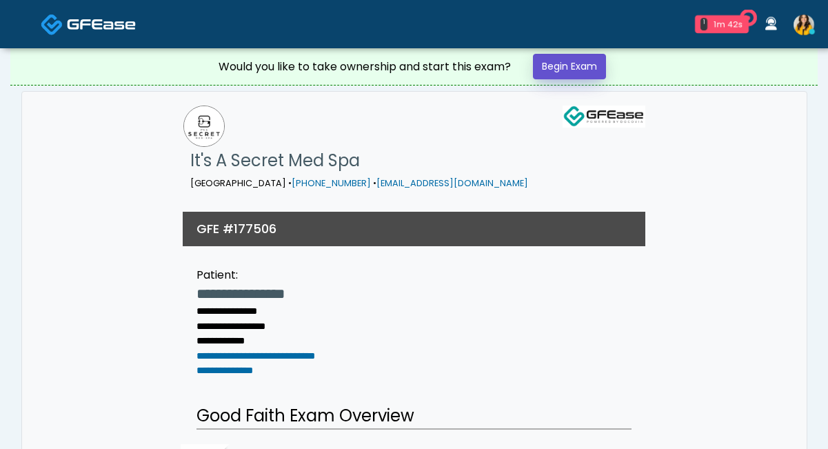
click at [587, 62] on link "Begin Exam" at bounding box center [569, 67] width 73 height 26
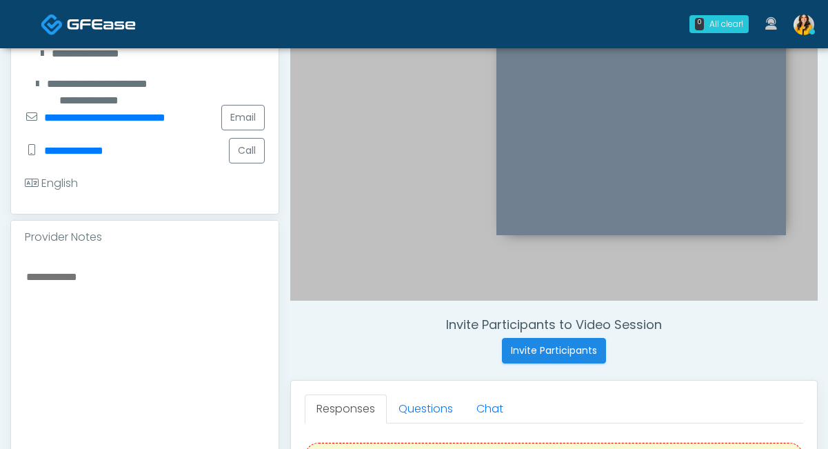
scroll to position [396, 0]
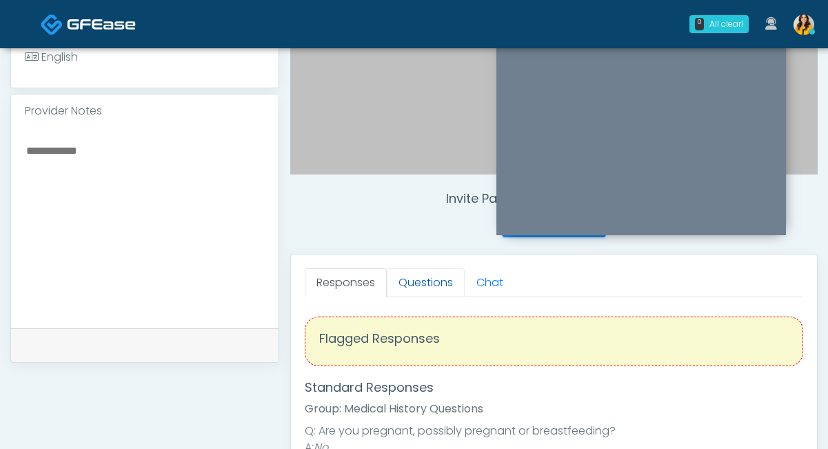
click at [416, 288] on link "Questions" at bounding box center [426, 282] width 78 height 29
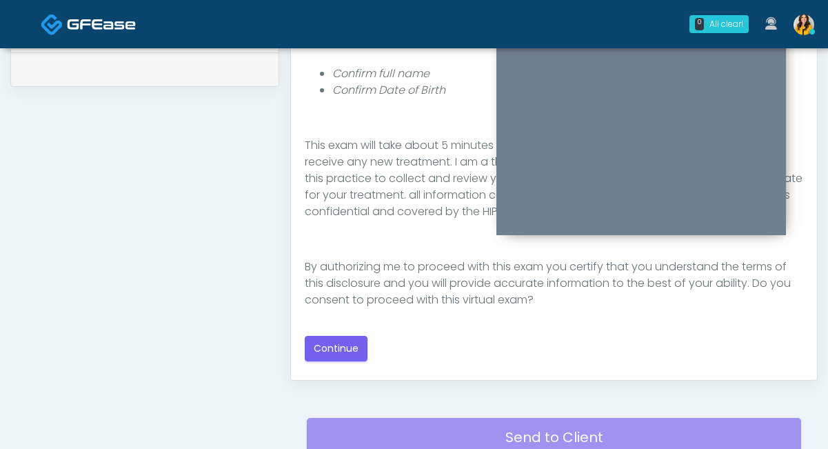
scroll to position [698, 0]
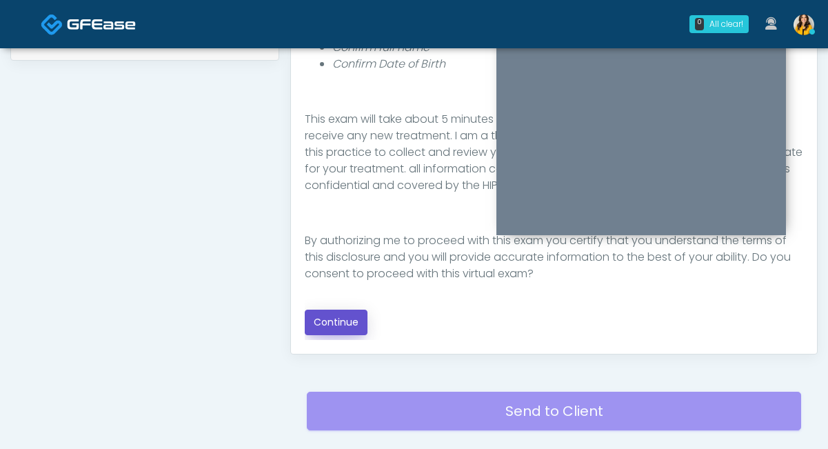
click at [333, 319] on button "Continue" at bounding box center [336, 323] width 63 height 26
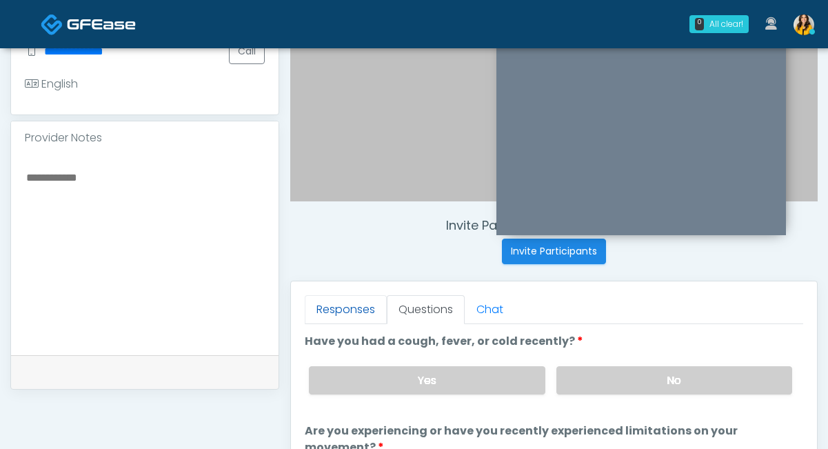
scroll to position [378, 0]
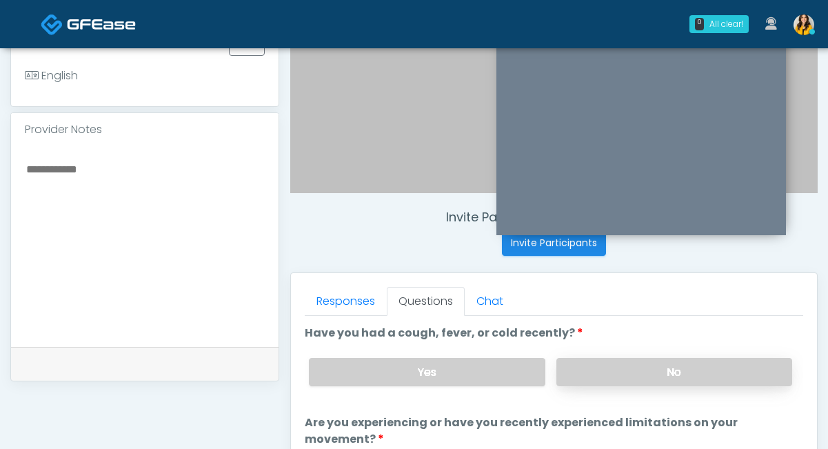
click at [581, 378] on label "No" at bounding box center [674, 372] width 236 height 28
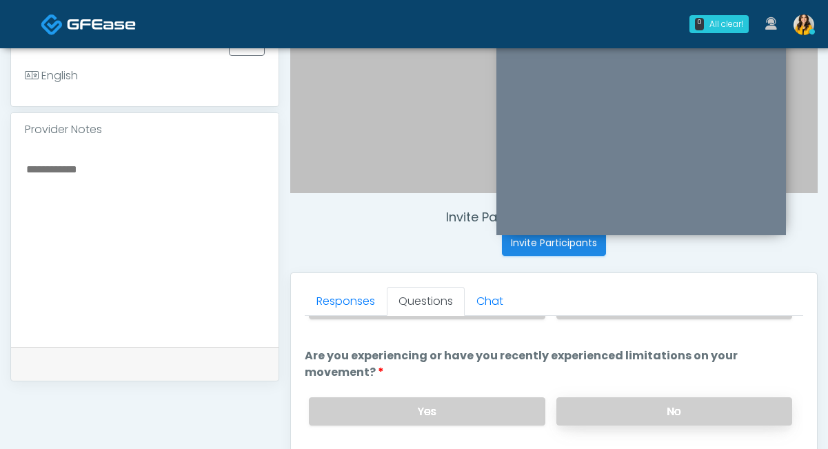
click at [575, 398] on label "No" at bounding box center [674, 411] width 236 height 28
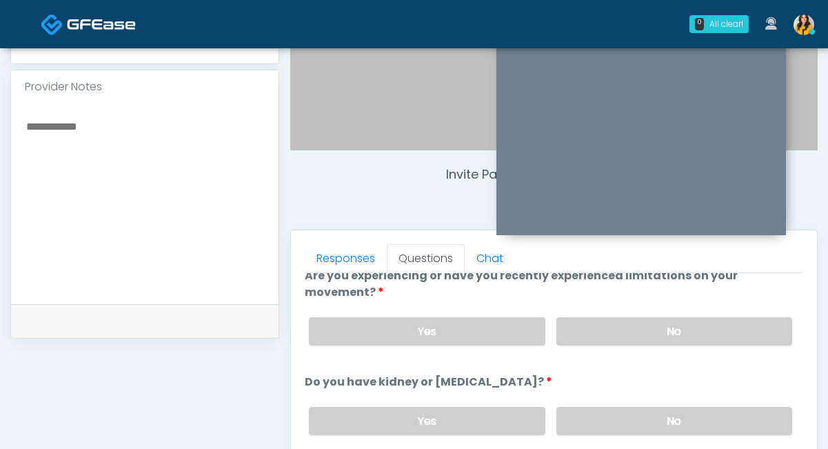
scroll to position [124, 0]
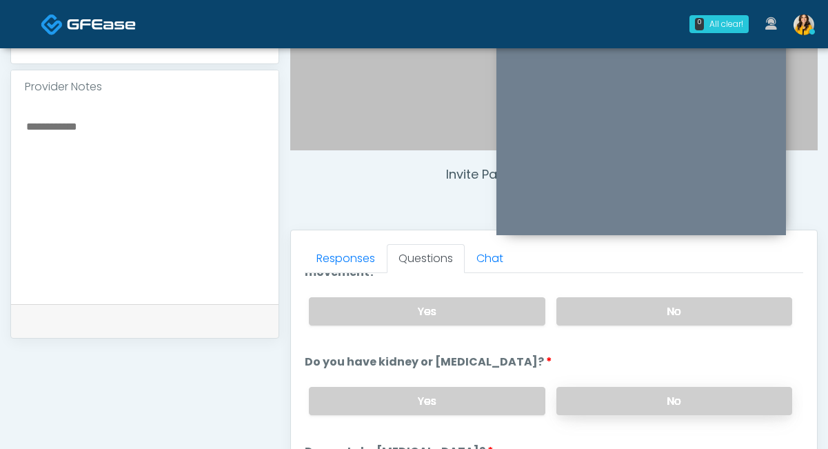
click at [589, 396] on label "No" at bounding box center [674, 401] width 236 height 28
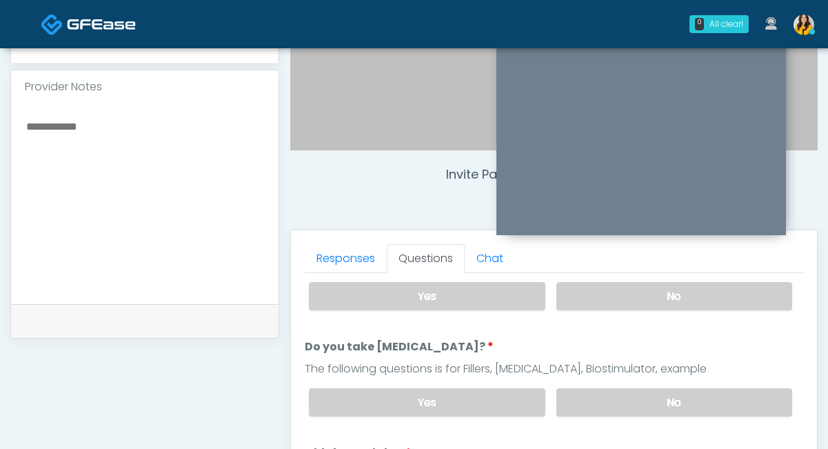
scroll to position [237, 0]
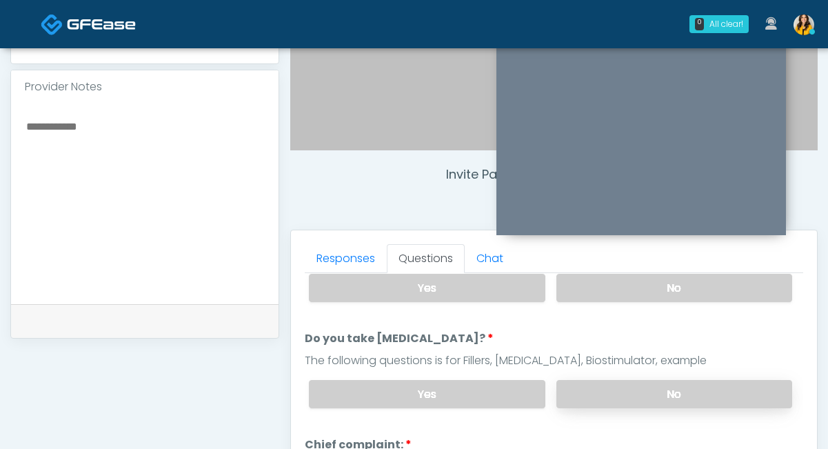
click at [574, 391] on label "No" at bounding box center [674, 394] width 236 height 28
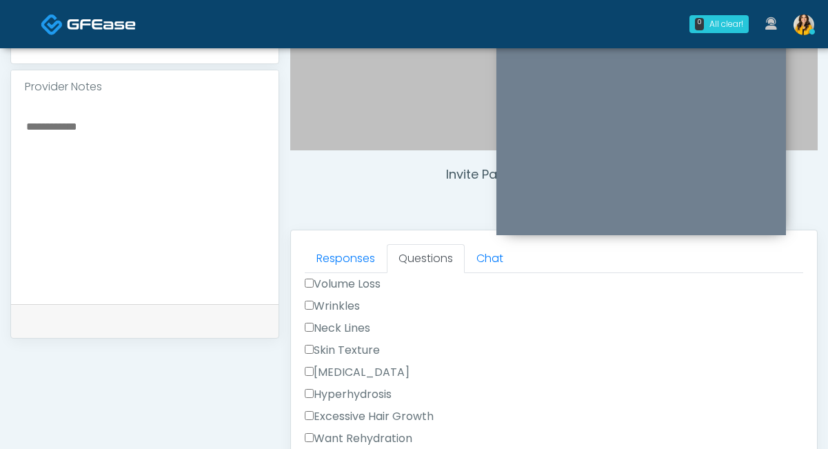
scroll to position [391, 0]
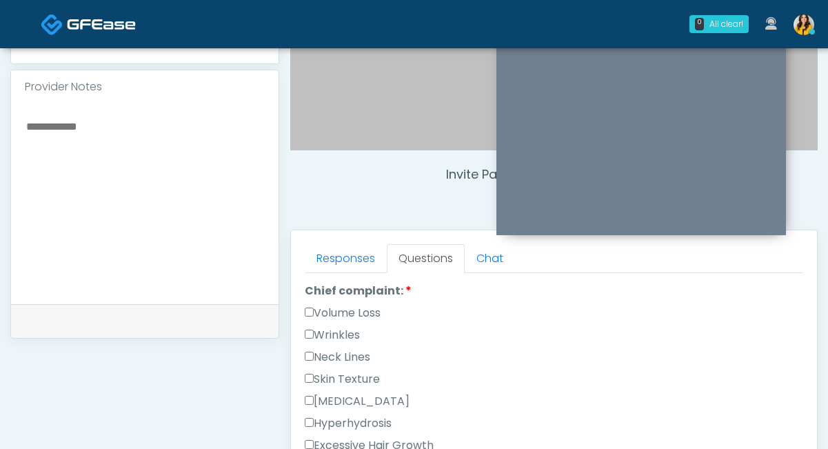
click at [358, 312] on label "Volume Loss" at bounding box center [343, 313] width 76 height 17
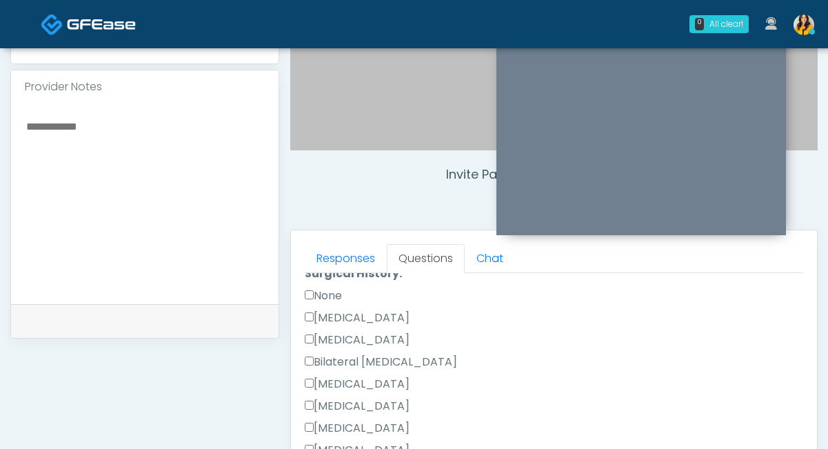
scroll to position [815, 0]
click at [338, 296] on label "None" at bounding box center [323, 296] width 37 height 17
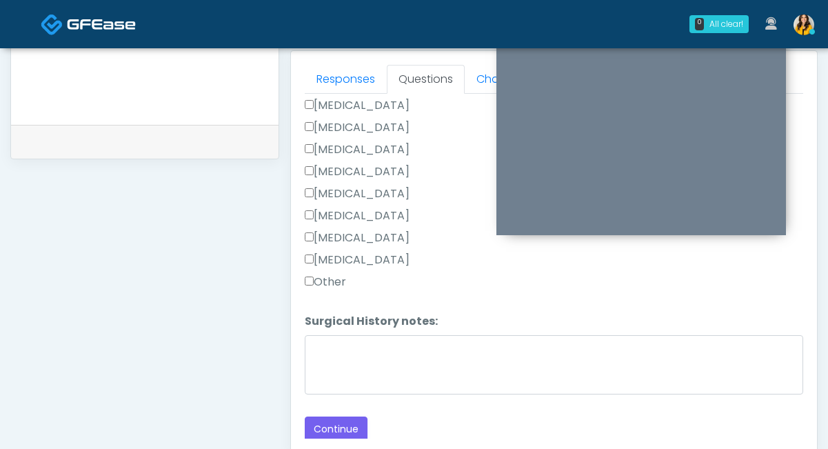
scroll to position [599, 0]
click at [328, 431] on button "Continue" at bounding box center [336, 430] width 63 height 26
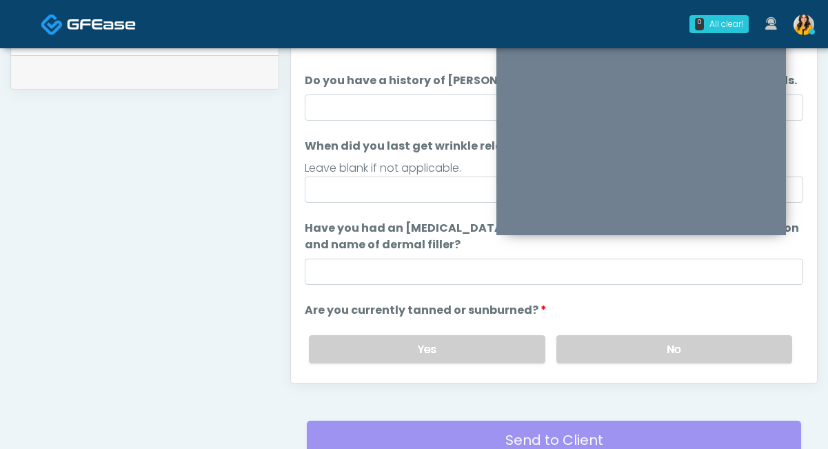
scroll to position [642, 0]
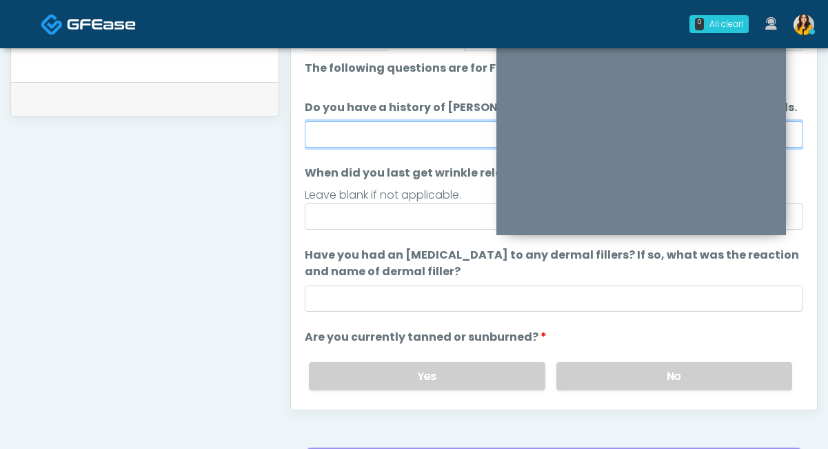
click at [414, 137] on input "Do you have a history of [PERSON_NAME]'s barre or ALS? If so, please provide de…" at bounding box center [554, 134] width 498 height 26
type input "**"
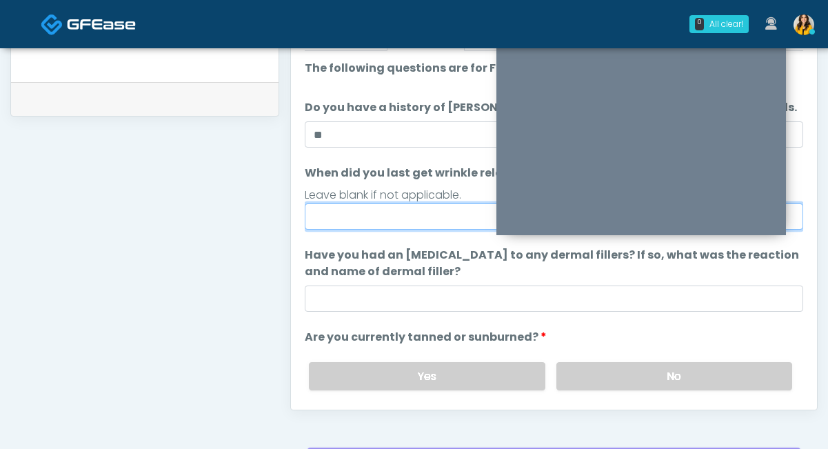
click at [336, 212] on input "When did you last get wrinkle relaxer or dermal filler?" at bounding box center [554, 216] width 498 height 26
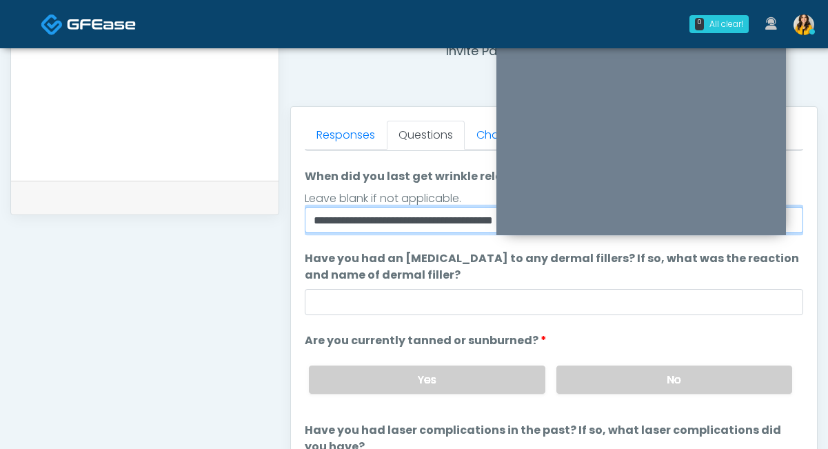
scroll to position [109, 0]
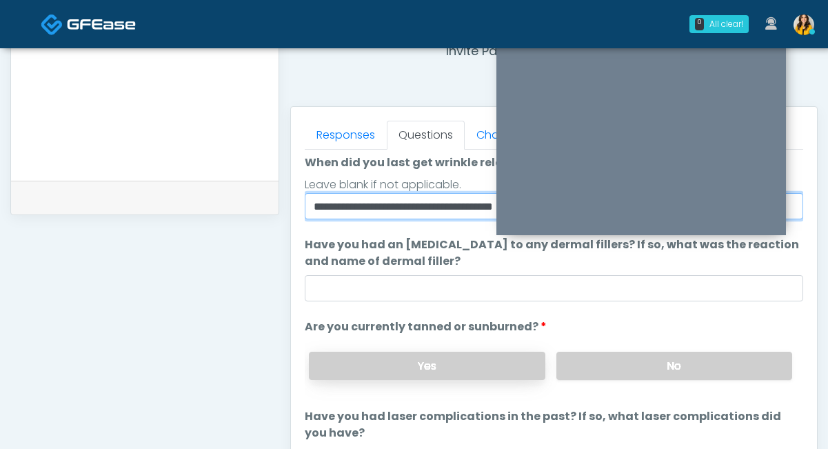
type input "**********"
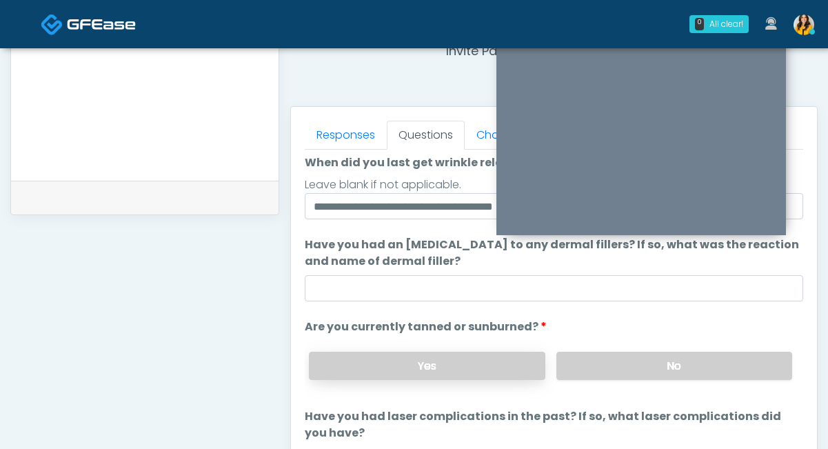
click at [487, 361] on label "Yes" at bounding box center [427, 366] width 236 height 28
click at [154, 141] on textarea at bounding box center [145, 78] width 240 height 168
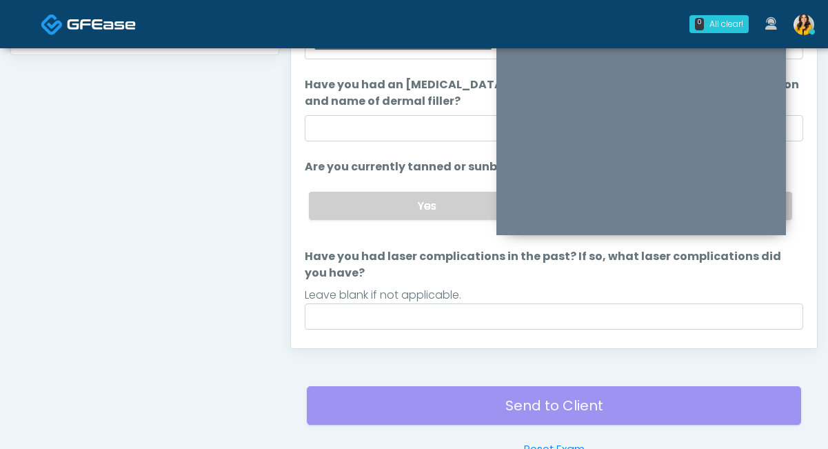
scroll to position [146, 0]
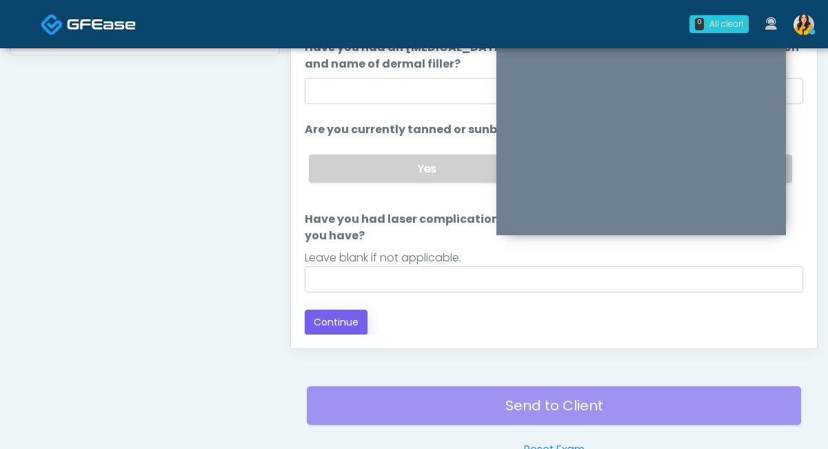
type textarea "******"
click at [354, 318] on button "Continue" at bounding box center [336, 323] width 63 height 26
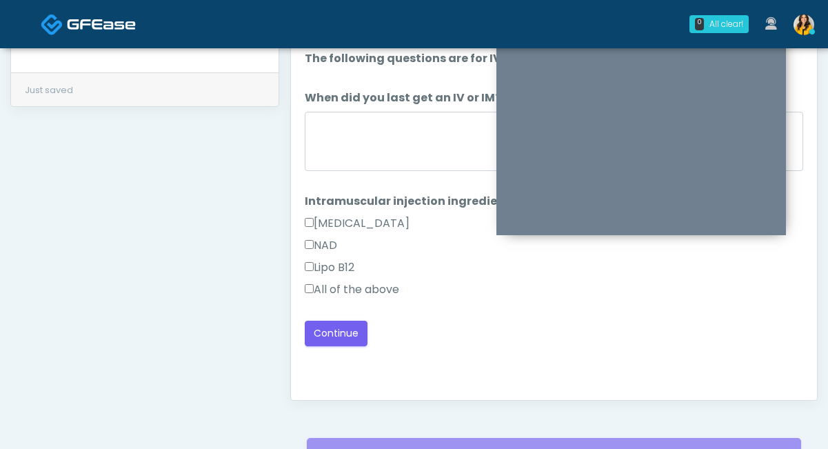
scroll to position [576, 0]
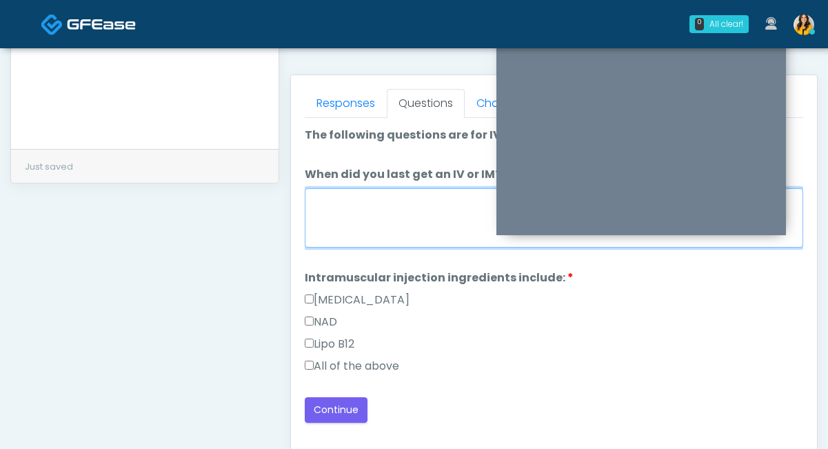
click at [392, 223] on textarea "When did you last get an IV or IM?" at bounding box center [554, 217] width 498 height 59
type textarea "*****"
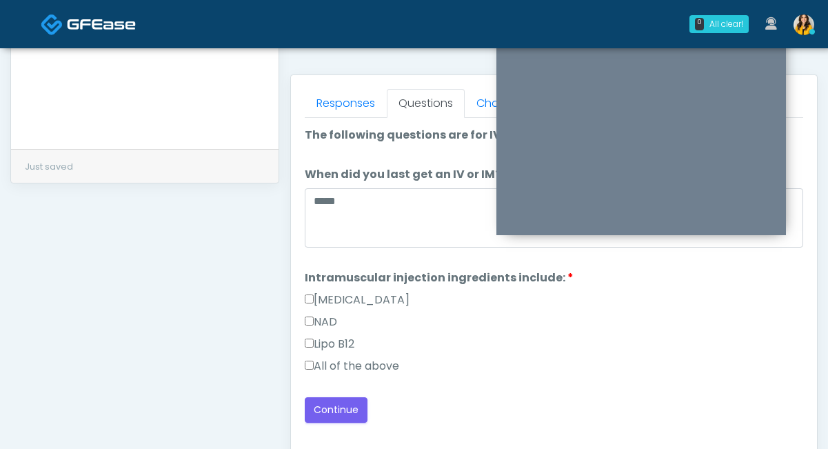
click at [364, 369] on label "All of the above" at bounding box center [352, 366] width 94 height 17
click at [334, 400] on button "Continue" at bounding box center [336, 410] width 63 height 26
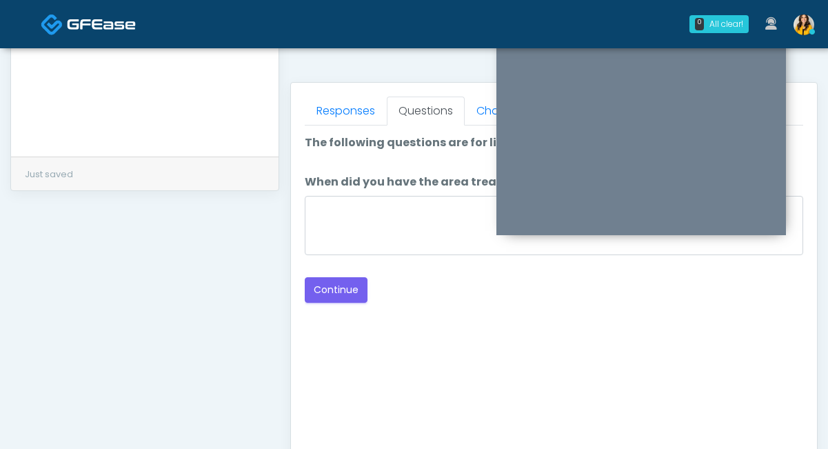
scroll to position [473, 0]
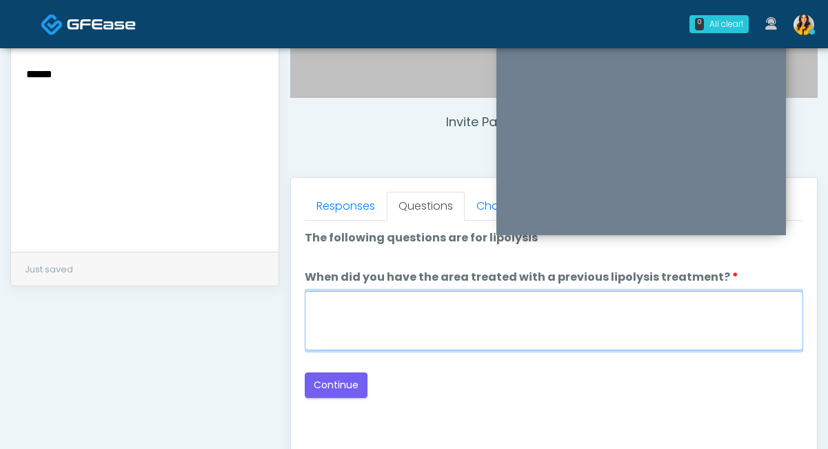
click at [392, 336] on textarea "When did you have the area treated with a previous lipolysis treatment?" at bounding box center [554, 320] width 498 height 59
type textarea "*****"
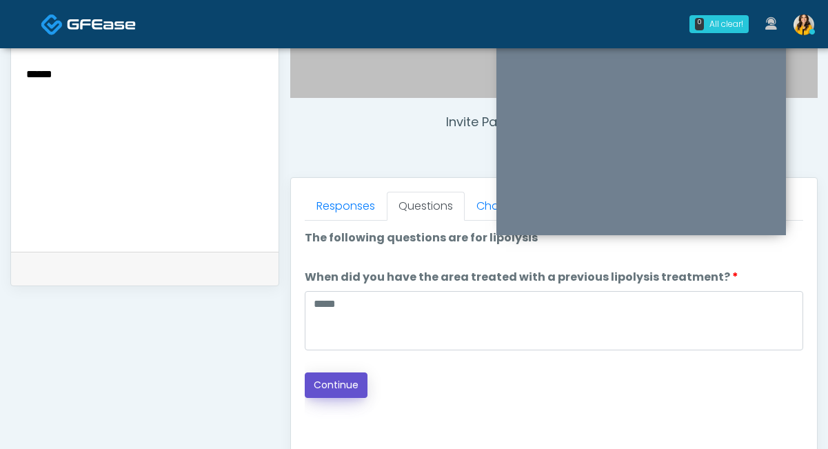
click at [347, 393] on button "Continue" at bounding box center [336, 385] width 63 height 26
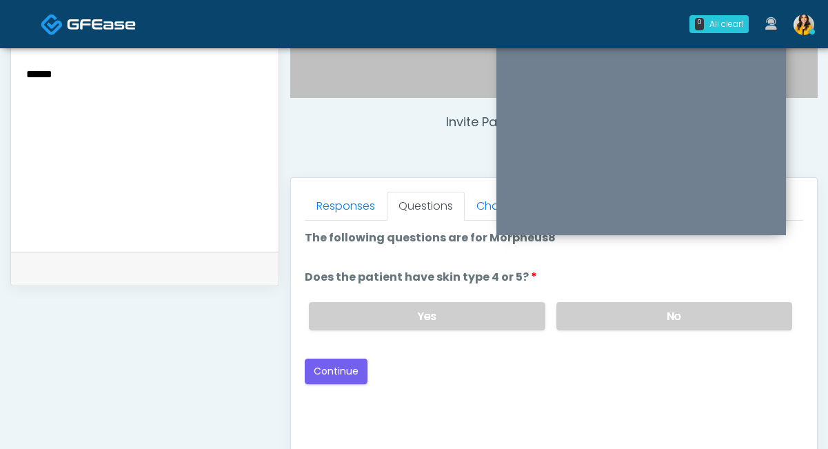
scroll to position [459, 0]
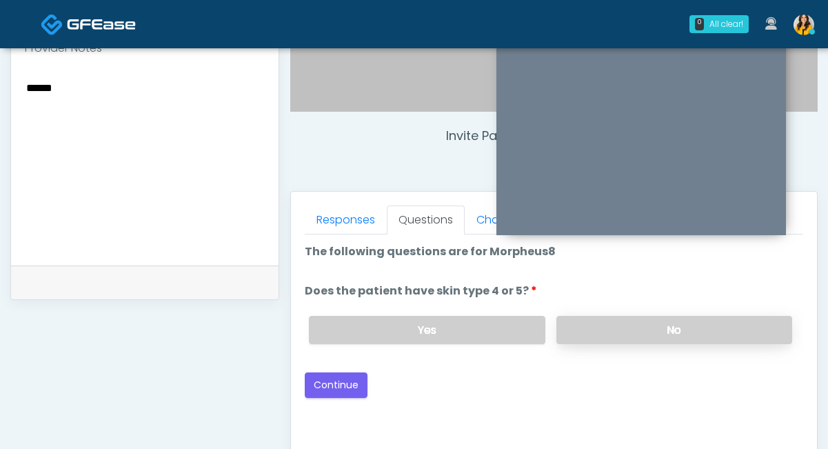
click at [613, 320] on label "No" at bounding box center [674, 330] width 236 height 28
click at [322, 385] on button "Continue" at bounding box center [336, 385] width 63 height 26
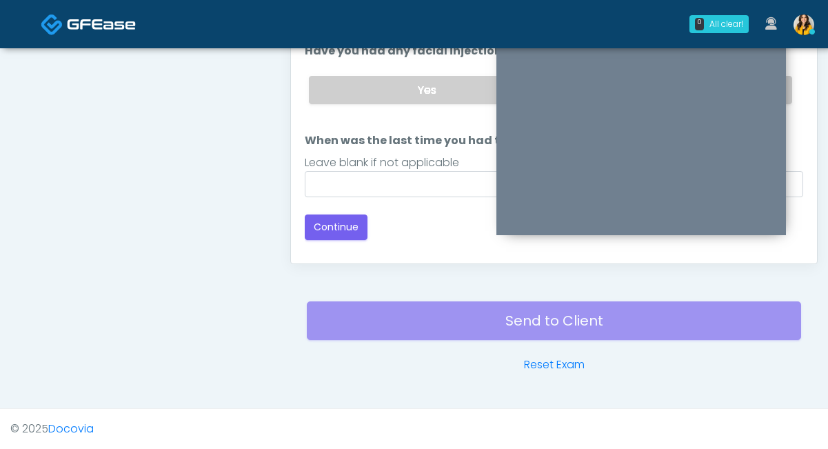
scroll to position [581, 0]
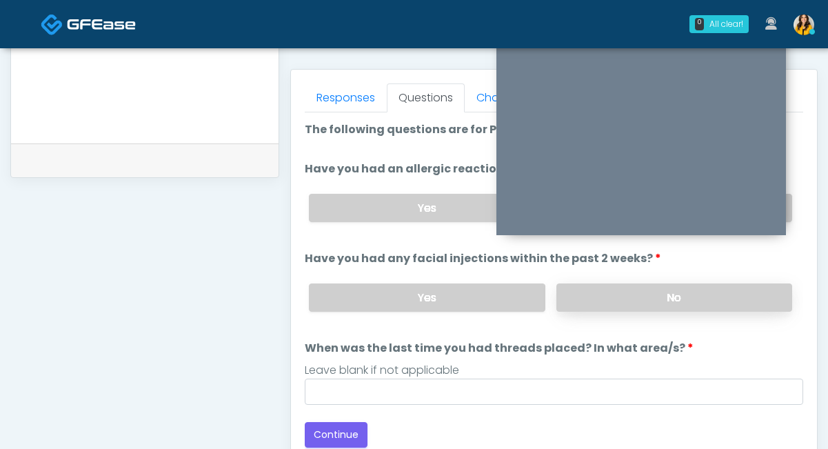
click at [609, 300] on label "No" at bounding box center [674, 297] width 236 height 28
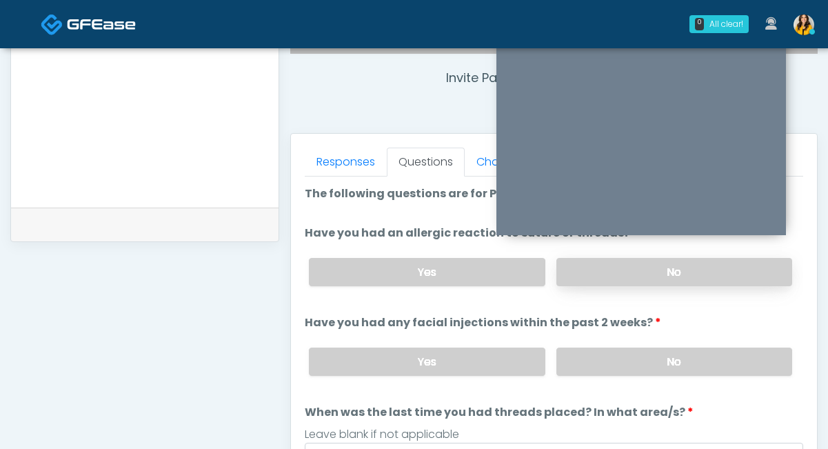
click at [589, 283] on label "No" at bounding box center [674, 272] width 236 height 28
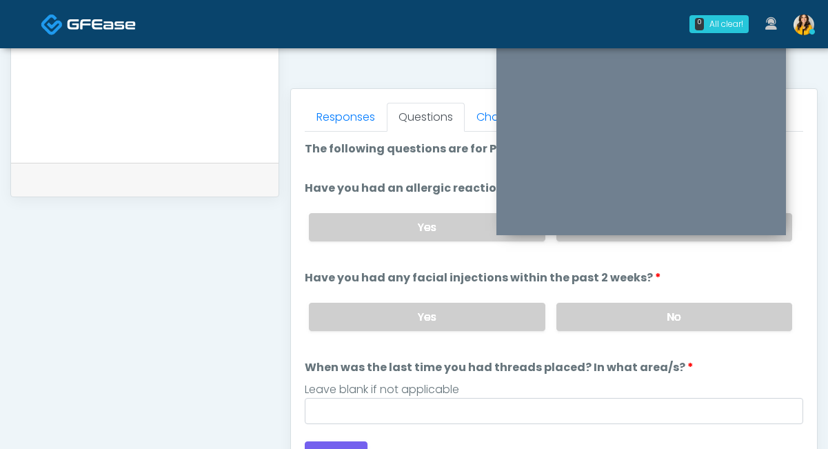
scroll to position [563, 0]
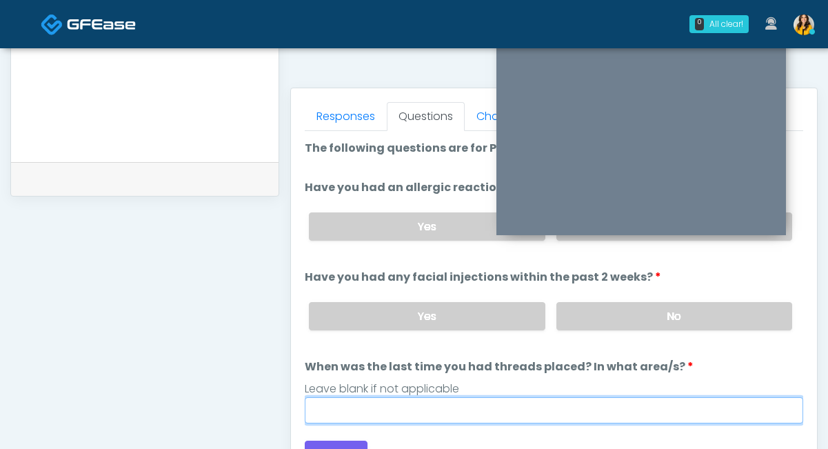
click at [476, 405] on input "When was the last time you had threads placed? In what area/s?" at bounding box center [554, 410] width 498 height 26
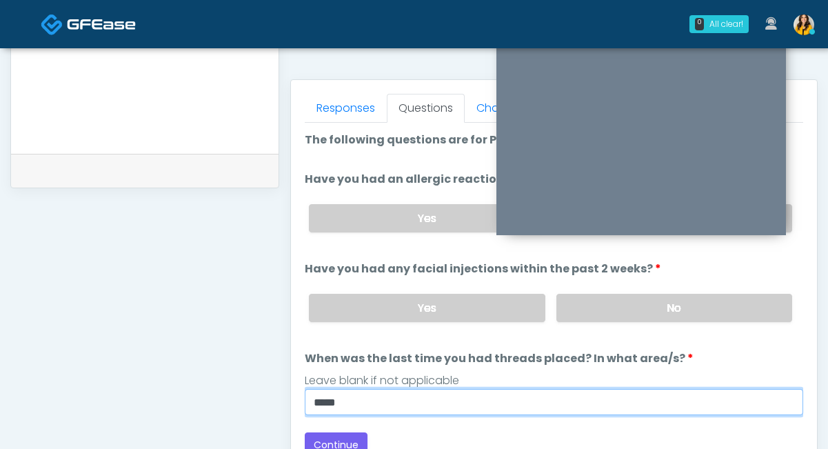
scroll to position [603, 0]
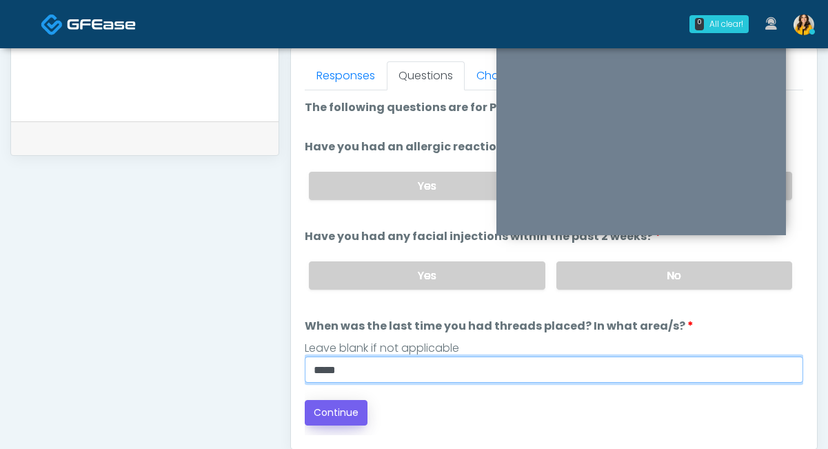
type input "*****"
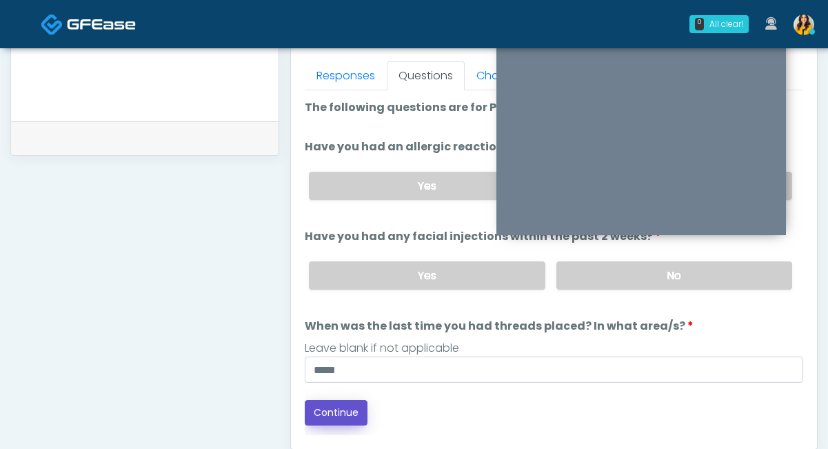
click at [342, 417] on button "Continue" at bounding box center [336, 413] width 63 height 26
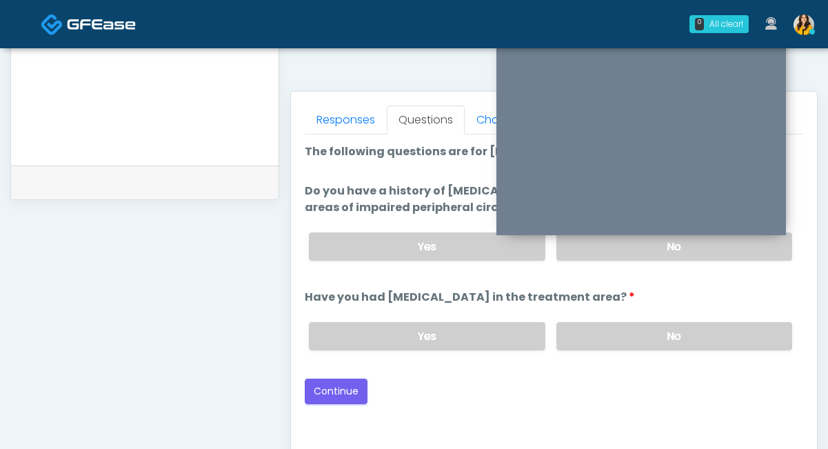
scroll to position [560, 0]
click at [582, 244] on label "No" at bounding box center [674, 246] width 236 height 28
click at [583, 354] on div "Yes No" at bounding box center [550, 335] width 505 height 50
click at [574, 339] on label "No" at bounding box center [674, 335] width 236 height 28
click at [345, 390] on button "Continue" at bounding box center [336, 391] width 63 height 26
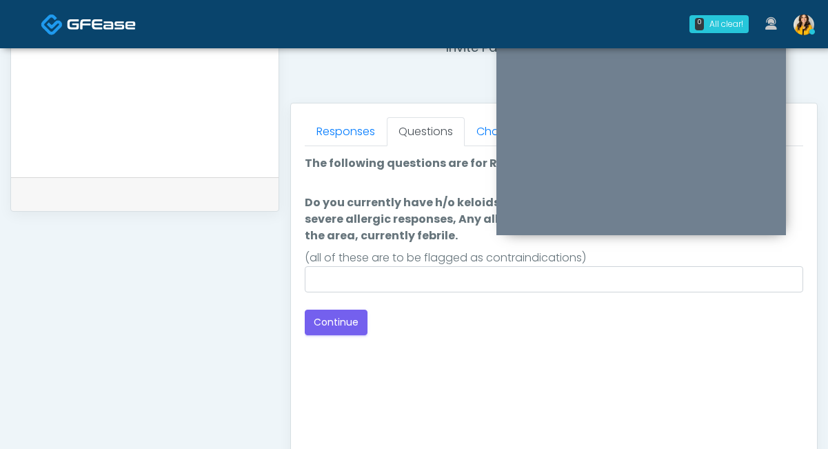
scroll to position [464, 0]
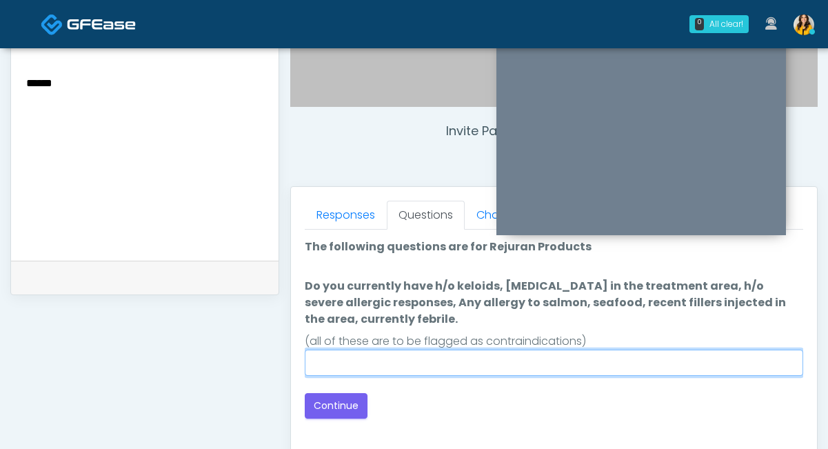
click at [385, 364] on input "Do you currently have h/o keloids, skin infection in the treatment area, h/o se…" at bounding box center [554, 363] width 498 height 26
type input "**********"
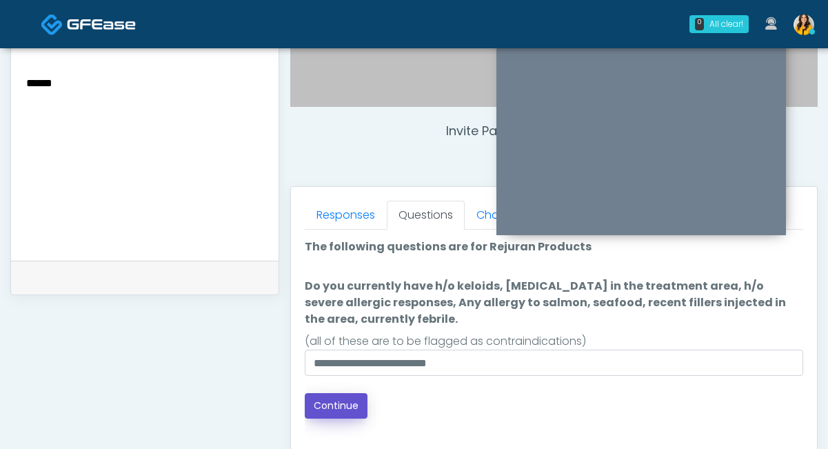
click at [343, 407] on button "Continue" at bounding box center [336, 406] width 63 height 26
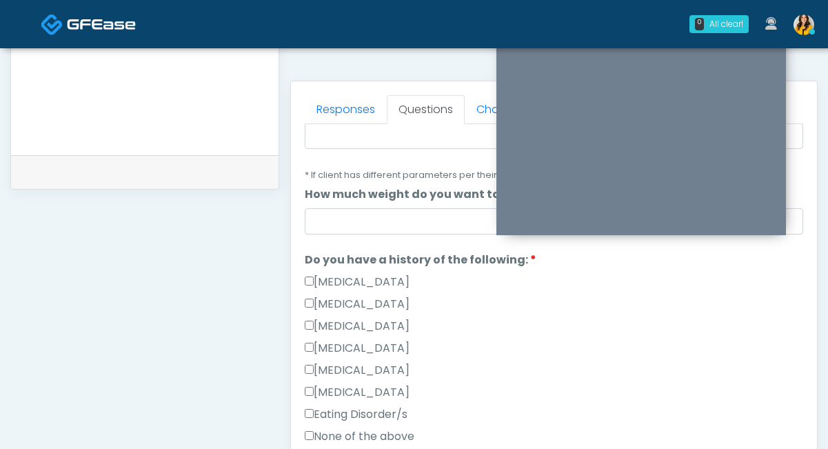
scroll to position [254, 0]
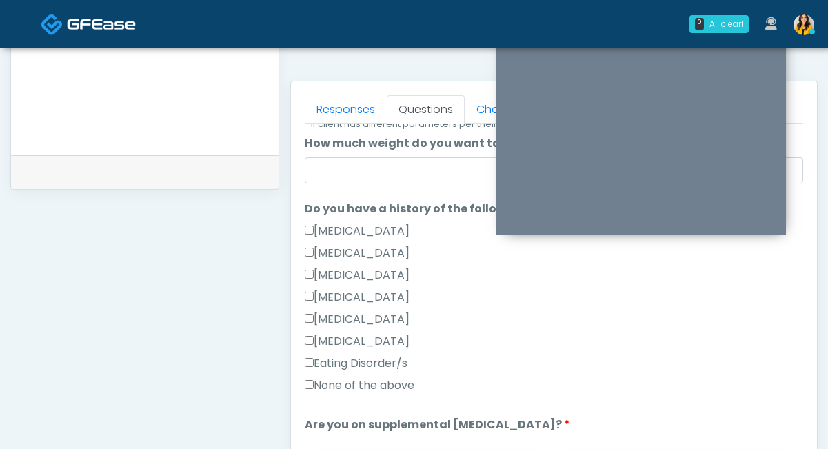
click at [368, 382] on label "None of the above" at bounding box center [360, 385] width 110 height 17
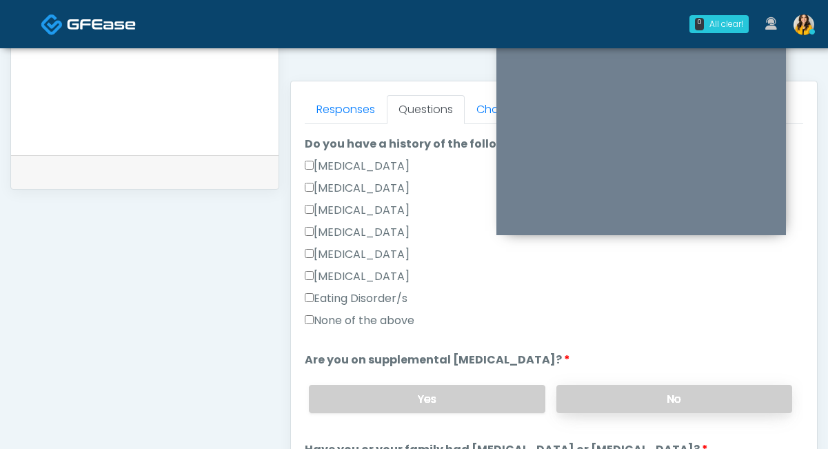
click at [612, 401] on label "No" at bounding box center [674, 399] width 236 height 28
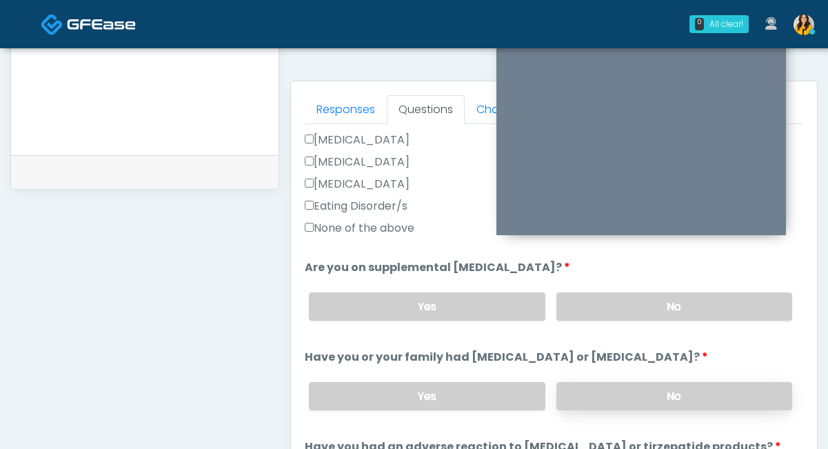
click at [583, 387] on label "No" at bounding box center [674, 396] width 236 height 28
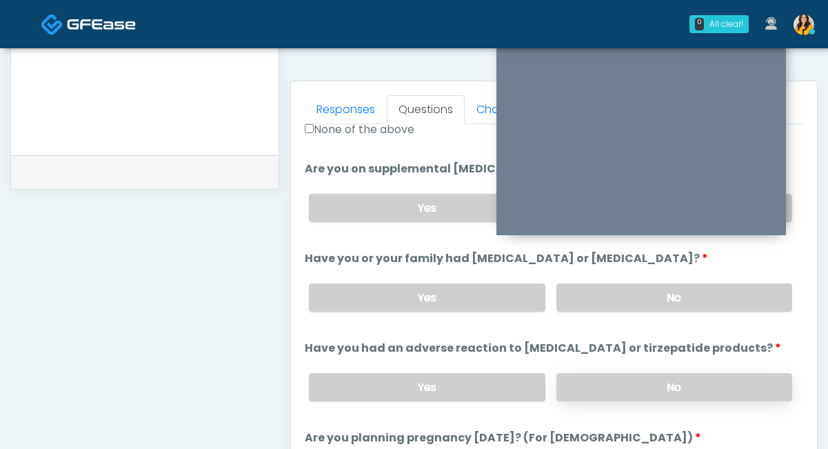
click at [611, 393] on label "No" at bounding box center [674, 387] width 236 height 28
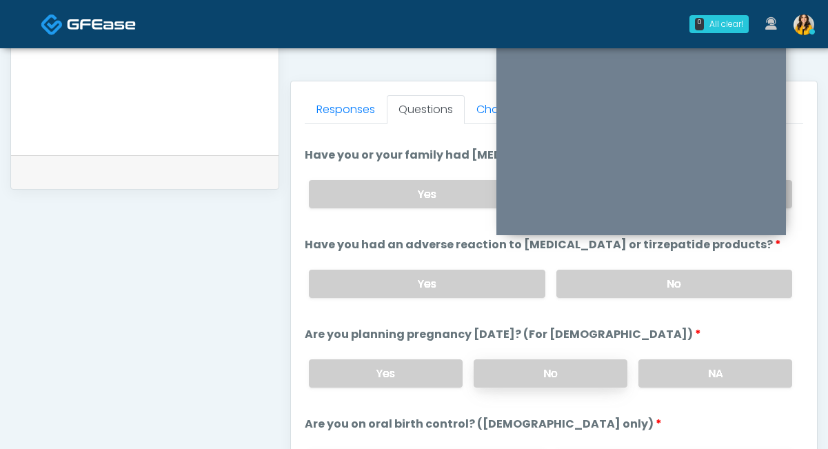
click at [611, 374] on label "No" at bounding box center [551, 373] width 154 height 28
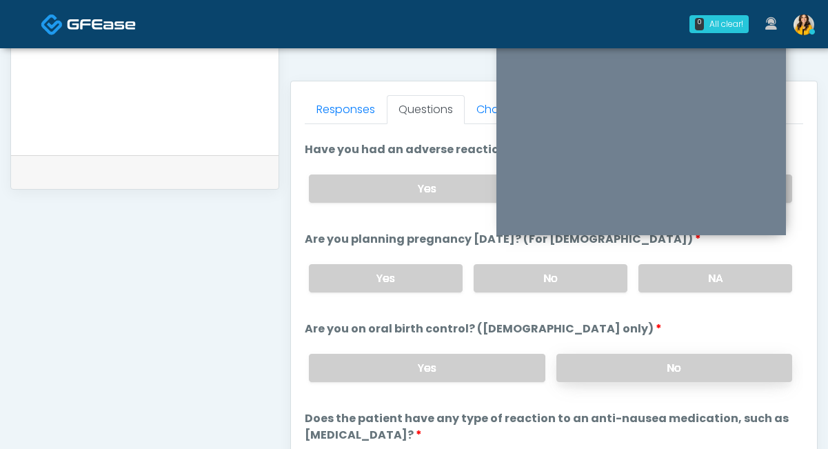
click at [594, 369] on label "No" at bounding box center [674, 368] width 236 height 28
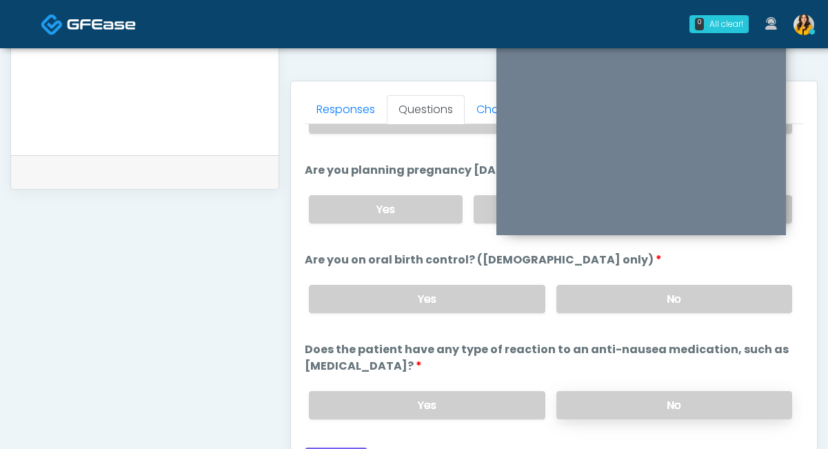
click at [578, 408] on label "No" at bounding box center [674, 405] width 236 height 28
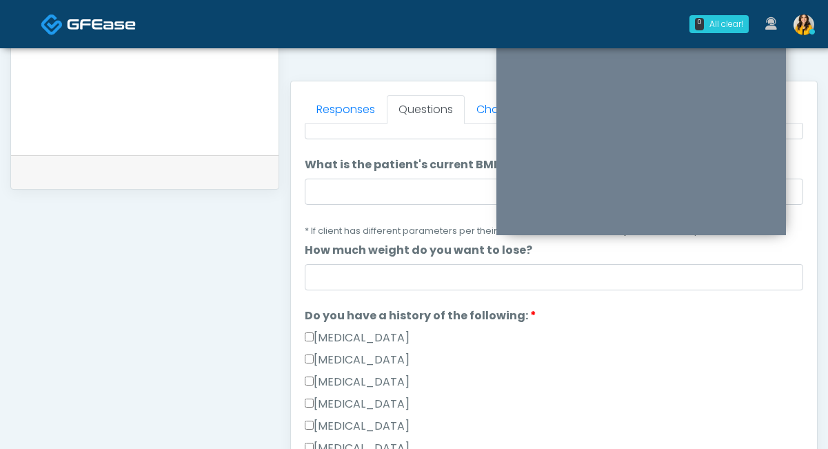
scroll to position [0, 0]
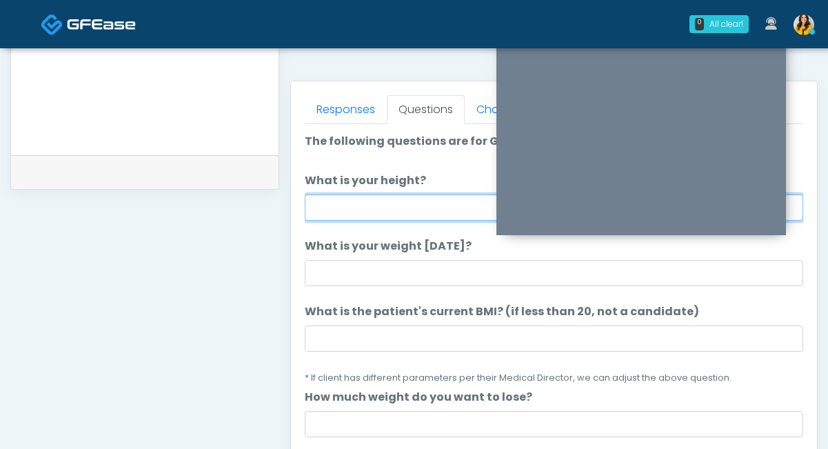
click at [387, 210] on input "What is your height?" at bounding box center [554, 207] width 498 height 26
type input "****"
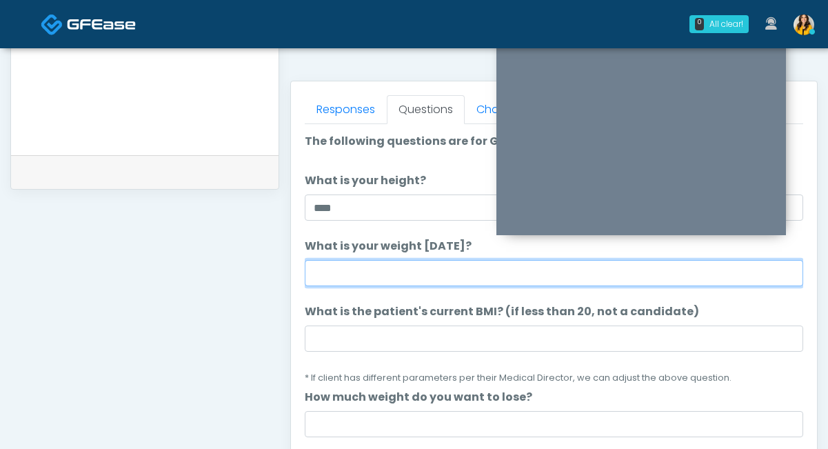
click at [376, 266] on input "What is your weight today?" at bounding box center [554, 273] width 498 height 26
type input "***"
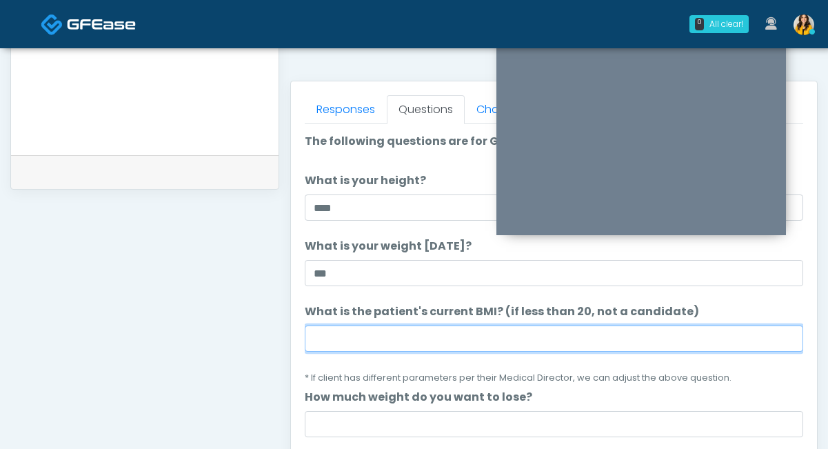
click at [342, 341] on input "What is the patient's current BMI? (if less than 20, not a candidate)" at bounding box center [554, 338] width 498 height 26
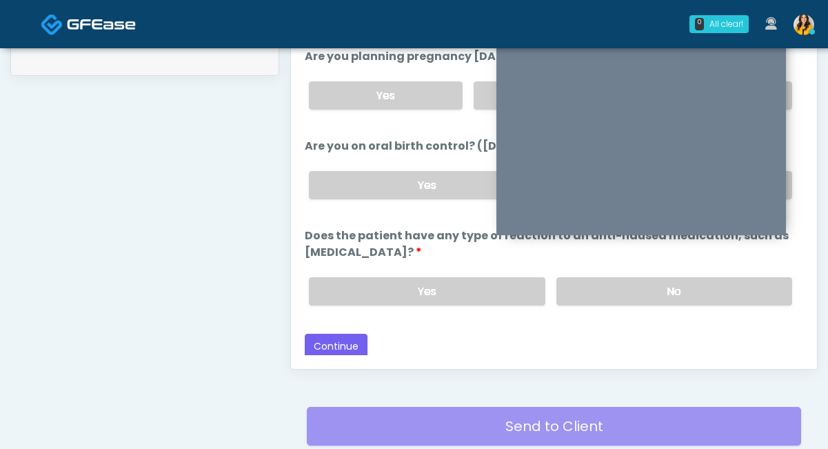
scroll to position [699, 0]
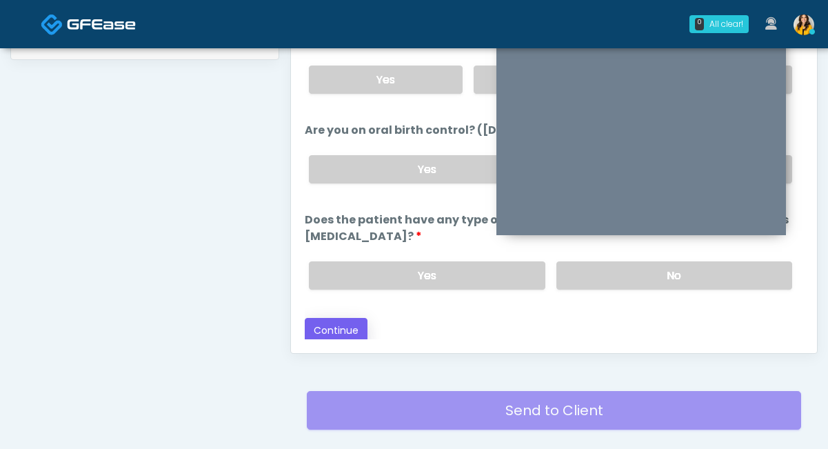
type input "****"
click at [339, 329] on button "Continue" at bounding box center [336, 331] width 63 height 26
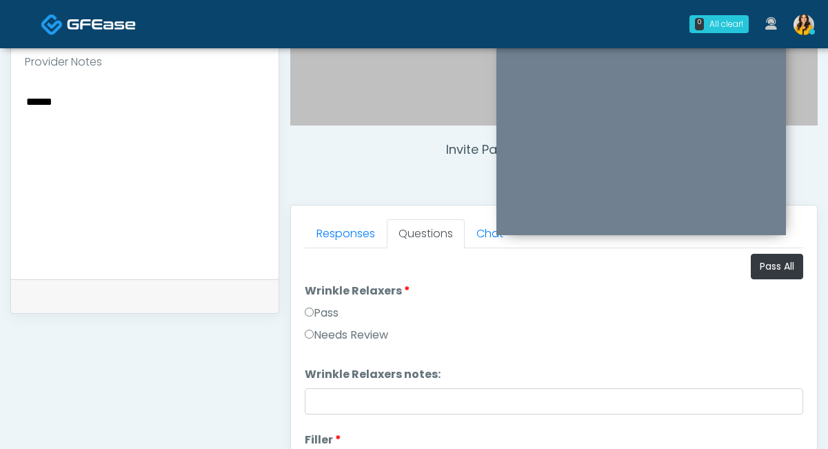
scroll to position [428, 0]
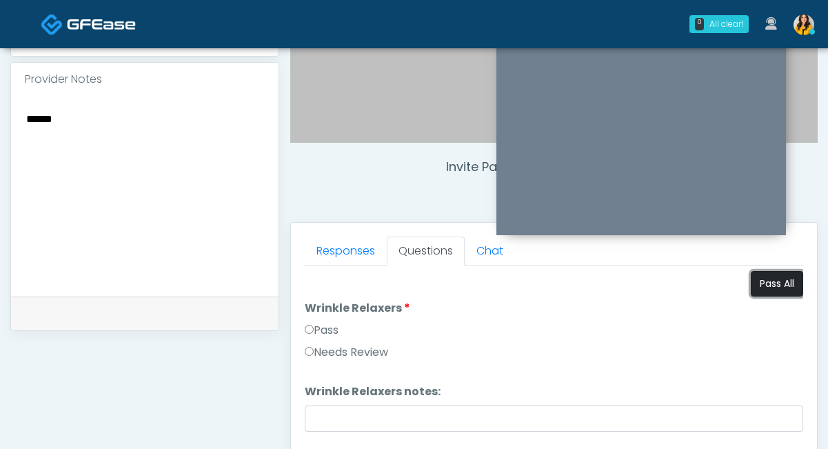
click at [772, 285] on button "Pass All" at bounding box center [777, 284] width 52 height 26
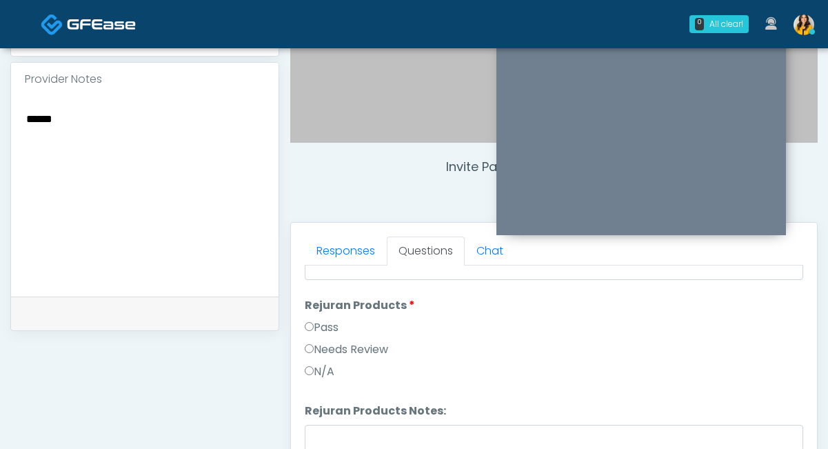
scroll to position [1088, 0]
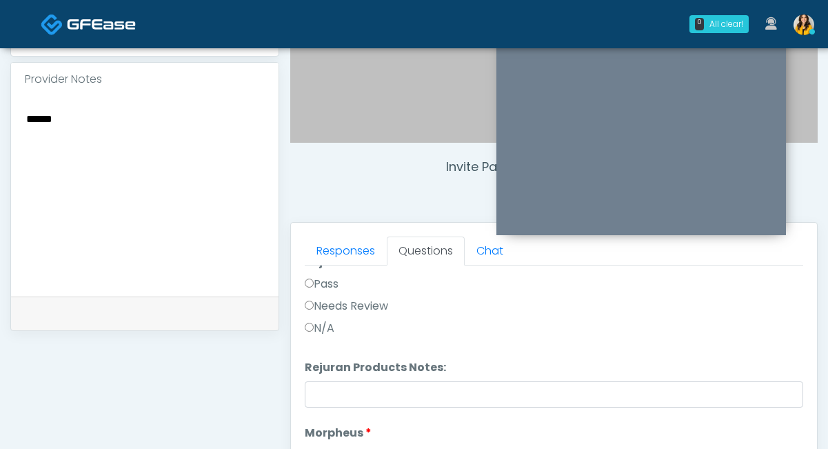
click at [384, 310] on label "Needs Review" at bounding box center [346, 306] width 83 height 17
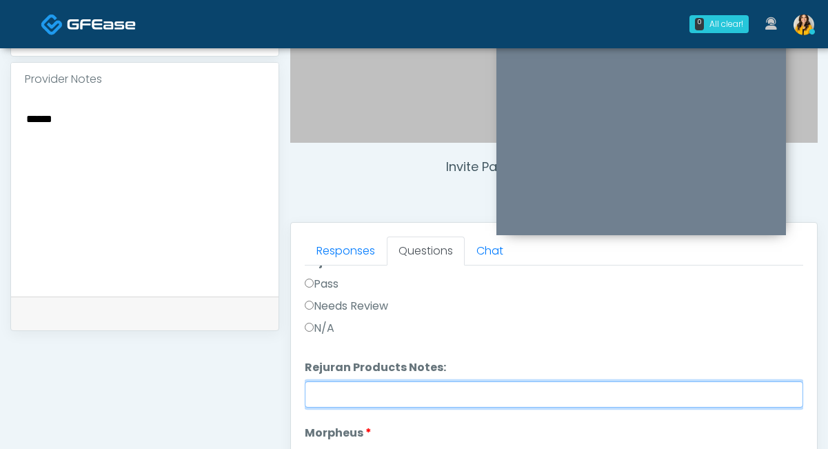
click at [358, 398] on input "Rejuran Products Notes:" at bounding box center [554, 394] width 498 height 26
drag, startPoint x: 468, startPoint y: 405, endPoint x: 306, endPoint y: 396, distance: 162.2
click at [305, 396] on input "**********" at bounding box center [554, 394] width 498 height 26
type input "**********"
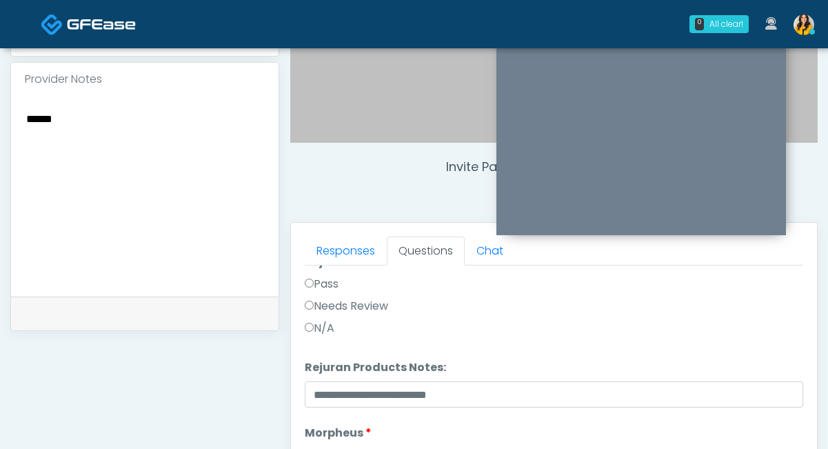
click at [161, 296] on div "******" at bounding box center [144, 196] width 267 height 201
click at [152, 156] on textarea "******" at bounding box center [145, 194] width 240 height 168
paste textarea "**********"
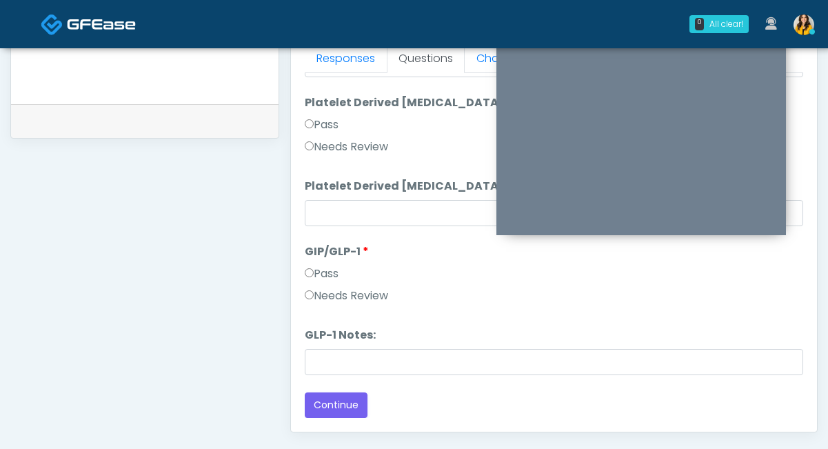
scroll to position [737, 0]
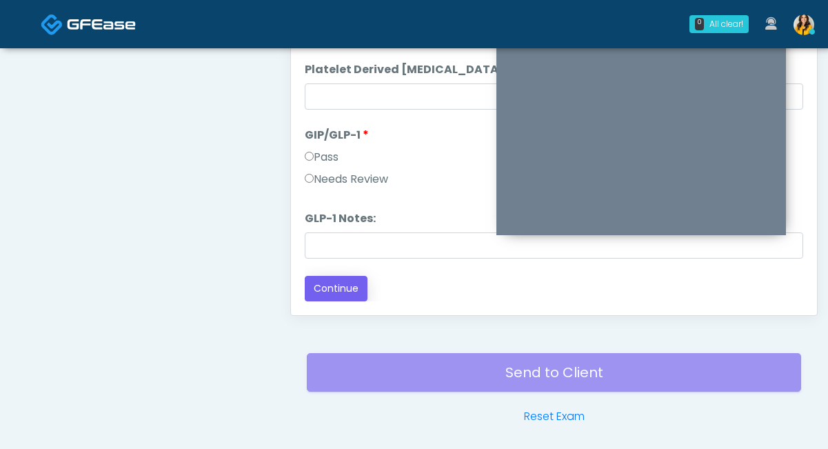
type textarea "**********"
click at [343, 296] on button "Continue" at bounding box center [336, 289] width 63 height 26
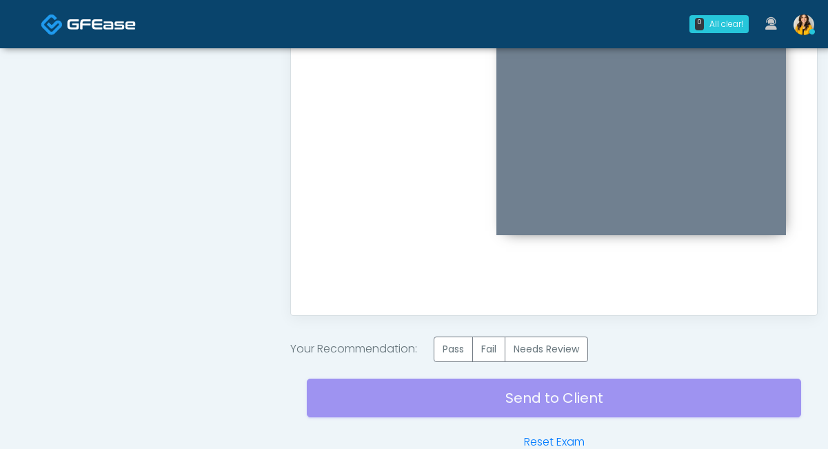
scroll to position [0, 0]
click at [543, 347] on label "Needs Review" at bounding box center [546, 349] width 83 height 26
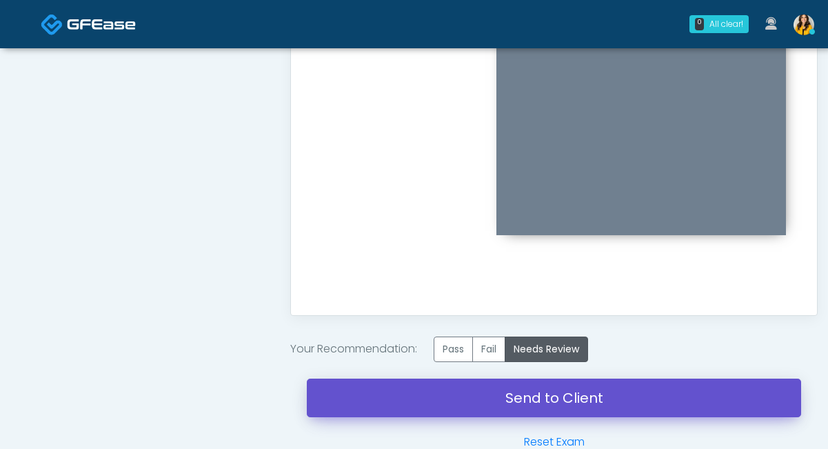
click at [602, 415] on link "Send to Client" at bounding box center [554, 397] width 494 height 39
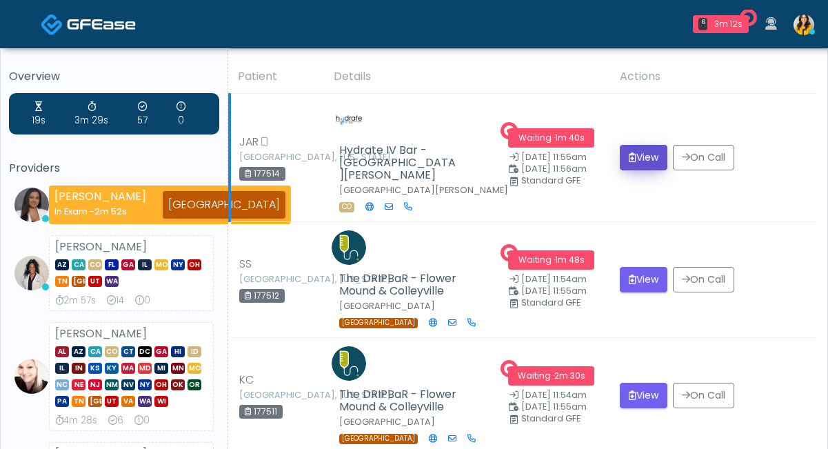
click at [655, 159] on button "View" at bounding box center [644, 158] width 48 height 26
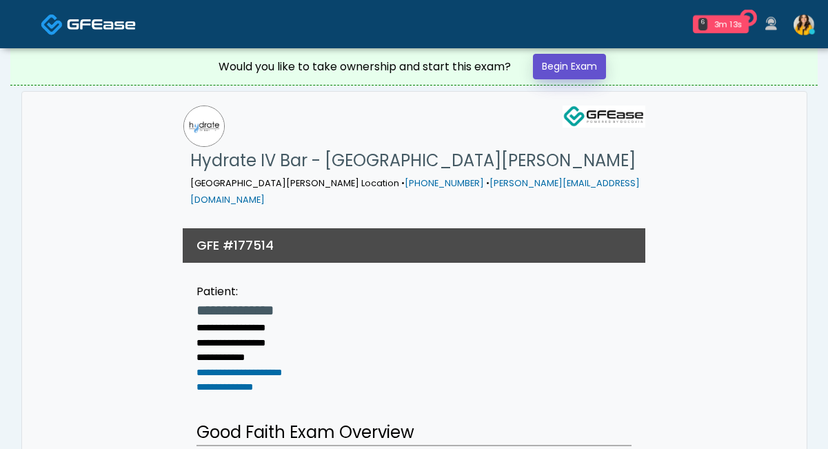
click at [579, 74] on link "Begin Exam" at bounding box center [569, 67] width 73 height 26
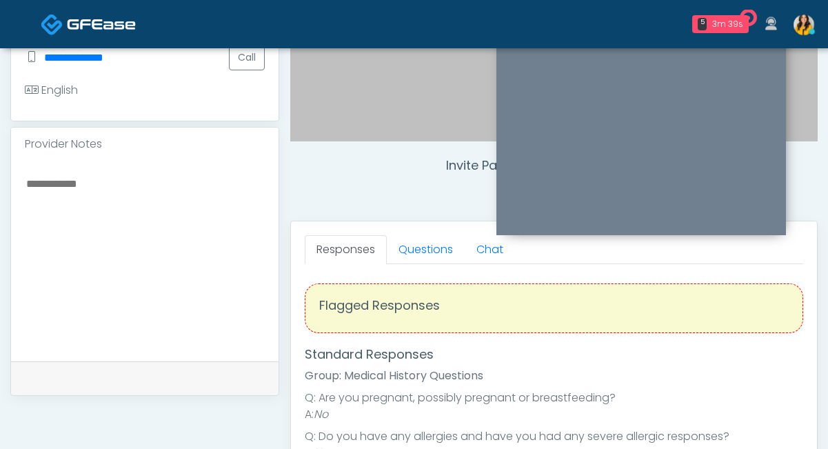
scroll to position [438, 0]
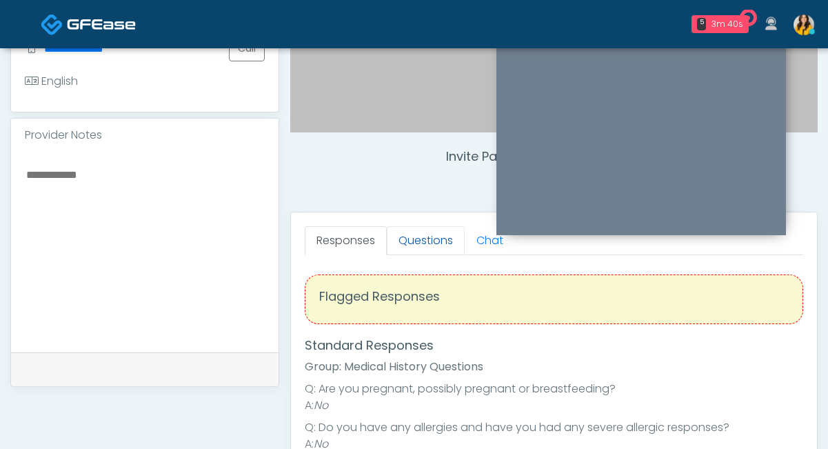
click at [416, 244] on link "Questions" at bounding box center [426, 240] width 78 height 29
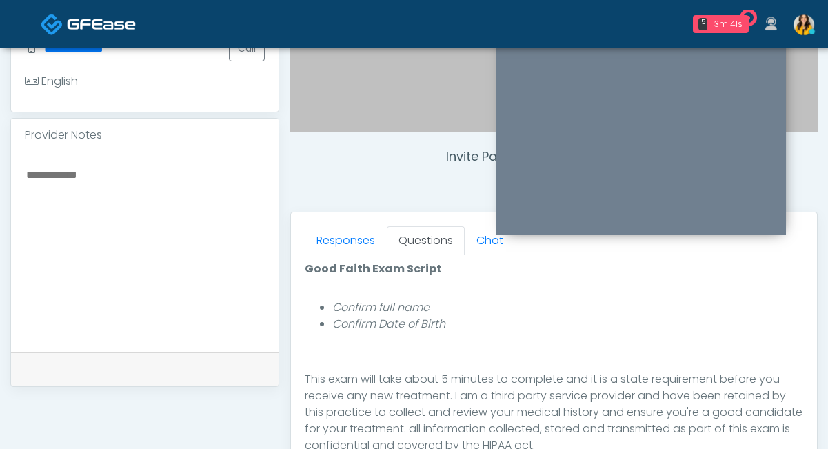
scroll to position [627, 0]
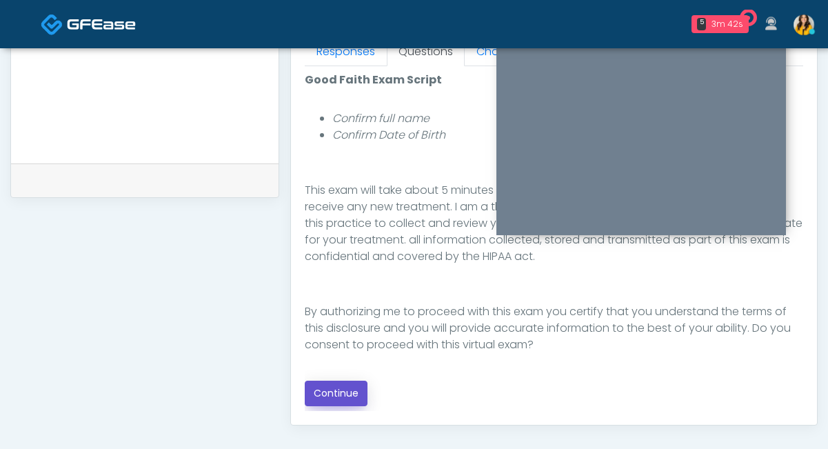
click at [334, 396] on button "Continue" at bounding box center [336, 394] width 63 height 26
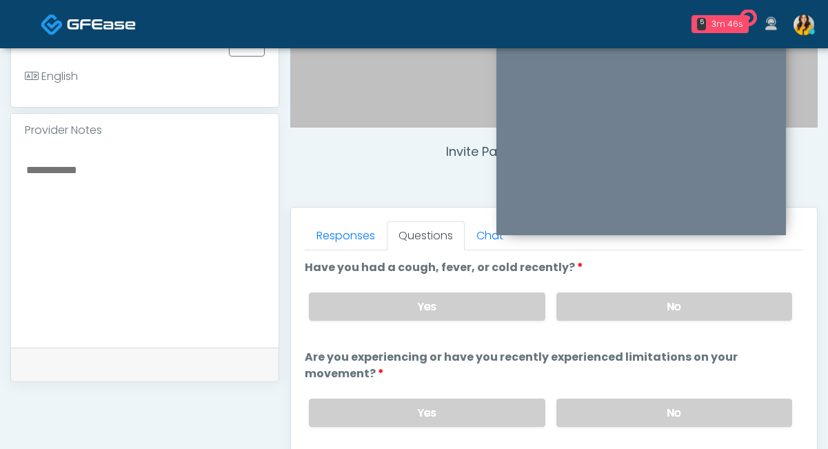
scroll to position [442, 0]
click at [596, 310] on label "No" at bounding box center [674, 308] width 236 height 28
click at [597, 405] on label "No" at bounding box center [674, 414] width 236 height 28
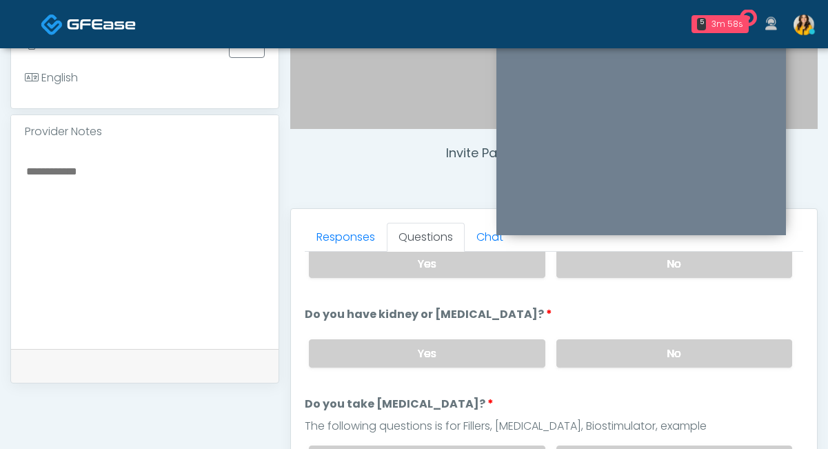
scroll to position [156, 0]
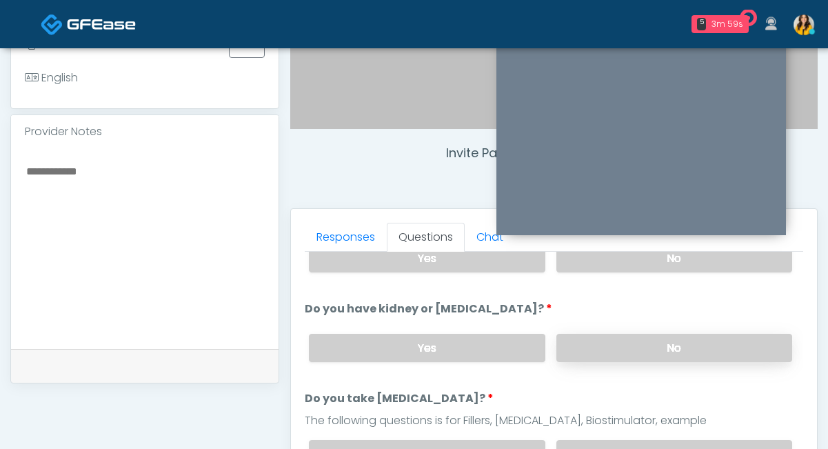
click at [596, 349] on label "No" at bounding box center [674, 348] width 236 height 28
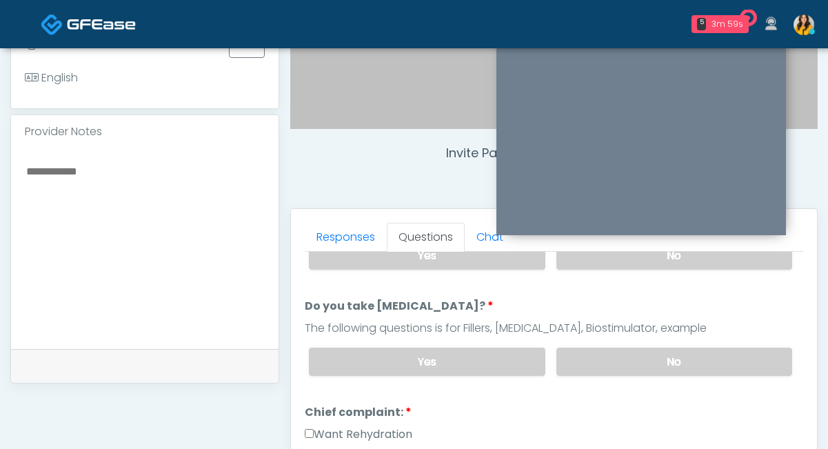
scroll to position [256, 0]
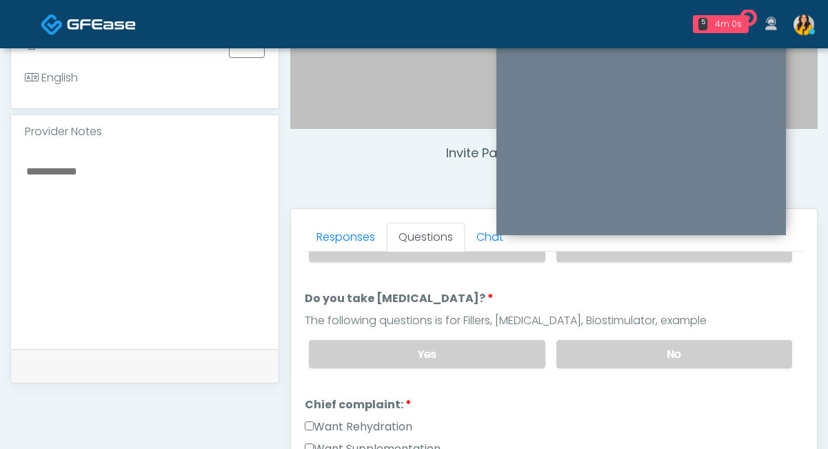
click at [615, 371] on div "Yes No" at bounding box center [550, 354] width 505 height 50
click at [604, 349] on label "No" at bounding box center [674, 354] width 236 height 28
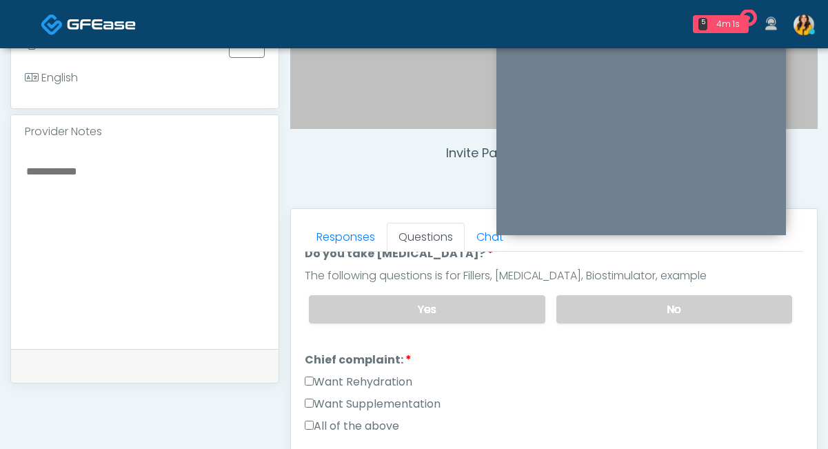
click at [399, 374] on label "Want Rehydration" at bounding box center [359, 382] width 108 height 17
click at [398, 398] on label "Want Supplementation" at bounding box center [373, 404] width 136 height 17
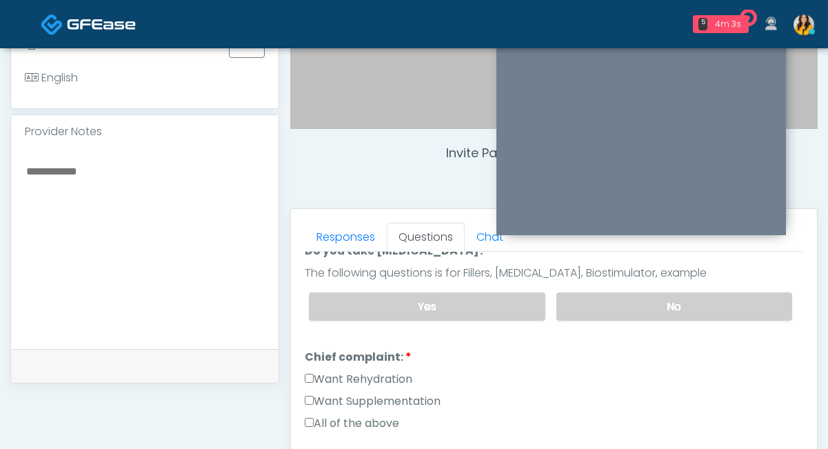
click at [377, 419] on label "All of the above" at bounding box center [352, 423] width 94 height 17
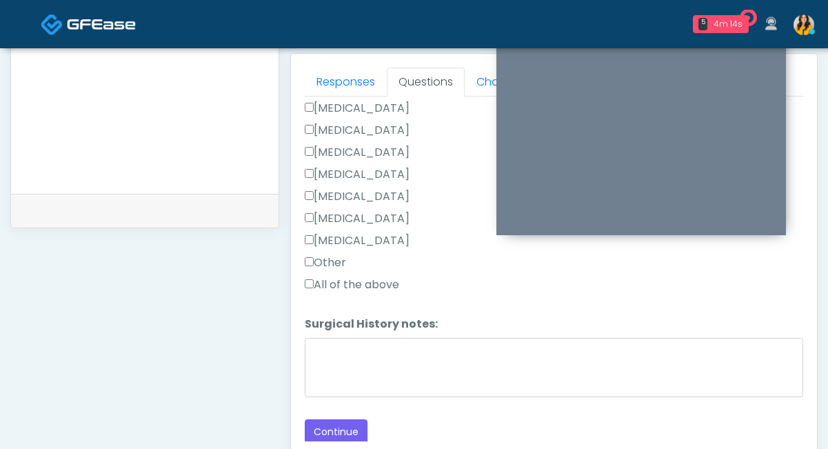
scroll to position [596, 0]
click at [336, 428] on button "Continue" at bounding box center [336, 433] width 63 height 26
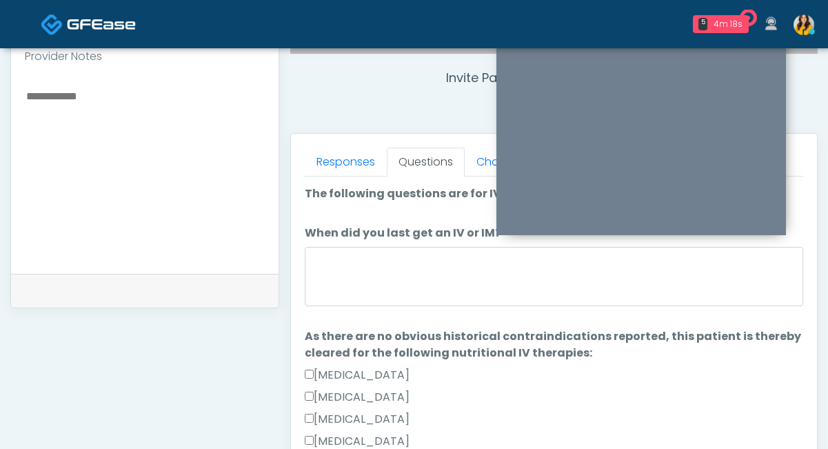
scroll to position [516, 0]
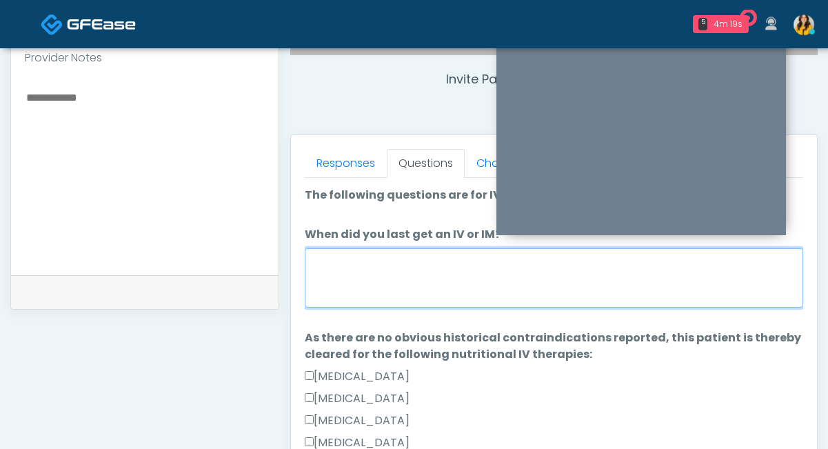
click at [431, 261] on textarea "When did you last get an IV or IM?" at bounding box center [554, 277] width 498 height 59
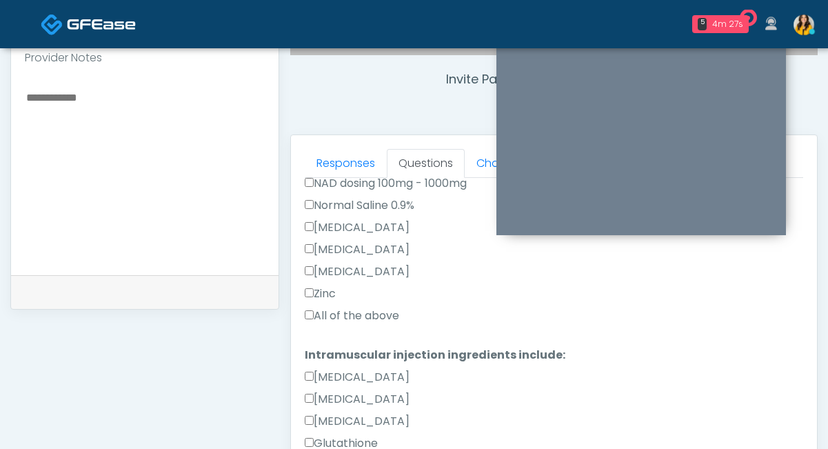
scroll to position [498, 0]
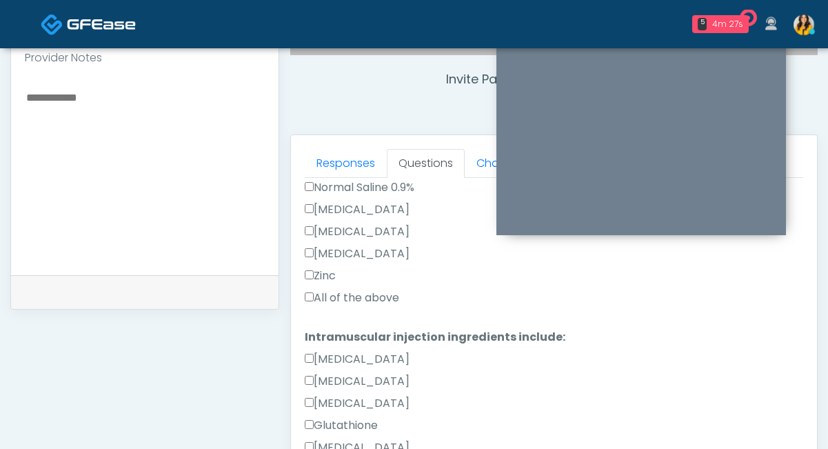
type textarea "**********"
click at [374, 309] on div "All of the above" at bounding box center [554, 301] width 498 height 22
click at [355, 290] on label "All of the above" at bounding box center [352, 298] width 94 height 17
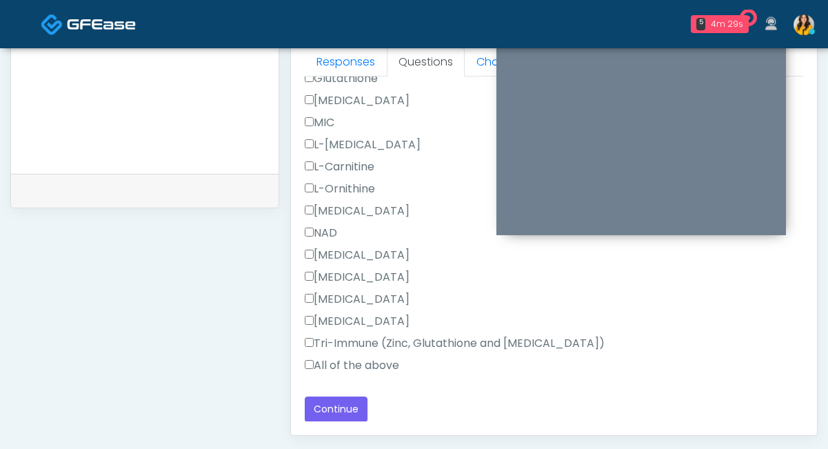
scroll to position [619, 0]
click at [334, 365] on label "All of the above" at bounding box center [352, 363] width 94 height 17
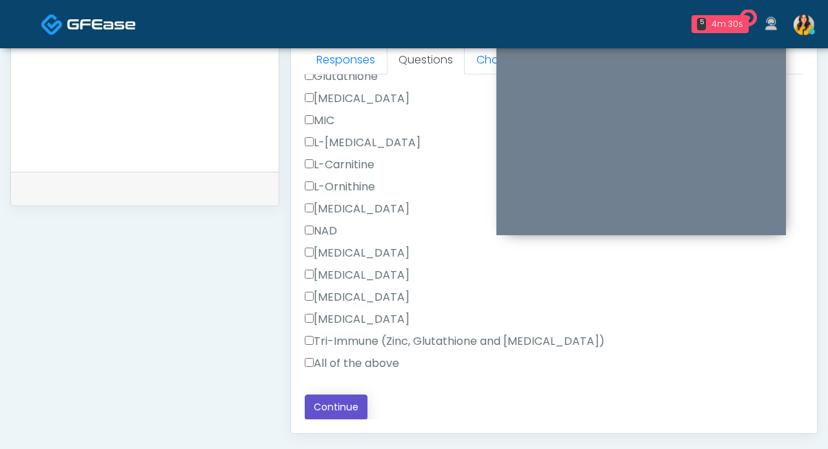
click at [348, 401] on button "Continue" at bounding box center [336, 407] width 63 height 26
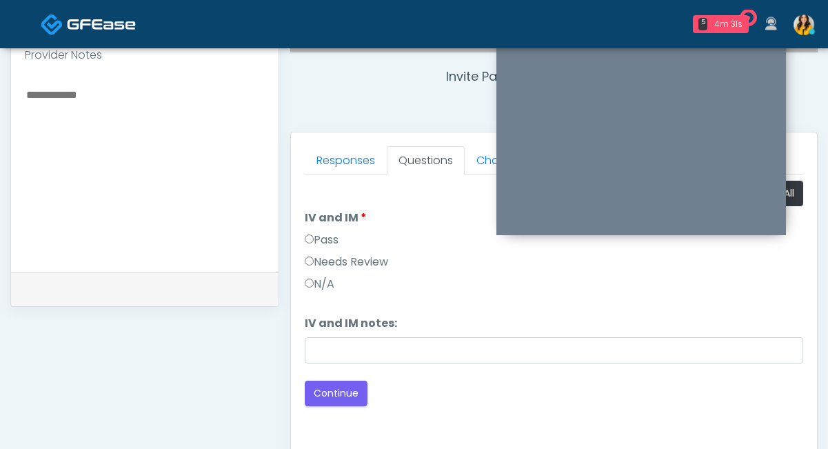
scroll to position [517, 0]
click at [321, 239] on label "Pass" at bounding box center [322, 241] width 34 height 17
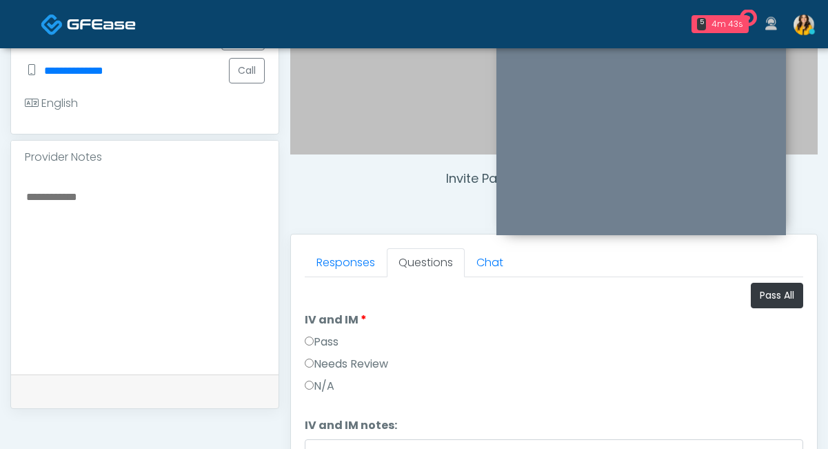
scroll to position [419, 0]
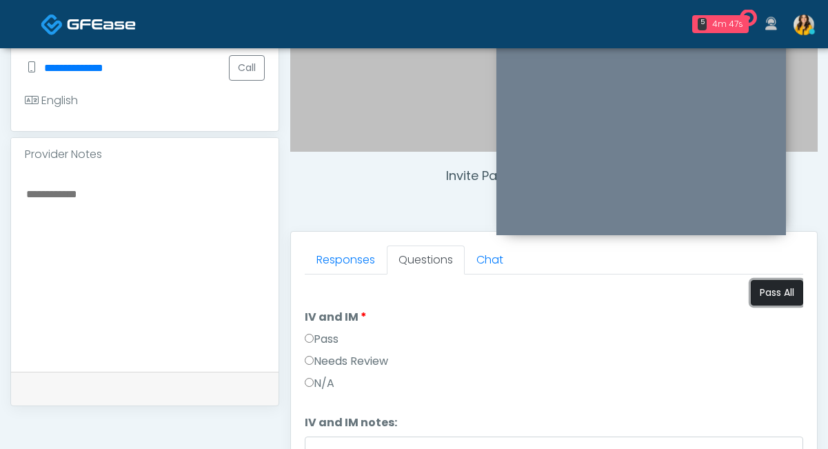
click at [774, 292] on button "Pass All" at bounding box center [777, 293] width 52 height 26
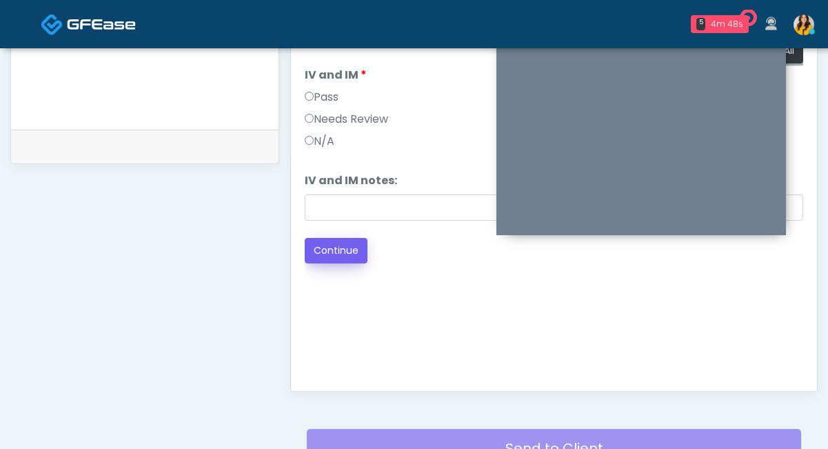
scroll to position [678, 0]
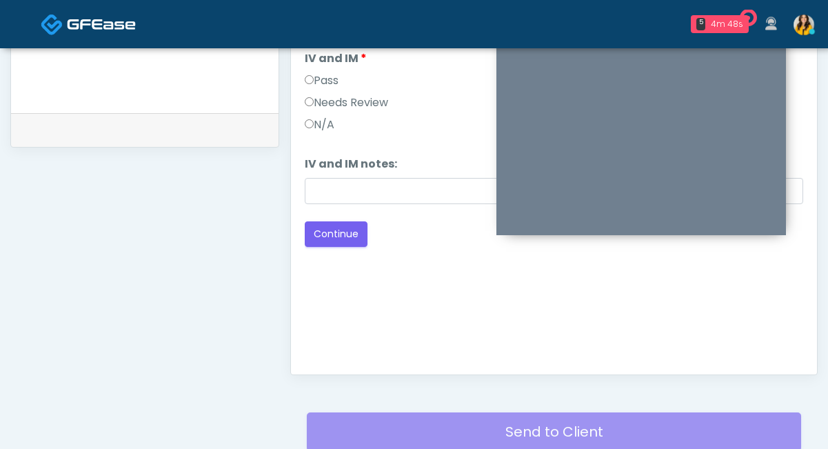
click at [341, 220] on div "Loading... Connecting to your agent... Please wait while we prepare your person…" at bounding box center [554, 133] width 498 height 225
click at [340, 236] on button "Continue" at bounding box center [336, 234] width 63 height 26
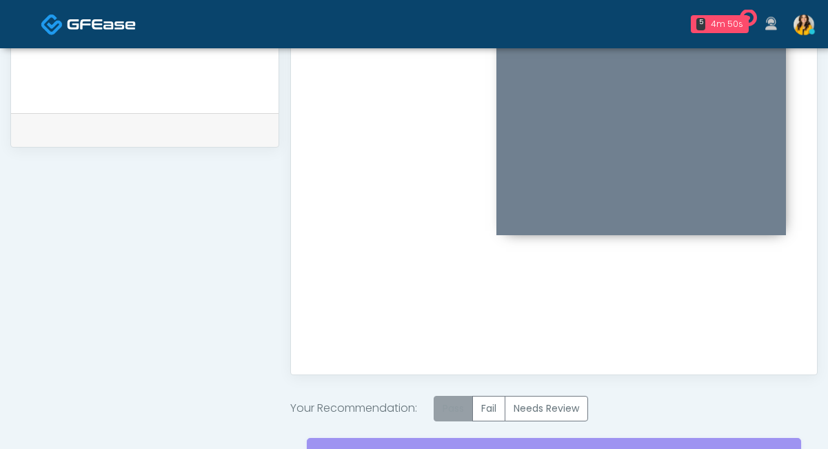
click at [443, 410] on label "Pass" at bounding box center [453, 409] width 39 height 26
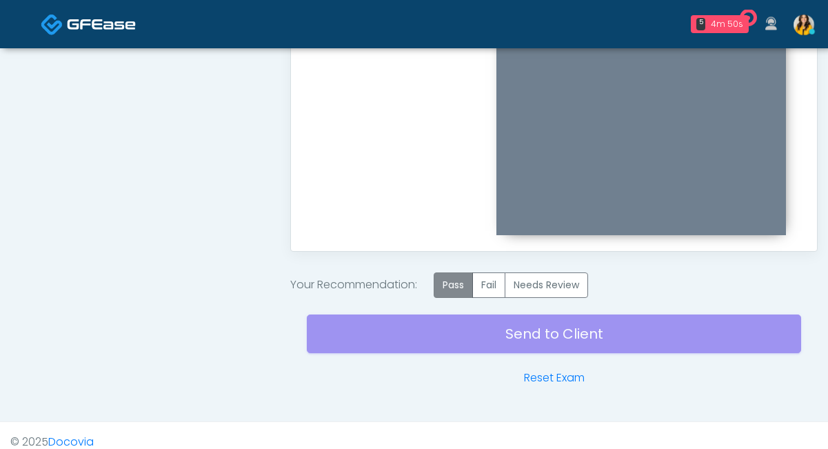
scroll to position [814, 0]
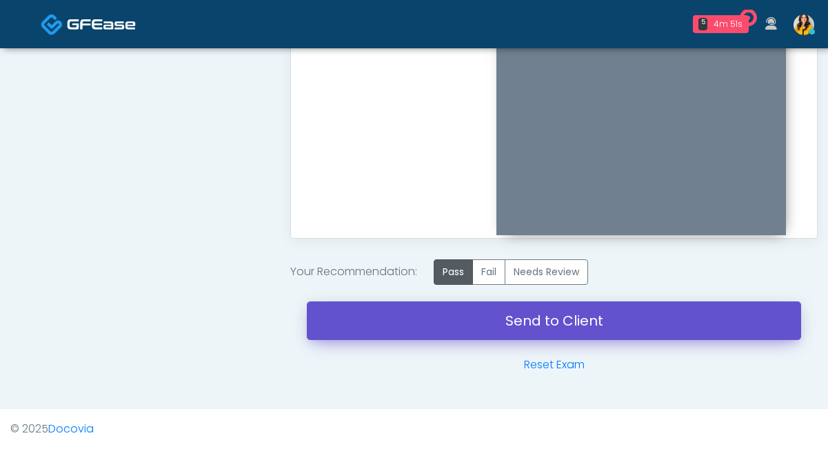
click at [443, 338] on link "Send to Client" at bounding box center [554, 320] width 494 height 39
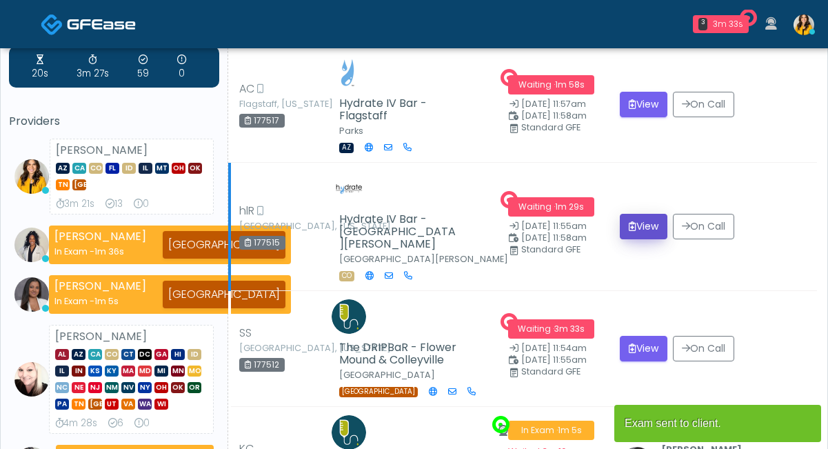
click at [646, 216] on button "View" at bounding box center [644, 227] width 48 height 26
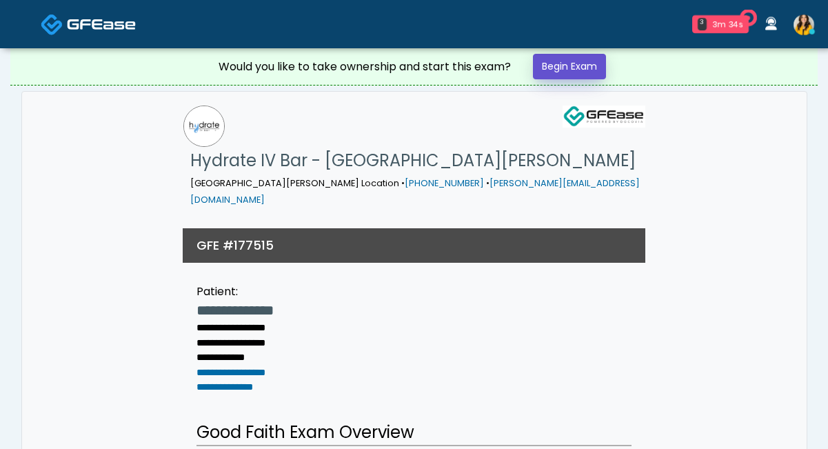
click at [594, 59] on link "Begin Exam" at bounding box center [569, 67] width 73 height 26
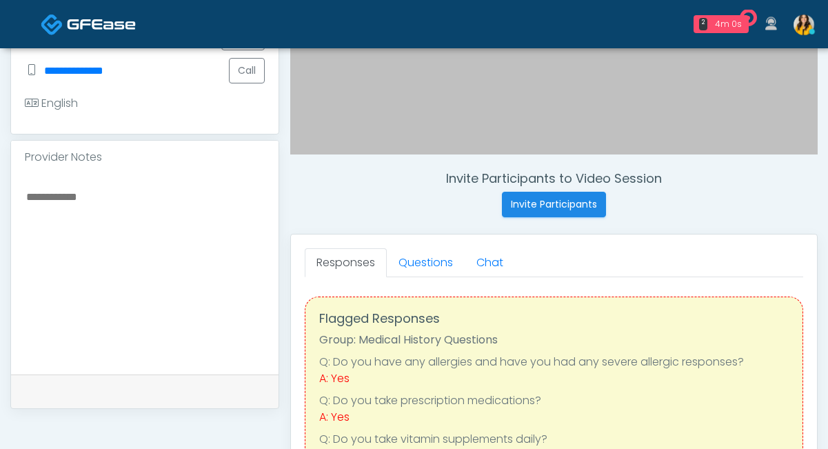
scroll to position [416, 0]
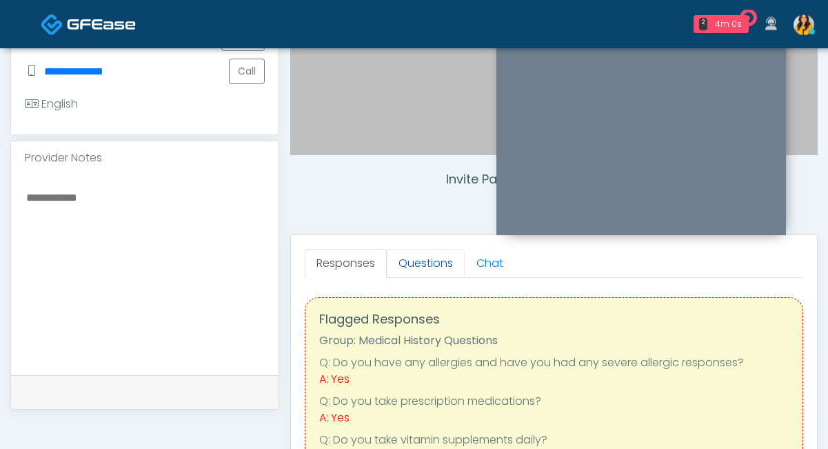
click at [438, 262] on link "Questions" at bounding box center [426, 263] width 78 height 29
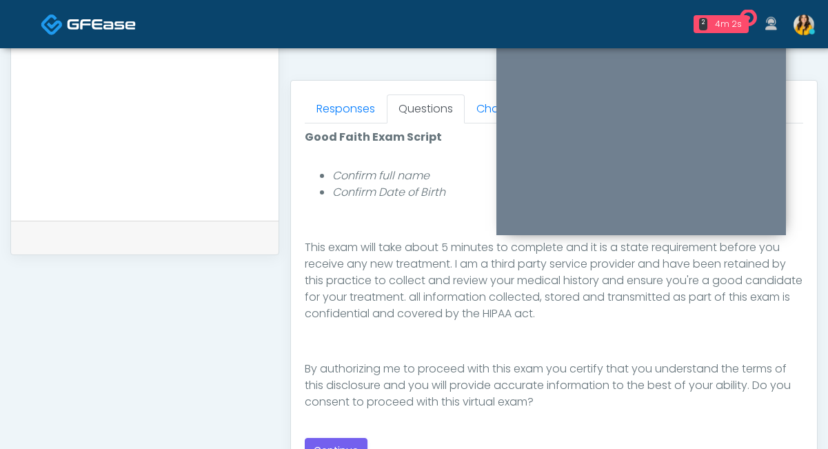
scroll to position [662, 0]
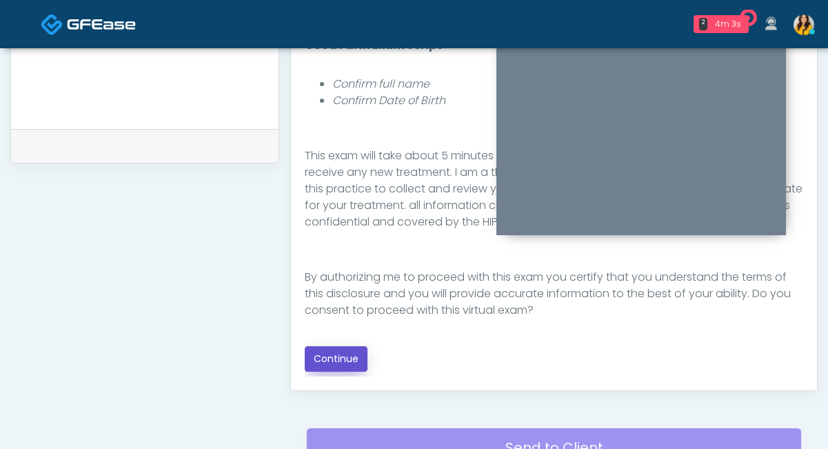
click at [345, 363] on button "Continue" at bounding box center [336, 359] width 63 height 26
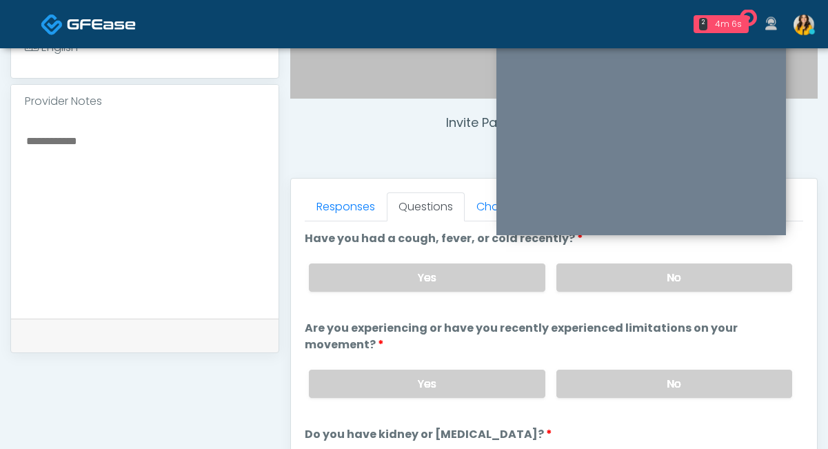
scroll to position [470, 0]
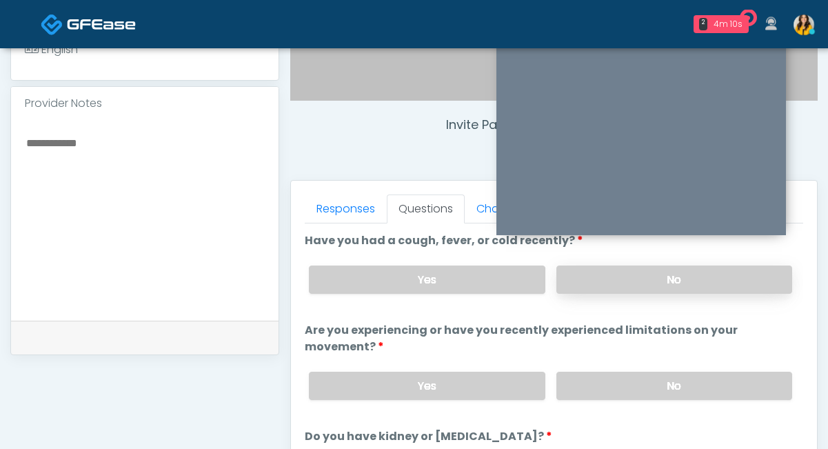
click at [573, 278] on label "No" at bounding box center [674, 279] width 236 height 28
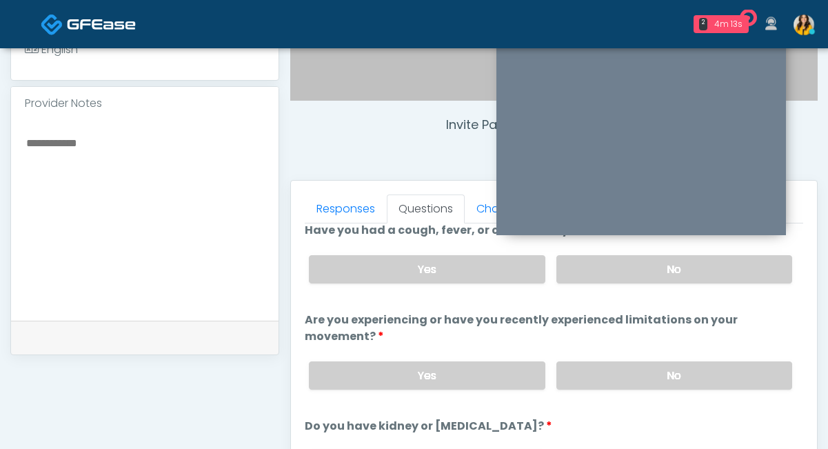
scroll to position [26, 0]
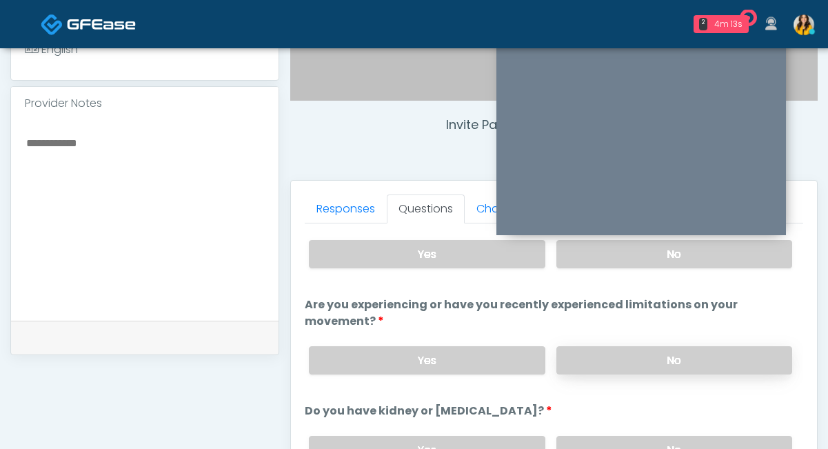
click at [593, 372] on label "No" at bounding box center [674, 360] width 236 height 28
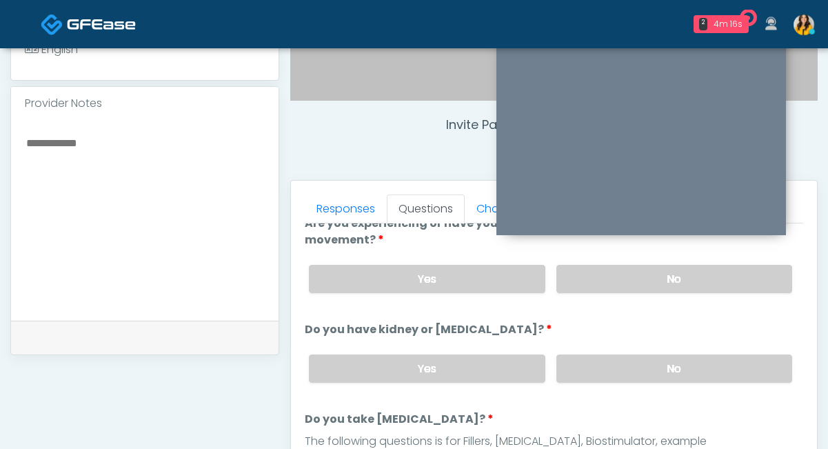
scroll to position [128, 0]
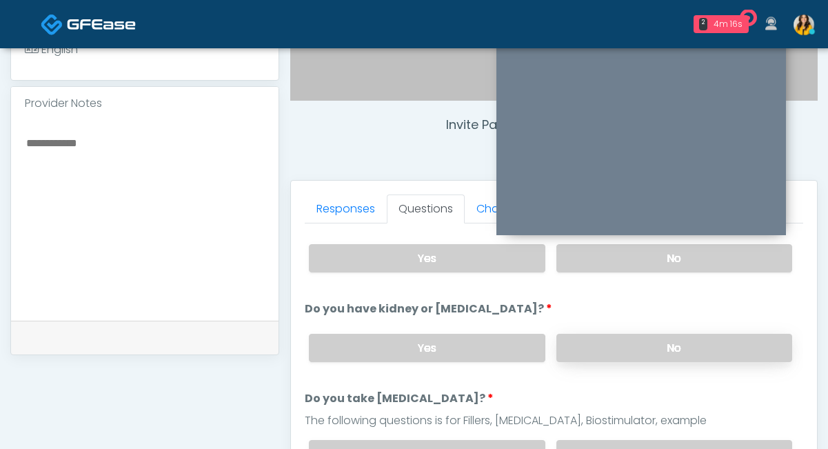
click at [576, 351] on label "No" at bounding box center [674, 348] width 236 height 28
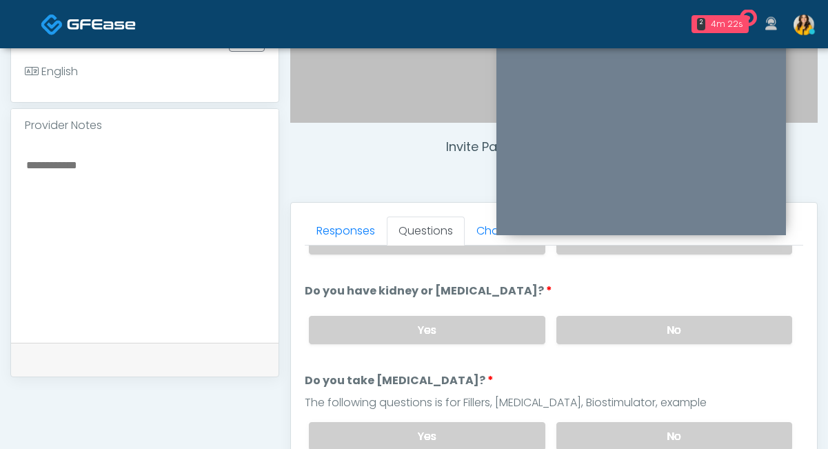
scroll to position [197, 0]
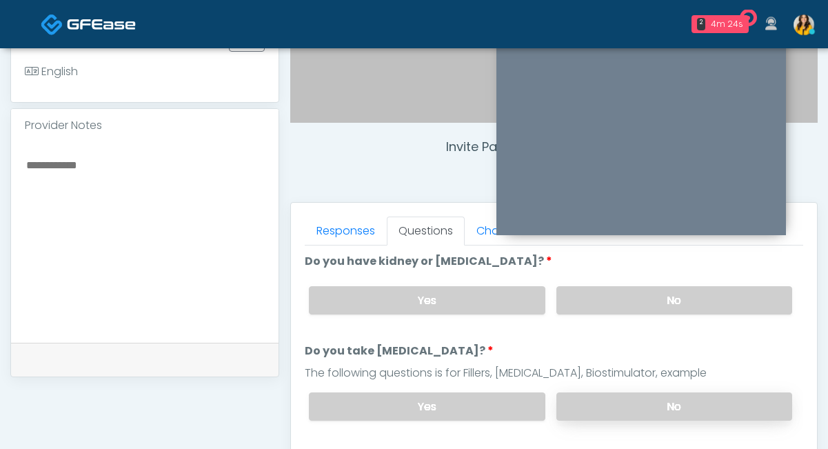
click at [579, 392] on label "No" at bounding box center [674, 406] width 236 height 28
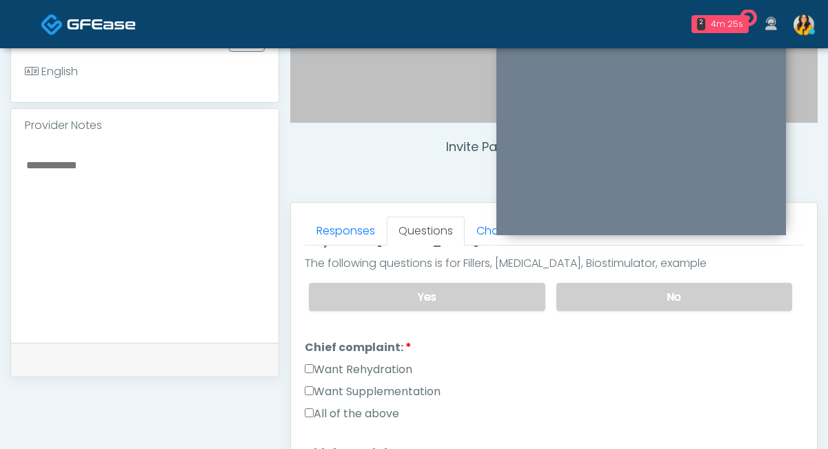
click at [387, 407] on label "All of the above" at bounding box center [352, 413] width 94 height 17
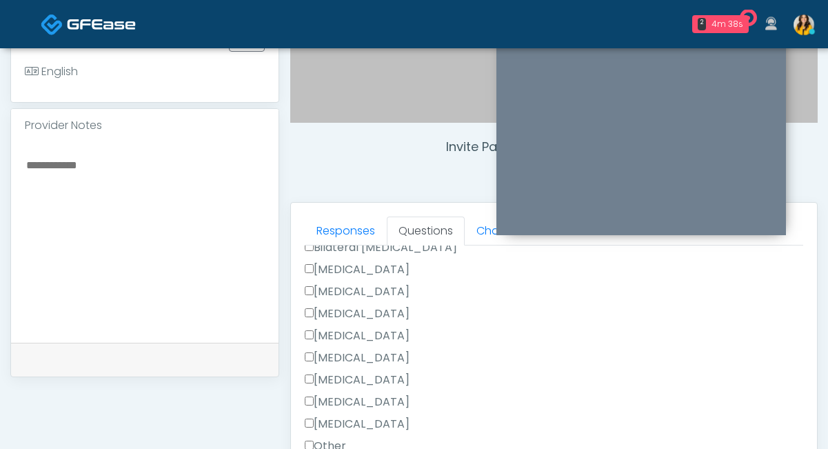
scroll to position [738, 0]
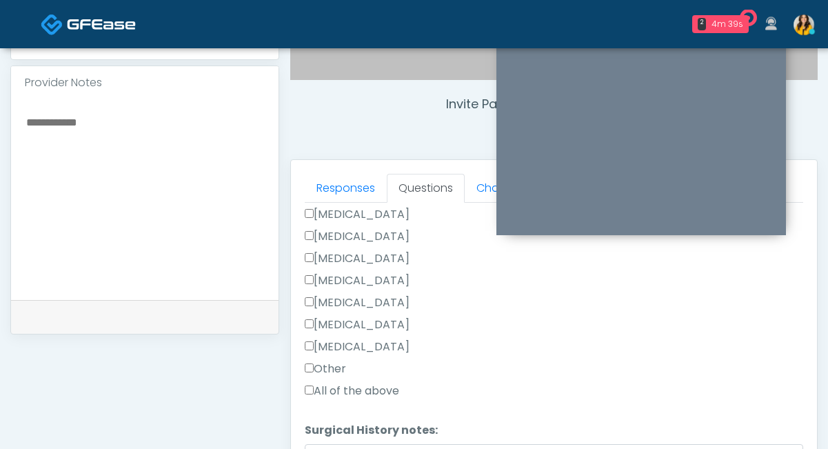
click at [341, 361] on label "Other" at bounding box center [325, 369] width 41 height 17
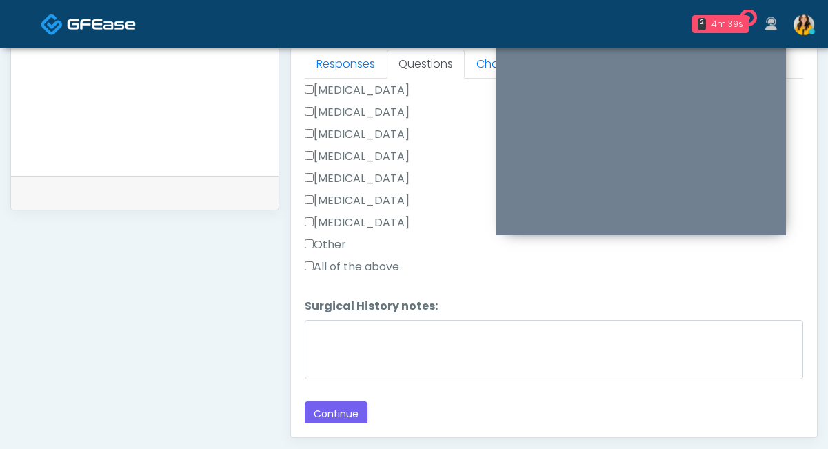
scroll to position [620, 0]
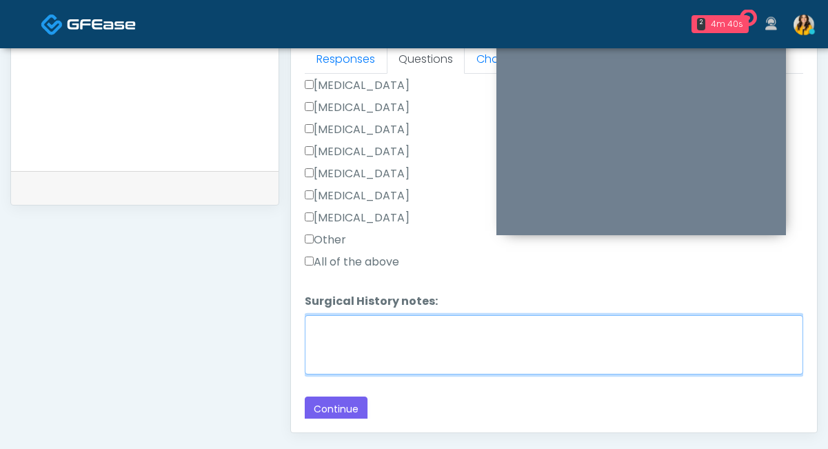
click at [356, 341] on textarea "Surgical History notes:" at bounding box center [554, 344] width 498 height 59
type textarea "**********"
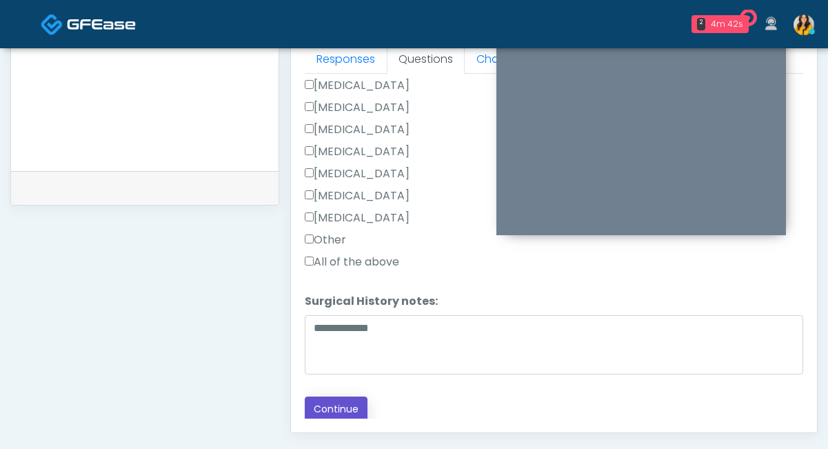
click at [332, 410] on button "Continue" at bounding box center [336, 409] width 63 height 26
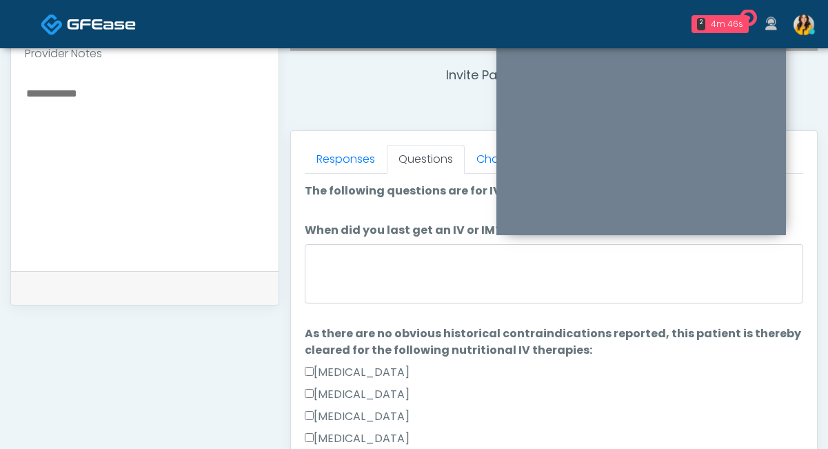
scroll to position [520, 0]
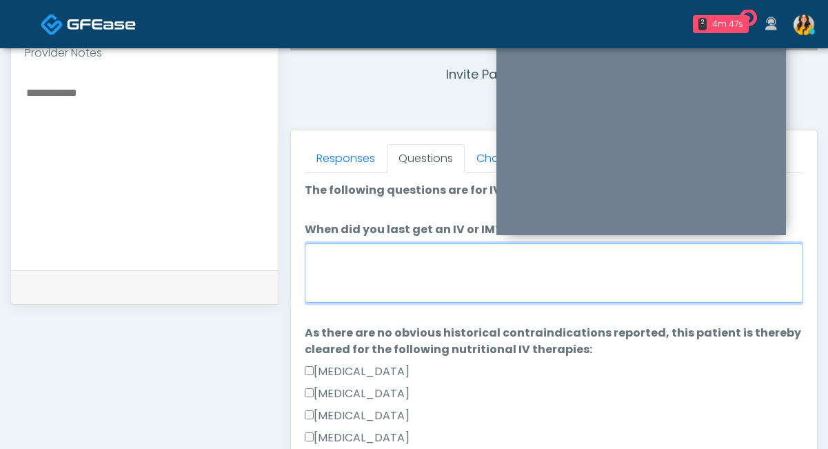
click at [396, 274] on textarea "When did you last get an IV or IM?" at bounding box center [554, 272] width 498 height 59
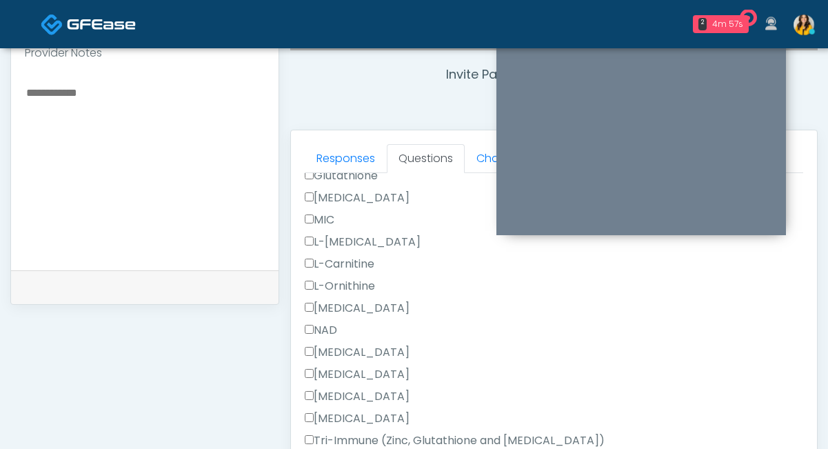
scroll to position [743, 0]
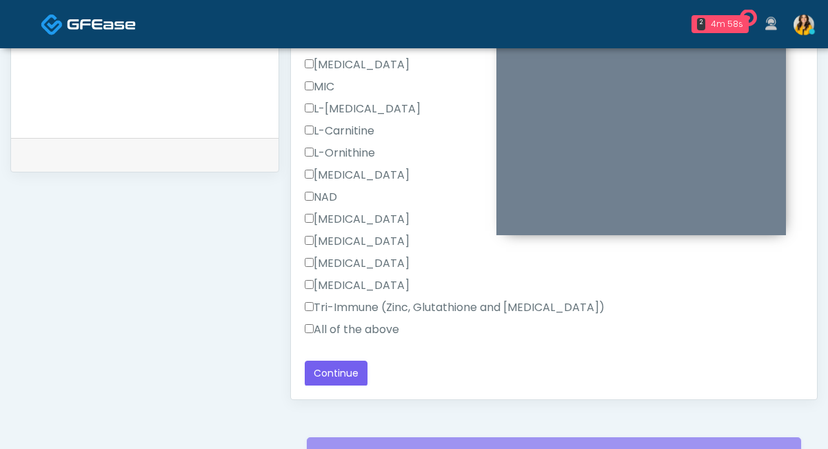
type textarea "**********"
click at [349, 325] on label "All of the above" at bounding box center [352, 329] width 94 height 17
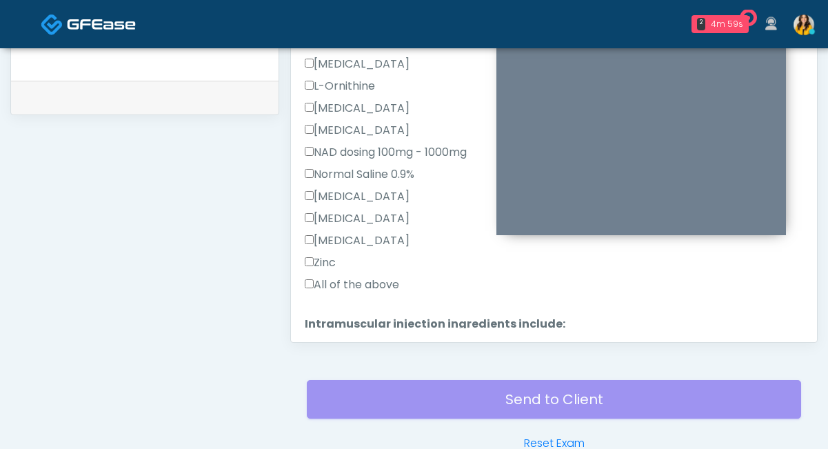
scroll to position [287, 0]
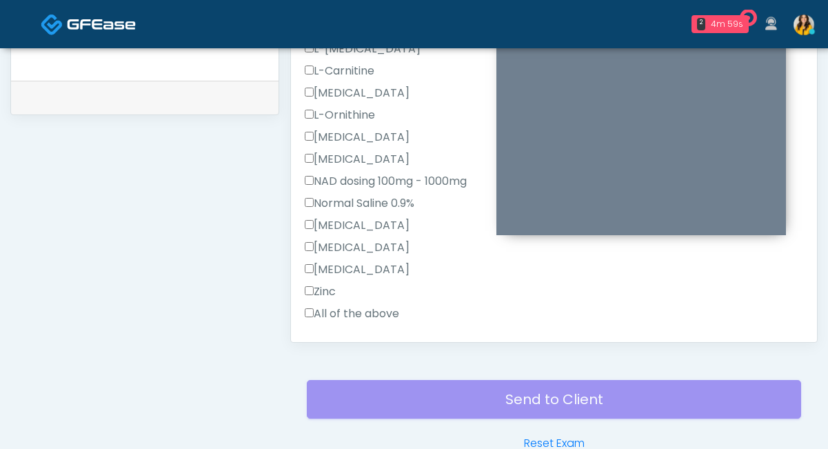
click at [339, 312] on label "All of the above" at bounding box center [352, 313] width 94 height 17
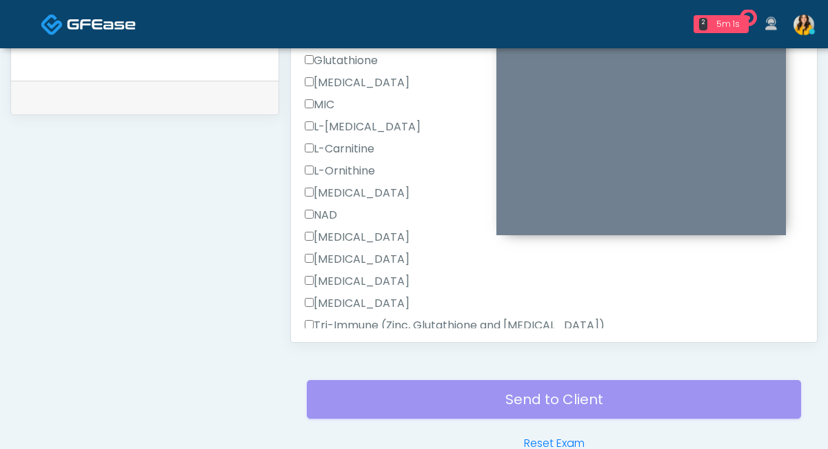
scroll to position [743, 0]
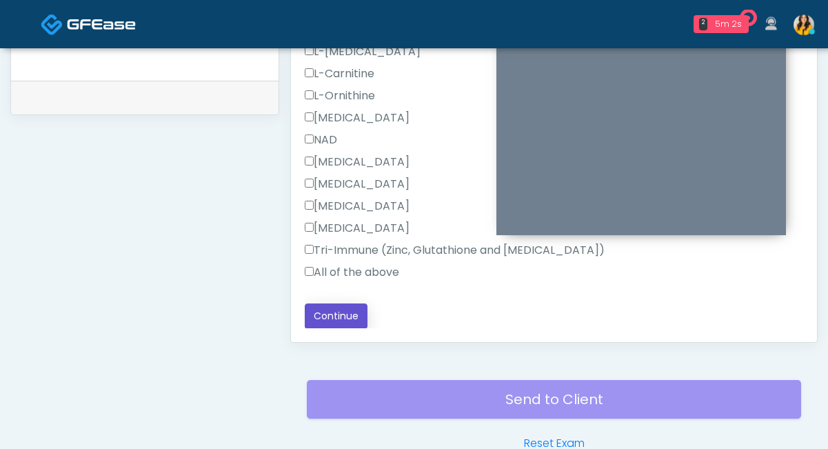
click at [339, 313] on button "Continue" at bounding box center [336, 316] width 63 height 26
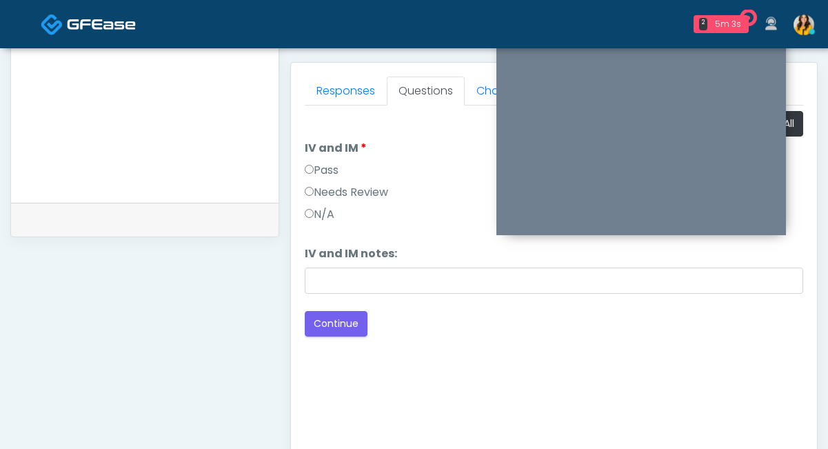
scroll to position [551, 0]
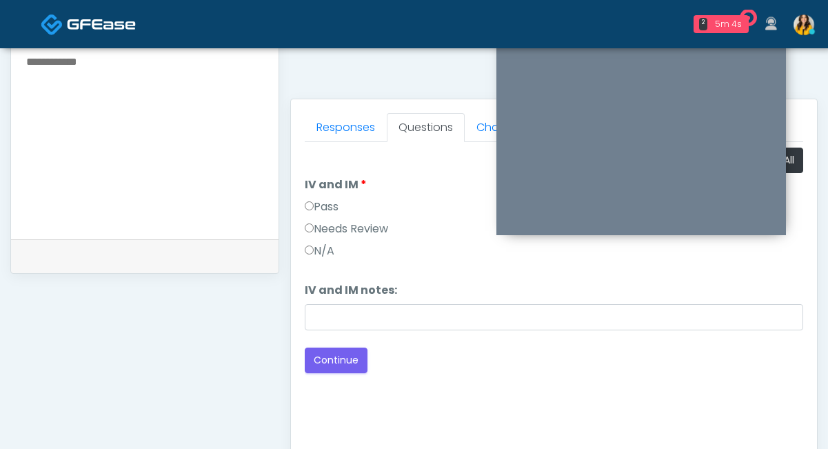
click at [330, 202] on label "Pass" at bounding box center [322, 207] width 34 height 17
click at [359, 350] on button "Continue" at bounding box center [336, 360] width 63 height 26
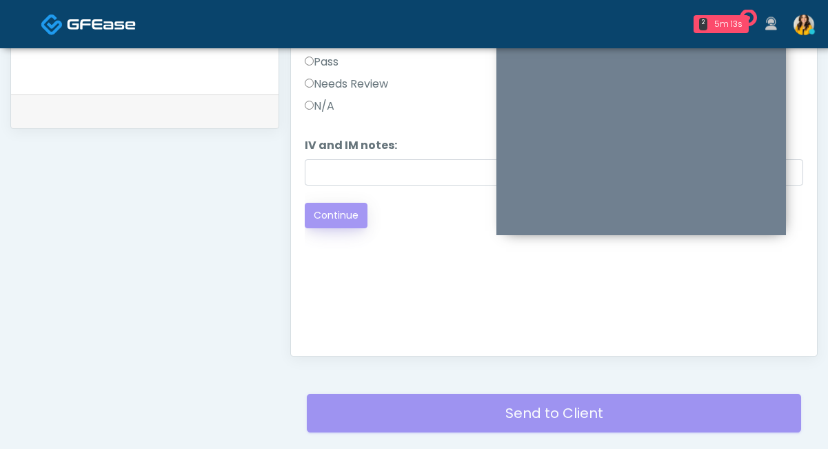
scroll to position [710, 0]
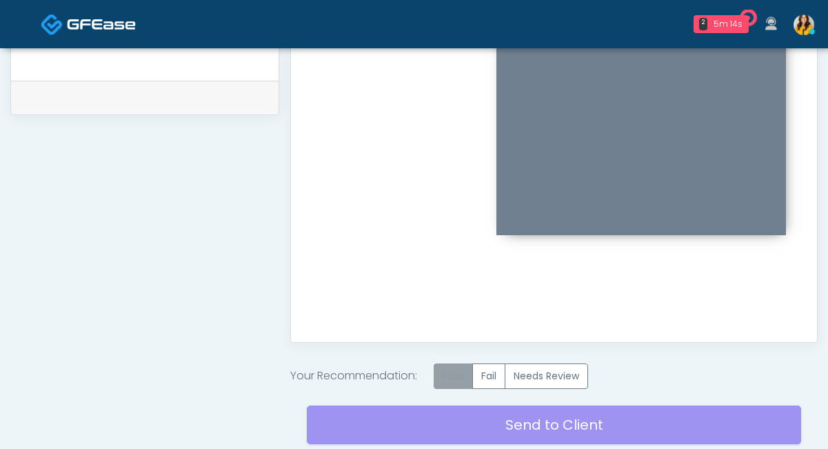
click at [458, 364] on label "Pass" at bounding box center [453, 376] width 39 height 26
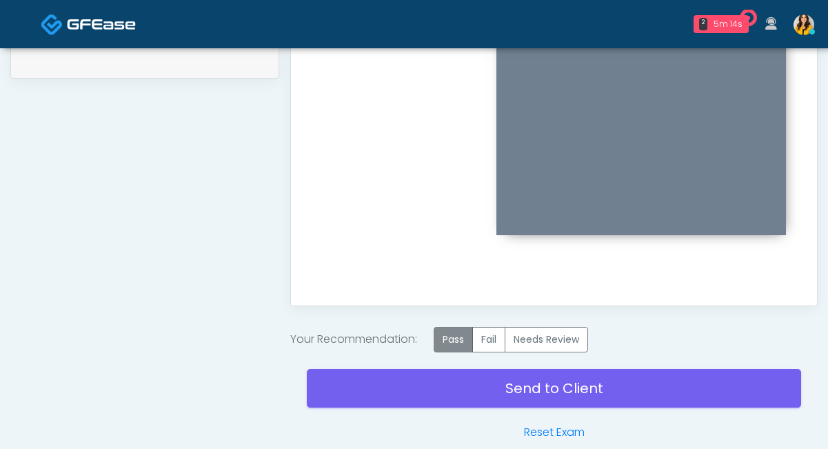
scroll to position [747, 0]
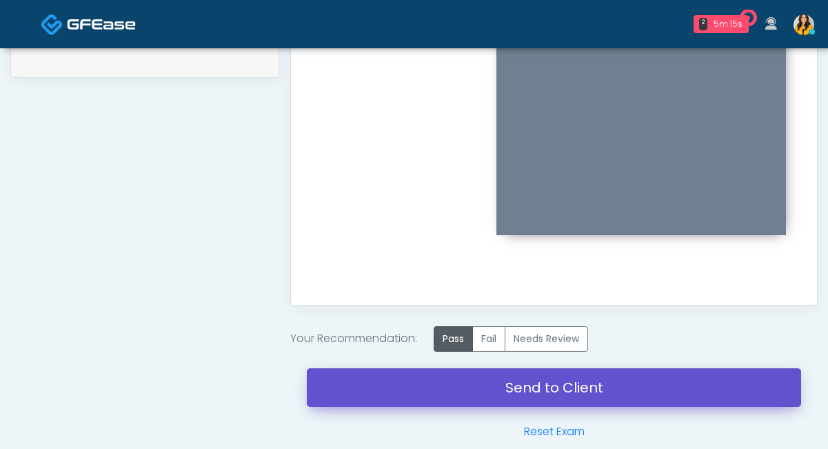
click at [467, 379] on link "Send to Client" at bounding box center [554, 387] width 494 height 39
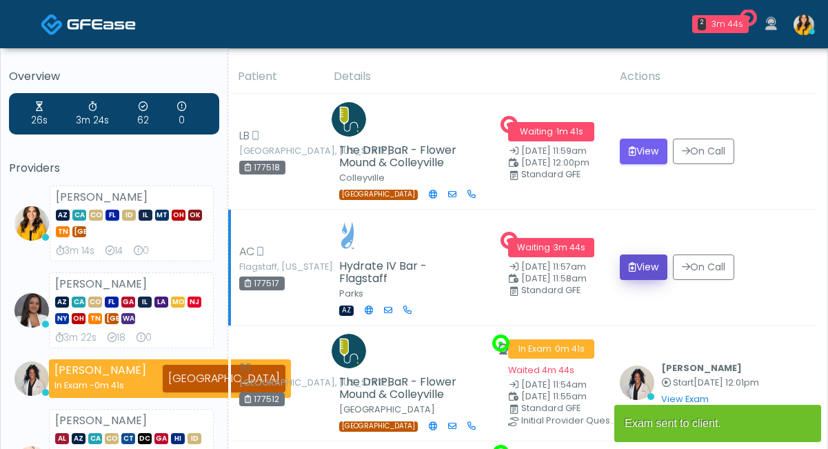
click at [642, 261] on button "View" at bounding box center [644, 267] width 48 height 26
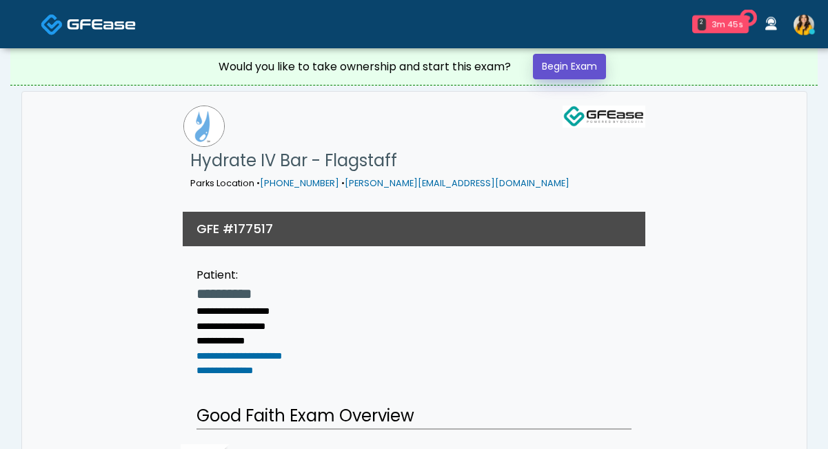
click at [587, 61] on link "Begin Exam" at bounding box center [569, 67] width 73 height 26
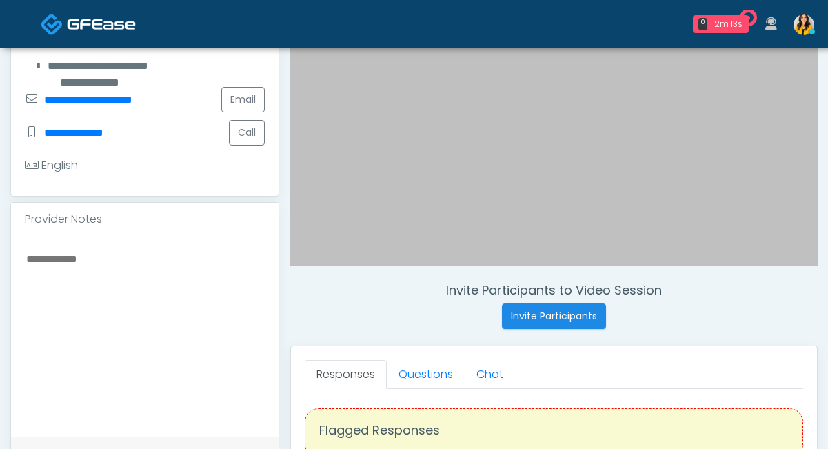
scroll to position [331, 0]
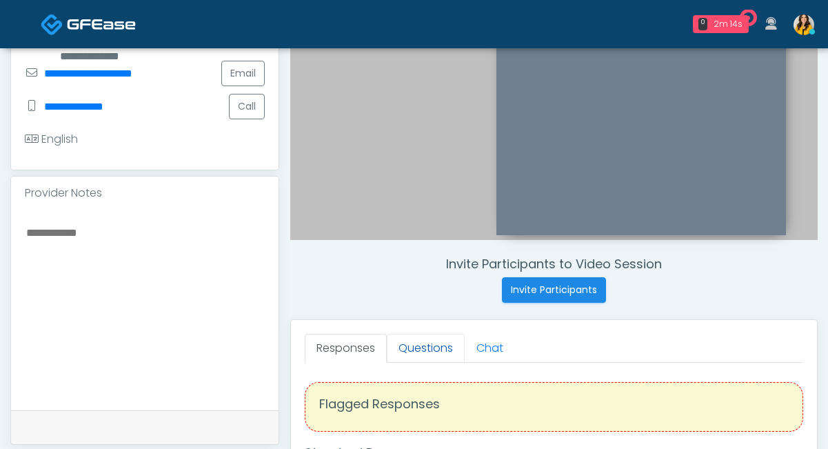
click at [429, 351] on link "Questions" at bounding box center [426, 348] width 78 height 29
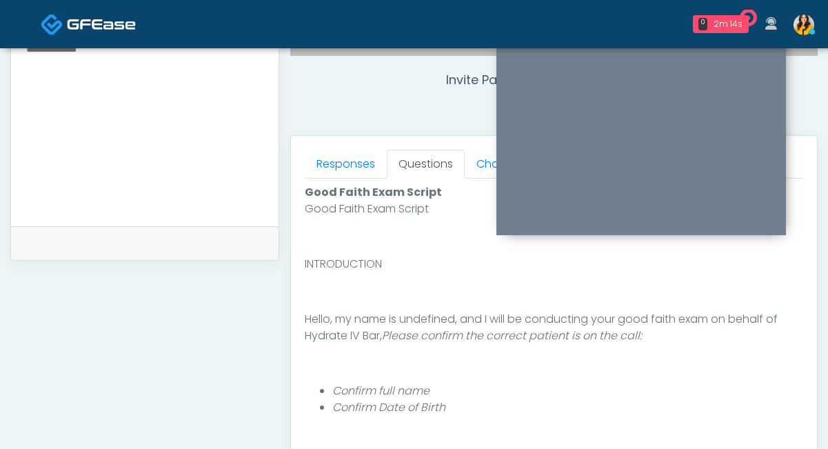
scroll to position [529, 0]
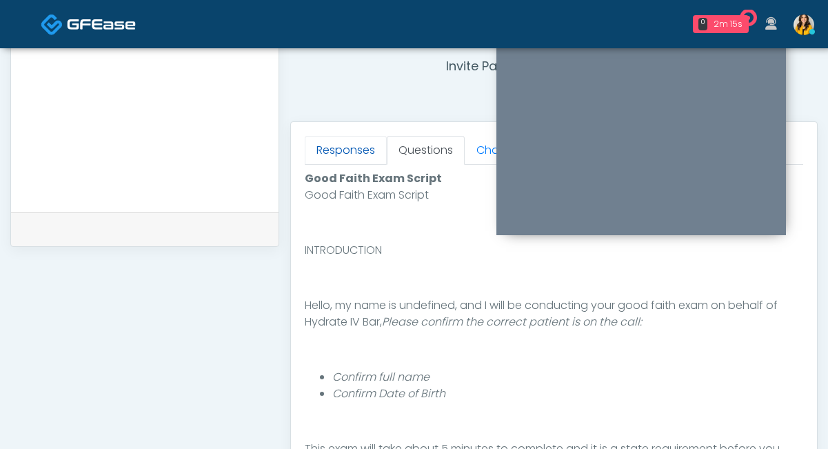
click at [344, 148] on link "Responses" at bounding box center [346, 150] width 82 height 29
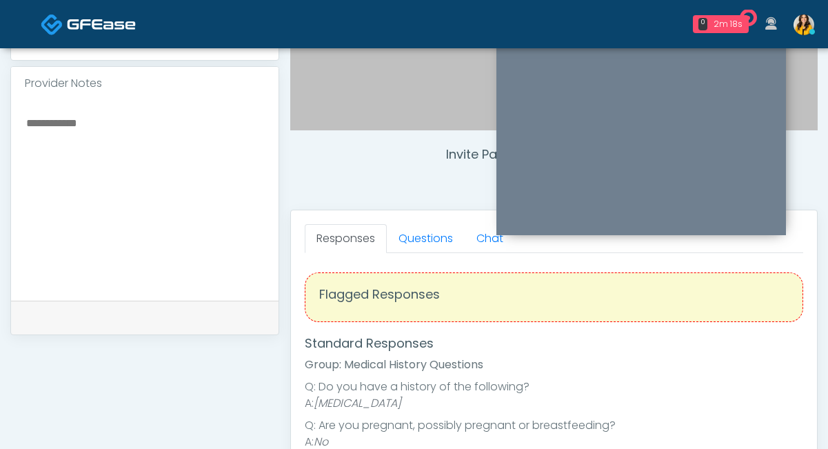
scroll to position [411, 0]
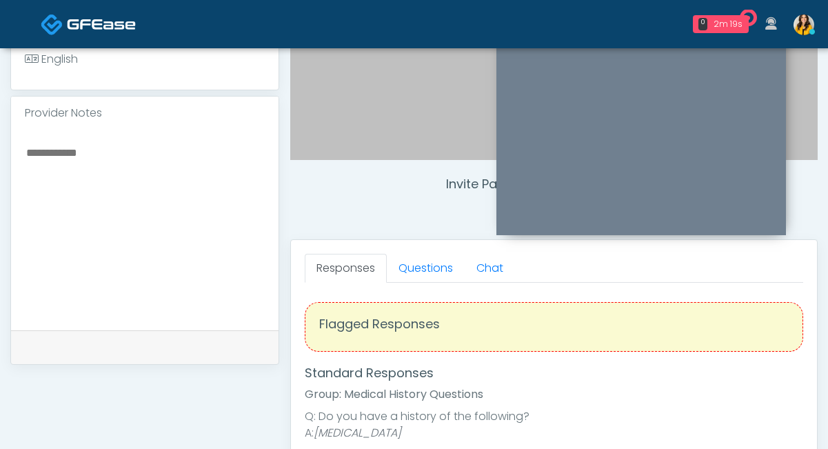
click at [432, 280] on link "Questions" at bounding box center [426, 268] width 78 height 29
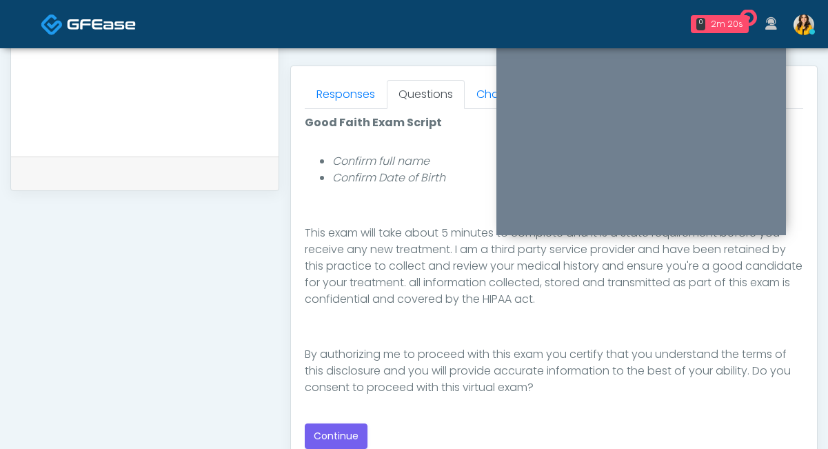
scroll to position [586, 0]
click at [338, 427] on button "Continue" at bounding box center [336, 435] width 63 height 26
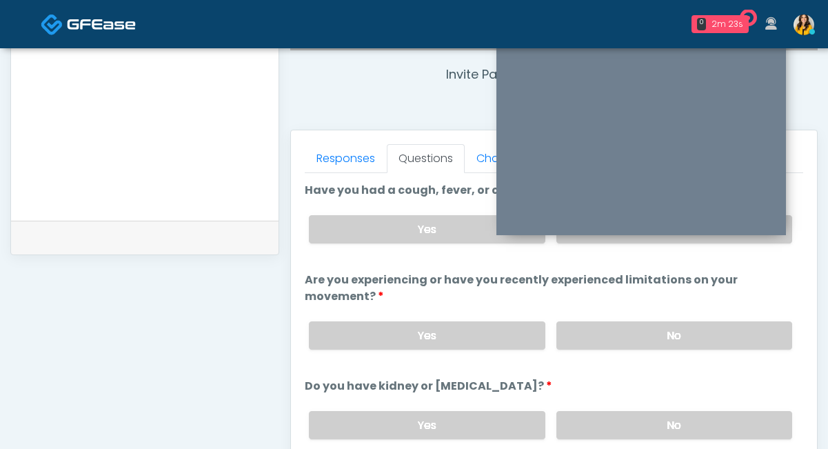
scroll to position [508, 0]
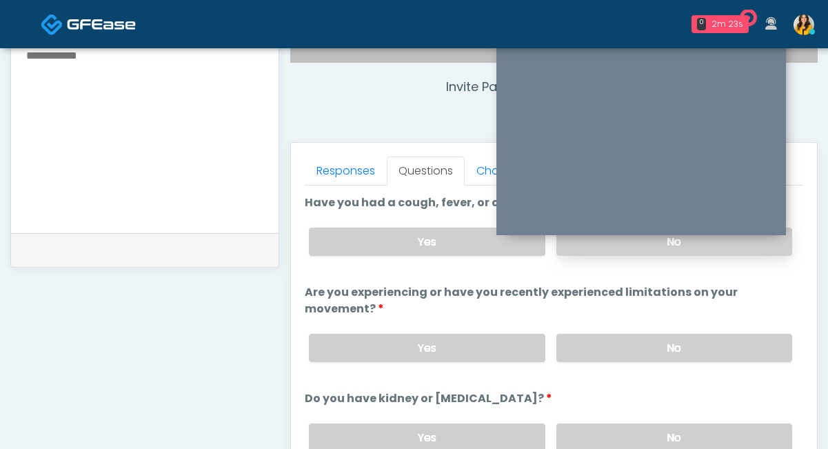
click at [602, 248] on label "No" at bounding box center [674, 241] width 236 height 28
click at [587, 347] on label "No" at bounding box center [674, 348] width 236 height 28
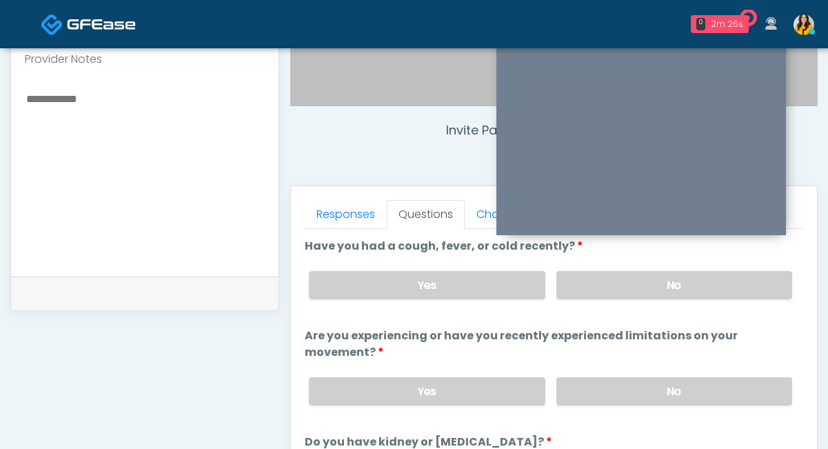
scroll to position [458, 0]
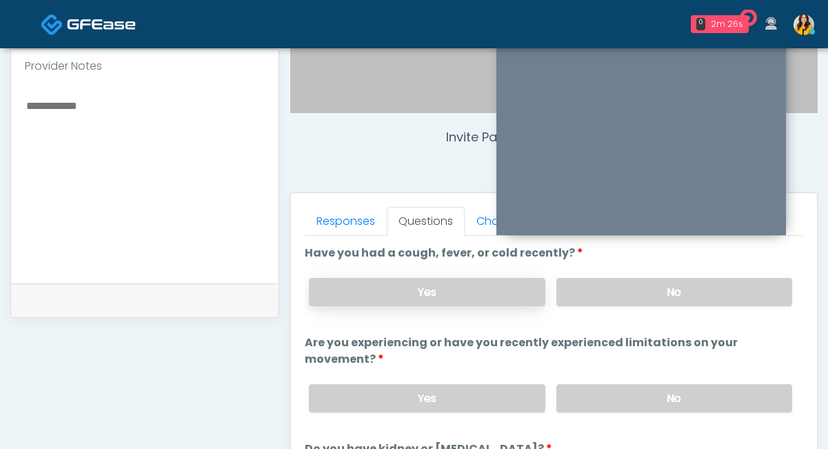
click at [409, 294] on label "Yes" at bounding box center [427, 292] width 236 height 28
click at [162, 150] on textarea at bounding box center [145, 181] width 240 height 168
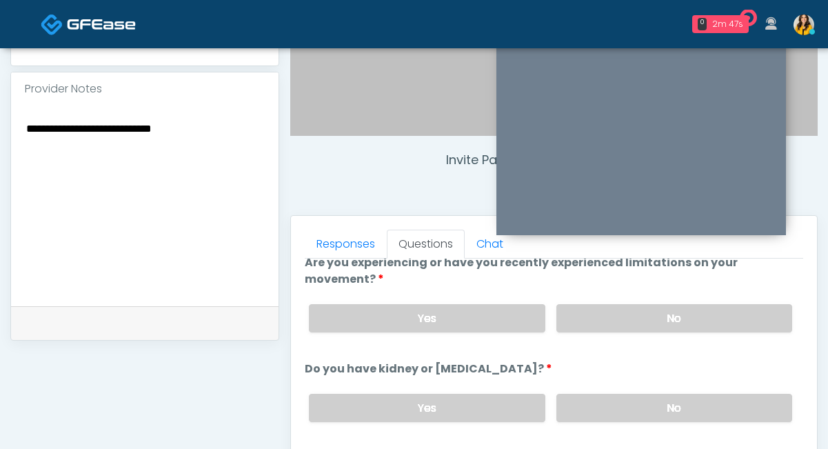
scroll to position [468, 0]
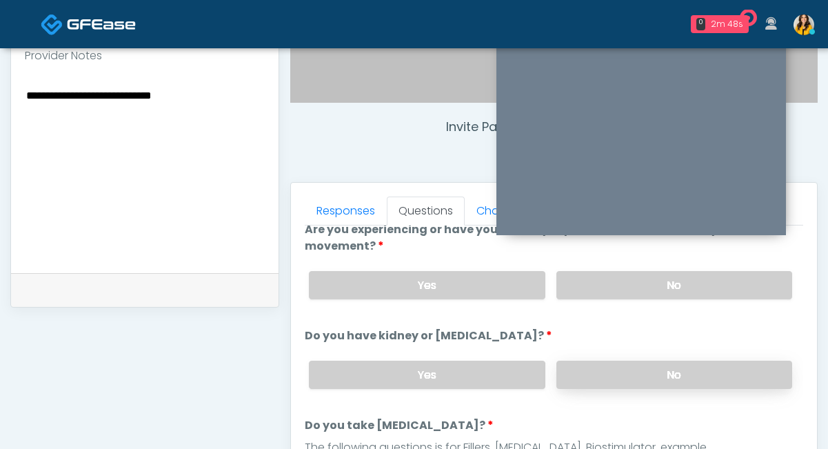
type textarea "**********"
click at [591, 372] on label "No" at bounding box center [674, 375] width 236 height 28
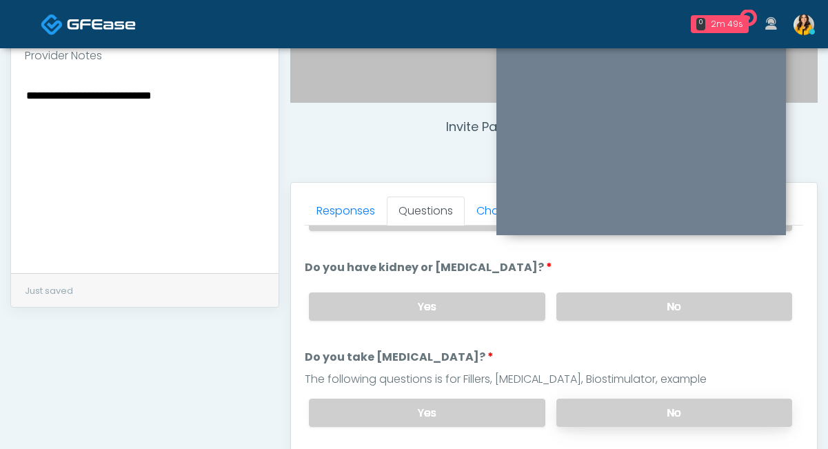
click at [602, 401] on label "No" at bounding box center [674, 412] width 236 height 28
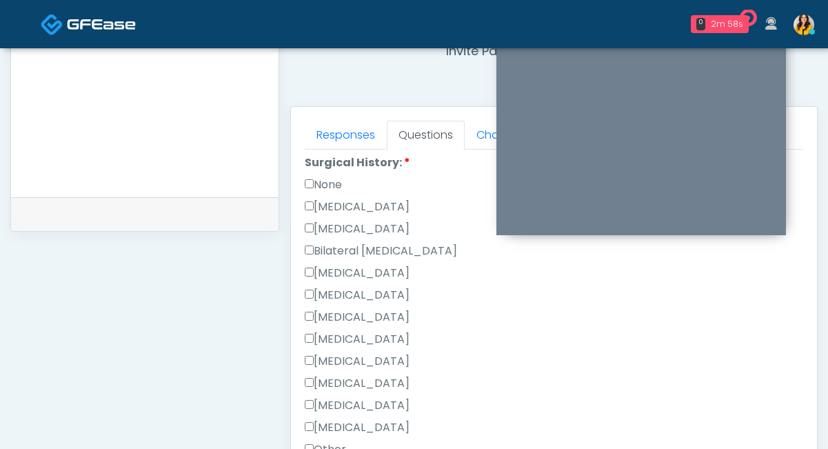
scroll to position [383, 0]
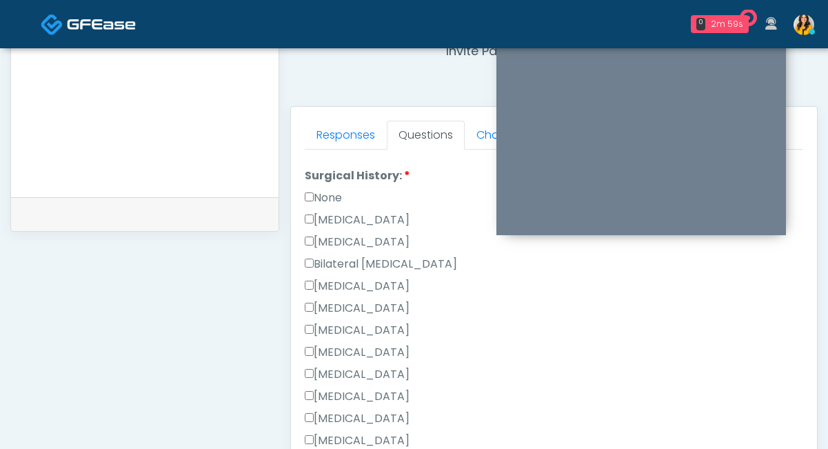
click at [350, 214] on label "[MEDICAL_DATA]" at bounding box center [357, 220] width 105 height 17
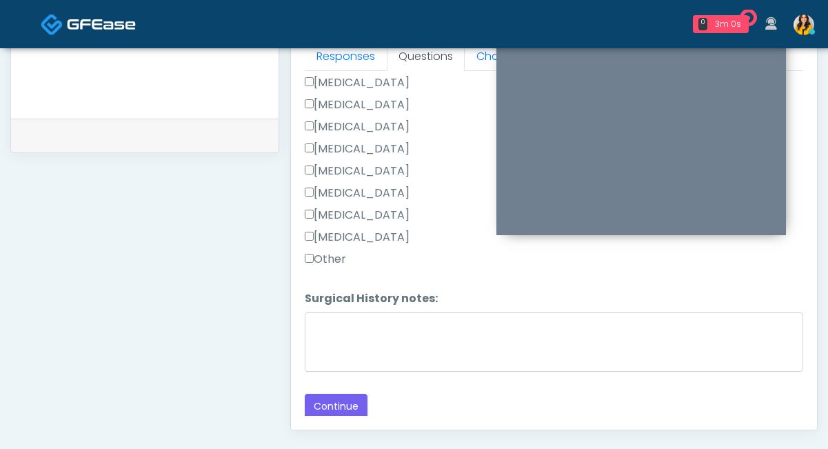
scroll to position [789, 0]
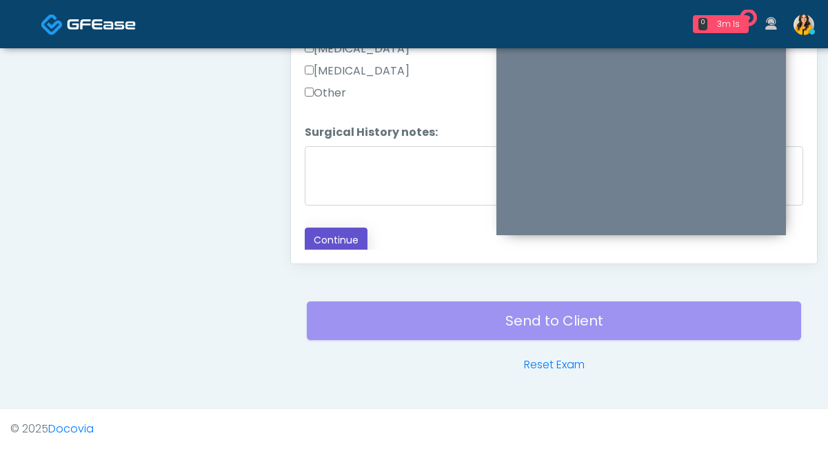
click at [353, 243] on button "Continue" at bounding box center [336, 240] width 63 height 26
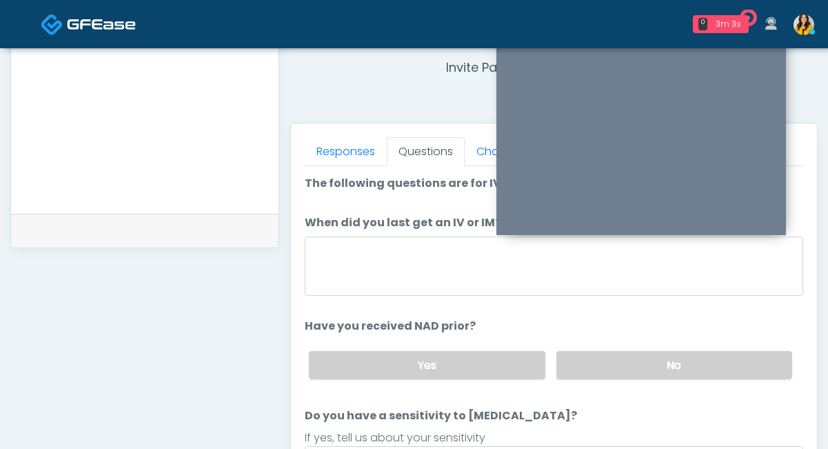
scroll to position [514, 0]
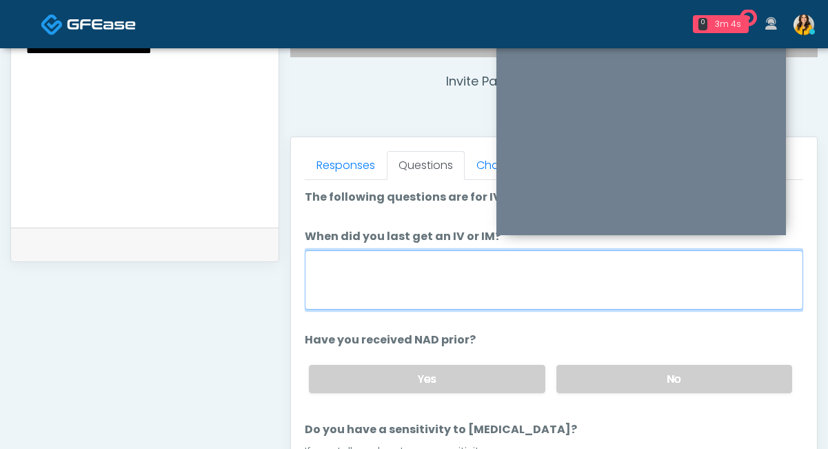
click at [376, 273] on textarea "When did you last get an IV or IM?" at bounding box center [554, 279] width 498 height 59
click at [349, 267] on textarea "**********" at bounding box center [554, 279] width 498 height 59
type textarea "**********"
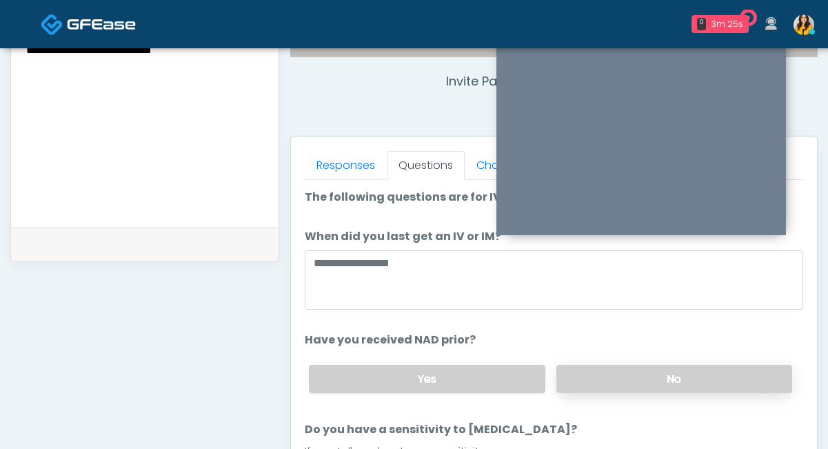
click at [614, 372] on label "No" at bounding box center [674, 379] width 236 height 28
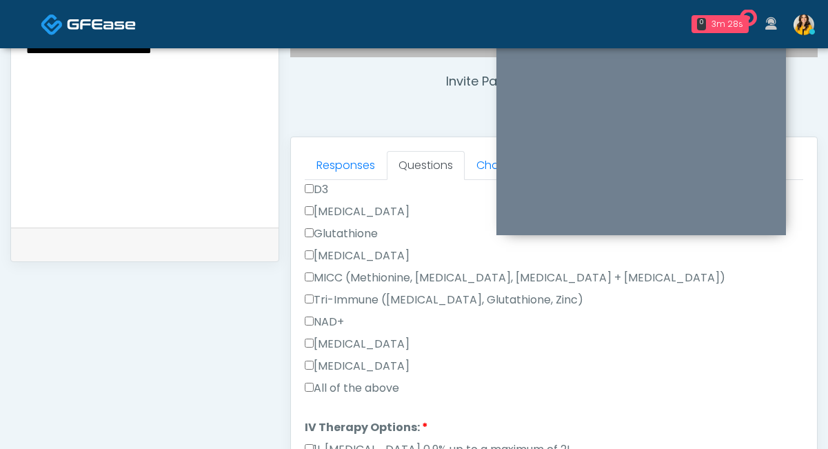
scroll to position [365, 0]
click at [374, 381] on label "All of the above" at bounding box center [352, 389] width 94 height 17
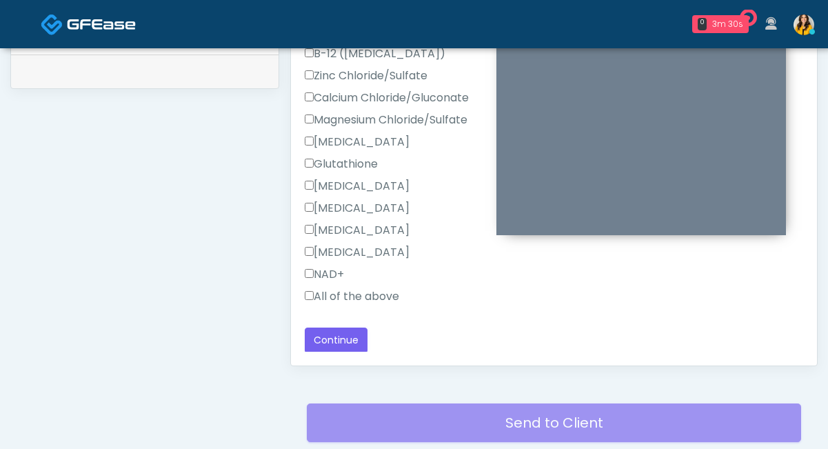
scroll to position [686, 0]
click at [353, 292] on label "All of the above" at bounding box center [352, 297] width 94 height 17
click at [348, 336] on button "Continue" at bounding box center [336, 341] width 63 height 26
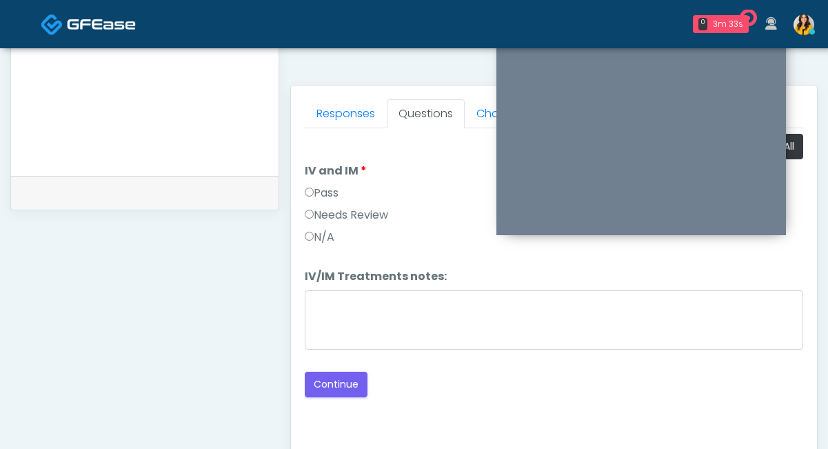
scroll to position [564, 0]
click at [314, 197] on label "Pass" at bounding box center [322, 194] width 34 height 17
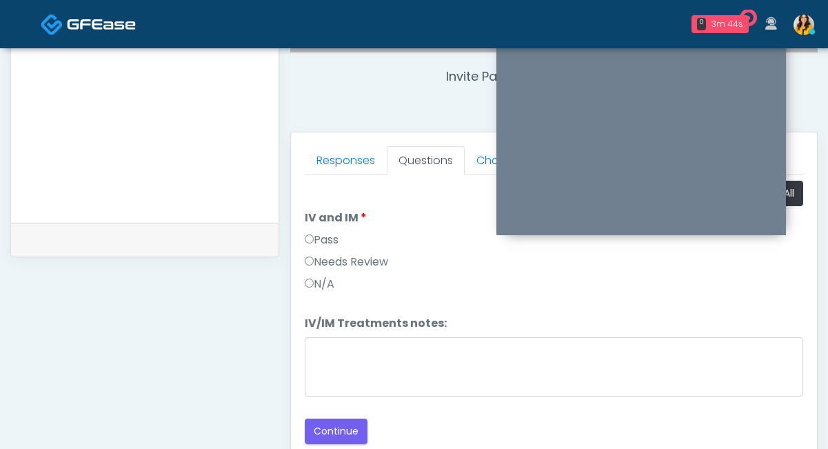
scroll to position [542, 0]
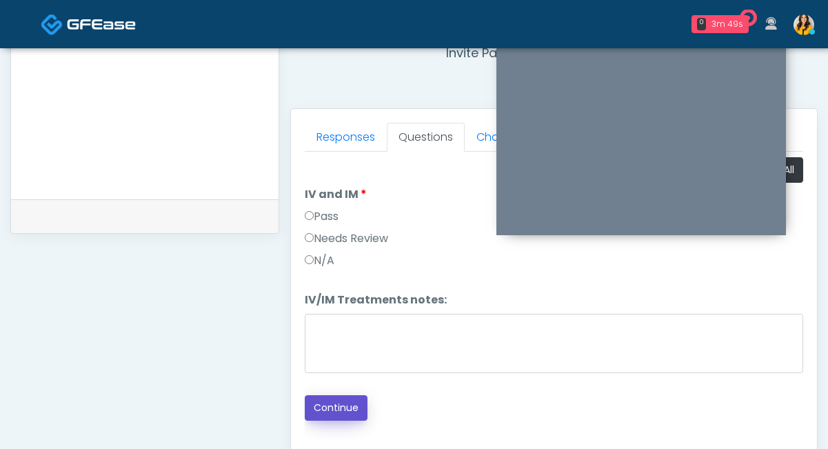
click at [334, 405] on button "Continue" at bounding box center [336, 408] width 63 height 26
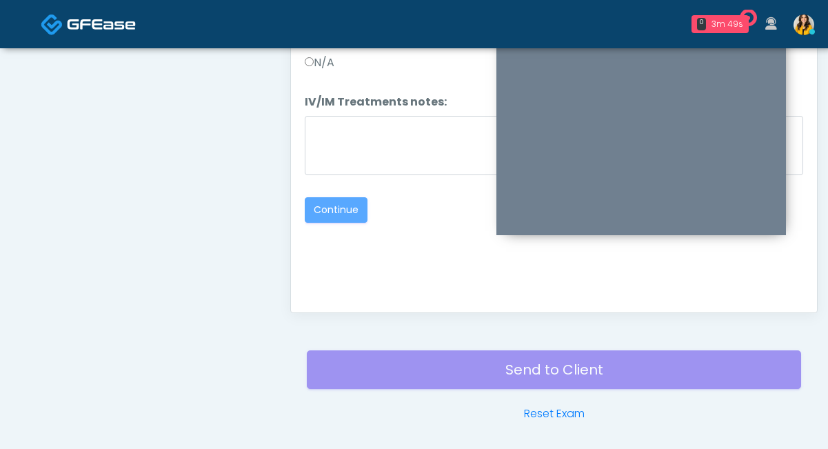
scroll to position [741, 0]
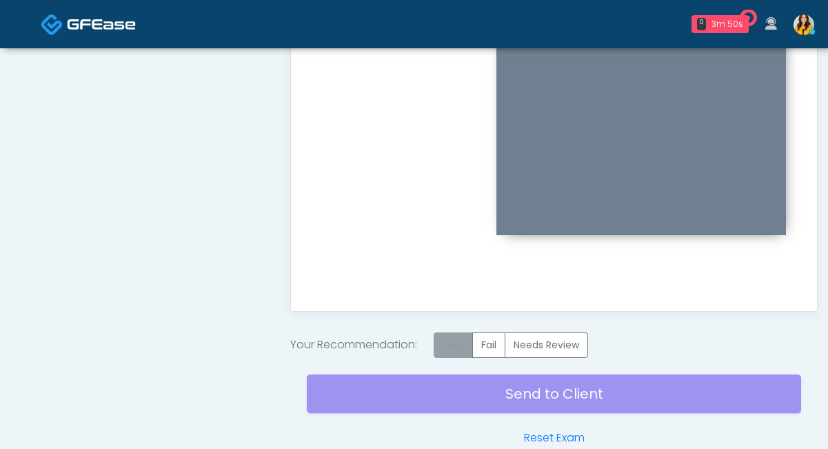
click at [456, 338] on label "Pass" at bounding box center [453, 345] width 39 height 26
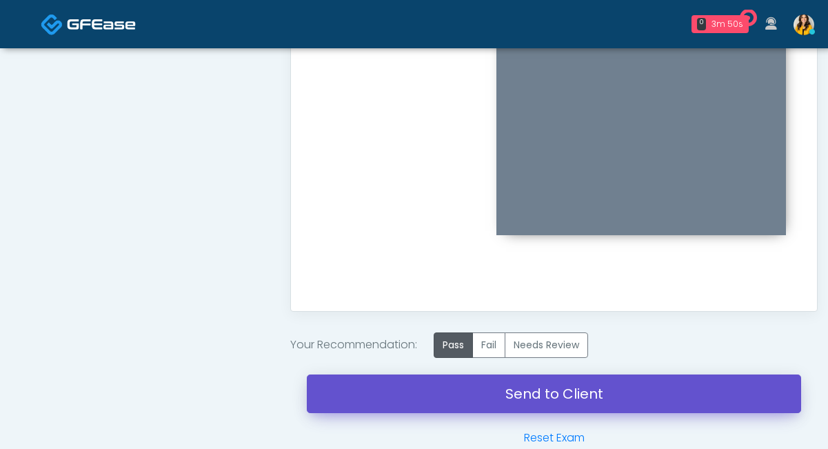
click at [503, 391] on link "Send to Client" at bounding box center [554, 393] width 494 height 39
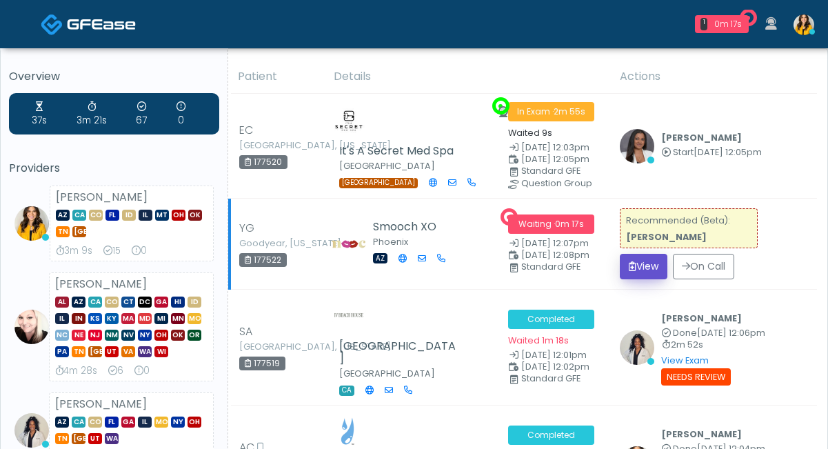
click at [629, 272] on button "View" at bounding box center [644, 267] width 48 height 26
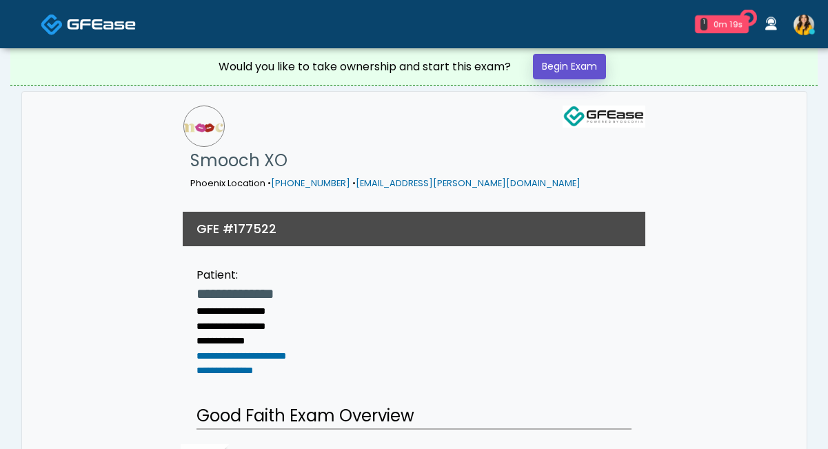
click at [579, 70] on link "Begin Exam" at bounding box center [569, 67] width 73 height 26
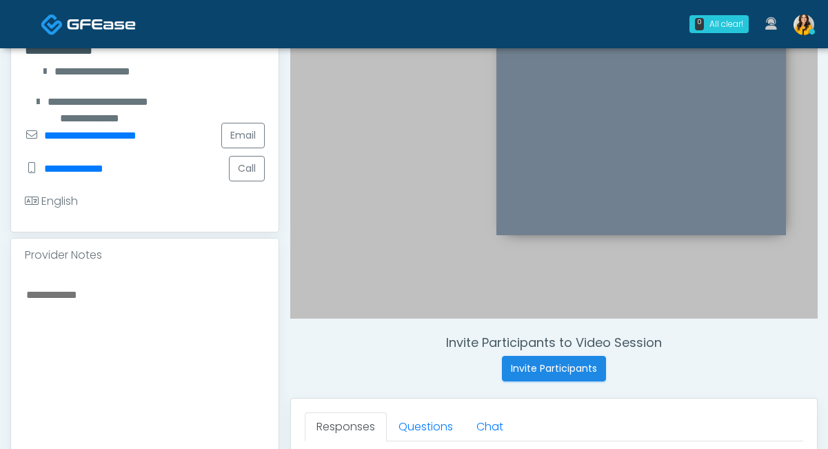
scroll to position [327, 0]
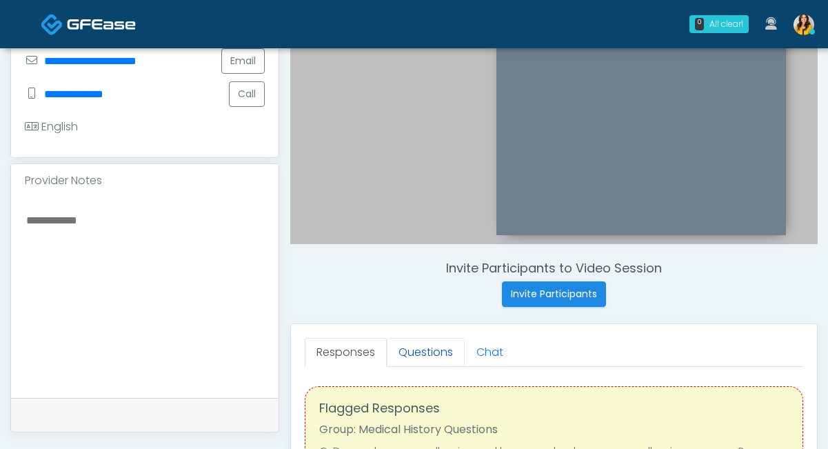
click at [426, 354] on link "Questions" at bounding box center [426, 352] width 78 height 29
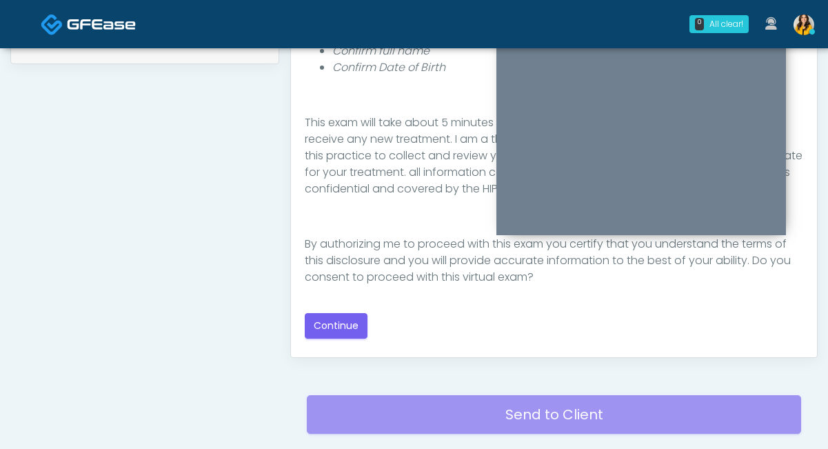
scroll to position [702, 0]
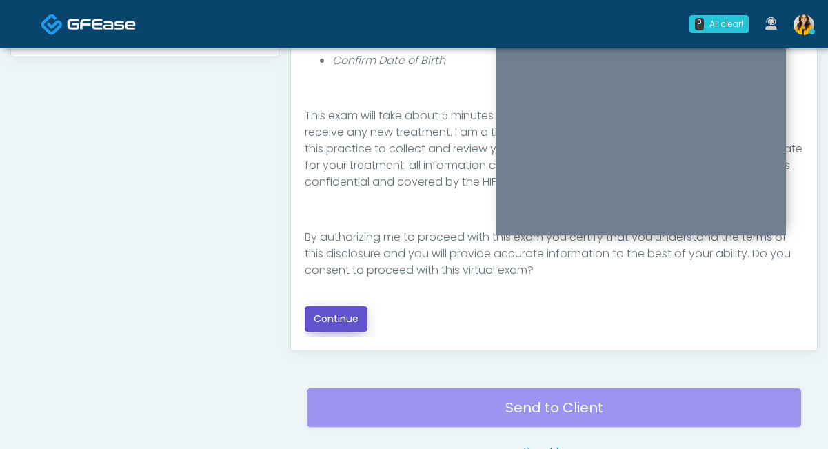
click at [333, 327] on button "Continue" at bounding box center [336, 319] width 63 height 26
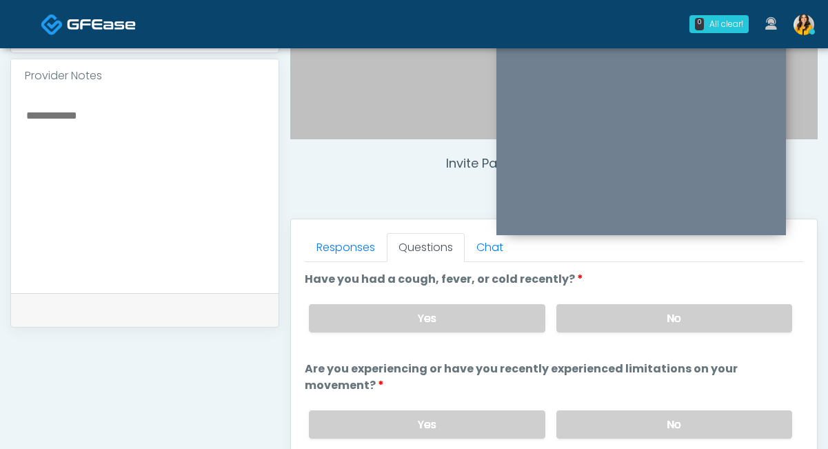
scroll to position [426, 0]
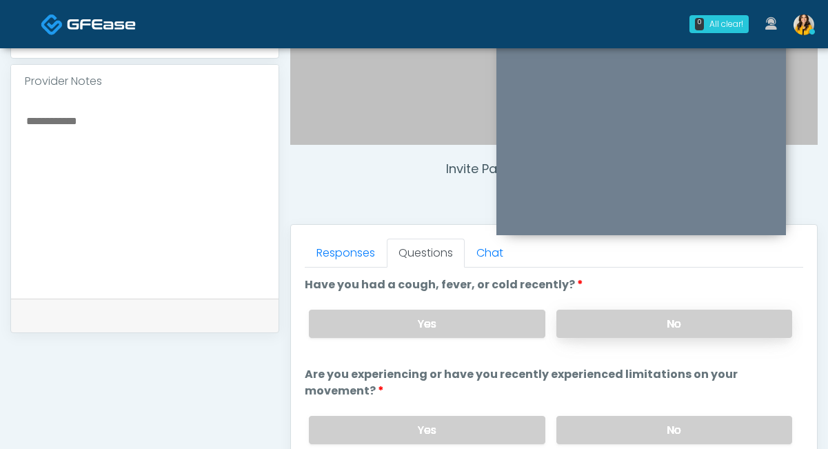
click at [600, 333] on label "No" at bounding box center [674, 324] width 236 height 28
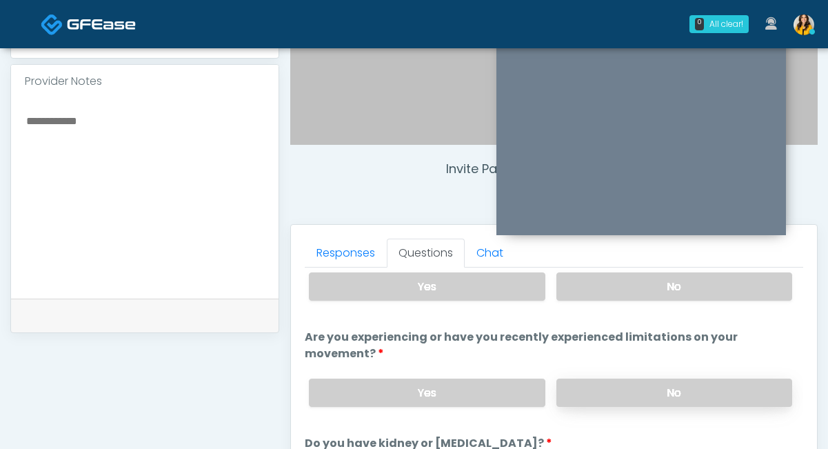
click at [573, 404] on label "No" at bounding box center [674, 392] width 236 height 28
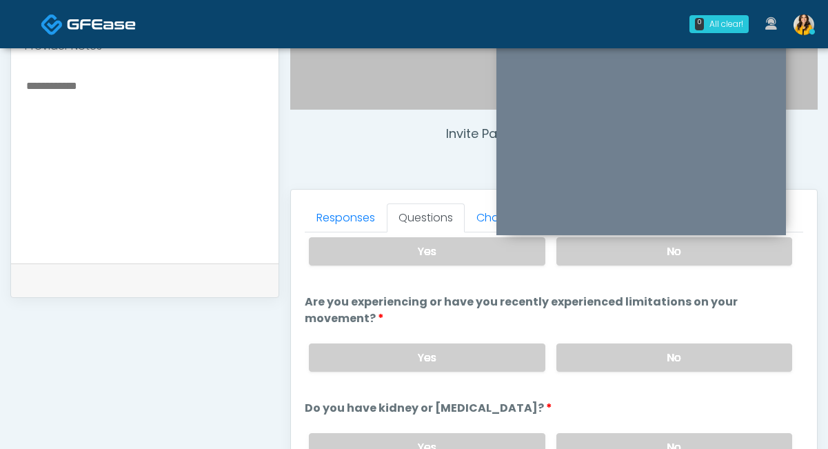
scroll to position [101, 0]
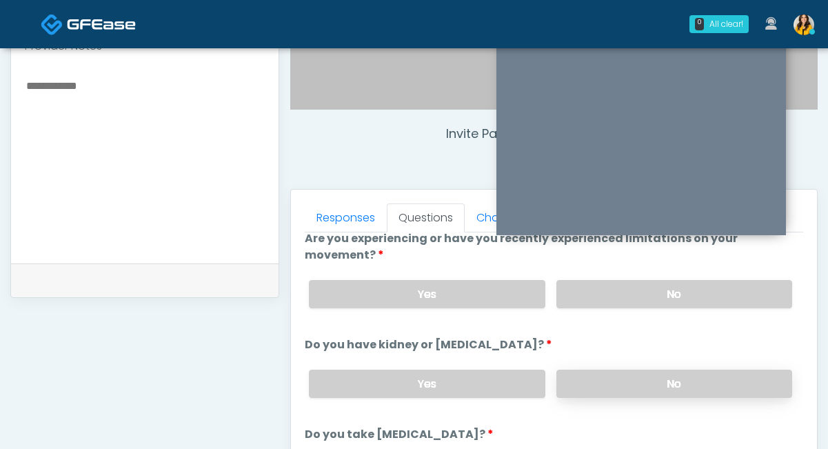
click at [605, 383] on label "No" at bounding box center [674, 383] width 236 height 28
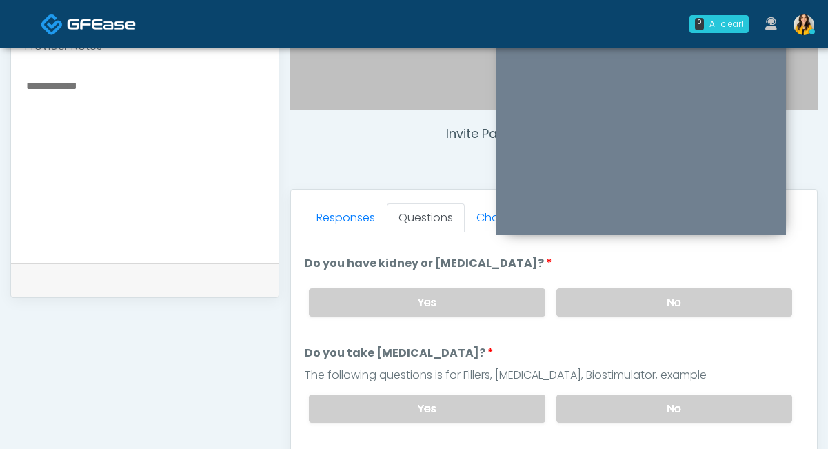
scroll to position [195, 0]
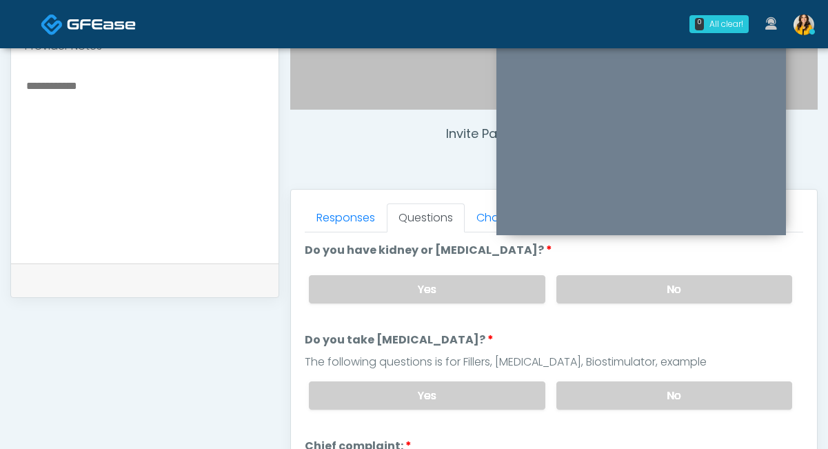
click at [586, 370] on div "Yes No" at bounding box center [550, 395] width 505 height 50
click at [586, 384] on label "No" at bounding box center [674, 395] width 236 height 28
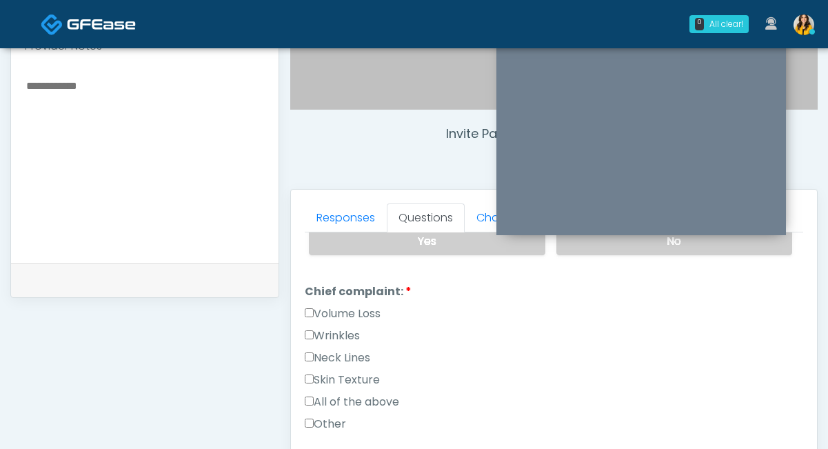
scroll to position [350, 0]
click at [364, 309] on label "Volume Loss" at bounding box center [343, 313] width 76 height 17
click at [343, 332] on label "Wrinkles" at bounding box center [332, 335] width 55 height 17
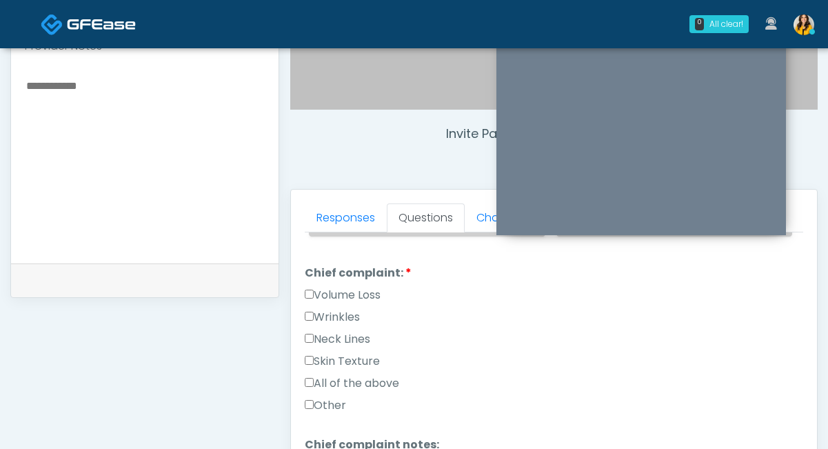
scroll to position [395, 0]
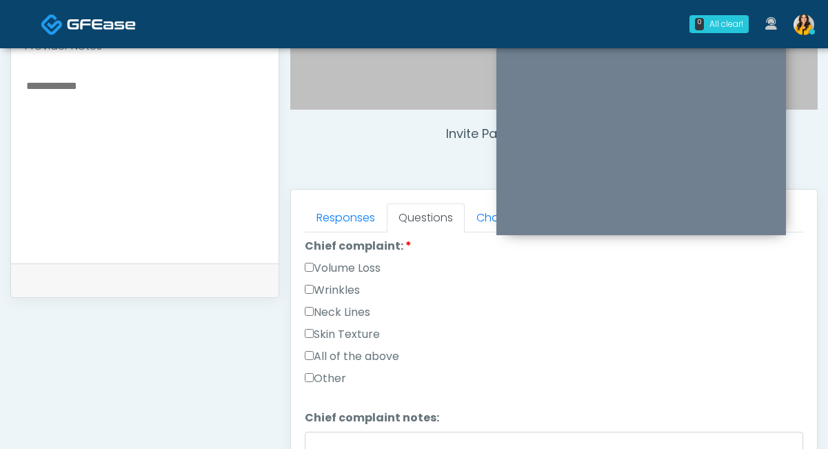
click at [352, 285] on label "Wrinkles" at bounding box center [332, 290] width 55 height 17
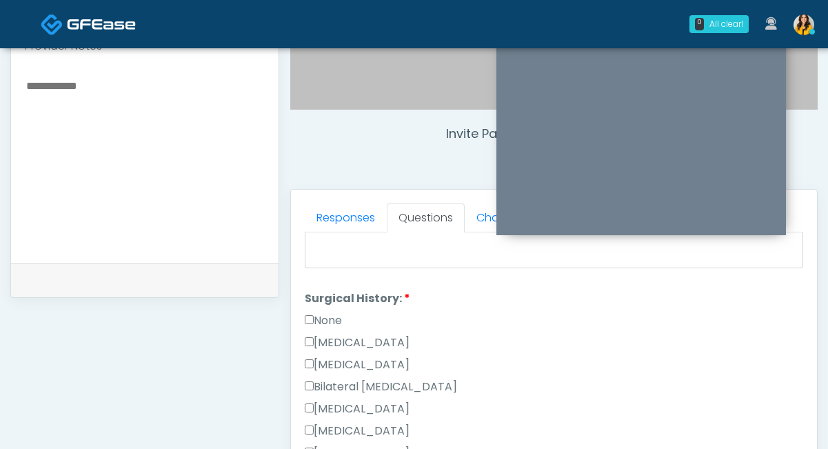
click at [331, 315] on label "None" at bounding box center [323, 320] width 37 height 17
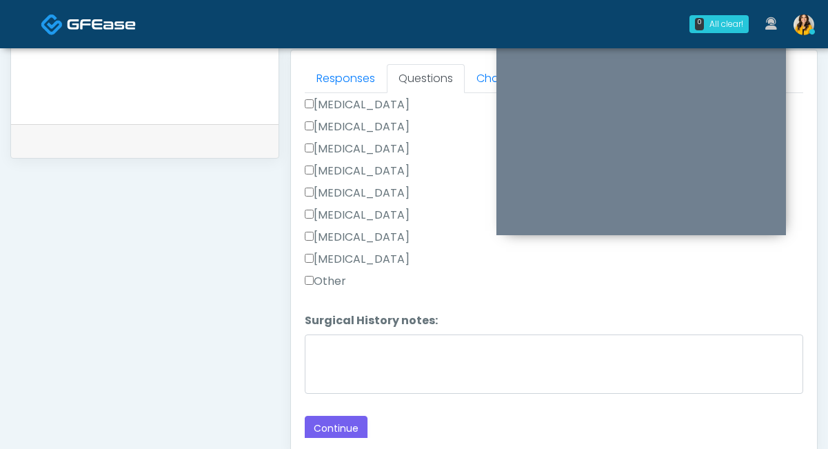
scroll to position [601, 0]
click at [334, 421] on button "Continue" at bounding box center [336, 428] width 63 height 26
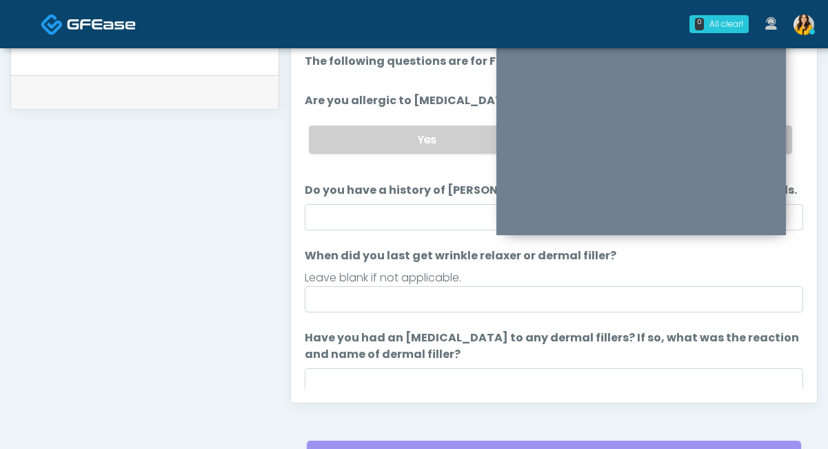
scroll to position [614, 0]
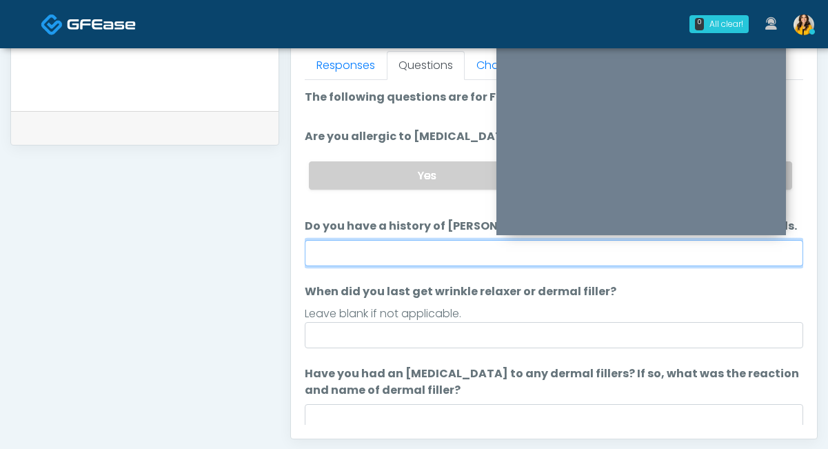
click at [372, 258] on input "Do you have a history of [PERSON_NAME]'s barre or ALS? If so, please provide de…" at bounding box center [554, 253] width 498 height 26
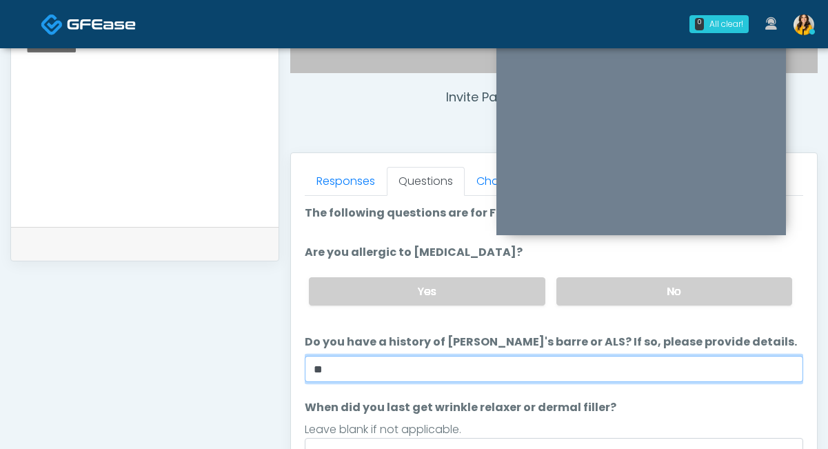
scroll to position [485, 0]
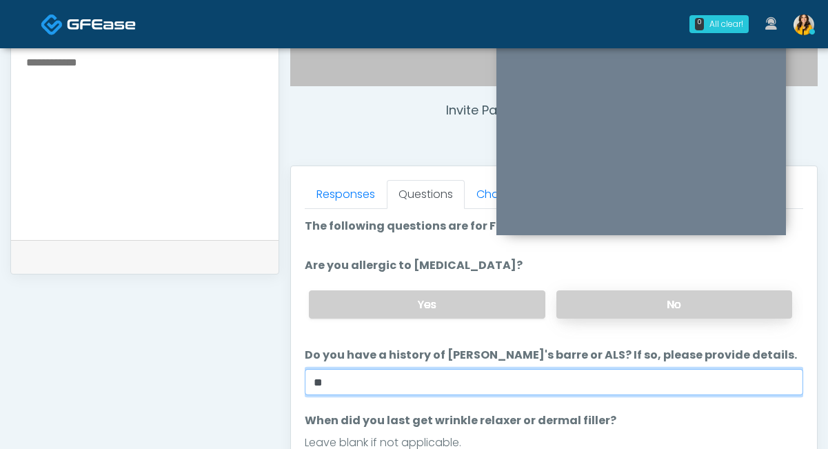
type input "**"
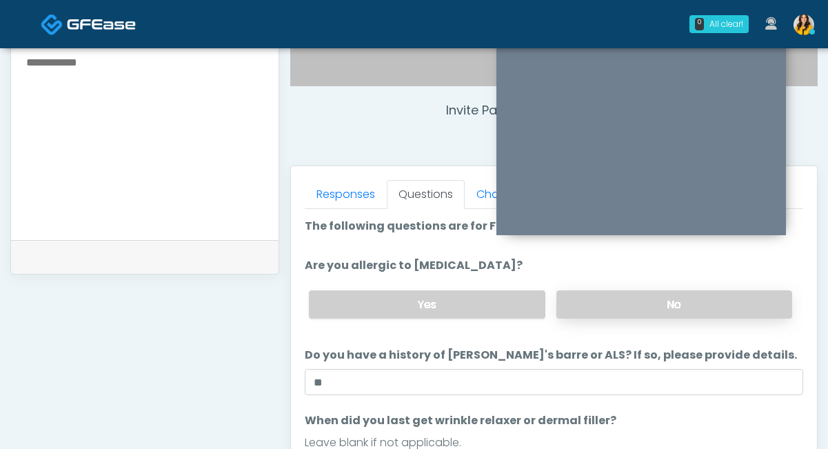
click at [589, 305] on label "No" at bounding box center [674, 304] width 236 height 28
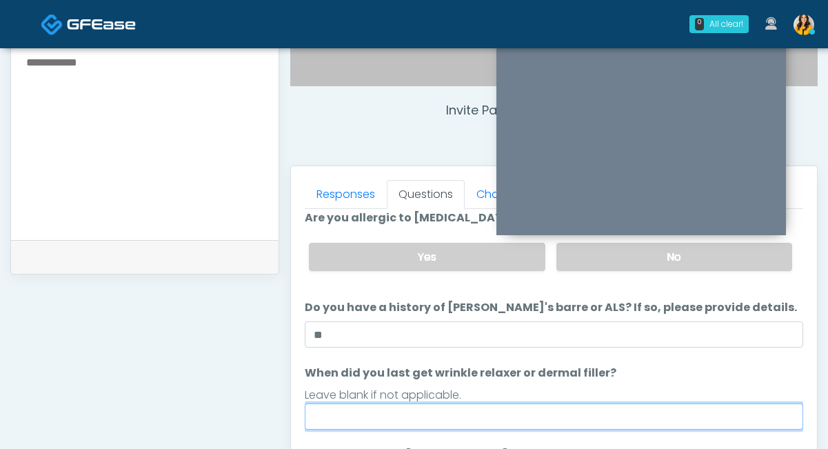
click at [408, 412] on input "When did you last get wrinkle relaxer or dermal filler?" at bounding box center [554, 416] width 498 height 26
click at [356, 419] on input "**********" at bounding box center [554, 416] width 498 height 26
click at [443, 422] on input "**********" at bounding box center [554, 416] width 498 height 26
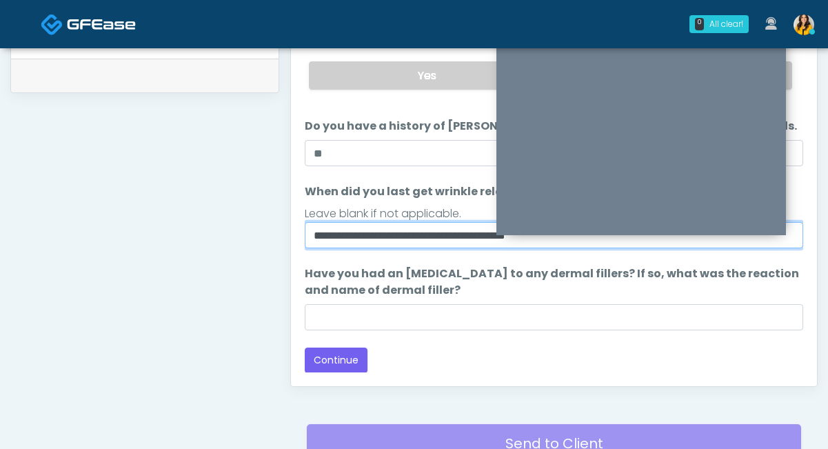
scroll to position [668, 0]
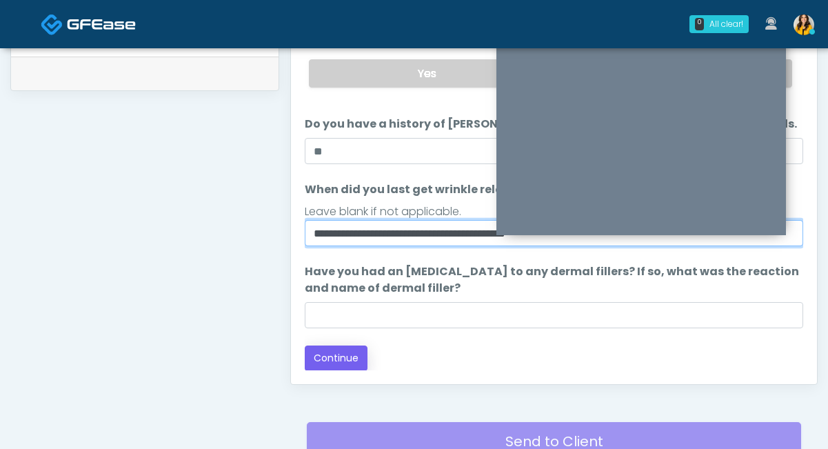
type input "**********"
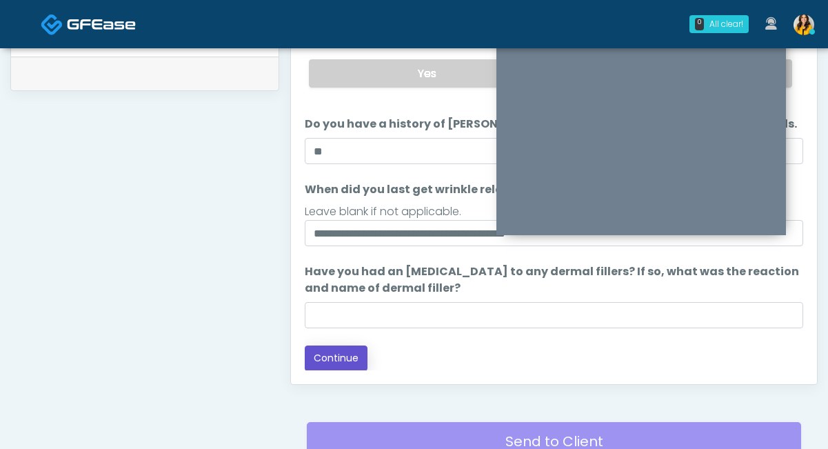
click at [341, 356] on button "Continue" at bounding box center [336, 358] width 63 height 26
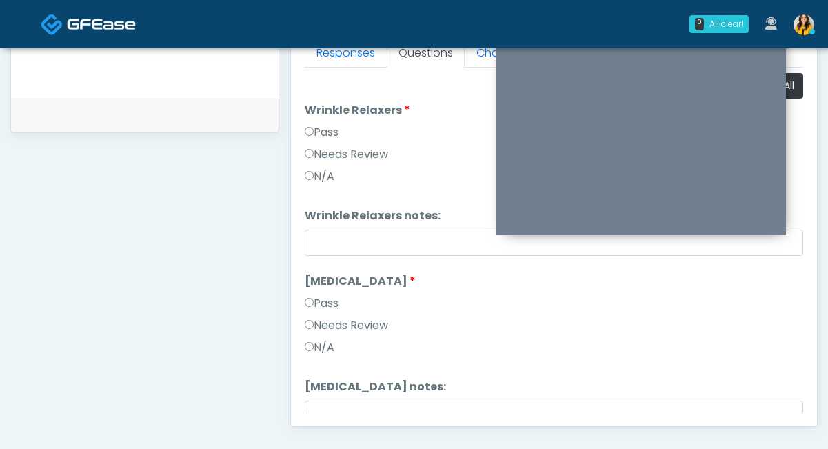
scroll to position [444, 0]
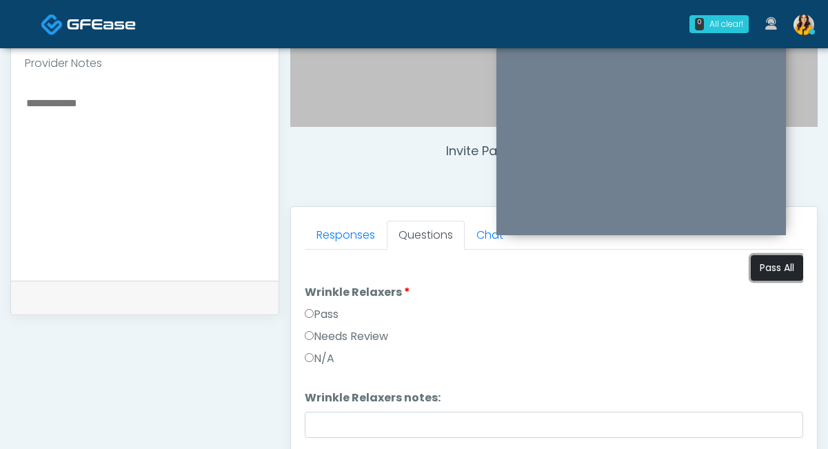
click at [776, 263] on button "Pass All" at bounding box center [777, 268] width 52 height 26
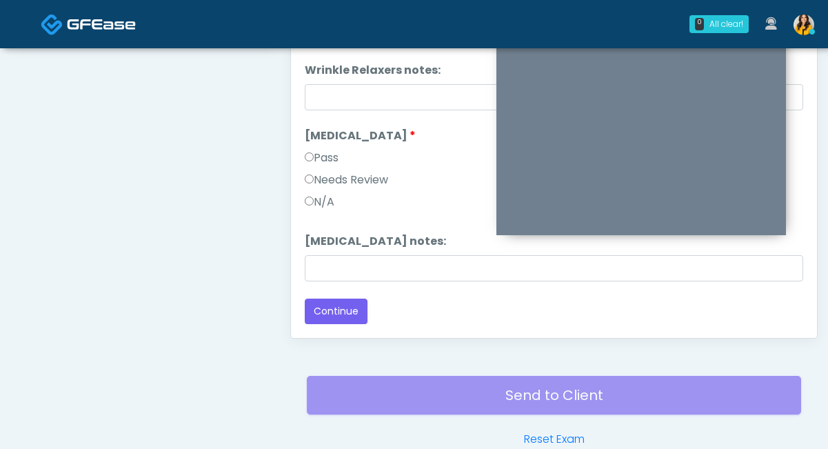
scroll to position [764, 0]
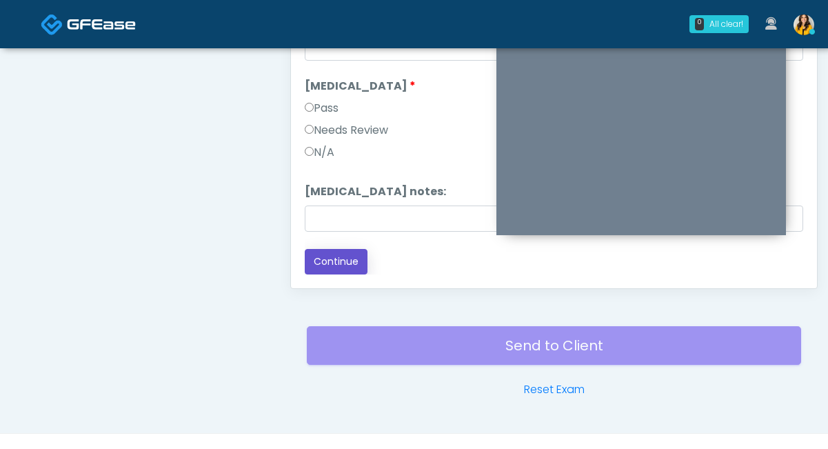
click at [334, 257] on button "Continue" at bounding box center [336, 262] width 63 height 26
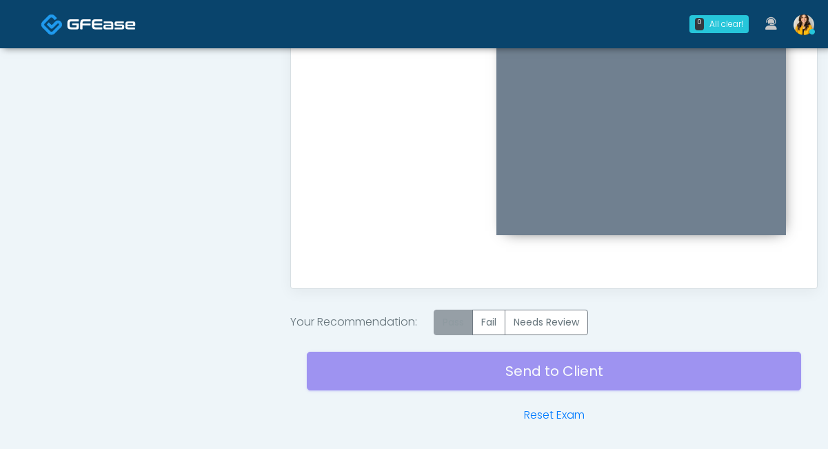
click at [450, 318] on label "Pass" at bounding box center [453, 323] width 39 height 26
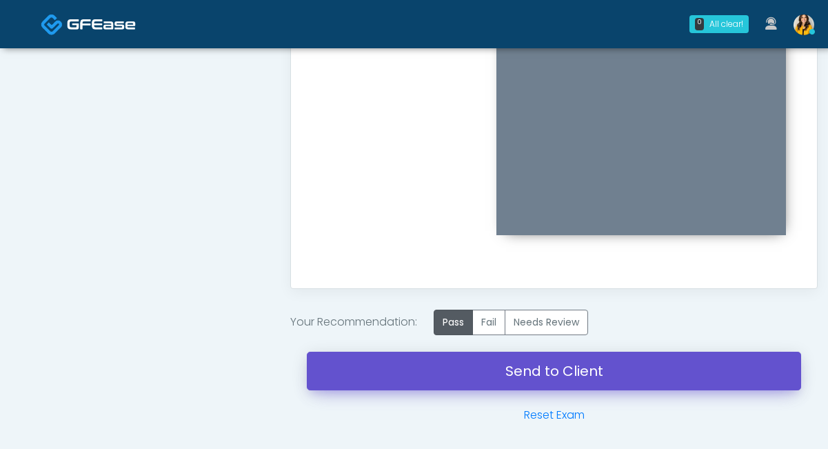
click at [479, 374] on link "Send to Client" at bounding box center [554, 371] width 494 height 39
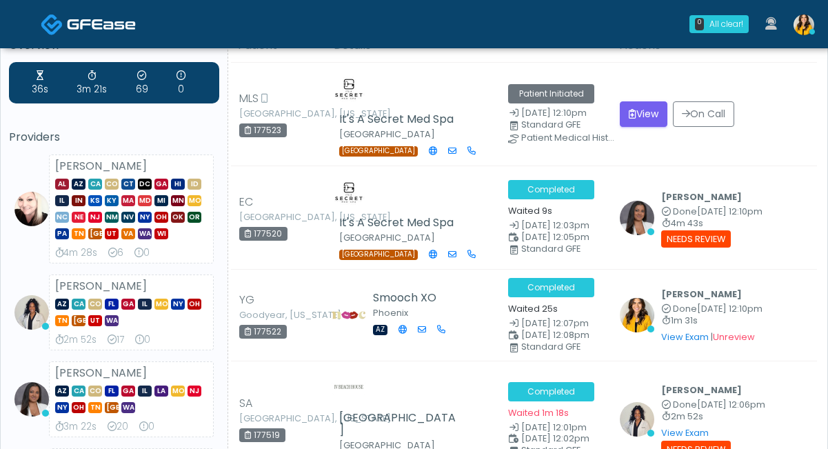
scroll to position [10, 0]
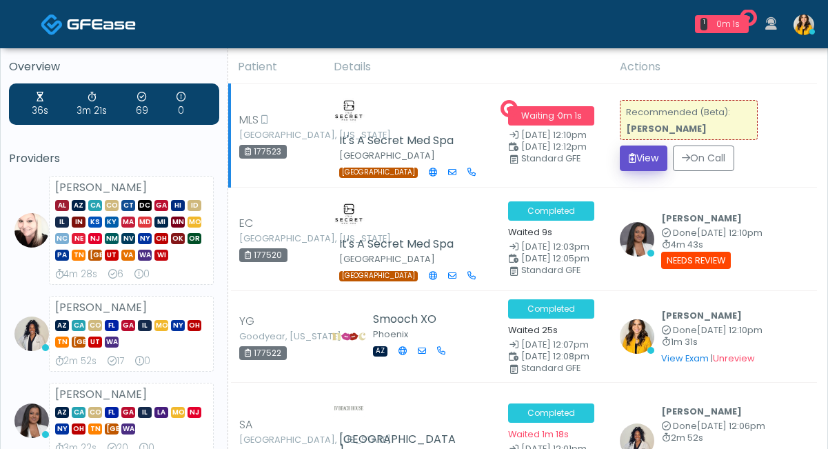
click at [645, 159] on button "View" at bounding box center [644, 158] width 48 height 26
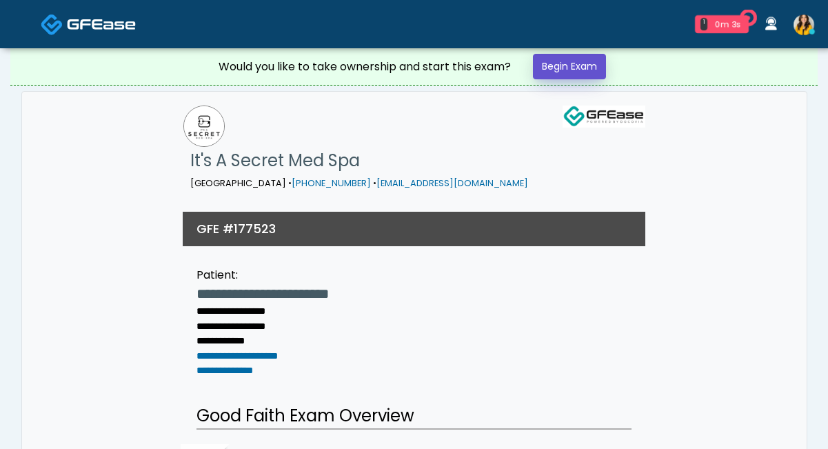
click at [585, 72] on link "Begin Exam" at bounding box center [569, 67] width 73 height 26
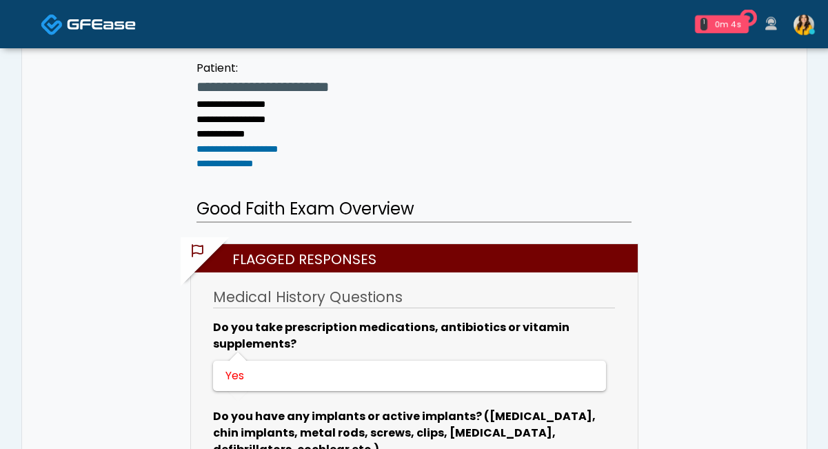
scroll to position [207, 0]
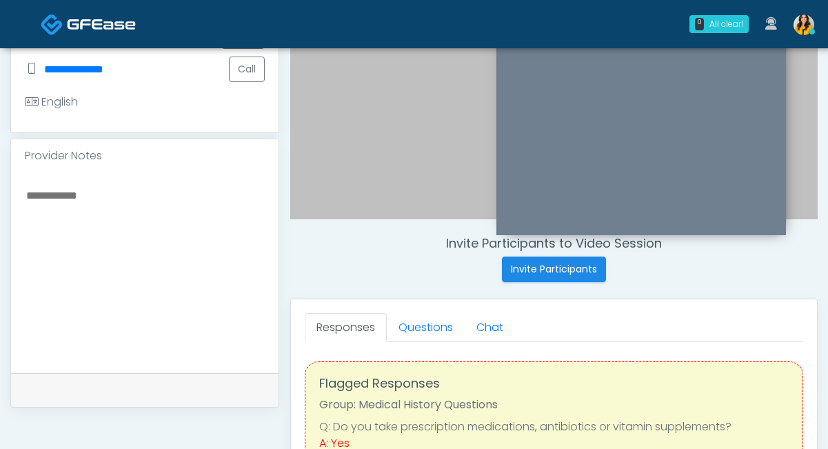
scroll to position [357, 0]
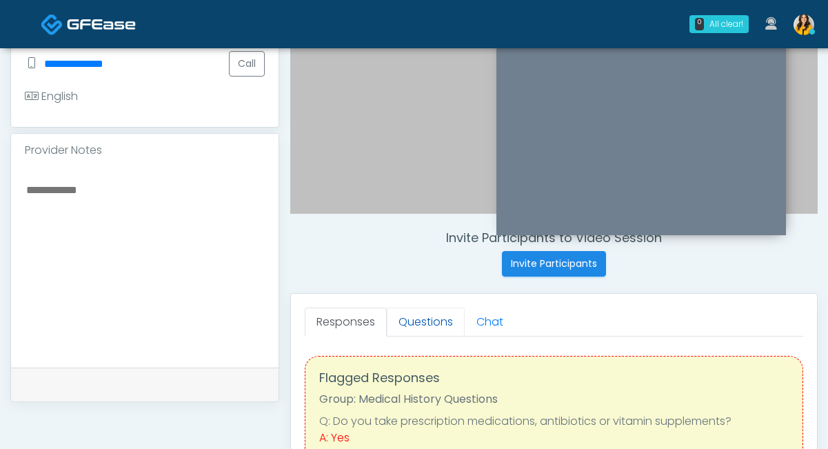
click at [413, 334] on link "Questions" at bounding box center [426, 321] width 78 height 29
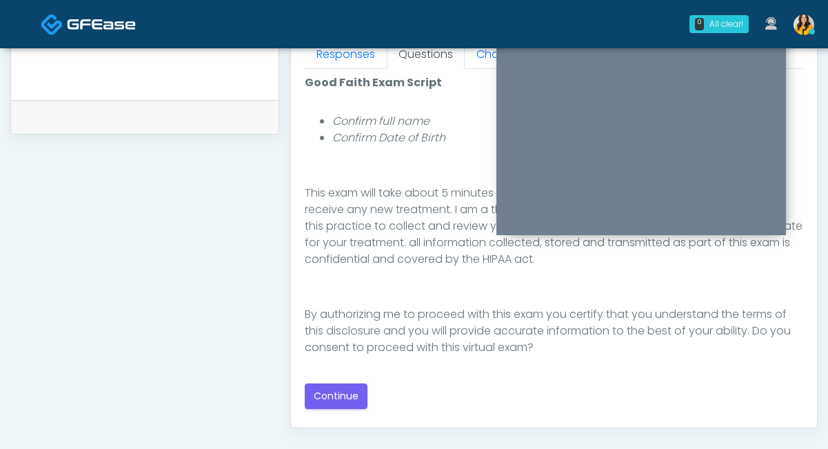
scroll to position [640, 0]
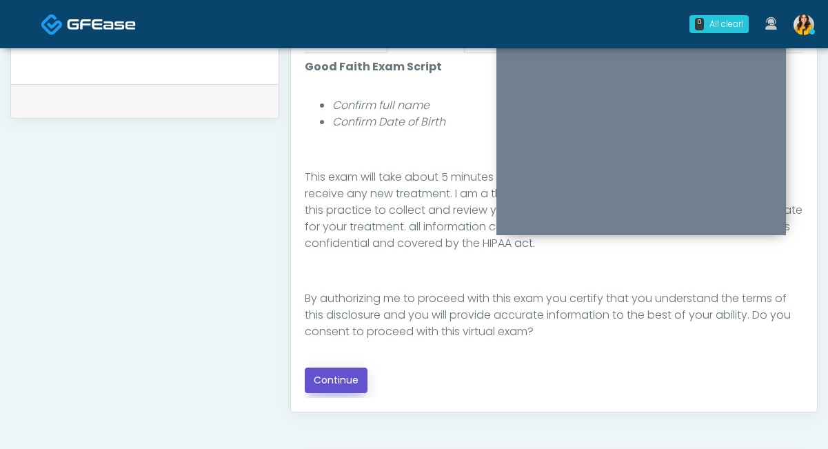
click at [338, 378] on button "Continue" at bounding box center [336, 380] width 63 height 26
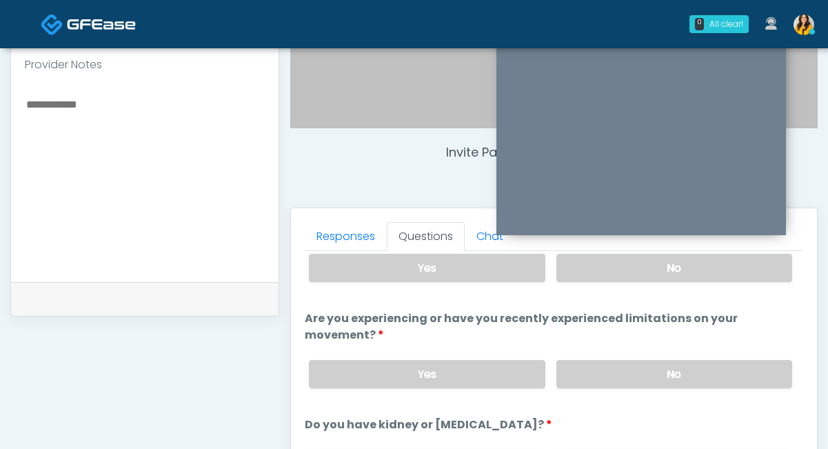
scroll to position [0, 0]
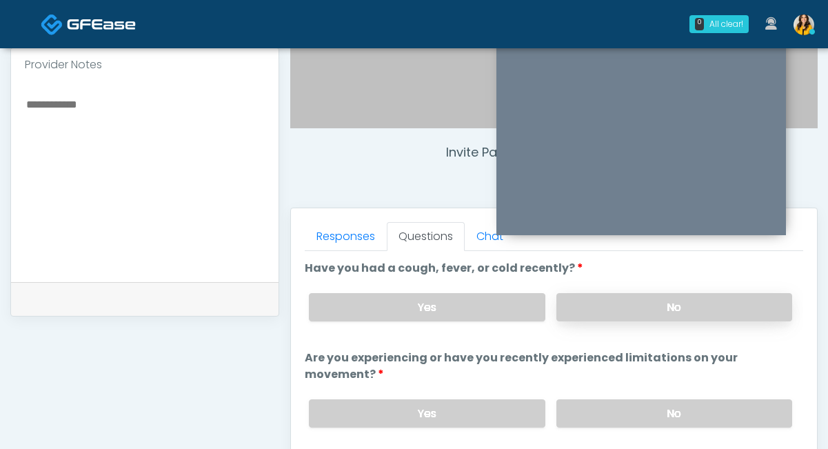
click at [596, 306] on label "No" at bounding box center [674, 307] width 236 height 28
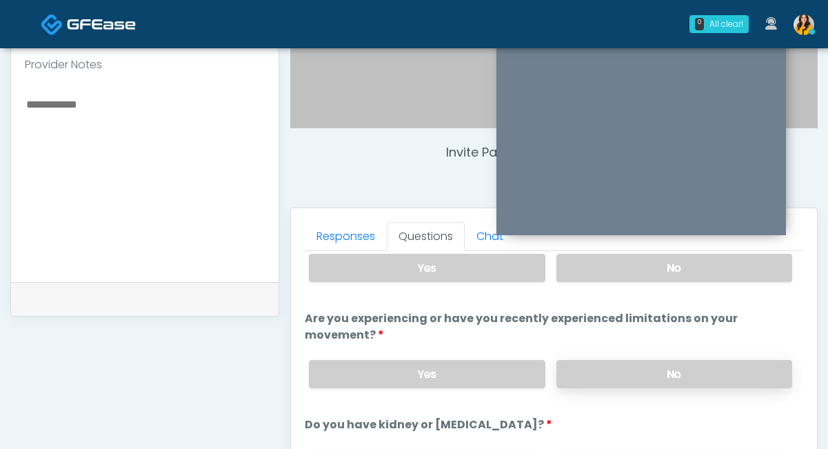
click at [584, 363] on label "No" at bounding box center [674, 374] width 236 height 28
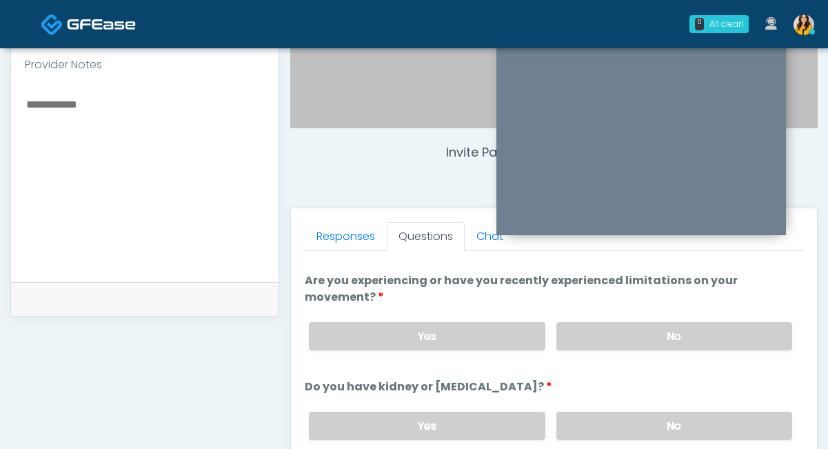
click at [578, 407] on div "Yes No" at bounding box center [550, 426] width 505 height 50
click at [574, 418] on label "No" at bounding box center [674, 426] width 236 height 28
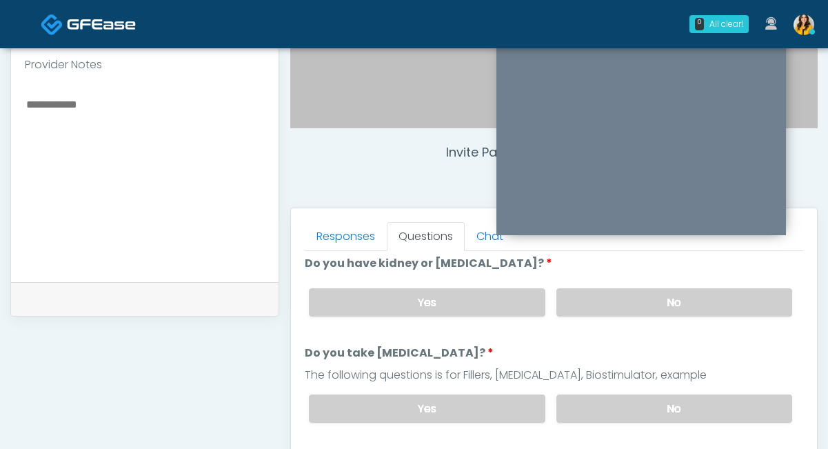
scroll to position [226, 0]
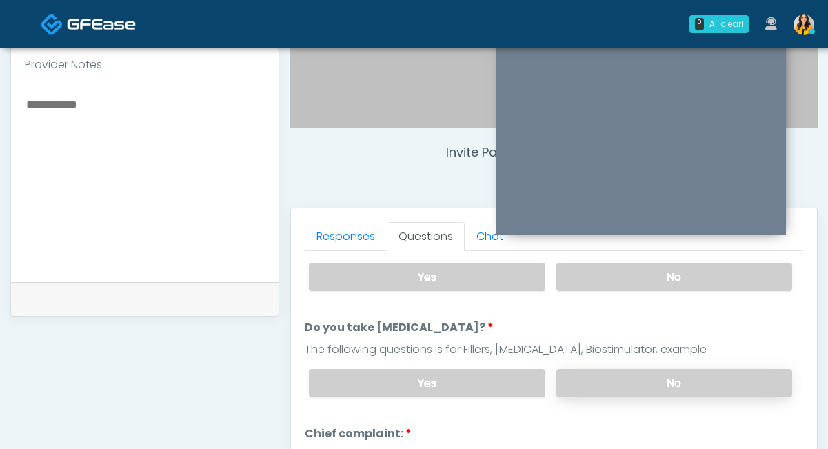
click at [580, 380] on label "No" at bounding box center [674, 383] width 236 height 28
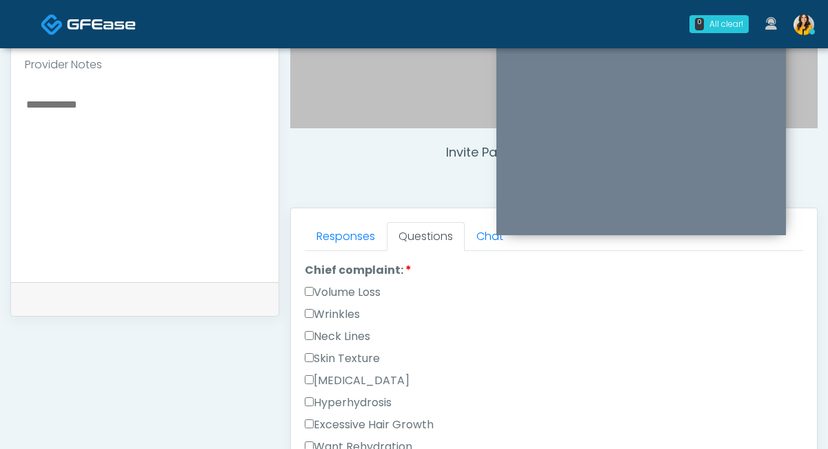
scroll to position [392, 0]
click at [356, 304] on label "Wrinkles" at bounding box center [332, 312] width 55 height 17
click at [372, 292] on label "Volume Loss" at bounding box center [343, 290] width 76 height 17
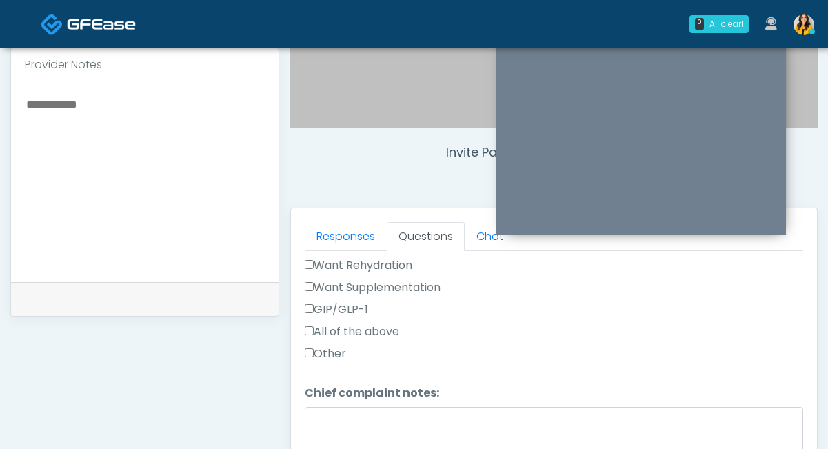
scroll to position [584, 0]
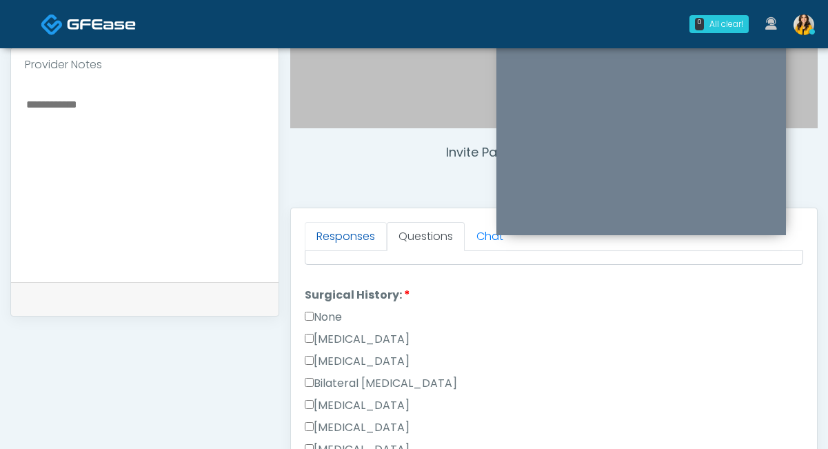
click at [356, 238] on link "Responses" at bounding box center [346, 236] width 82 height 29
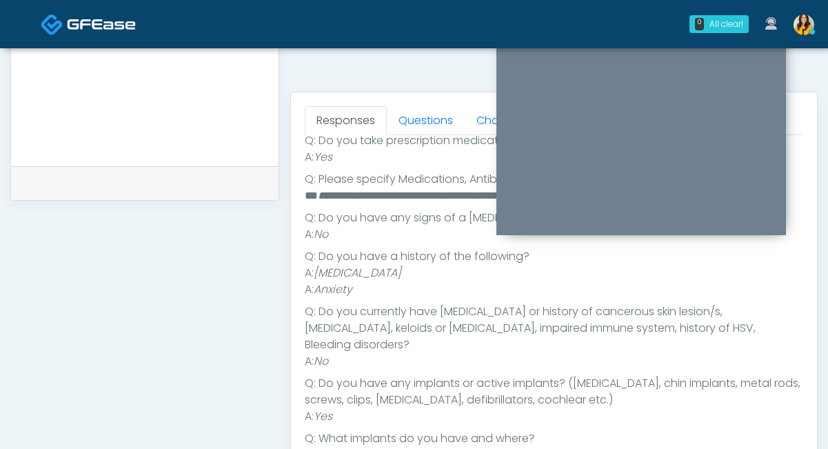
scroll to position [574, 0]
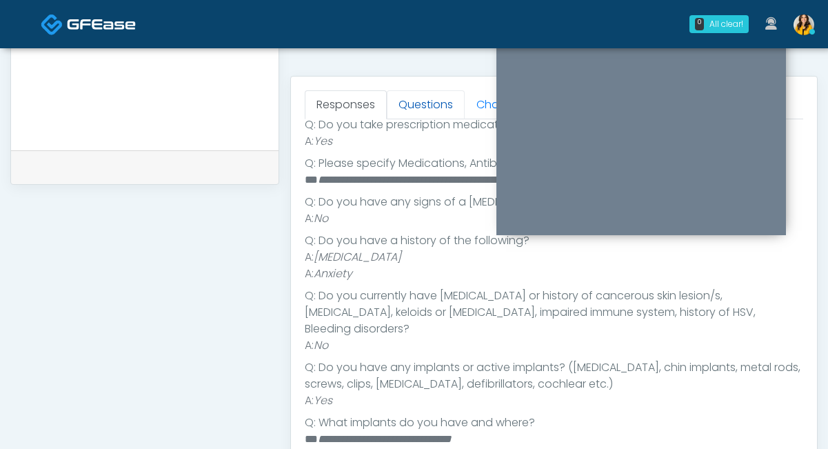
click at [422, 96] on link "Questions" at bounding box center [426, 104] width 78 height 29
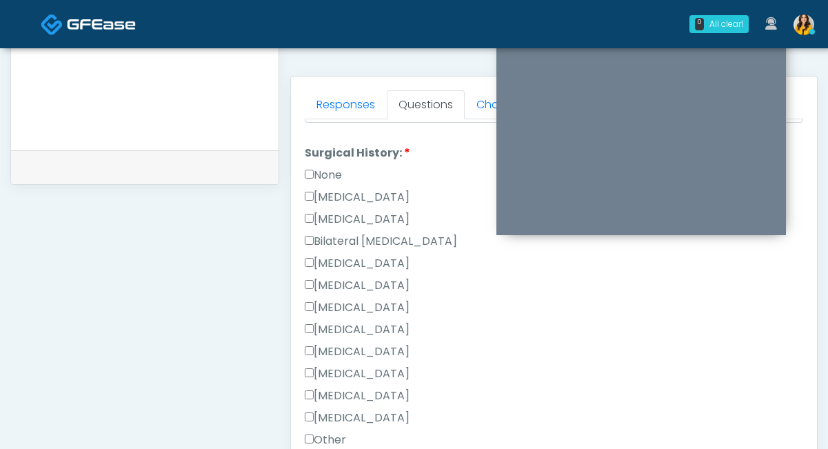
scroll to position [915, 0]
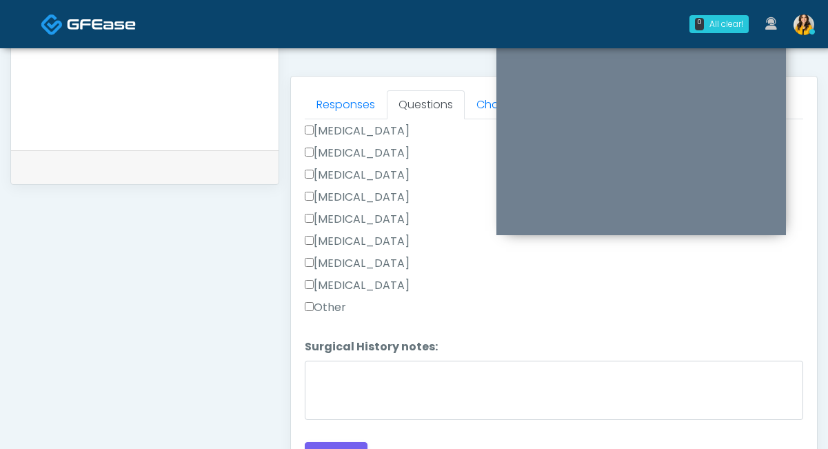
click at [326, 305] on label "Other" at bounding box center [325, 307] width 41 height 17
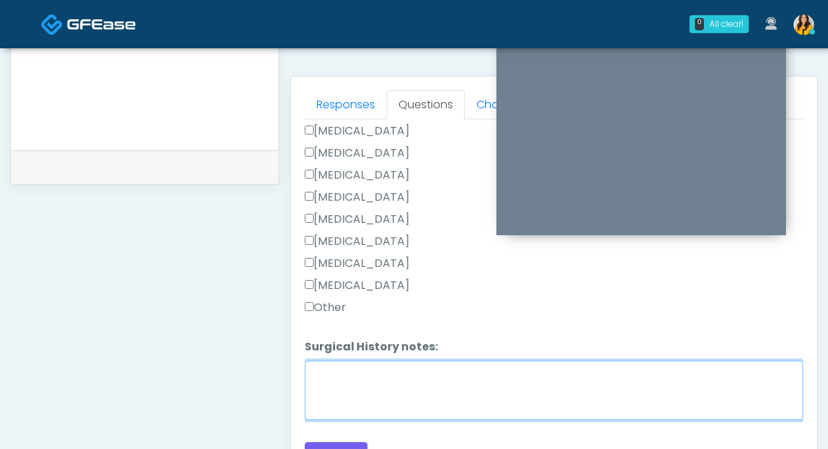
click at [346, 376] on textarea "Surgical History notes:" at bounding box center [554, 390] width 498 height 59
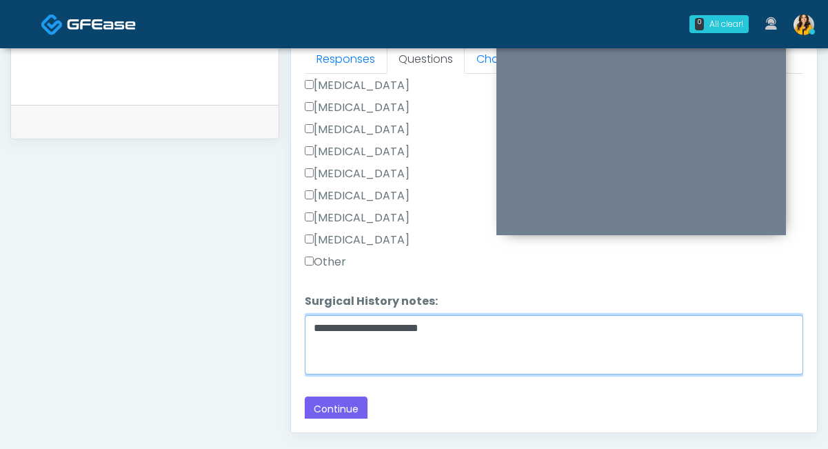
scroll to position [642, 0]
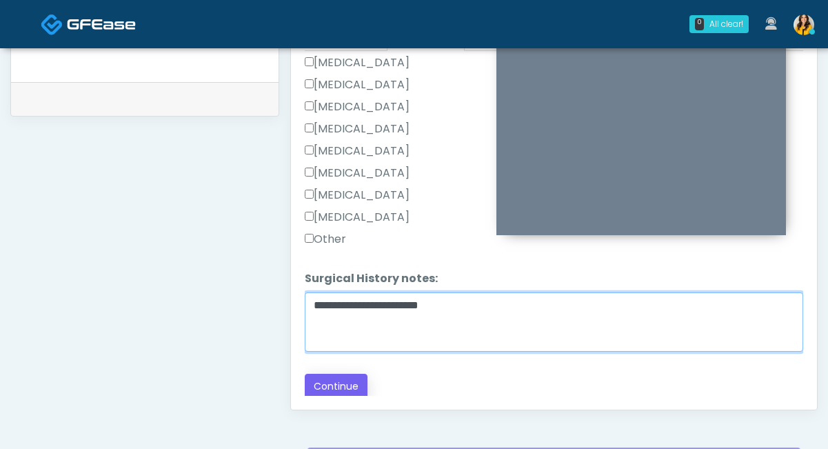
type textarea "**********"
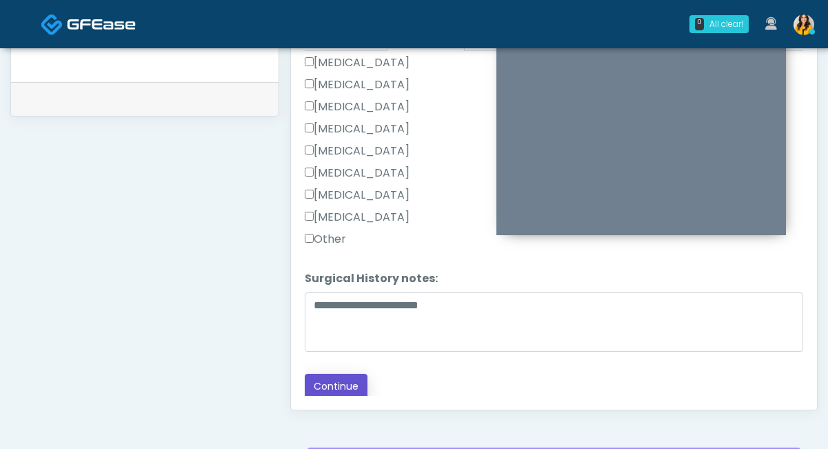
click at [330, 388] on button "Continue" at bounding box center [336, 387] width 63 height 26
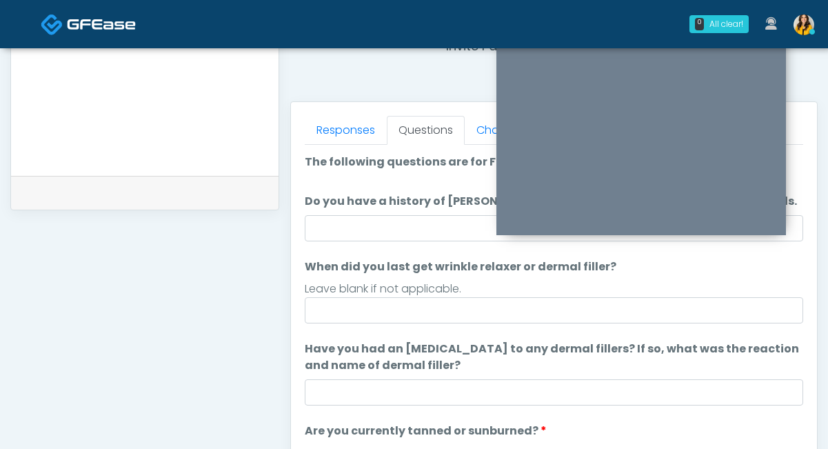
scroll to position [549, 0]
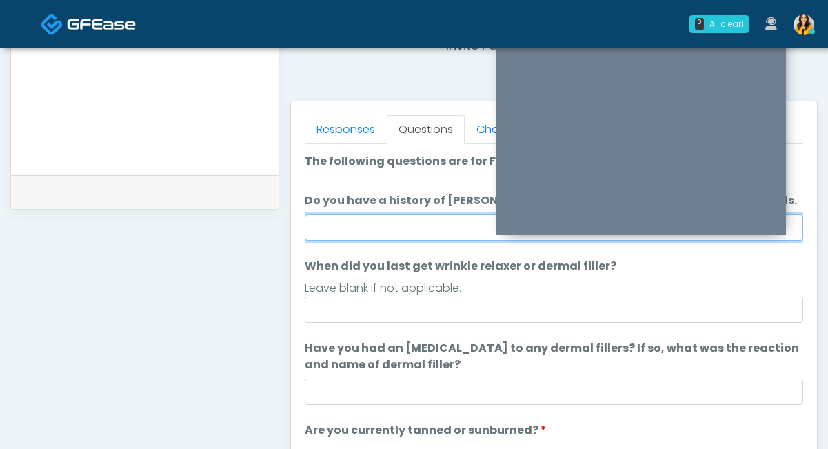
click at [352, 230] on input "Do you have a history of Guillain's barre or ALS? If so, please provide details." at bounding box center [554, 227] width 498 height 26
type input "**"
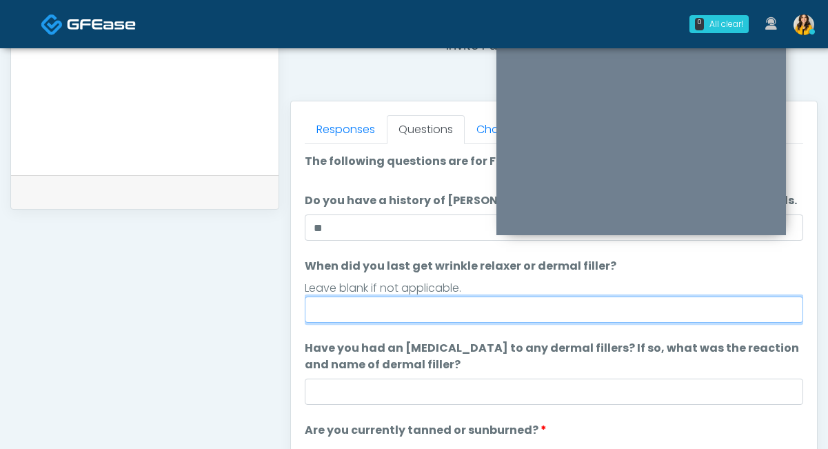
click at [336, 315] on input "When did you last get wrinkle relaxer or dermal filler?" at bounding box center [554, 309] width 498 height 26
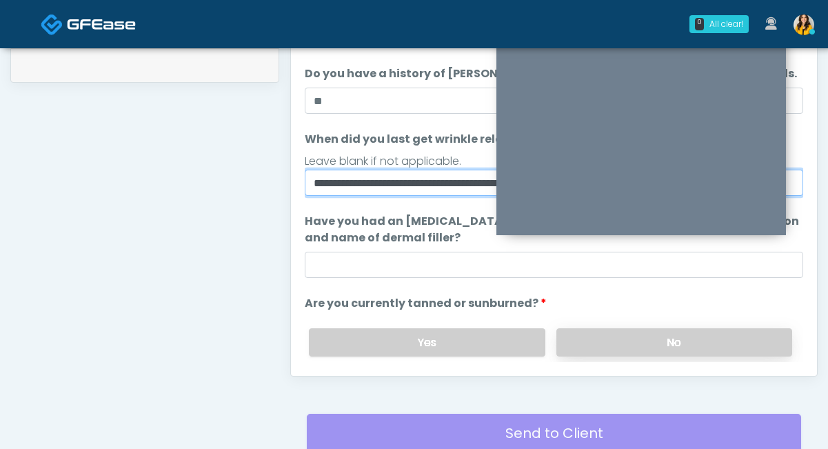
scroll to position [684, 0]
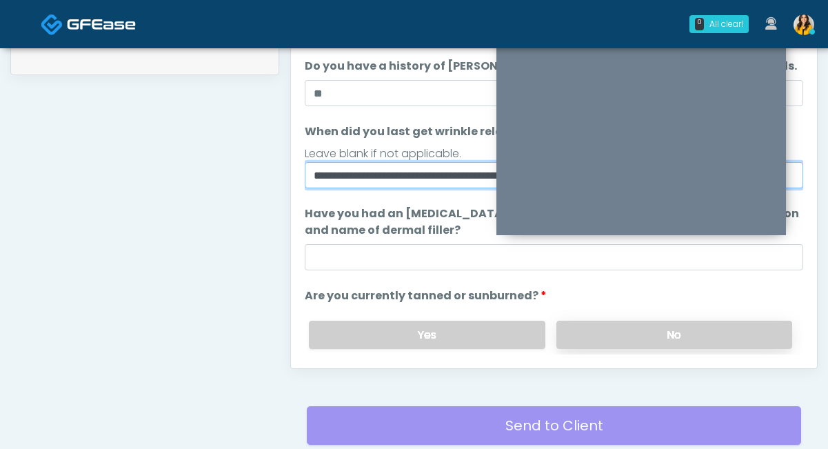
type input "**********"
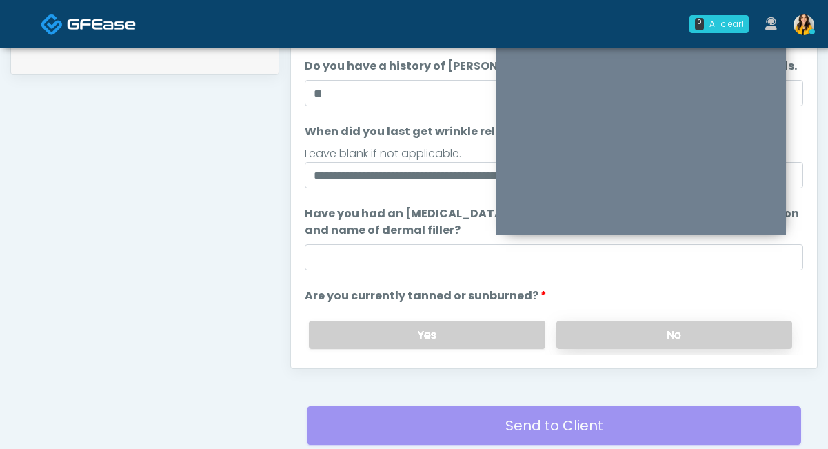
click at [592, 338] on label "No" at bounding box center [674, 335] width 236 height 28
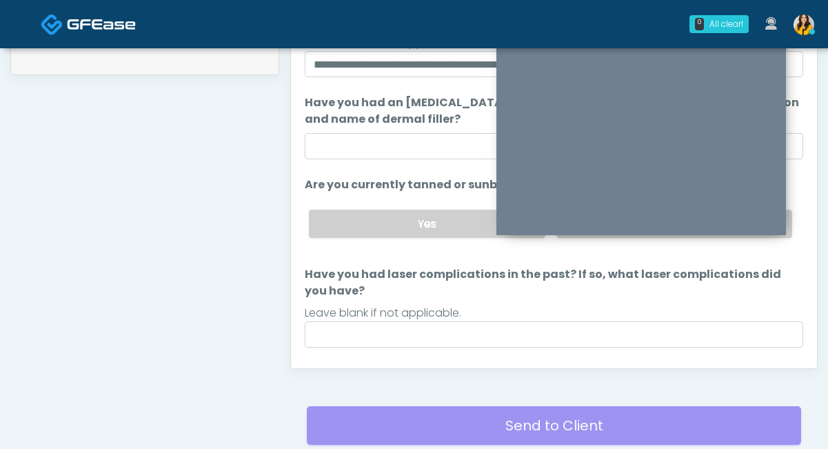
scroll to position [146, 0]
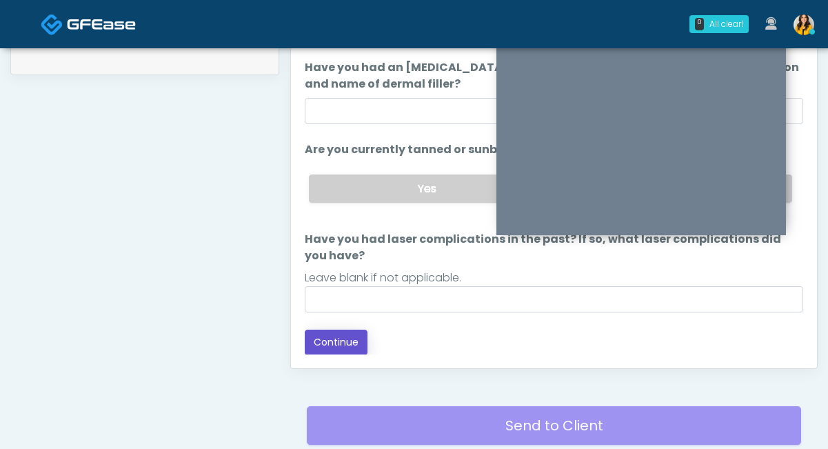
click at [345, 348] on button "Continue" at bounding box center [336, 343] width 63 height 26
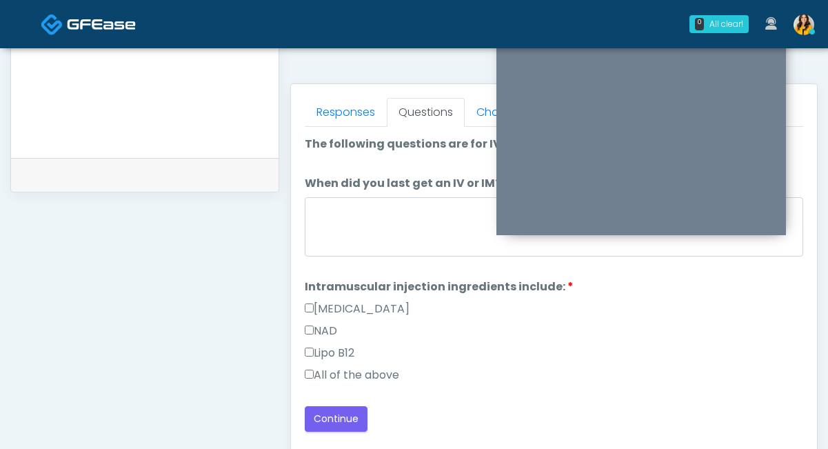
scroll to position [547, 0]
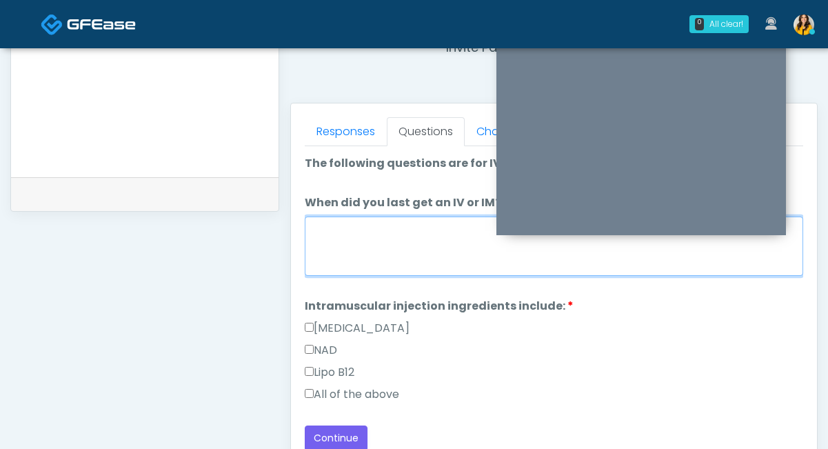
click at [391, 261] on textarea "When did you last get an IV or IM?" at bounding box center [554, 245] width 498 height 59
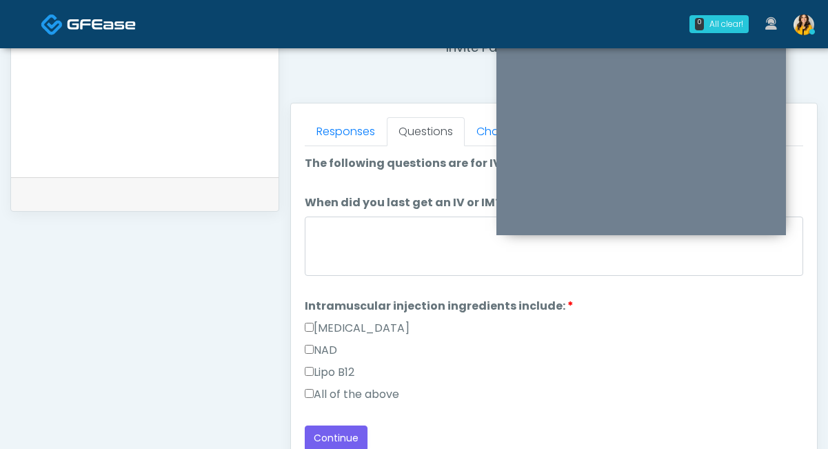
click at [349, 396] on label "All of the above" at bounding box center [352, 394] width 94 height 17
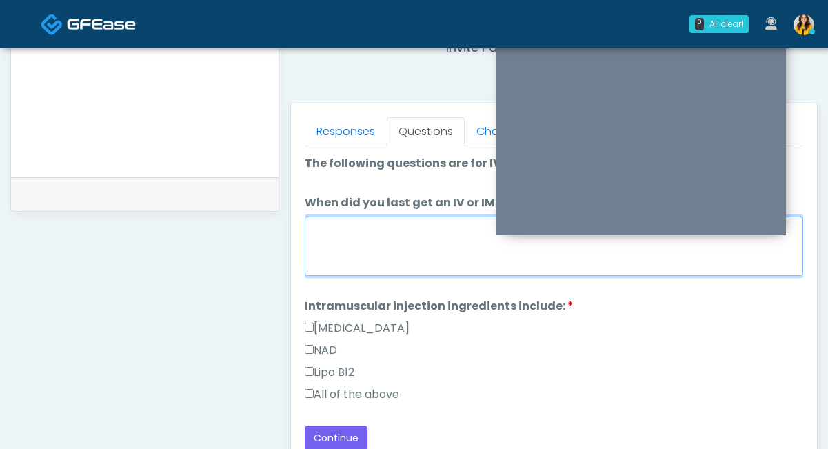
click at [361, 221] on textarea "When did you last get an IV or IM?" at bounding box center [554, 245] width 498 height 59
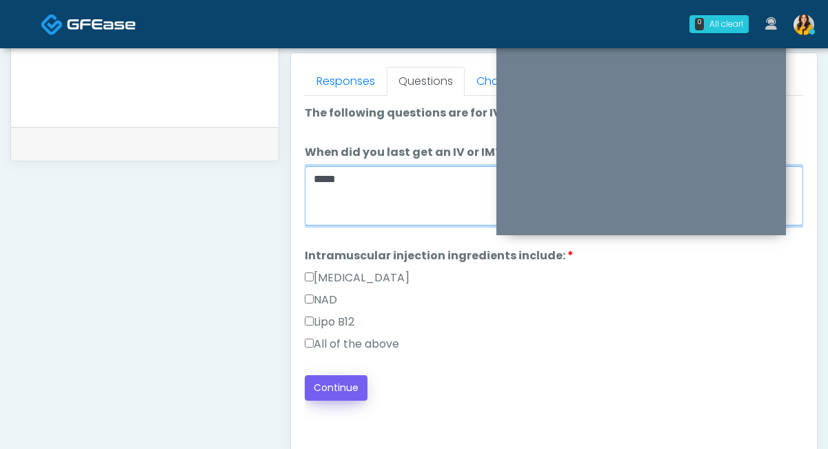
type textarea "*****"
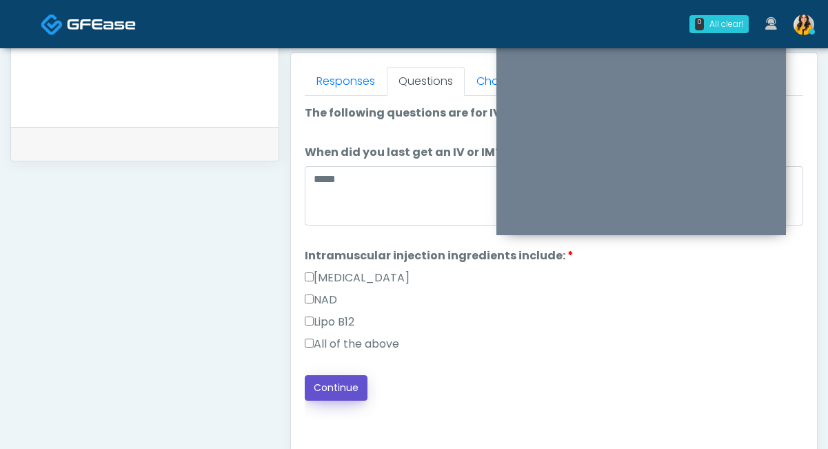
click at [346, 383] on button "Continue" at bounding box center [336, 388] width 63 height 26
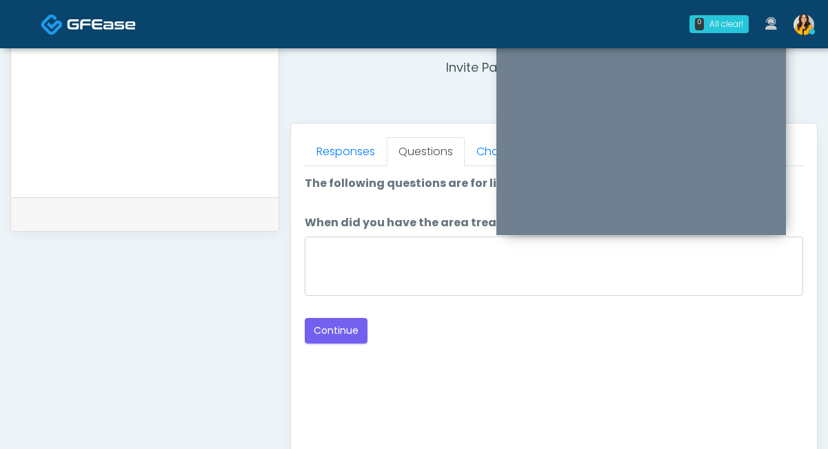
scroll to position [528, 0]
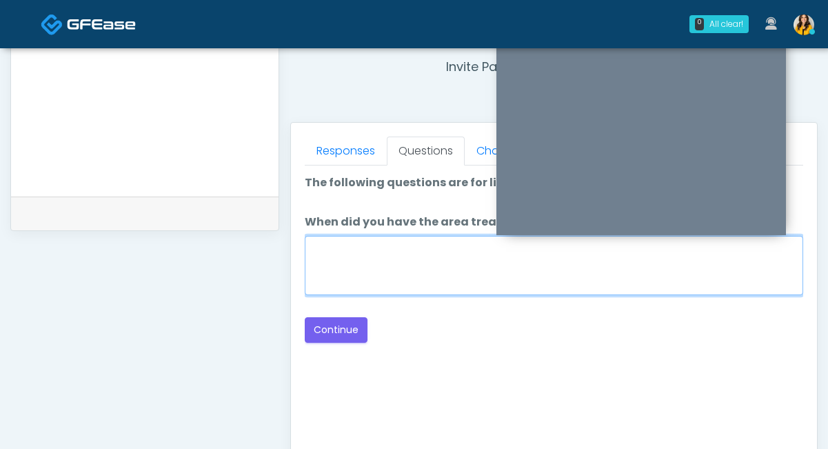
click at [416, 272] on textarea "When did you have the area treated with a previous lipolysis treatment?" at bounding box center [554, 265] width 498 height 59
type textarea "*****"
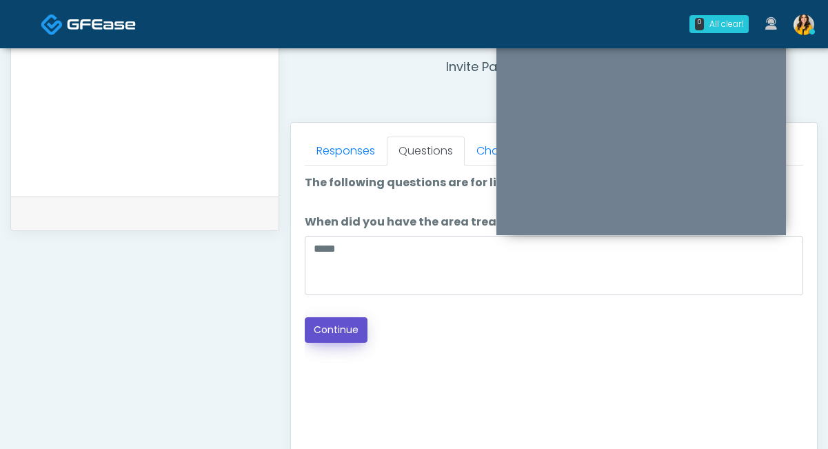
click at [347, 336] on button "Continue" at bounding box center [336, 330] width 63 height 26
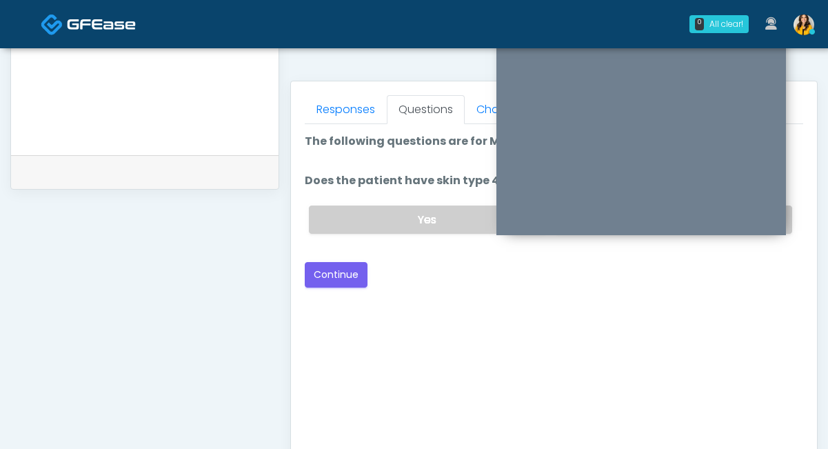
scroll to position [469, 0]
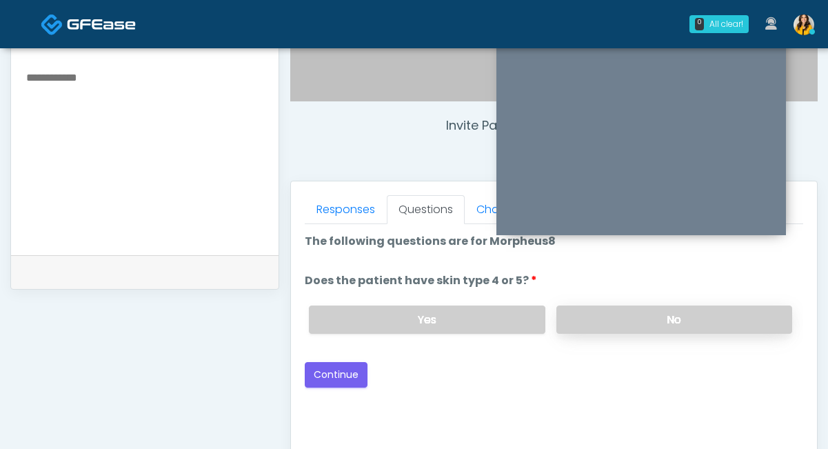
click at [576, 314] on label "No" at bounding box center [674, 319] width 236 height 28
click at [330, 368] on button "Continue" at bounding box center [336, 375] width 63 height 26
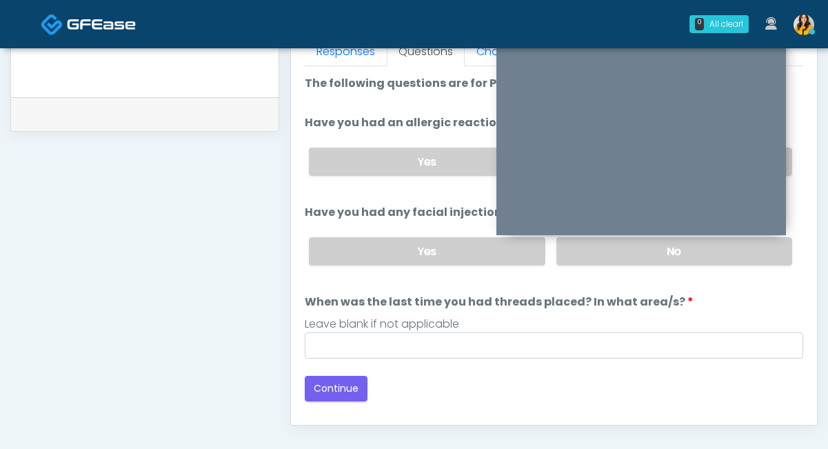
scroll to position [550, 0]
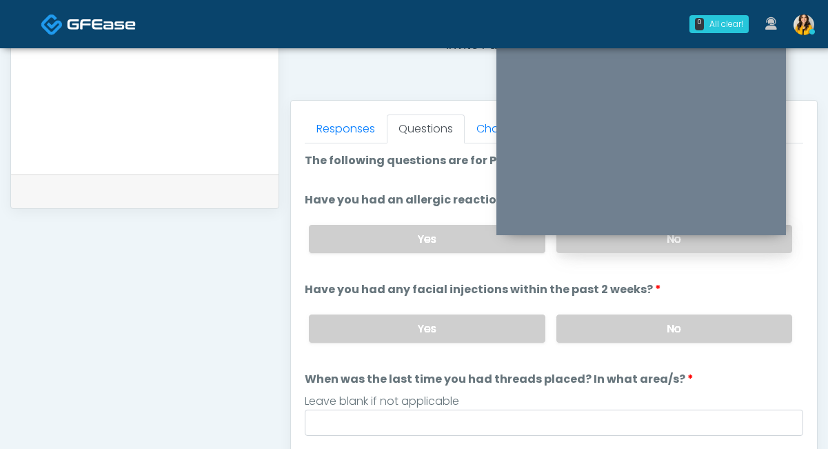
click at [580, 247] on label "No" at bounding box center [674, 239] width 236 height 28
click at [578, 341] on label "No" at bounding box center [674, 328] width 236 height 28
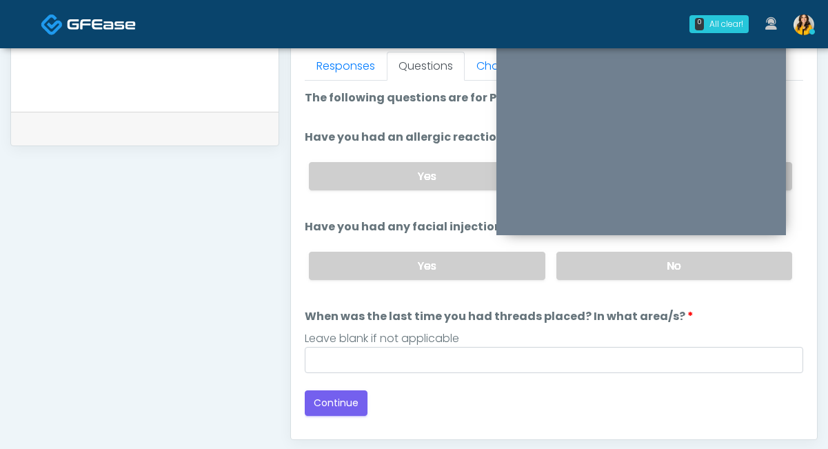
scroll to position [616, 0]
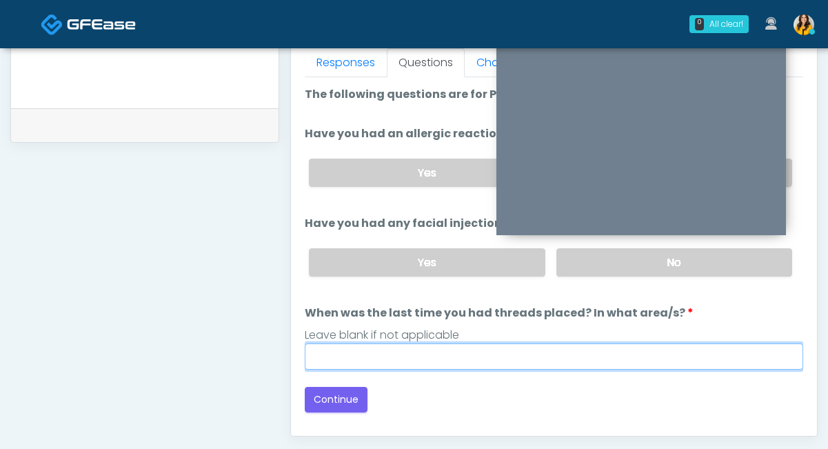
click at [531, 357] on input "When was the last time you had threads placed? In what area/s?" at bounding box center [554, 356] width 498 height 26
type input "*****"
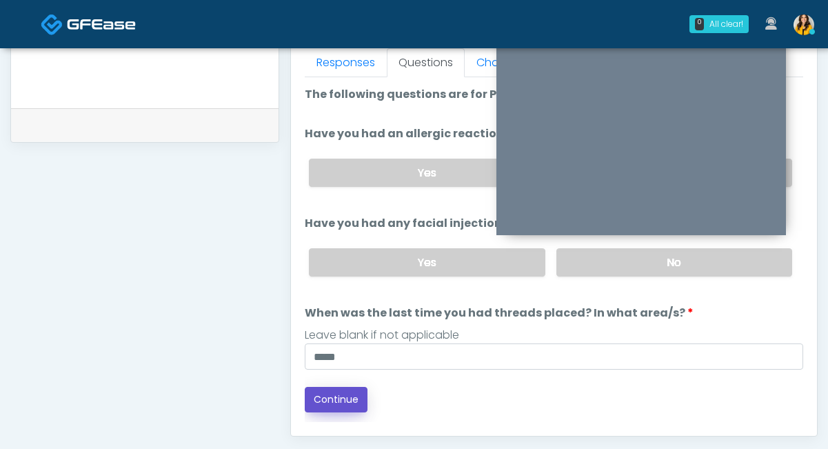
click at [351, 397] on button "Continue" at bounding box center [336, 400] width 63 height 26
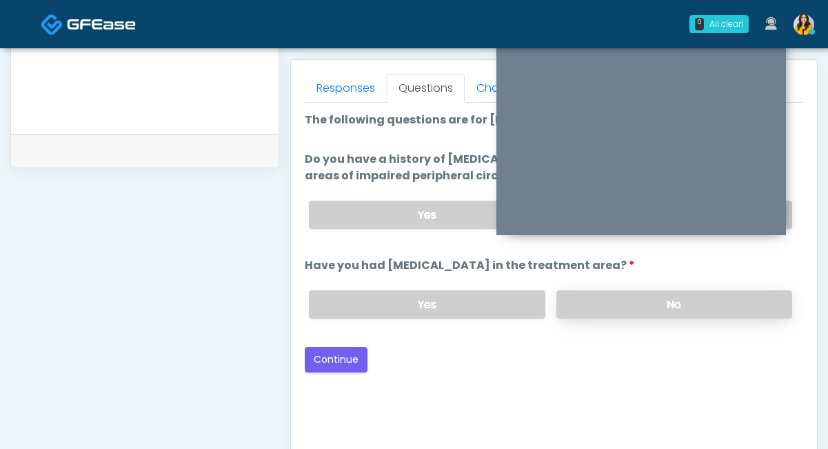
click at [589, 302] on label "No" at bounding box center [674, 304] width 236 height 28
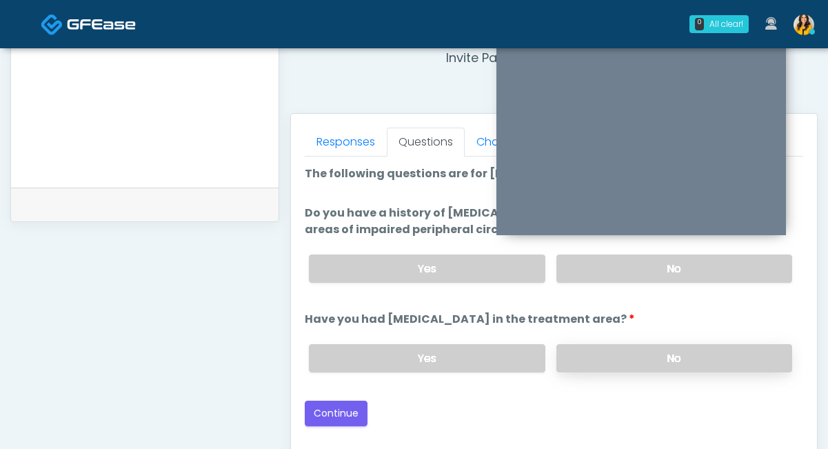
scroll to position [515, 0]
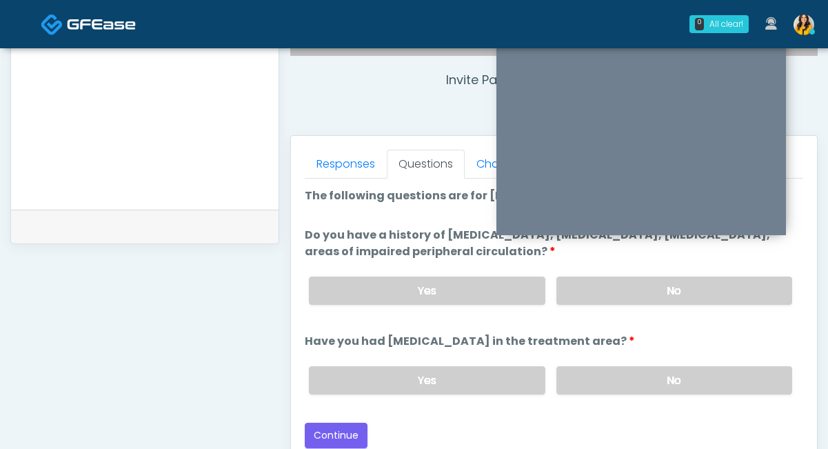
click at [587, 273] on div "Yes No" at bounding box center [550, 290] width 505 height 50
click at [592, 290] on label "No" at bounding box center [674, 290] width 236 height 28
click at [346, 426] on button "Continue" at bounding box center [336, 436] width 63 height 26
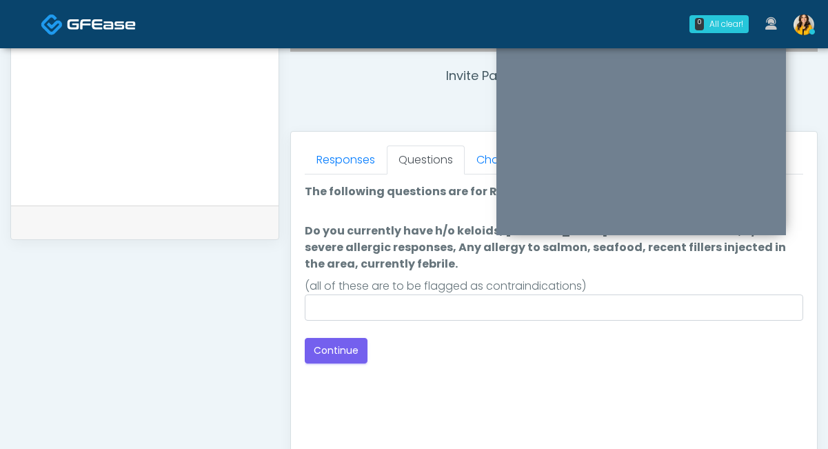
scroll to position [511, 0]
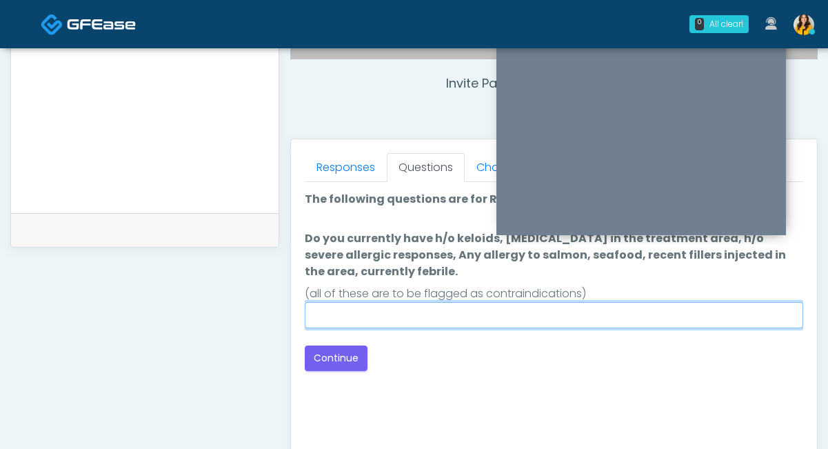
click at [402, 319] on input "Do you currently have h/o keloids, skin infection in the treatment area, h/o se…" at bounding box center [554, 315] width 498 height 26
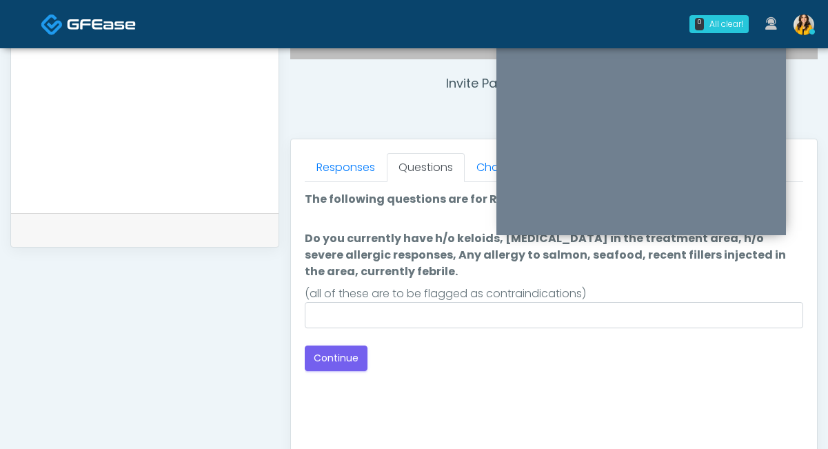
click at [331, 256] on label "Do you currently have h/o keloids, skin infection in the treatment area, h/o se…" at bounding box center [554, 255] width 498 height 50
click at [331, 302] on input "Do you currently have h/o keloids, skin infection in the treatment area, h/o se…" at bounding box center [554, 315] width 498 height 26
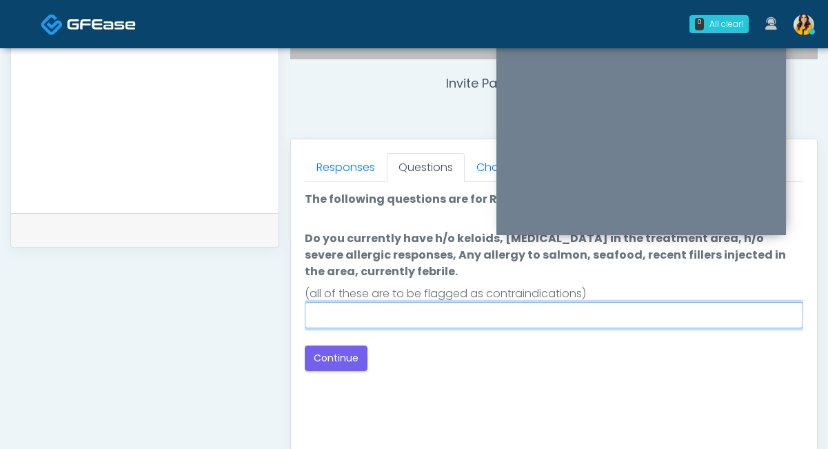
click at [349, 310] on input "Do you currently have h/o keloids, skin infection in the treatment area, h/o se…" at bounding box center [554, 315] width 498 height 26
type input "**********"
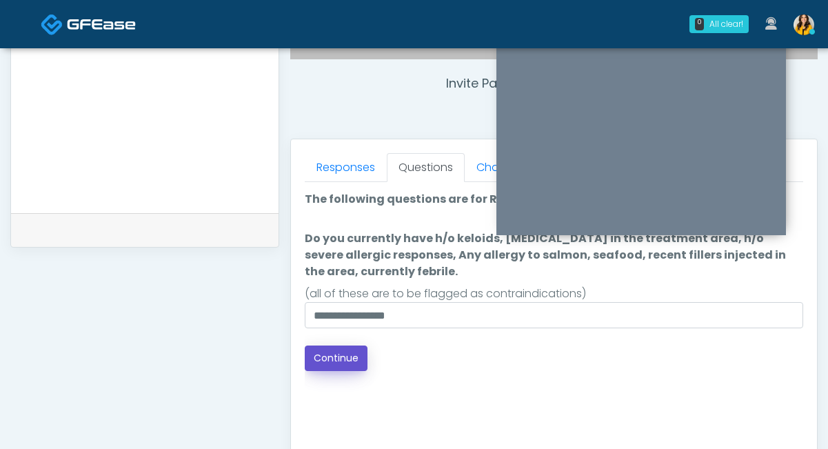
click at [345, 363] on button "Continue" at bounding box center [336, 358] width 63 height 26
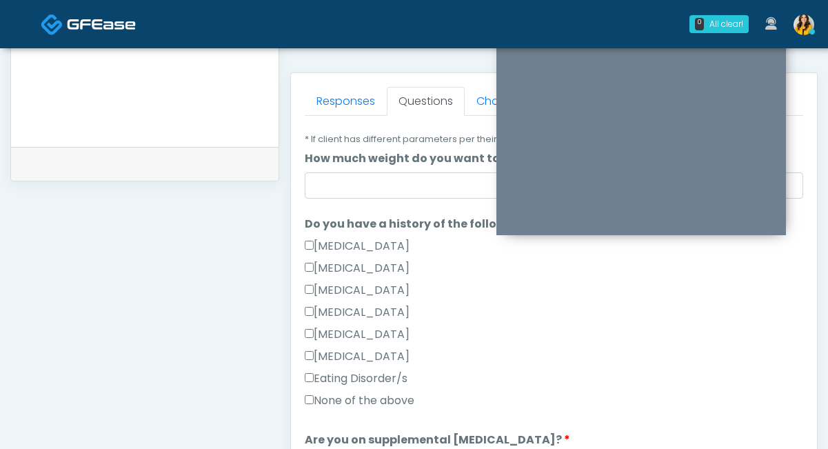
scroll to position [268, 0]
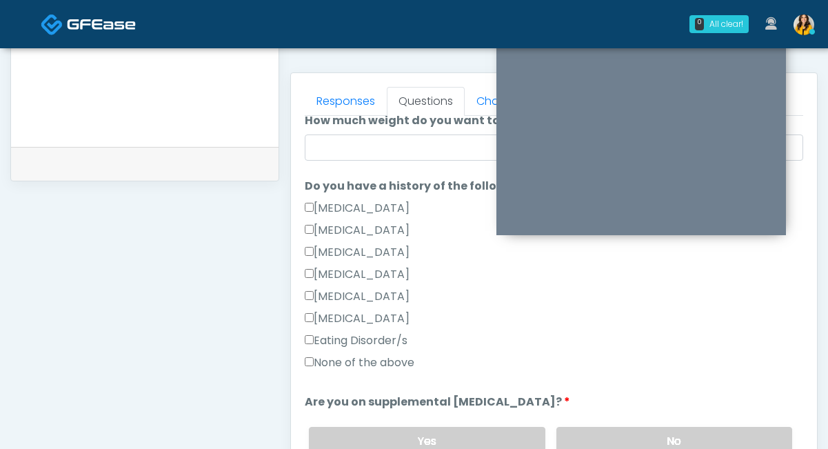
click at [401, 366] on label "None of the above" at bounding box center [360, 362] width 110 height 17
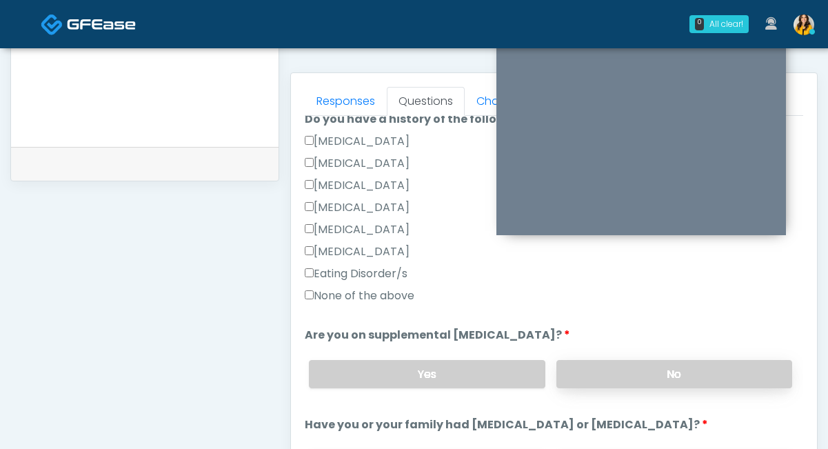
click at [610, 376] on label "No" at bounding box center [674, 374] width 236 height 28
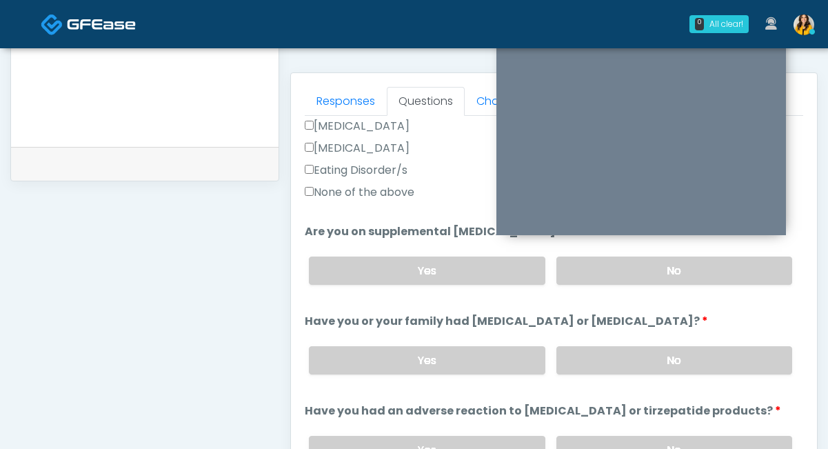
scroll to position [443, 0]
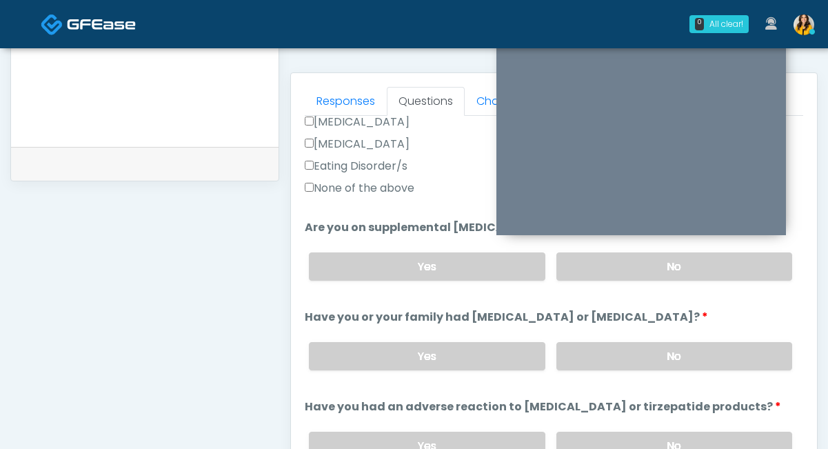
click at [580, 338] on div "Yes No" at bounding box center [550, 356] width 505 height 50
click at [583, 352] on label "No" at bounding box center [674, 356] width 236 height 28
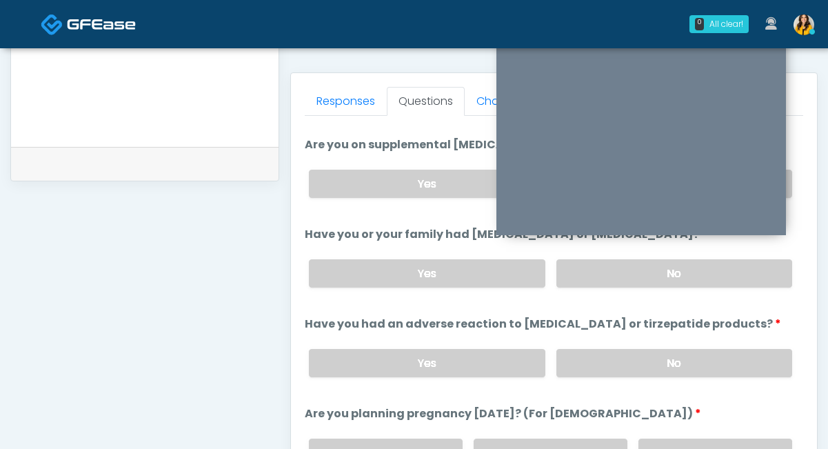
click at [589, 376] on div "Yes No" at bounding box center [550, 363] width 505 height 50
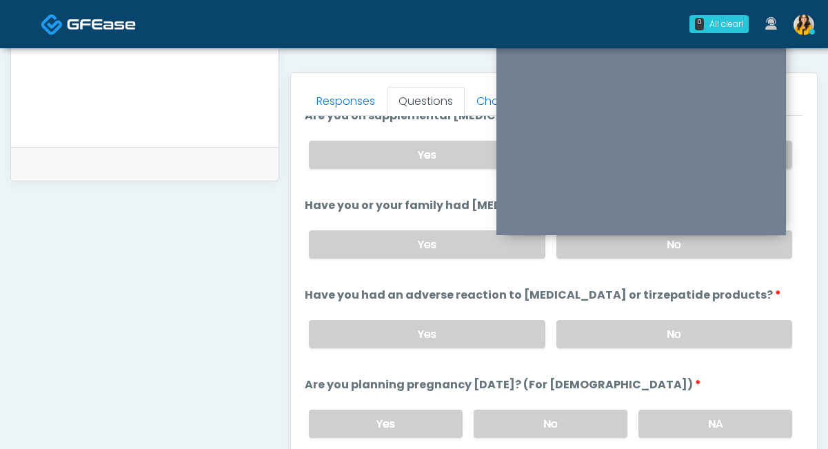
scroll to position [555, 0]
click at [584, 348] on div "Yes No" at bounding box center [550, 333] width 505 height 50
click at [580, 333] on label "No" at bounding box center [674, 333] width 236 height 28
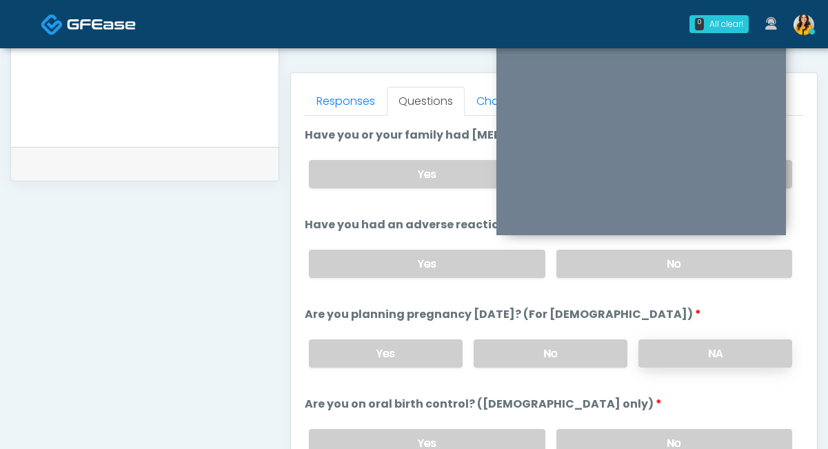
click at [662, 359] on label "NA" at bounding box center [715, 353] width 154 height 28
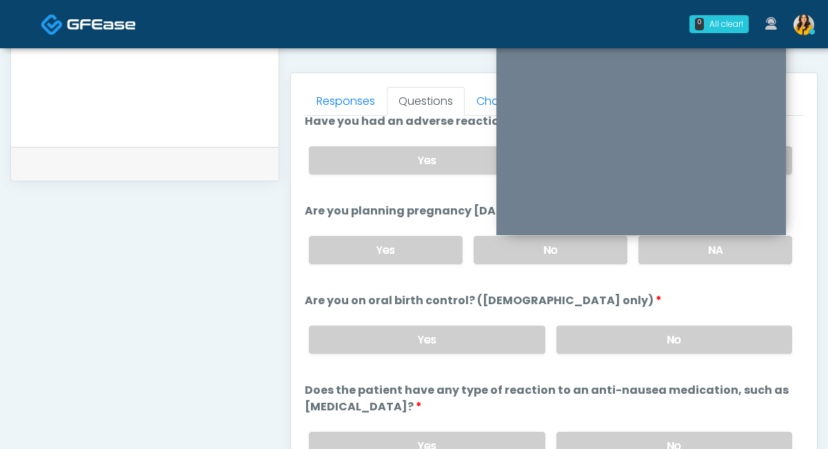
click at [606, 344] on label "No" at bounding box center [674, 339] width 236 height 28
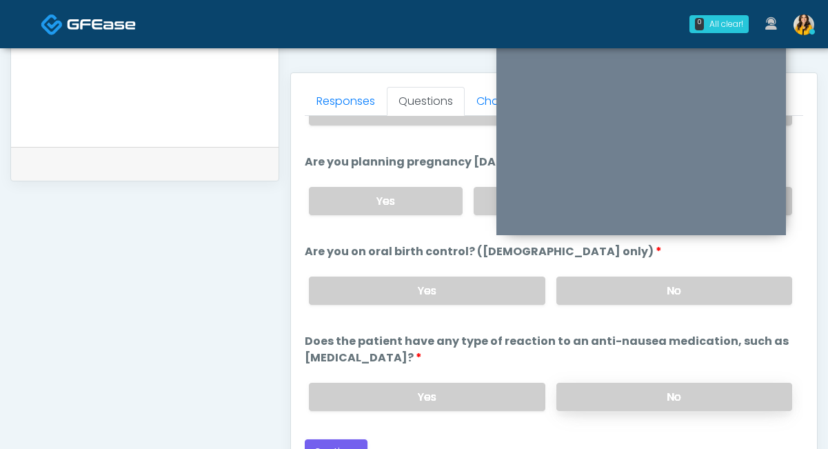
click at [585, 396] on label "No" at bounding box center [674, 397] width 236 height 28
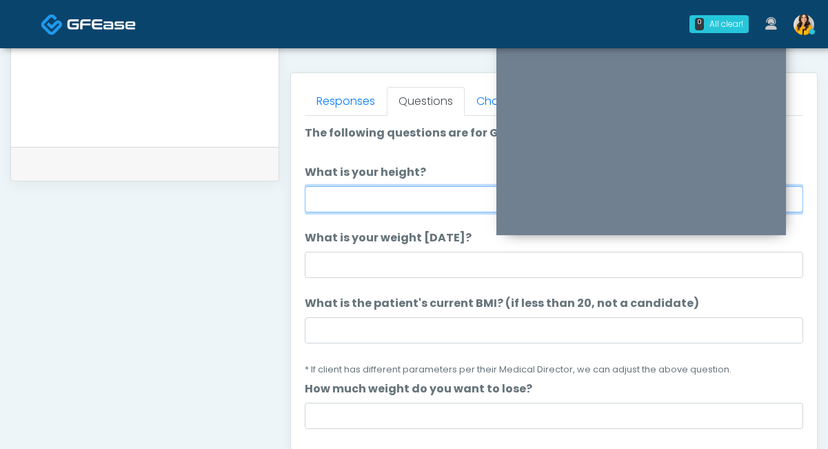
click at [394, 201] on input "What is your height?" at bounding box center [554, 199] width 498 height 26
type input "****"
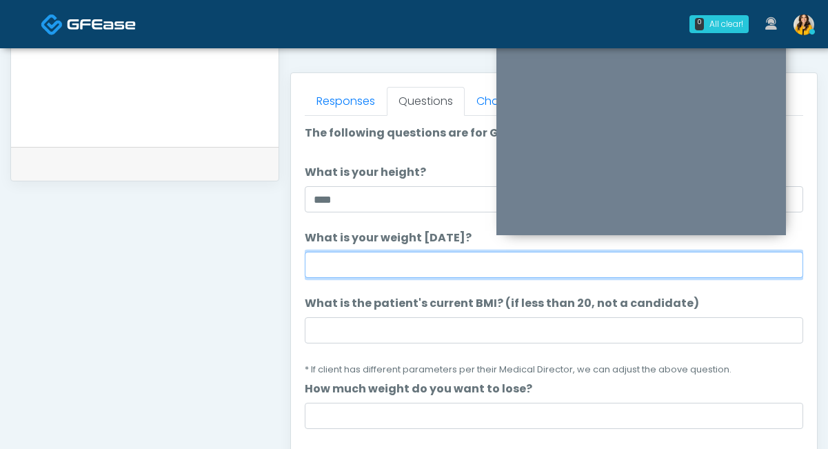
click at [358, 269] on input "What is your weight today?" at bounding box center [554, 265] width 498 height 26
type input "***"
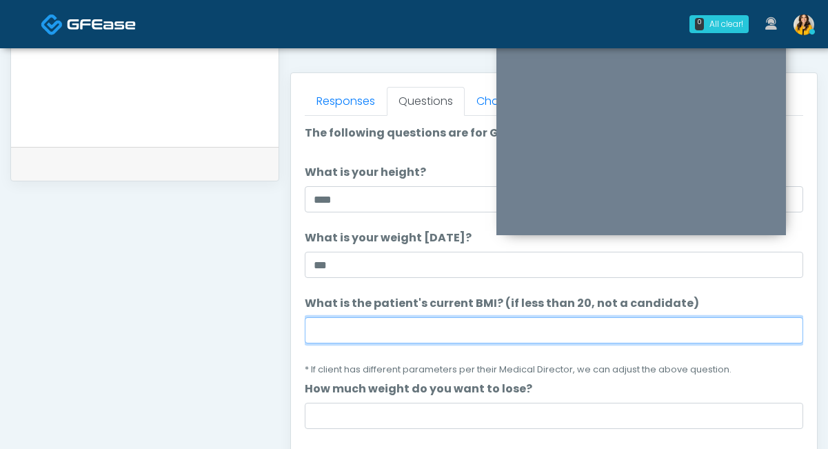
click at [469, 334] on input "What is the patient's current BMI? (if less than 20, not a candidate)" at bounding box center [554, 330] width 498 height 26
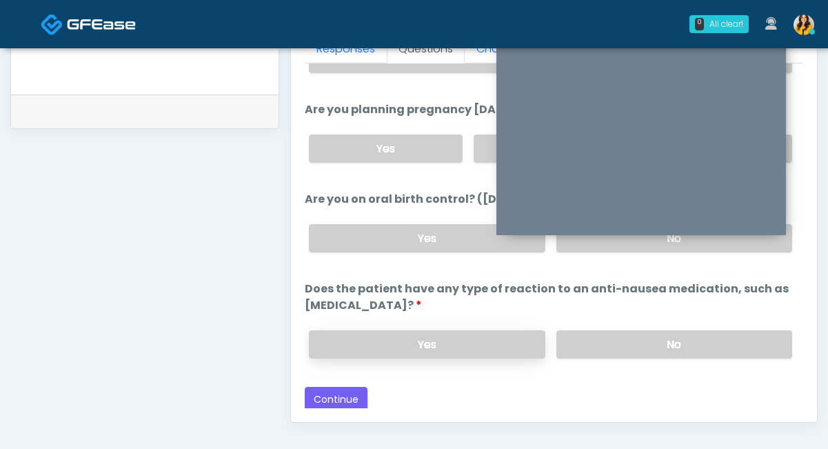
scroll to position [645, 0]
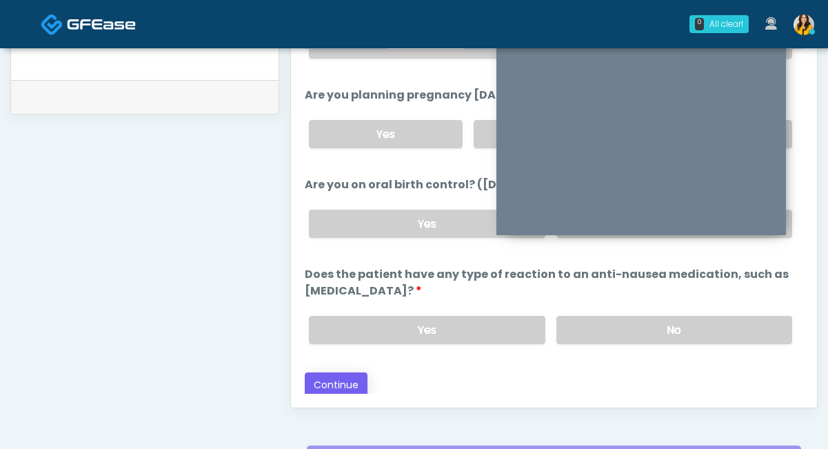
type input "****"
click at [330, 387] on button "Continue" at bounding box center [336, 385] width 63 height 26
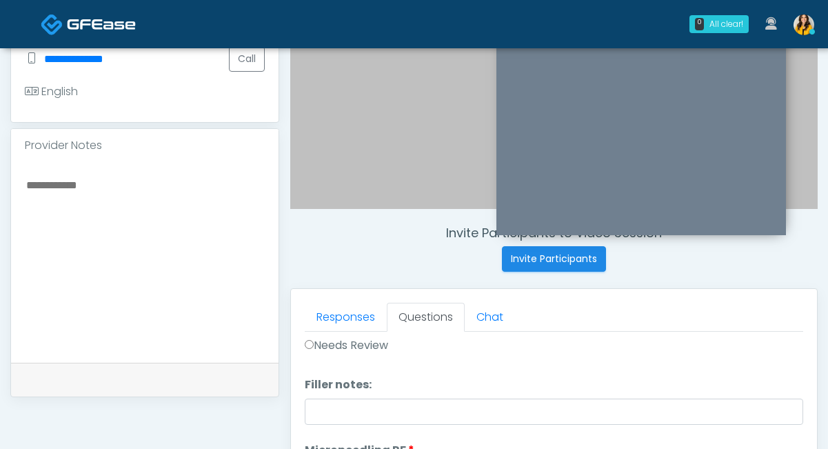
scroll to position [0, 0]
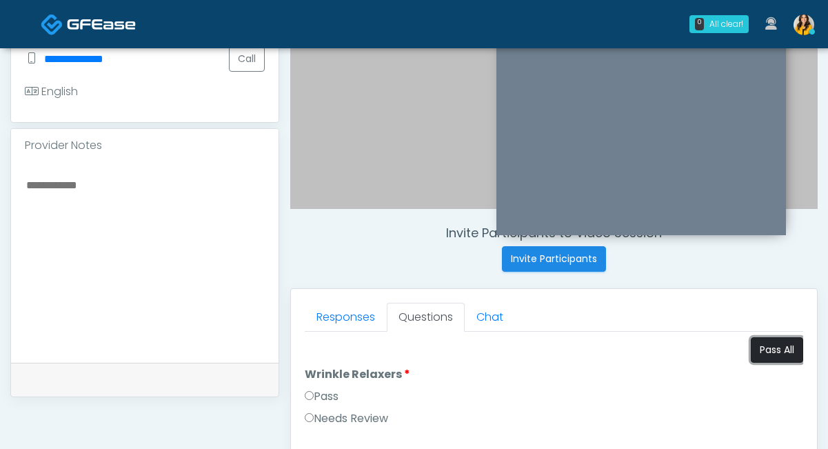
click at [764, 358] on button "Pass All" at bounding box center [777, 350] width 52 height 26
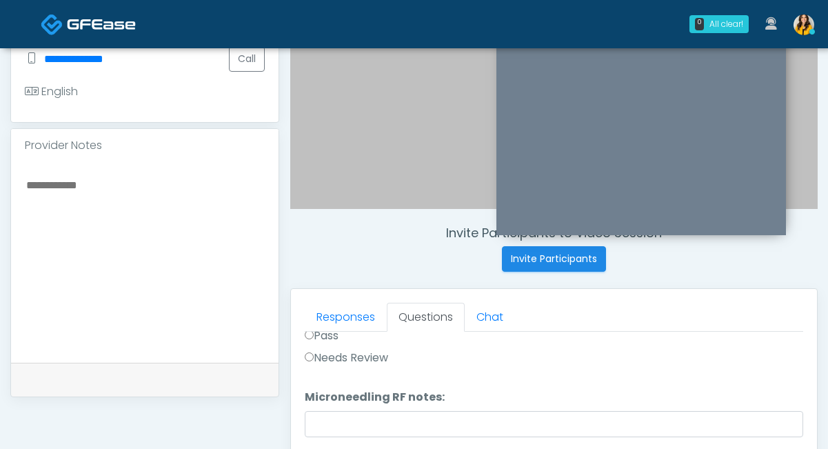
click at [368, 360] on label "Needs Review" at bounding box center [346, 358] width 83 height 17
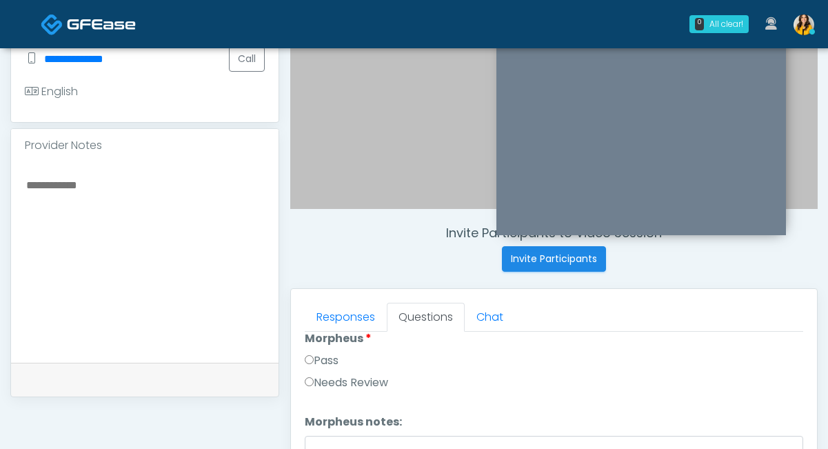
click at [356, 386] on label "Needs Review" at bounding box center [346, 382] width 83 height 17
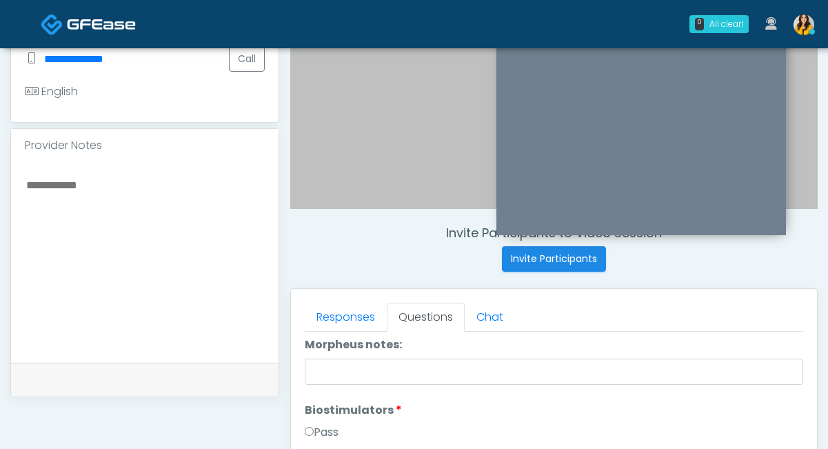
scroll to position [1315, 0]
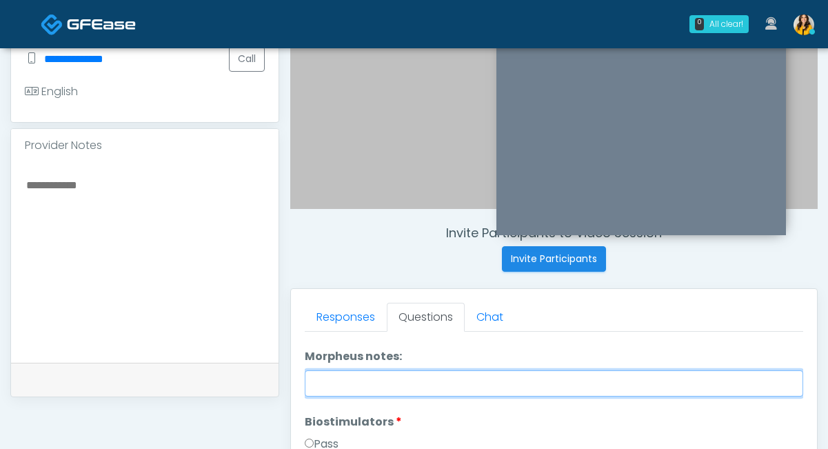
click at [338, 388] on input "Morpheus notes:" at bounding box center [554, 383] width 498 height 26
drag, startPoint x: 432, startPoint y: 385, endPoint x: 307, endPoint y: 376, distance: 125.0
click at [307, 376] on input "**********" at bounding box center [554, 383] width 498 height 26
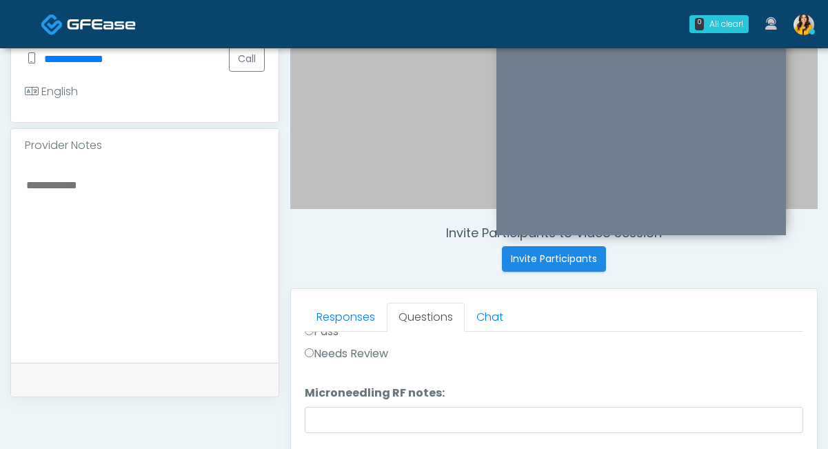
scroll to position [362, 0]
type input "**********"
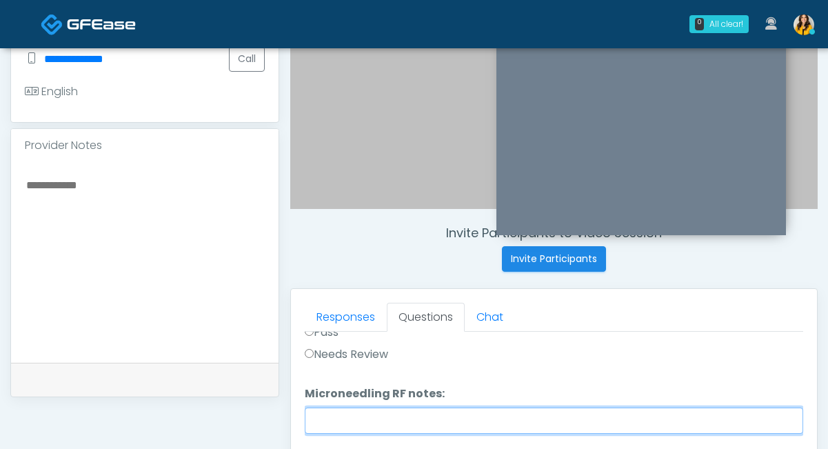
click at [340, 418] on input "Microneedling RF notes:" at bounding box center [554, 420] width 498 height 26
paste input "**********"
type input "**********"
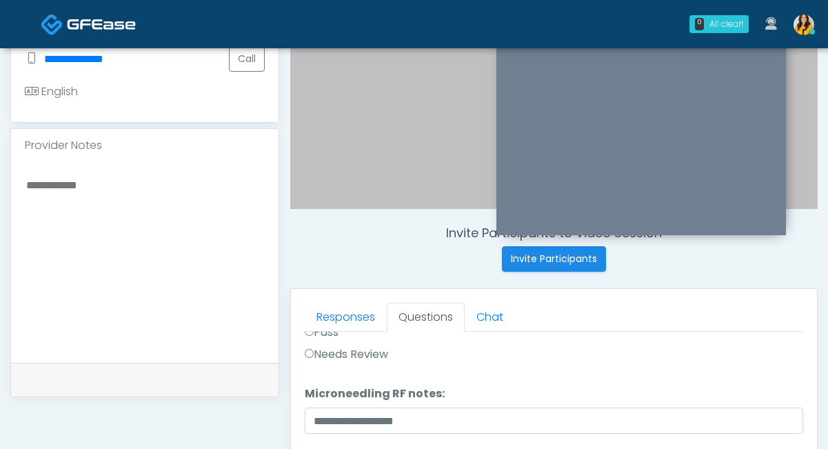
click at [156, 266] on textarea at bounding box center [145, 260] width 240 height 168
paste textarea "**********"
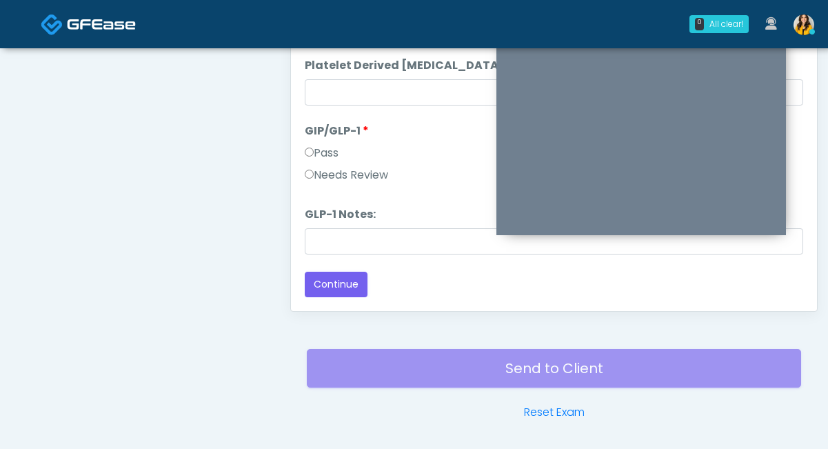
scroll to position [772, 0]
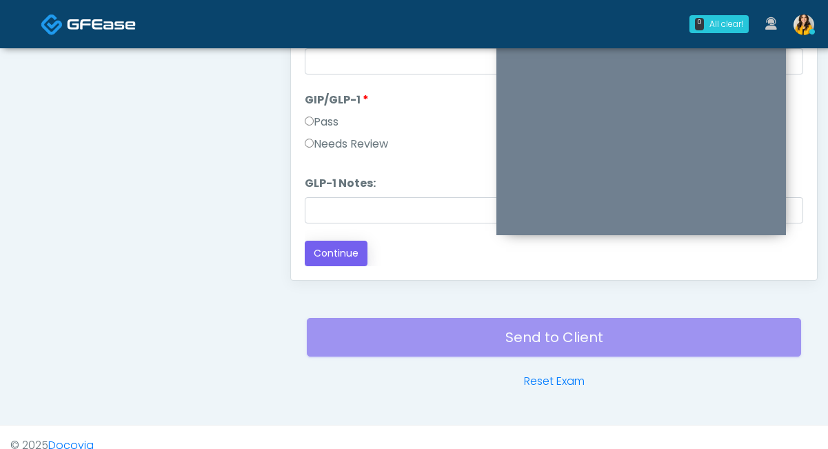
type textarea "**********"
click at [343, 253] on button "Continue" at bounding box center [336, 254] width 63 height 26
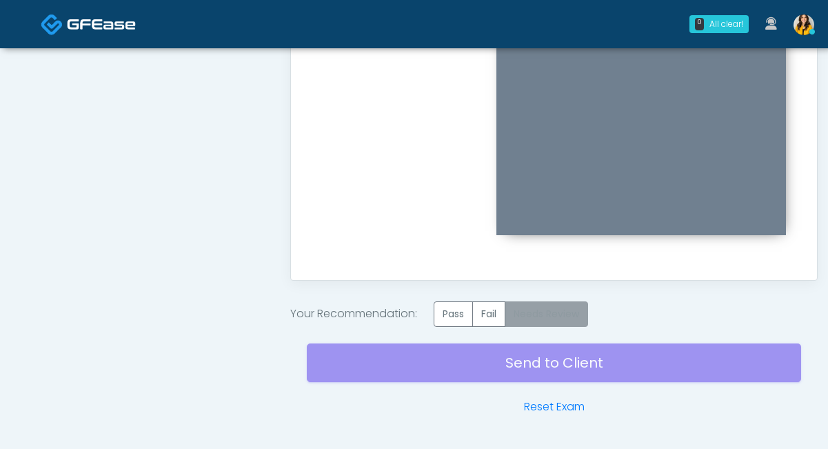
click at [559, 308] on label "Needs Review" at bounding box center [546, 314] width 83 height 26
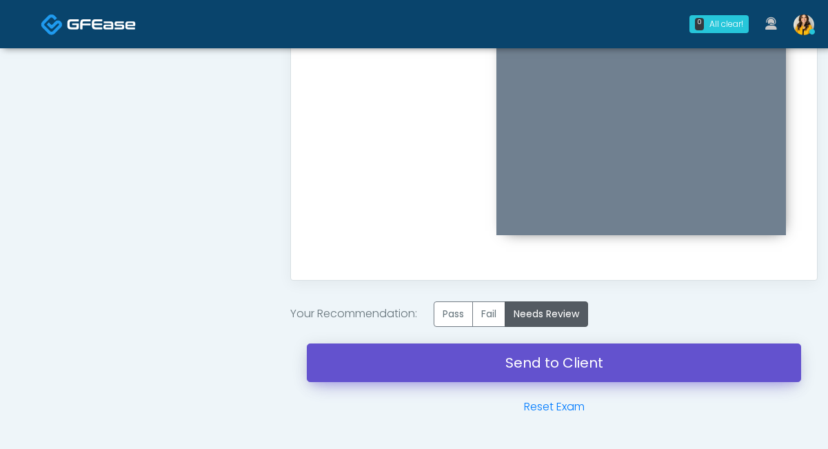
click at [551, 370] on link "Send to Client" at bounding box center [554, 362] width 494 height 39
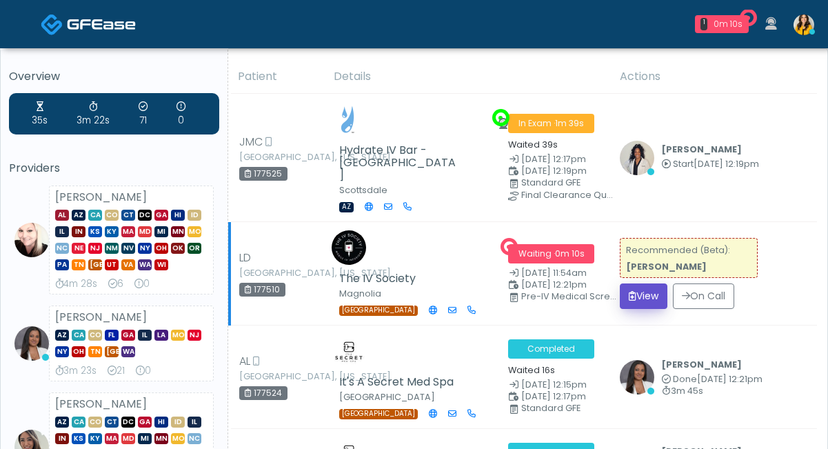
click at [640, 283] on button "View" at bounding box center [644, 296] width 48 height 26
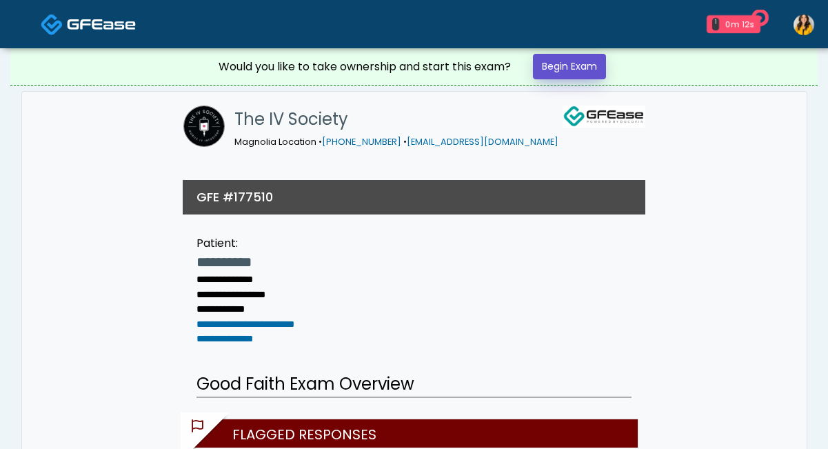
click at [594, 66] on link "Begin Exam" at bounding box center [569, 67] width 73 height 26
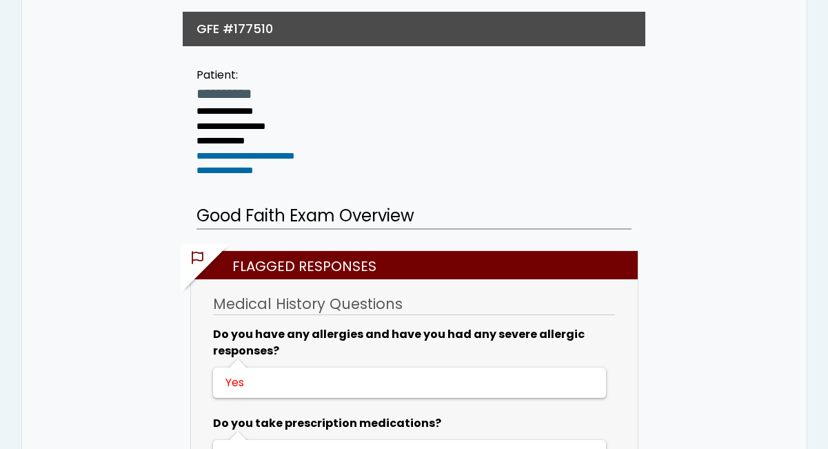
scroll to position [204, 0]
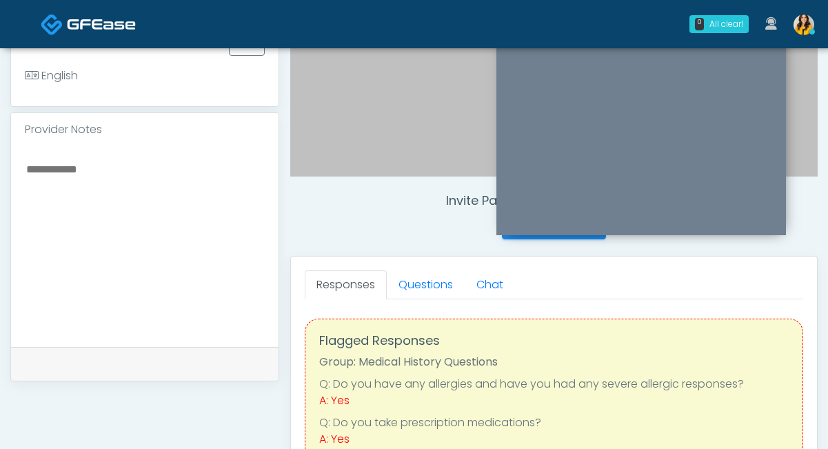
scroll to position [409, 0]
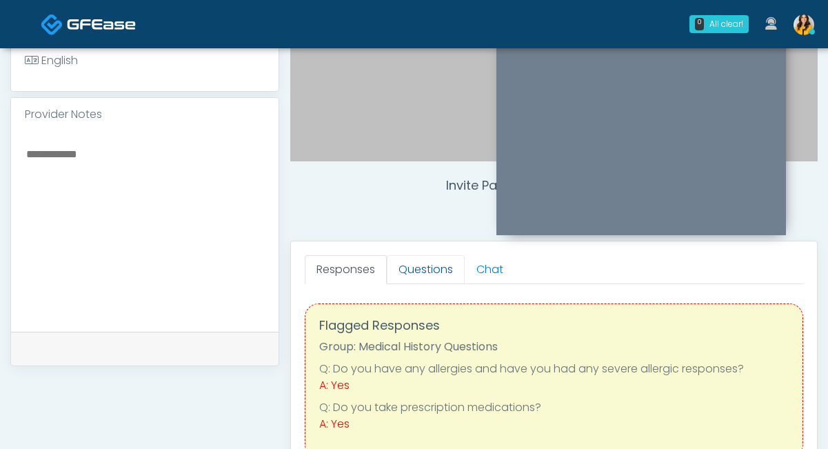
click at [421, 271] on link "Questions" at bounding box center [426, 269] width 78 height 29
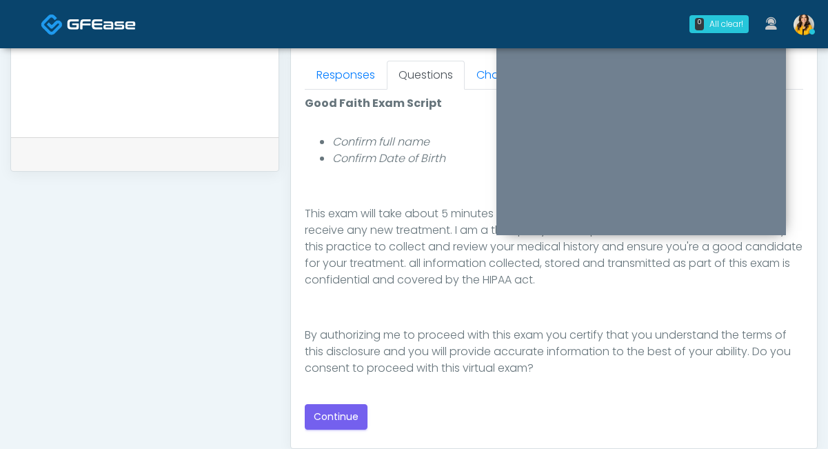
scroll to position [609, 0]
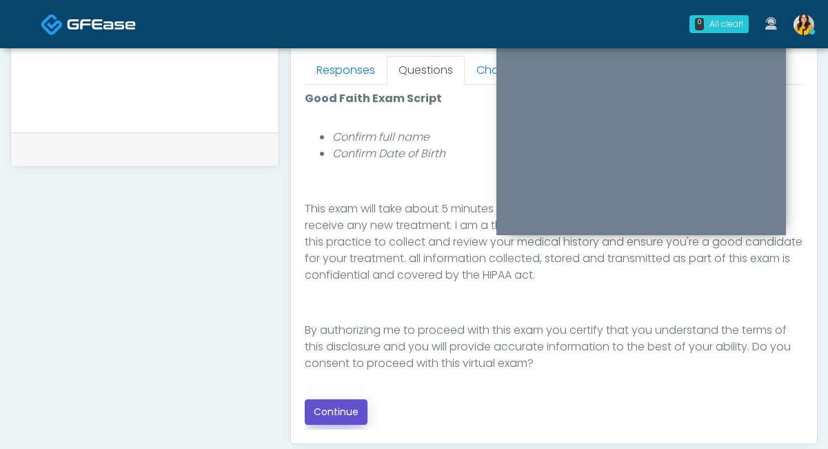
click at [346, 412] on button "Continue" at bounding box center [336, 412] width 63 height 26
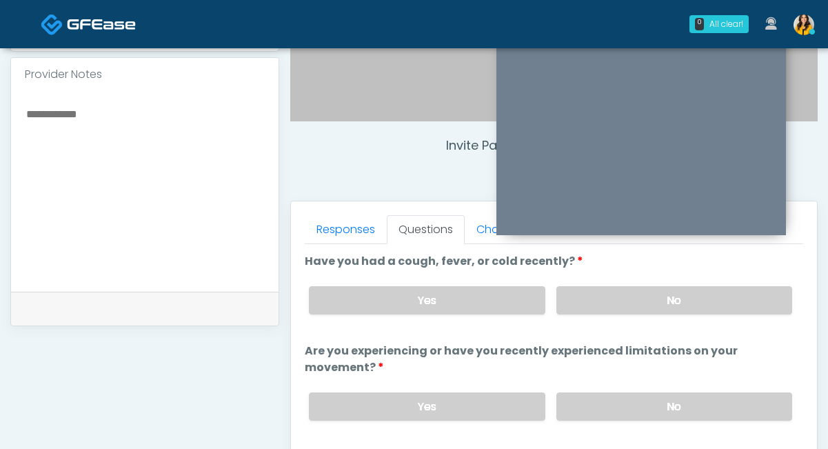
scroll to position [447, 0]
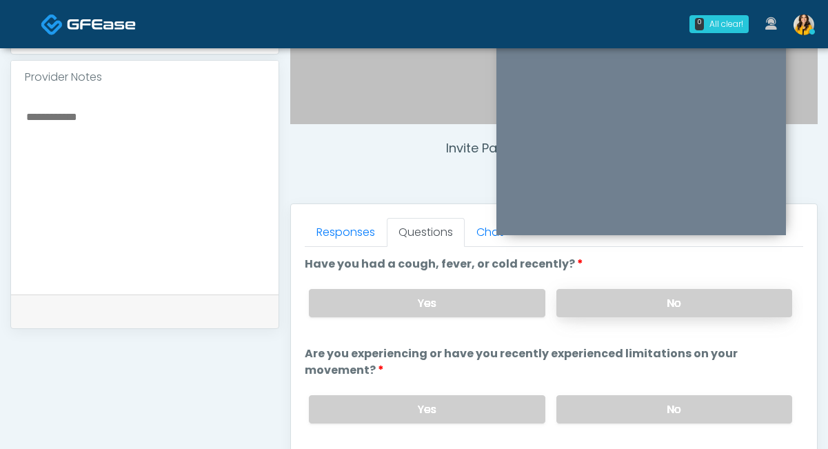
click at [565, 301] on label "No" at bounding box center [674, 303] width 236 height 28
click at [585, 407] on label "No" at bounding box center [674, 409] width 236 height 28
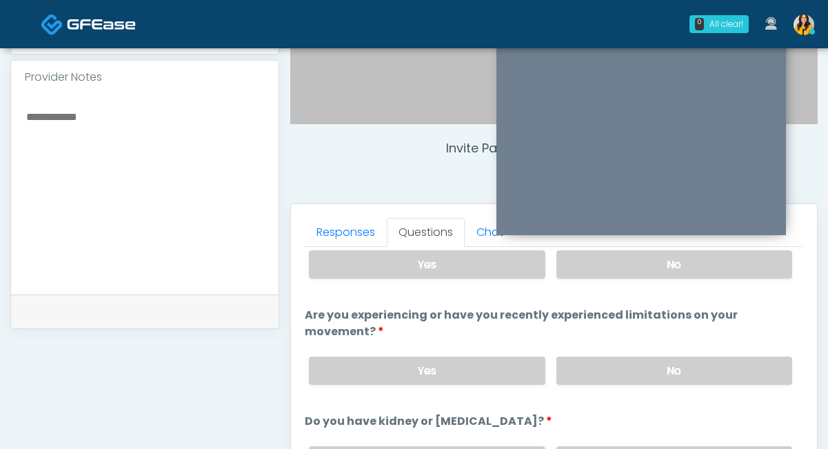
scroll to position [90, 0]
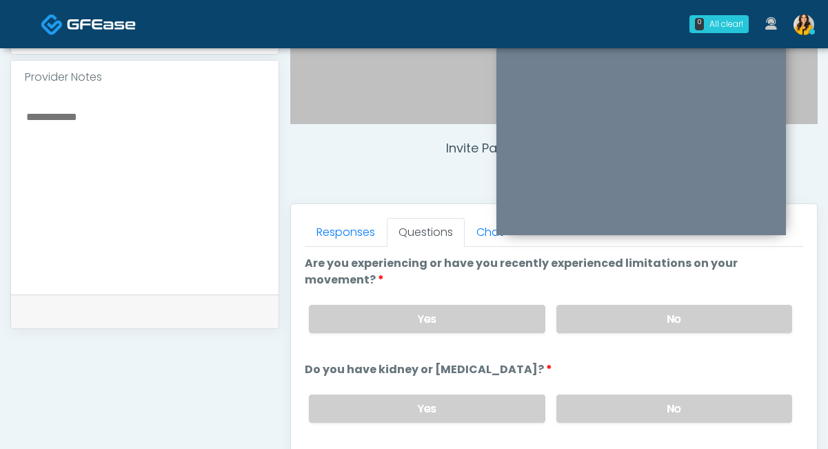
click at [234, 172] on textarea at bounding box center [145, 192] width 240 height 168
type textarea "**********"
click at [617, 427] on div "Yes No" at bounding box center [550, 408] width 505 height 50
click at [350, 241] on link "Responses" at bounding box center [346, 232] width 82 height 29
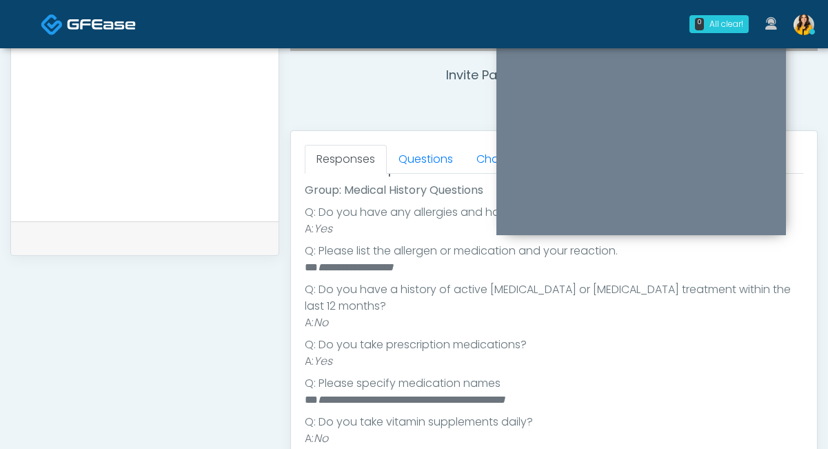
scroll to position [520, 0]
click at [418, 157] on link "Questions" at bounding box center [426, 158] width 78 height 29
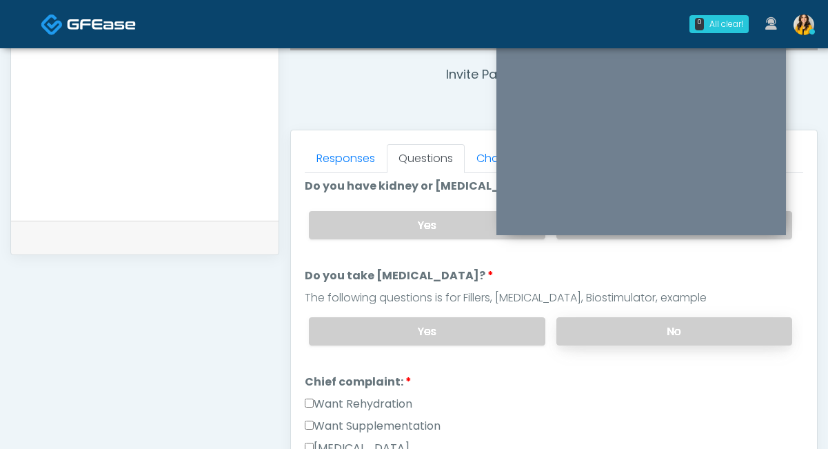
click at [576, 339] on label "No" at bounding box center [674, 331] width 236 height 28
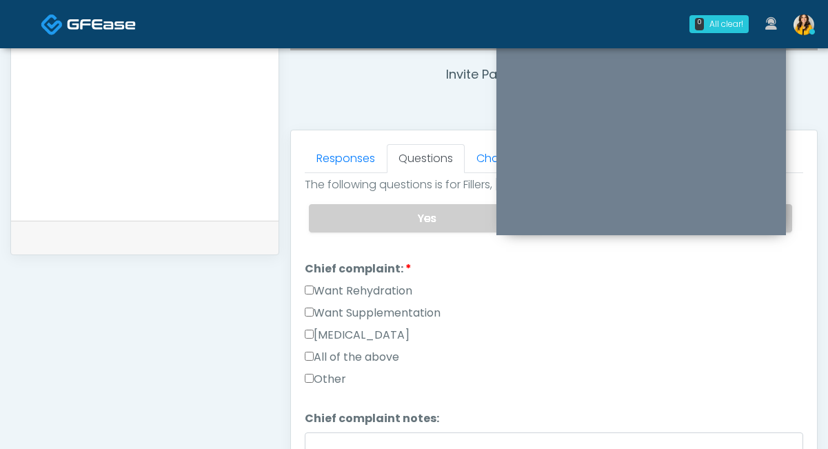
scroll to position [321, 0]
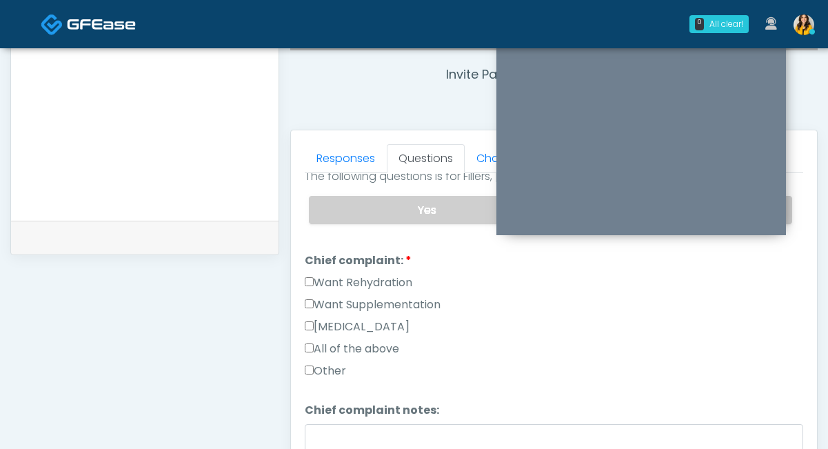
click at [369, 271] on li "Chief complaint: Chief complaint: Want Rehydration Want Supplementation [MEDICA…" at bounding box center [554, 318] width 498 height 132
click at [373, 284] on label "Want Rehydration" at bounding box center [359, 282] width 108 height 17
click at [387, 303] on label "Want Supplementation" at bounding box center [373, 304] width 136 height 17
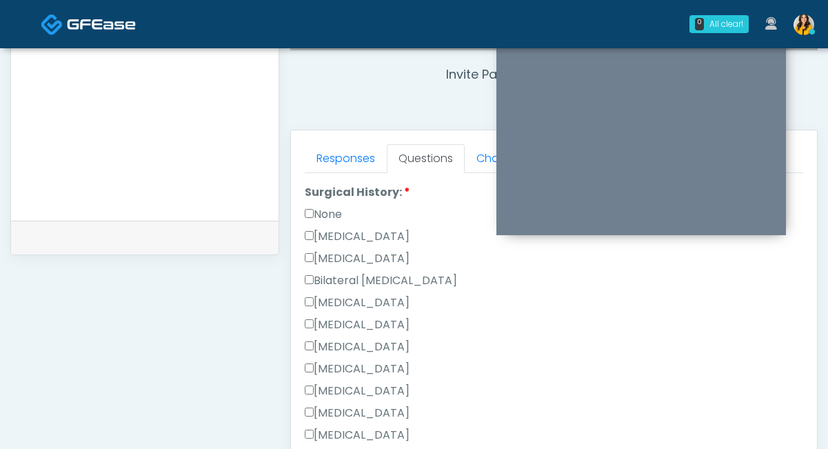
scroll to position [643, 0]
click at [379, 405] on label "[MEDICAL_DATA]" at bounding box center [357, 412] width 105 height 17
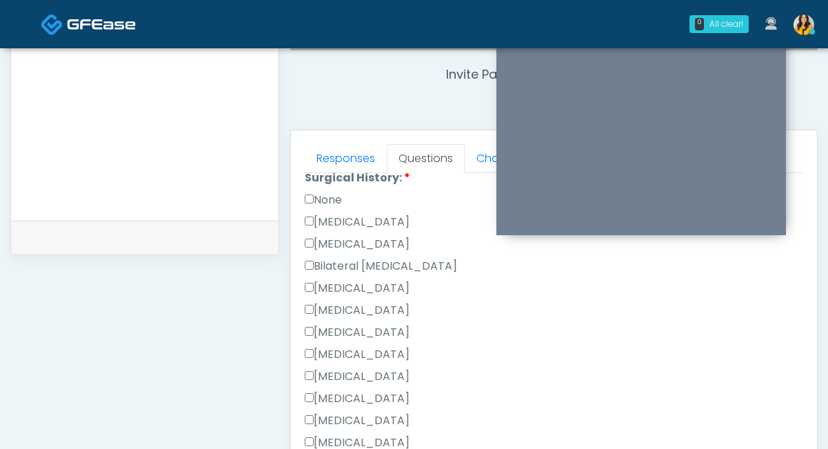
click at [358, 240] on label "[MEDICAL_DATA]" at bounding box center [357, 244] width 105 height 17
click at [394, 263] on label "Bilateral Tubal Ligation" at bounding box center [381, 266] width 152 height 17
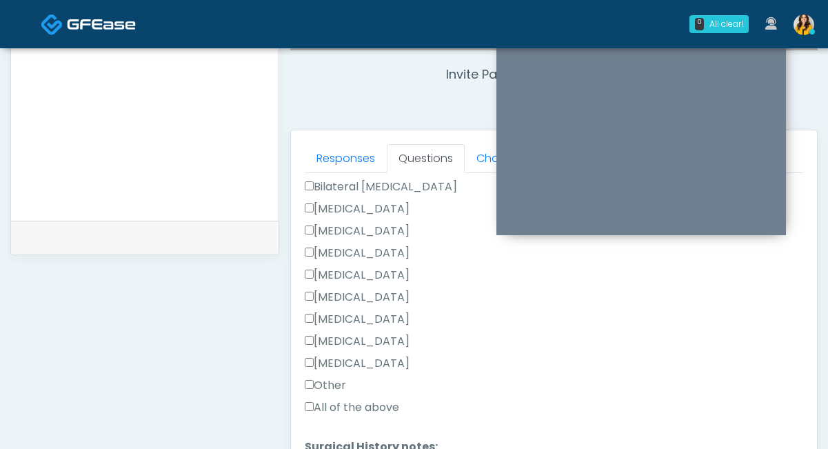
scroll to position [782, 0]
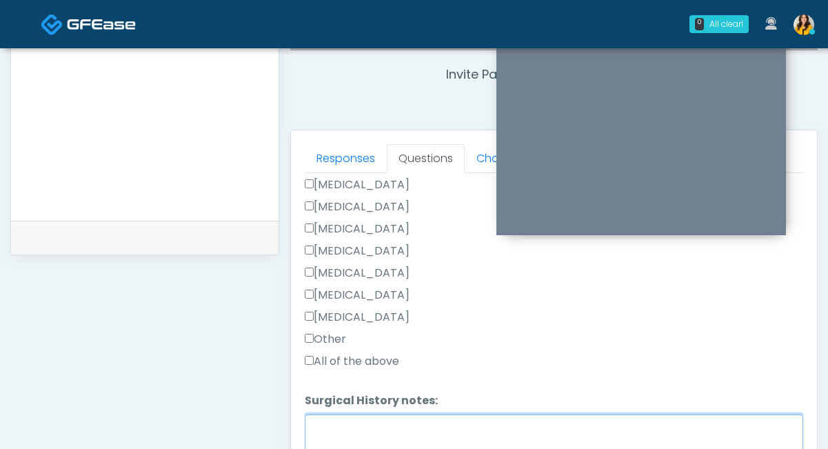
click at [359, 414] on textarea "Surgical History notes:" at bounding box center [554, 443] width 498 height 59
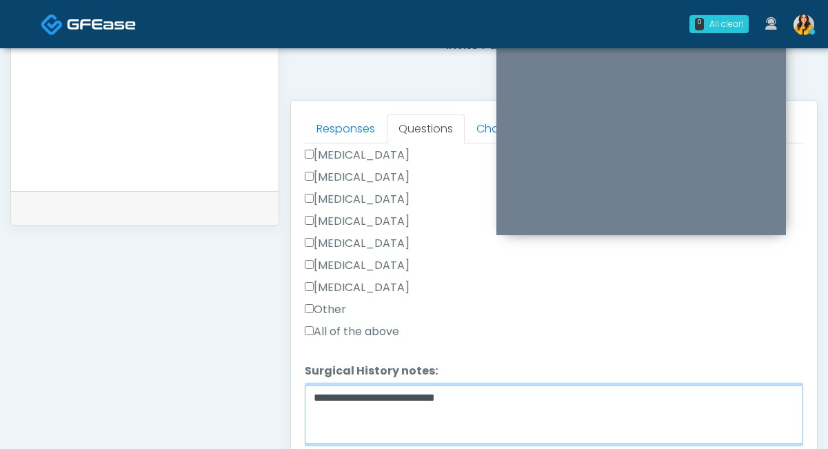
scroll to position [611, 0]
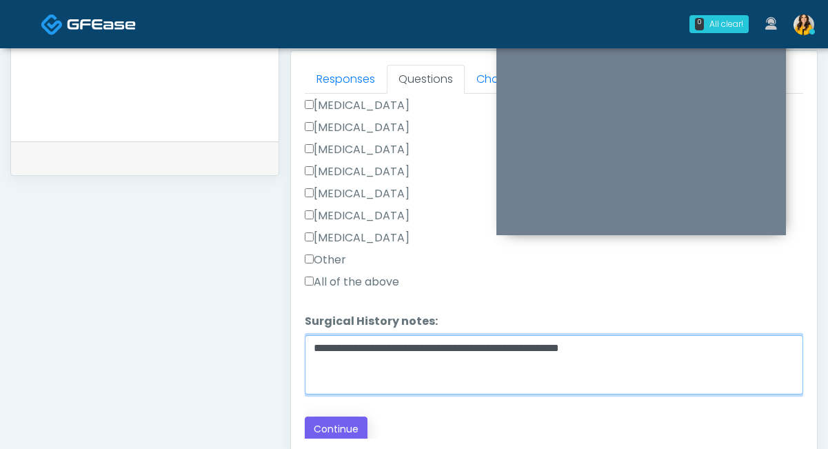
type textarea "**********"
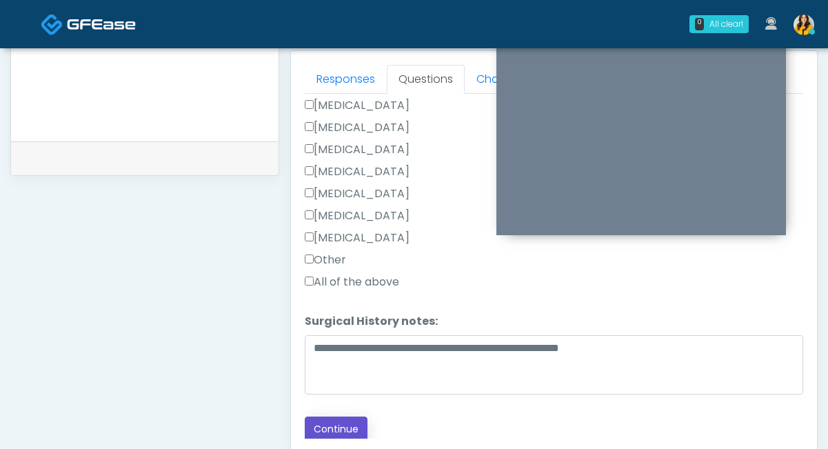
click at [323, 419] on button "Continue" at bounding box center [336, 429] width 63 height 26
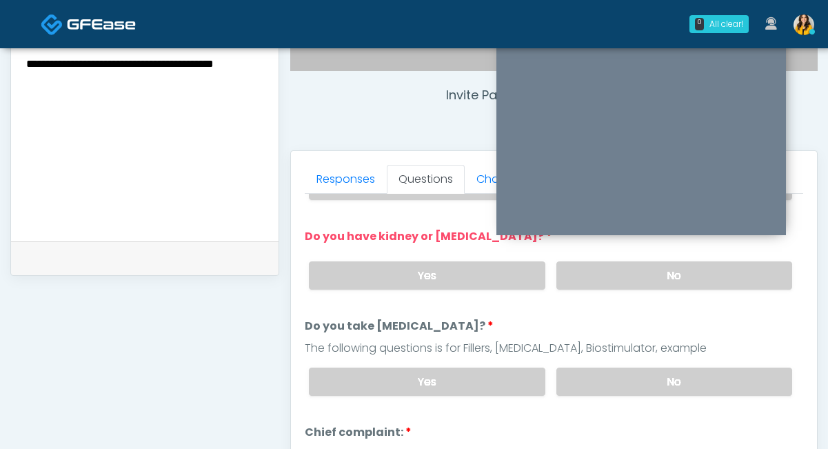
scroll to position [414, 0]
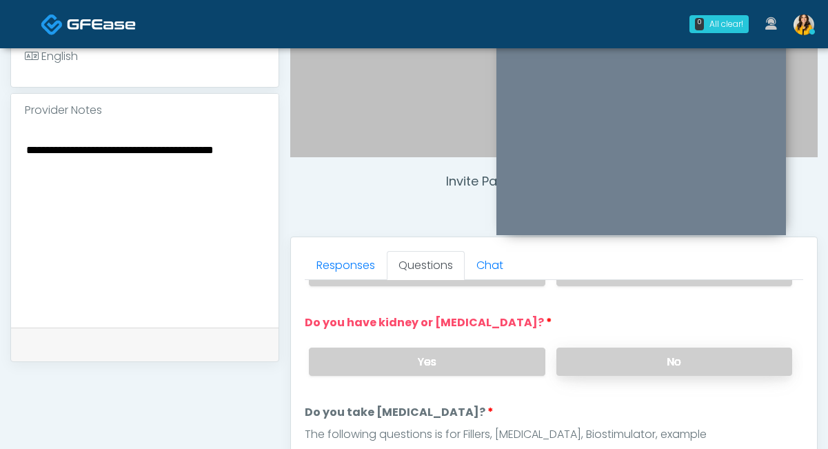
click at [596, 360] on label "No" at bounding box center [674, 361] width 236 height 28
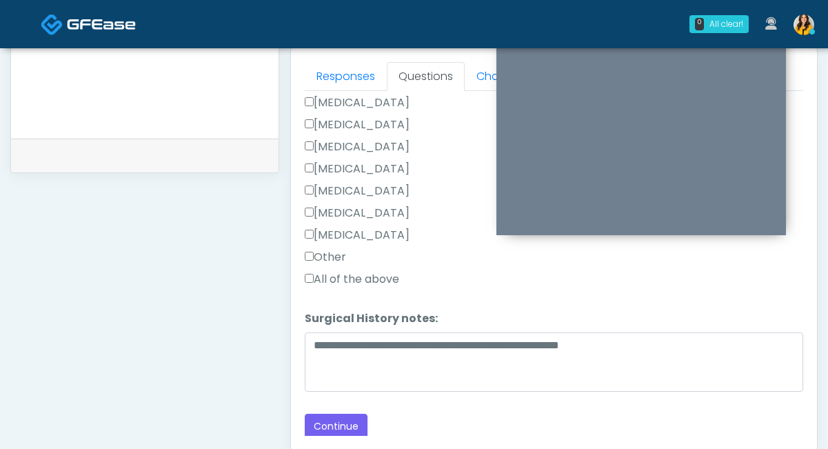
scroll to position [628, 0]
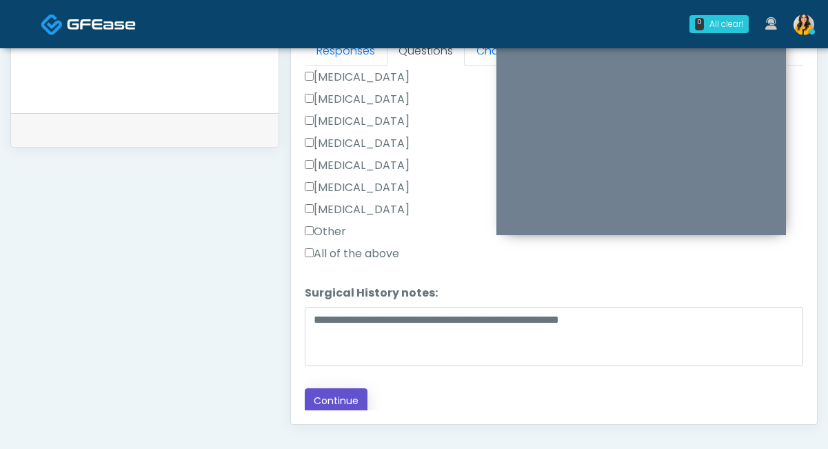
click at [330, 396] on button "Continue" at bounding box center [336, 401] width 63 height 26
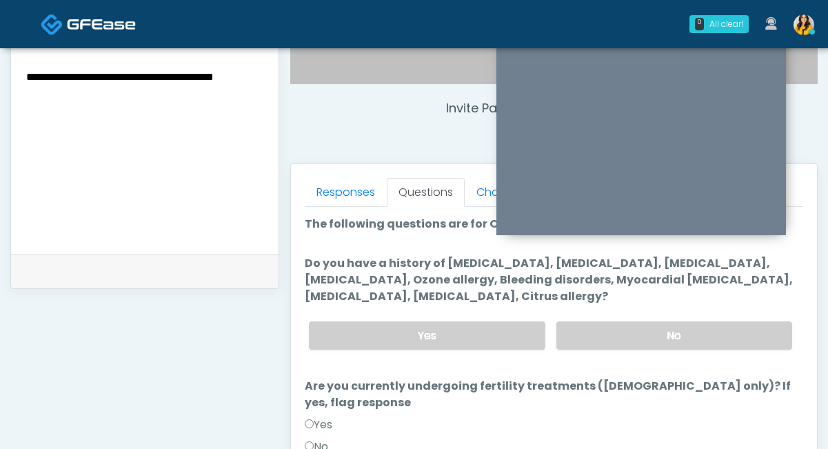
scroll to position [485, 0]
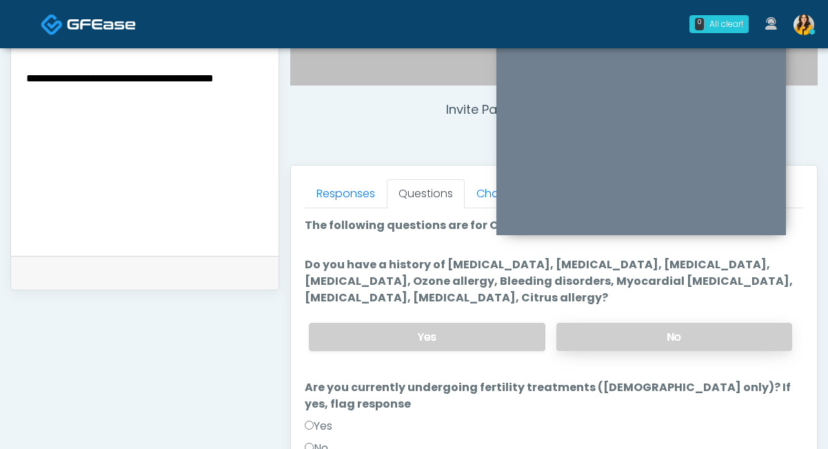
click at [585, 338] on label "No" at bounding box center [674, 337] width 236 height 28
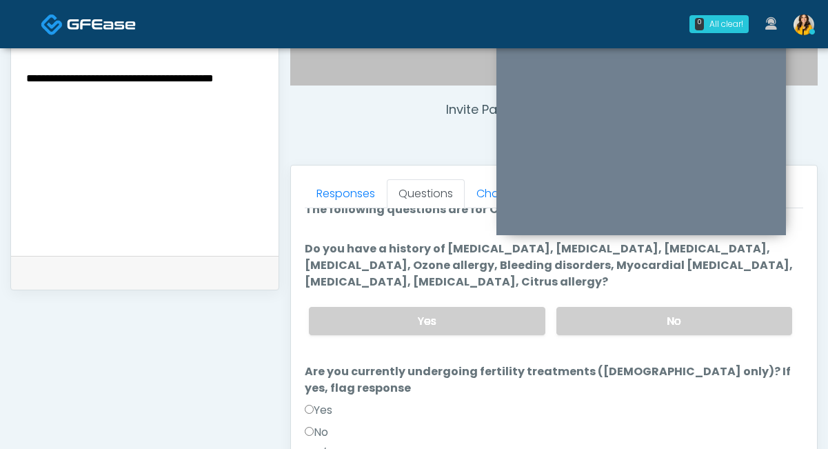
scroll to position [17, 0]
click at [350, 196] on link "Responses" at bounding box center [346, 193] width 82 height 29
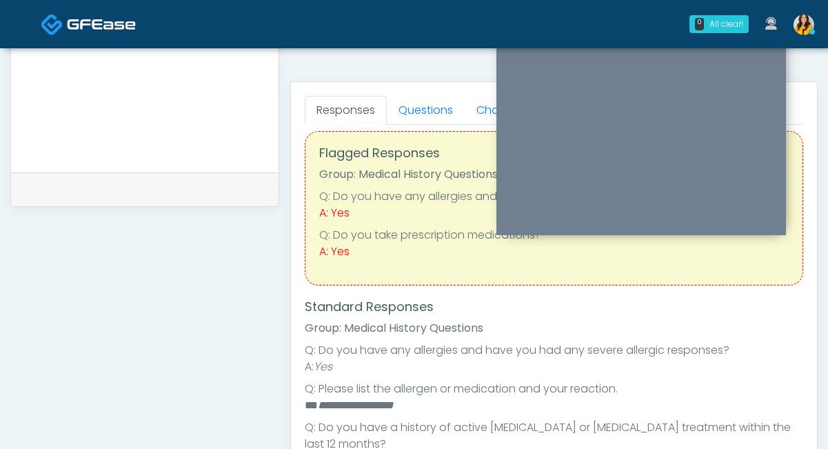
scroll to position [0, 0]
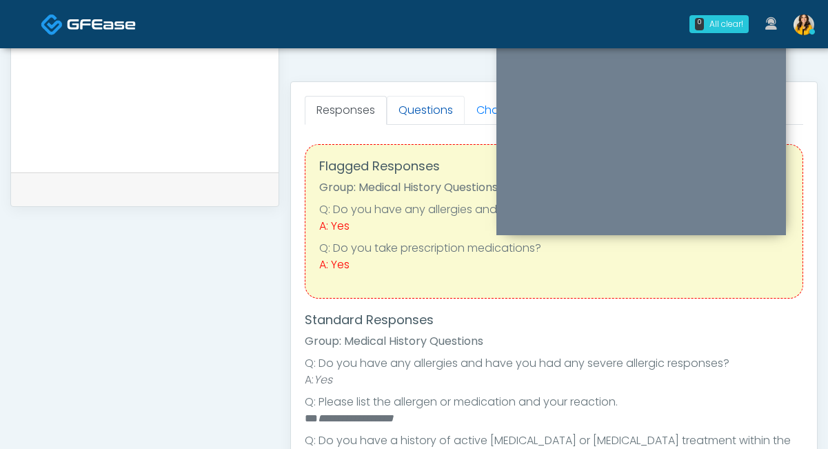
click at [424, 103] on link "Questions" at bounding box center [426, 110] width 78 height 29
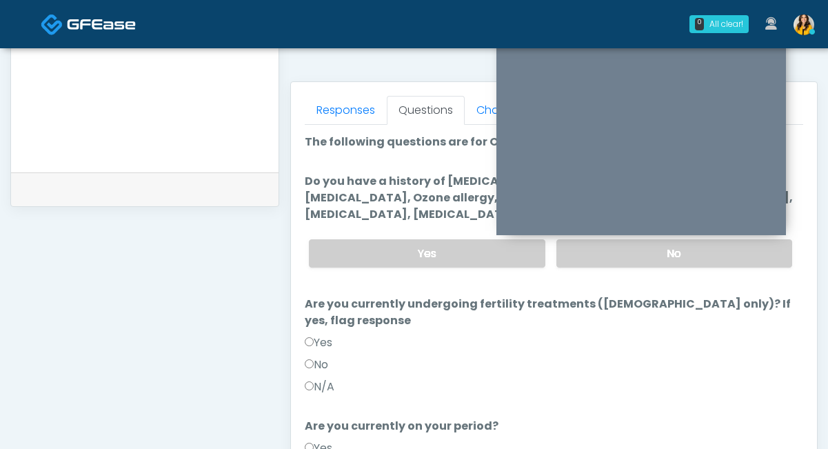
scroll to position [59, 0]
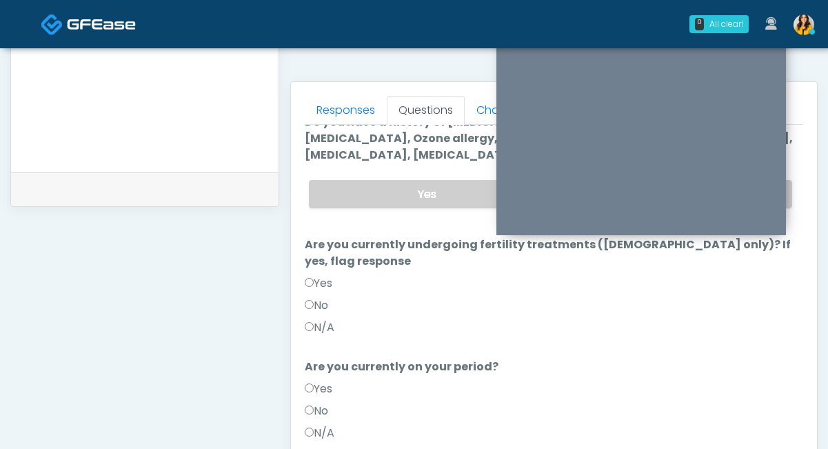
click at [318, 297] on label "No" at bounding box center [316, 305] width 23 height 17
click at [316, 404] on div "No" at bounding box center [554, 414] width 498 height 22
click at [314, 403] on label "No" at bounding box center [316, 411] width 23 height 17
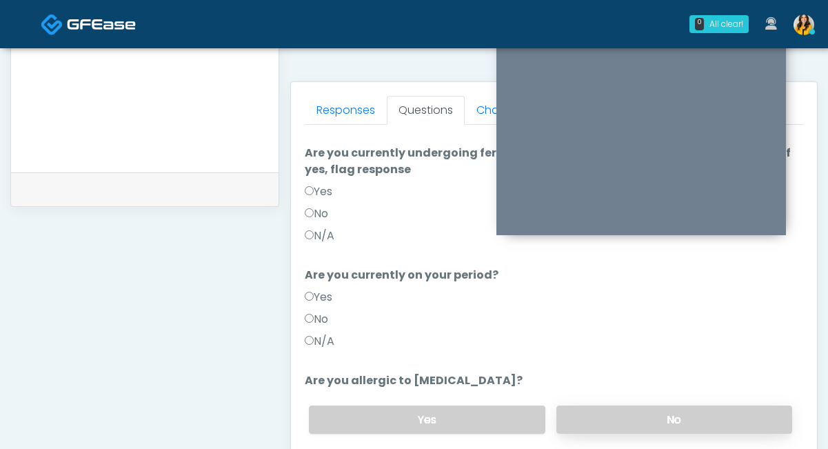
click at [588, 405] on label "No" at bounding box center [674, 419] width 236 height 28
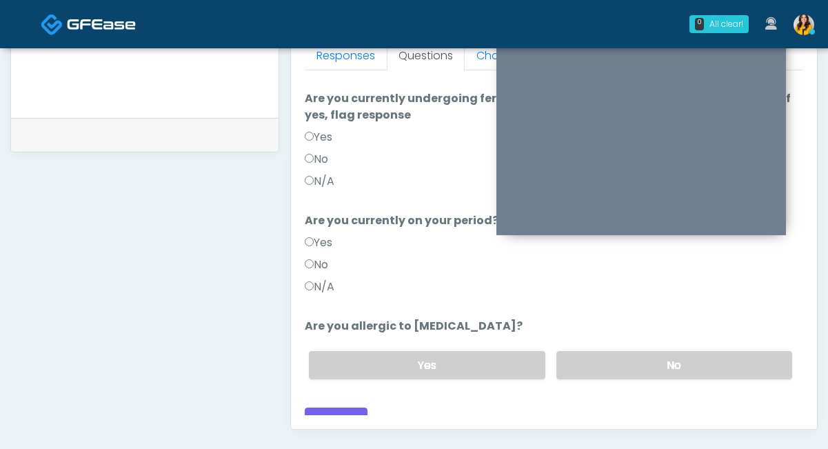
scroll to position [629, 0]
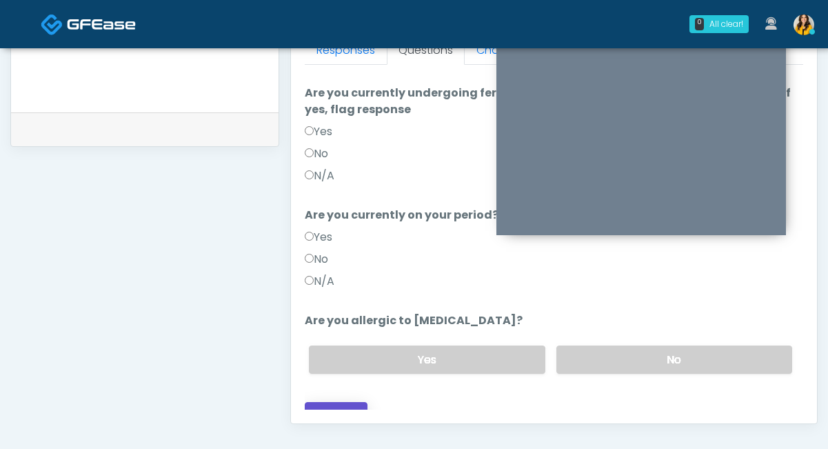
click at [348, 402] on button "Continue" at bounding box center [336, 415] width 63 height 26
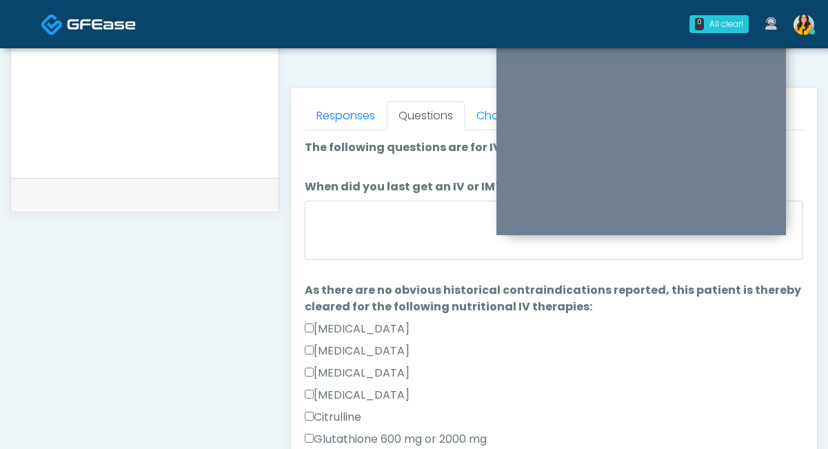
scroll to position [562, 0]
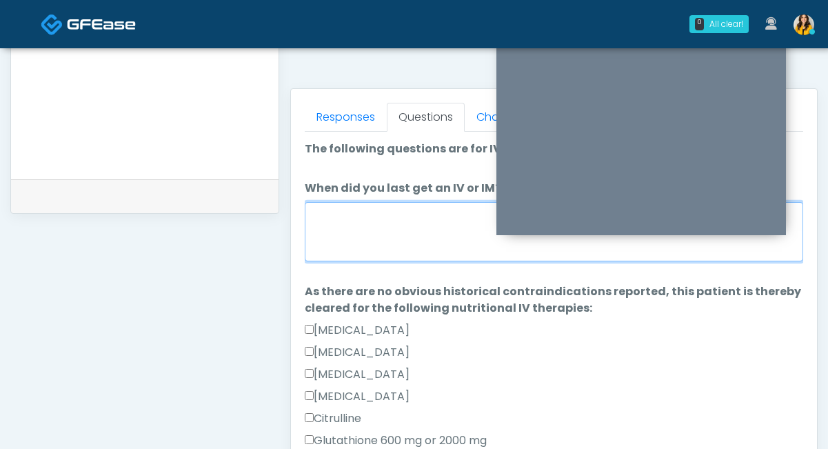
click at [418, 241] on textarea "When did you last get an IV or IM?" at bounding box center [554, 231] width 498 height 59
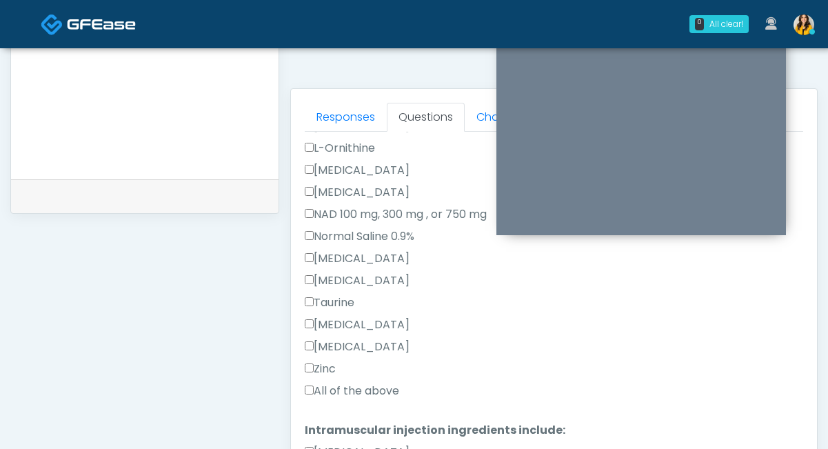
type textarea "*****"
click at [341, 392] on label "All of the above" at bounding box center [352, 391] width 94 height 17
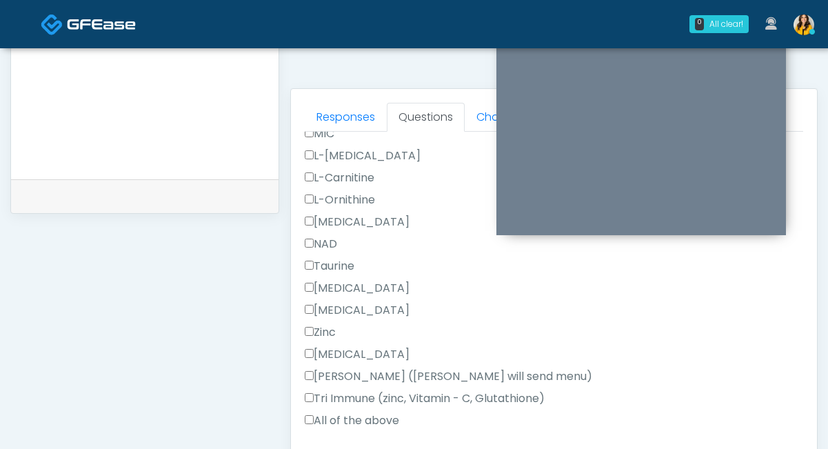
scroll to position [568, 0]
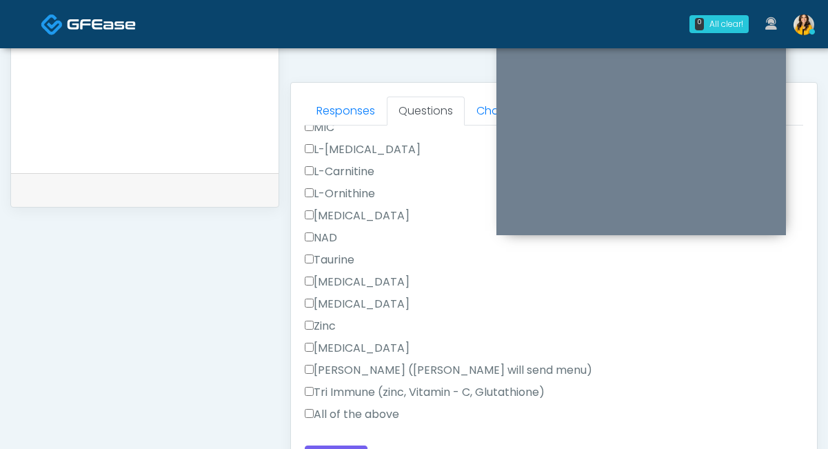
click at [346, 408] on label "All of the above" at bounding box center [352, 414] width 94 height 17
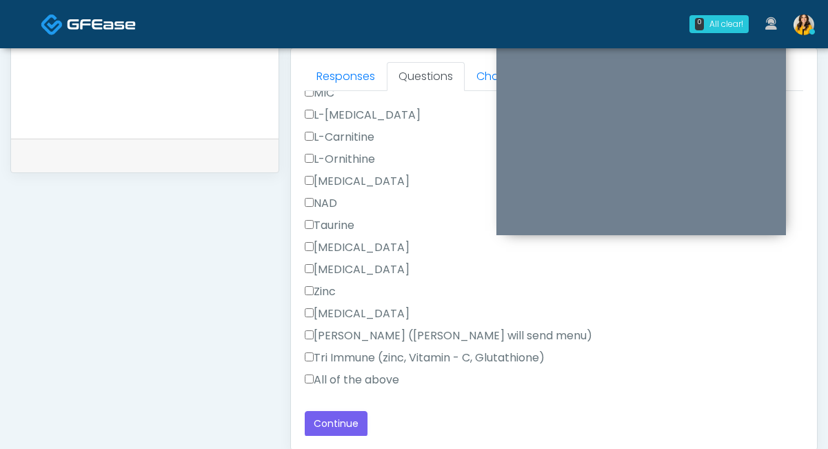
scroll to position [607, 0]
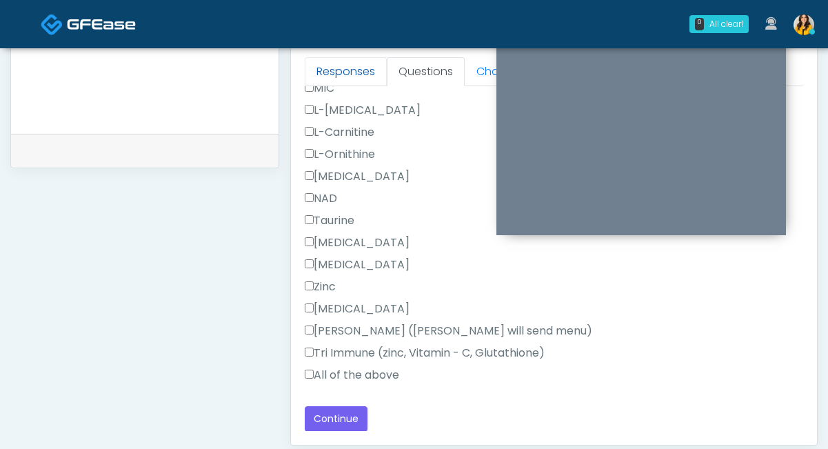
click at [359, 79] on link "Responses" at bounding box center [346, 71] width 82 height 29
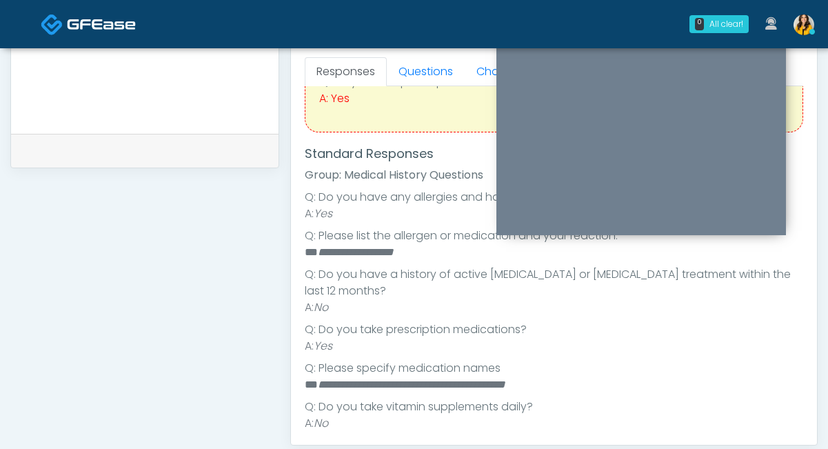
scroll to position [122, 0]
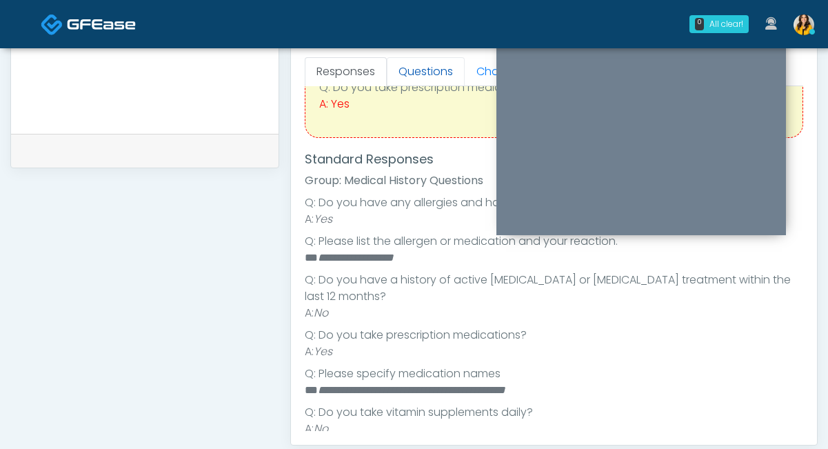
click at [418, 70] on link "Questions" at bounding box center [426, 71] width 78 height 29
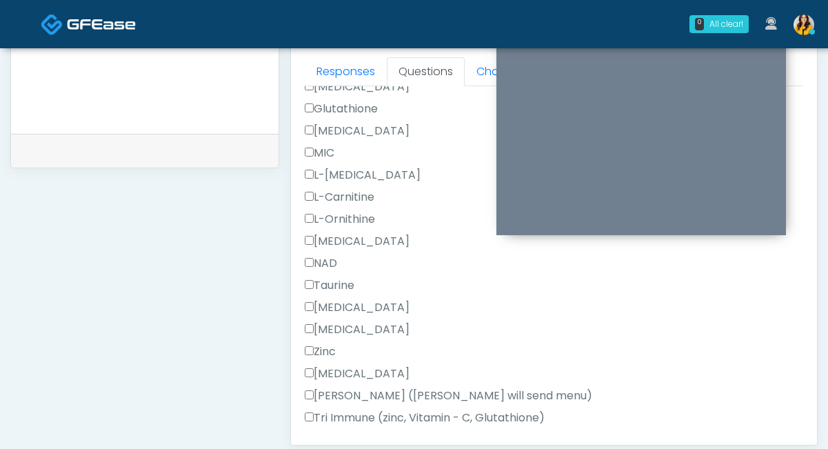
scroll to position [875, 0]
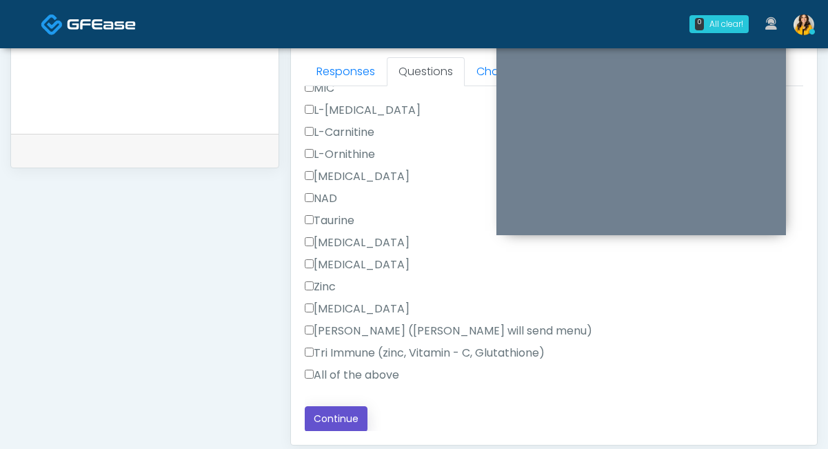
click at [338, 420] on button "Continue" at bounding box center [336, 419] width 63 height 26
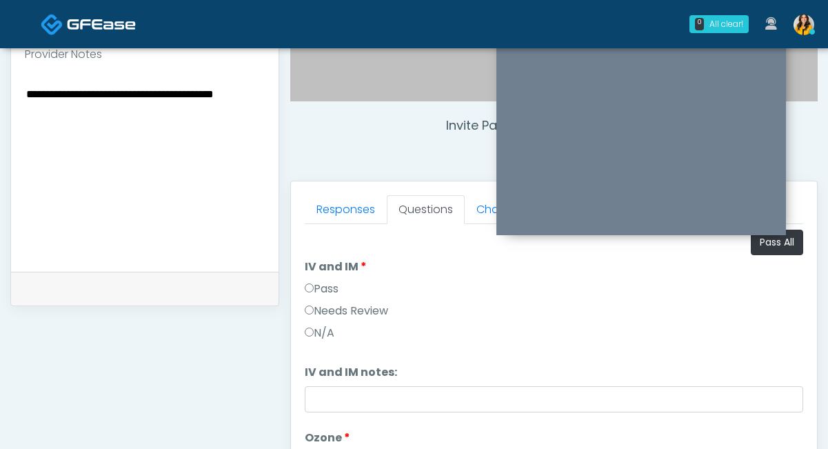
scroll to position [470, 0]
click at [772, 247] on button "Pass All" at bounding box center [777, 242] width 52 height 26
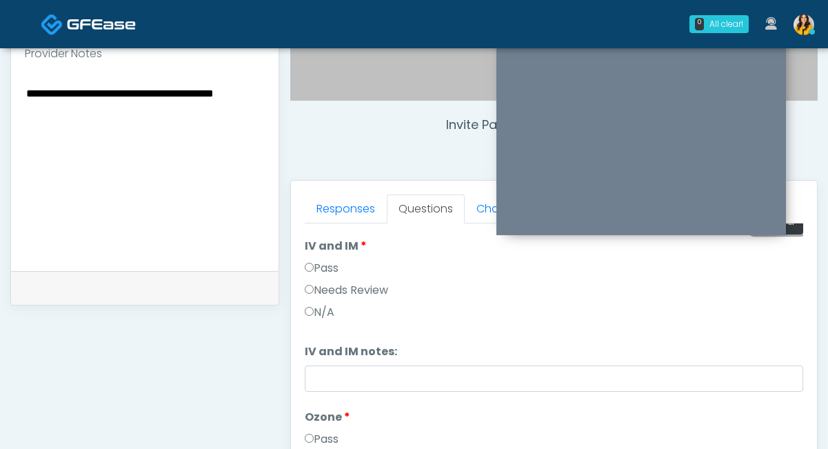
scroll to position [0, 0]
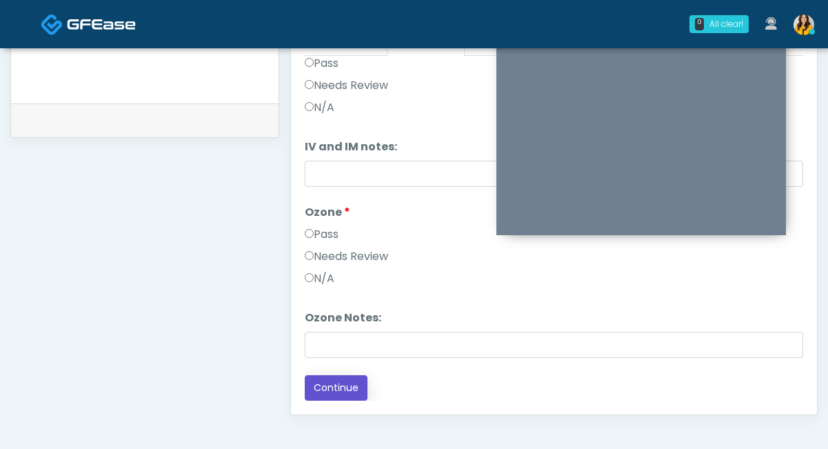
click at [347, 381] on button "Continue" at bounding box center [336, 388] width 63 height 26
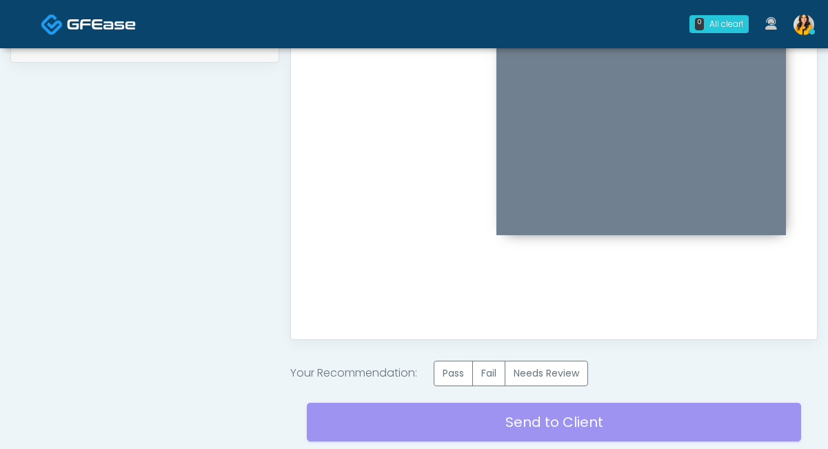
scroll to position [720, 0]
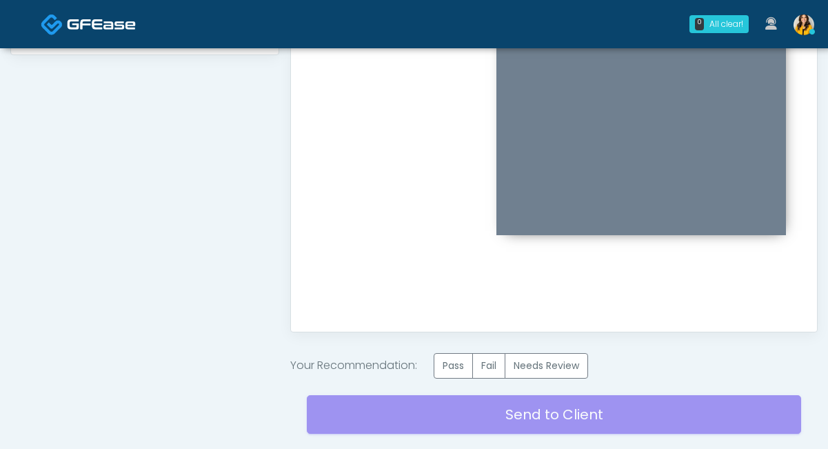
click at [469, 383] on div "Send to Client Reset Exam" at bounding box center [554, 422] width 494 height 88
click at [460, 371] on label "Pass" at bounding box center [453, 366] width 39 height 26
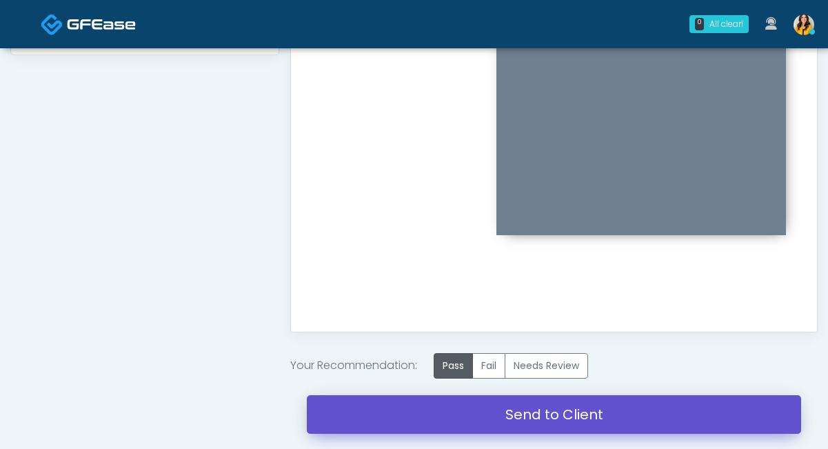
click at [465, 418] on link "Send to Client" at bounding box center [554, 414] width 494 height 39
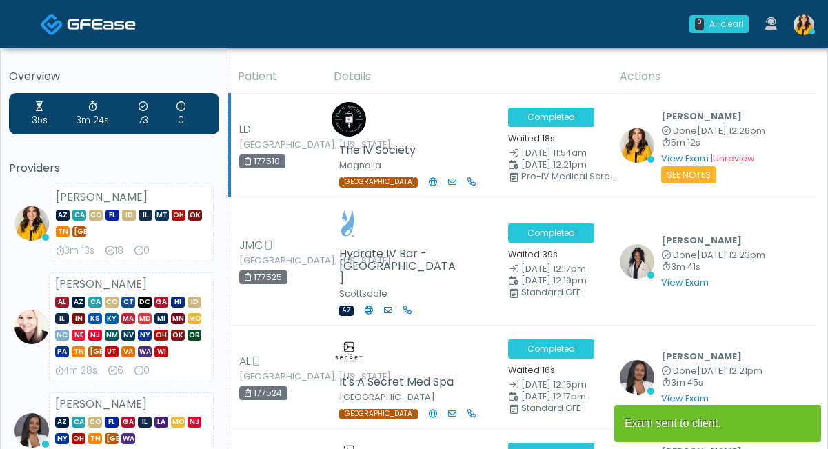
scroll to position [43, 0]
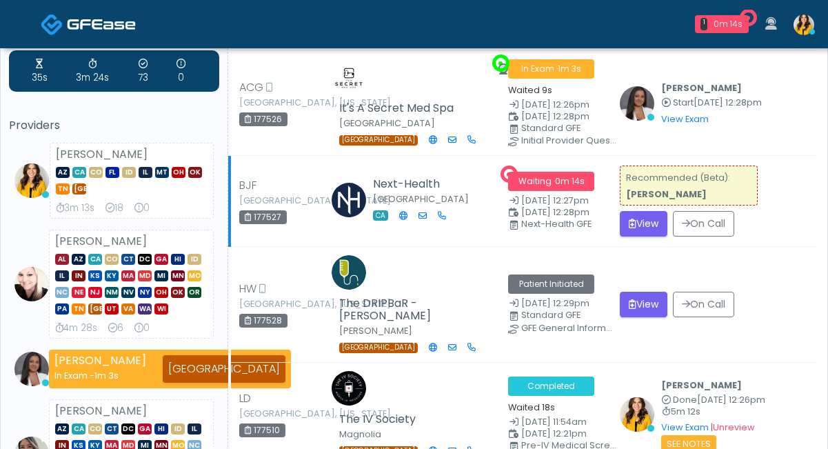
click at [654, 236] on td "Recommended (Beta): [PERSON_NAME] View On Call" at bounding box center [713, 201] width 205 height 91
click at [645, 225] on button "View" at bounding box center [644, 224] width 48 height 26
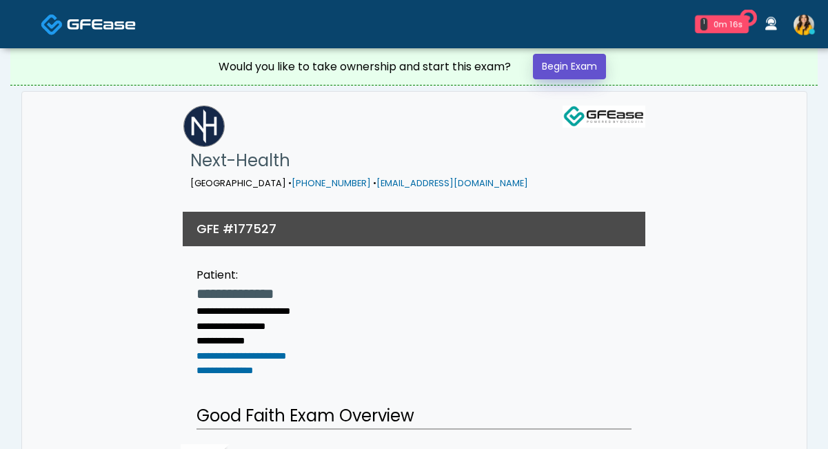
click at [587, 64] on link "Begin Exam" at bounding box center [569, 67] width 73 height 26
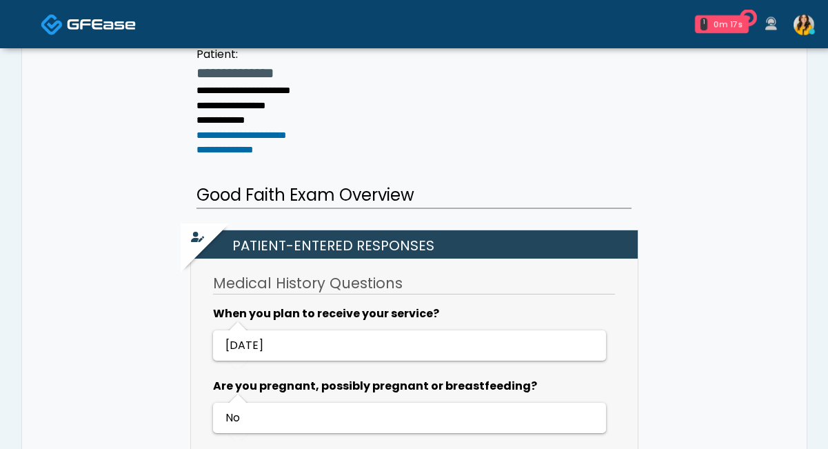
scroll to position [234, 0]
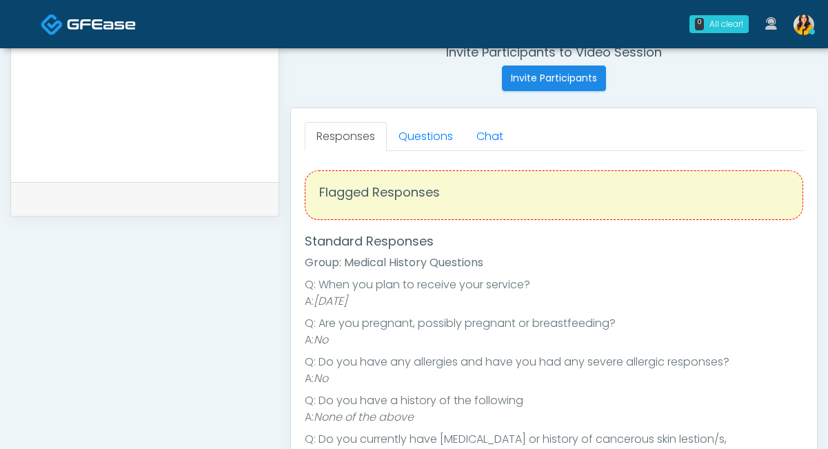
scroll to position [552, 0]
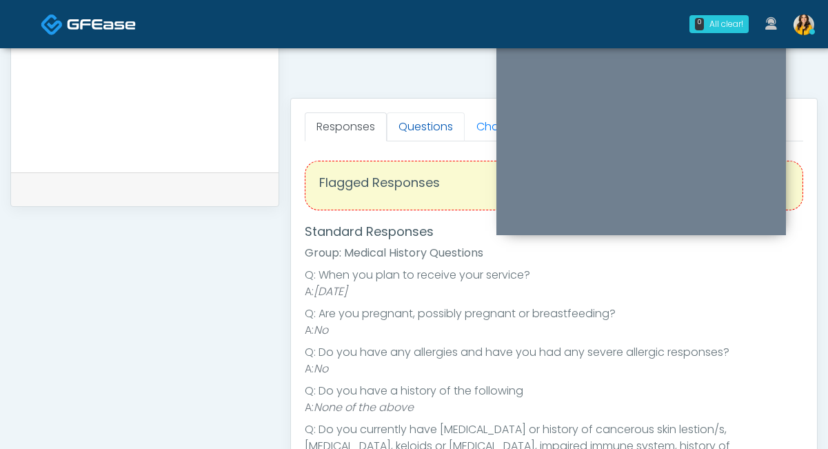
click at [437, 130] on link "Questions" at bounding box center [426, 126] width 78 height 29
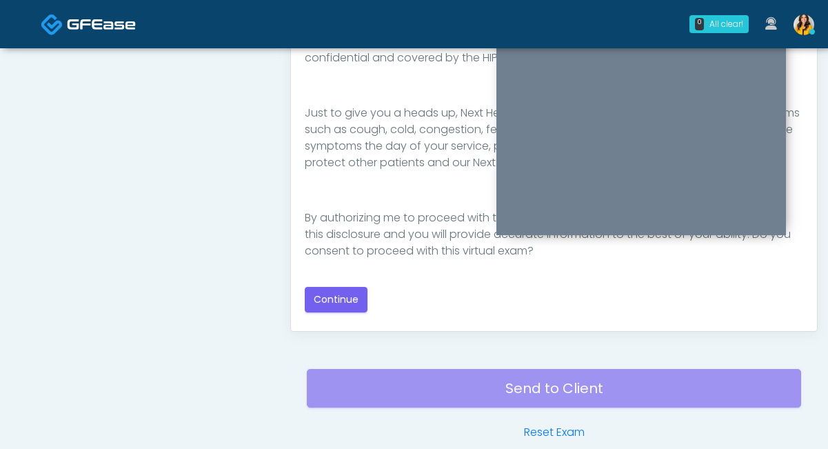
scroll to position [738, 0]
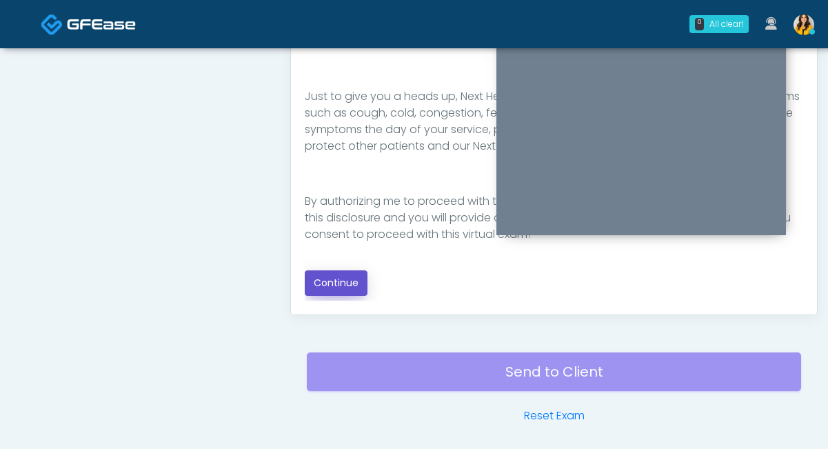
click at [347, 293] on button "Continue" at bounding box center [336, 283] width 63 height 26
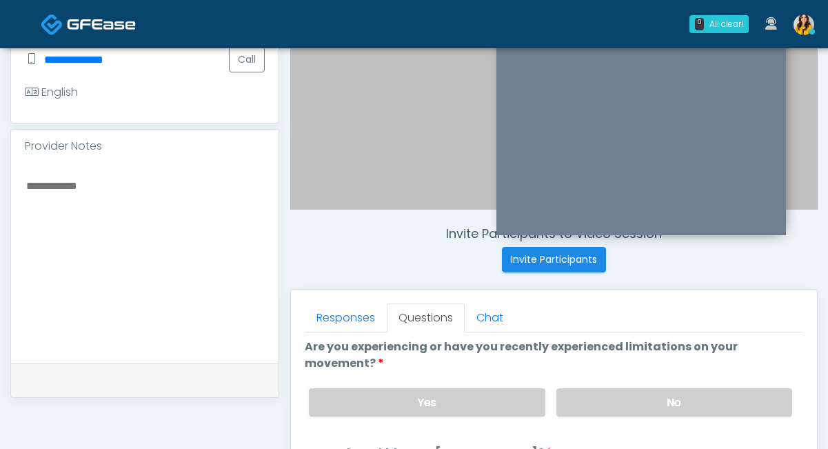
scroll to position [23, 0]
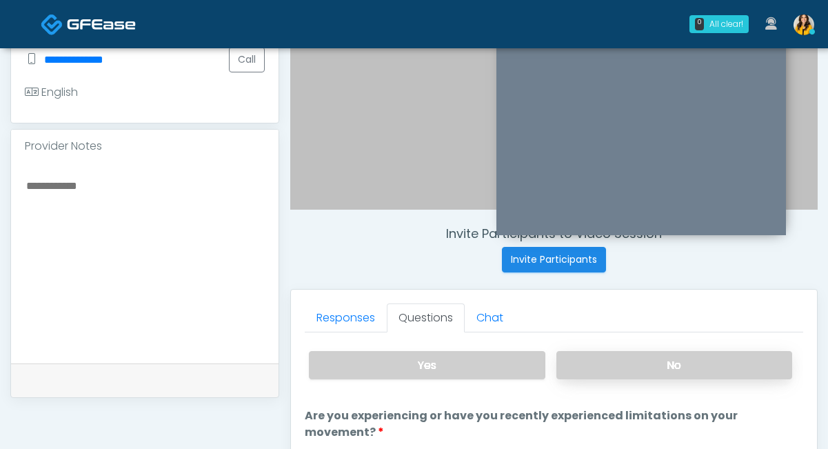
click at [590, 376] on label "No" at bounding box center [674, 365] width 236 height 28
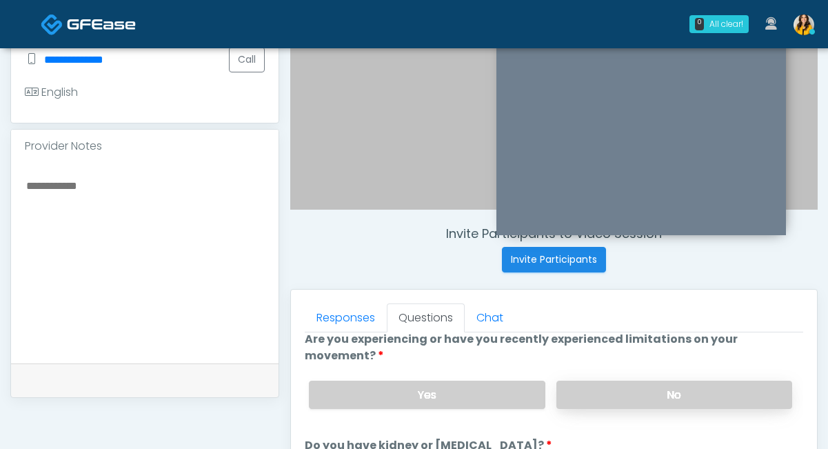
click at [588, 395] on label "No" at bounding box center [674, 395] width 236 height 28
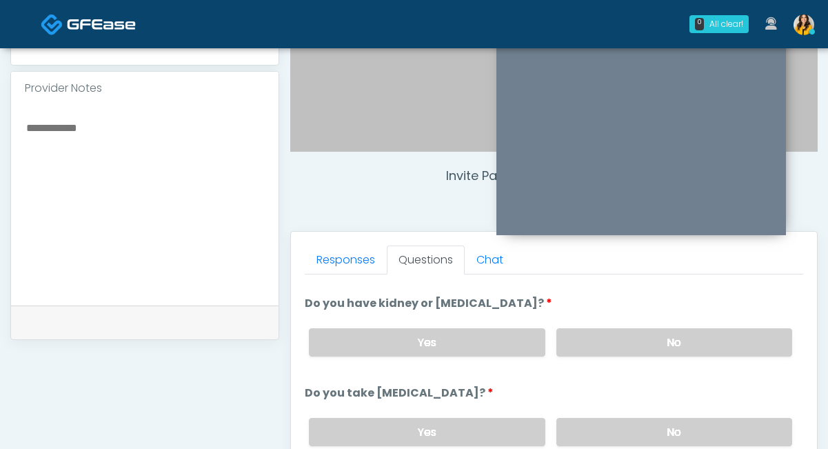
scroll to position [439, 0]
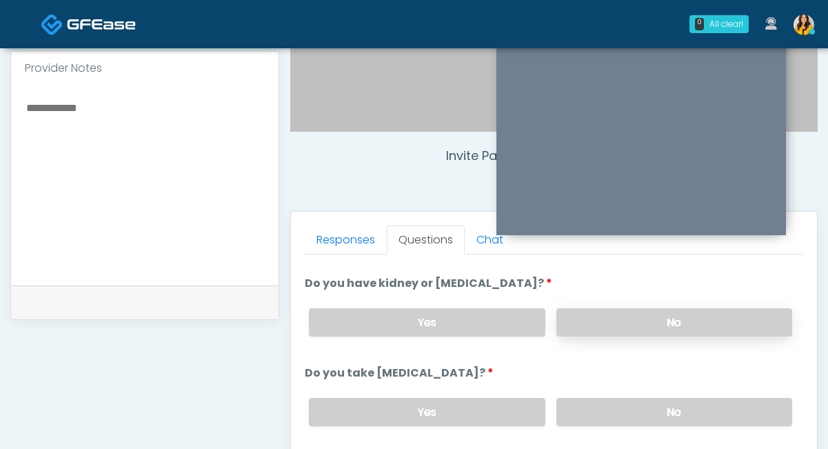
click at [629, 313] on label "No" at bounding box center [674, 322] width 236 height 28
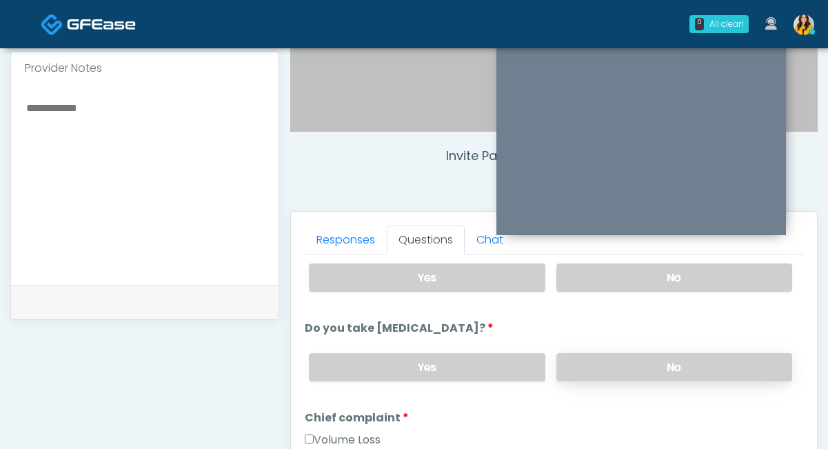
click at [602, 359] on label "No" at bounding box center [674, 367] width 236 height 28
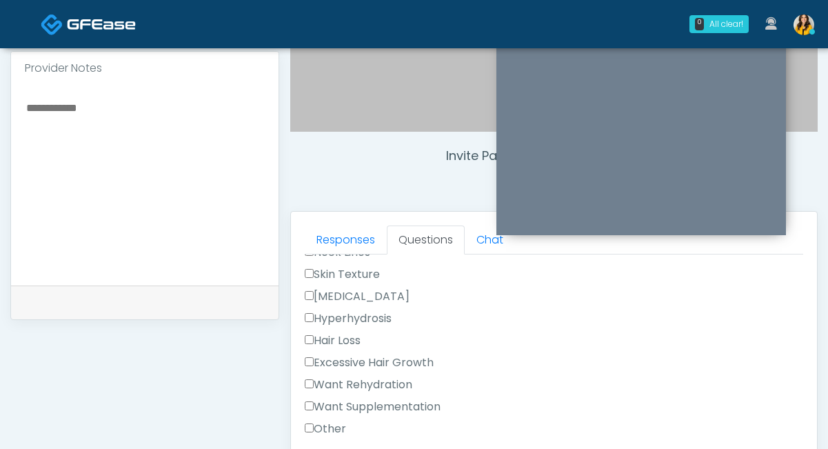
scroll to position [460, 0]
click at [390, 381] on label "Want Rehydration" at bounding box center [359, 385] width 108 height 17
click at [394, 402] on label "Want Supplementation" at bounding box center [373, 407] width 136 height 17
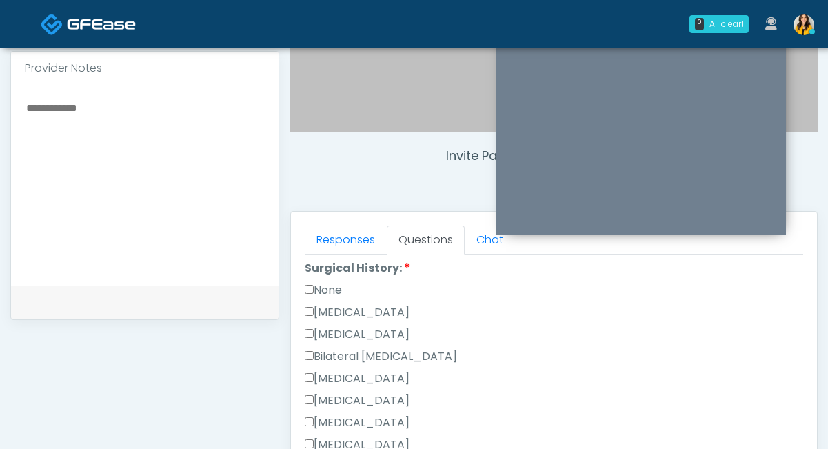
click at [330, 285] on label "None" at bounding box center [323, 290] width 37 height 17
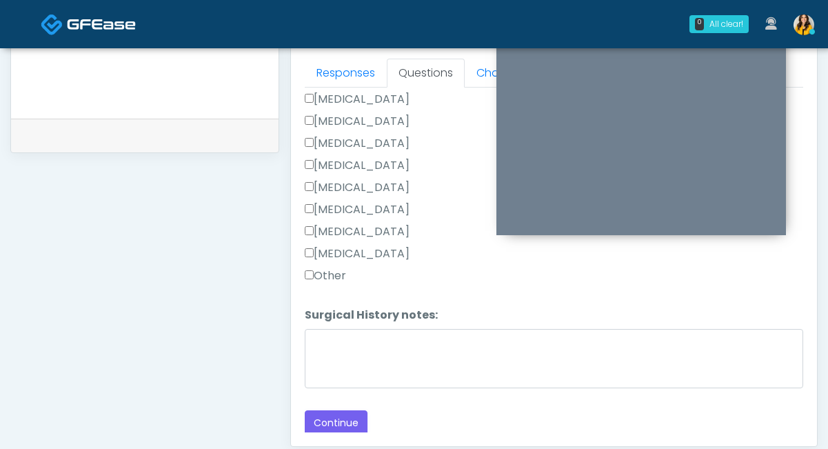
scroll to position [619, 0]
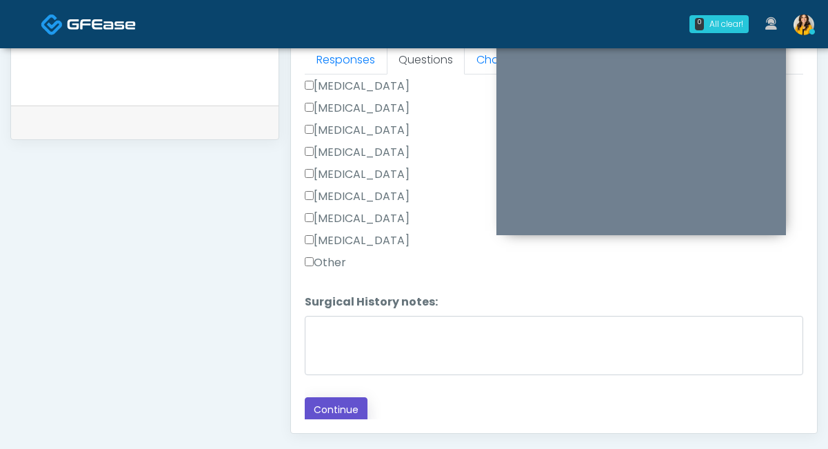
click at [334, 404] on button "Continue" at bounding box center [336, 410] width 63 height 26
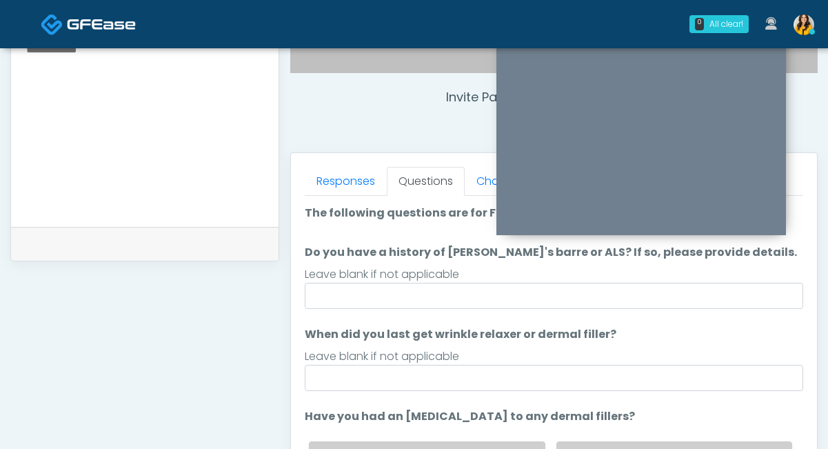
scroll to position [497, 0]
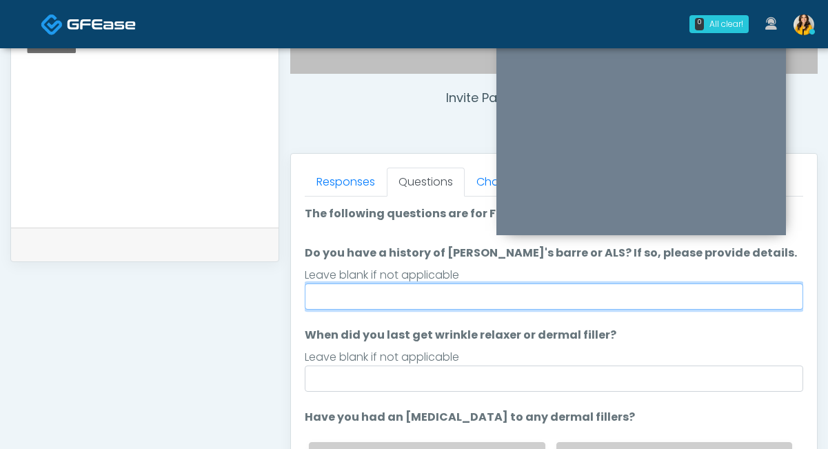
click at [402, 289] on input "Do you have a history of Guillain's barre or ALS? If so, please provide details." at bounding box center [554, 296] width 498 height 26
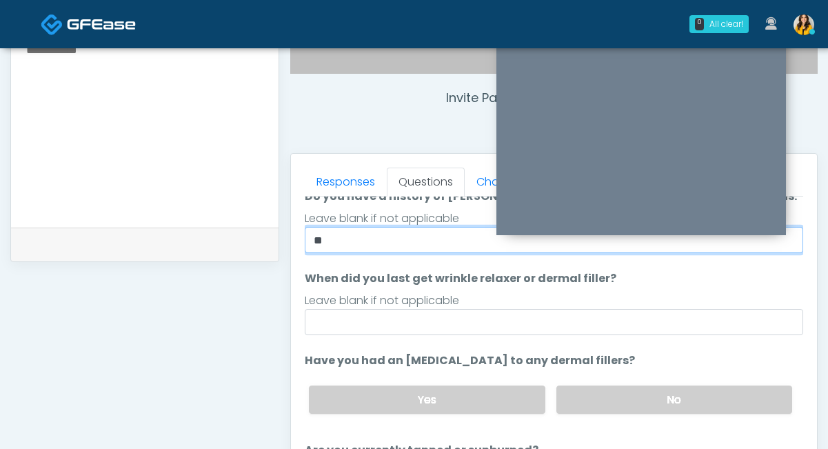
scroll to position [59, 0]
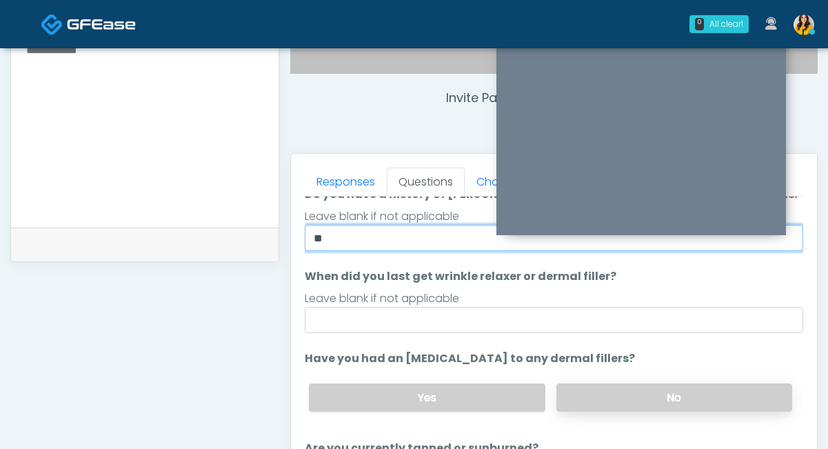
type input "**"
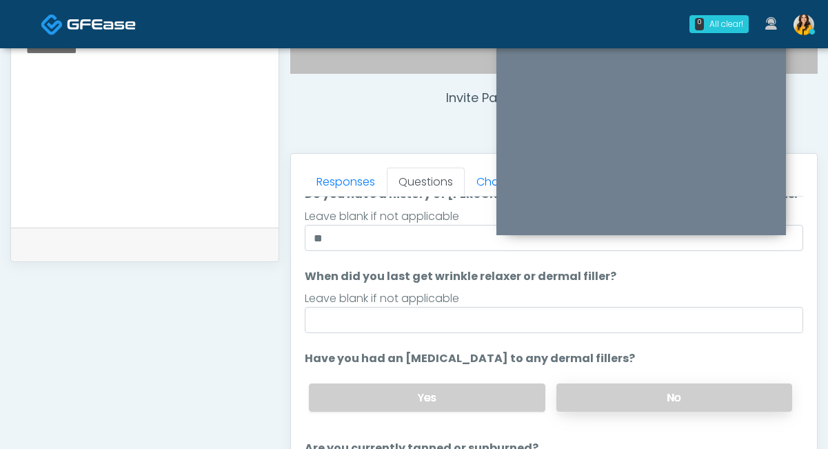
click at [574, 384] on label "No" at bounding box center [674, 397] width 236 height 28
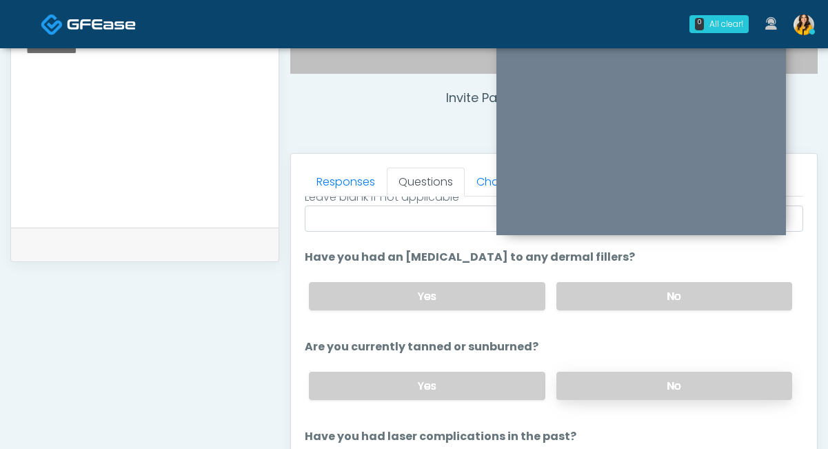
click at [583, 387] on label "No" at bounding box center [674, 386] width 236 height 28
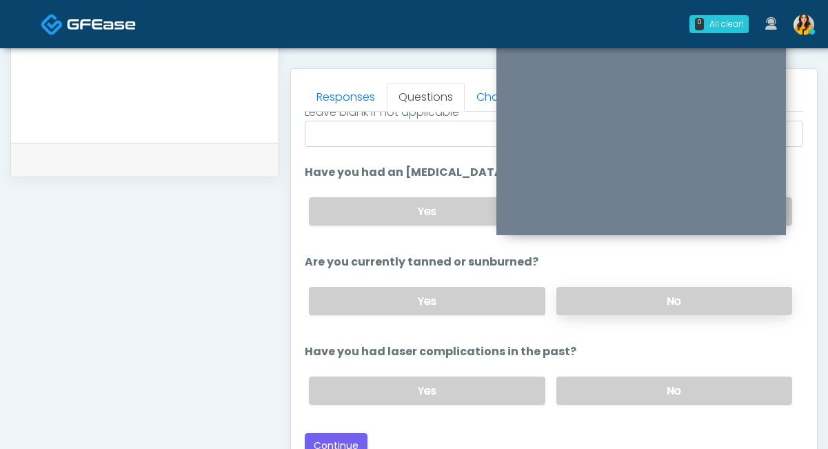
scroll to position [606, 0]
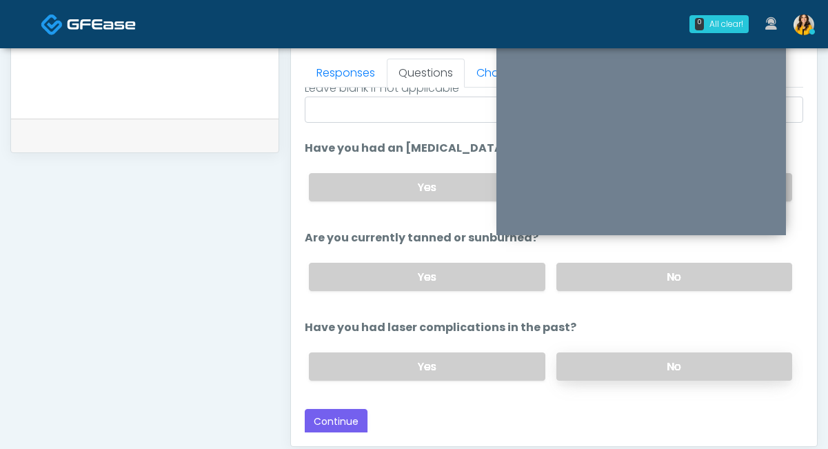
click at [582, 372] on label "No" at bounding box center [674, 366] width 236 height 28
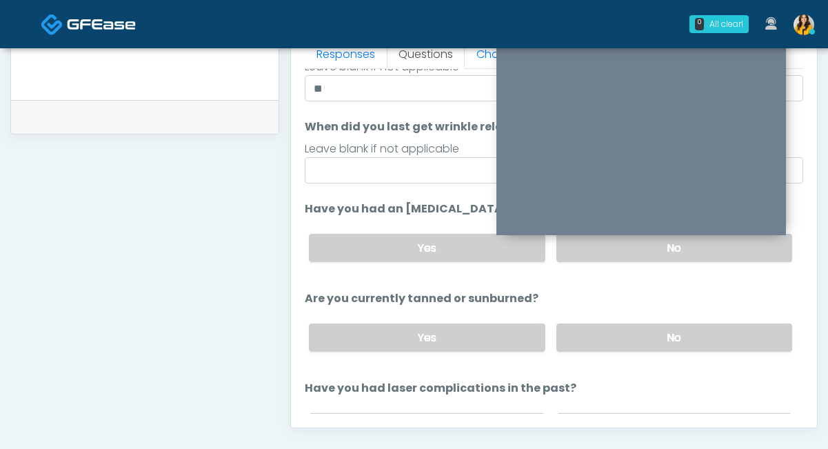
scroll to position [0, 0]
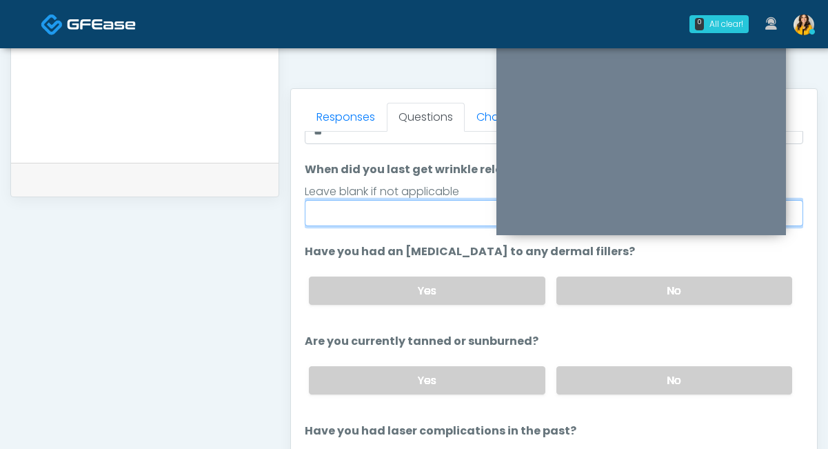
click at [367, 216] on input "When did you last get wrinkle relaxer or dermal filler?" at bounding box center [554, 213] width 498 height 26
click at [243, 261] on div "**********" at bounding box center [144, 73] width 269 height 1051
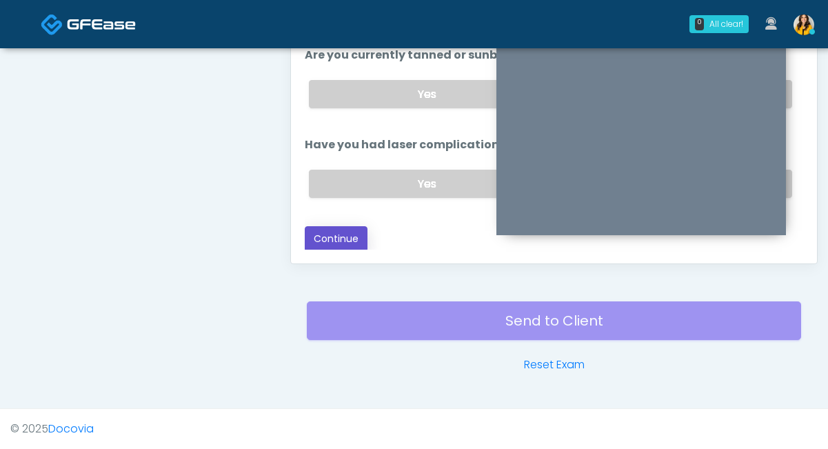
click at [341, 234] on button "Continue" at bounding box center [336, 239] width 63 height 26
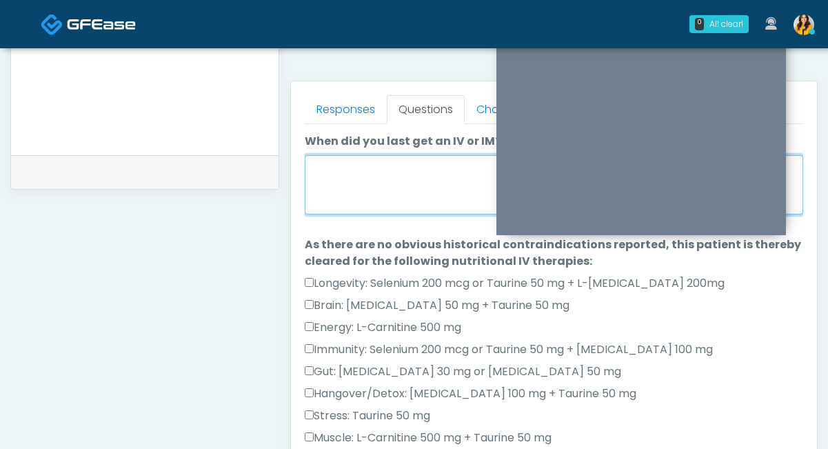
click at [358, 201] on textarea "When did you last get an IV or IM?" at bounding box center [554, 184] width 498 height 59
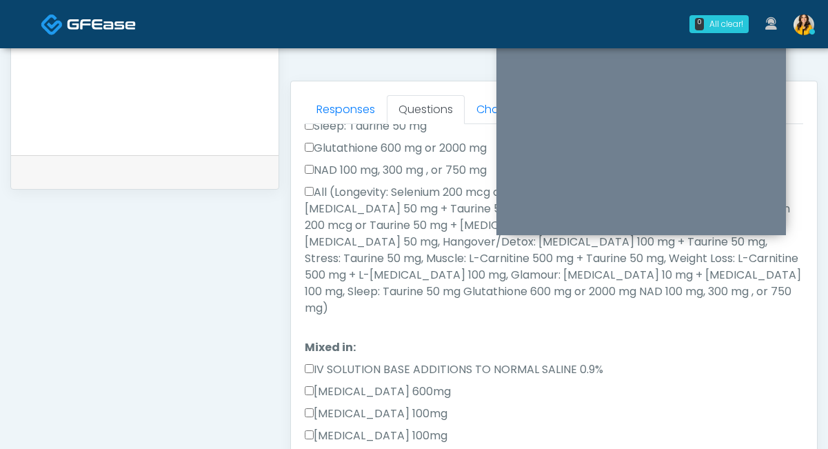
click at [379, 250] on label "All (Longevity: Selenium 200 mcg or Taurine 50 mg + L-Arginine 200mg, Brain: Gl…" at bounding box center [554, 250] width 498 height 132
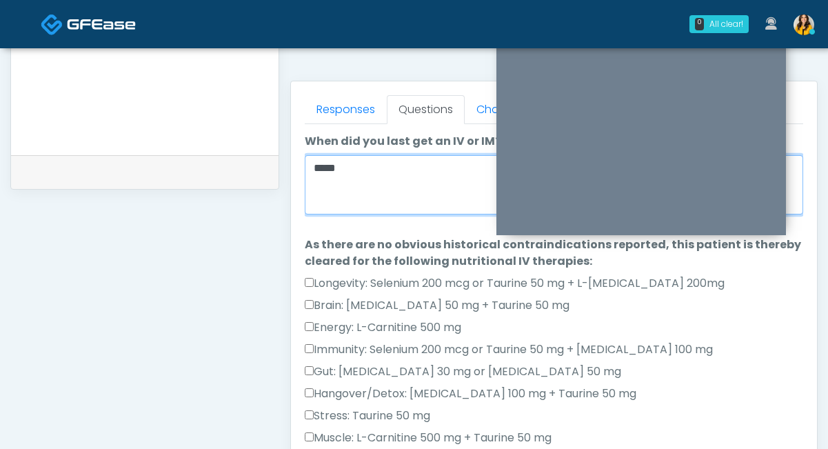
click at [369, 158] on textarea "*****" at bounding box center [554, 184] width 498 height 59
drag, startPoint x: 372, startPoint y: 167, endPoint x: 287, endPoint y: 161, distance: 85.0
click at [287, 161] on div "Invite Participants to Video Session Invite Participants Responses Questions Ch…" at bounding box center [548, 66] width 538 height 1051
type textarea "*"
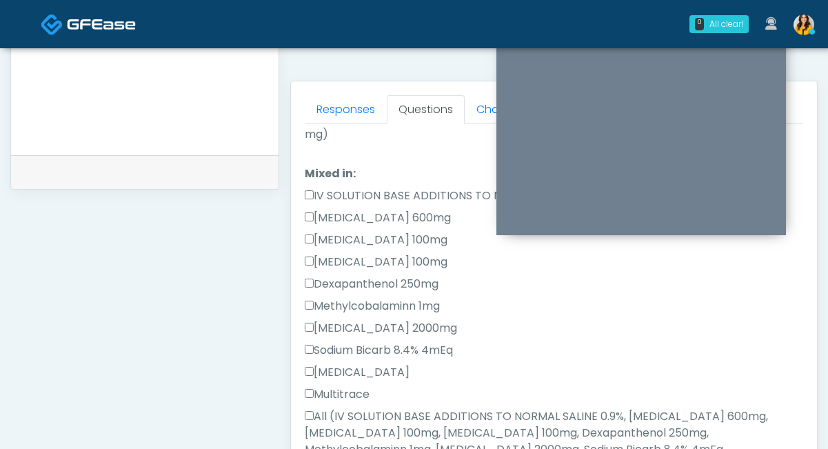
type textarea "********"
click at [329, 188] on label "IV SOLUTION BASE ADDITIONS TO NORMAL SALINE 0.9%" at bounding box center [454, 196] width 298 height 17
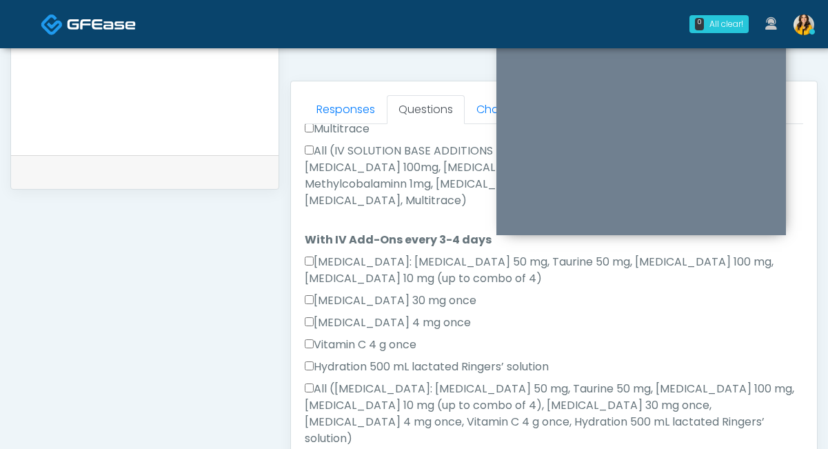
click at [354, 159] on label "All (IV SOLUTION BASE ADDITIONS TO NORMAL SALINE 0.9%, Magnesium Chloride 600mg…" at bounding box center [554, 176] width 498 height 66
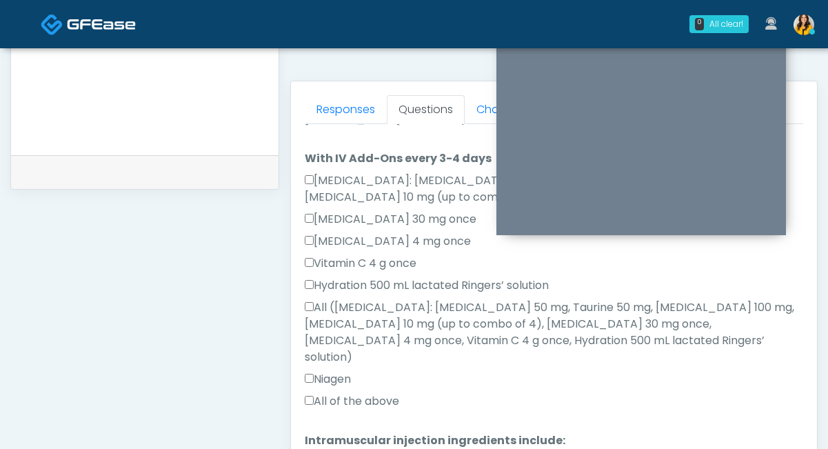
click at [338, 393] on label "All of the above" at bounding box center [352, 401] width 94 height 17
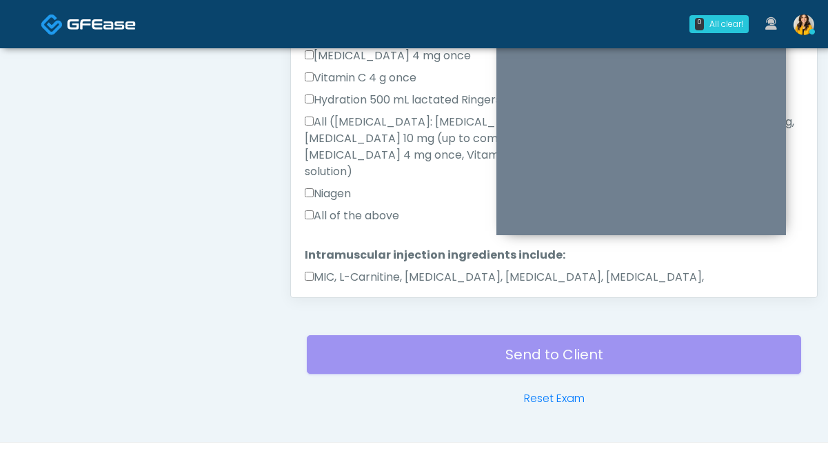
click at [323, 269] on label "MIC, L-Carnitine, Methylcobalamin, Glycine, B-Complex, Lycine, Biotin, Vitamin …" at bounding box center [554, 285] width 498 height 33
click at [347, 325] on button "Continue" at bounding box center [336, 338] width 63 height 26
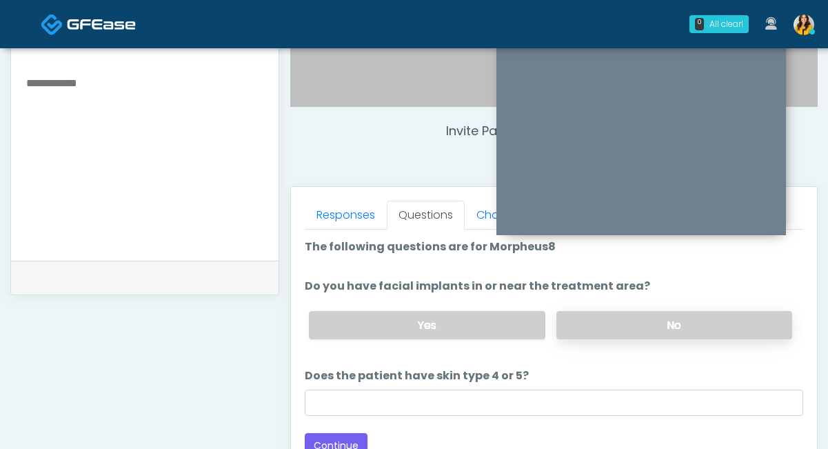
click at [605, 325] on label "No" at bounding box center [674, 325] width 236 height 28
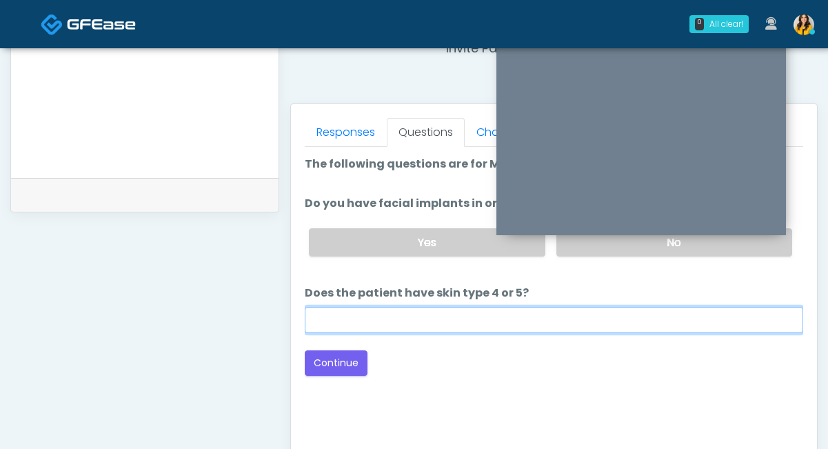
click at [350, 323] on input "Does the patient have skin type 4 or 5?" at bounding box center [554, 320] width 498 height 26
type input "**"
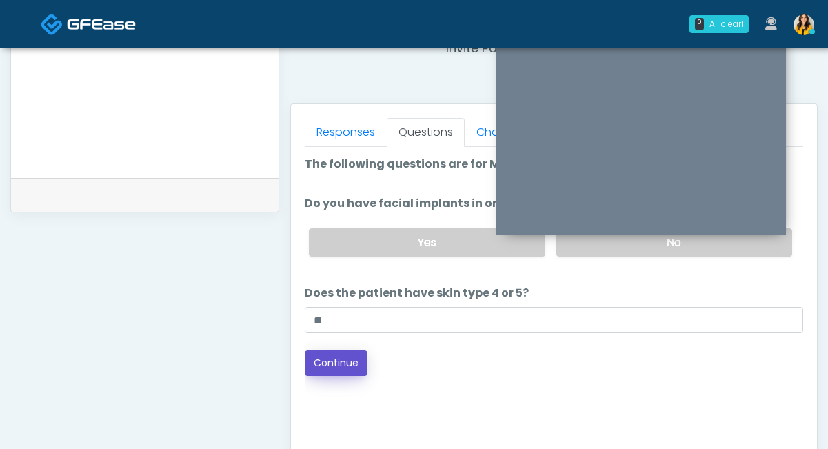
click at [331, 369] on button "Continue" at bounding box center [336, 363] width 63 height 26
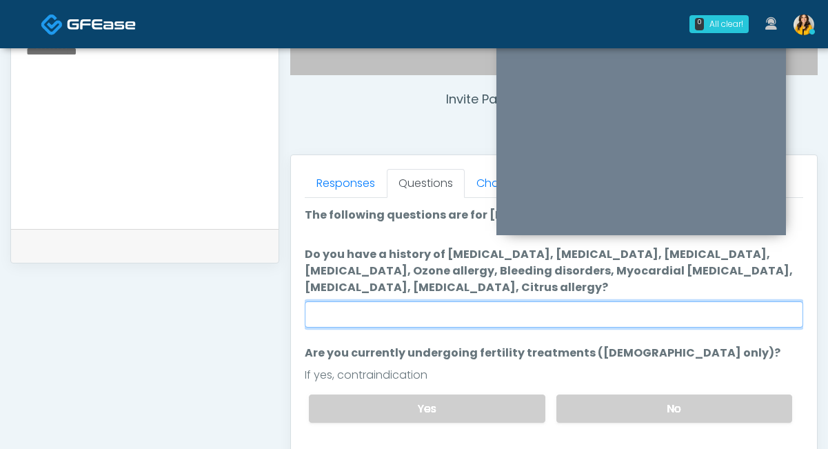
click at [483, 313] on input "Do you have a history of Hyperthyroidism, Hypotension, Hypocalcemia, Hypoglycem…" at bounding box center [554, 314] width 498 height 26
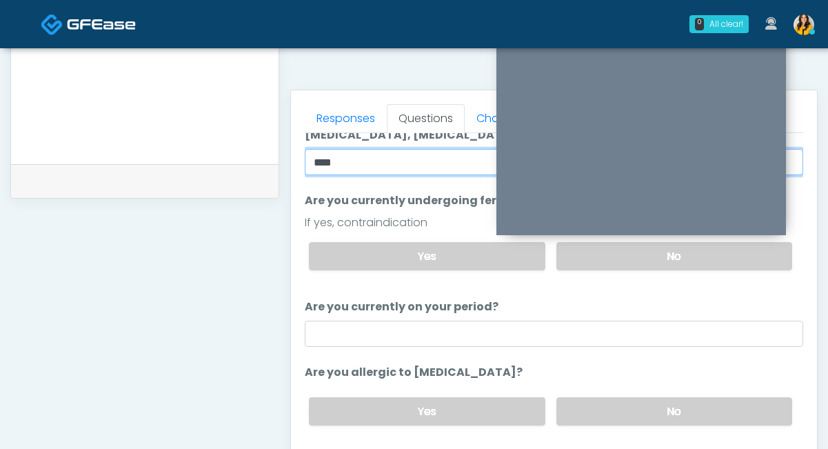
type input "****"
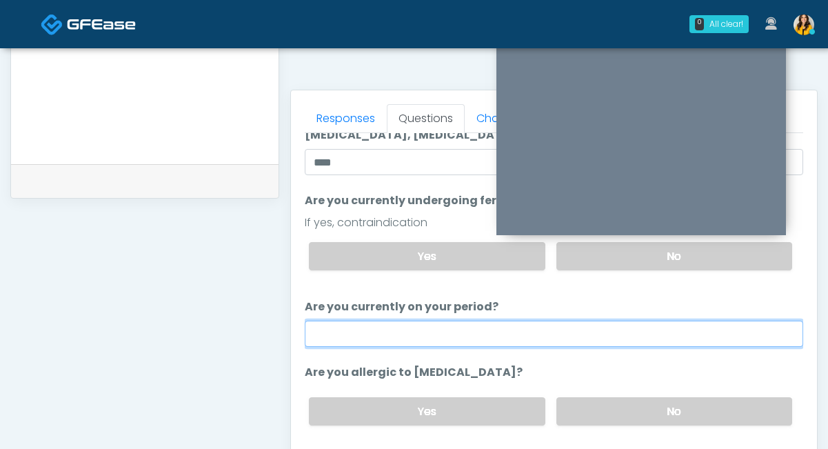
click at [407, 342] on input "Are you currently on your period?" at bounding box center [554, 334] width 498 height 26
type input "**"
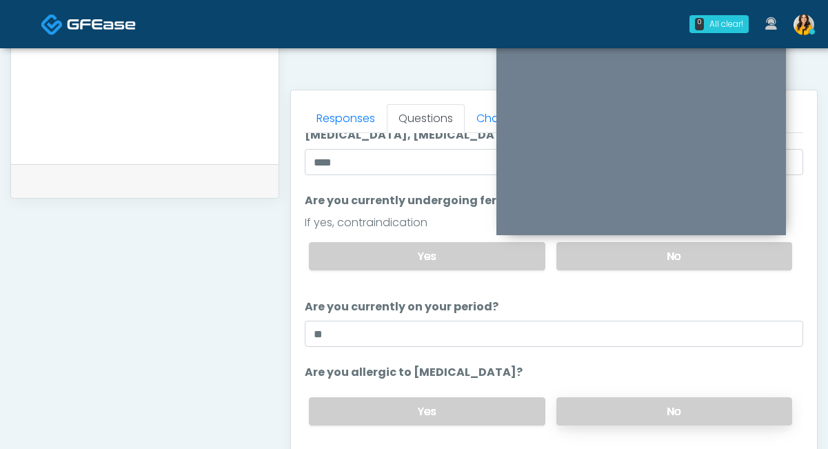
click at [656, 416] on label "No" at bounding box center [674, 411] width 236 height 28
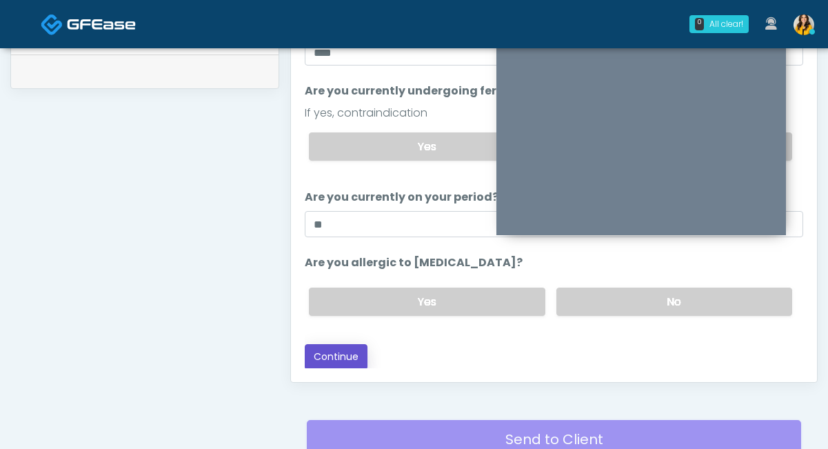
click at [356, 350] on button "Continue" at bounding box center [336, 357] width 63 height 26
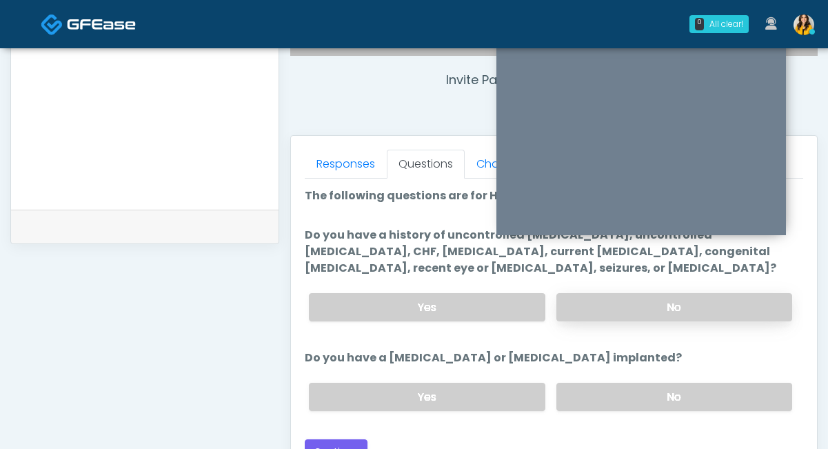
click at [611, 308] on label "No" at bounding box center [674, 307] width 236 height 28
click at [609, 378] on div "Yes No" at bounding box center [550, 397] width 505 height 50
click at [596, 393] on label "No" at bounding box center [674, 397] width 236 height 28
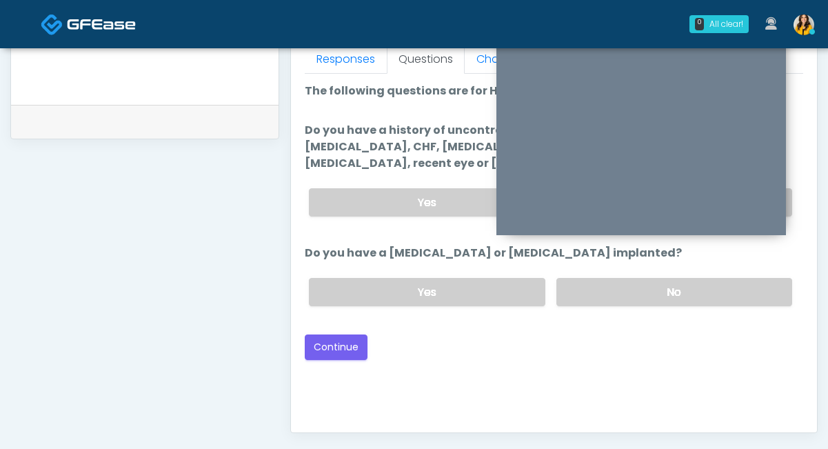
click at [347, 361] on div "Good Faith Exam Script Good Faith Exam Script INTRODUCTION Hello, my name is un…" at bounding box center [554, 246] width 498 height 345
click at [329, 343] on button "Continue" at bounding box center [336, 347] width 63 height 26
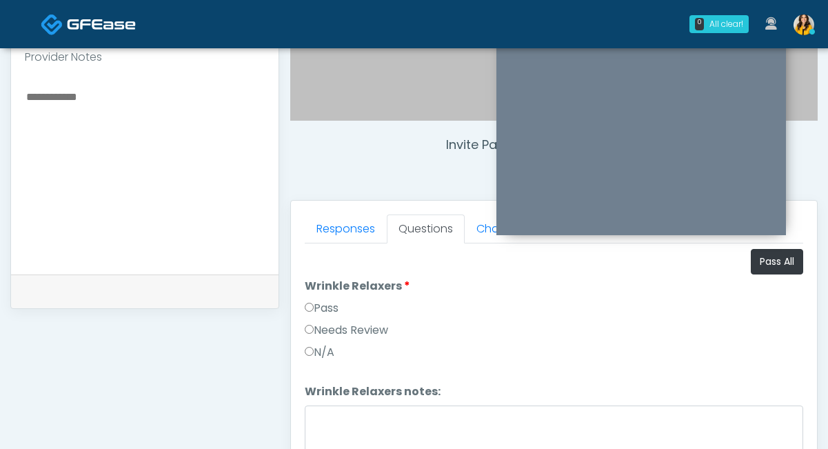
scroll to position [445, 0]
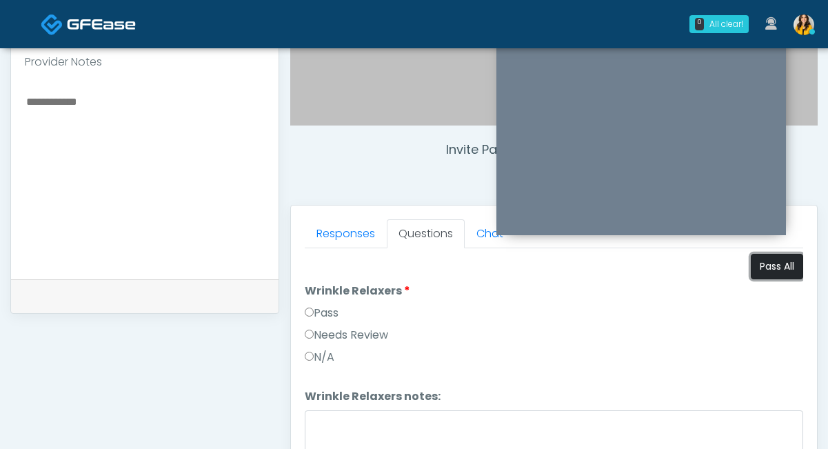
click at [778, 263] on button "Pass All" at bounding box center [777, 267] width 52 height 26
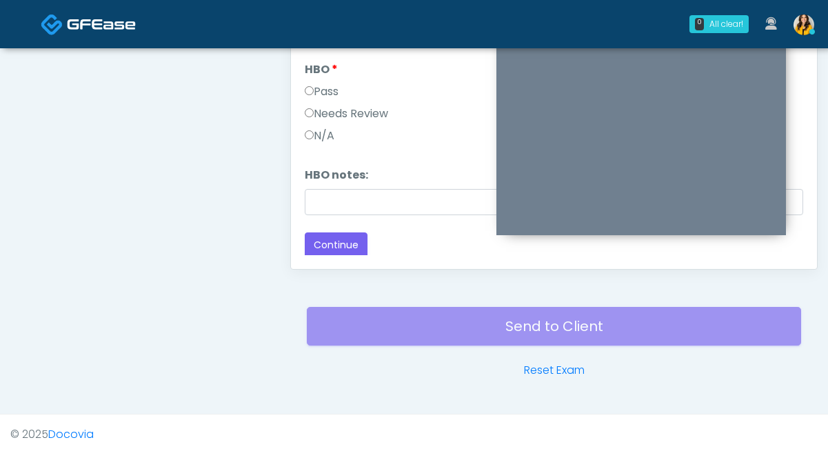
scroll to position [789, 0]
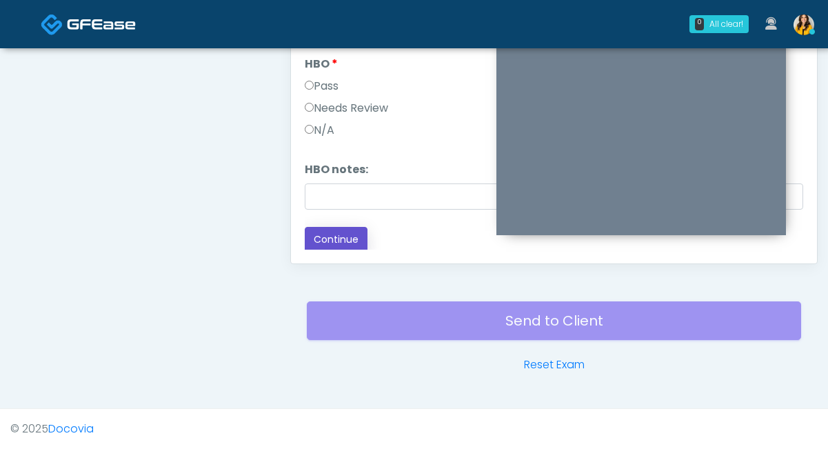
click at [355, 234] on button "Continue" at bounding box center [336, 240] width 63 height 26
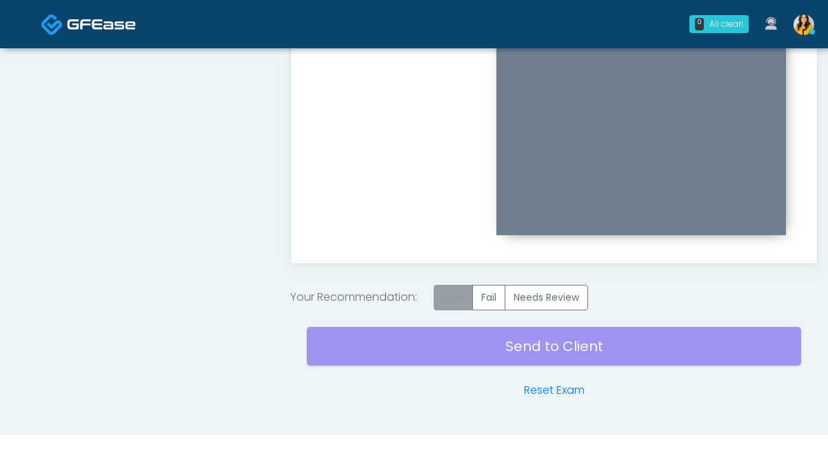
click at [459, 289] on label "Pass" at bounding box center [453, 298] width 39 height 26
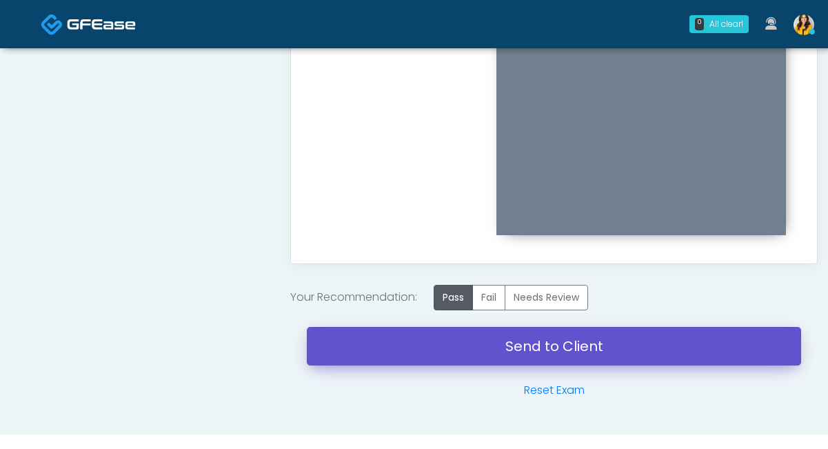
click at [531, 345] on link "Send to Client" at bounding box center [554, 346] width 494 height 39
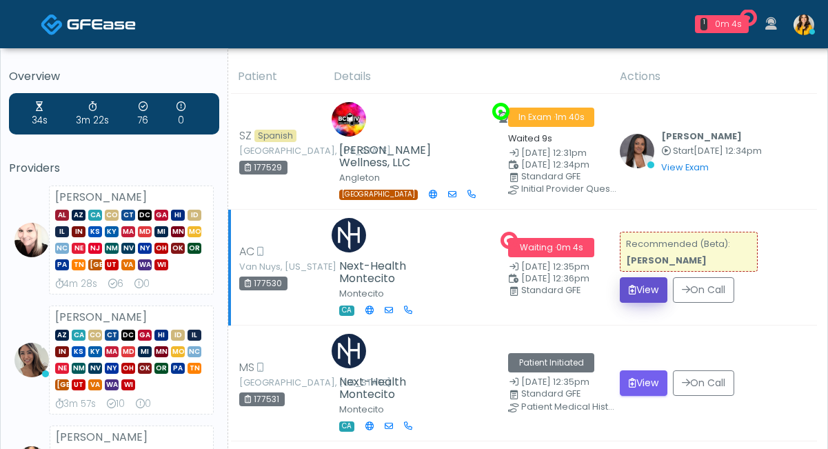
click at [648, 281] on button "View" at bounding box center [644, 290] width 48 height 26
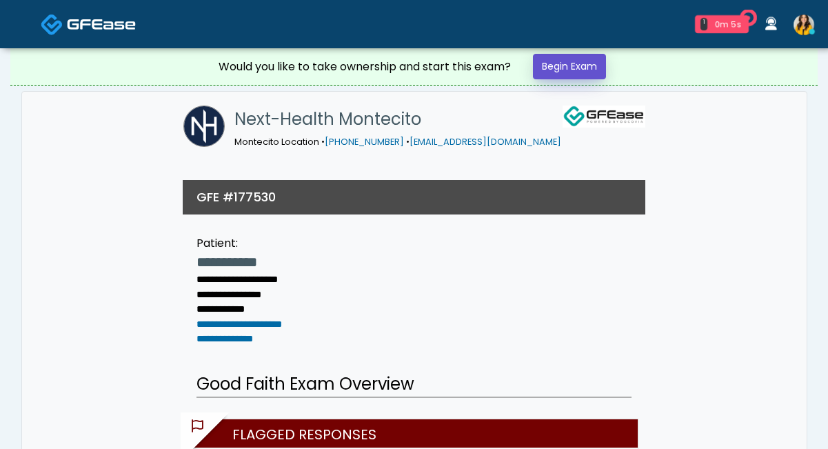
click at [578, 68] on link "Begin Exam" at bounding box center [569, 67] width 73 height 26
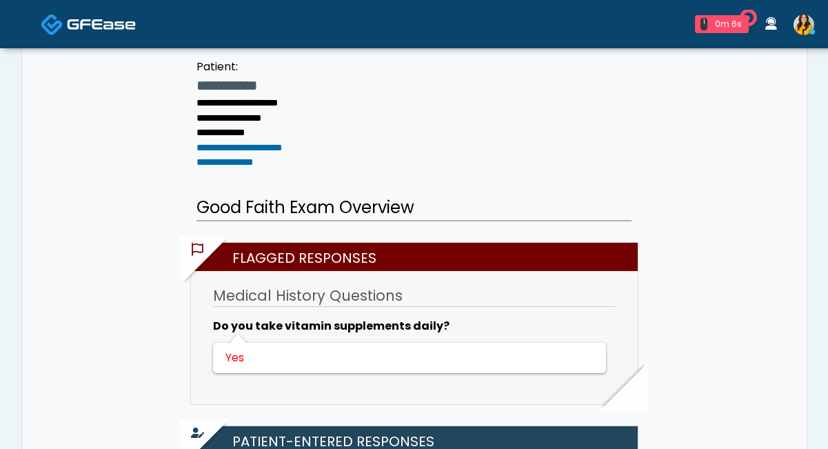
scroll to position [203, 0]
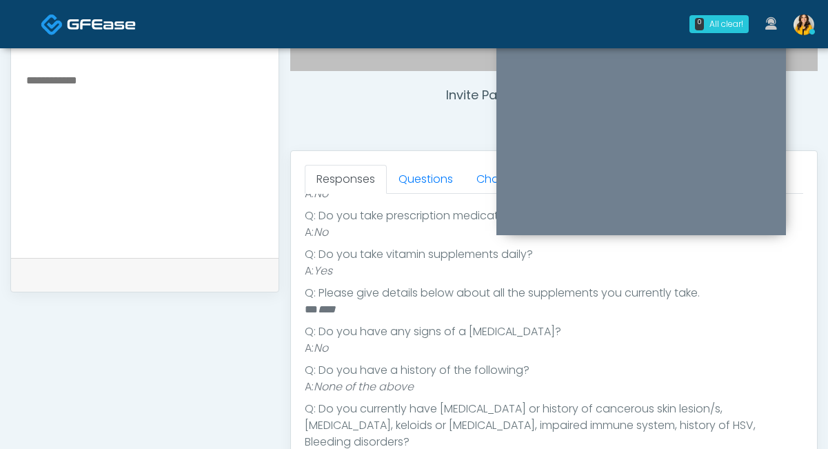
scroll to position [503, 0]
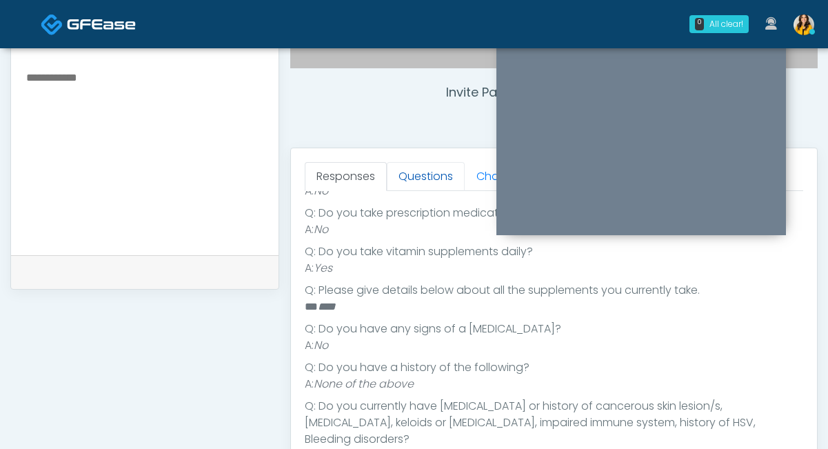
click at [440, 180] on link "Questions" at bounding box center [426, 176] width 78 height 29
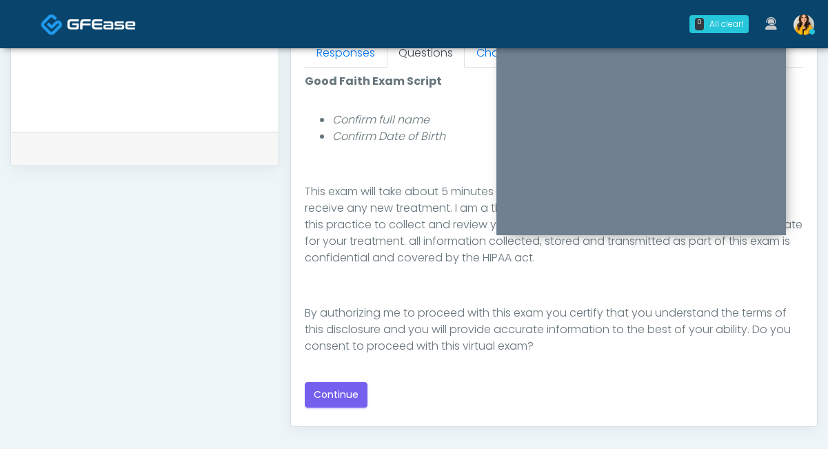
scroll to position [638, 0]
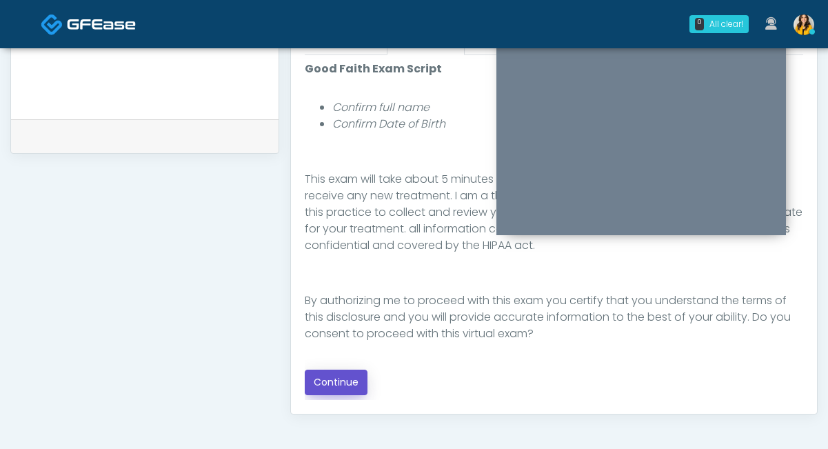
click at [340, 378] on button "Continue" at bounding box center [336, 382] width 63 height 26
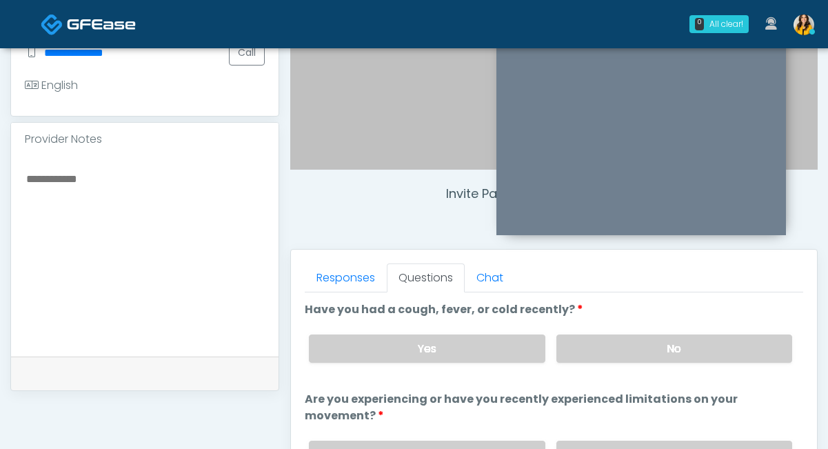
scroll to position [401, 0]
click at [604, 350] on label "No" at bounding box center [674, 349] width 236 height 28
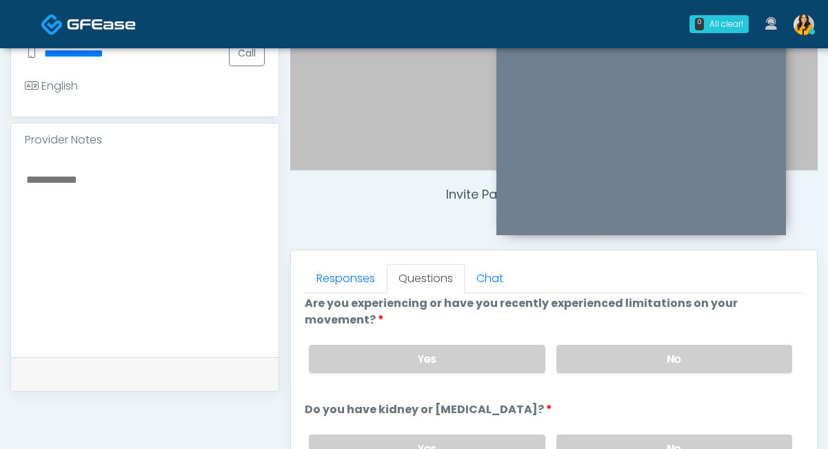
scroll to position [108, 0]
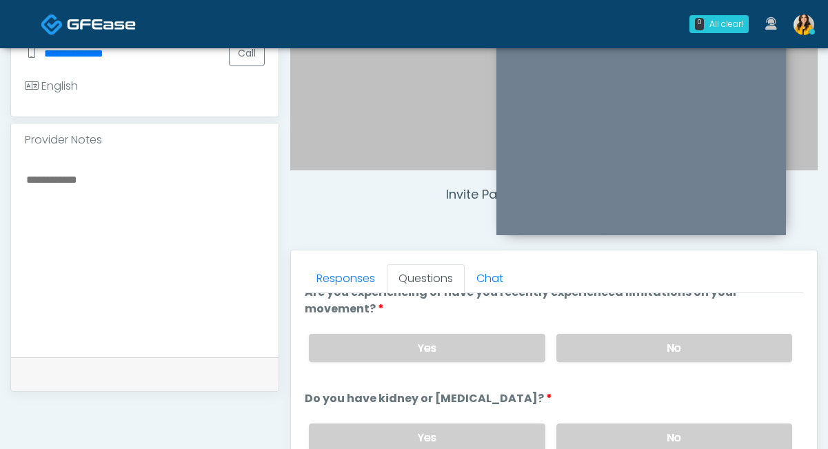
click at [604, 363] on div "Yes No" at bounding box center [550, 348] width 505 height 50
click at [600, 358] on label "No" at bounding box center [674, 348] width 236 height 28
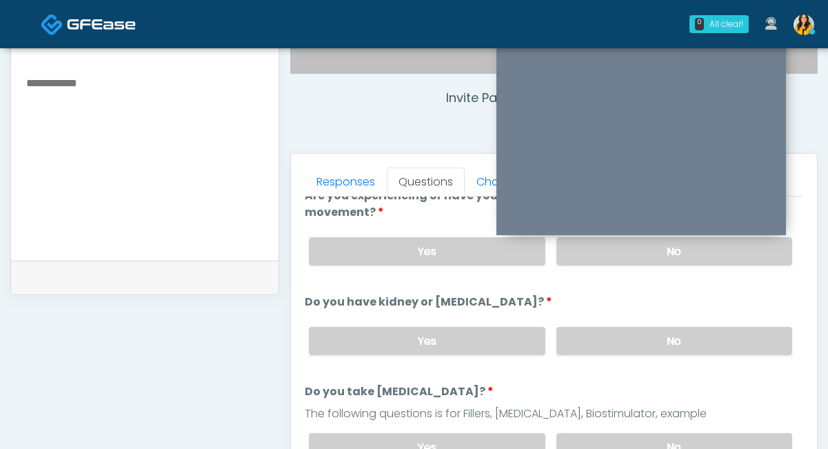
scroll to position [505, 0]
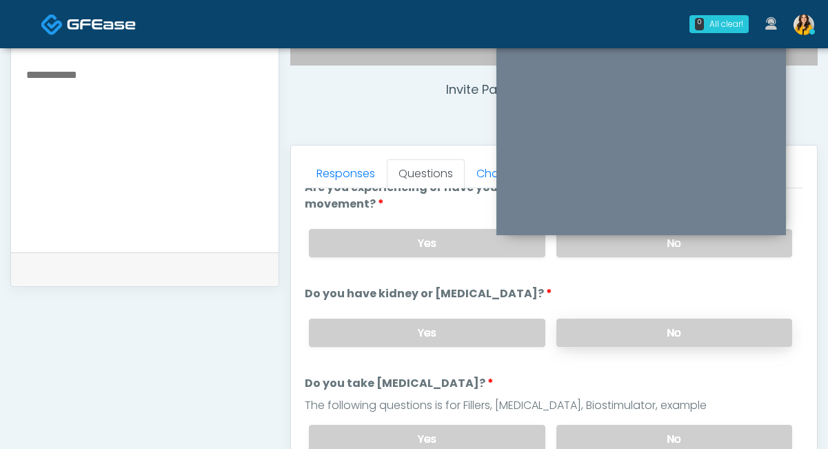
click at [576, 344] on label "No" at bounding box center [674, 332] width 236 height 28
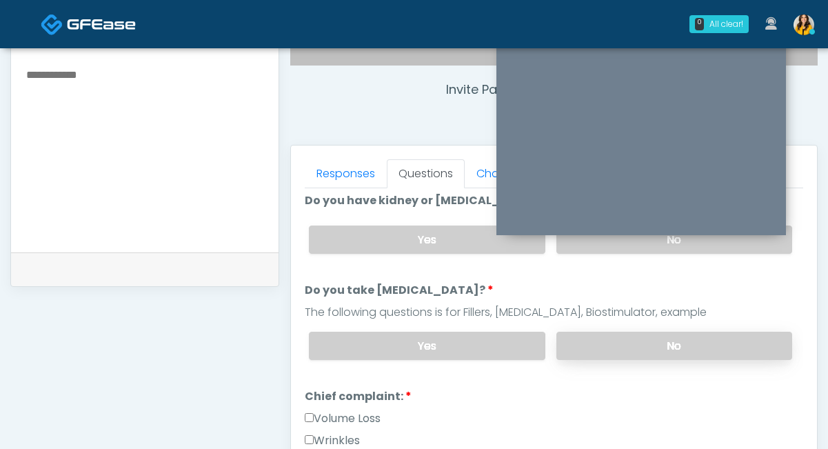
click at [602, 340] on label "No" at bounding box center [674, 346] width 236 height 28
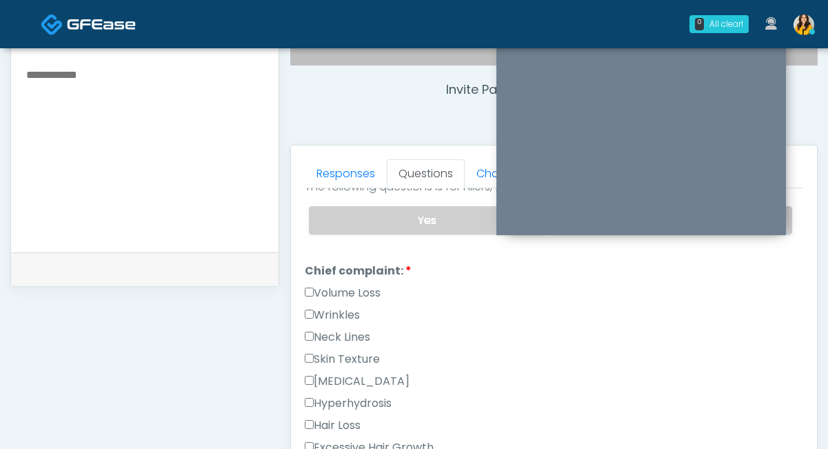
scroll to position [467, 0]
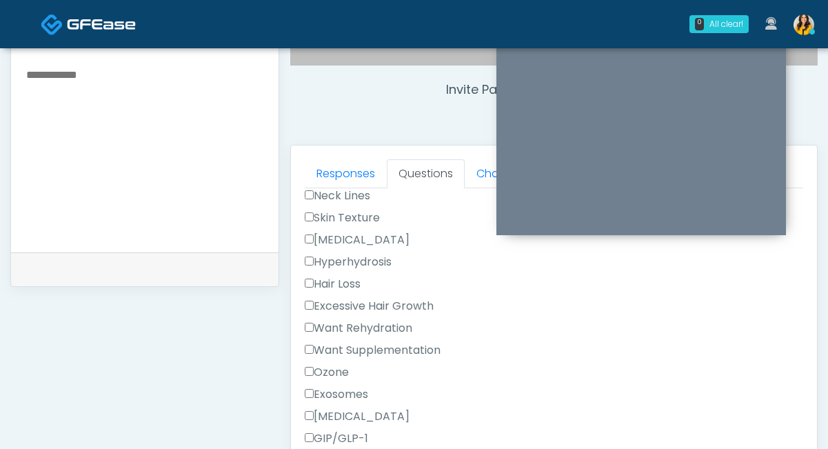
click at [380, 327] on label "Want Rehydration" at bounding box center [359, 328] width 108 height 17
click at [383, 344] on label "Want Supplementation" at bounding box center [373, 350] width 136 height 17
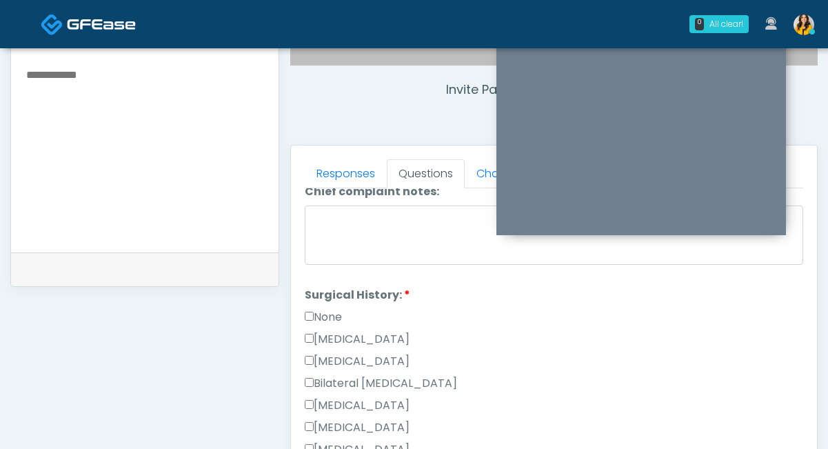
scroll to position [814, 0]
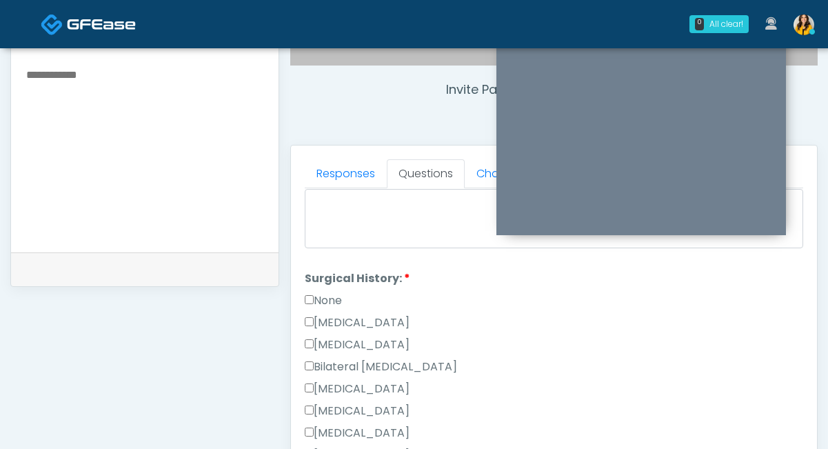
click at [337, 300] on label "None" at bounding box center [323, 300] width 37 height 17
click at [325, 165] on link "Responses" at bounding box center [346, 173] width 82 height 29
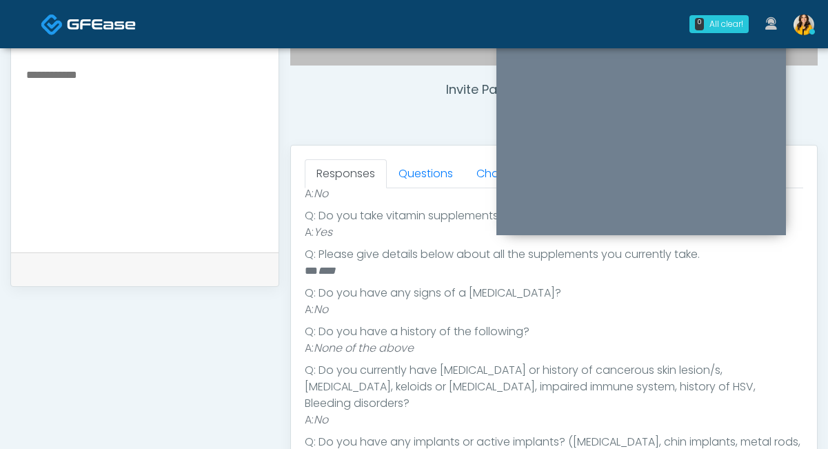
scroll to position [310, 0]
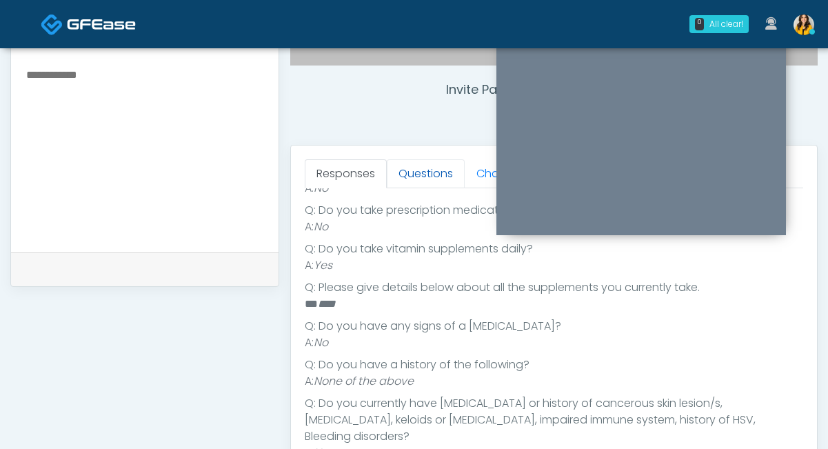
click at [416, 168] on link "Questions" at bounding box center [426, 173] width 78 height 29
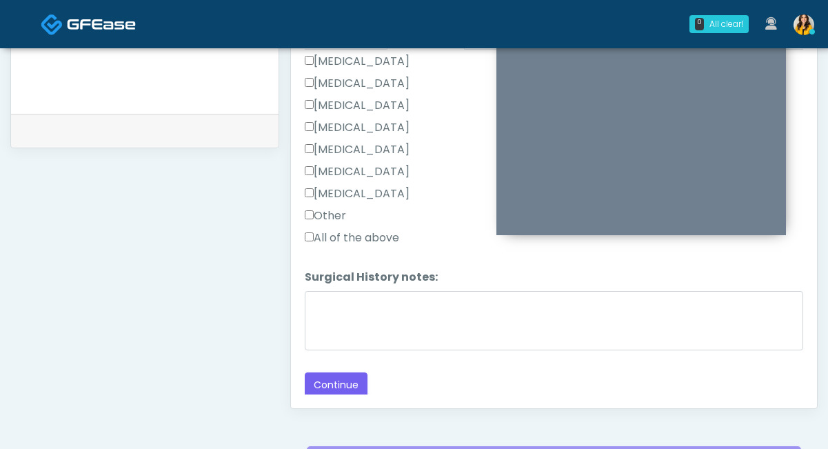
scroll to position [660, 0]
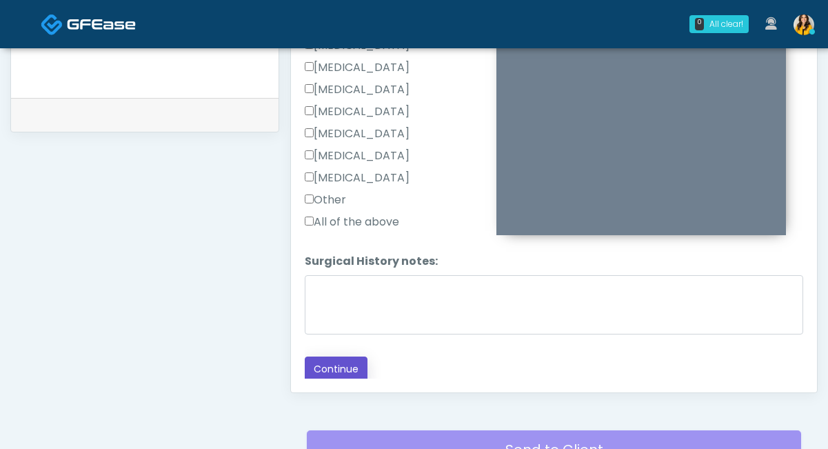
click at [327, 373] on button "Continue" at bounding box center [336, 369] width 63 height 26
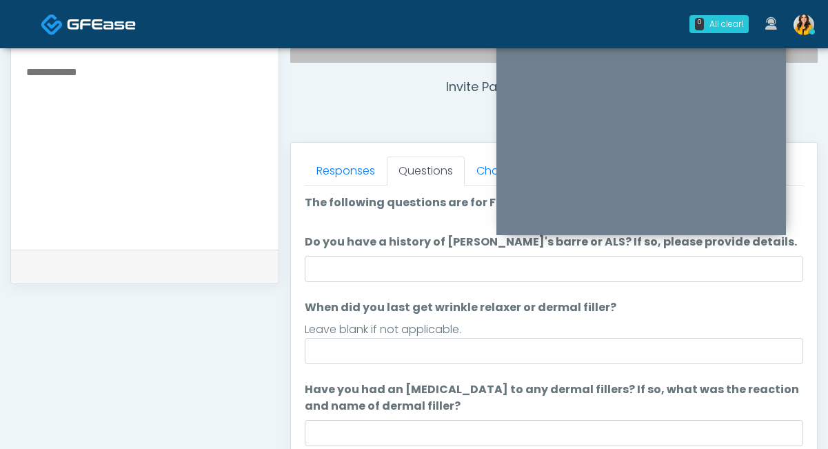
scroll to position [501, 0]
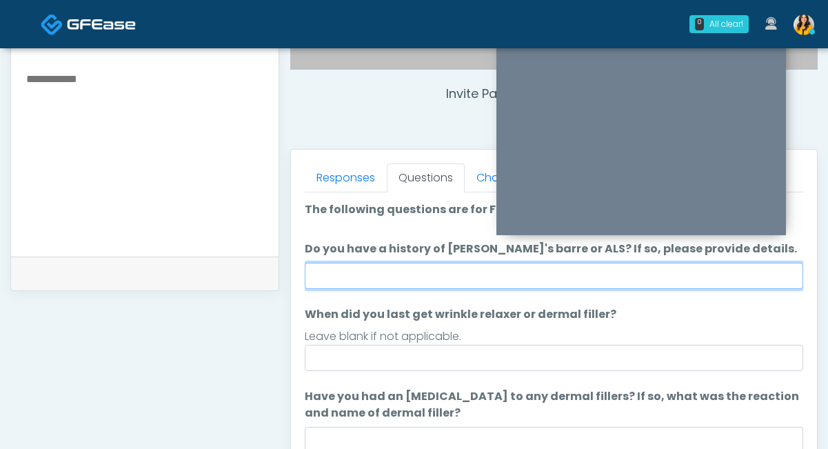
click at [372, 278] on input "Do you have a history of Guillain's barre or ALS? If so, please provide details." at bounding box center [554, 276] width 498 height 26
type input "**"
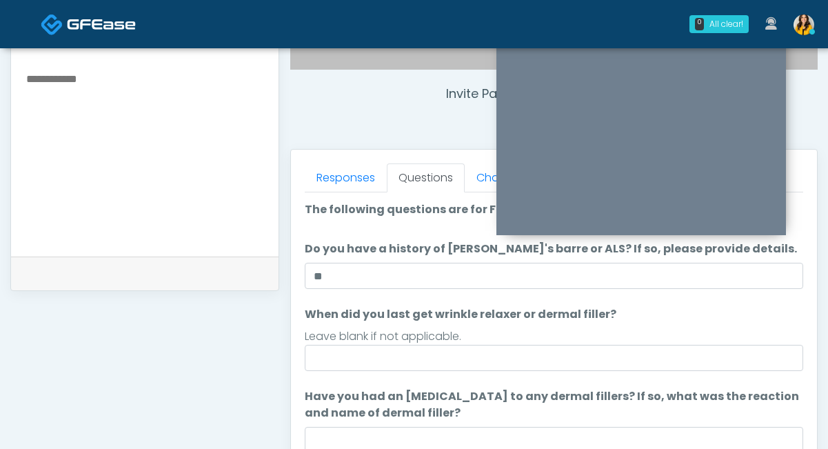
click at [316, 301] on ol "The following questions are for Filler, Wrinkle relaxers, PRP, and Lasers The f…" at bounding box center [554, 421] width 498 height 440
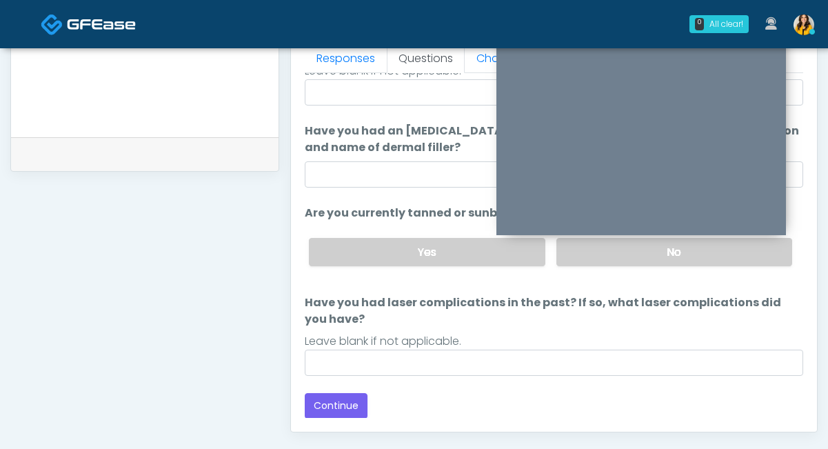
scroll to position [639, 0]
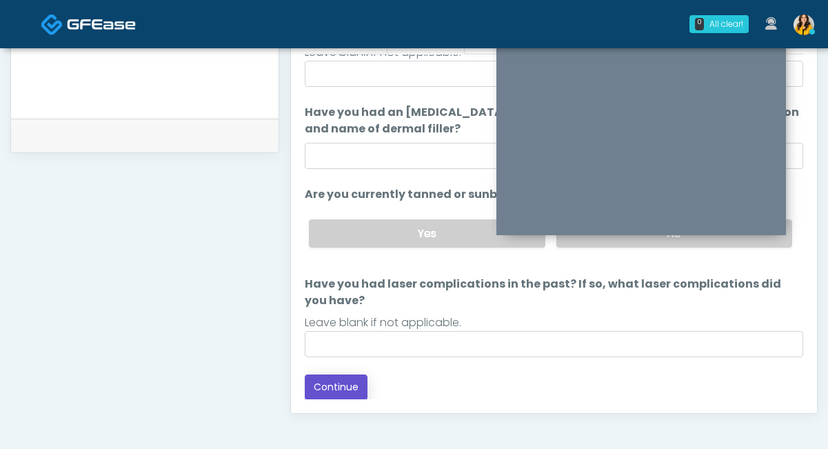
click at [338, 379] on button "Continue" at bounding box center [336, 387] width 63 height 26
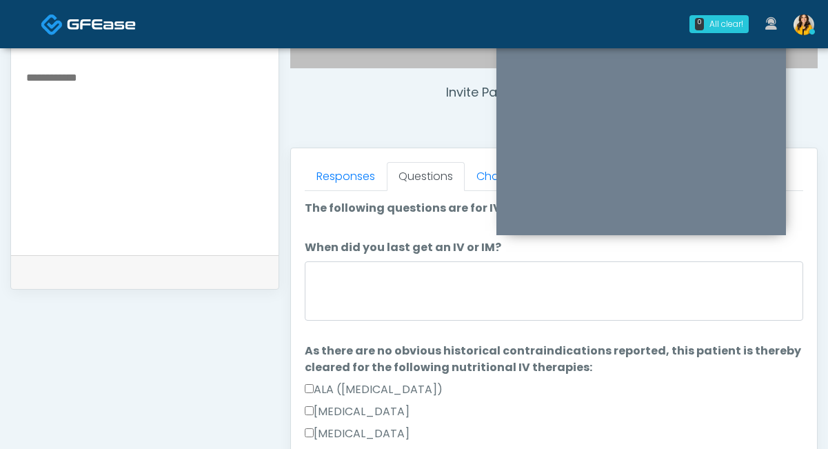
scroll to position [500, 0]
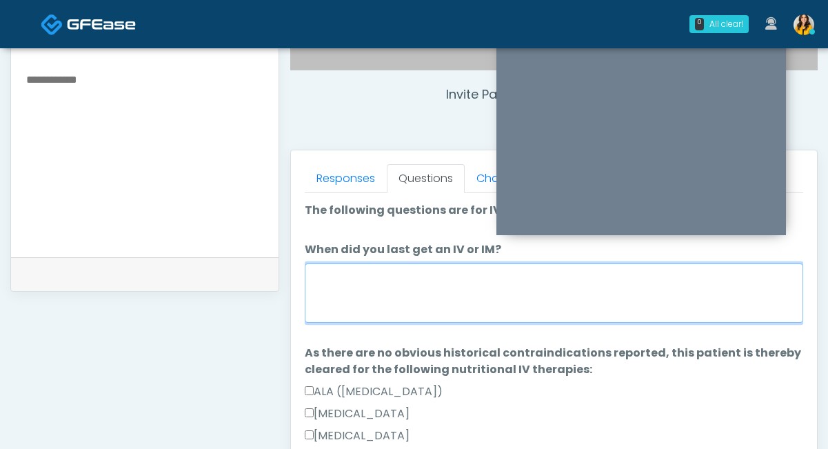
click at [389, 273] on textarea "When did you last get an IV or IM?" at bounding box center [554, 292] width 498 height 59
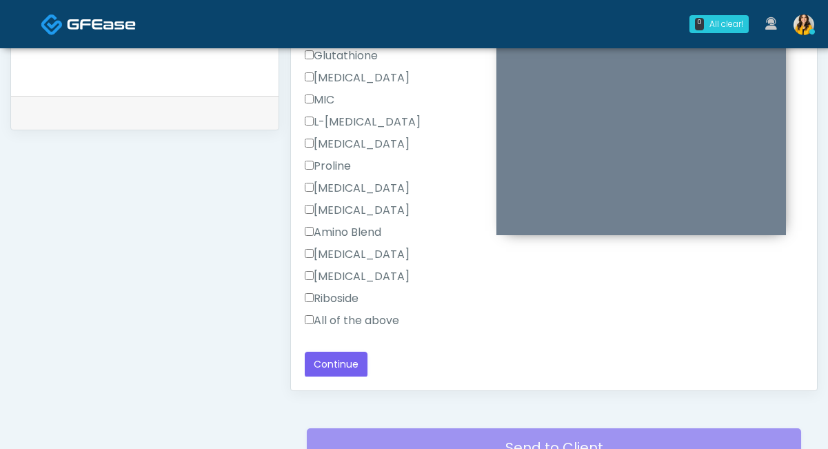
scroll to position [673, 0]
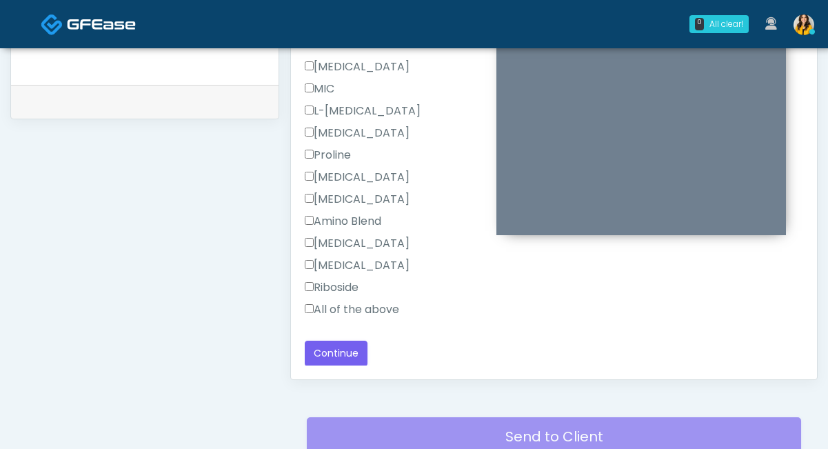
type textarea "**********"
click at [342, 315] on label "All of the above" at bounding box center [352, 309] width 94 height 17
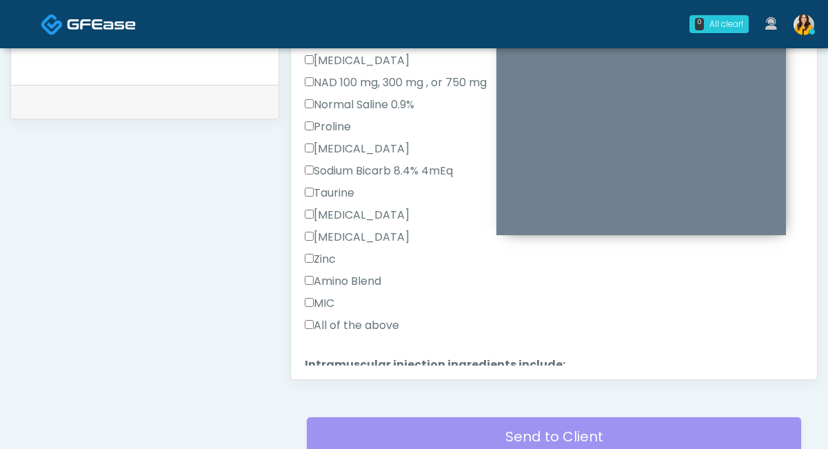
scroll to position [460, 0]
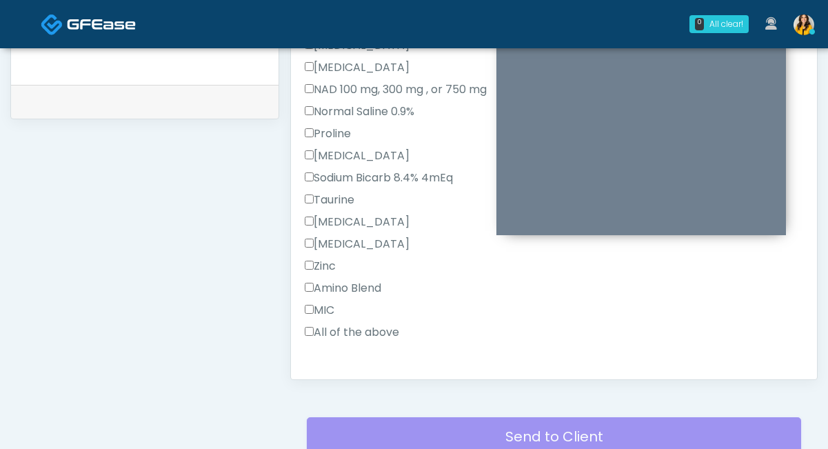
click at [353, 338] on label "All of the above" at bounding box center [352, 332] width 94 height 17
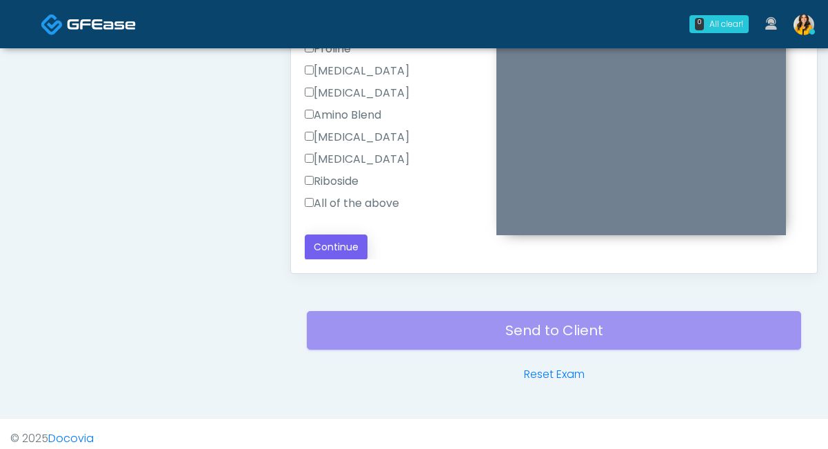
scroll to position [789, 0]
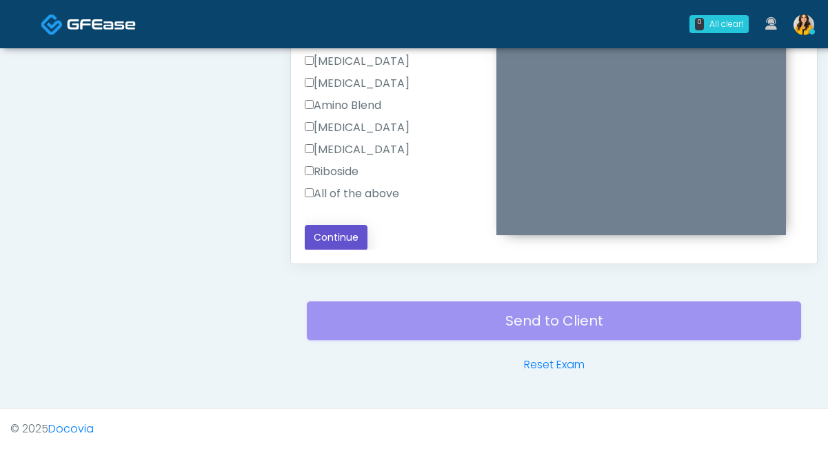
click at [342, 234] on button "Continue" at bounding box center [336, 238] width 63 height 26
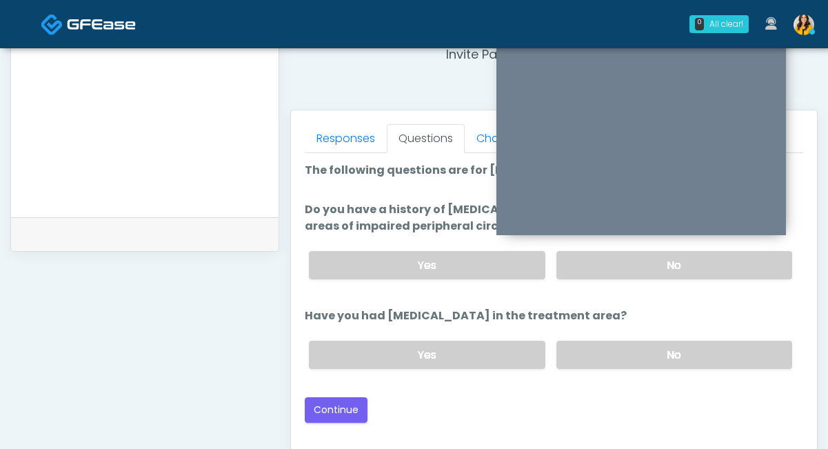
scroll to position [516, 0]
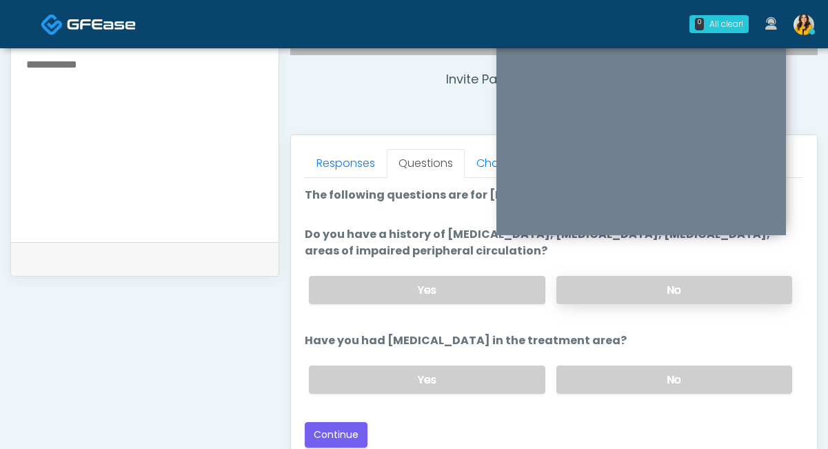
click at [587, 293] on label "No" at bounding box center [674, 290] width 236 height 28
click at [592, 392] on label "No" at bounding box center [674, 379] width 236 height 28
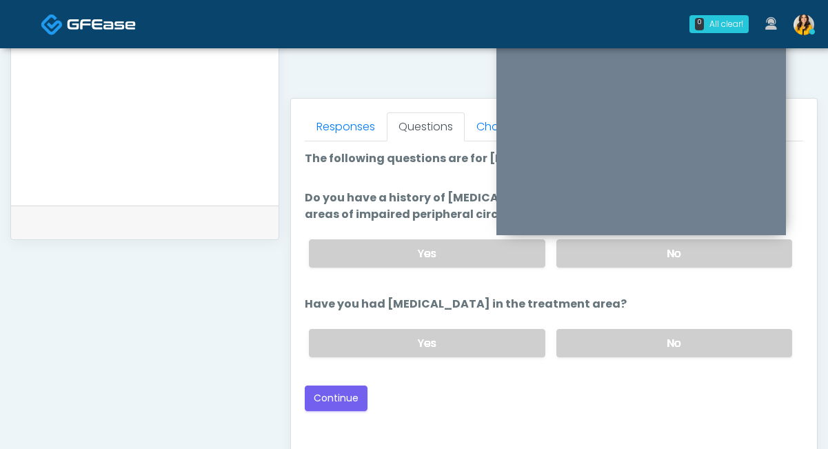
scroll to position [553, 0]
click at [338, 392] on button "Continue" at bounding box center [336, 398] width 63 height 26
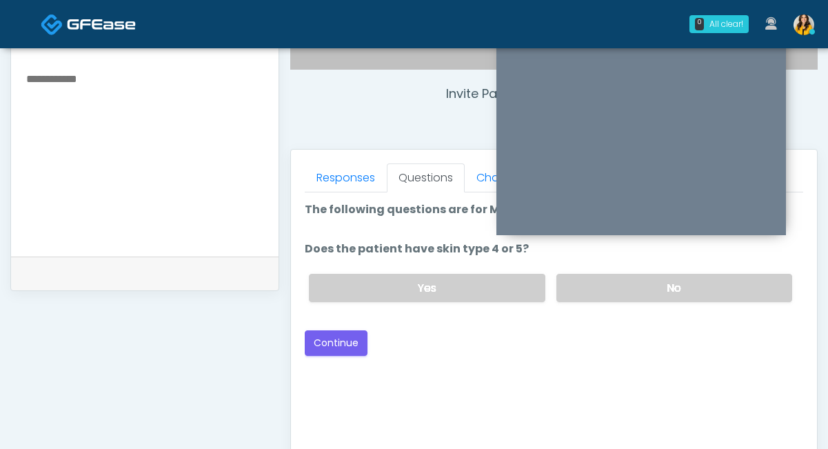
scroll to position [492, 0]
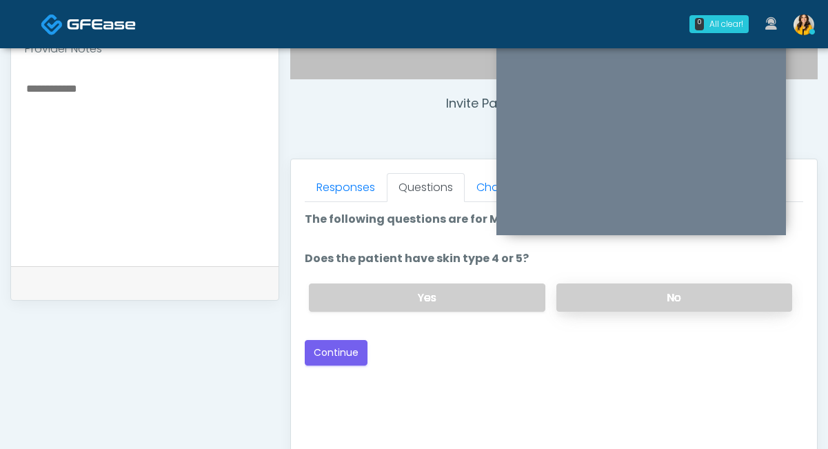
click at [597, 287] on label "No" at bounding box center [674, 297] width 236 height 28
click at [343, 348] on button "Continue" at bounding box center [336, 353] width 63 height 26
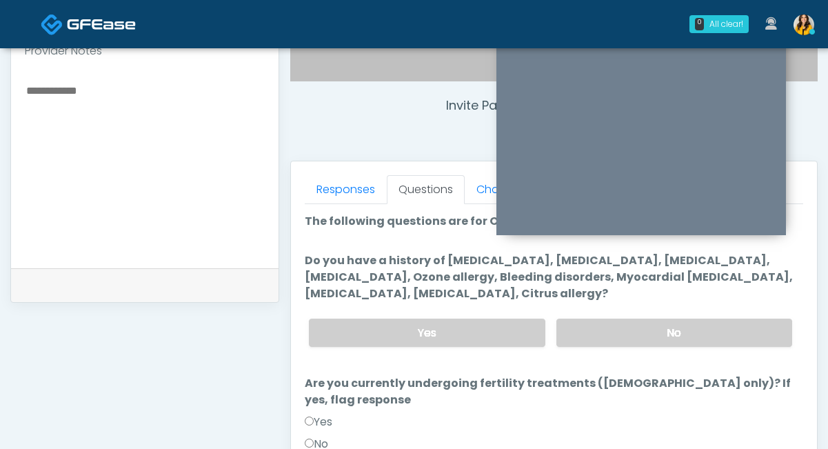
scroll to position [484, 0]
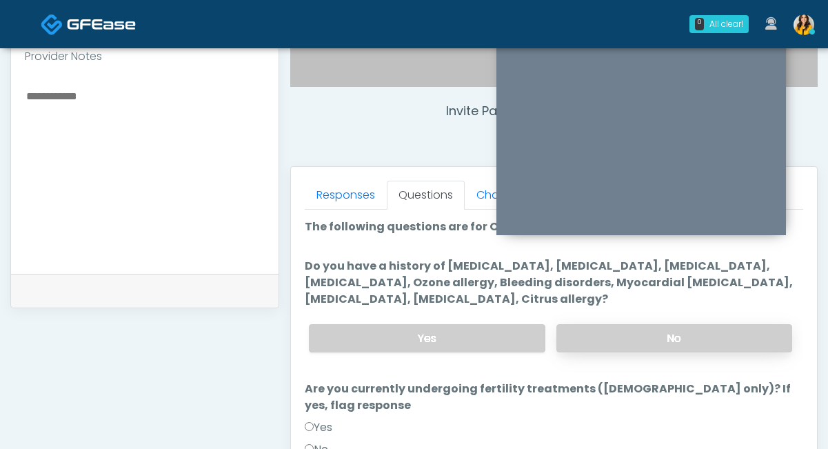
click at [631, 349] on label "No" at bounding box center [674, 338] width 236 height 28
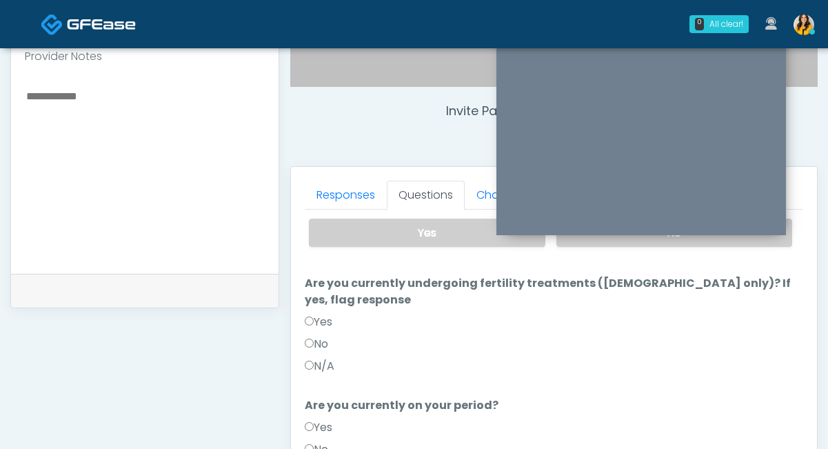
scroll to position [113, 0]
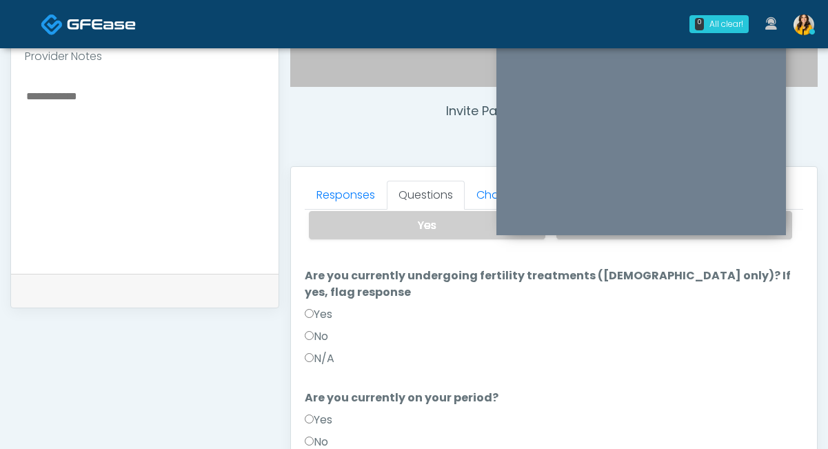
click at [328, 328] on label "No" at bounding box center [316, 336] width 23 height 17
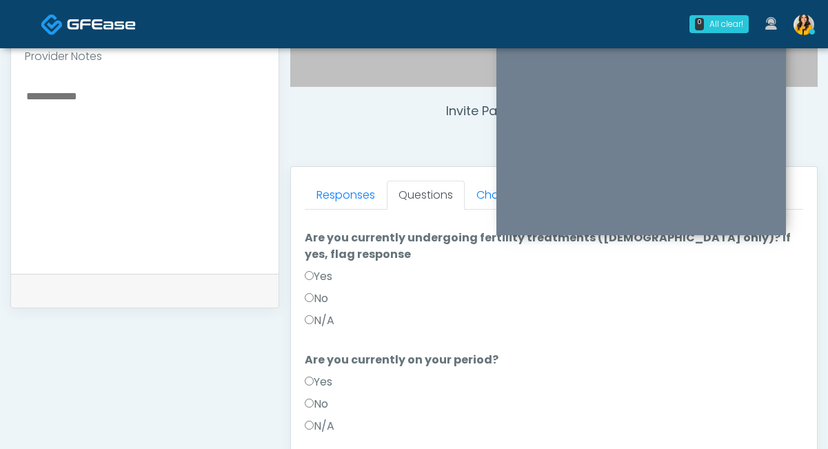
click at [318, 396] on label "No" at bounding box center [316, 404] width 23 height 17
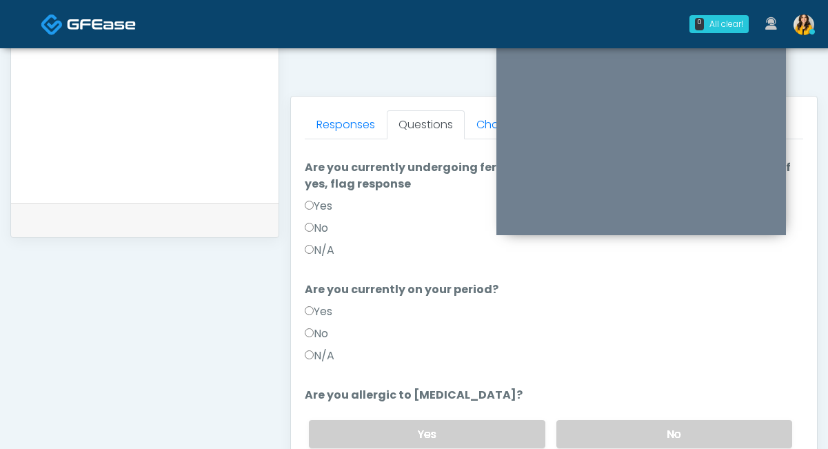
scroll to position [558, 0]
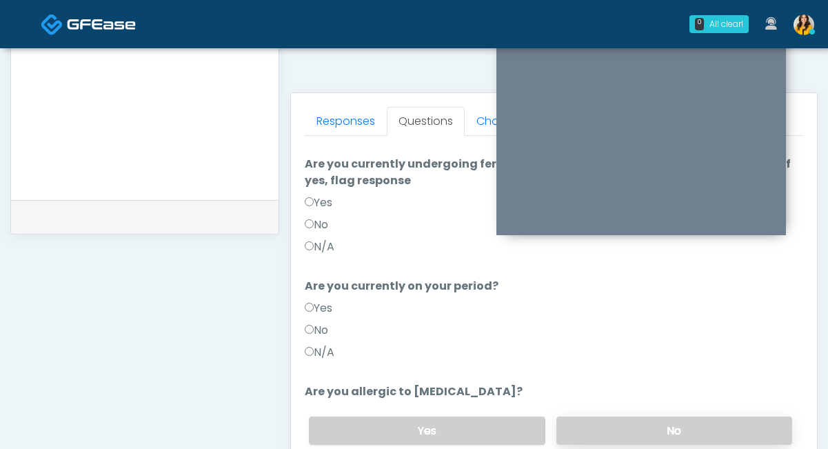
click at [563, 416] on label "No" at bounding box center [674, 430] width 236 height 28
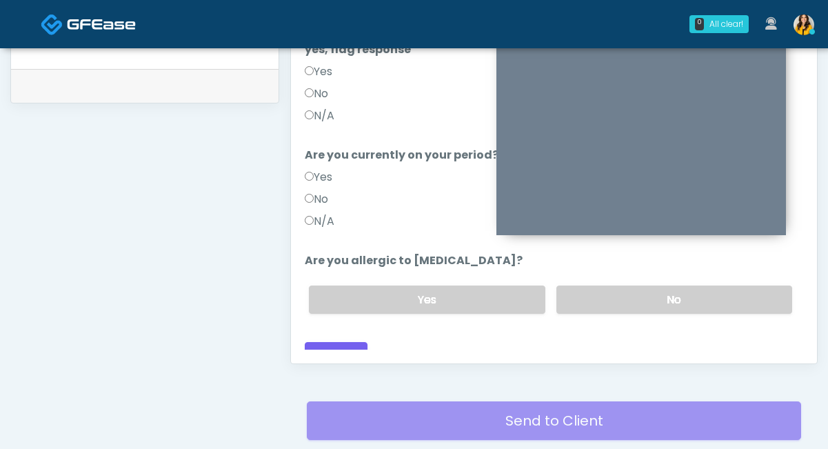
scroll to position [0, 0]
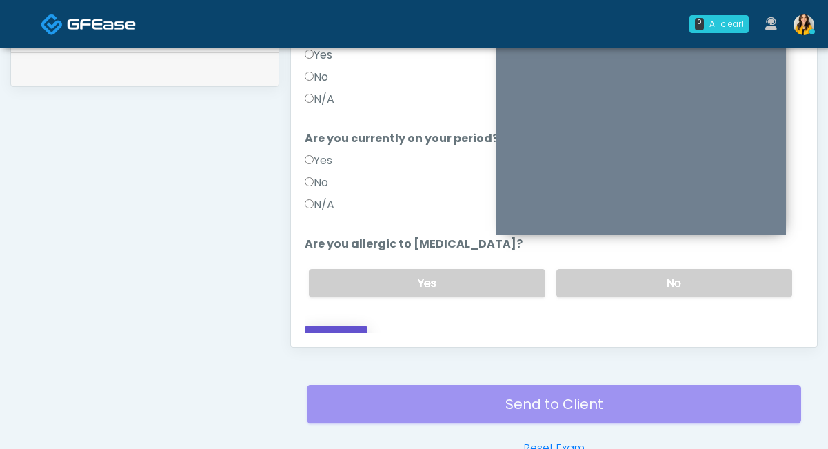
click at [347, 325] on button "Continue" at bounding box center [336, 338] width 63 height 26
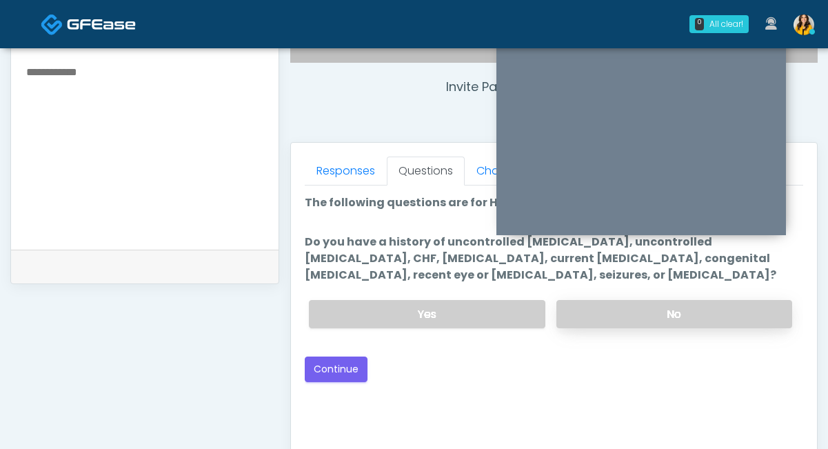
click at [602, 307] on label "No" at bounding box center [674, 314] width 236 height 28
click at [310, 376] on button "Continue" at bounding box center [336, 369] width 63 height 26
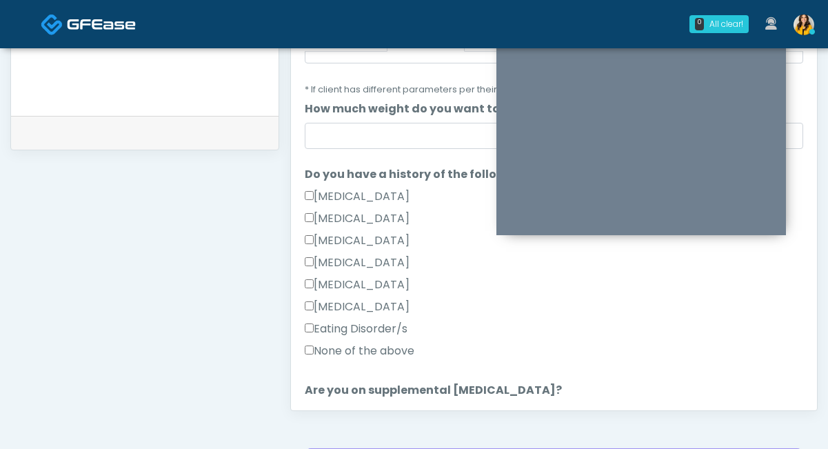
click at [407, 359] on div "None of the above" at bounding box center [554, 354] width 498 height 22
click at [392, 350] on label "None of the above" at bounding box center [360, 351] width 110 height 17
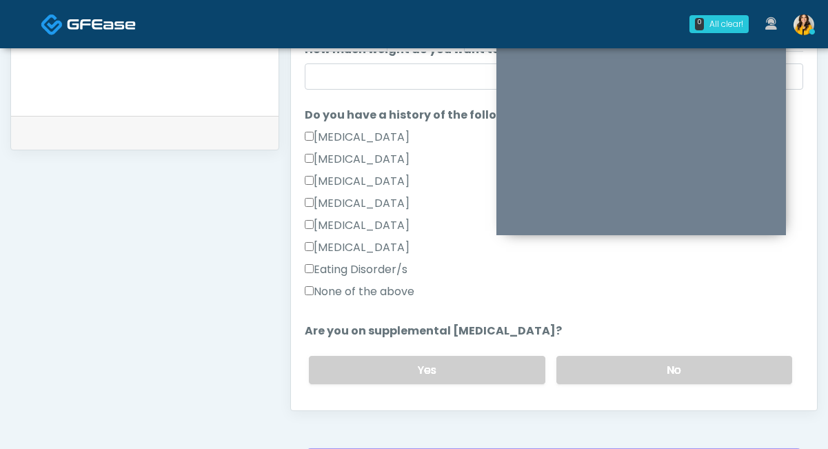
scroll to position [285, 0]
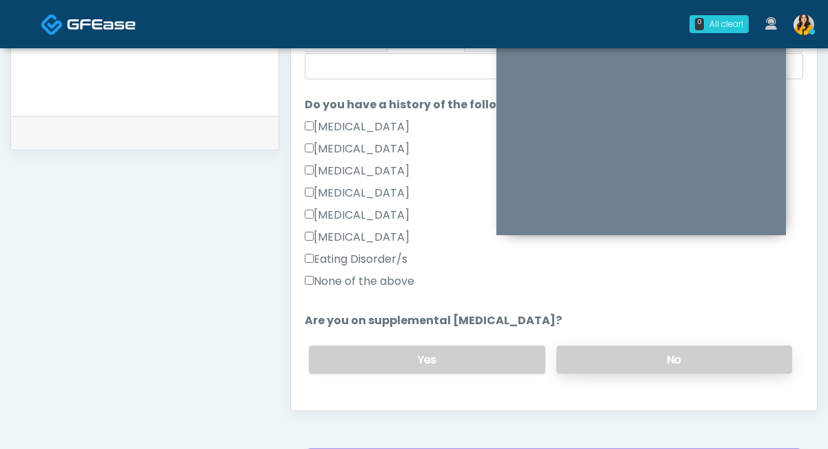
click at [566, 359] on label "No" at bounding box center [674, 359] width 236 height 28
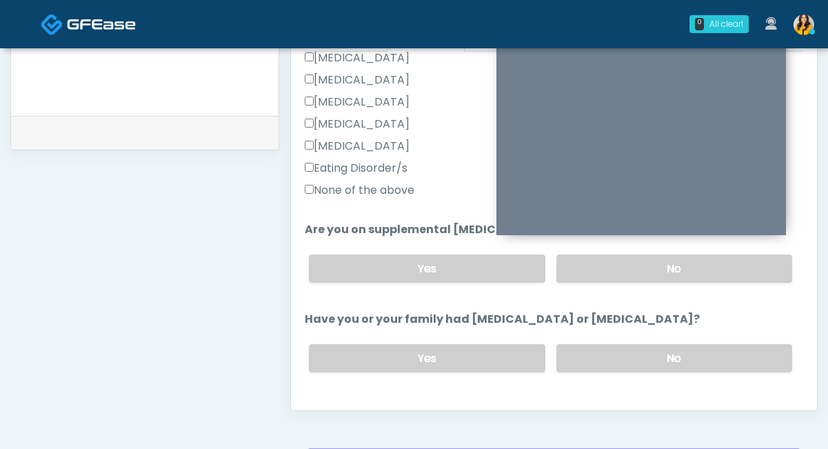
scroll to position [391, 0]
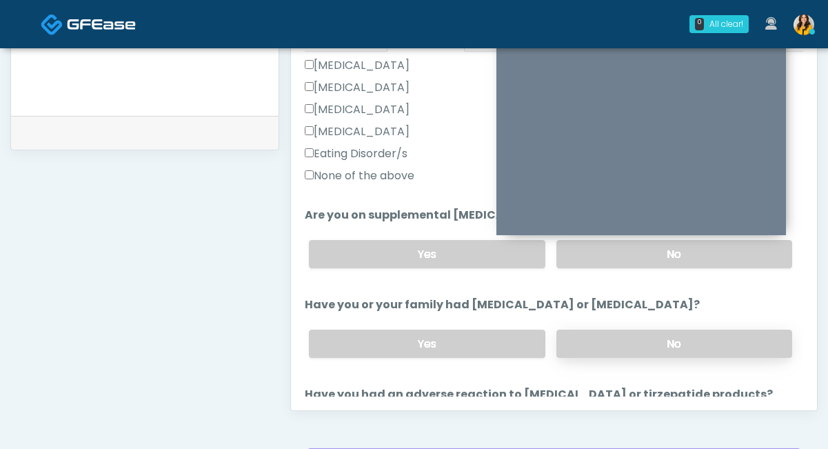
click at [611, 344] on label "No" at bounding box center [674, 344] width 236 height 28
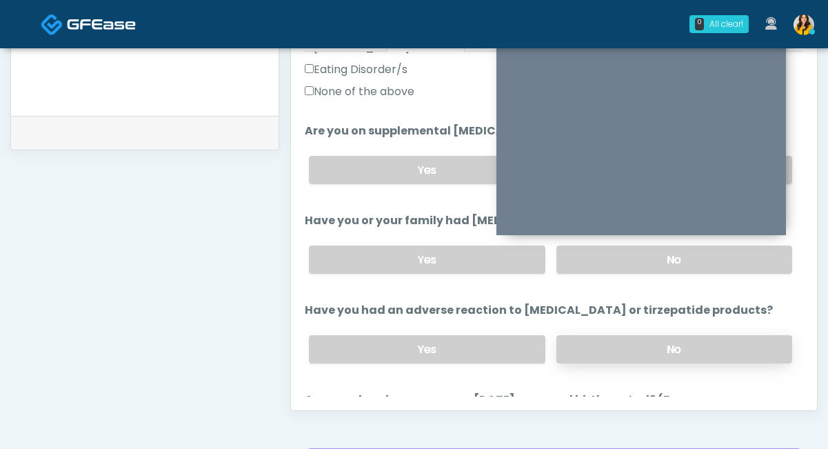
click at [589, 343] on label "No" at bounding box center [674, 349] width 236 height 28
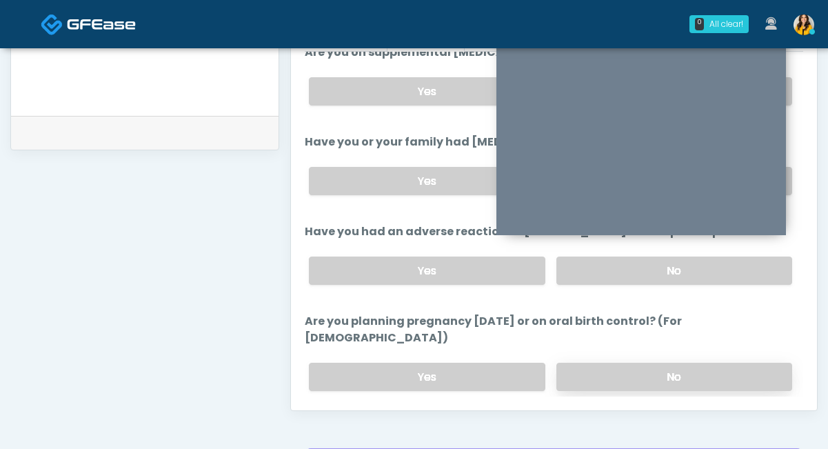
click at [589, 363] on label "No" at bounding box center [674, 377] width 236 height 28
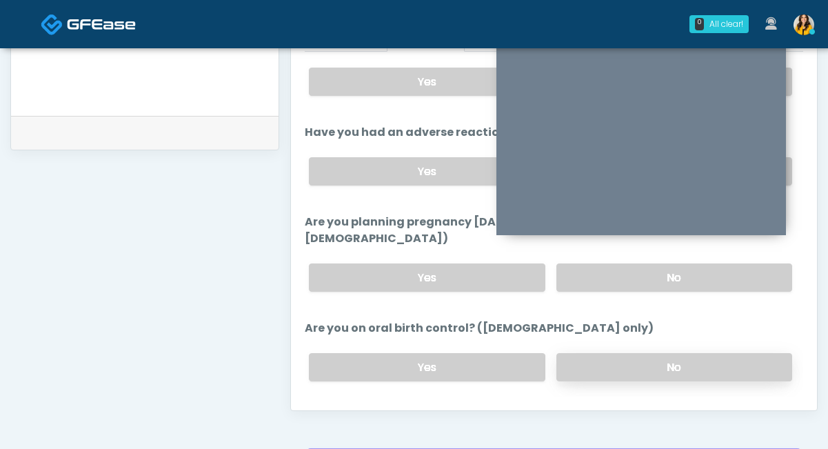
click at [580, 361] on label "No" at bounding box center [674, 367] width 236 height 28
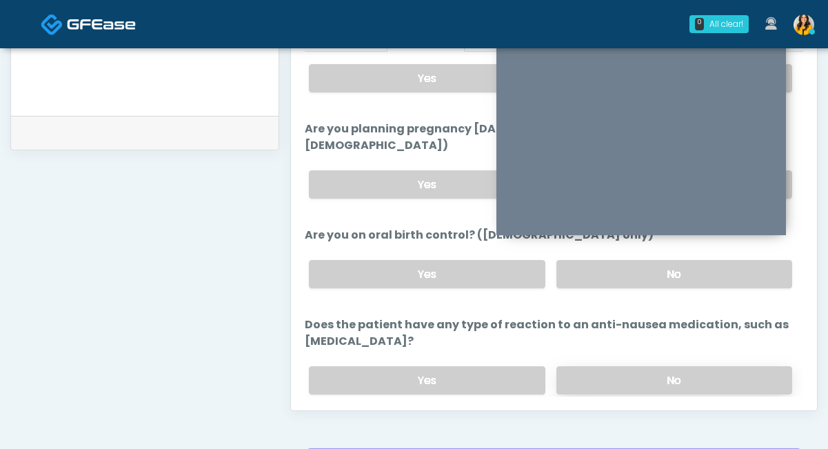
click at [588, 366] on label "No" at bounding box center [674, 380] width 236 height 28
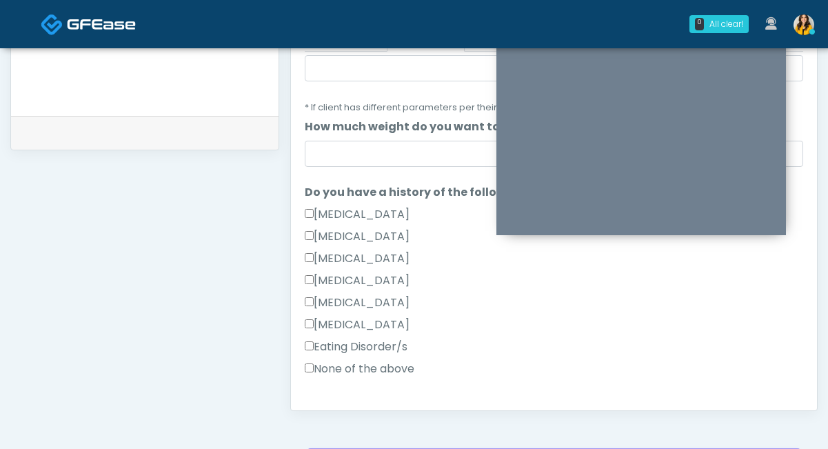
scroll to position [0, 0]
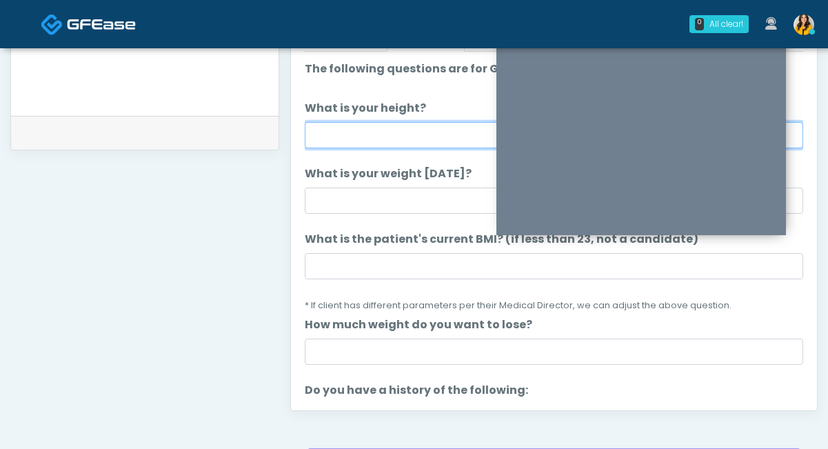
click at [355, 134] on input "What is your height?" at bounding box center [554, 135] width 498 height 26
type input "****"
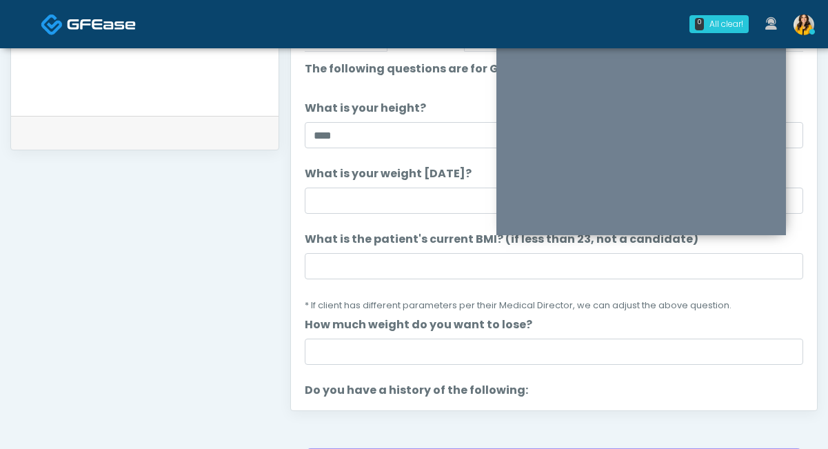
click at [318, 209] on input "What is your weight today?" at bounding box center [554, 201] width 498 height 26
type input "***"
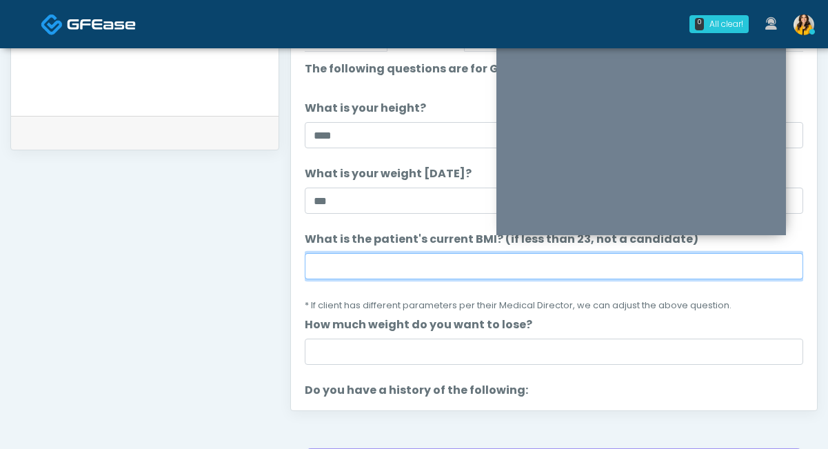
click at [386, 269] on input "What is the patient's current BMI? (if less than 23, not a candidate)" at bounding box center [554, 266] width 498 height 26
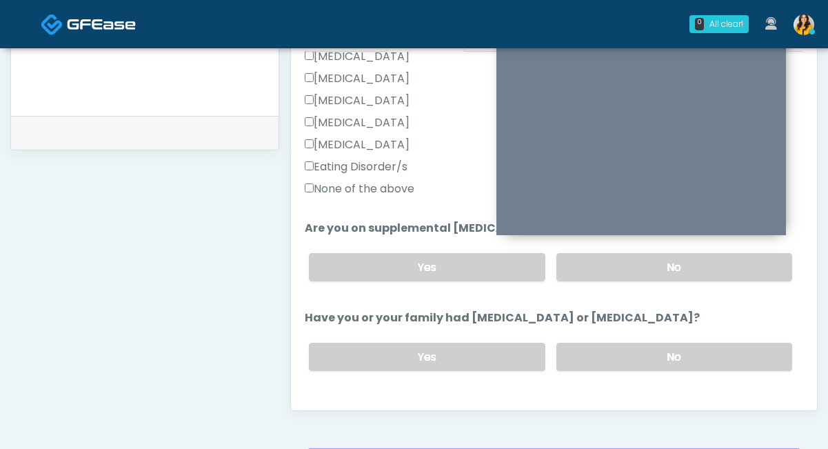
scroll to position [777, 0]
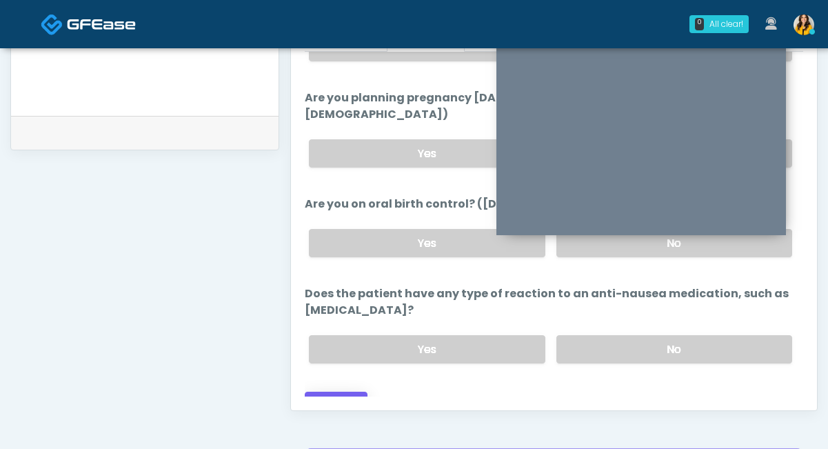
type input "****"
click at [329, 392] on button "Continue" at bounding box center [336, 405] width 63 height 26
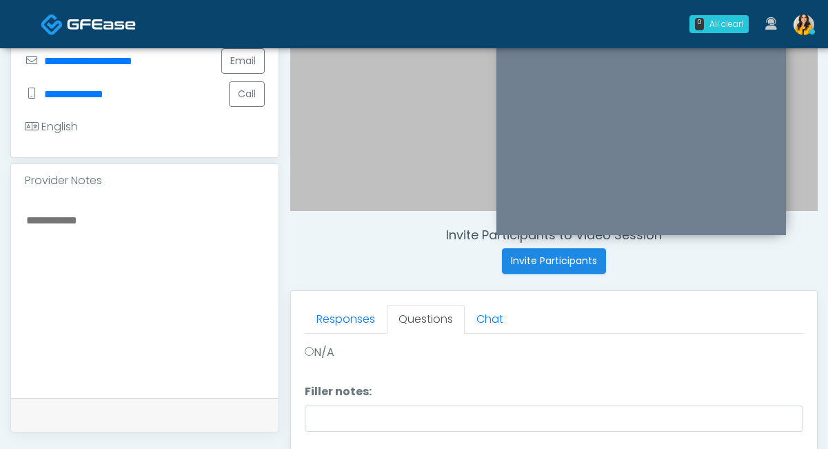
scroll to position [0, 0]
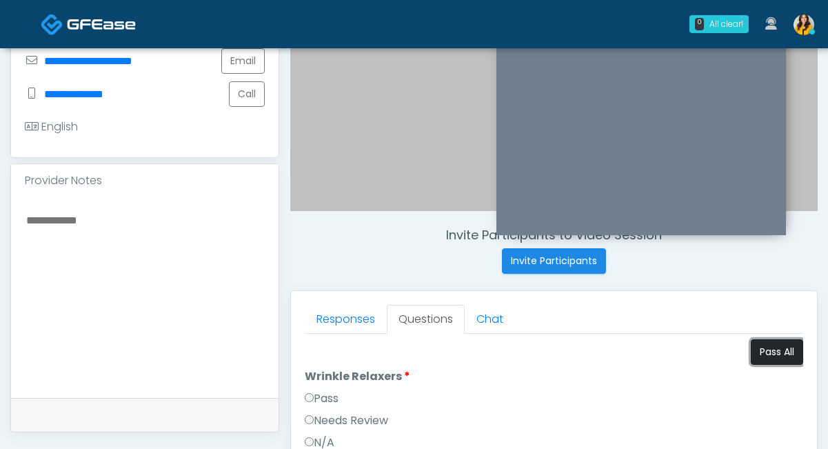
click at [773, 356] on button "Pass All" at bounding box center [777, 352] width 52 height 26
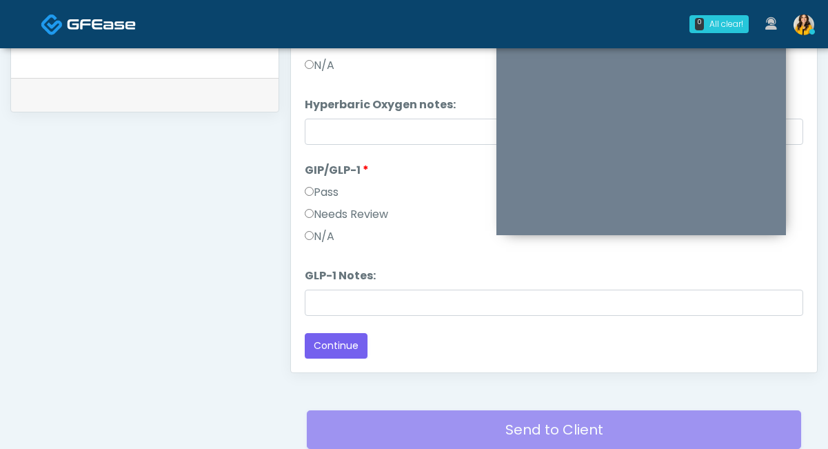
scroll to position [789, 0]
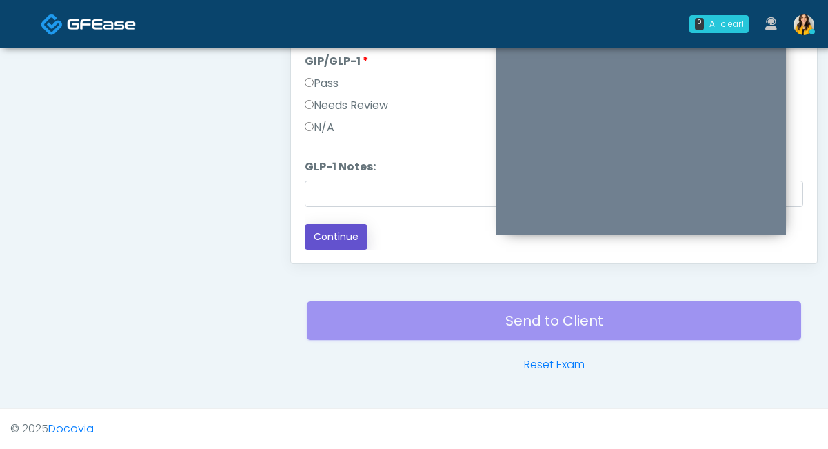
click at [322, 230] on button "Continue" at bounding box center [336, 237] width 63 height 26
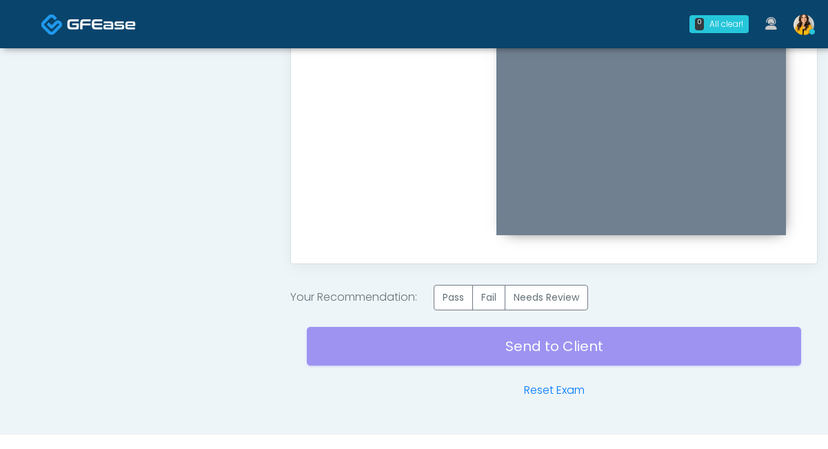
scroll to position [0, 0]
click at [460, 290] on label "Pass" at bounding box center [453, 298] width 39 height 26
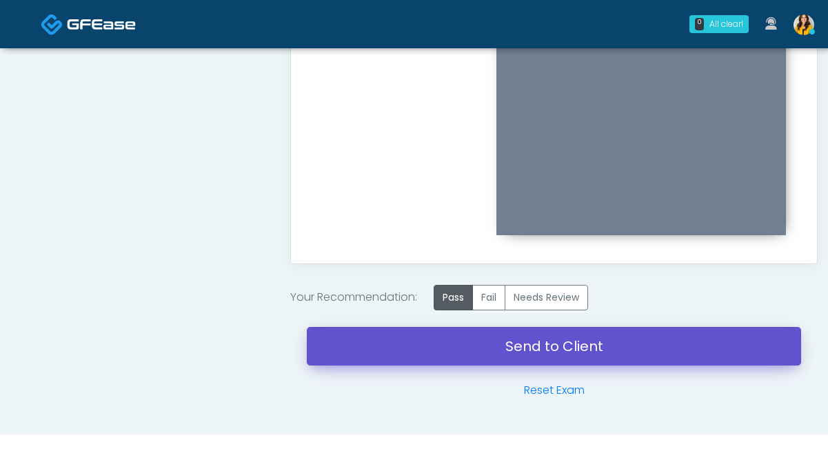
click at [529, 345] on link "Send to Client" at bounding box center [554, 346] width 494 height 39
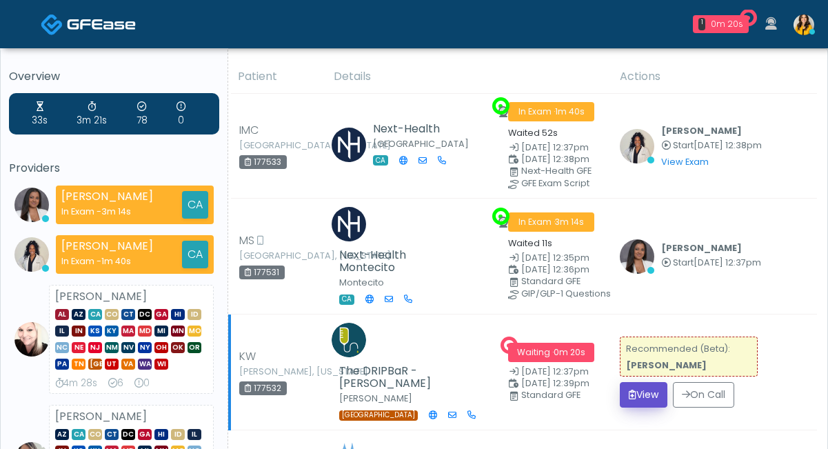
click at [648, 401] on button "View" at bounding box center [644, 395] width 48 height 26
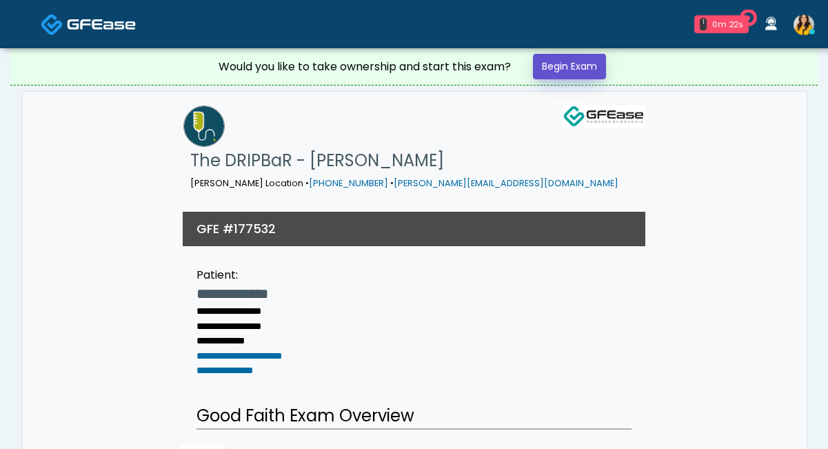
click at [593, 66] on link "Begin Exam" at bounding box center [569, 67] width 73 height 26
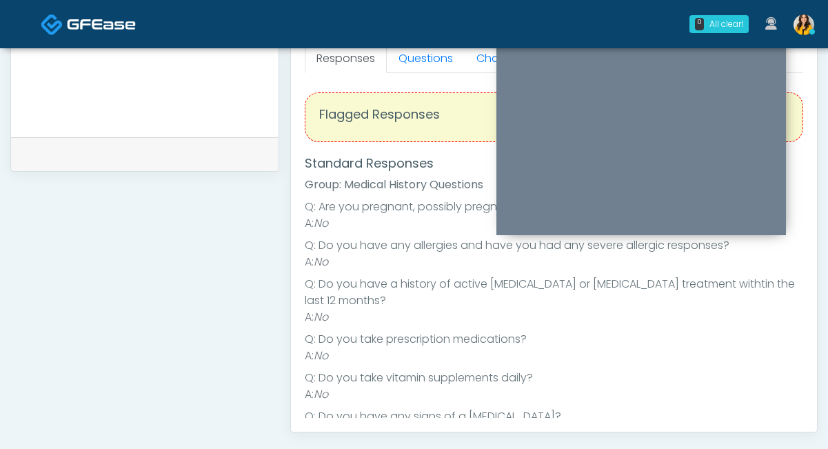
scroll to position [586, 0]
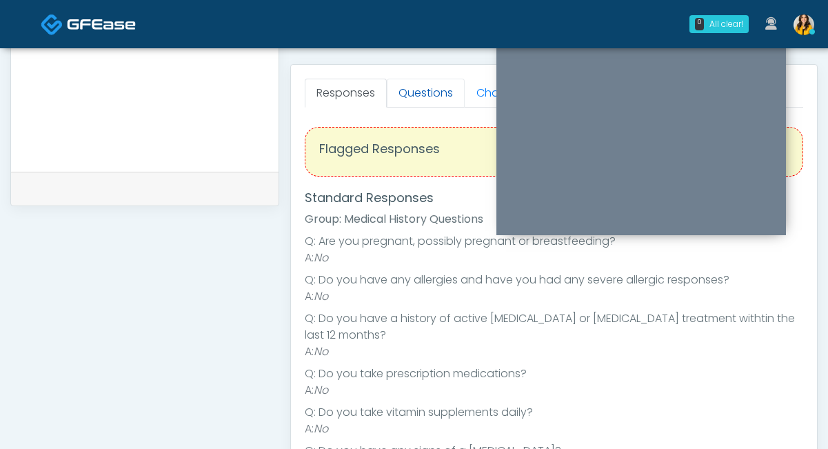
click at [429, 92] on link "Questions" at bounding box center [426, 93] width 78 height 29
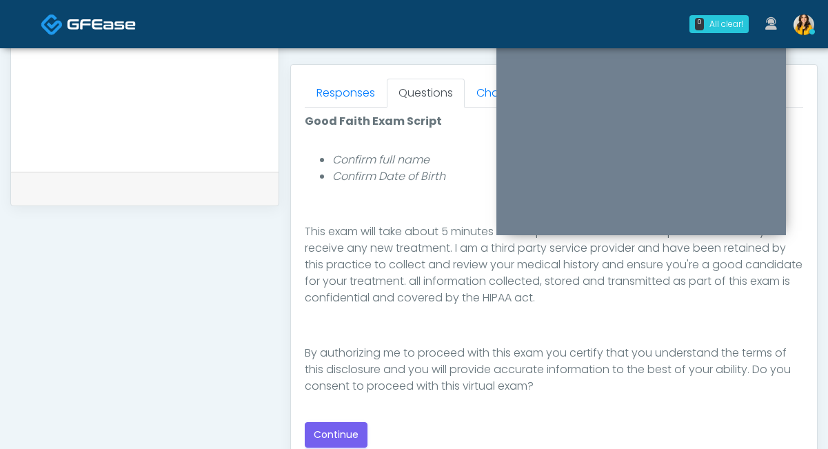
scroll to position [646, 0]
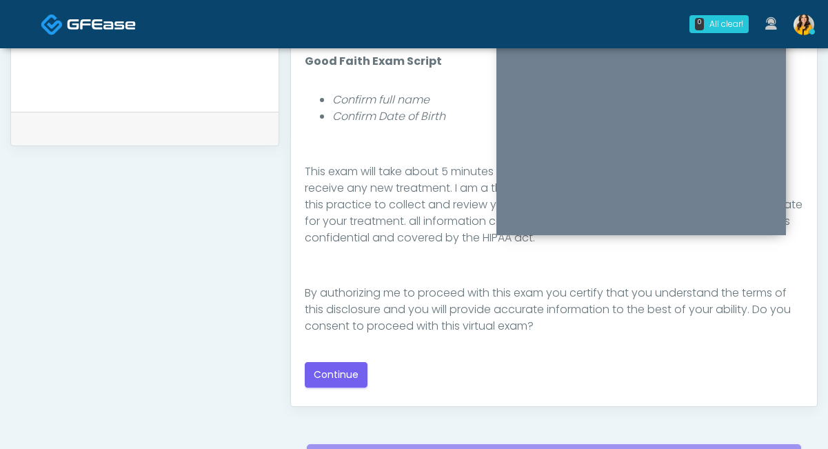
click at [347, 392] on div "Good Faith Exam Script Good Faith Exam Script INTRODUCTION Hello, my name is un…" at bounding box center [554, 220] width 498 height 345
click at [333, 381] on button "Continue" at bounding box center [336, 375] width 63 height 26
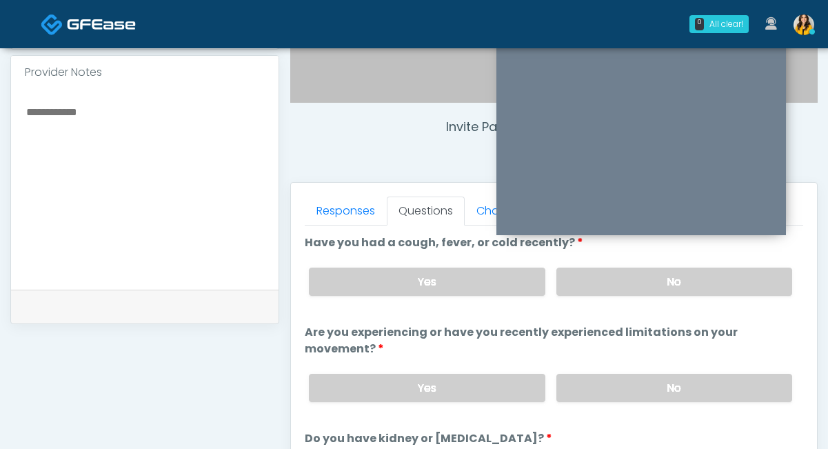
scroll to position [460, 0]
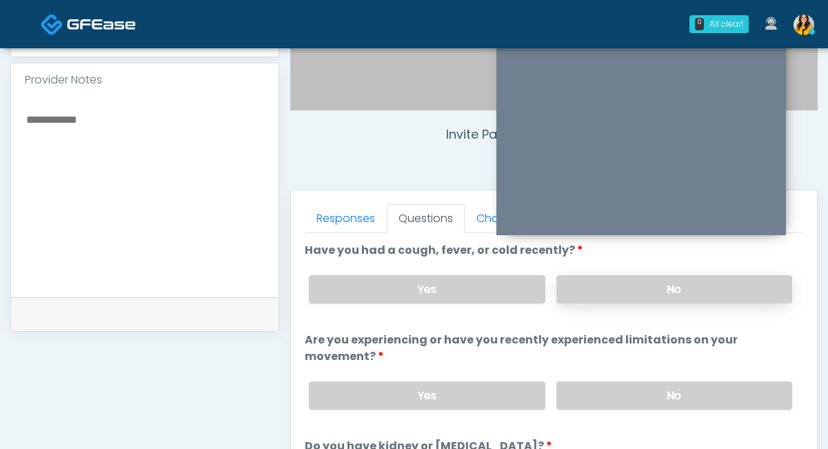
click at [638, 283] on label "No" at bounding box center [674, 289] width 236 height 28
click at [598, 396] on label "No" at bounding box center [674, 395] width 236 height 28
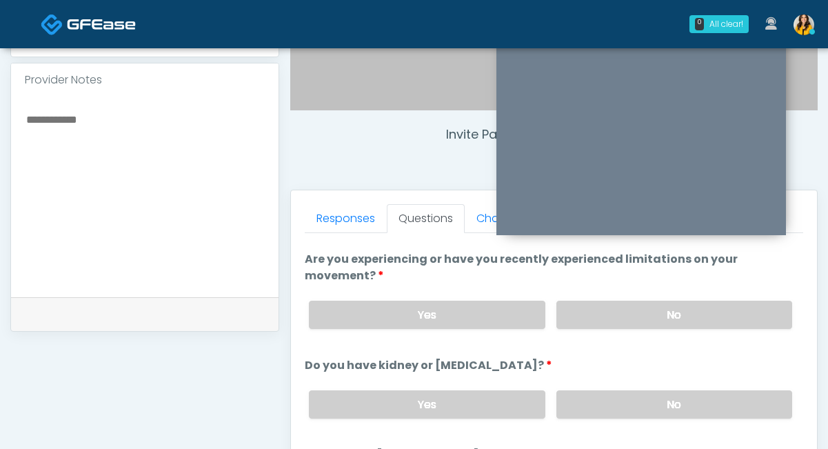
scroll to position [85, 0]
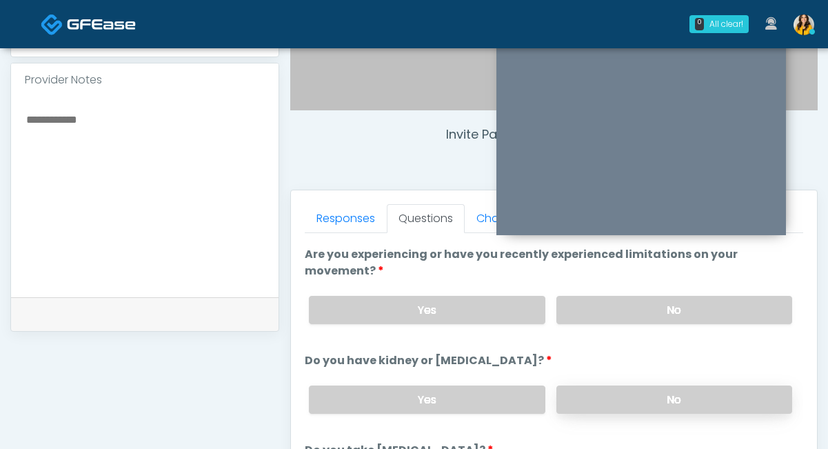
click at [600, 394] on label "No" at bounding box center [674, 399] width 236 height 28
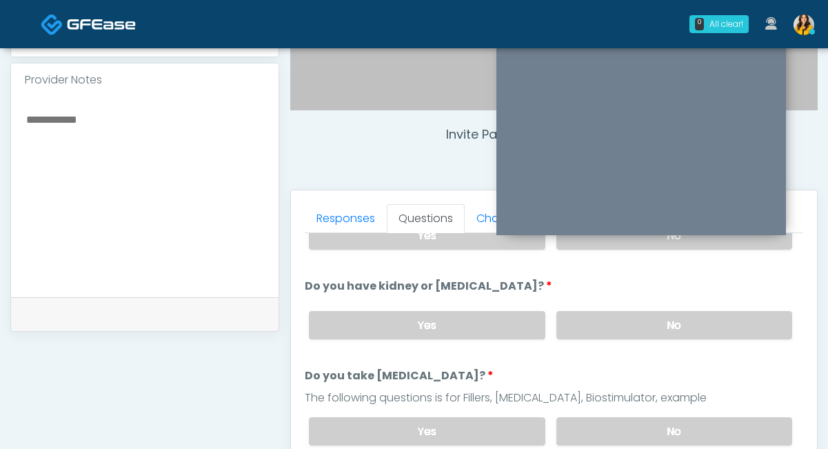
scroll to position [198, 0]
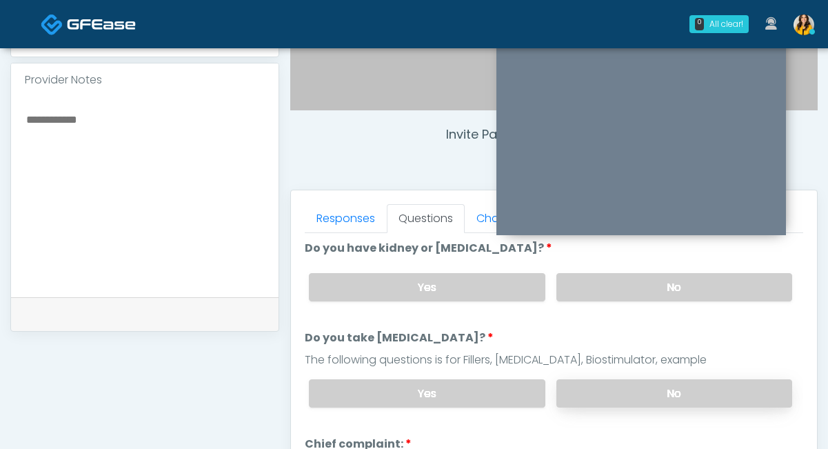
click at [581, 385] on label "No" at bounding box center [674, 393] width 236 height 28
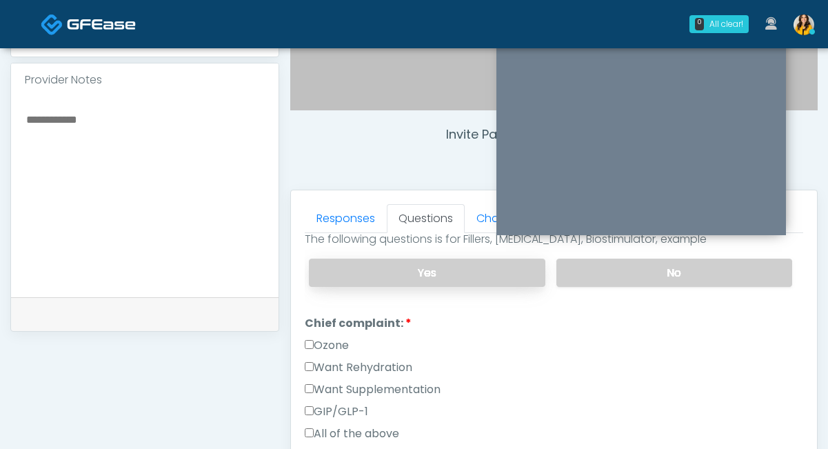
scroll to position [325, 0]
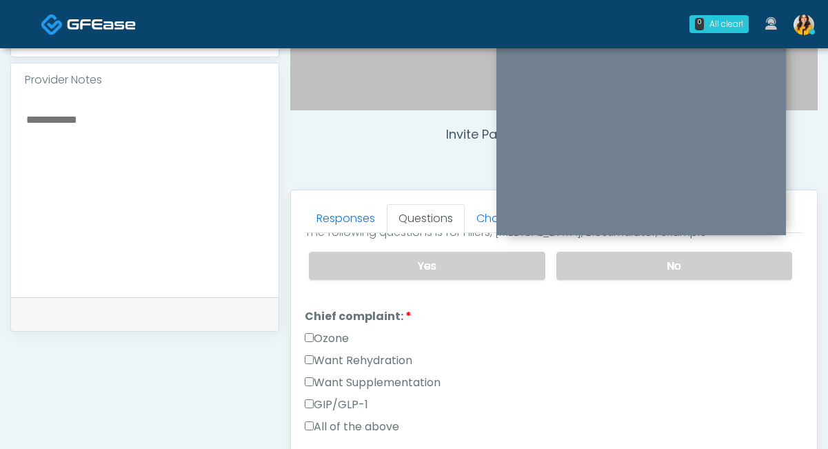
click at [374, 354] on label "Want Rehydration" at bounding box center [359, 360] width 108 height 17
click at [384, 379] on label "Want Supplementation" at bounding box center [373, 382] width 136 height 17
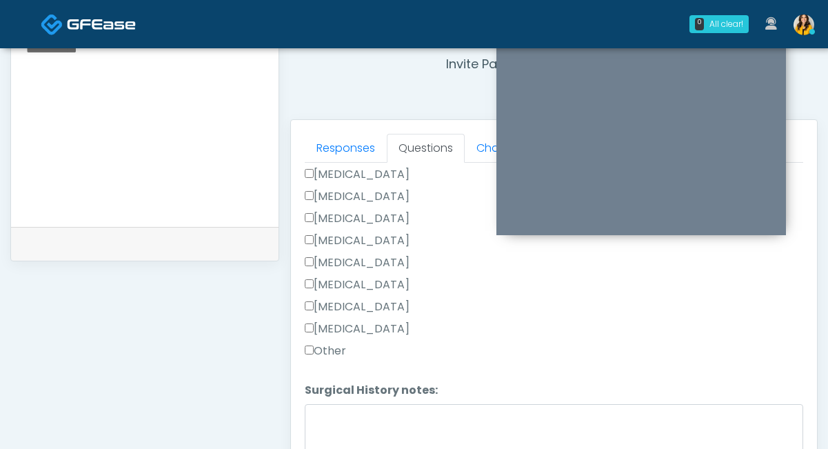
scroll to position [567, 0]
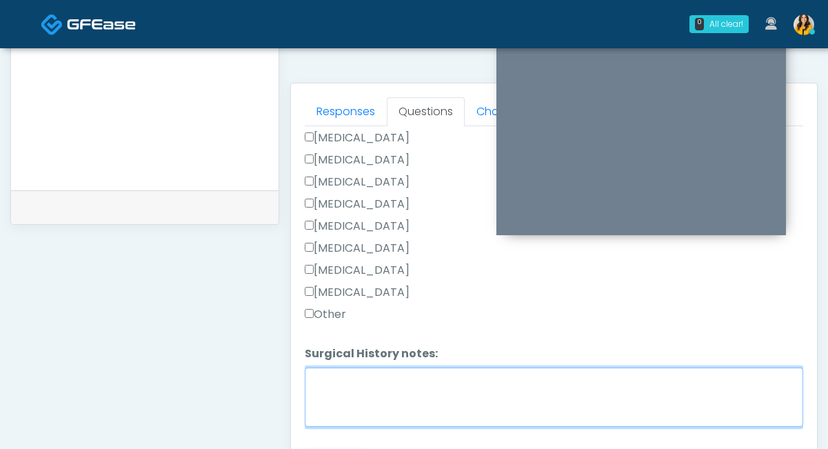
click at [372, 387] on textarea "Surgical History notes:" at bounding box center [554, 396] width 498 height 59
type textarea "**********"
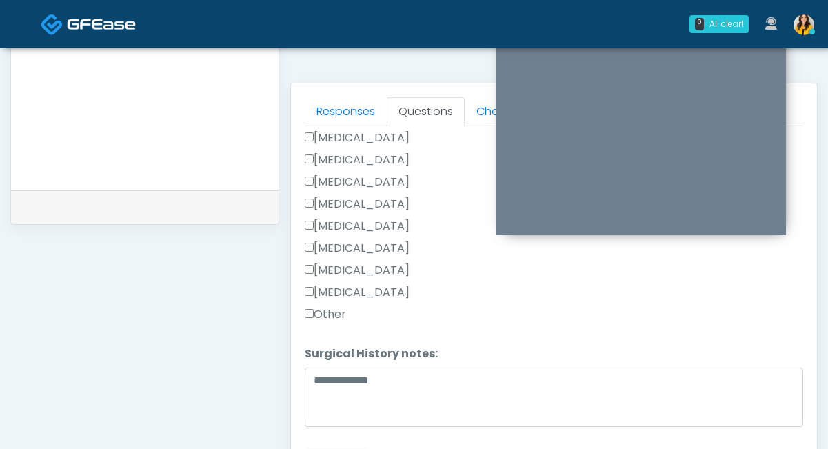
click at [314, 321] on div "Other" at bounding box center [554, 317] width 498 height 22
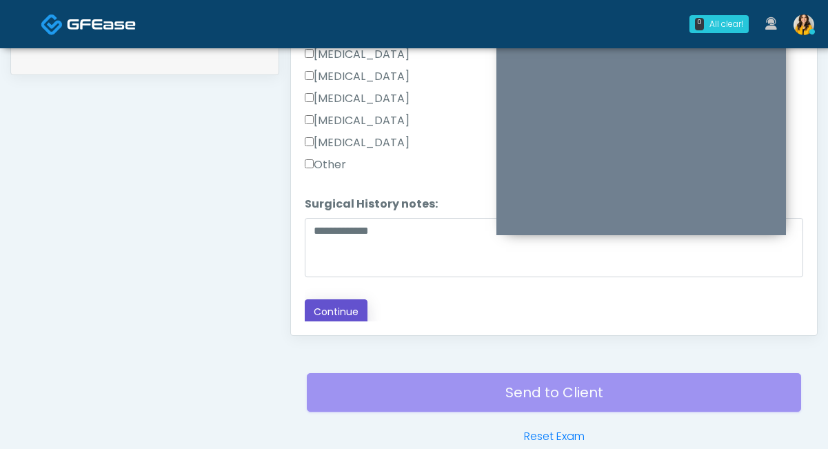
click at [343, 303] on button "Continue" at bounding box center [336, 312] width 63 height 26
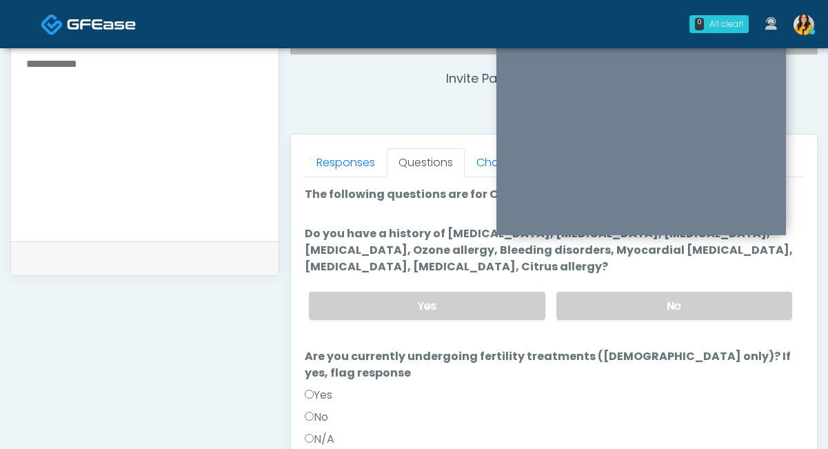
scroll to position [506, 0]
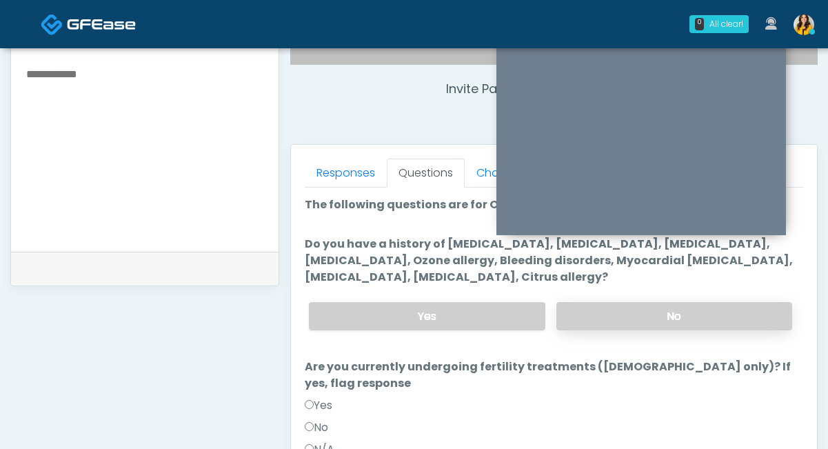
click at [608, 323] on label "No" at bounding box center [674, 316] width 236 height 28
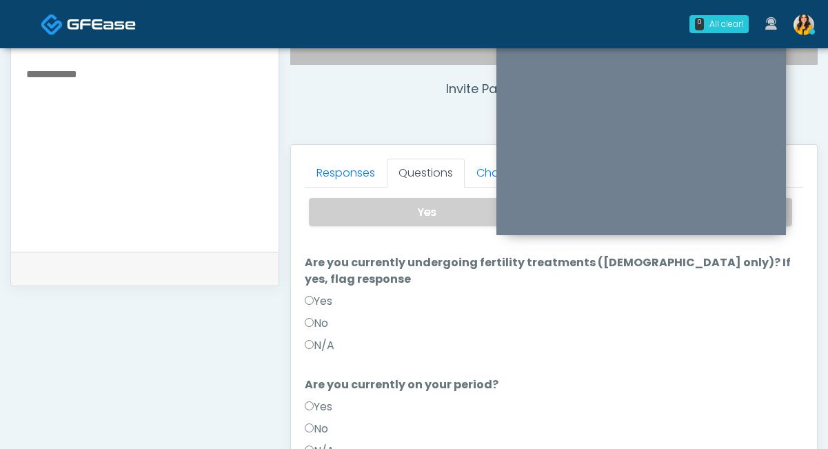
scroll to position [145, 0]
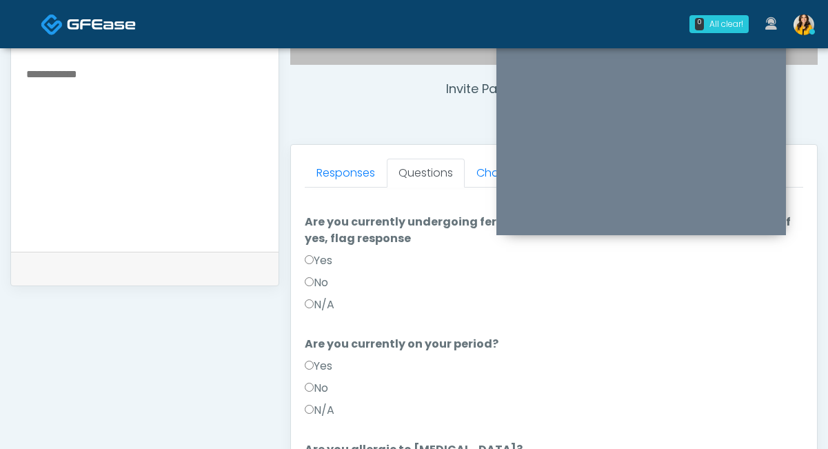
click at [314, 402] on label "N/A" at bounding box center [320, 410] width 30 height 17
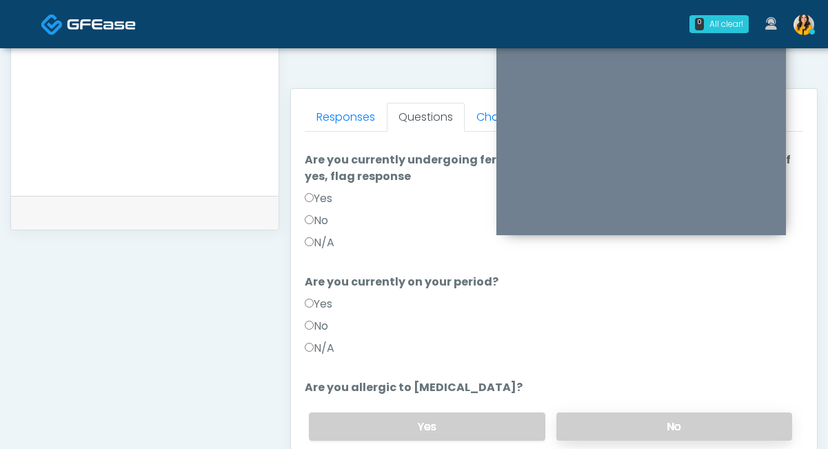
click at [589, 412] on label "No" at bounding box center [674, 426] width 236 height 28
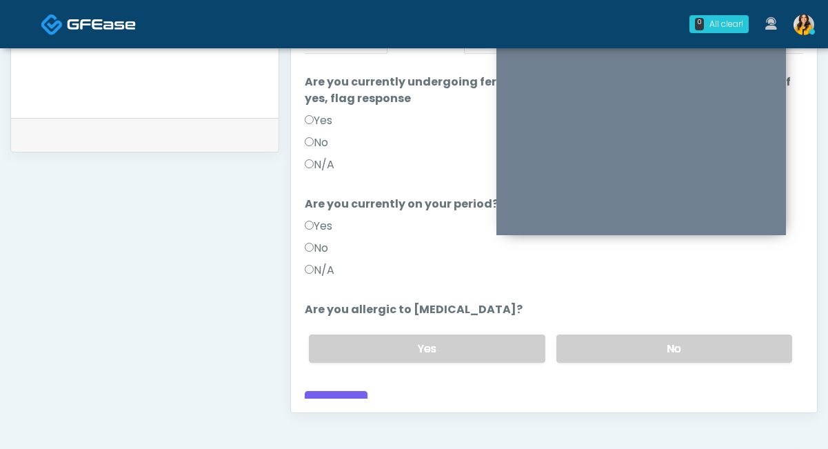
scroll to position [650, 0]
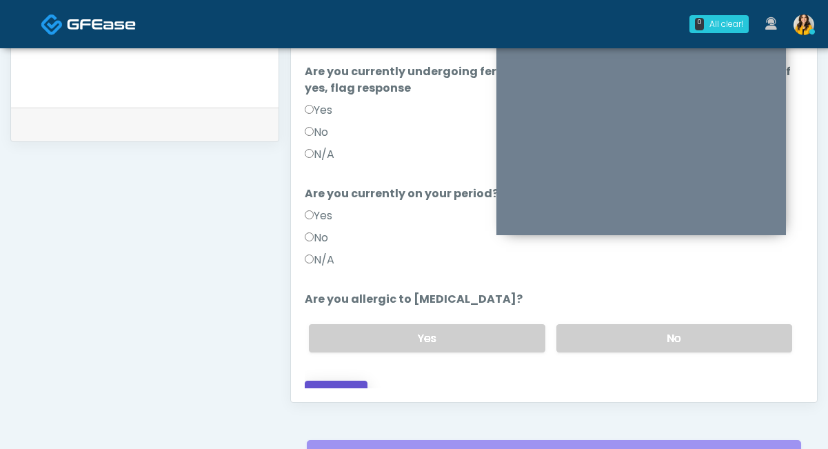
click at [343, 381] on button "Continue" at bounding box center [336, 394] width 63 height 26
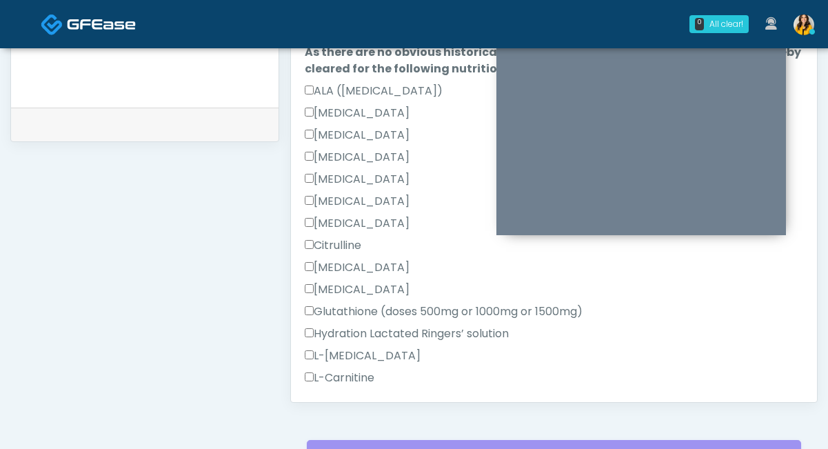
scroll to position [0, 0]
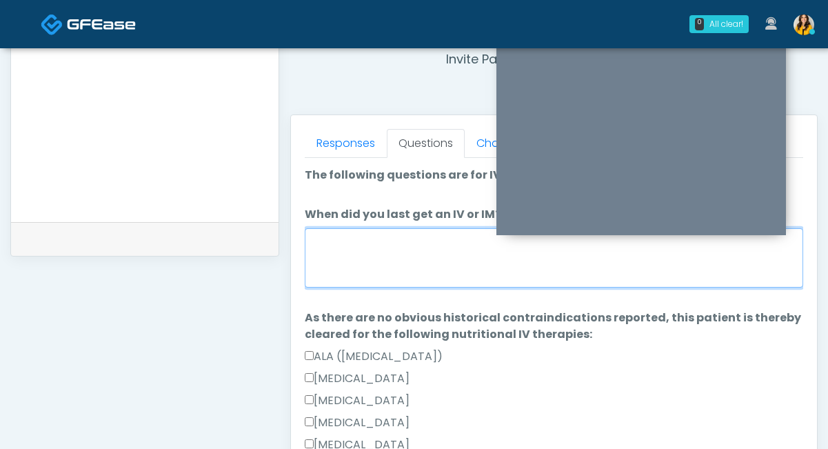
click at [391, 247] on textarea "When did you last get an IV or IM?" at bounding box center [554, 257] width 498 height 59
type textarea "*"
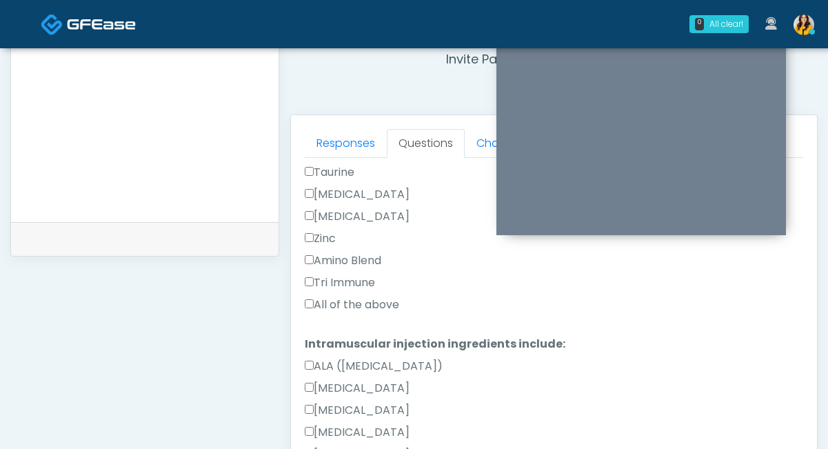
type textarea "**********"
click at [344, 302] on label "All of the above" at bounding box center [352, 304] width 94 height 17
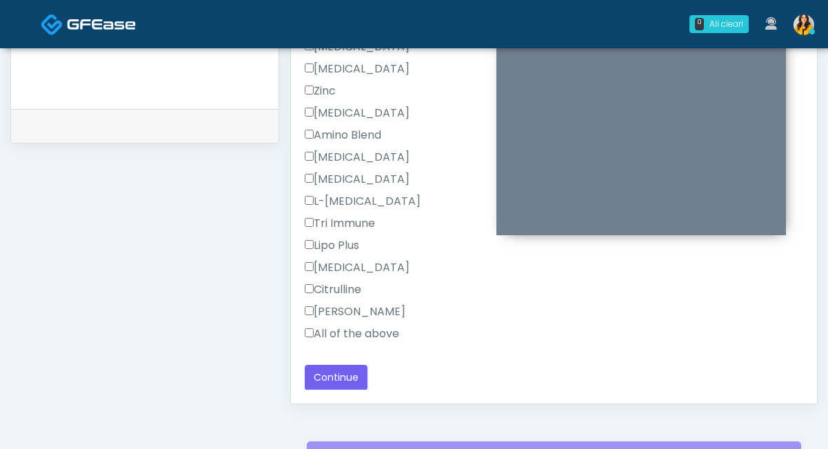
scroll to position [665, 0]
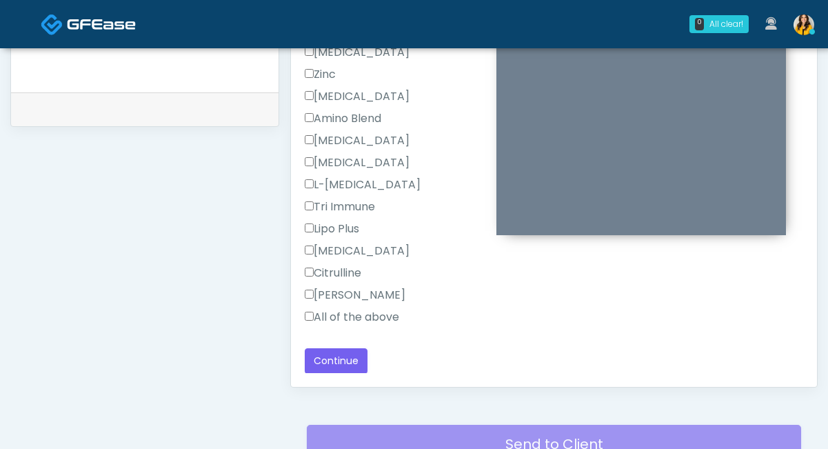
click at [348, 314] on label "All of the above" at bounding box center [352, 317] width 94 height 17
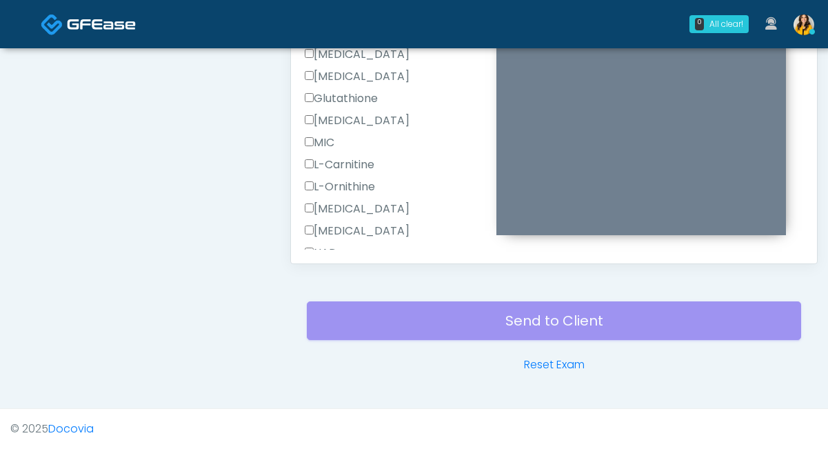
scroll to position [1228, 0]
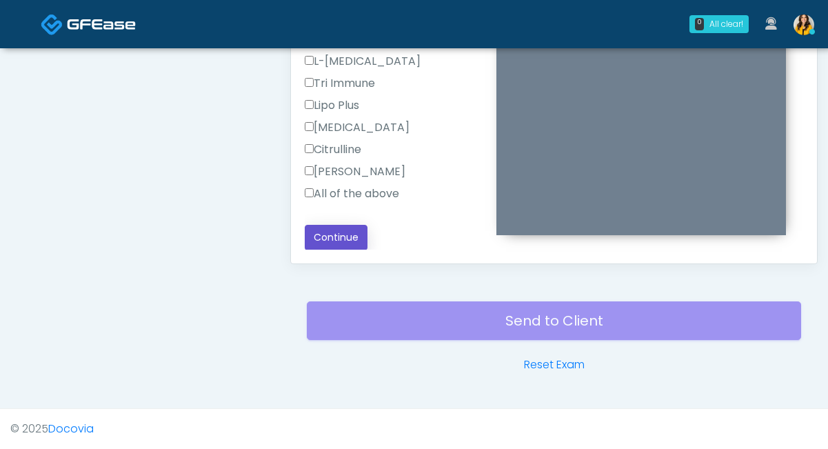
click at [343, 245] on button "Continue" at bounding box center [336, 238] width 63 height 26
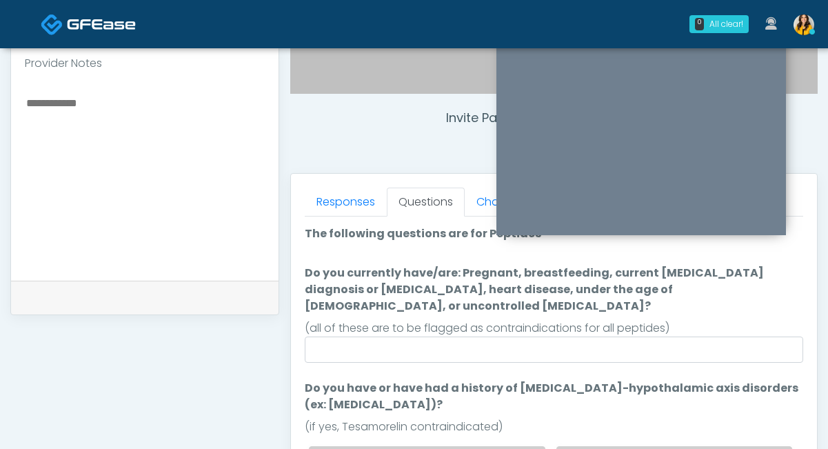
scroll to position [496, 0]
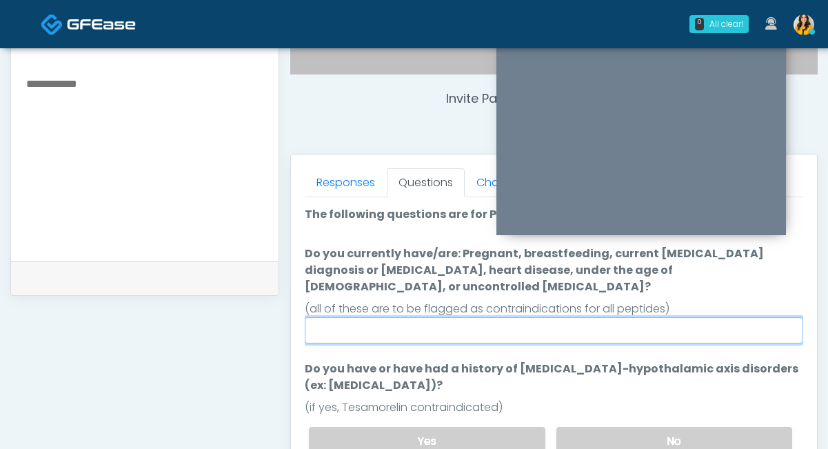
click at [366, 326] on input "Do you currently have/are: Pregnant, breastfeeding, current [MEDICAL_DATA] diag…" at bounding box center [554, 330] width 498 height 26
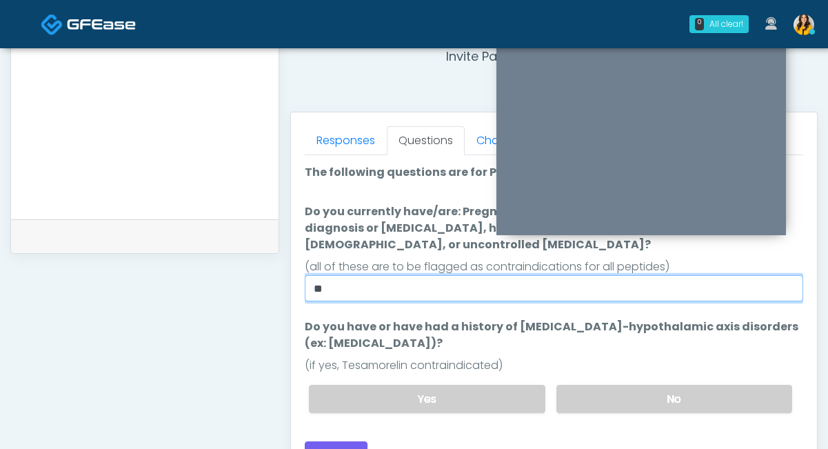
scroll to position [539, 0]
type input "**"
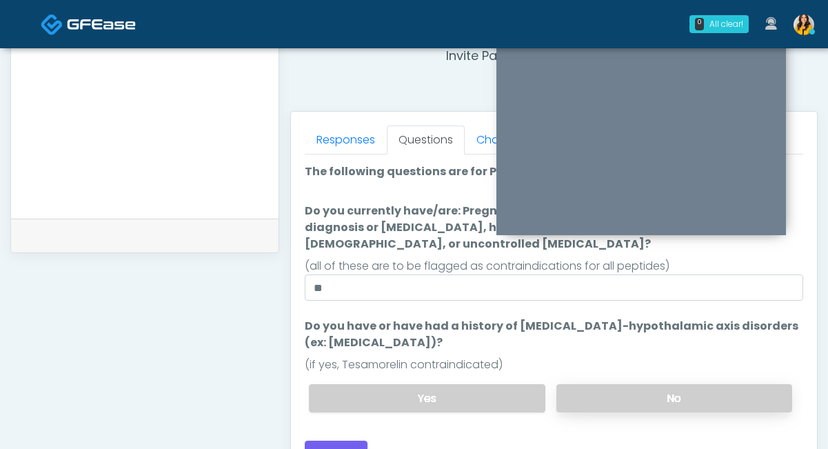
click at [585, 384] on label "No" at bounding box center [674, 398] width 236 height 28
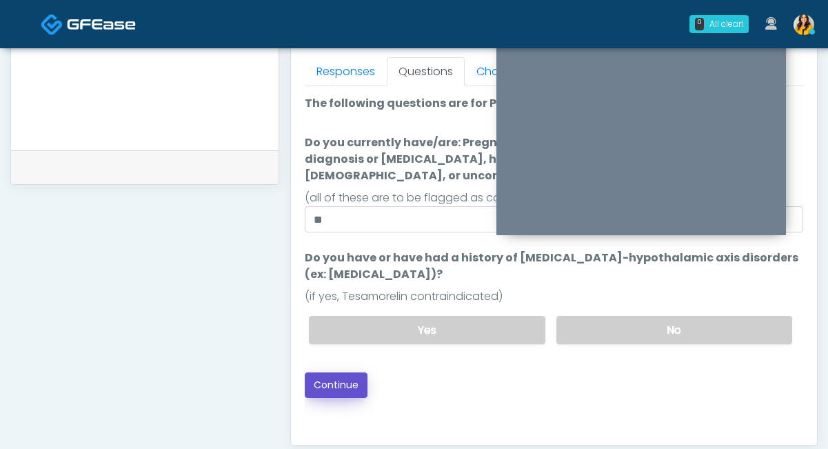
click at [350, 372] on button "Continue" at bounding box center [336, 385] width 63 height 26
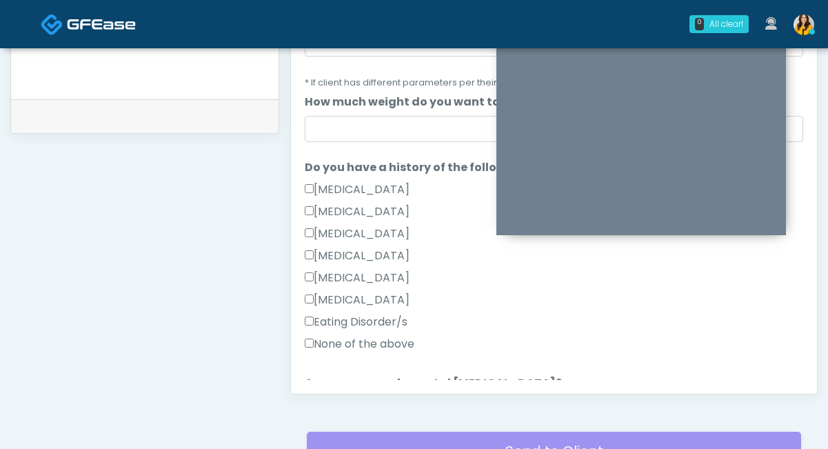
scroll to position [210, 0]
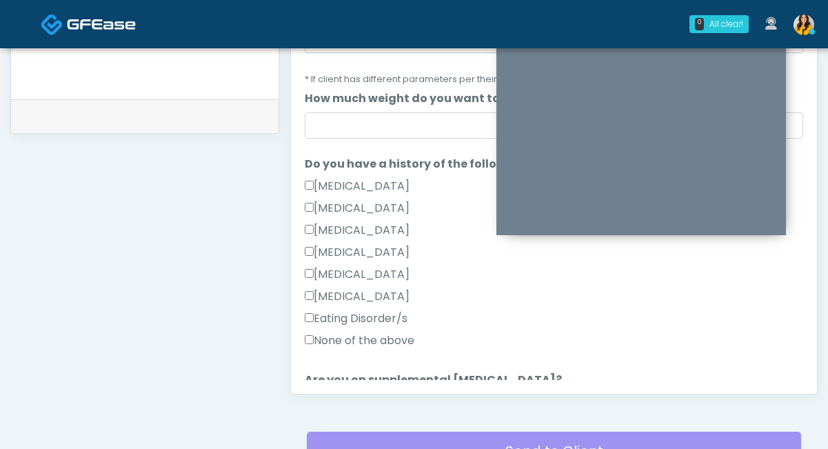
click at [388, 343] on label "None of the above" at bounding box center [360, 340] width 110 height 17
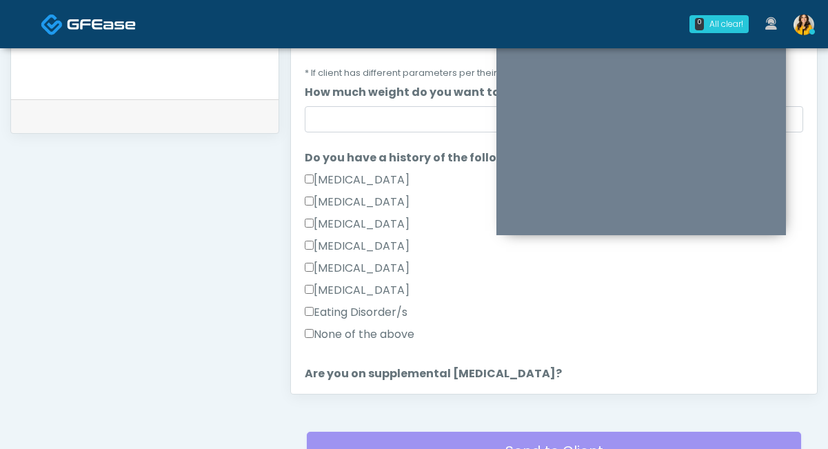
scroll to position [214, 0]
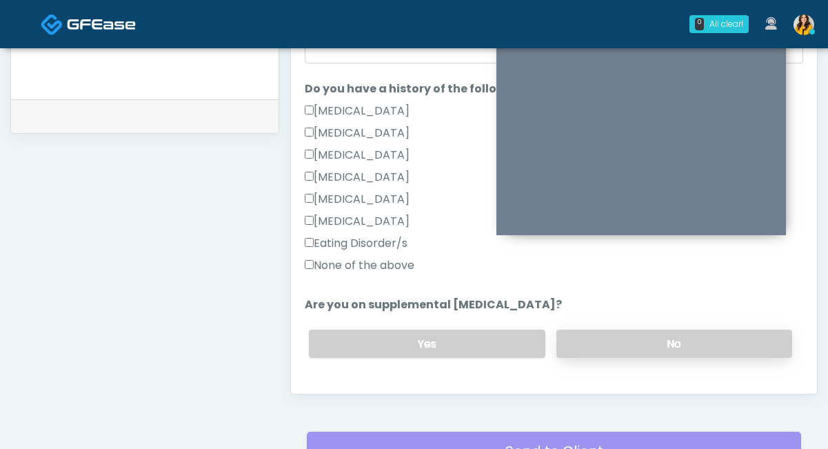
click at [606, 350] on label "No" at bounding box center [674, 344] width 236 height 28
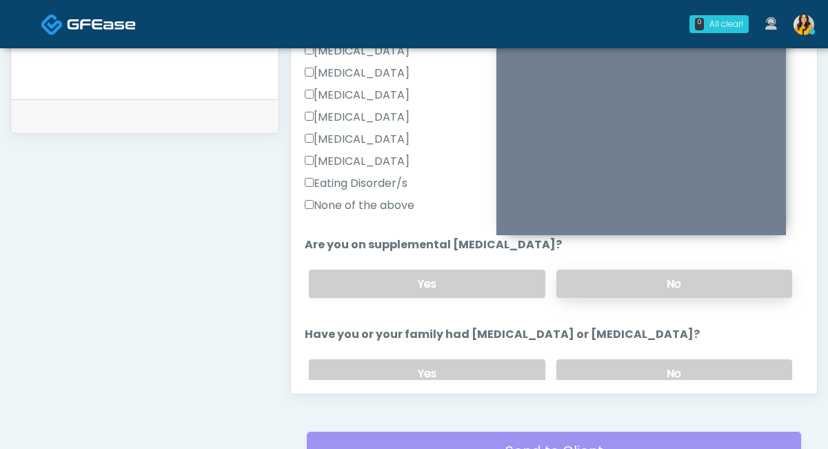
scroll to position [357, 0]
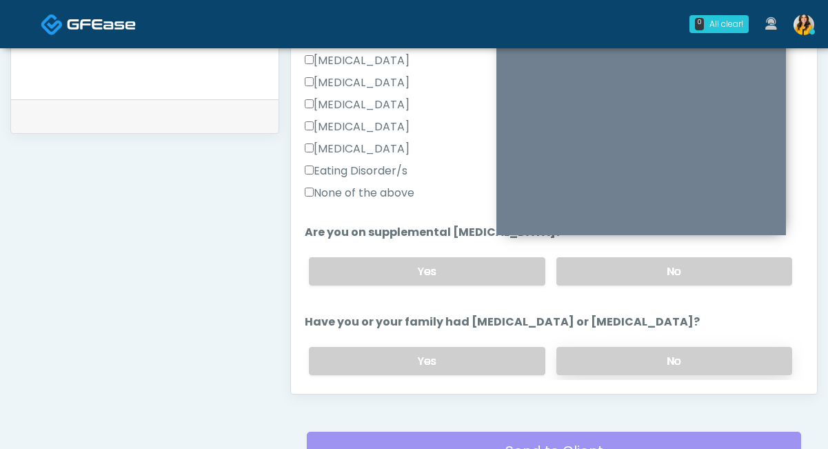
click at [578, 350] on label "No" at bounding box center [674, 361] width 236 height 28
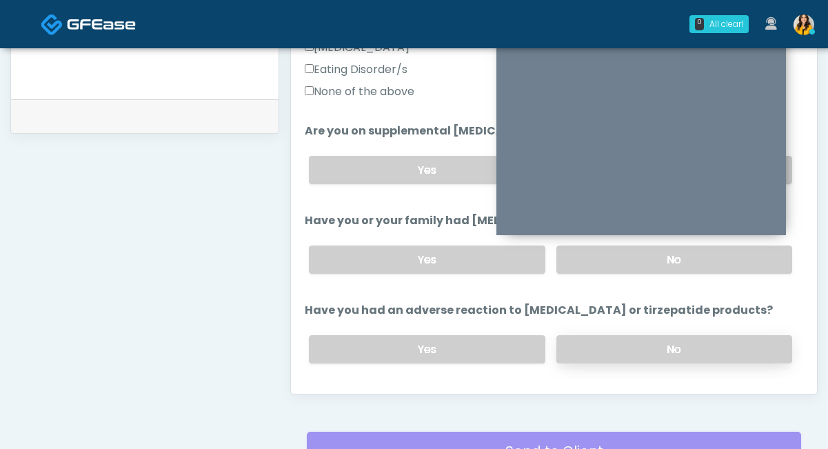
click at [584, 341] on label "No" at bounding box center [674, 349] width 236 height 28
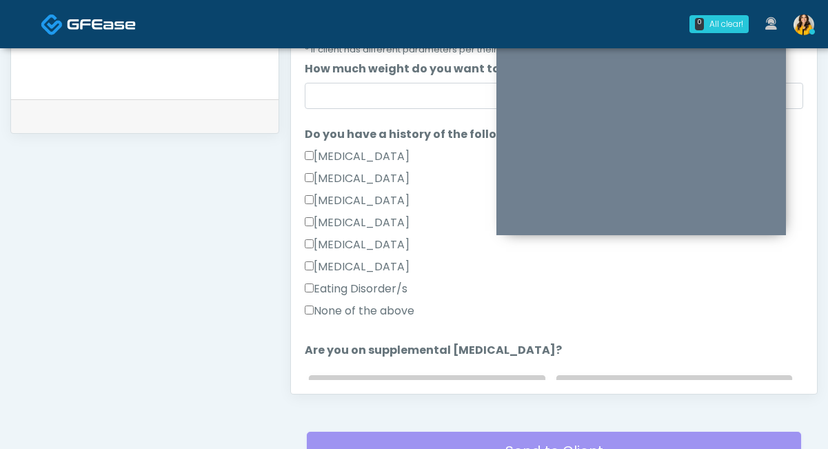
scroll to position [189, 0]
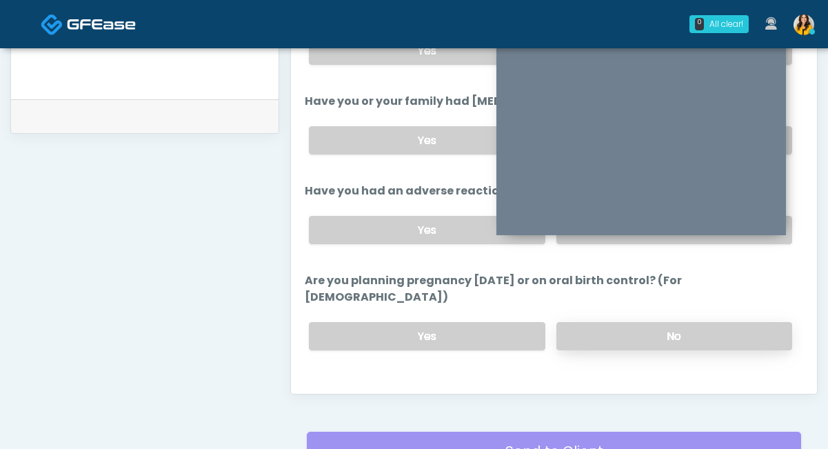
click at [602, 326] on label "No" at bounding box center [674, 336] width 236 height 28
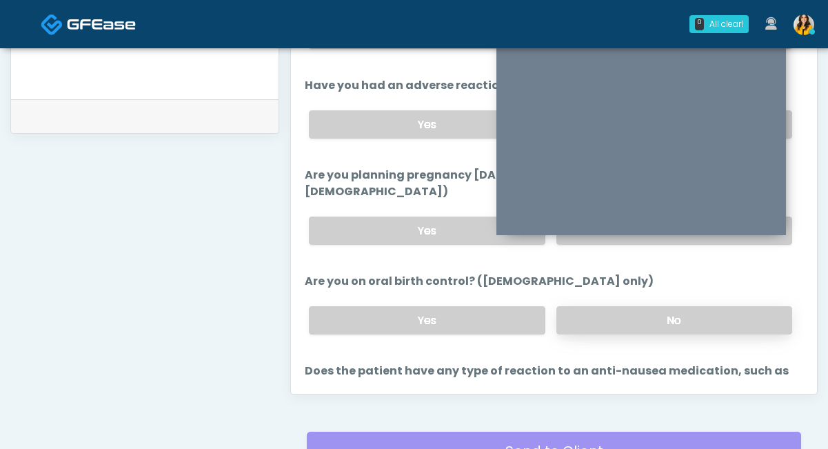
click at [577, 306] on label "No" at bounding box center [674, 320] width 236 height 28
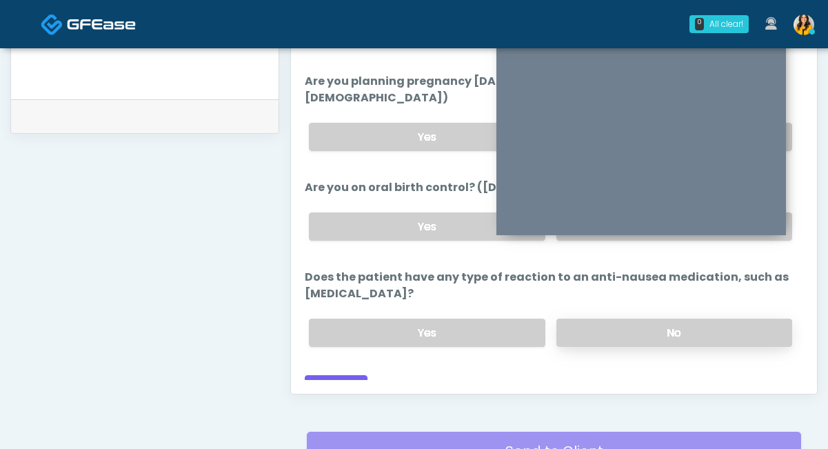
click at [577, 318] on label "No" at bounding box center [674, 332] width 236 height 28
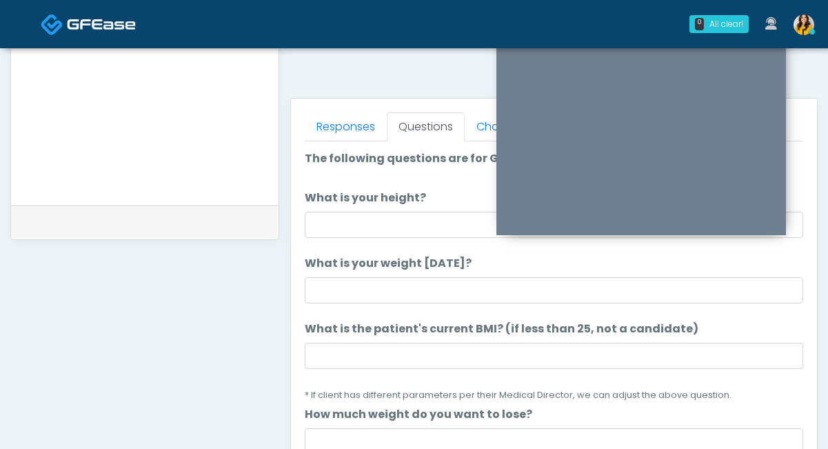
scroll to position [534, 0]
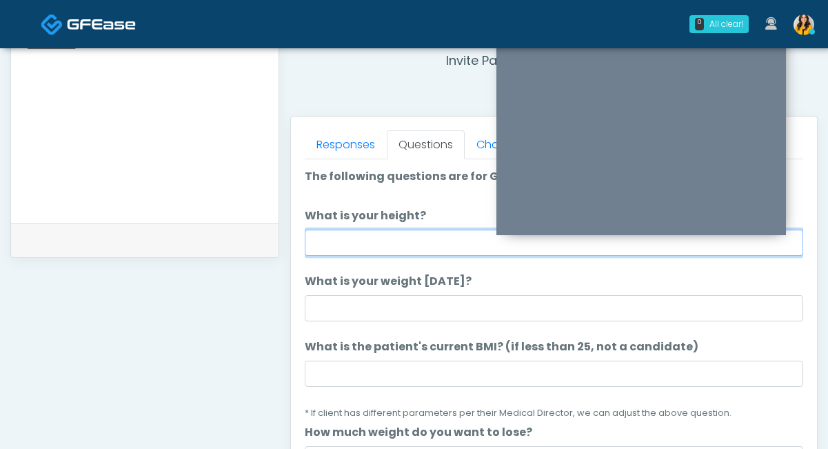
click at [375, 239] on input "What is your height?" at bounding box center [554, 243] width 498 height 26
type input "****"
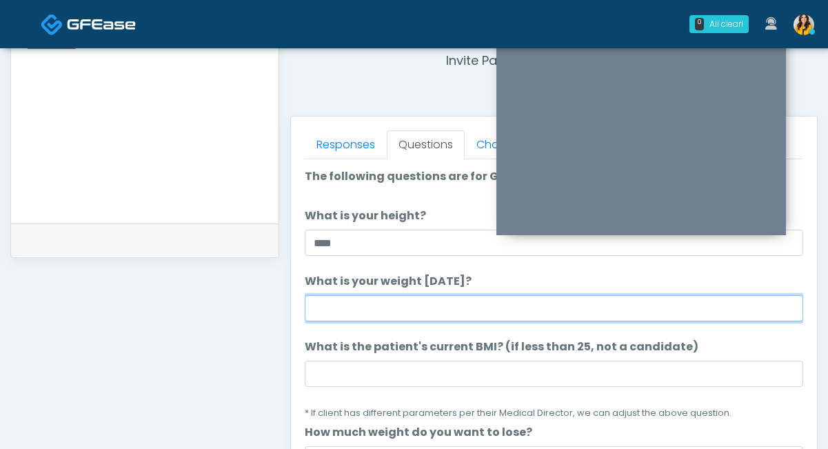
click at [368, 305] on input "What is your weight [DATE]?" at bounding box center [554, 308] width 498 height 26
type input "***"
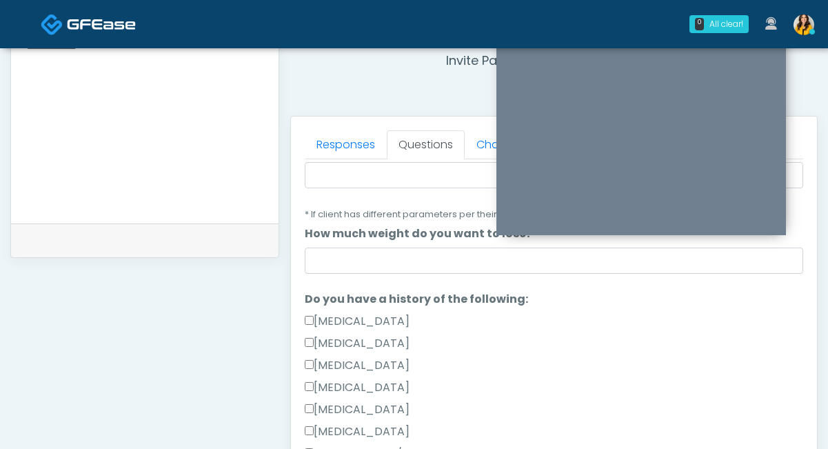
scroll to position [131, 0]
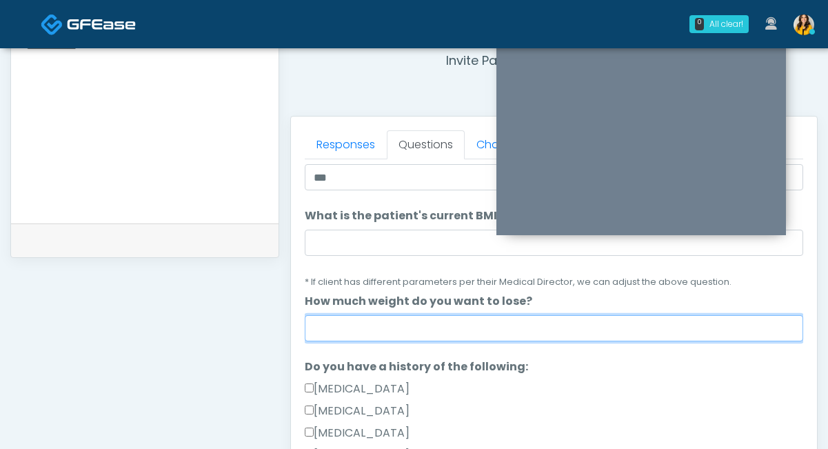
click at [403, 325] on input "How much weight do you want to lose?" at bounding box center [554, 328] width 498 height 26
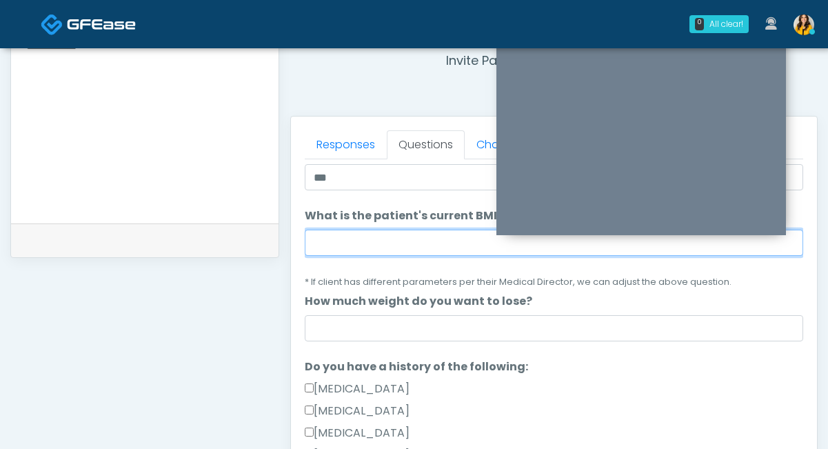
click at [355, 248] on input "What is the patient's current BMI? (if less than 25, not a candidate)" at bounding box center [554, 243] width 498 height 26
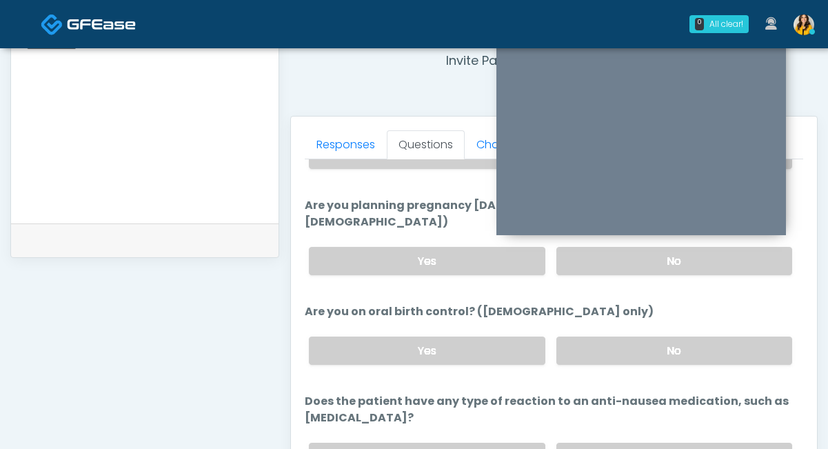
scroll to position [789, 0]
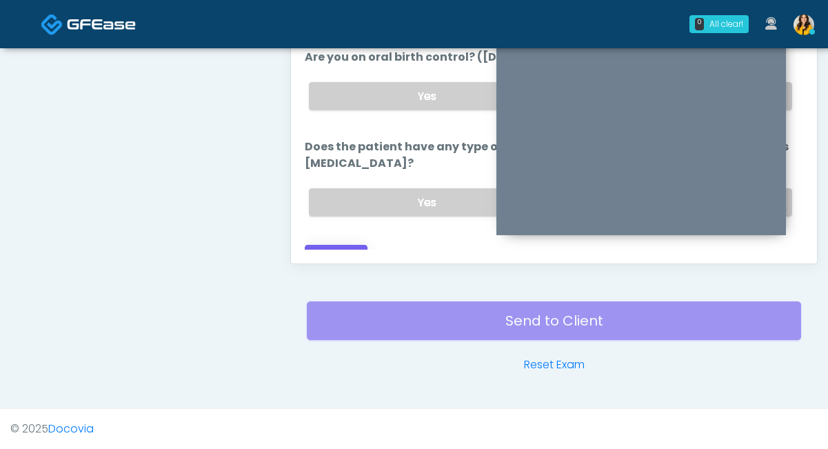
type input "****"
click at [338, 245] on button "Continue" at bounding box center [336, 258] width 63 height 26
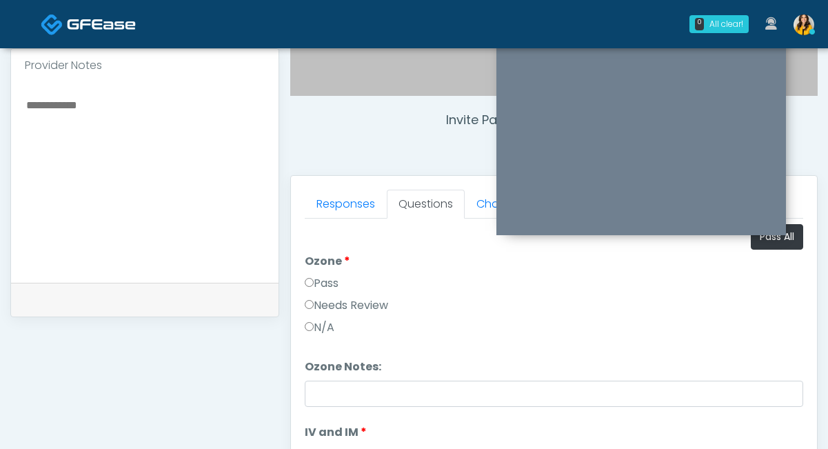
scroll to position [458, 0]
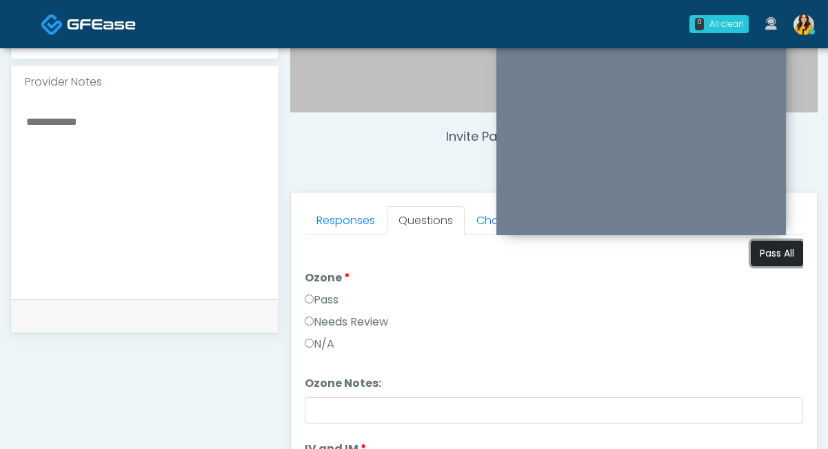
click at [778, 255] on button "Pass All" at bounding box center [777, 254] width 52 height 26
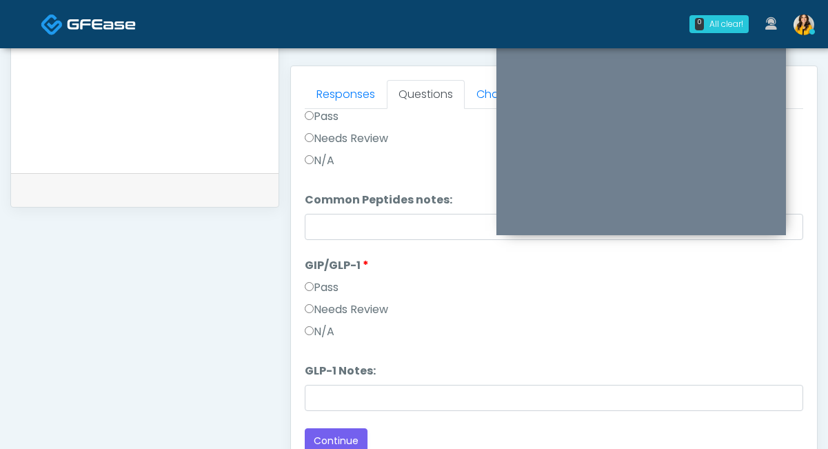
scroll to position [789, 0]
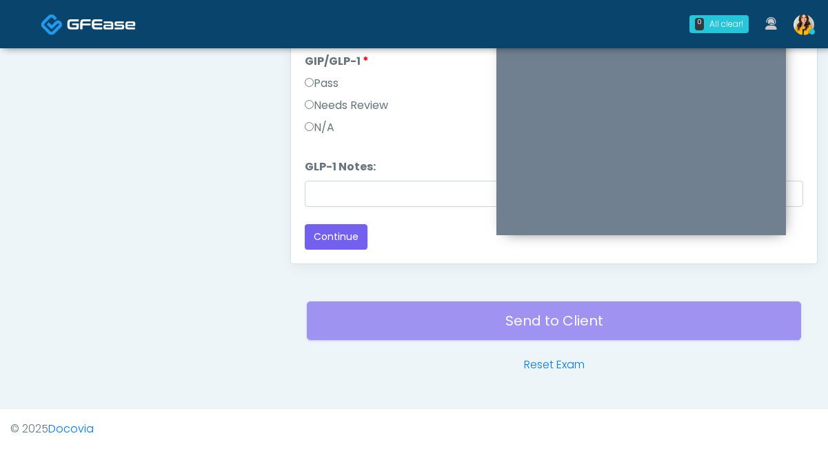
click at [336, 244] on button "Continue" at bounding box center [336, 237] width 63 height 26
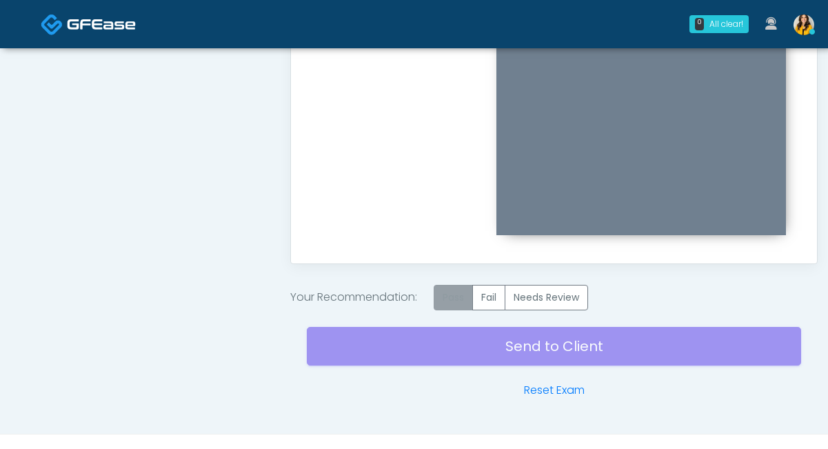
click at [447, 301] on label "Pass" at bounding box center [453, 298] width 39 height 26
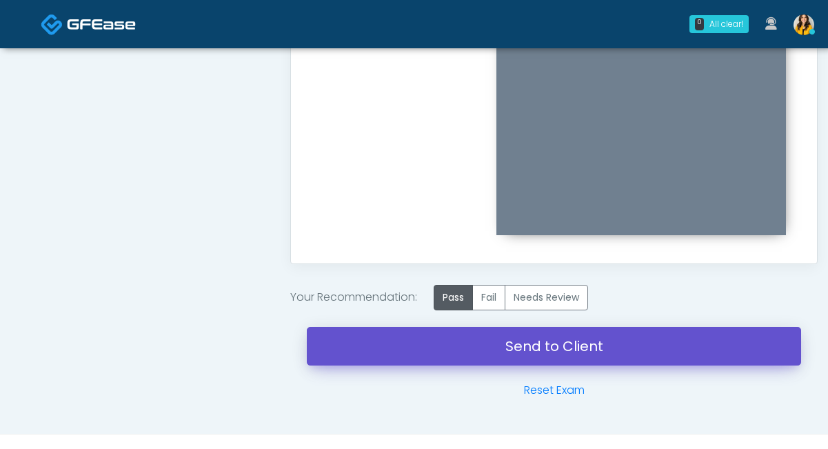
click at [545, 346] on link "Send to Client" at bounding box center [554, 346] width 494 height 39
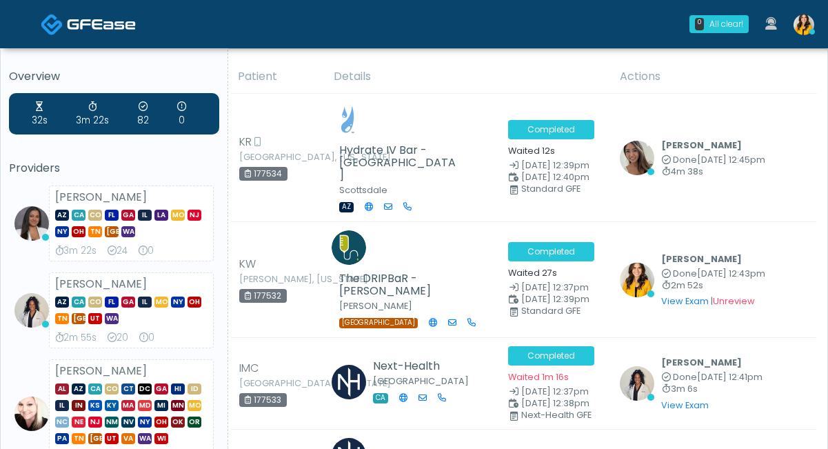
click at [472, 207] on td "Hydrate IV Bar - [GEOGRAPHIC_DATA] [GEOGRAPHIC_DATA] AZ" at bounding box center [412, 158] width 174 height 128
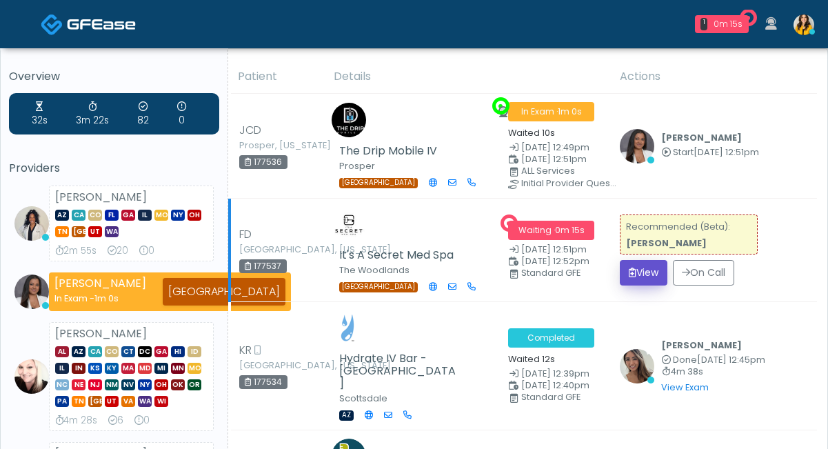
click at [651, 265] on button "View" at bounding box center [644, 273] width 48 height 26
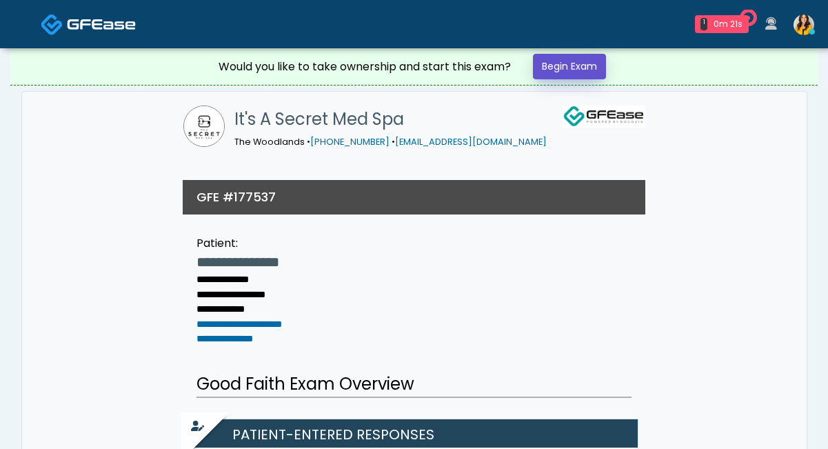
click at [587, 59] on link "Begin Exam" at bounding box center [569, 67] width 73 height 26
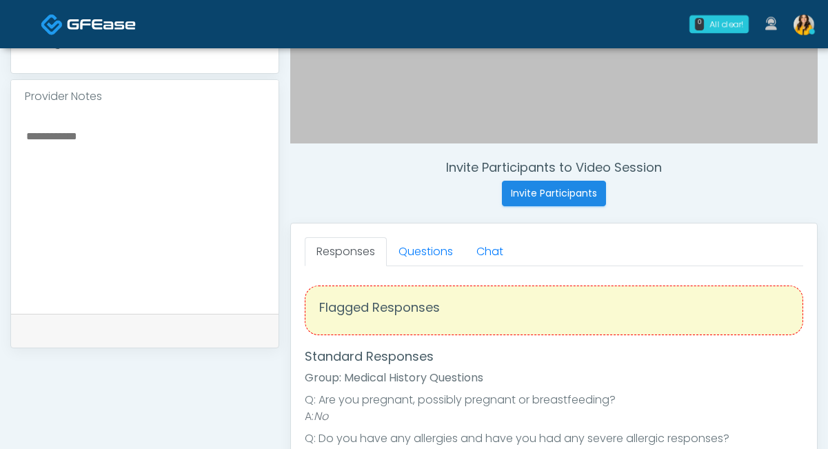
scroll to position [454, 0]
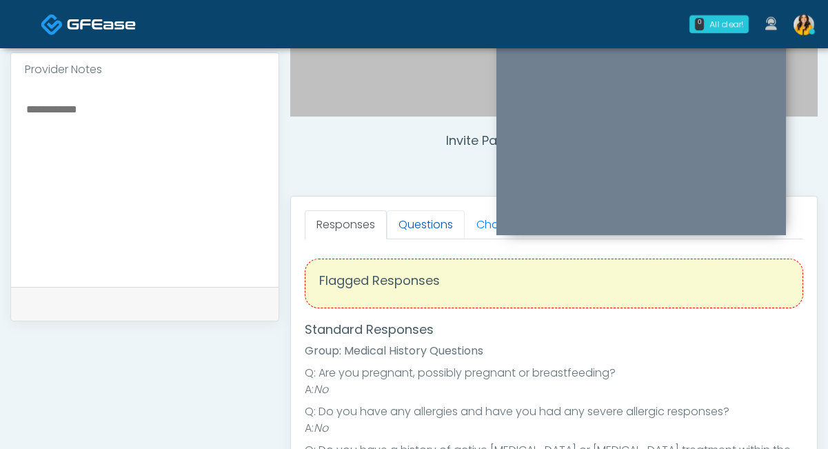
click at [406, 225] on link "Questions" at bounding box center [426, 224] width 78 height 29
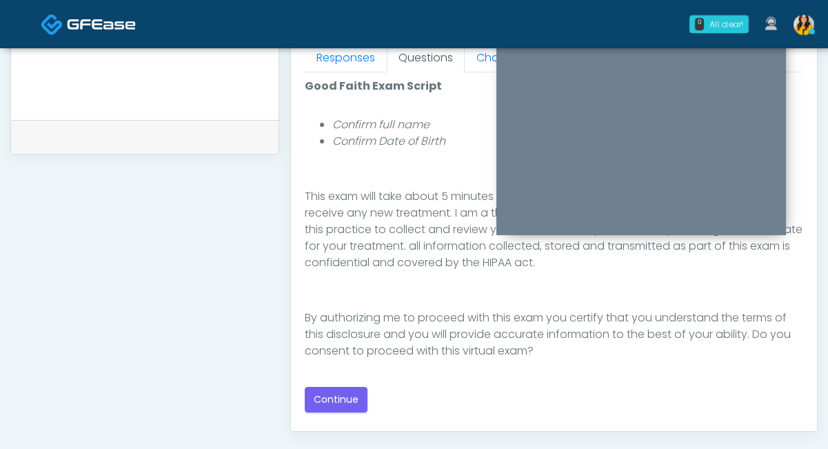
scroll to position [623, 0]
click at [332, 396] on button "Continue" at bounding box center [336, 398] width 63 height 26
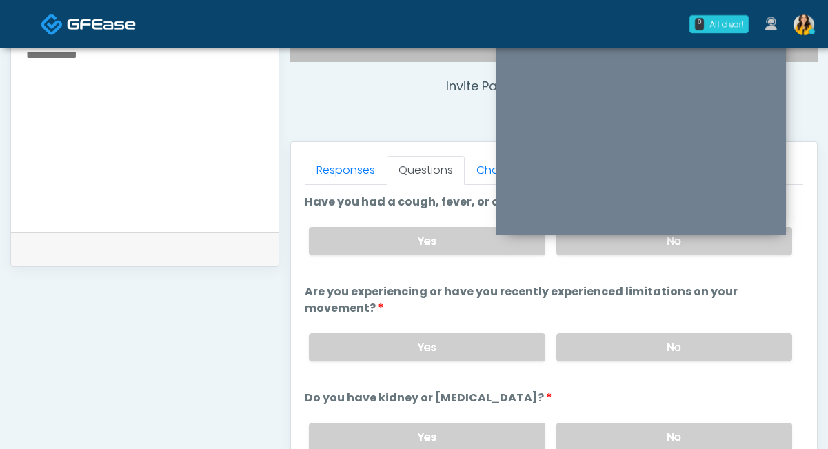
scroll to position [439, 0]
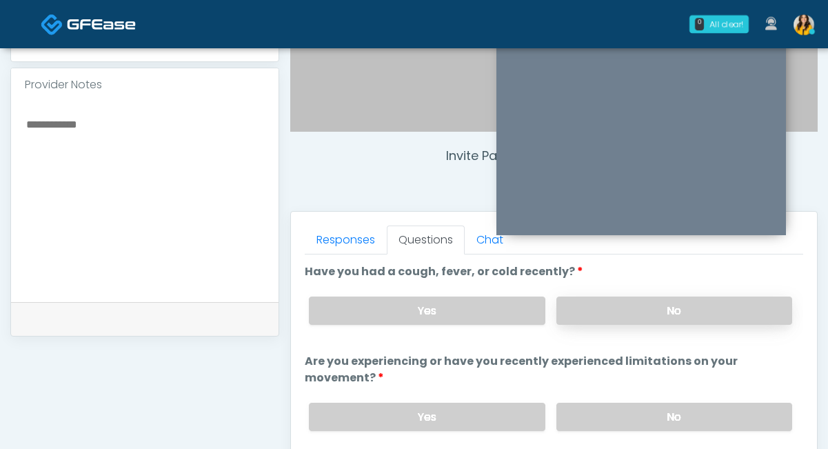
click at [610, 307] on label "No" at bounding box center [674, 310] width 236 height 28
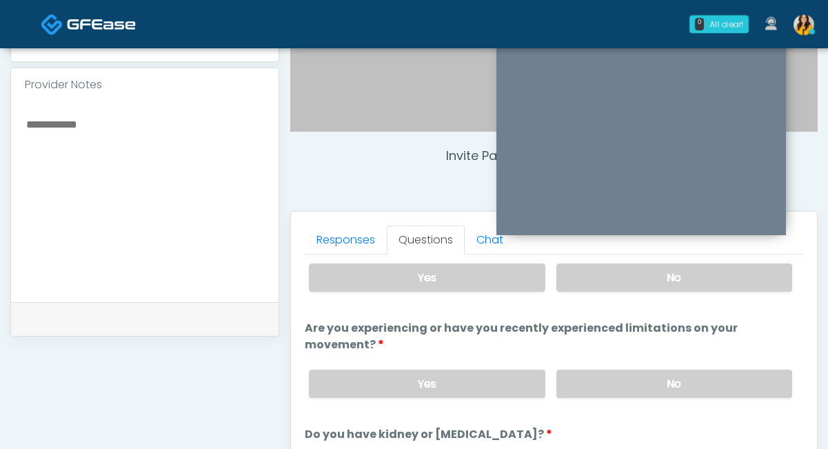
scroll to position [43, 0]
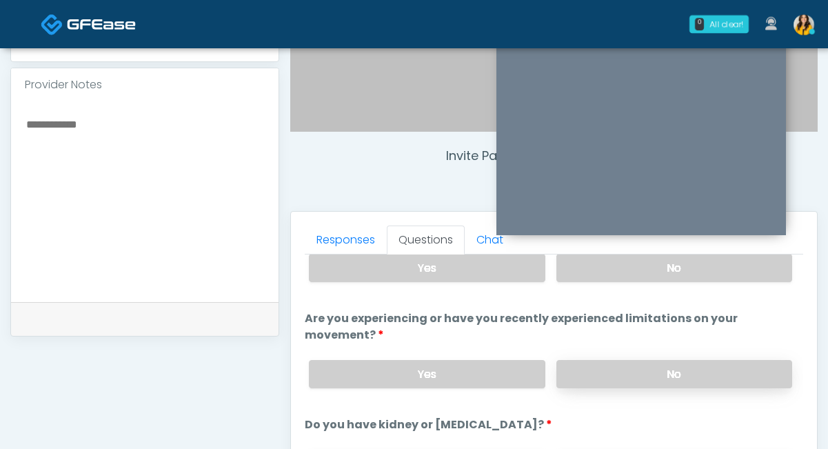
click at [585, 370] on label "No" at bounding box center [674, 374] width 236 height 28
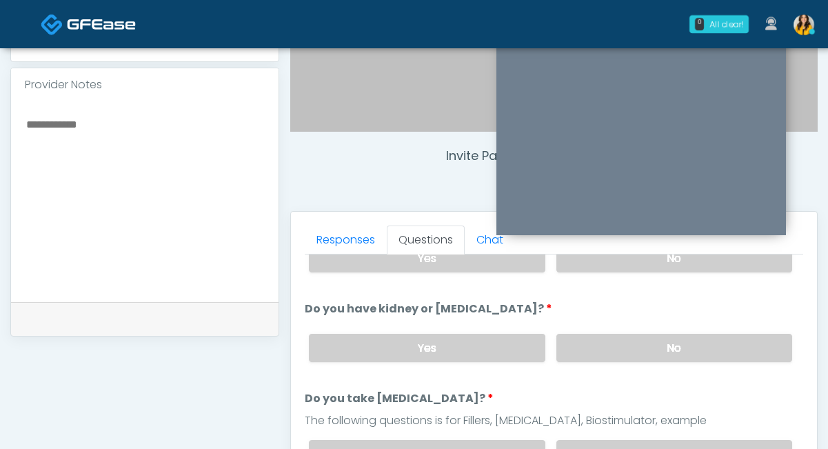
scroll to position [164, 0]
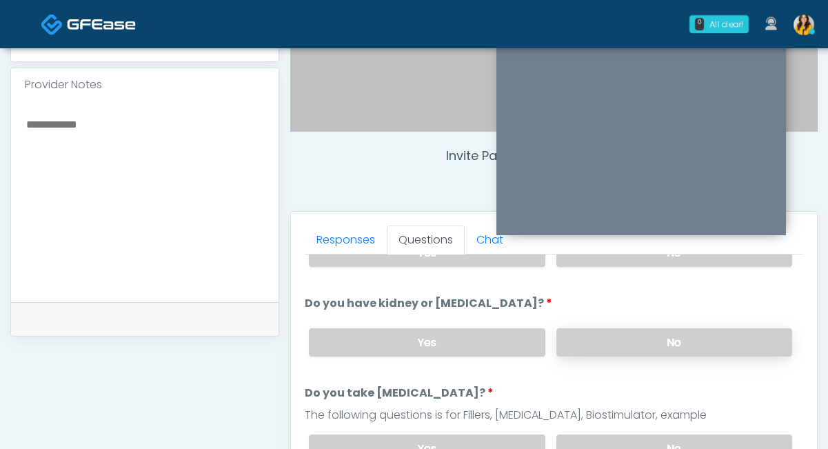
click at [590, 338] on label "No" at bounding box center [674, 342] width 236 height 28
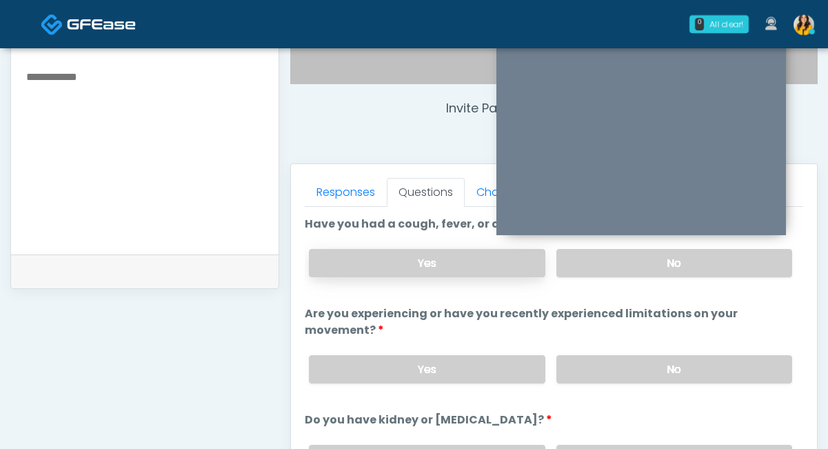
scroll to position [495, 0]
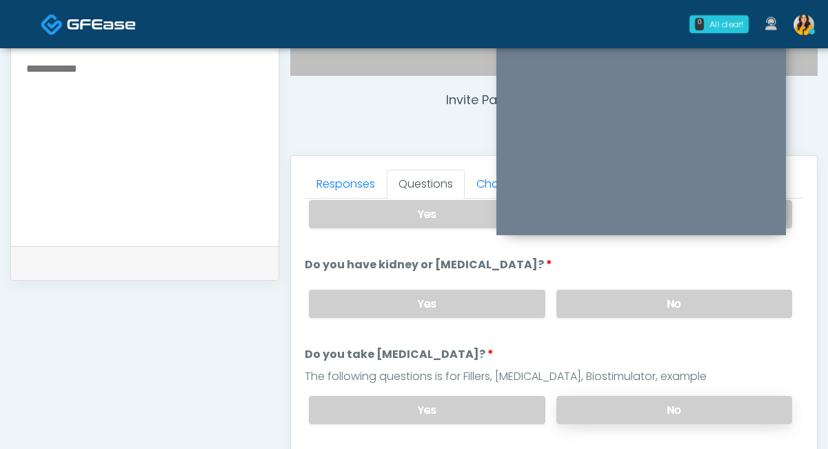
click at [589, 400] on label "No" at bounding box center [674, 410] width 236 height 28
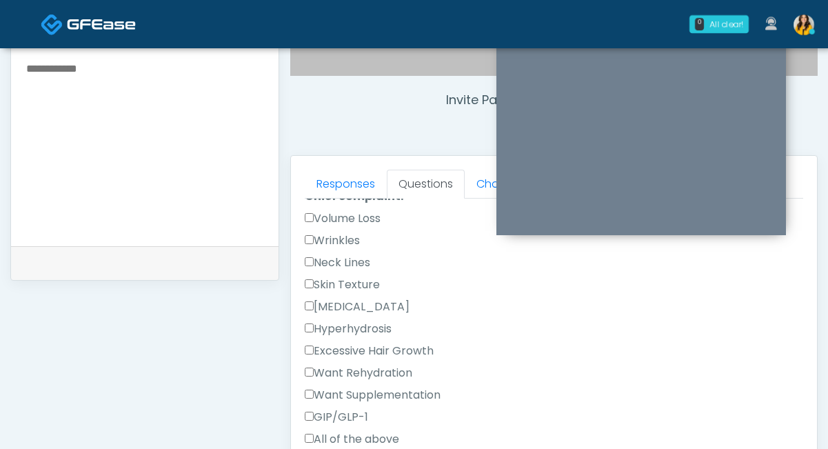
scroll to position [417, 0]
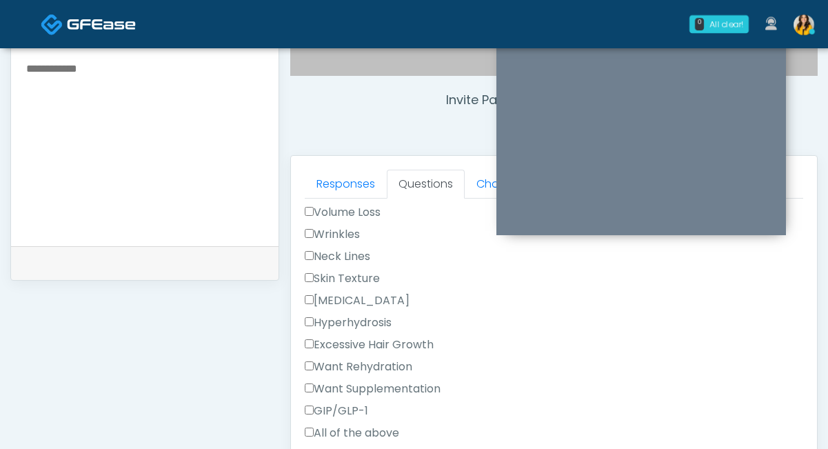
click at [332, 272] on label "Skin Texture" at bounding box center [342, 278] width 75 height 17
click at [359, 294] on label "Hyperpigmentation" at bounding box center [357, 300] width 105 height 17
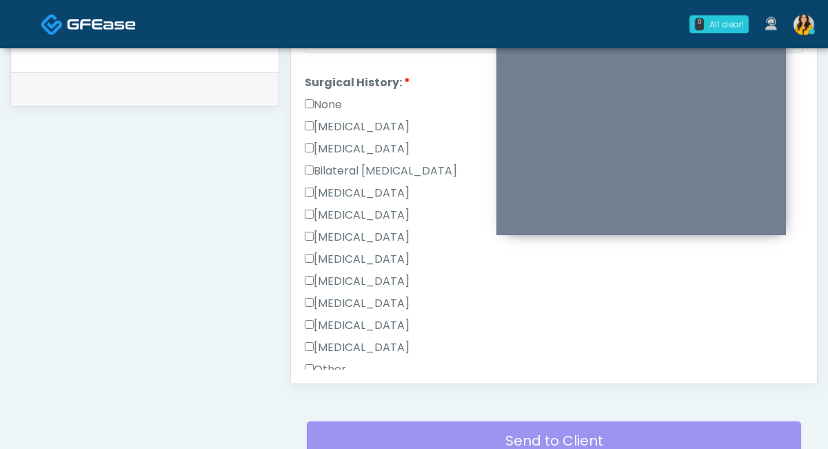
scroll to position [763, 0]
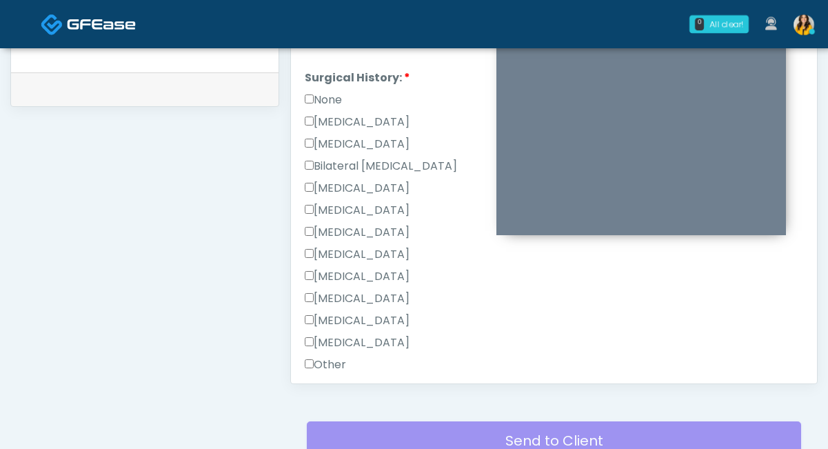
click at [361, 325] on label "[MEDICAL_DATA]" at bounding box center [357, 320] width 105 height 17
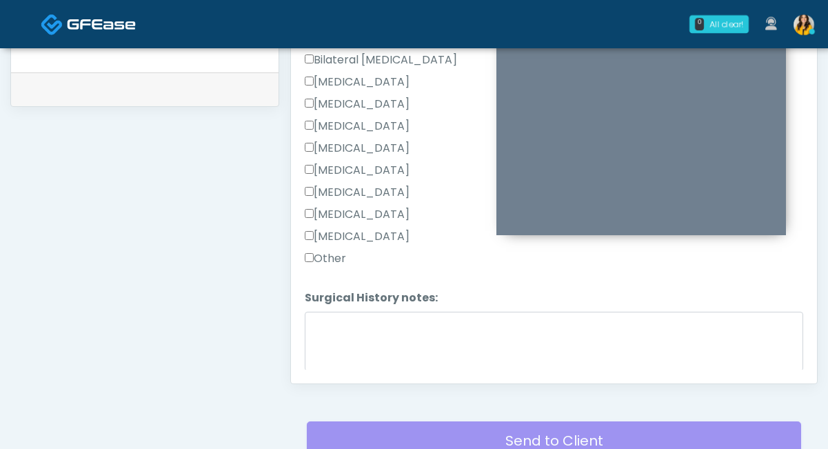
scroll to position [915, 0]
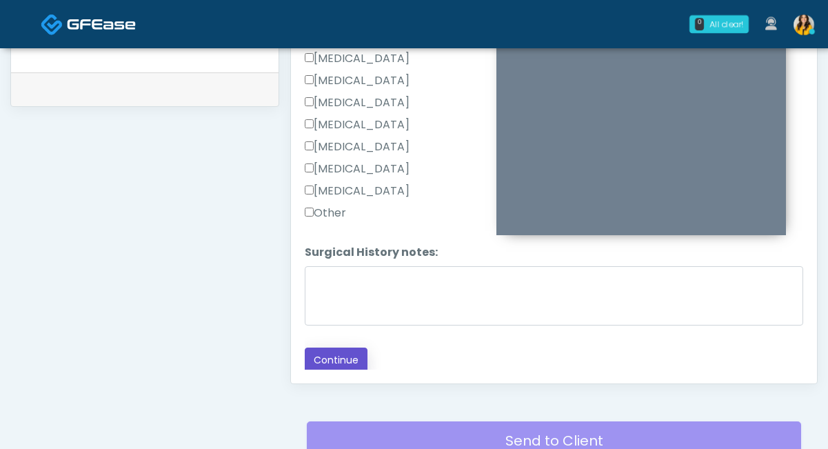
click at [340, 348] on button "Continue" at bounding box center [336, 360] width 63 height 26
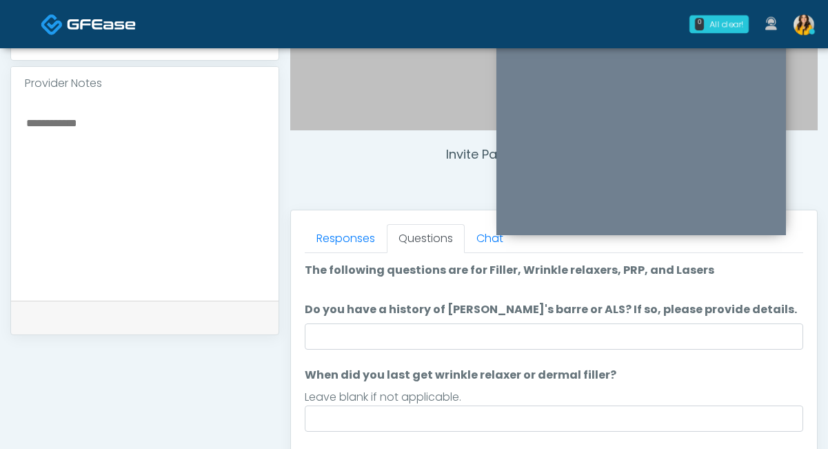
scroll to position [440, 0]
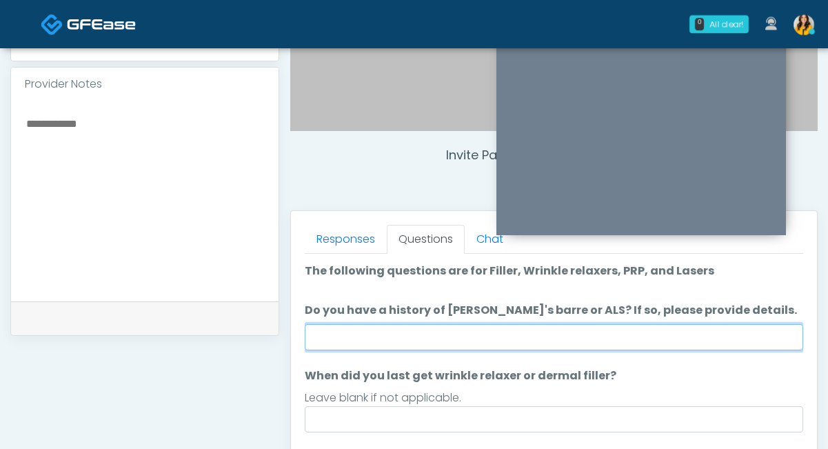
click at [418, 338] on input "Do you have a history of [PERSON_NAME]'s barre or ALS? If so, please provide de…" at bounding box center [554, 337] width 498 height 26
click at [354, 341] on input "Do you have a history of [PERSON_NAME]'s barre or ALS? If so, please provide de…" at bounding box center [554, 337] width 498 height 26
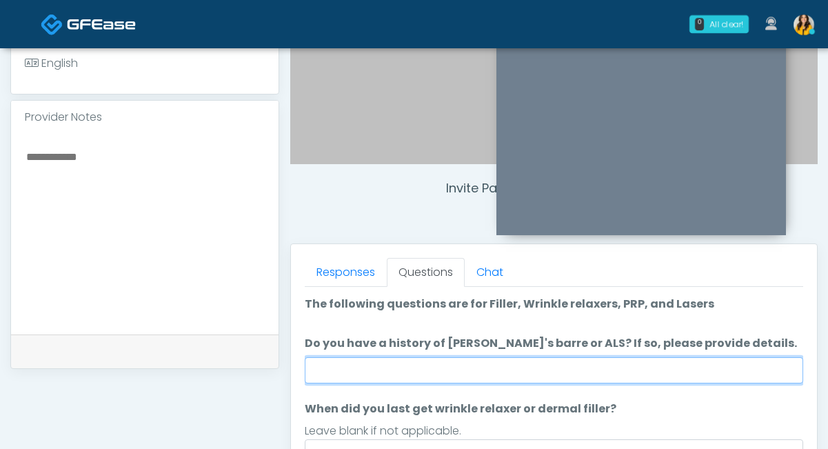
scroll to position [398, 0]
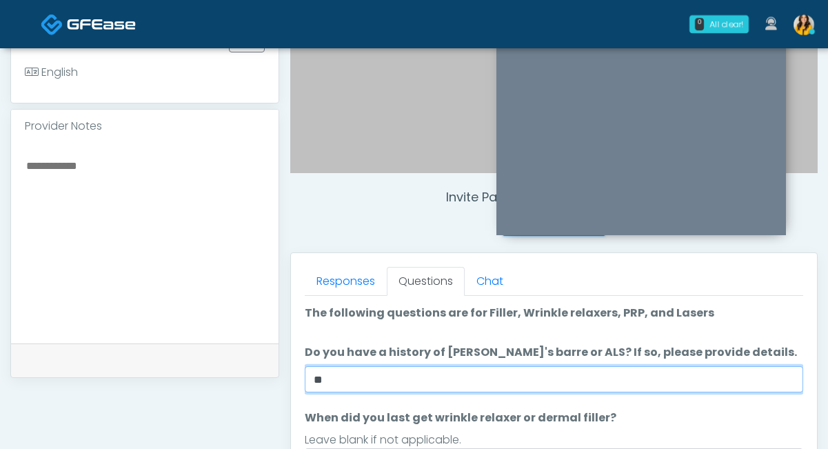
type input "**"
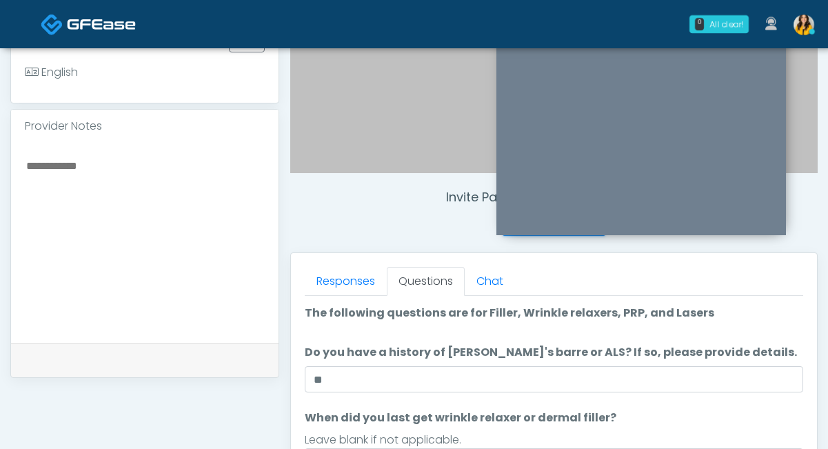
click at [352, 319] on label "The following questions are for Filler, Wrinkle relaxers, PRP, and Lasers" at bounding box center [509, 313] width 409 height 17
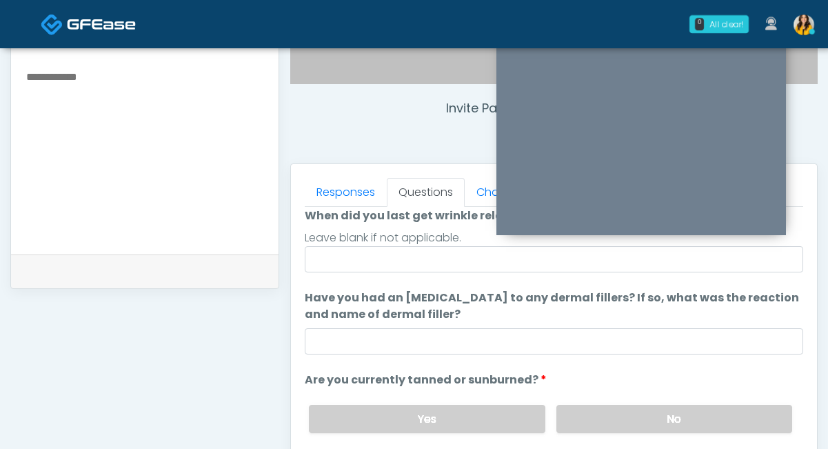
scroll to position [146, 0]
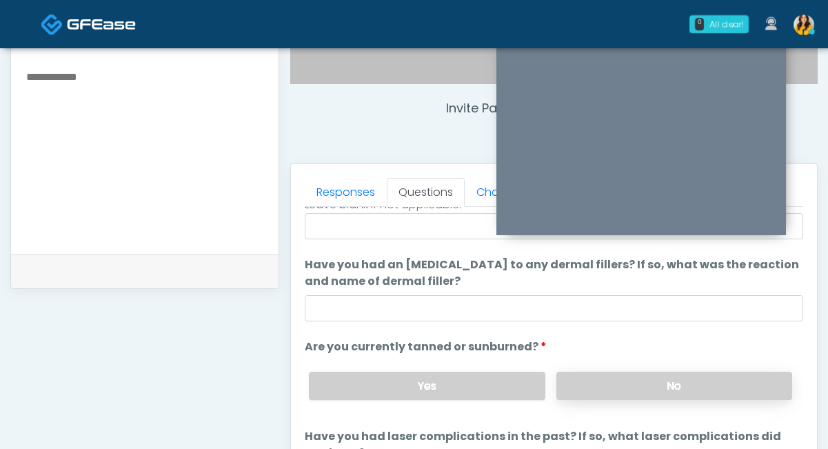
click at [602, 392] on label "No" at bounding box center [674, 386] width 236 height 28
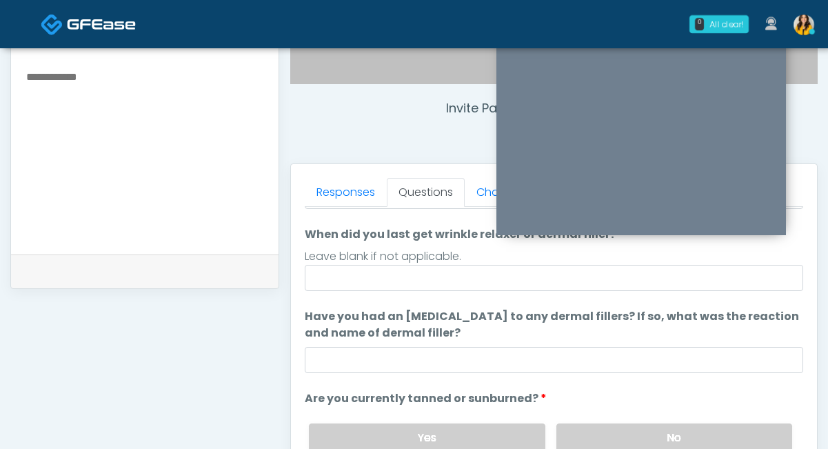
scroll to position [83, 0]
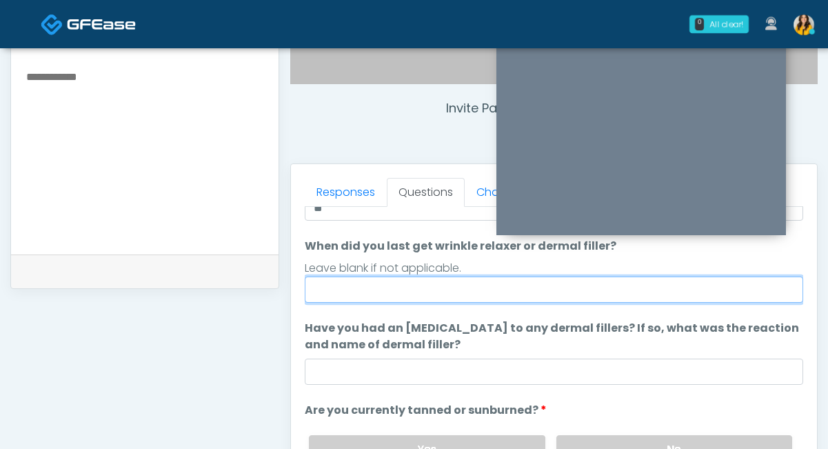
click at [384, 292] on input "When did you last get wrinkle relaxer or dermal filler?" at bounding box center [554, 289] width 498 height 26
type input "*"
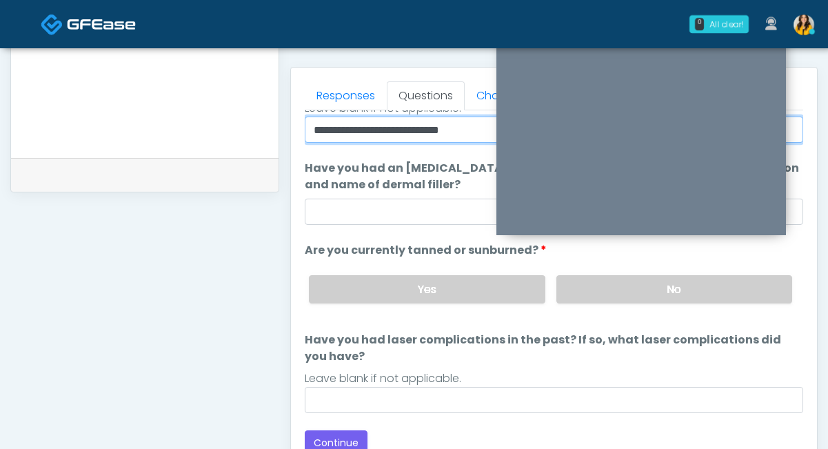
scroll to position [611, 0]
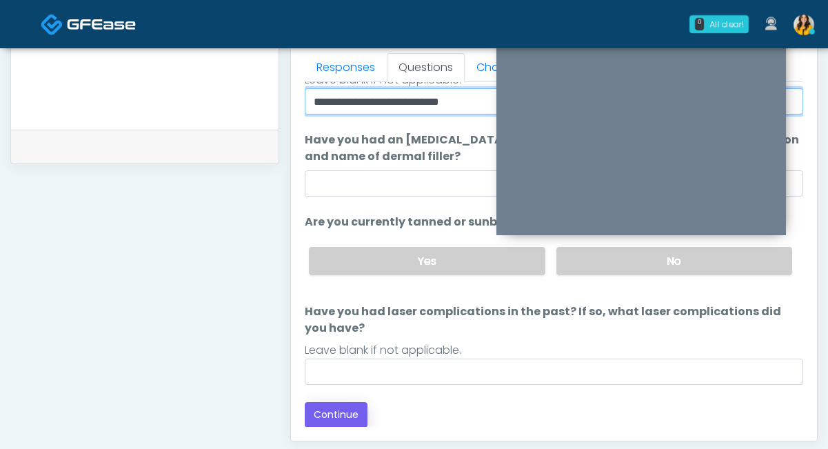
type input "**********"
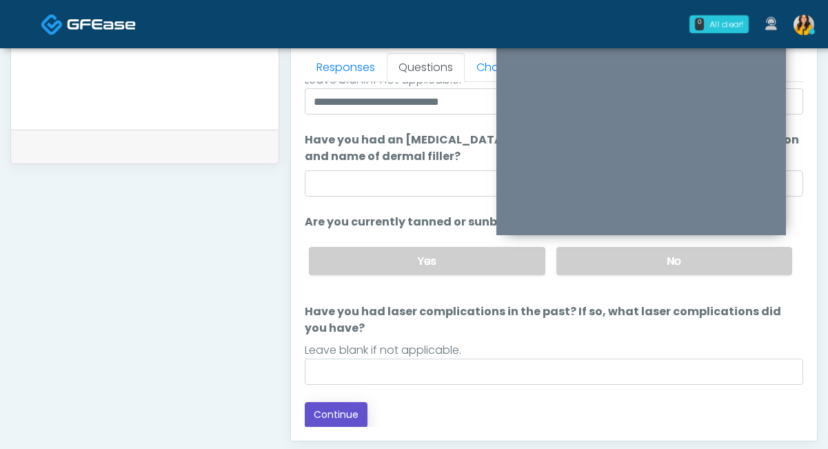
click at [343, 410] on button "Continue" at bounding box center [336, 415] width 63 height 26
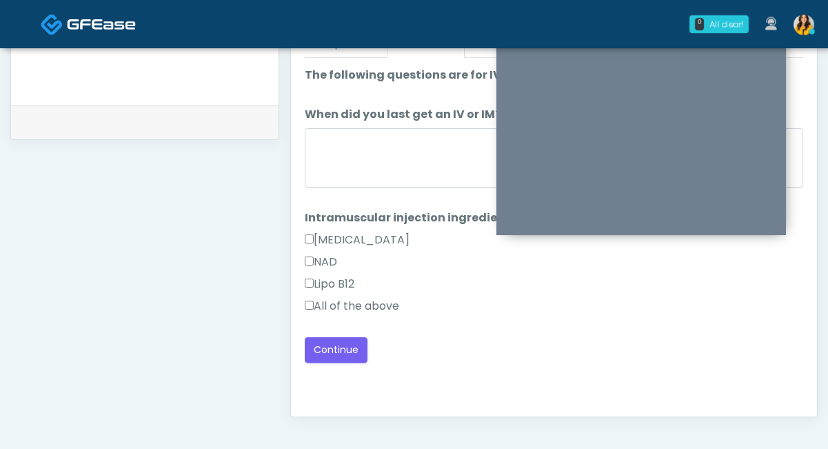
scroll to position [604, 0]
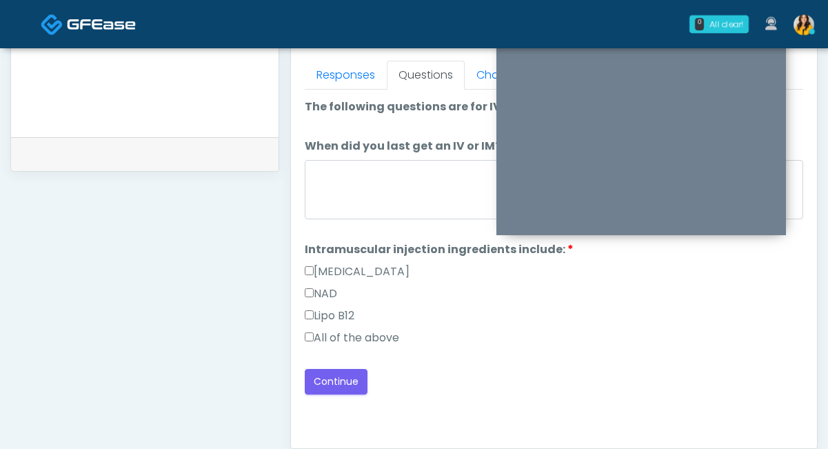
click at [359, 332] on label "All of the above" at bounding box center [352, 338] width 94 height 17
click at [359, 207] on textarea "When did you last get an IV or IM?" at bounding box center [554, 189] width 498 height 59
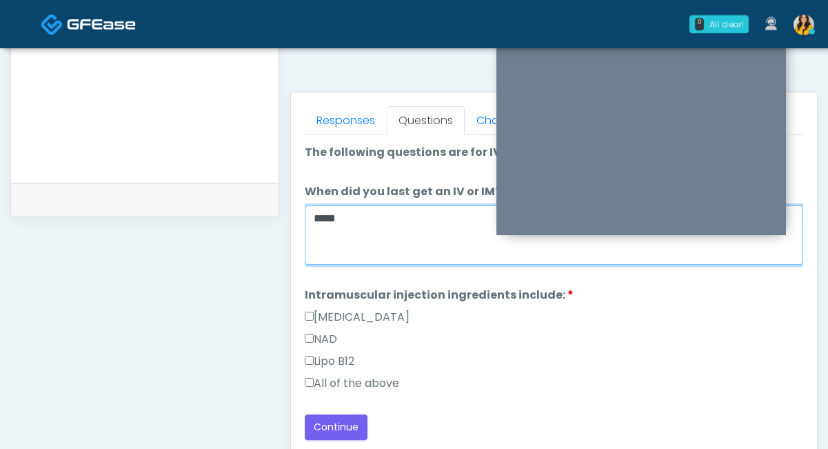
scroll to position [578, 0]
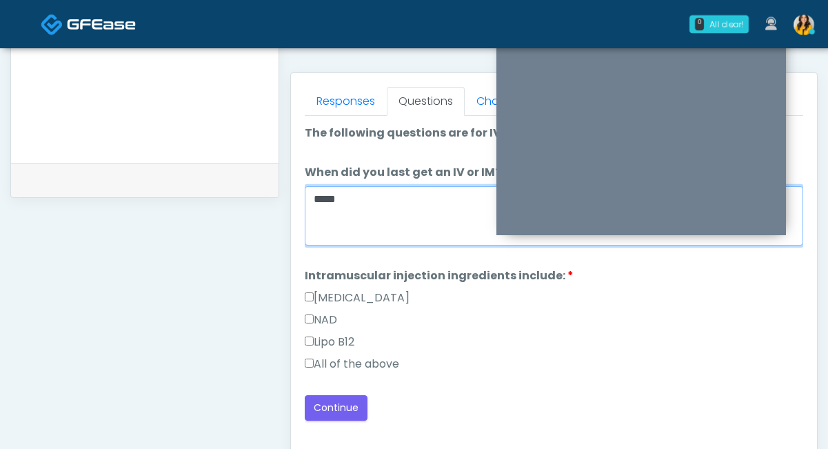
drag, startPoint x: 368, startPoint y: 217, endPoint x: 305, endPoint y: 205, distance: 63.9
click at [305, 205] on textarea "*****" at bounding box center [554, 215] width 498 height 59
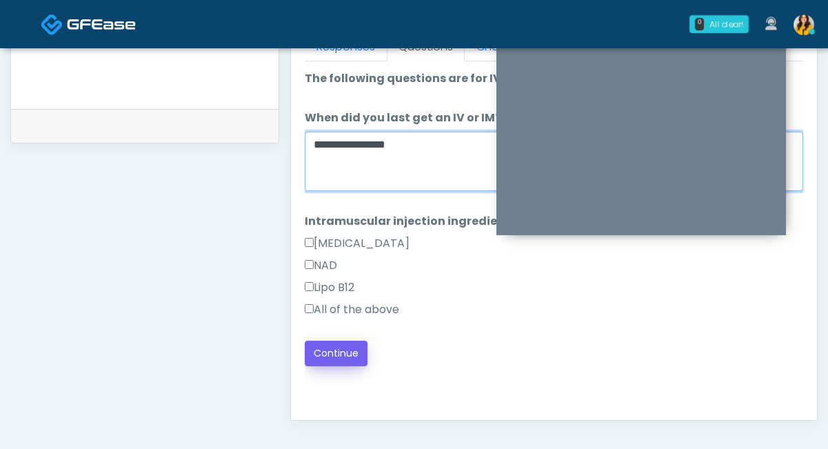
type textarea "**********"
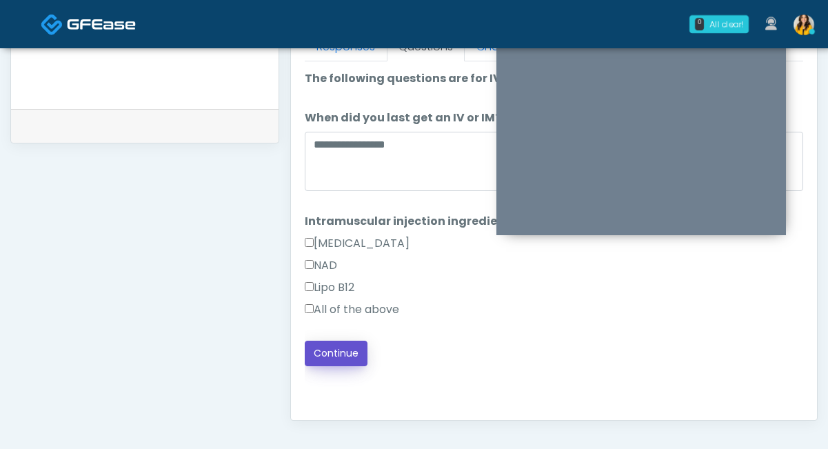
click at [350, 354] on button "Continue" at bounding box center [336, 354] width 63 height 26
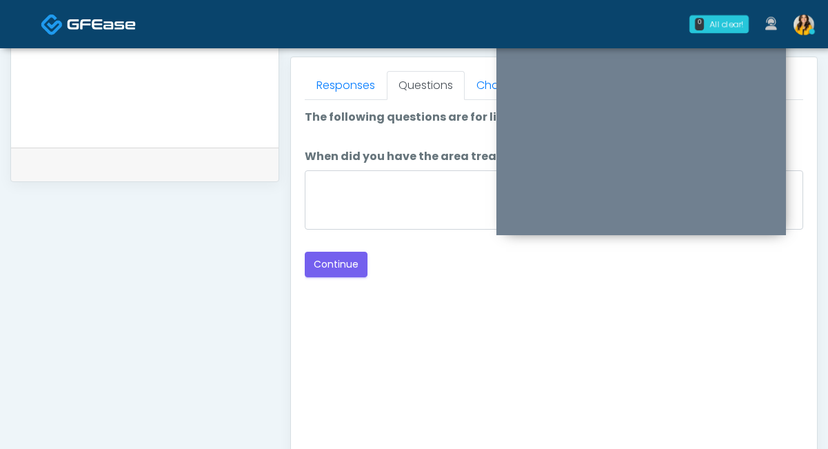
scroll to position [556, 0]
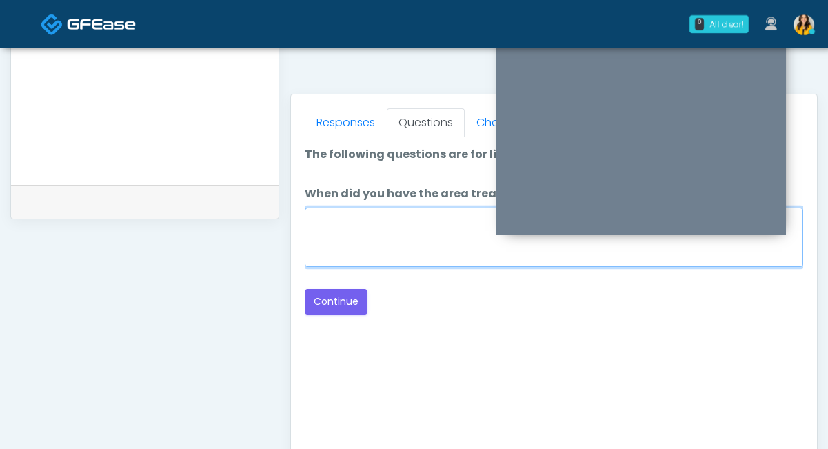
click at [421, 250] on textarea "When did you have the area treated with a previous lipolysis treatment?" at bounding box center [554, 236] width 498 height 59
type textarea "*****"
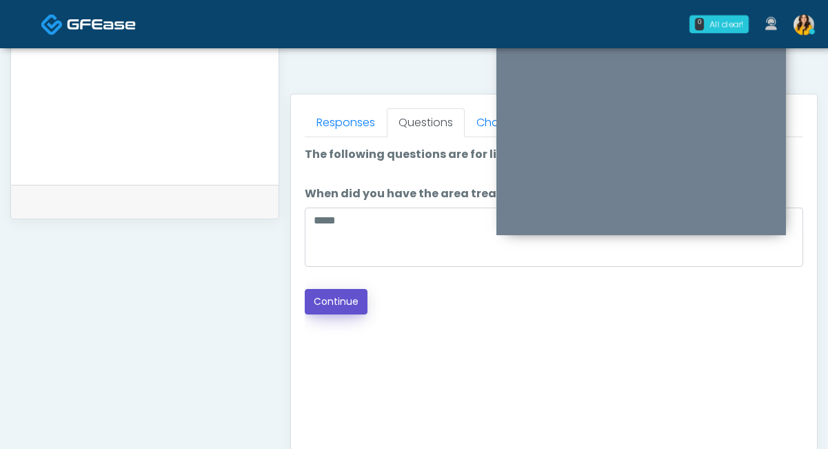
click at [340, 309] on button "Continue" at bounding box center [336, 302] width 63 height 26
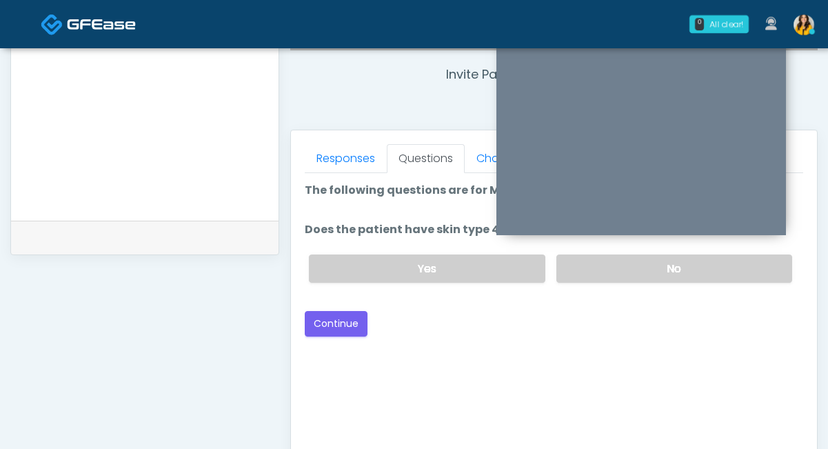
scroll to position [495, 0]
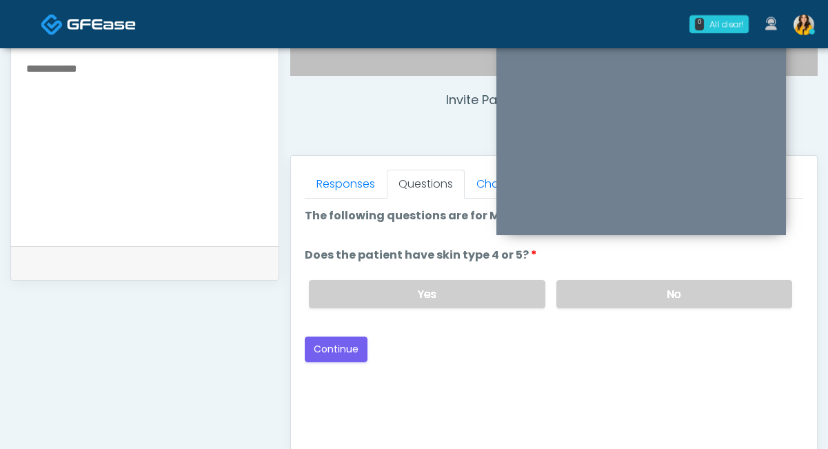
click at [578, 315] on div "Yes No" at bounding box center [550, 294] width 505 height 50
click at [576, 301] on label "No" at bounding box center [674, 294] width 236 height 28
click at [350, 345] on button "Continue" at bounding box center [336, 349] width 63 height 26
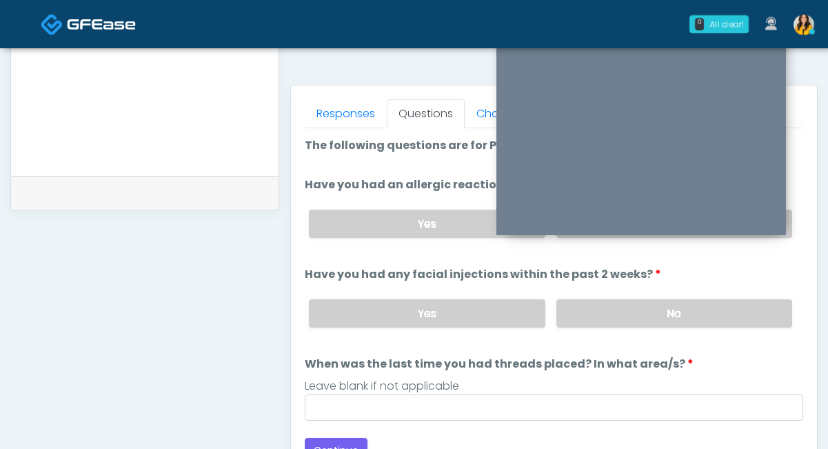
scroll to position [518, 0]
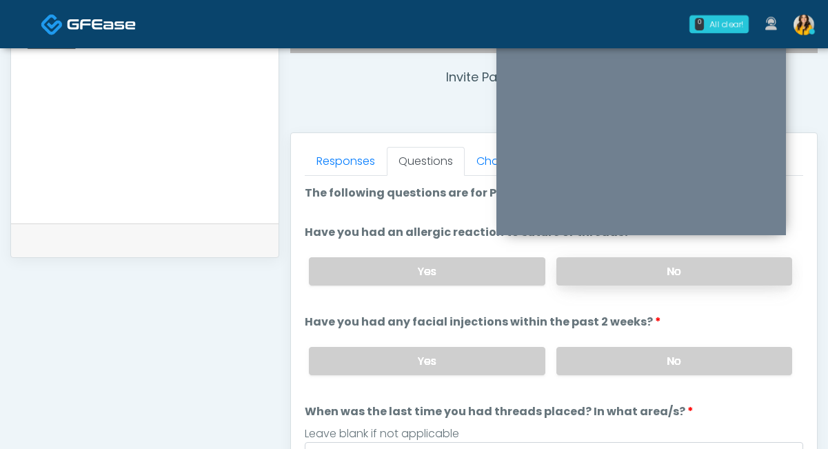
click at [596, 267] on label "No" at bounding box center [674, 271] width 236 height 28
click at [586, 347] on label "No" at bounding box center [674, 361] width 236 height 28
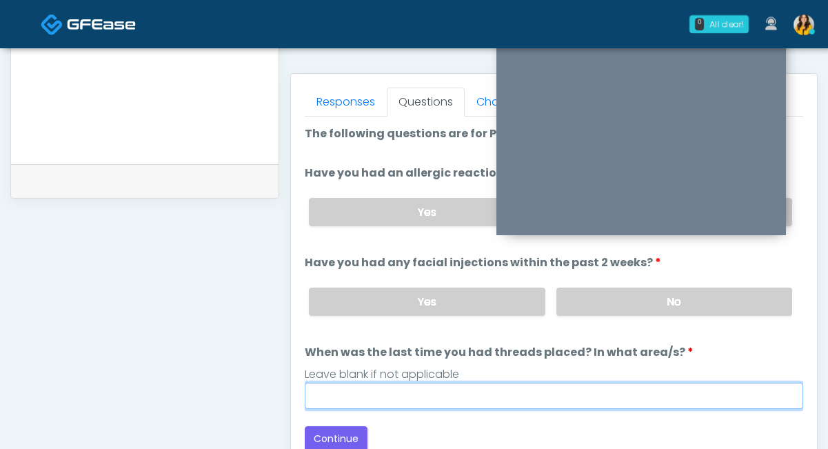
click at [478, 403] on input "When was the last time you had threads placed? In what area/s?" at bounding box center [554, 396] width 498 height 26
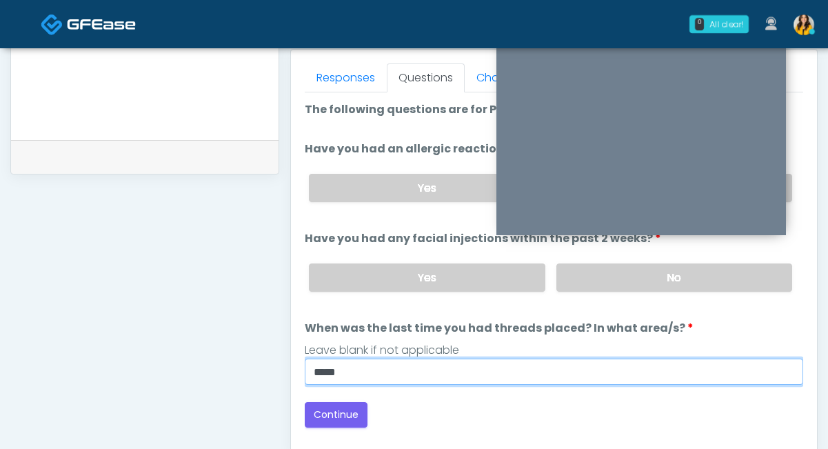
scroll to position [602, 0]
type input "*****"
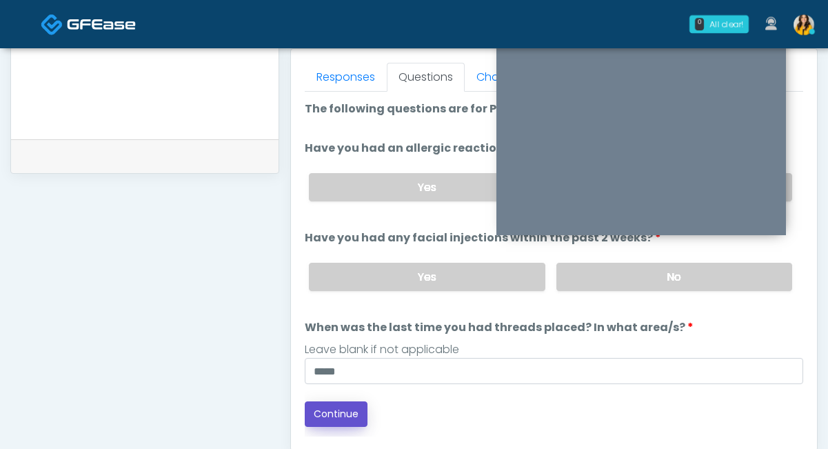
click at [330, 403] on button "Continue" at bounding box center [336, 414] width 63 height 26
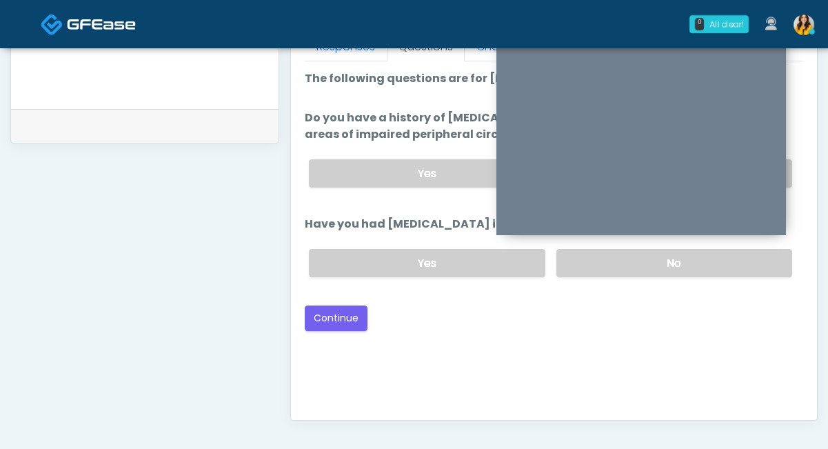
scroll to position [629, 0]
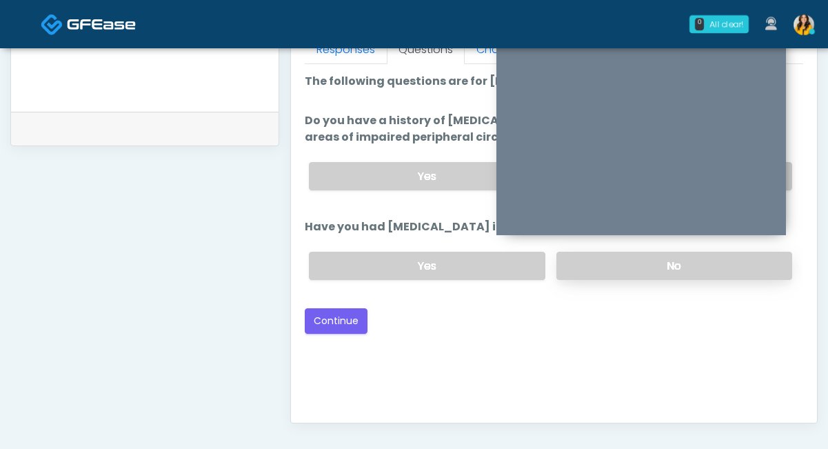
click at [566, 258] on label "No" at bounding box center [674, 266] width 236 height 28
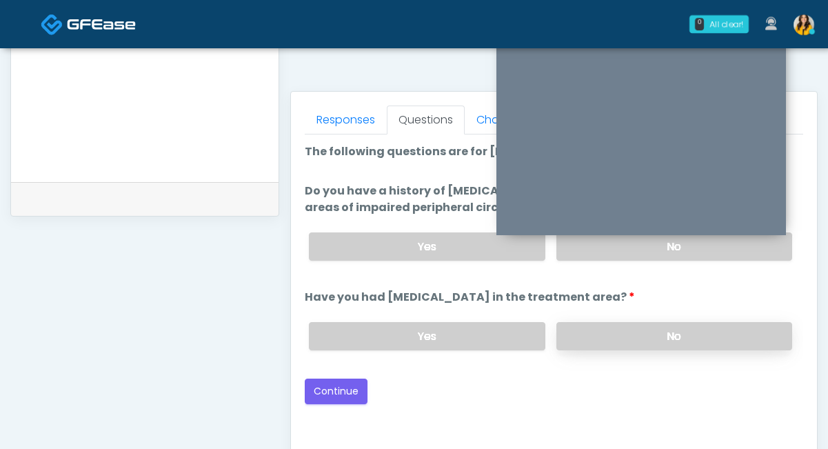
scroll to position [549, 0]
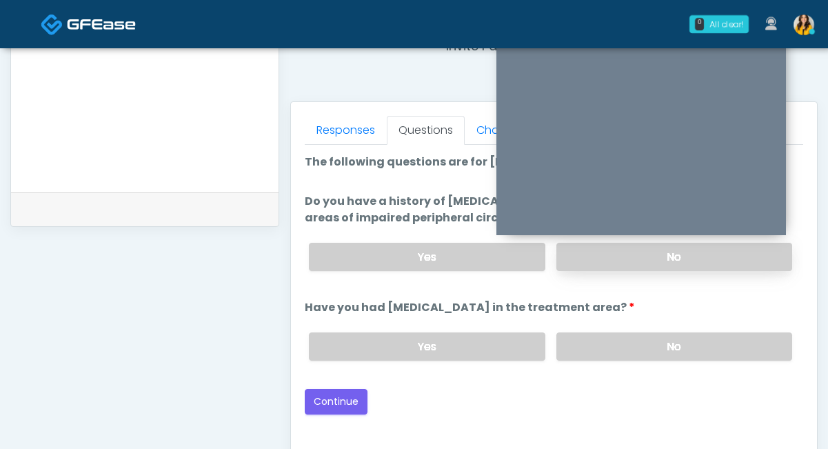
click at [565, 268] on label "No" at bounding box center [674, 257] width 236 height 28
click at [325, 389] on button "Continue" at bounding box center [336, 402] width 63 height 26
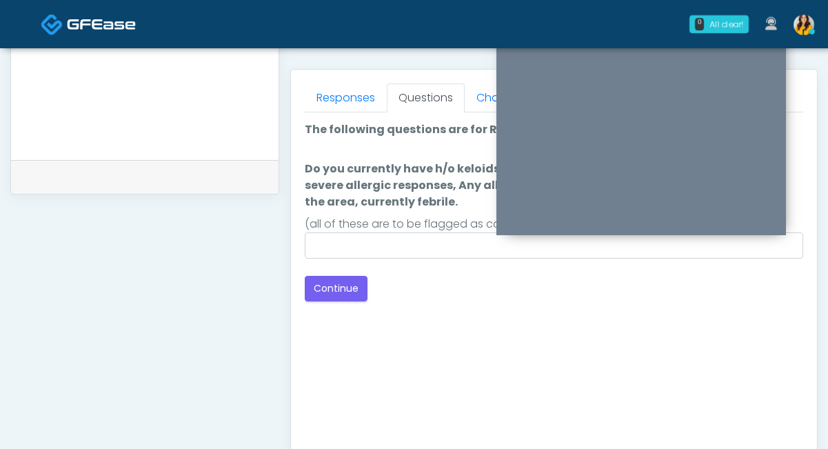
scroll to position [509, 0]
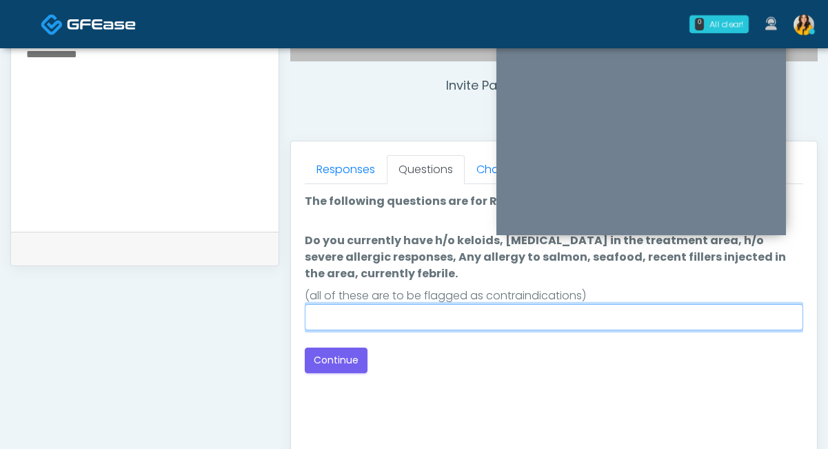
click at [399, 325] on input "Do you currently have h/o keloids, skin infection in the treatment area, h/o se…" at bounding box center [554, 317] width 498 height 26
type input "**********"
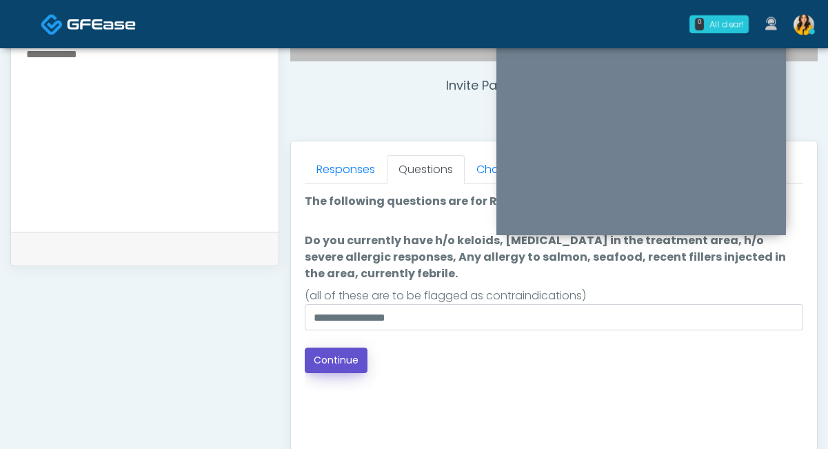
click at [349, 358] on button "Continue" at bounding box center [336, 360] width 63 height 26
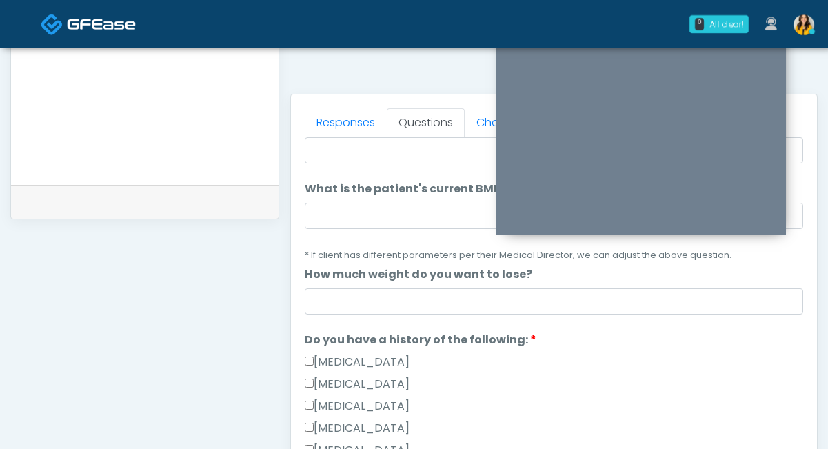
scroll to position [262, 0]
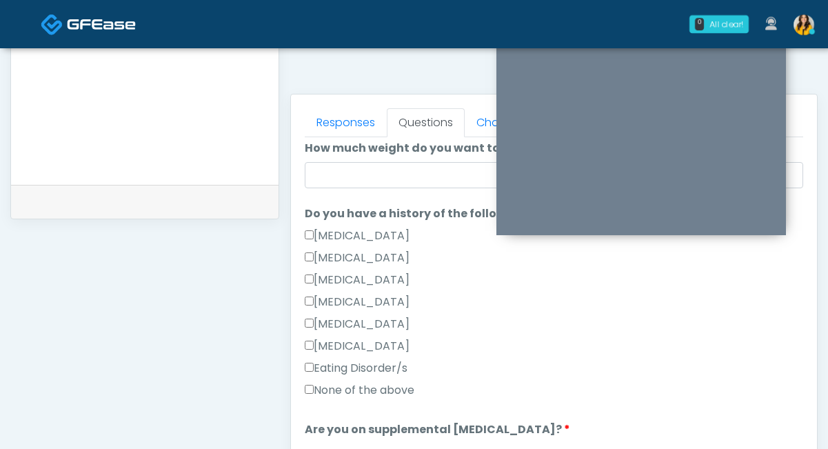
click at [382, 389] on label "None of the above" at bounding box center [360, 390] width 110 height 17
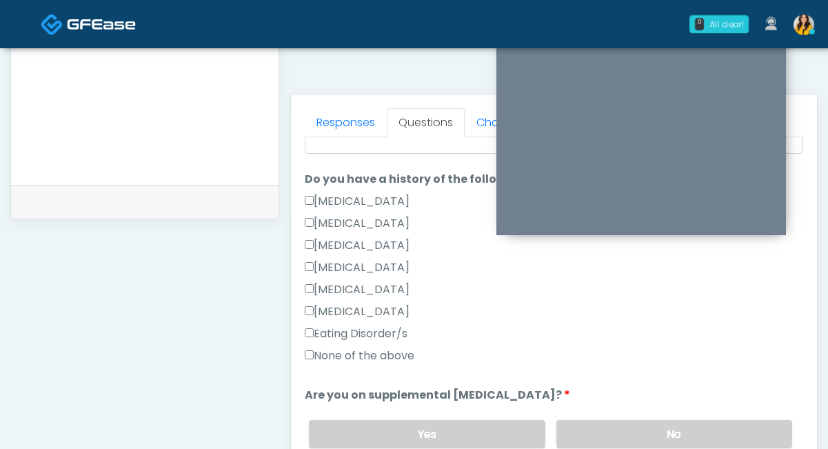
scroll to position [337, 0]
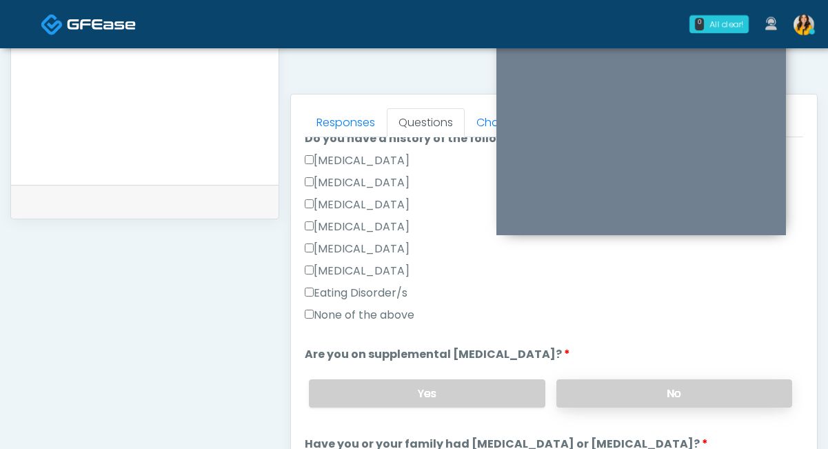
click at [613, 385] on label "No" at bounding box center [674, 393] width 236 height 28
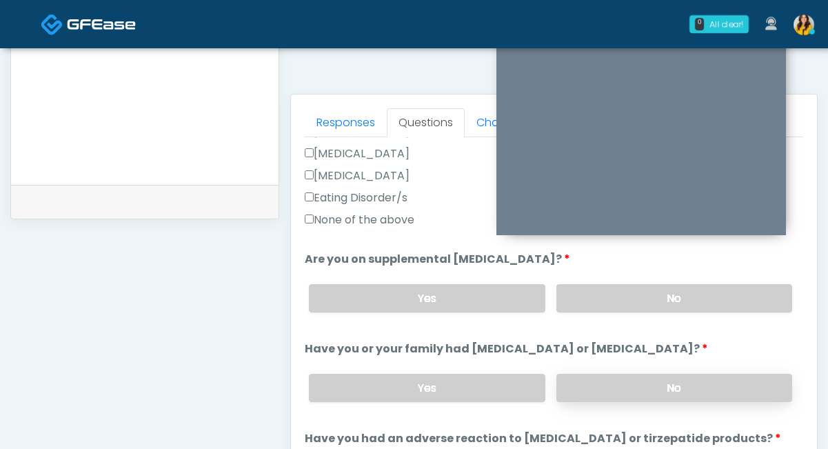
click at [614, 379] on label "No" at bounding box center [674, 388] width 236 height 28
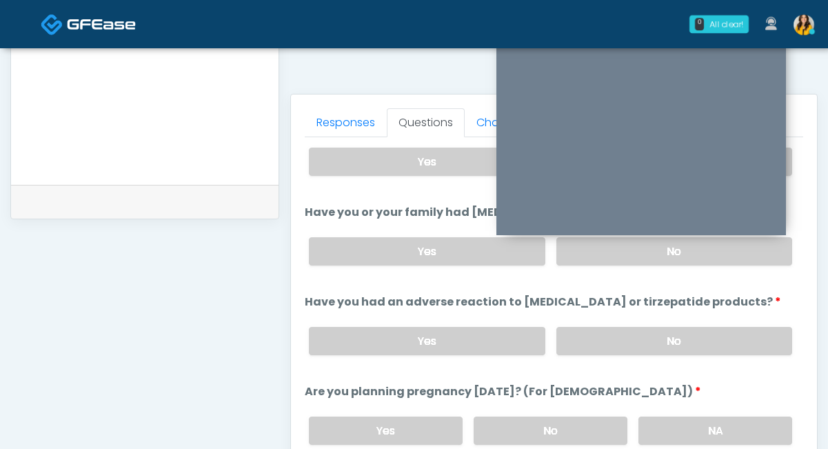
click at [600, 364] on ol "The following questions are for GIP/GLP-1 service The following questions are f…" at bounding box center [554, 114] width 498 height 1074
click at [584, 345] on label "No" at bounding box center [674, 341] width 236 height 28
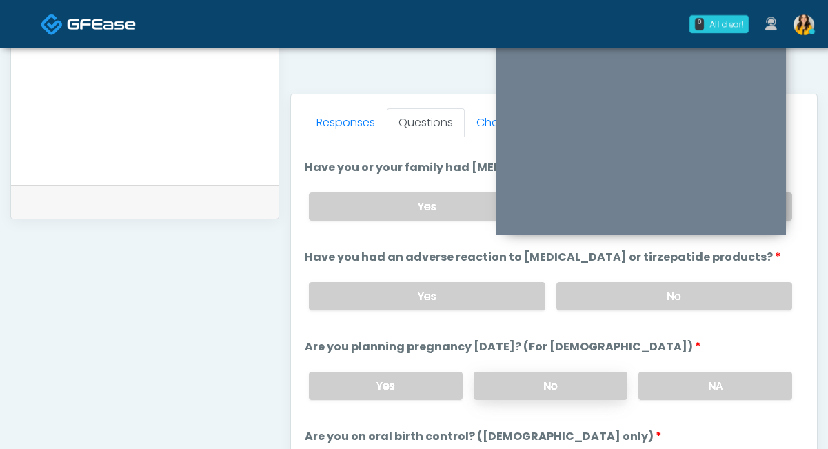
click at [550, 381] on label "No" at bounding box center [551, 386] width 154 height 28
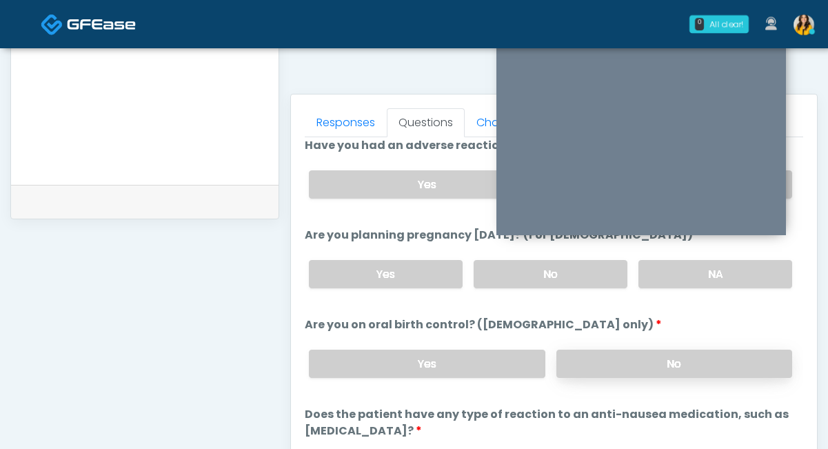
click at [594, 359] on label "No" at bounding box center [674, 364] width 236 height 28
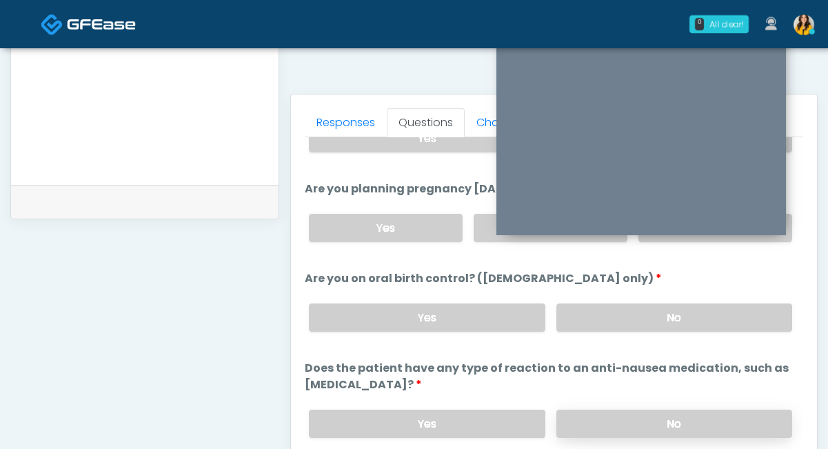
click at [576, 422] on label "No" at bounding box center [674, 423] width 236 height 28
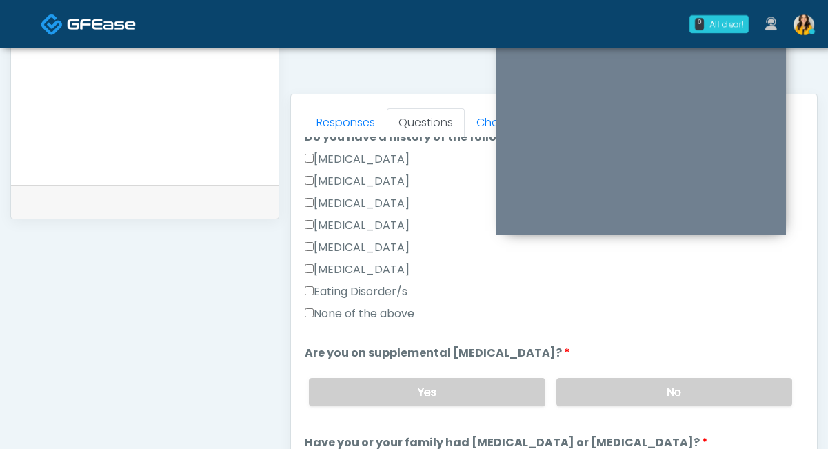
scroll to position [0, 0]
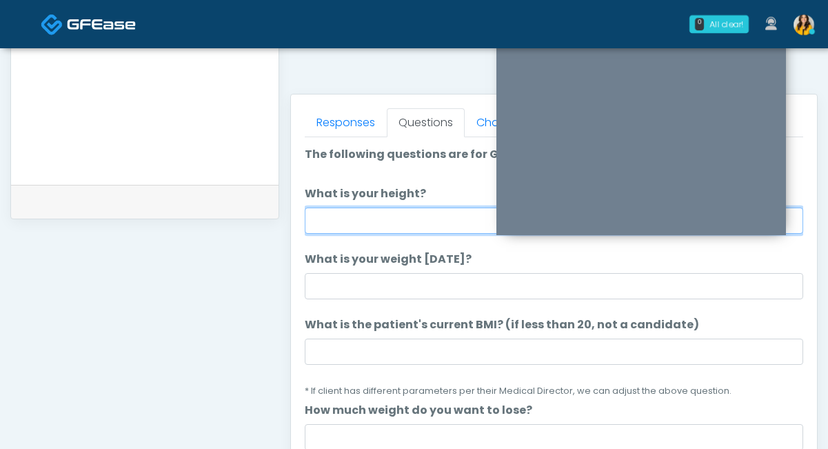
click at [354, 212] on input "What is your height?" at bounding box center [554, 220] width 498 height 26
type input "****"
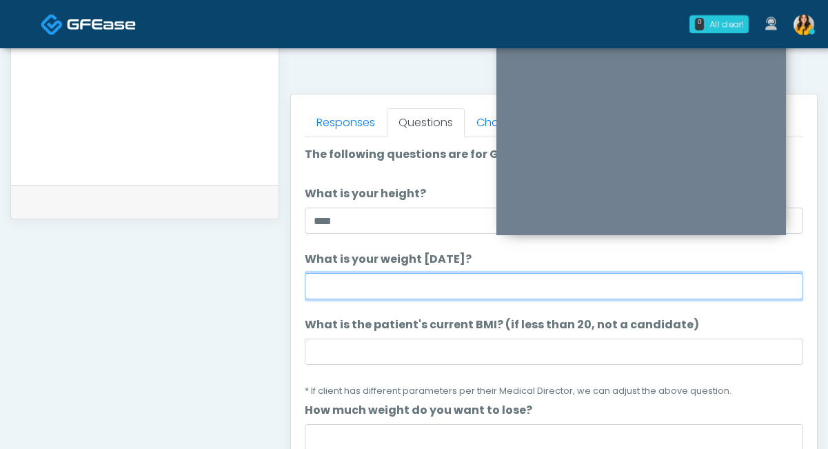
click at [359, 290] on input "What is your weight [DATE]?" at bounding box center [554, 286] width 498 height 26
type input "***"
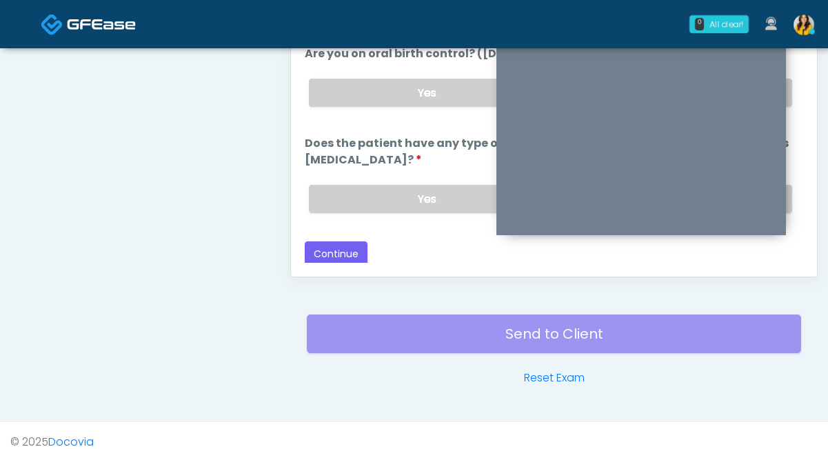
scroll to position [789, 0]
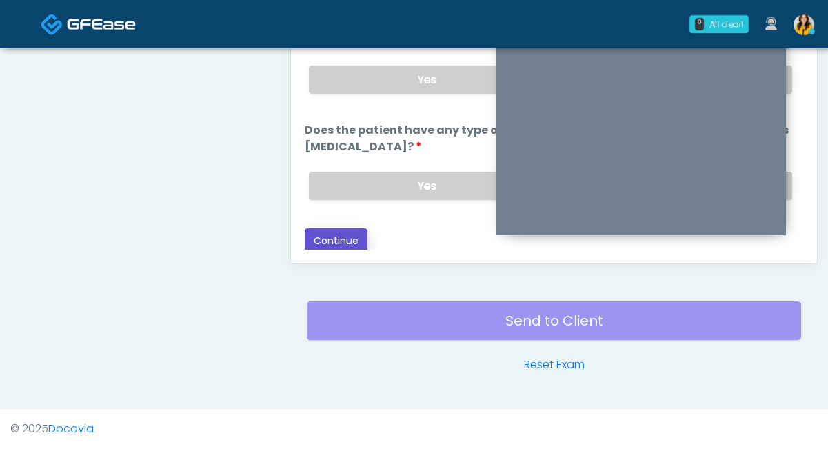
click at [356, 244] on button "Continue" at bounding box center [336, 241] width 63 height 26
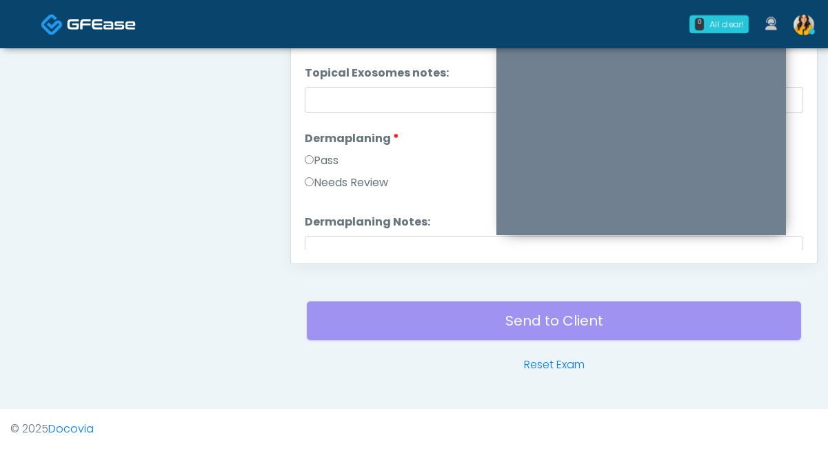
scroll to position [2715, 0]
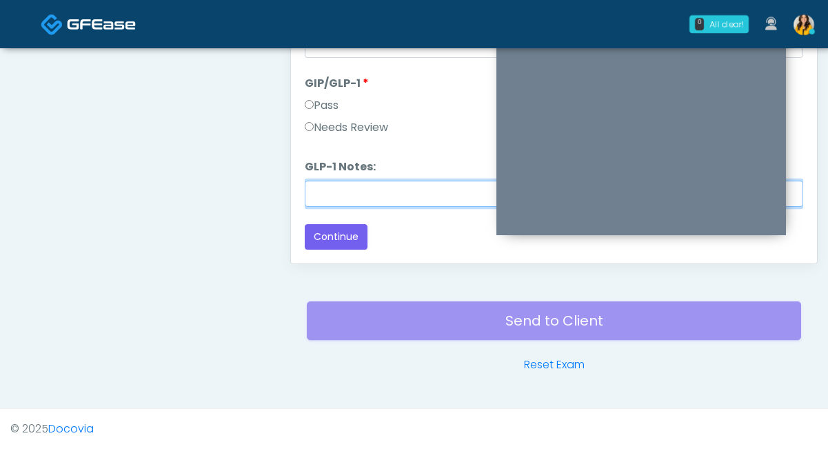
click at [348, 179] on li "GLP-1 Notes: GLP-1 Notes:" at bounding box center [554, 183] width 498 height 48
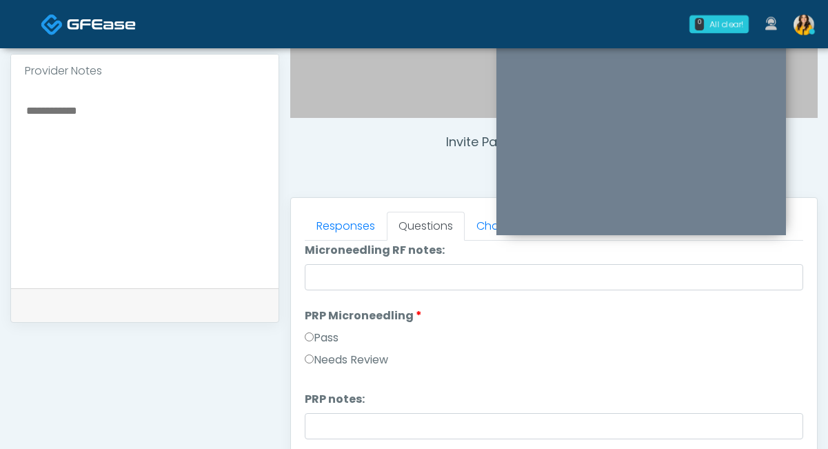
scroll to position [0, 0]
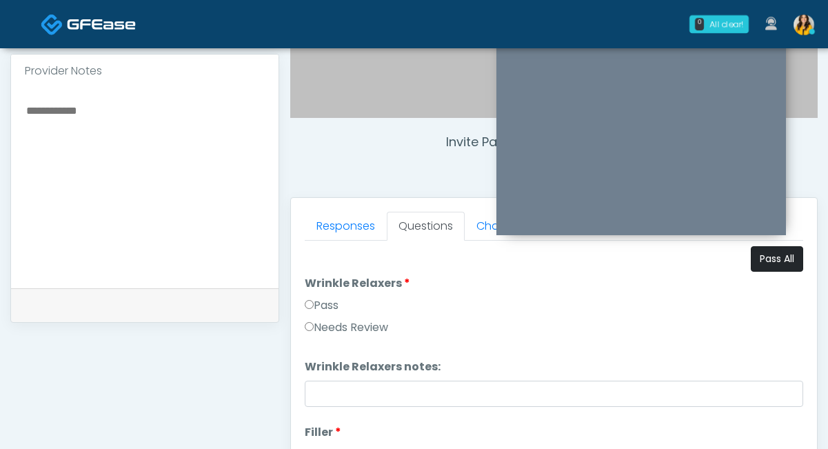
type input "********"
click at [775, 247] on button "Pass All" at bounding box center [777, 259] width 52 height 26
click at [61, 94] on div at bounding box center [144, 188] width 267 height 201
click at [68, 117] on textarea at bounding box center [145, 185] width 240 height 168
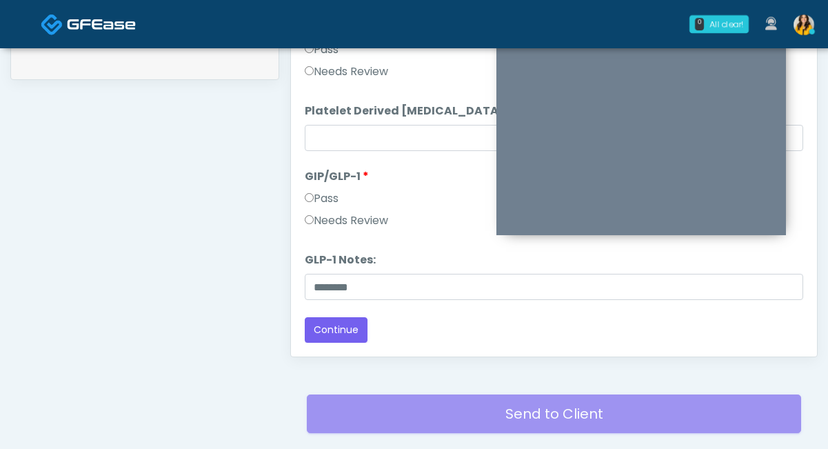
scroll to position [789, 0]
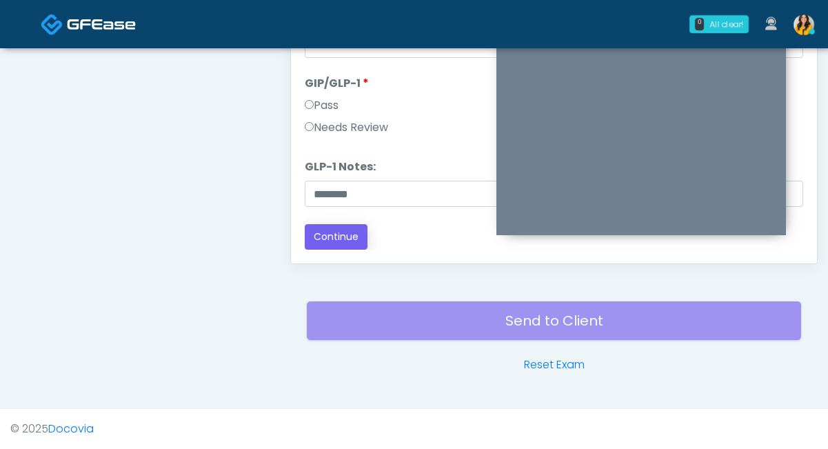
type textarea "**********"
click at [350, 239] on button "Continue" at bounding box center [336, 237] width 63 height 26
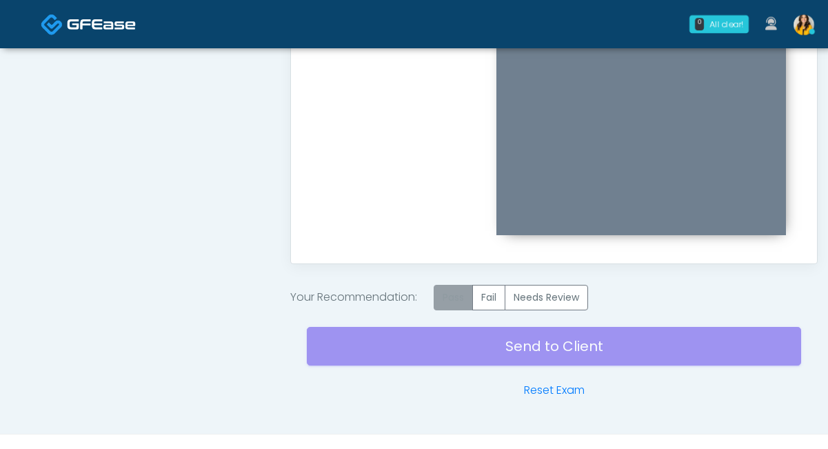
click at [451, 302] on label "Pass" at bounding box center [453, 298] width 39 height 26
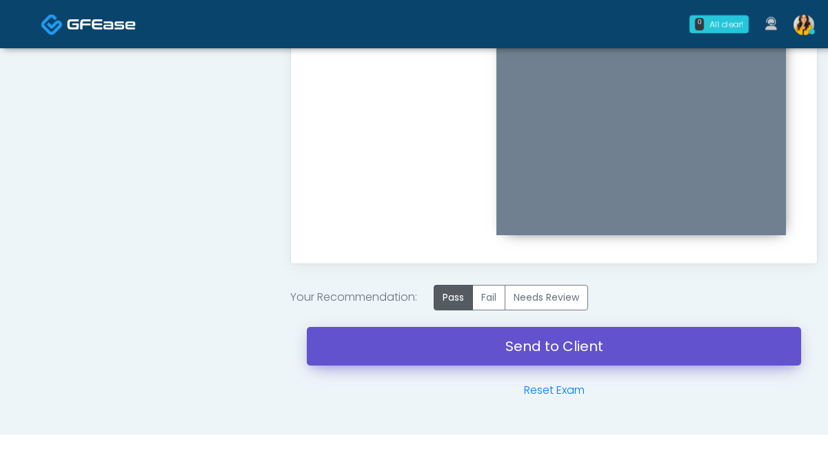
click at [590, 345] on link "Send to Client" at bounding box center [554, 346] width 494 height 39
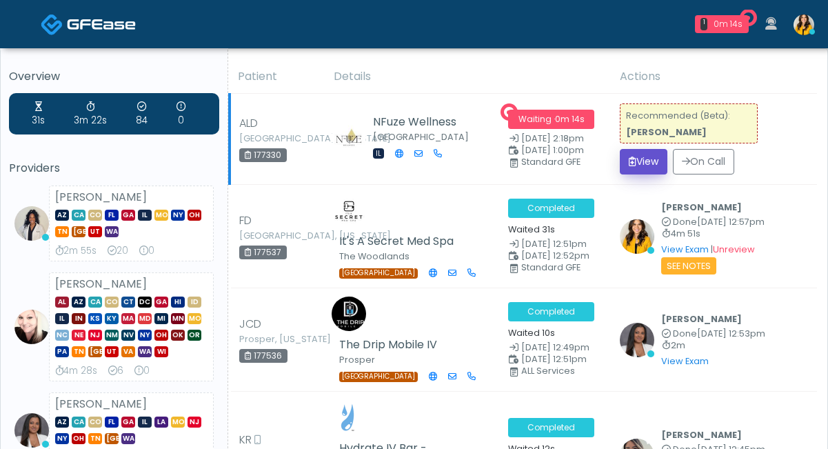
click at [654, 169] on button "View" at bounding box center [644, 162] width 48 height 26
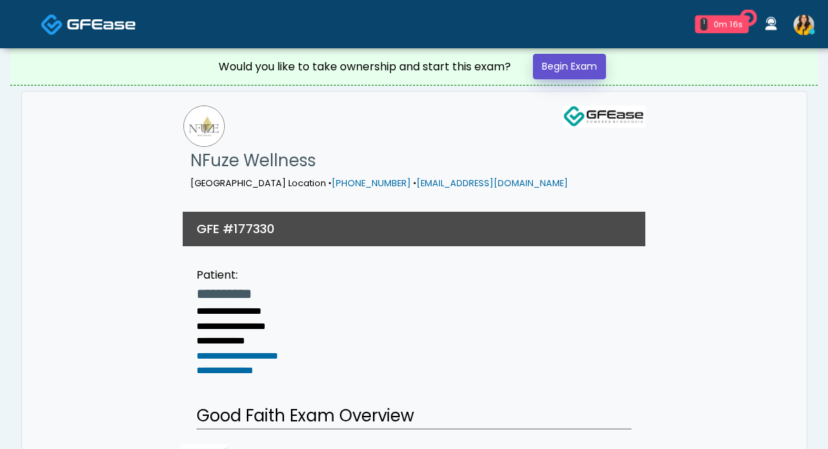
click at [580, 60] on link "Begin Exam" at bounding box center [569, 67] width 73 height 26
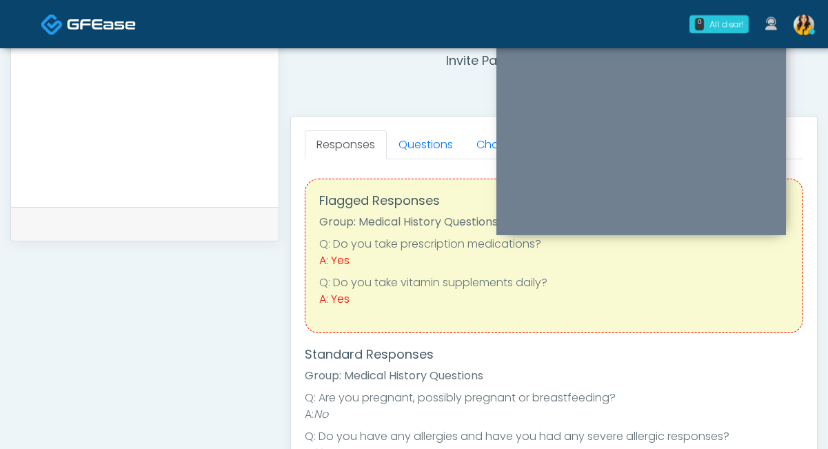
scroll to position [505, 0]
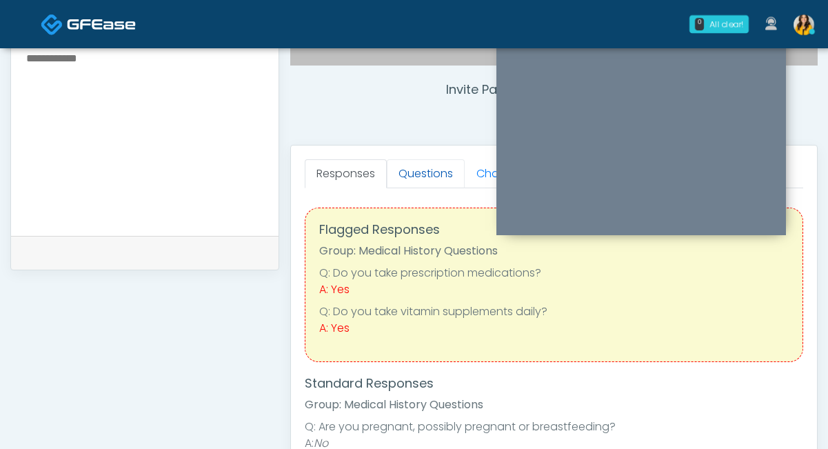
click at [422, 168] on link "Questions" at bounding box center [426, 173] width 78 height 29
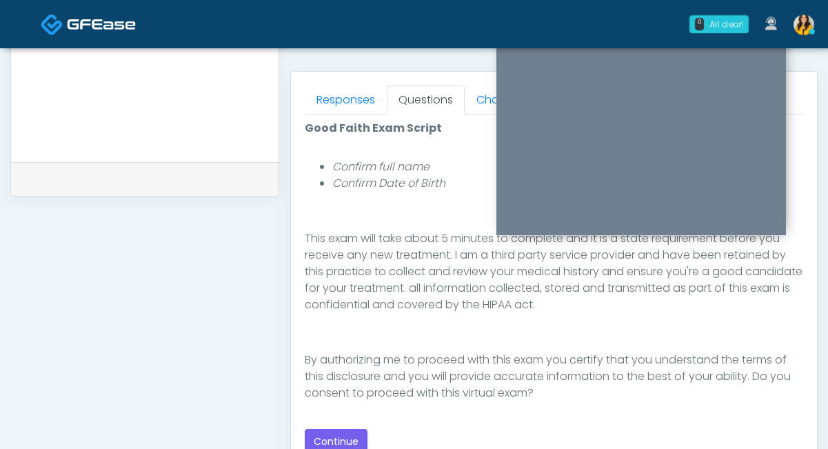
scroll to position [719, 0]
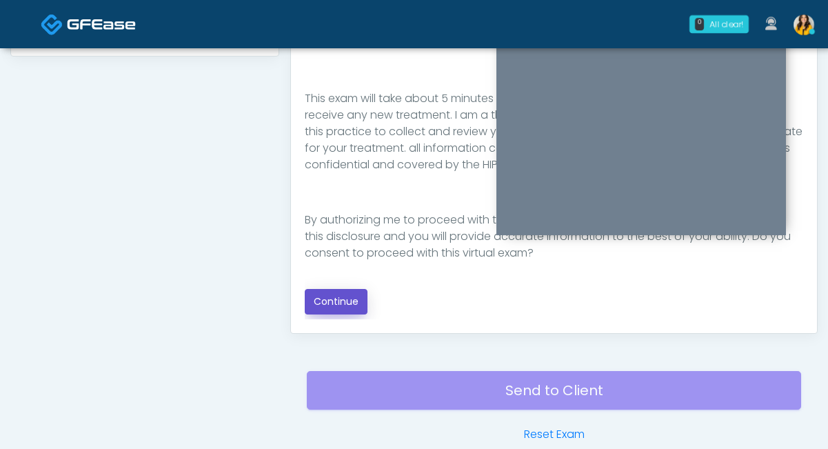
click at [334, 296] on button "Continue" at bounding box center [336, 302] width 63 height 26
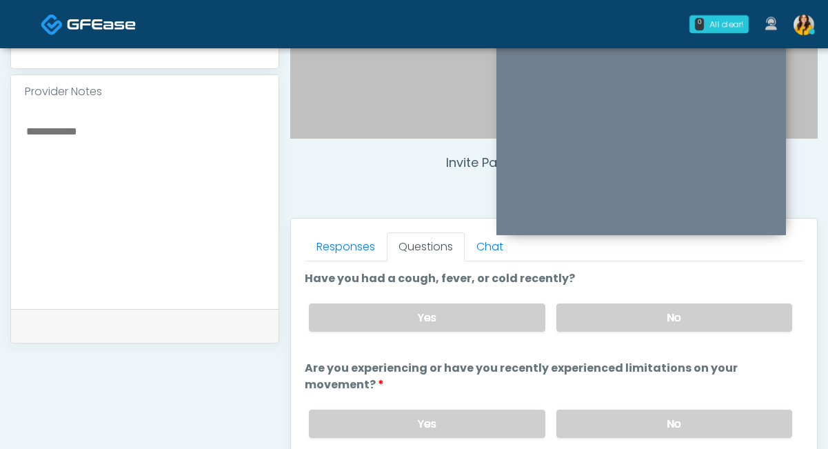
scroll to position [424, 0]
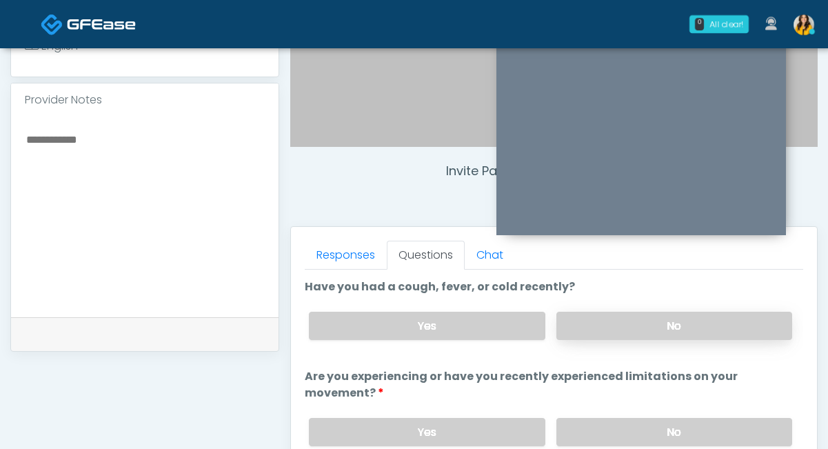
click at [607, 329] on label "No" at bounding box center [674, 326] width 236 height 28
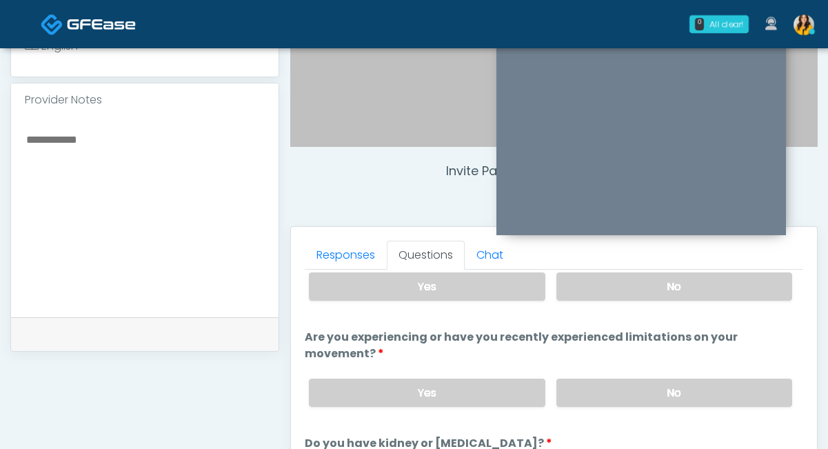
scroll to position [44, 0]
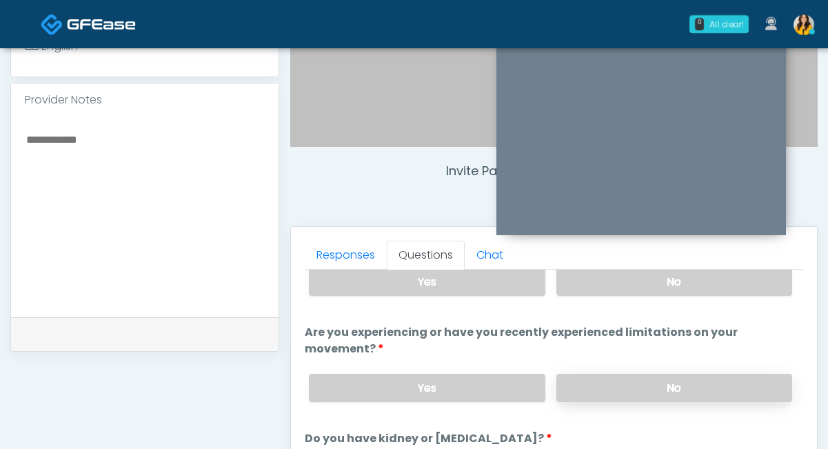
click at [592, 389] on label "No" at bounding box center [674, 388] width 236 height 28
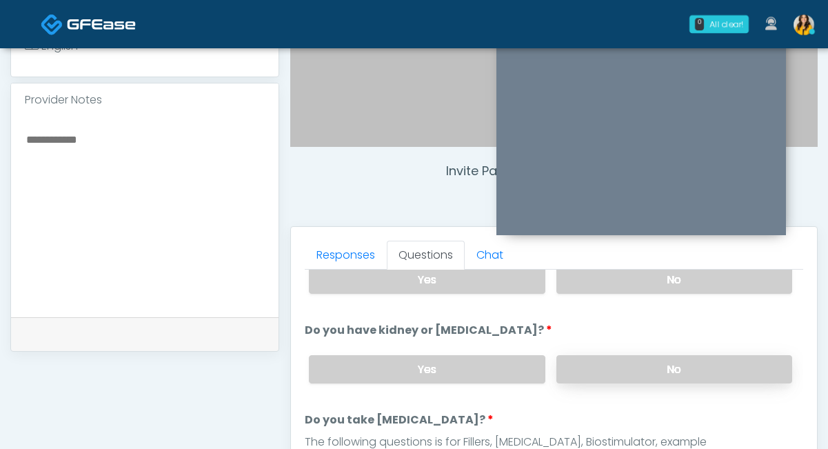
click at [582, 370] on label "No" at bounding box center [674, 369] width 236 height 28
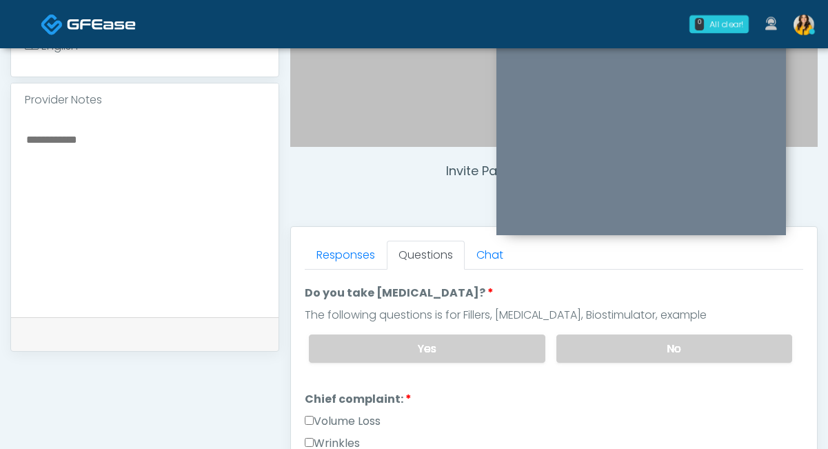
scroll to position [297, 0]
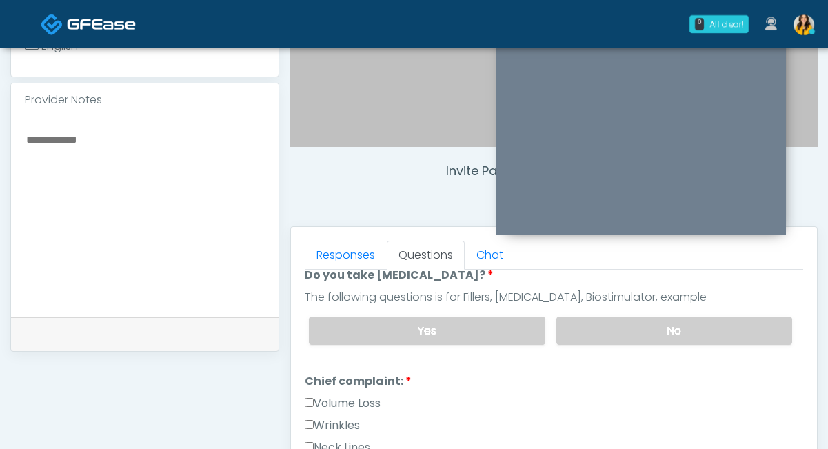
click at [604, 310] on div "Yes No" at bounding box center [550, 330] width 505 height 50
click at [588, 321] on label "No" at bounding box center [674, 330] width 236 height 28
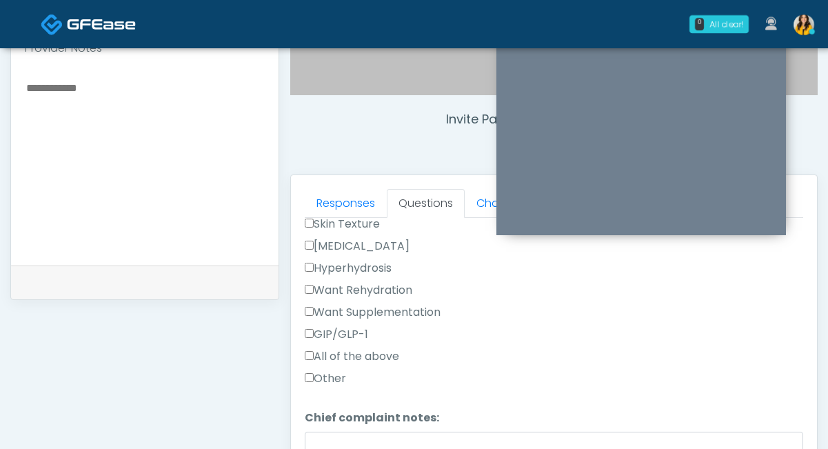
scroll to position [477, 0]
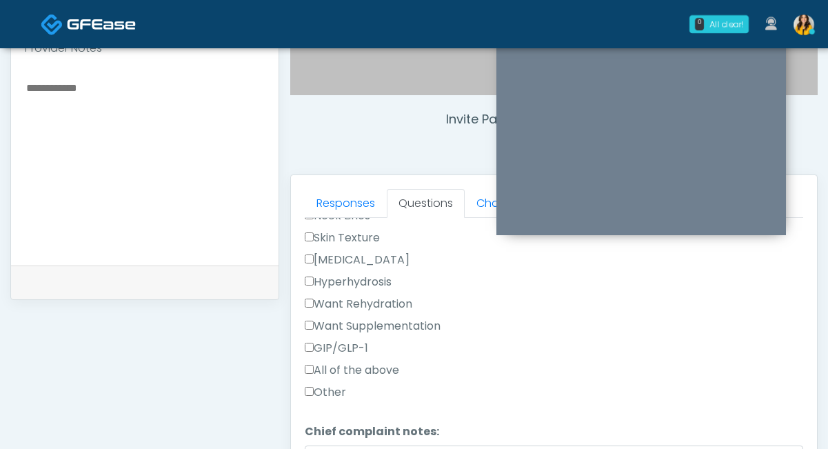
click at [351, 345] on label "GIP/GLP-1" at bounding box center [336, 348] width 63 height 17
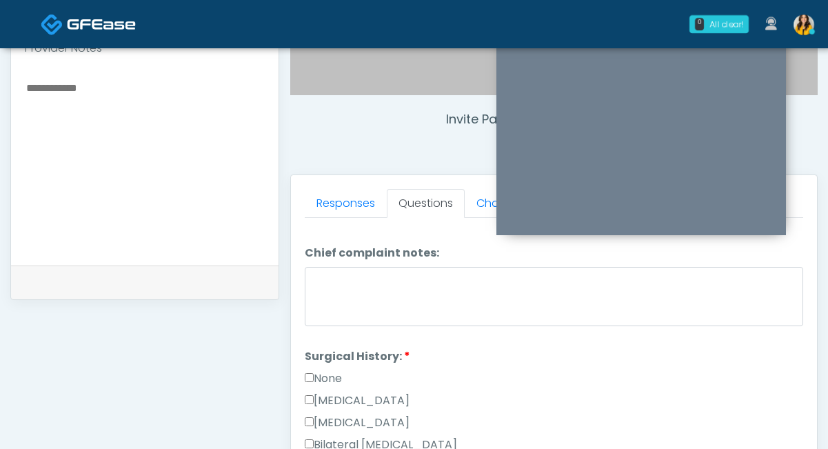
scroll to position [656, 0]
click at [325, 376] on label "None" at bounding box center [323, 377] width 37 height 17
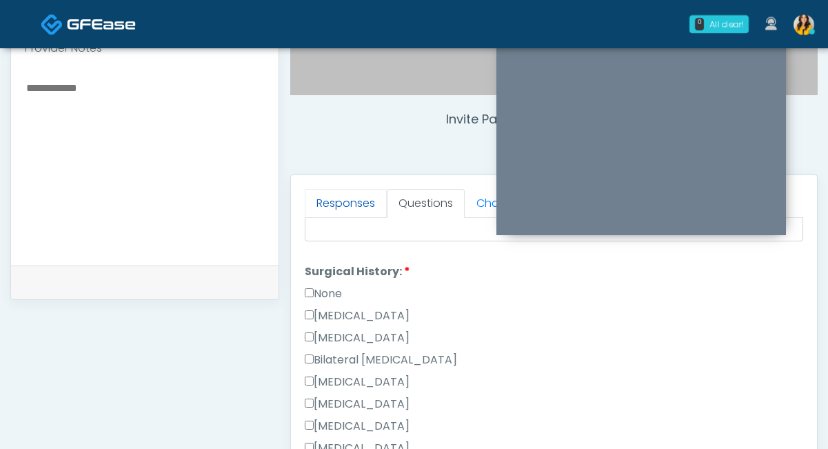
click at [355, 202] on link "Responses" at bounding box center [346, 203] width 82 height 29
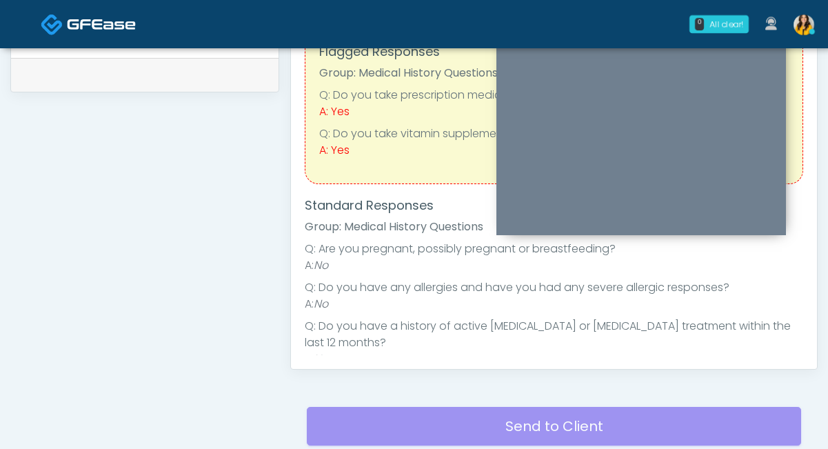
scroll to position [556, 0]
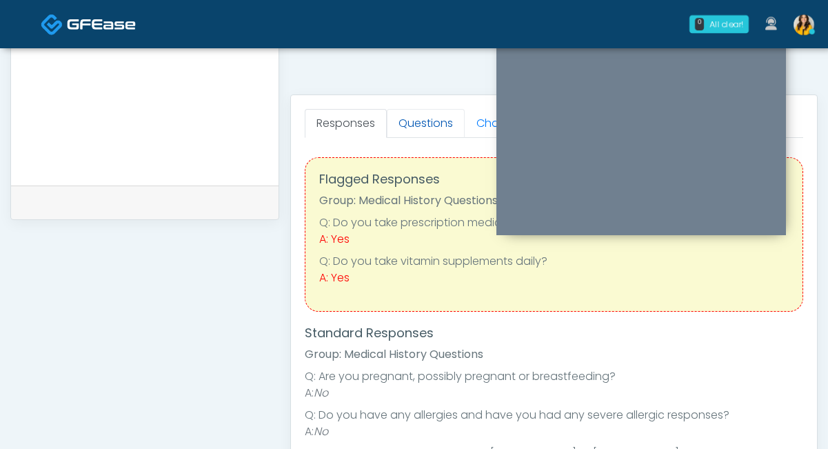
click at [432, 133] on link "Questions" at bounding box center [426, 123] width 78 height 29
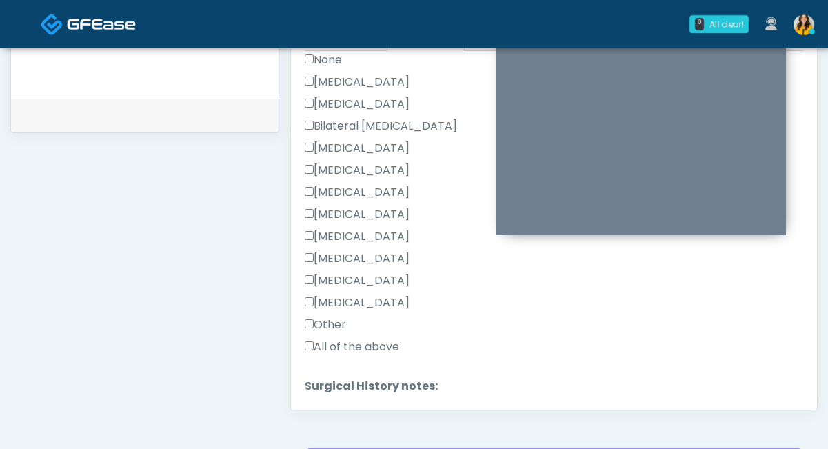
scroll to position [804, 0]
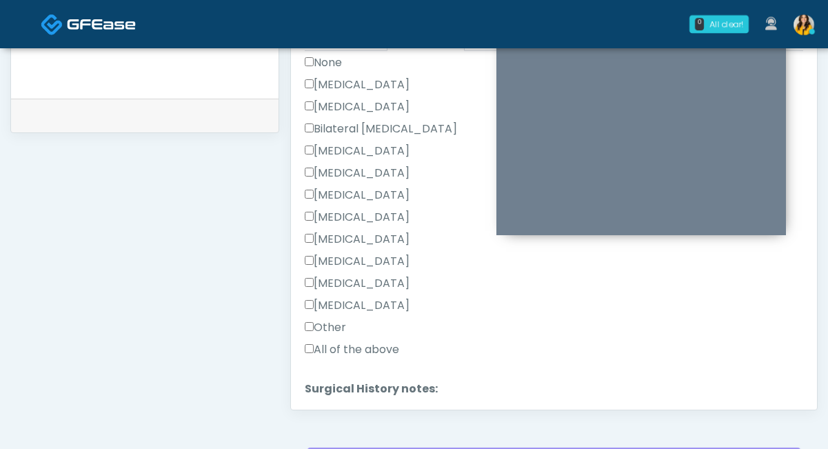
click at [334, 65] on label "None" at bounding box center [323, 62] width 37 height 17
click at [367, 257] on label "[MEDICAL_DATA]" at bounding box center [357, 261] width 105 height 17
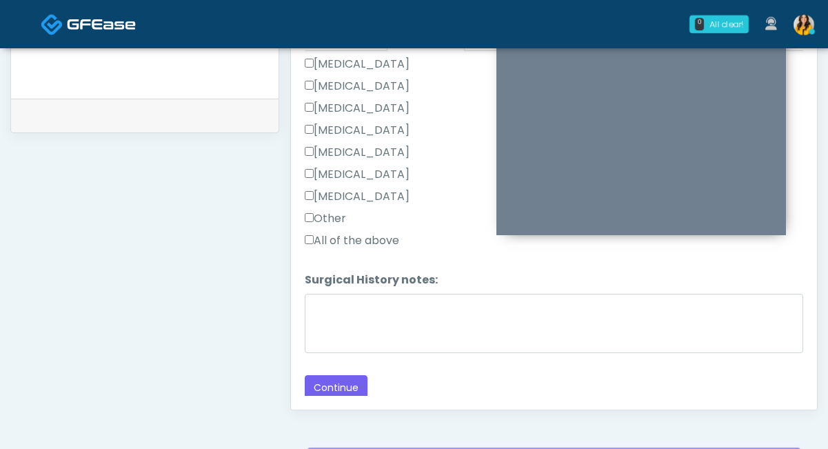
scroll to position [915, 0]
click at [342, 382] on button "Continue" at bounding box center [336, 387] width 63 height 26
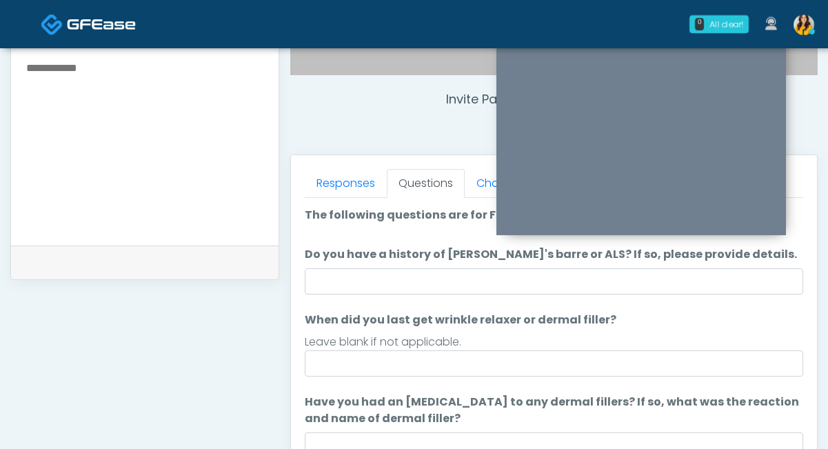
scroll to position [476, 0]
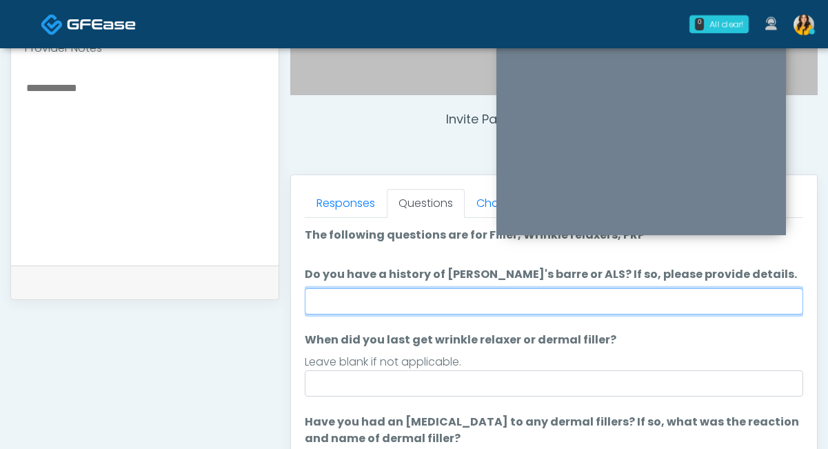
click at [363, 298] on input "Do you have a history of [PERSON_NAME]'s barre or ALS? If so, please provide de…" at bounding box center [554, 301] width 498 height 26
type input "**"
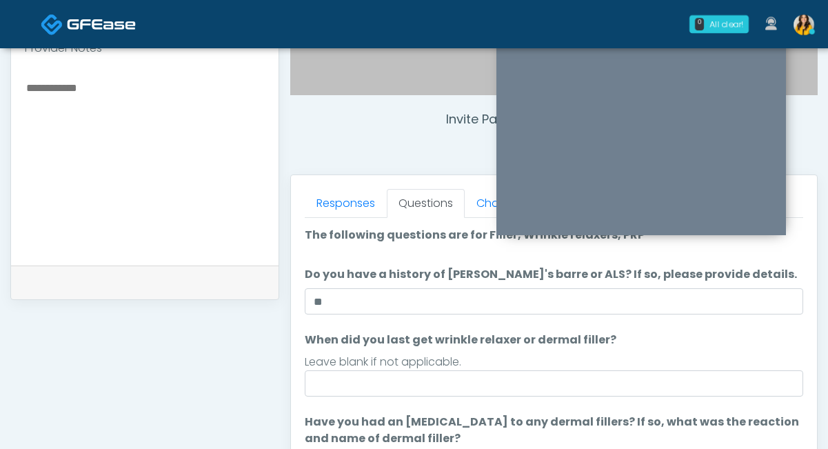
click at [281, 250] on div "Invite Participants to Video Session Invite Participants Responses Questions Ch…" at bounding box center [548, 160] width 538 height 1051
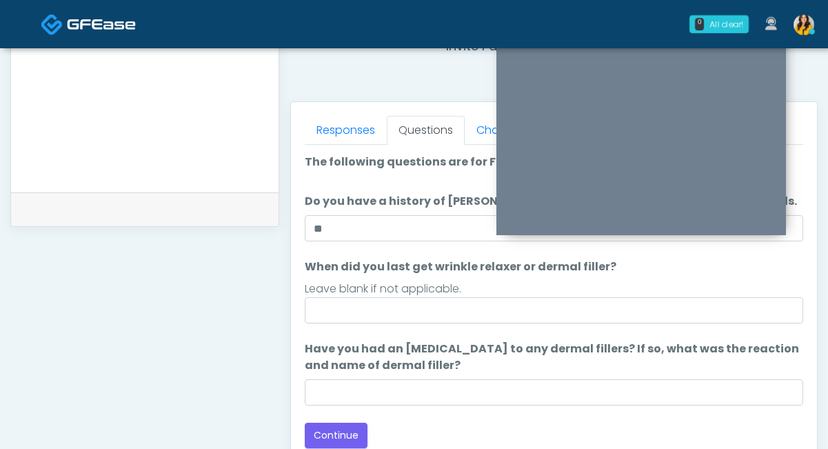
scroll to position [559, 0]
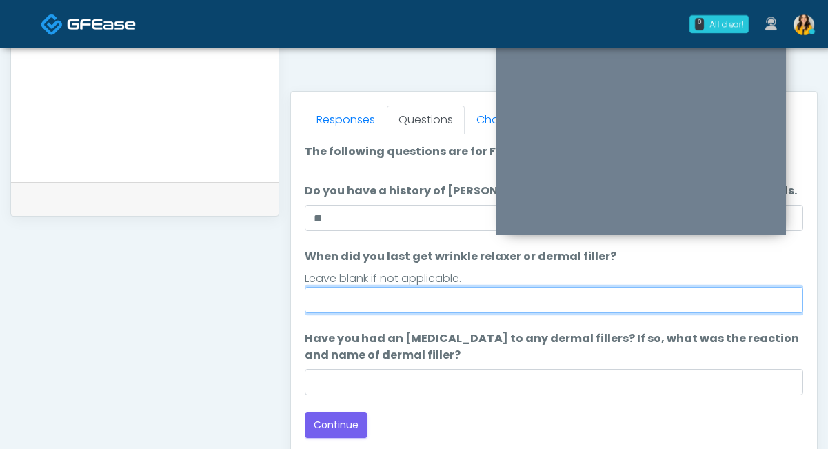
click at [362, 303] on input "When did you last get wrinkle relaxer or dermal filler?" at bounding box center [554, 300] width 498 height 26
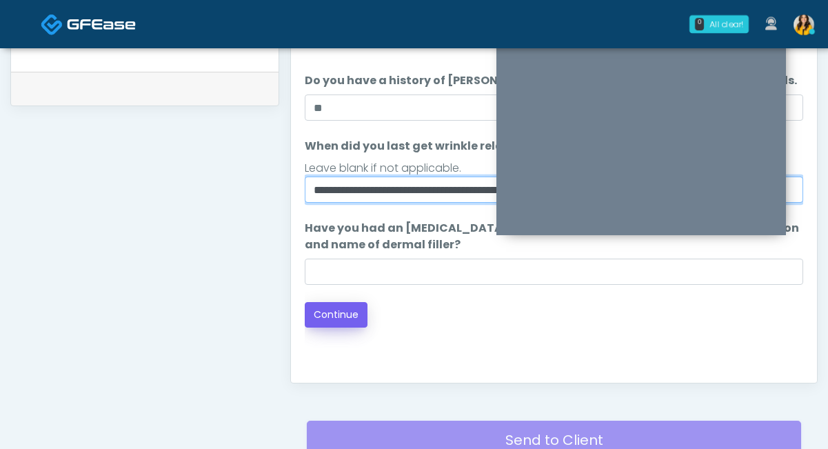
scroll to position [686, 0]
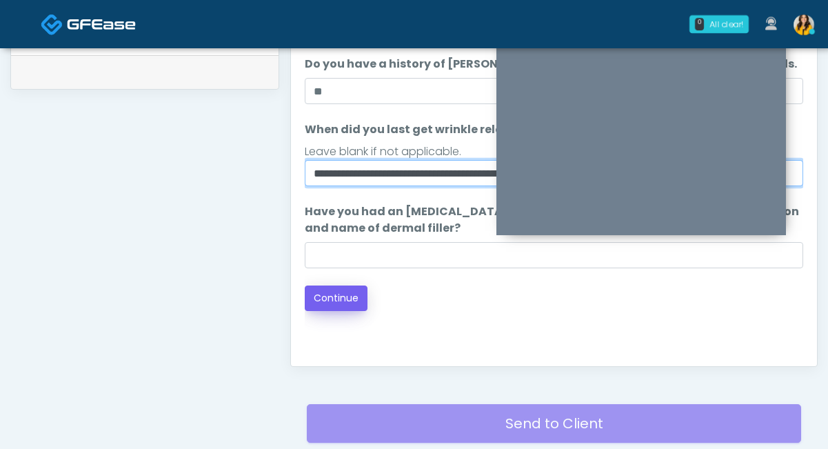
type input "**********"
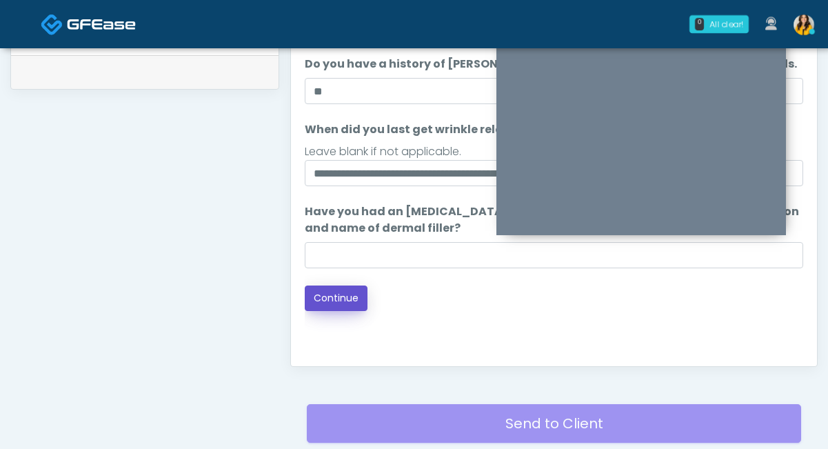
click at [334, 307] on button "Continue" at bounding box center [336, 298] width 63 height 26
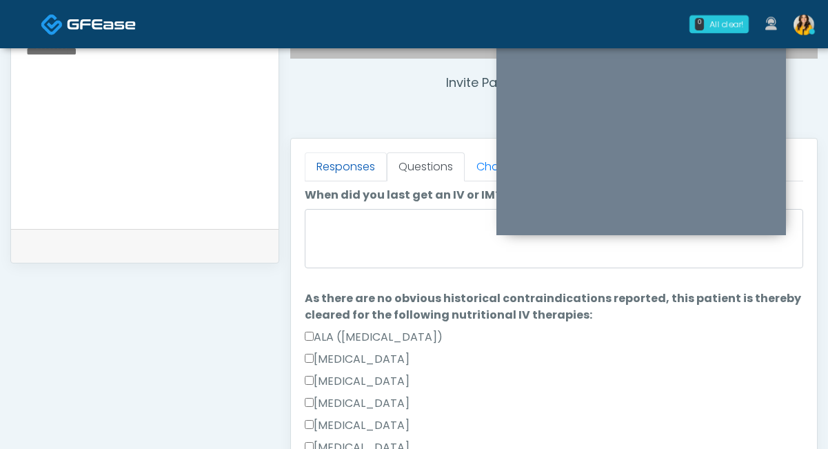
scroll to position [513, 0]
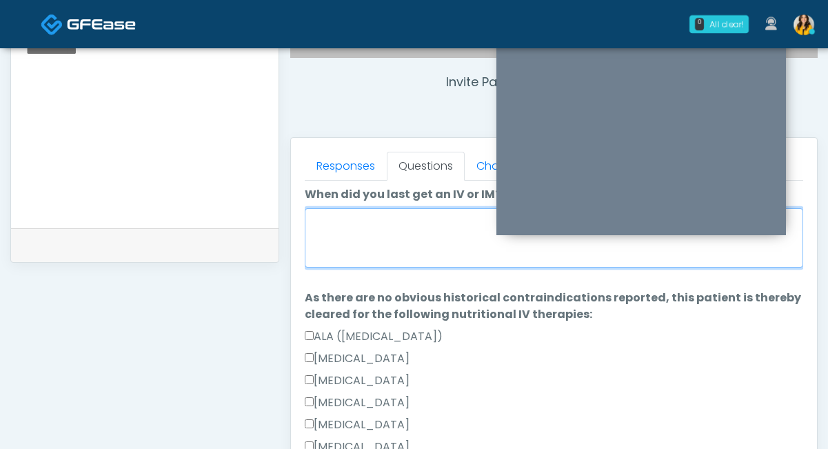
click at [398, 265] on textarea "When did you last get an IV or IM?" at bounding box center [554, 237] width 498 height 59
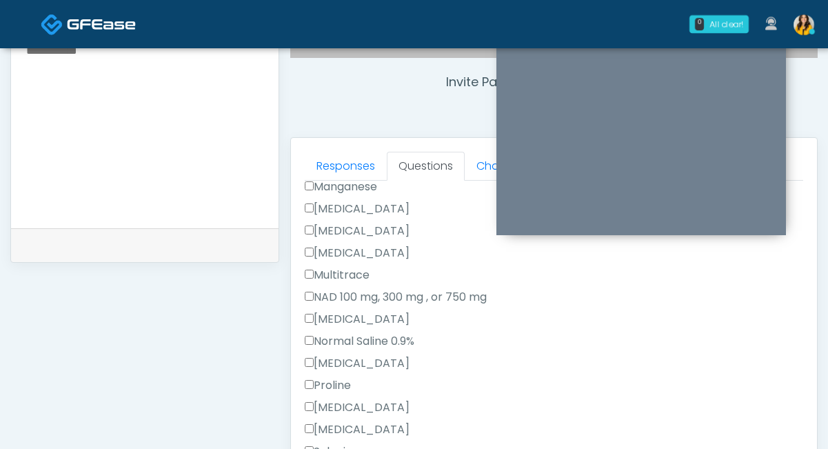
scroll to position [618, 0]
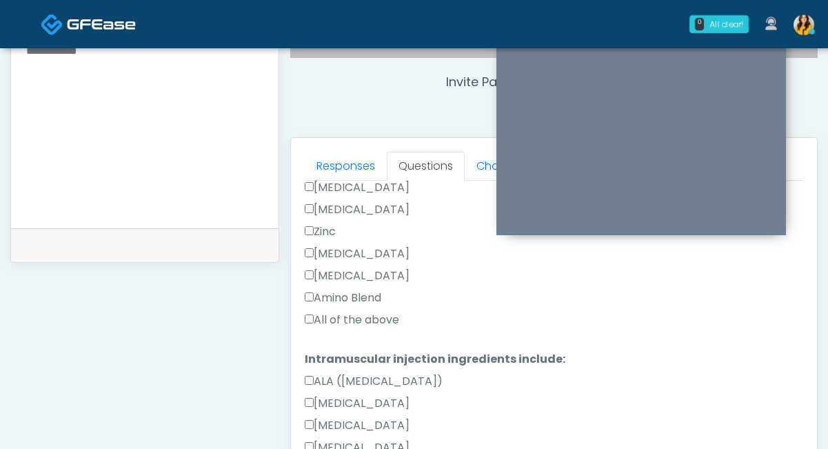
type textarea "*****"
click at [358, 316] on label "All of the above" at bounding box center [352, 320] width 94 height 17
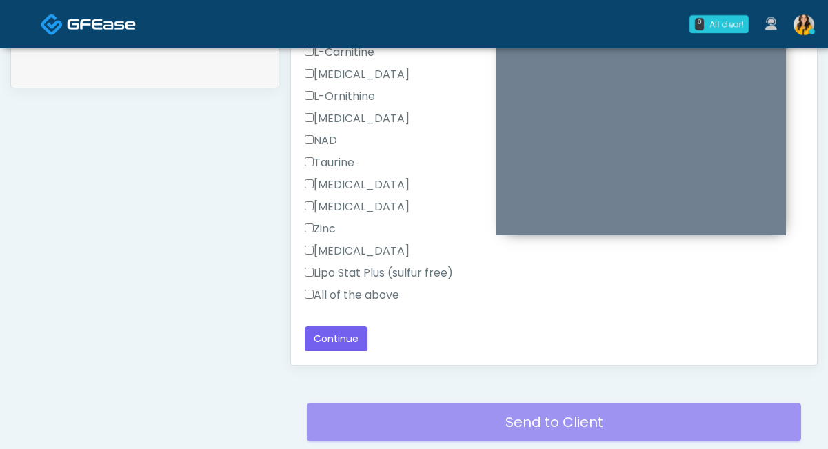
scroll to position [703, 0]
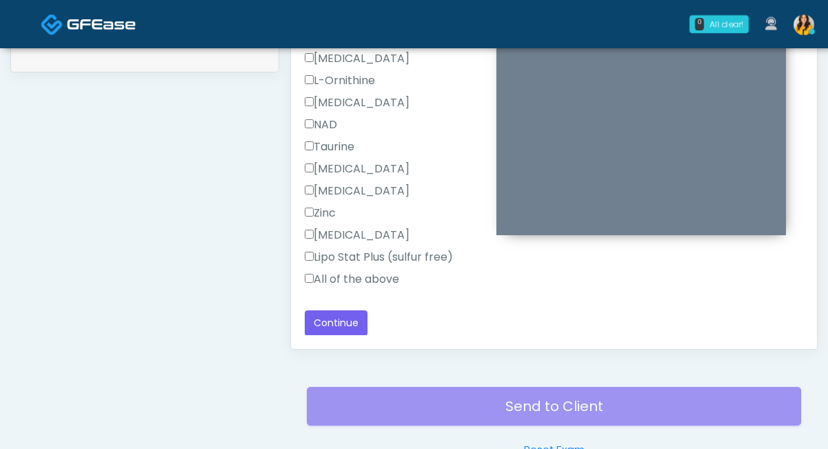
click at [325, 283] on label "All of the above" at bounding box center [352, 279] width 94 height 17
click at [349, 321] on button "Continue" at bounding box center [336, 323] width 63 height 26
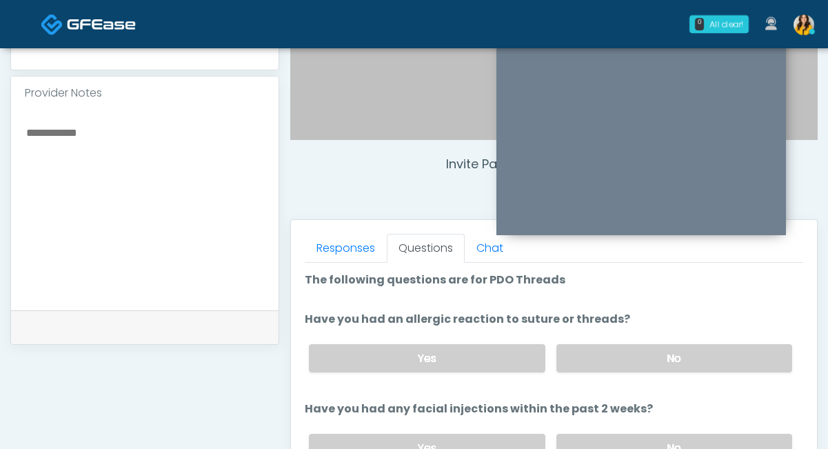
scroll to position [423, 0]
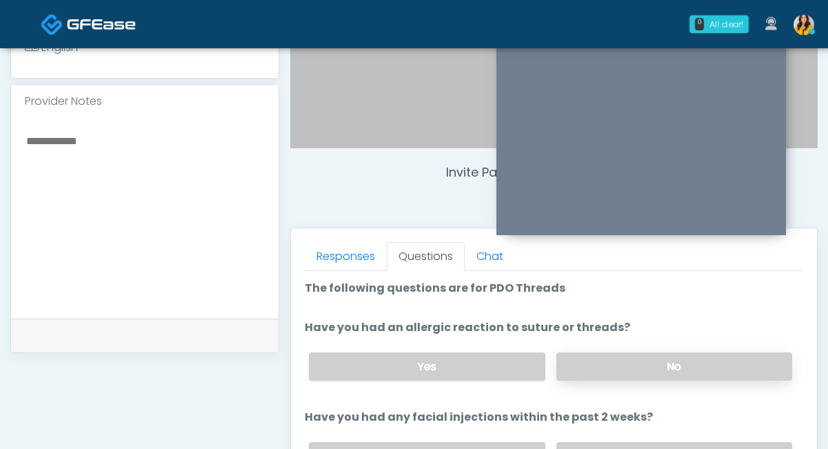
click at [604, 365] on label "No" at bounding box center [674, 366] width 236 height 28
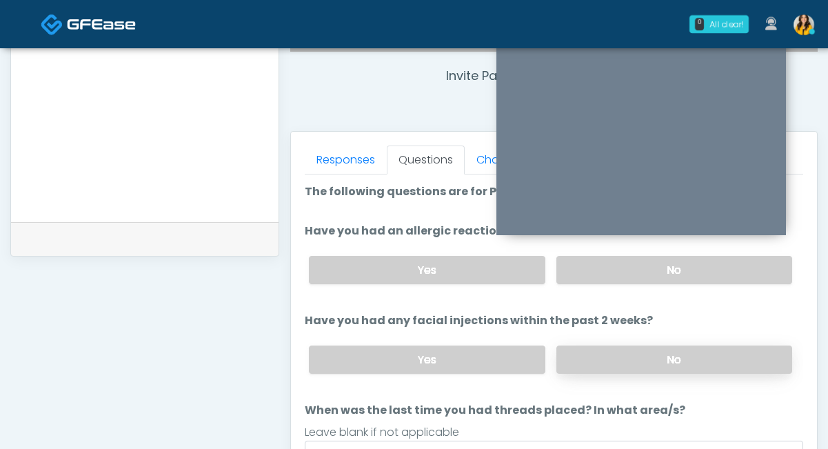
click at [585, 371] on label "No" at bounding box center [674, 359] width 236 height 28
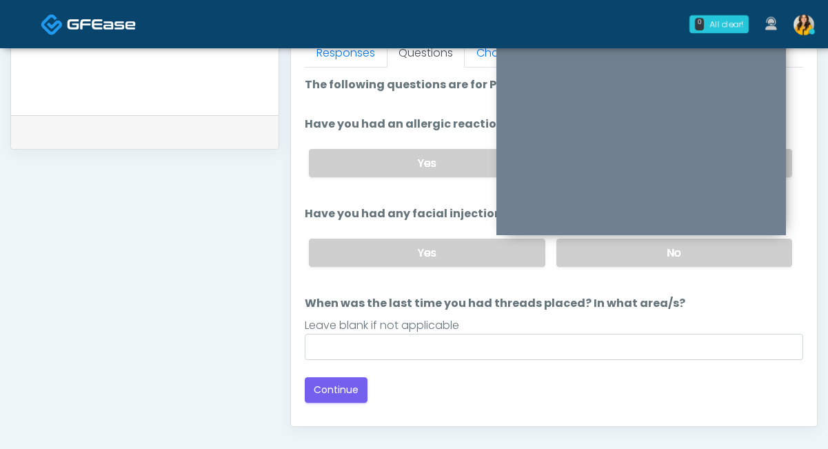
scroll to position [632, 0]
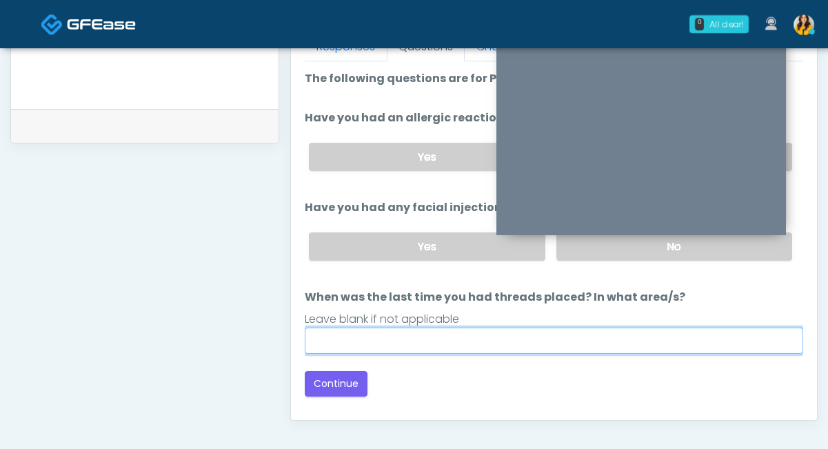
click at [387, 345] on input "When was the last time you had threads placed? In what area/s?" at bounding box center [554, 340] width 498 height 26
type input "*"
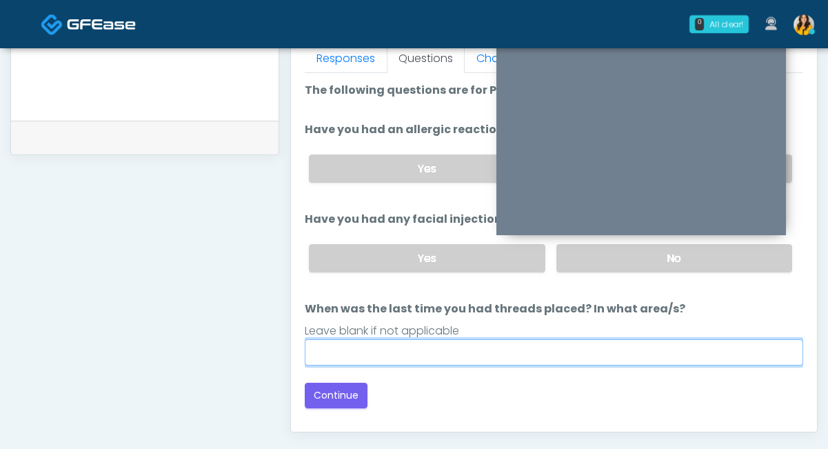
scroll to position [627, 0]
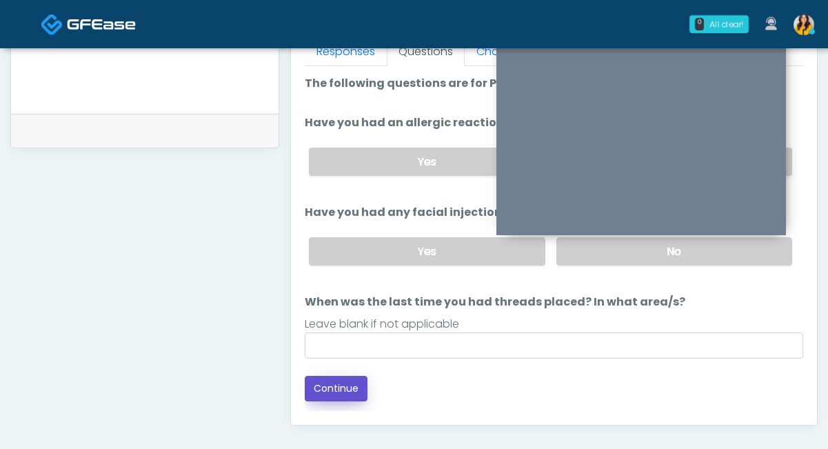
click at [343, 387] on button "Continue" at bounding box center [336, 389] width 63 height 26
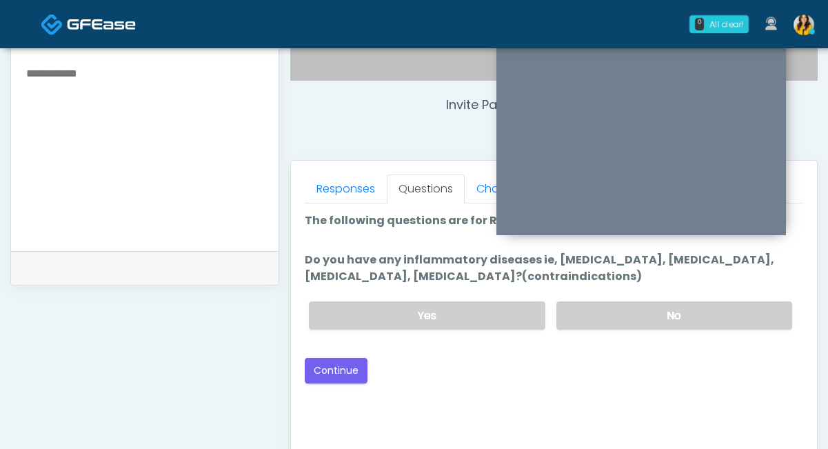
scroll to position [472, 0]
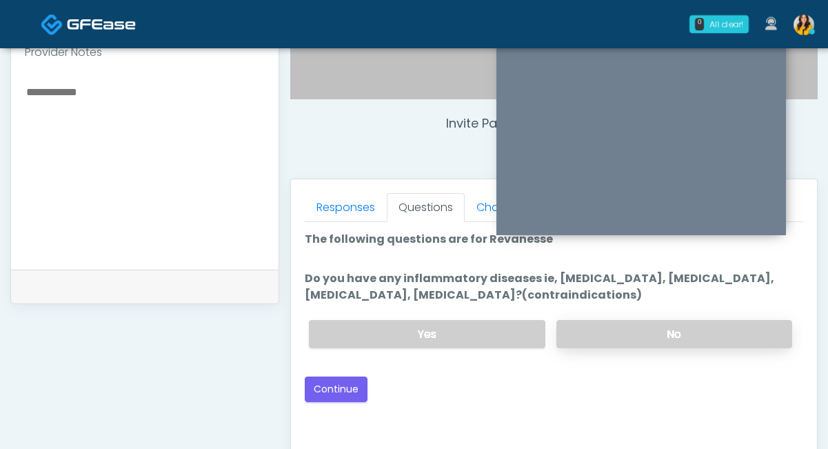
click at [622, 333] on label "No" at bounding box center [674, 334] width 236 height 28
click at [343, 392] on button "Continue" at bounding box center [336, 389] width 63 height 26
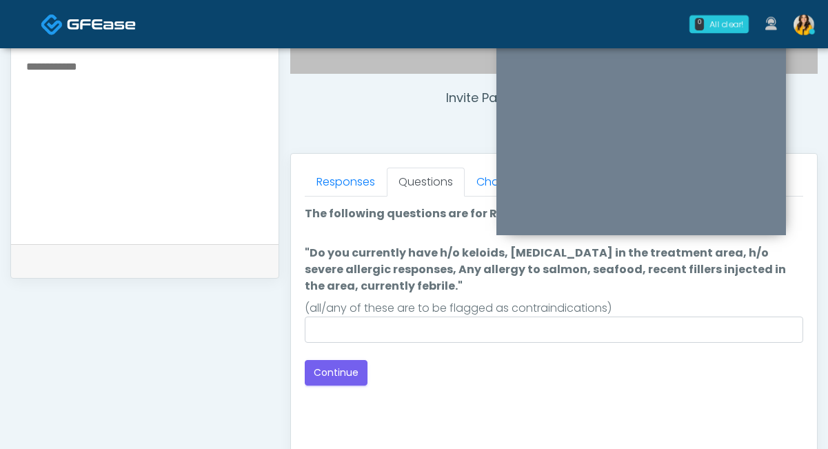
scroll to position [494, 0]
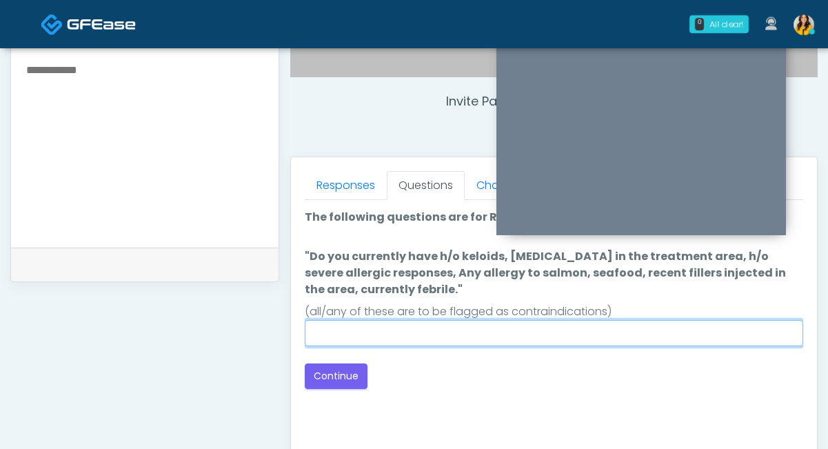
click at [398, 326] on input ""Do you currently have h/o keloids, [MEDICAL_DATA] in the treatment area, h/o s…" at bounding box center [554, 333] width 498 height 26
type input "**********"
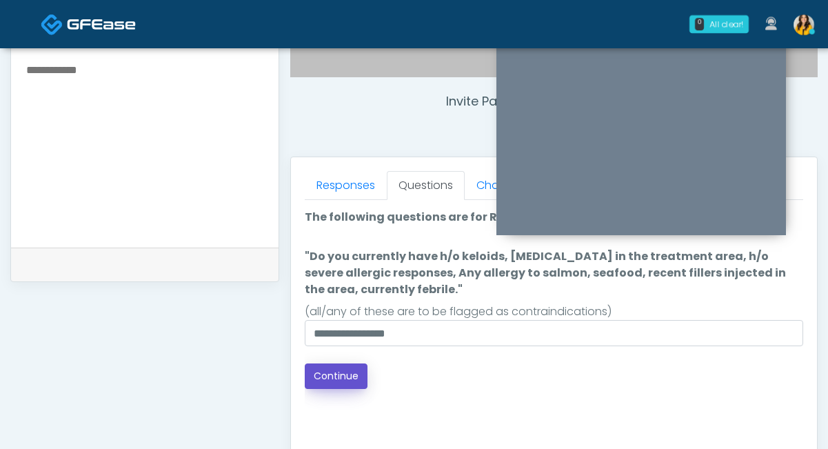
click at [361, 369] on button "Continue" at bounding box center [336, 376] width 63 height 26
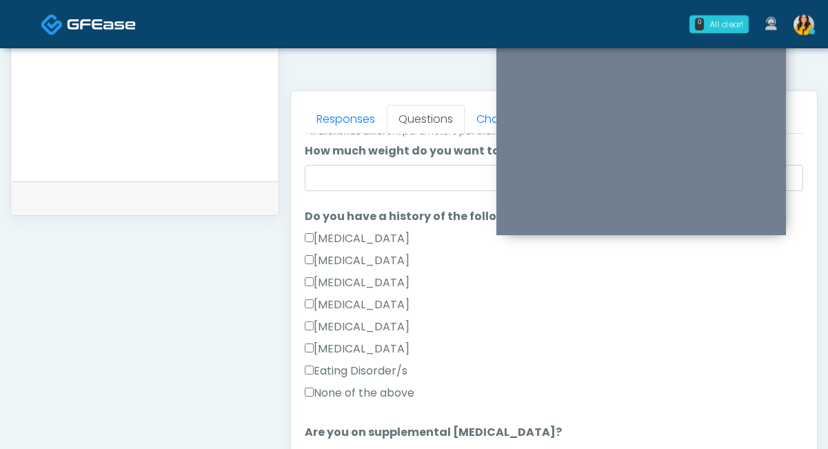
scroll to position [276, 0]
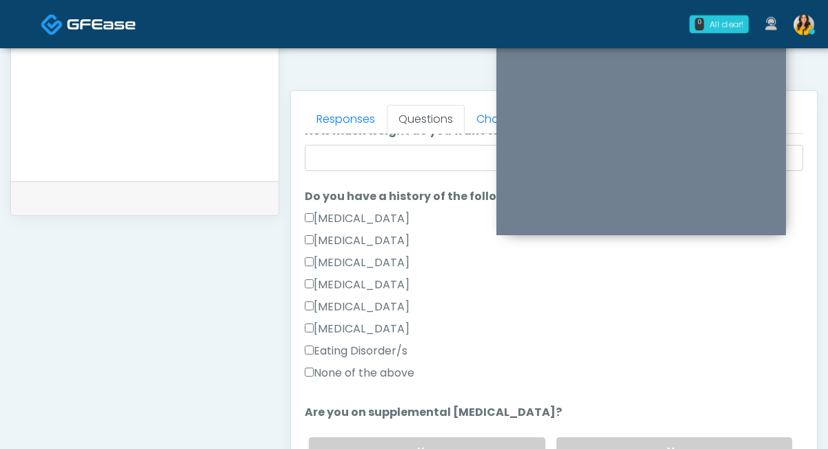
click at [385, 369] on label "None of the above" at bounding box center [360, 373] width 110 height 17
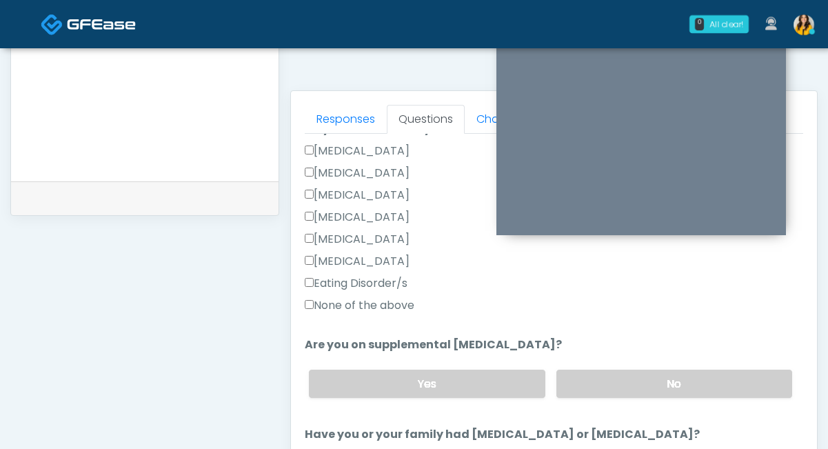
scroll to position [380, 0]
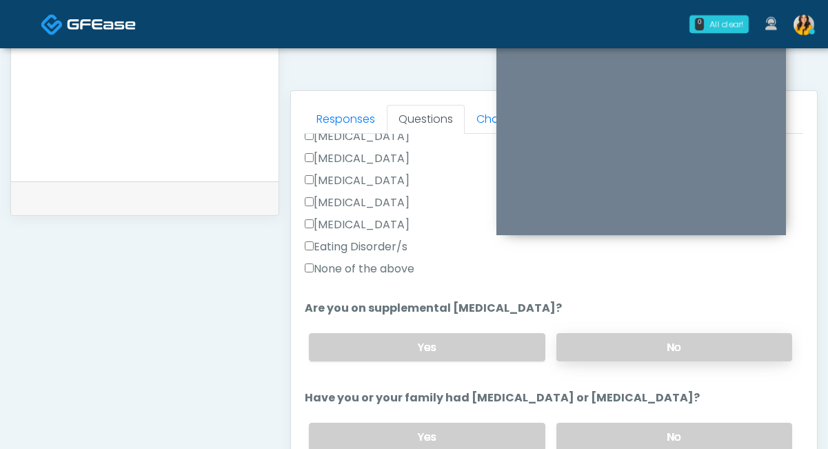
click at [566, 347] on label "No" at bounding box center [674, 347] width 236 height 28
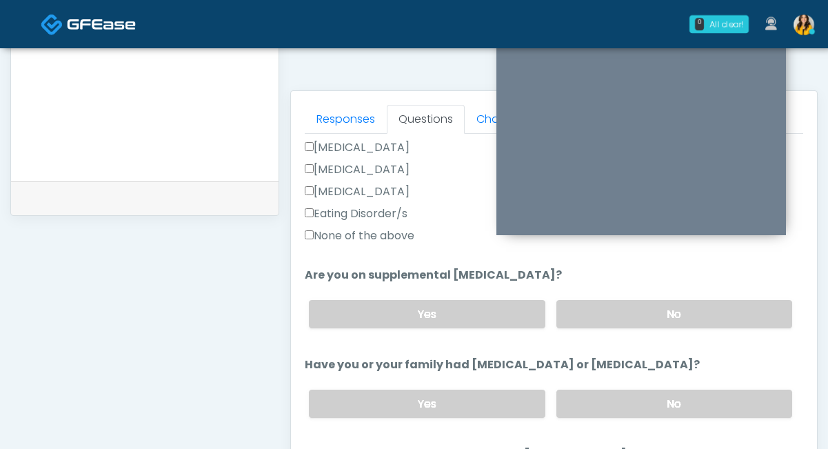
scroll to position [457, 0]
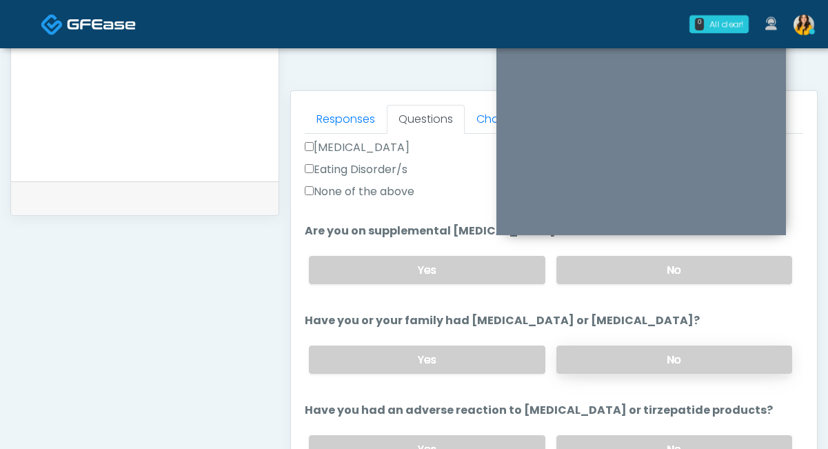
click at [614, 365] on label "No" at bounding box center [674, 359] width 236 height 28
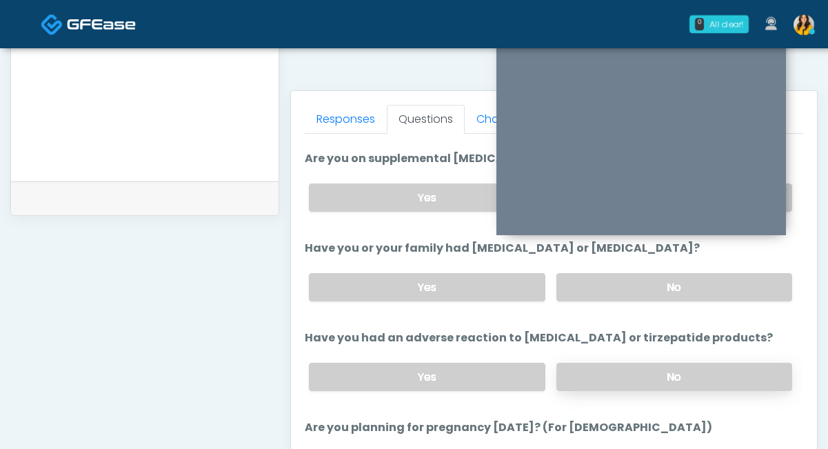
click at [580, 374] on label "No" at bounding box center [674, 377] width 236 height 28
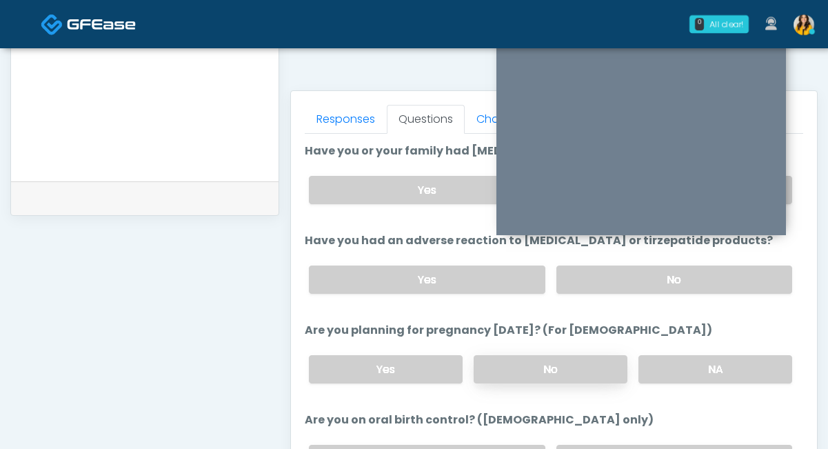
click at [587, 368] on label "No" at bounding box center [551, 369] width 154 height 28
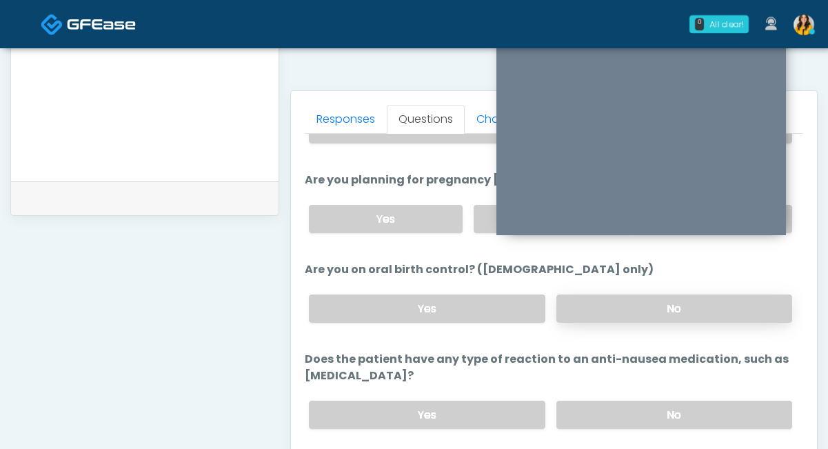
click at [583, 310] on label "No" at bounding box center [674, 308] width 236 height 28
click at [584, 412] on label "No" at bounding box center [674, 415] width 236 height 28
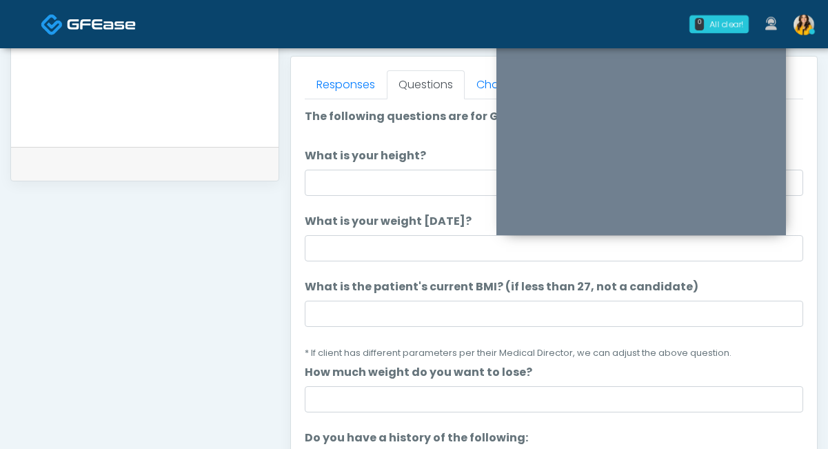
scroll to position [563, 0]
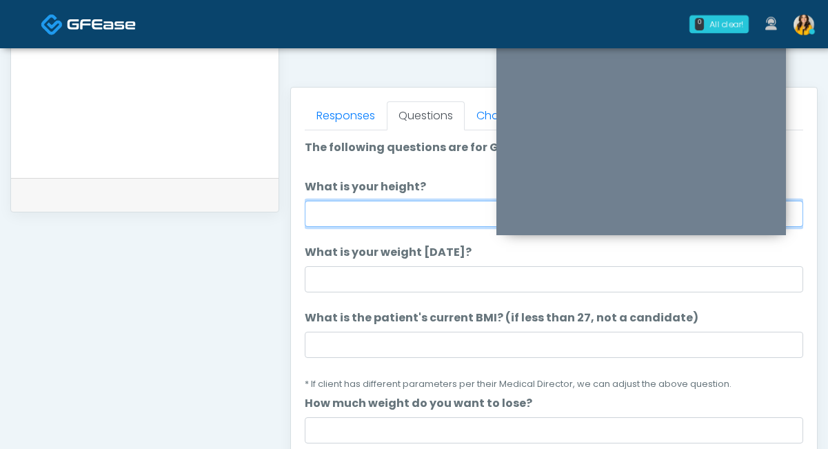
click at [385, 221] on input "What is your height?" at bounding box center [554, 214] width 498 height 26
type input "****"
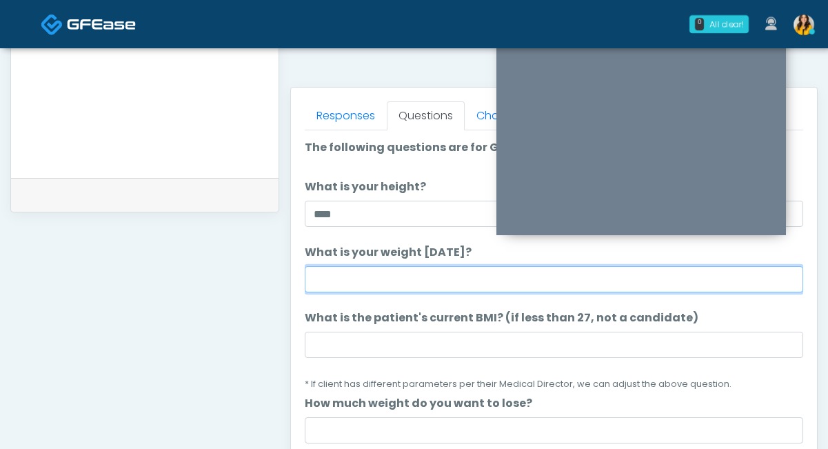
click at [378, 276] on input "What is your weight today?" at bounding box center [554, 279] width 498 height 26
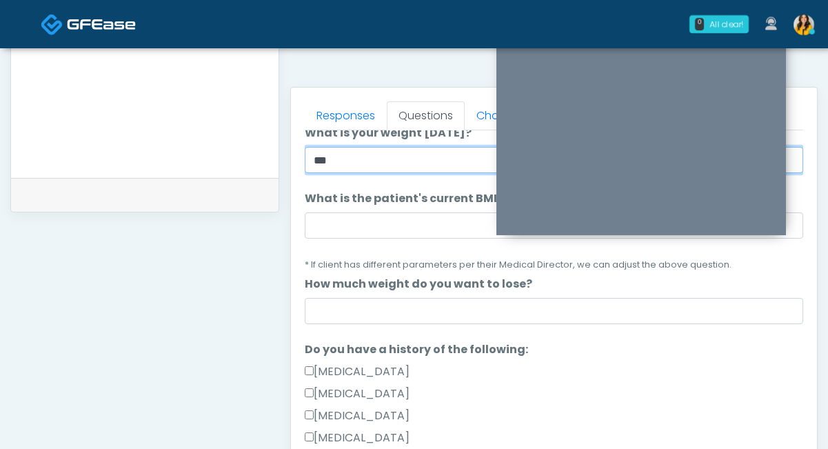
scroll to position [34, 0]
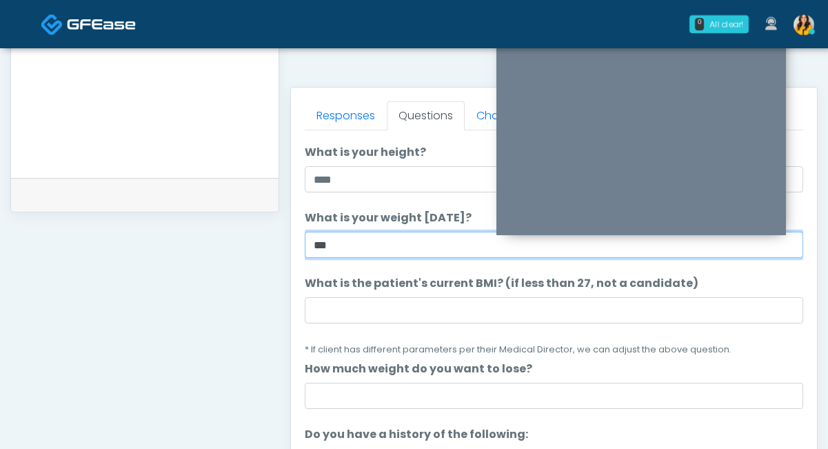
type input "***"
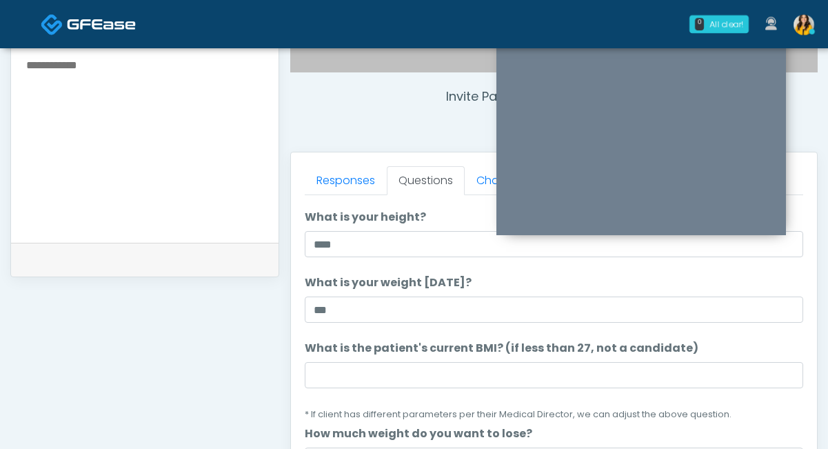
scroll to position [449, 0]
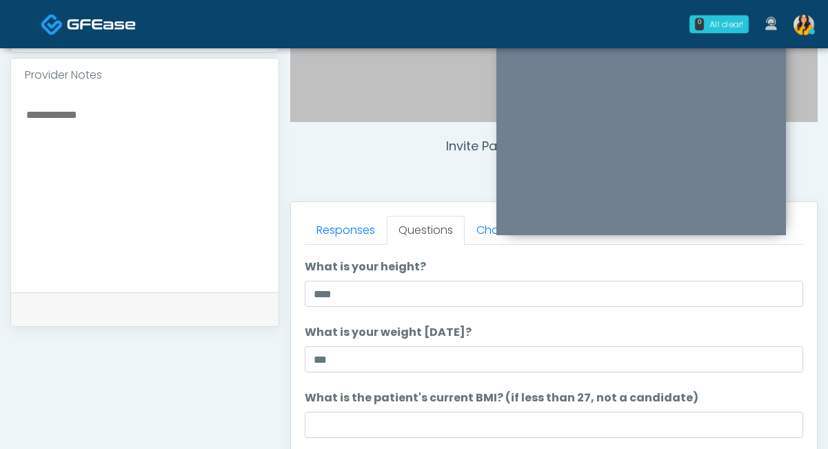
click at [150, 188] on textarea at bounding box center [145, 189] width 240 height 168
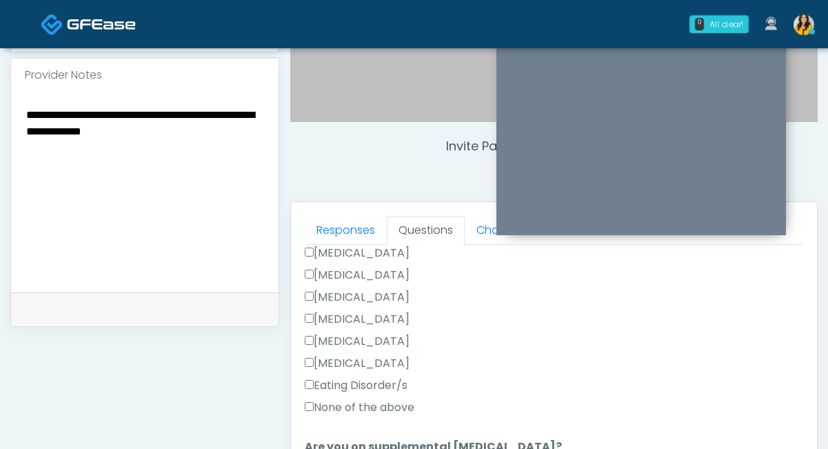
scroll to position [381, 0]
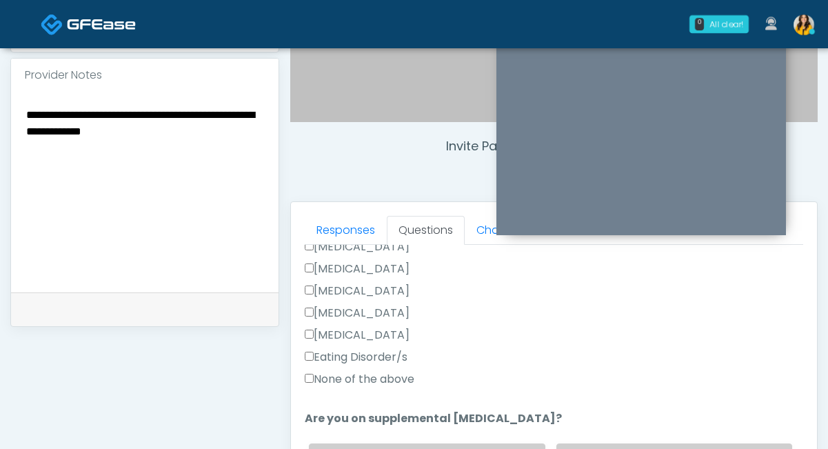
drag, startPoint x: 174, startPoint y: 137, endPoint x: -19, endPoint y: 94, distance: 197.7
click at [0, 94] on html "0 All clear! All clear! Rachael Hunt AZ CA CO FL GA IL MO NY OH TN TX UT WA 2m …" at bounding box center [414, 169] width 828 height 1237
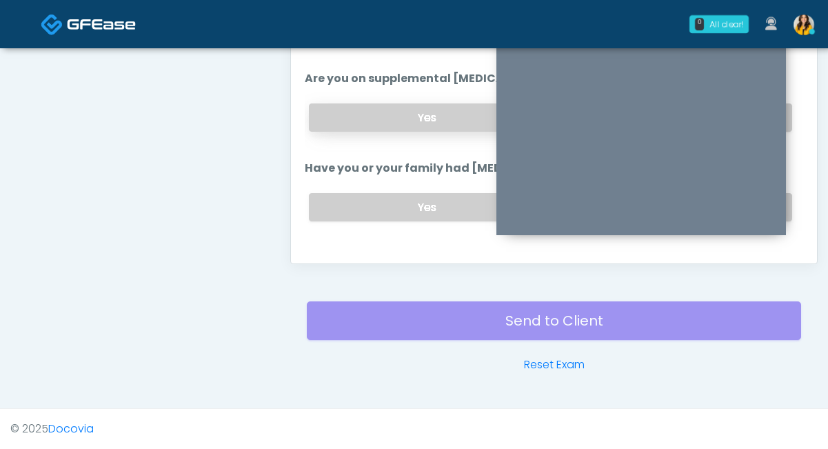
scroll to position [777, 0]
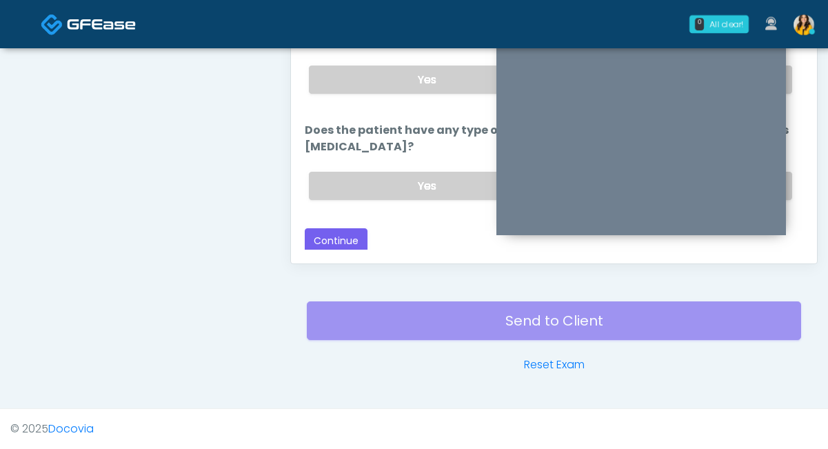
type textarea "**********"
click at [353, 250] on div "Responses Questions Chat Good Faith Exam Script Good Faith Exam Script INTRODUC…" at bounding box center [554, 62] width 526 height 401
click at [341, 238] on button "Continue" at bounding box center [336, 241] width 63 height 26
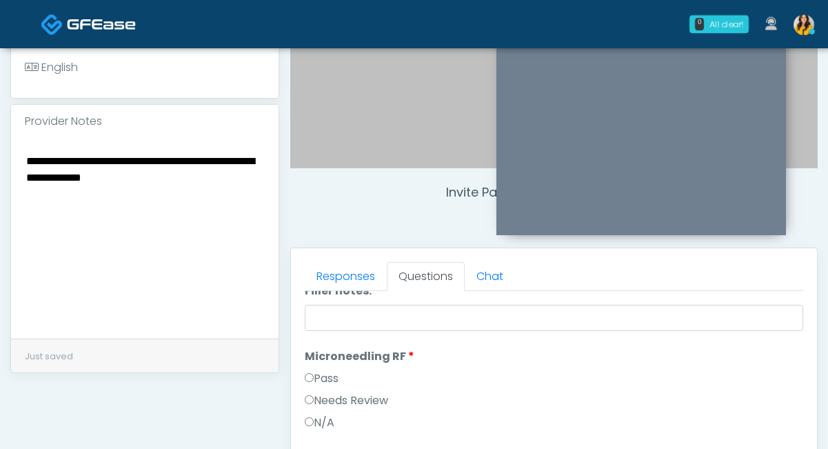
scroll to position [0, 0]
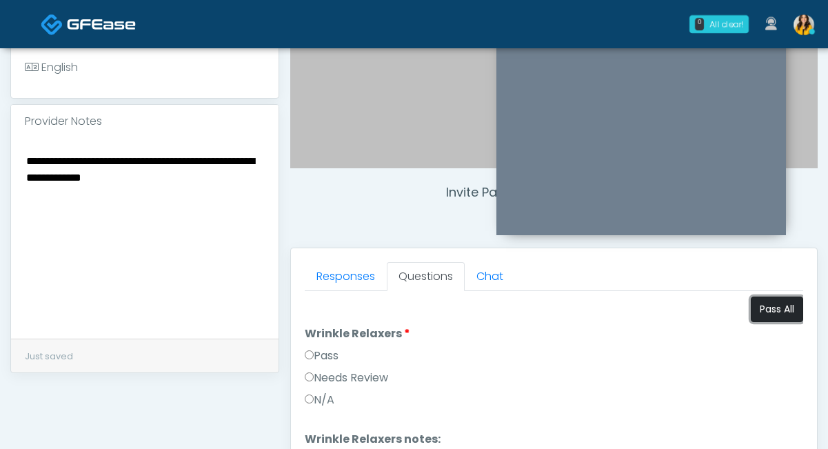
click at [781, 309] on button "Pass All" at bounding box center [777, 309] width 52 height 26
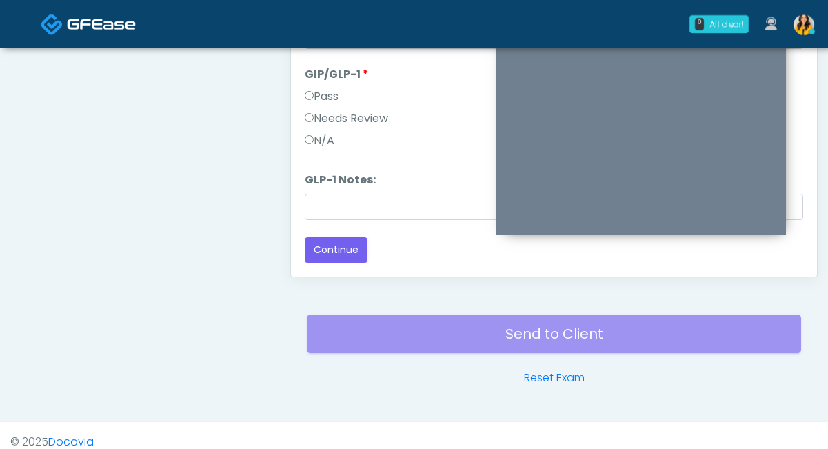
scroll to position [789, 0]
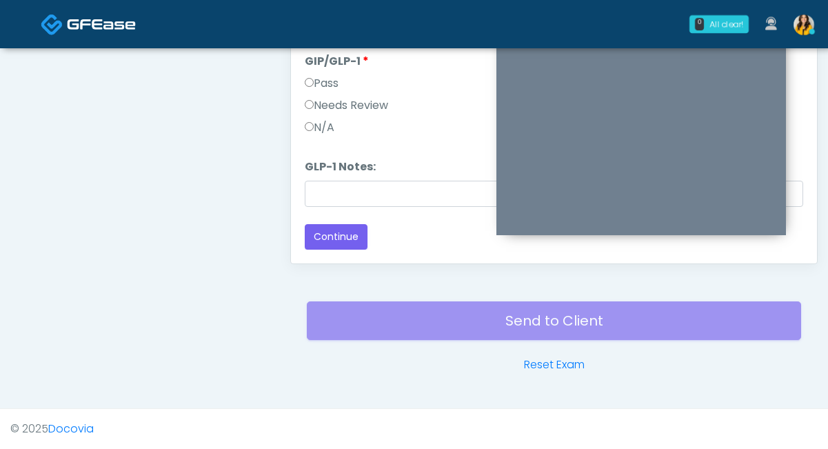
click at [344, 174] on label "GLP-1 Notes:" at bounding box center [340, 167] width 71 height 17
click at [344, 181] on input "GLP-1 Notes:" at bounding box center [554, 194] width 498 height 26
click at [344, 174] on label "GLP-1 Notes:" at bounding box center [340, 167] width 71 height 17
click at [344, 181] on input "GLP-1 Notes:" at bounding box center [554, 194] width 498 height 26
click at [336, 191] on input "GLP-1 Notes:" at bounding box center [554, 194] width 498 height 26
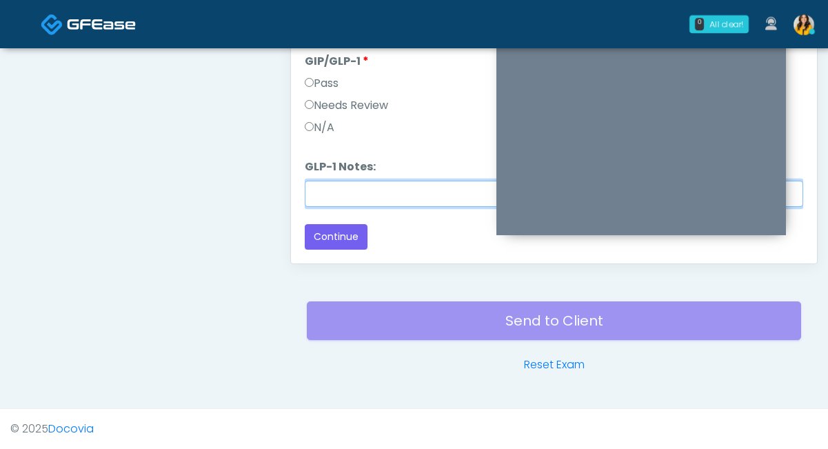
paste input "**********"
type input "**********"
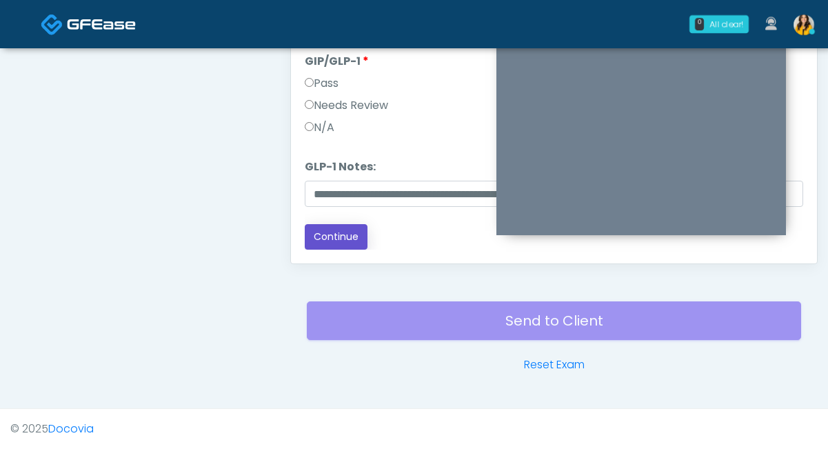
click at [345, 236] on button "Continue" at bounding box center [336, 237] width 63 height 26
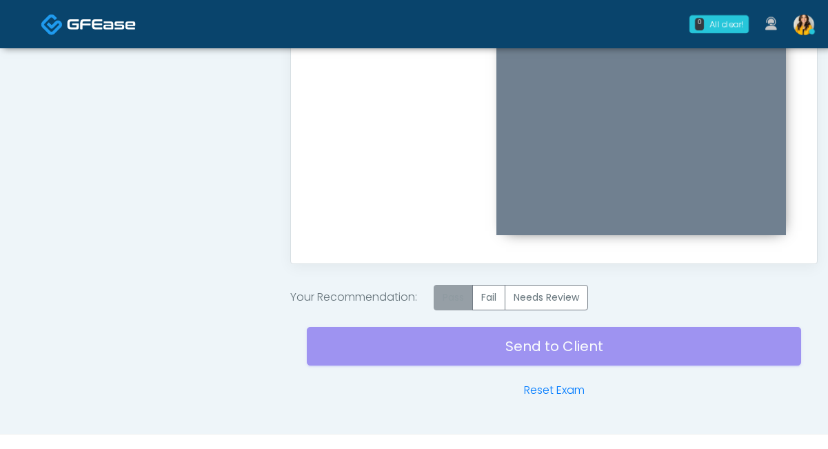
click at [453, 307] on label "Pass" at bounding box center [453, 298] width 39 height 26
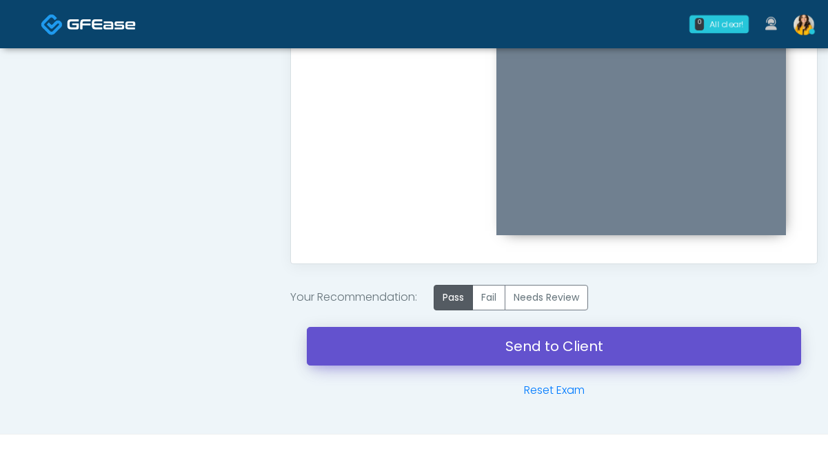
click at [534, 346] on link "Send to Client" at bounding box center [554, 346] width 494 height 39
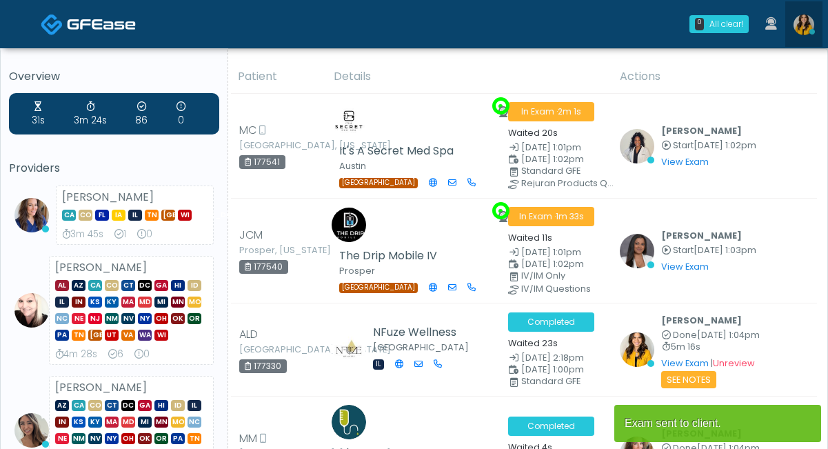
click at [808, 26] on img at bounding box center [803, 24] width 21 height 21
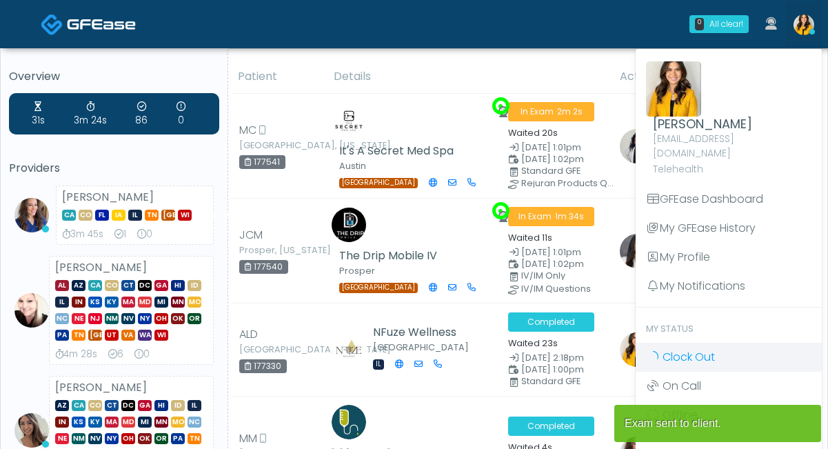
click at [656, 349] on icon at bounding box center [653, 357] width 17 height 16
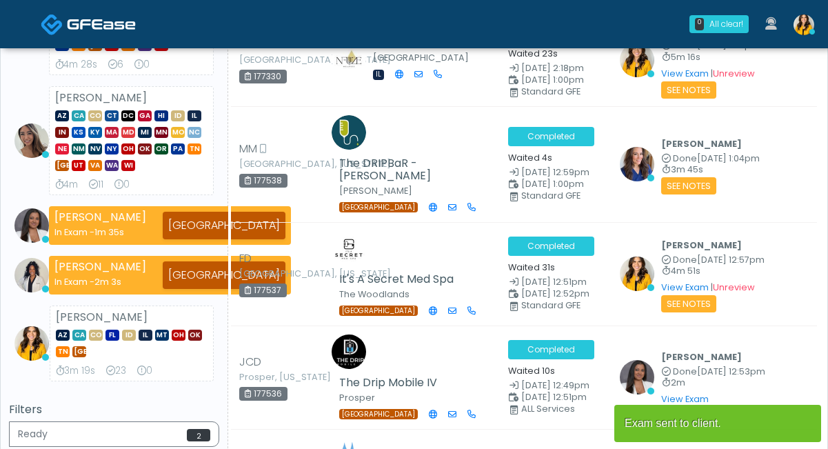
scroll to position [291, 0]
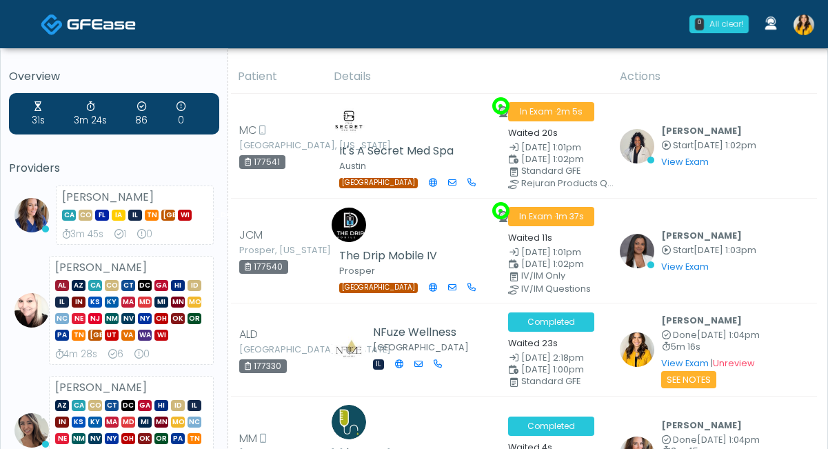
scroll to position [291, 0]
